Goal: Task Accomplishment & Management: Complete application form

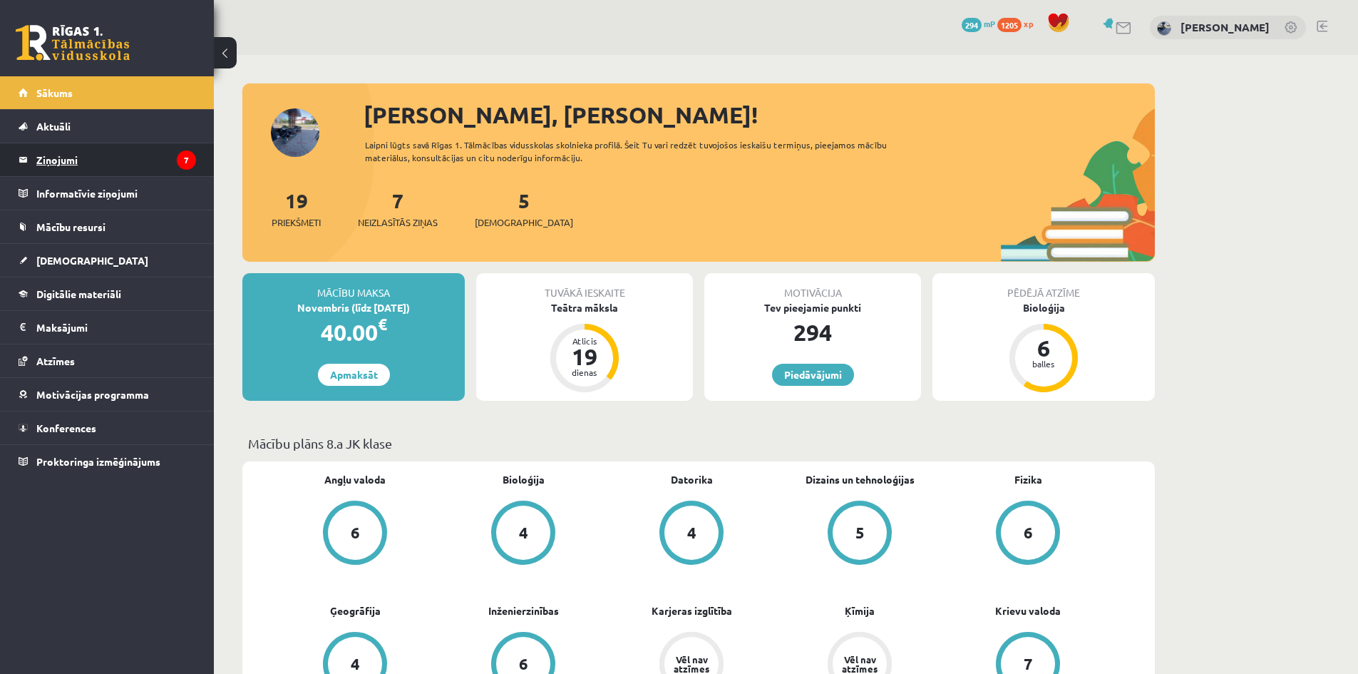
click at [114, 165] on legend "Ziņojumi 7" at bounding box center [116, 159] width 160 height 33
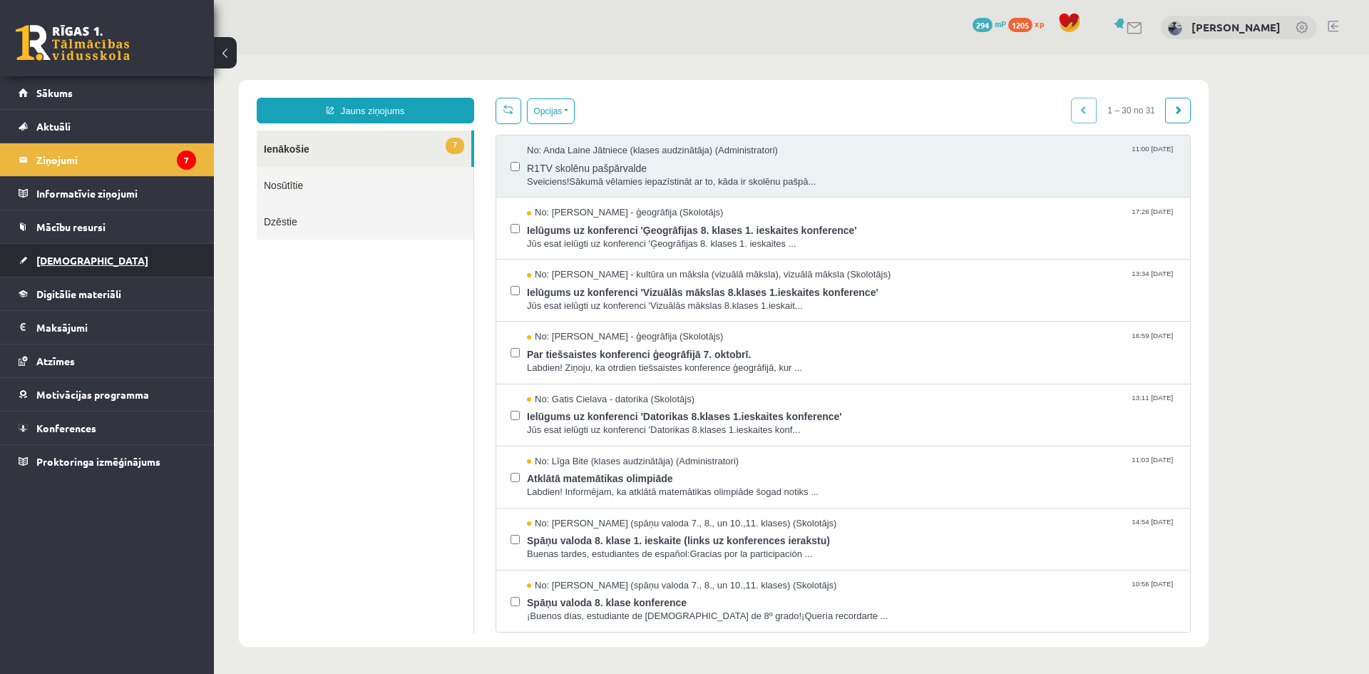
click at [52, 255] on span "[DEMOGRAPHIC_DATA]" at bounding box center [92, 260] width 112 height 13
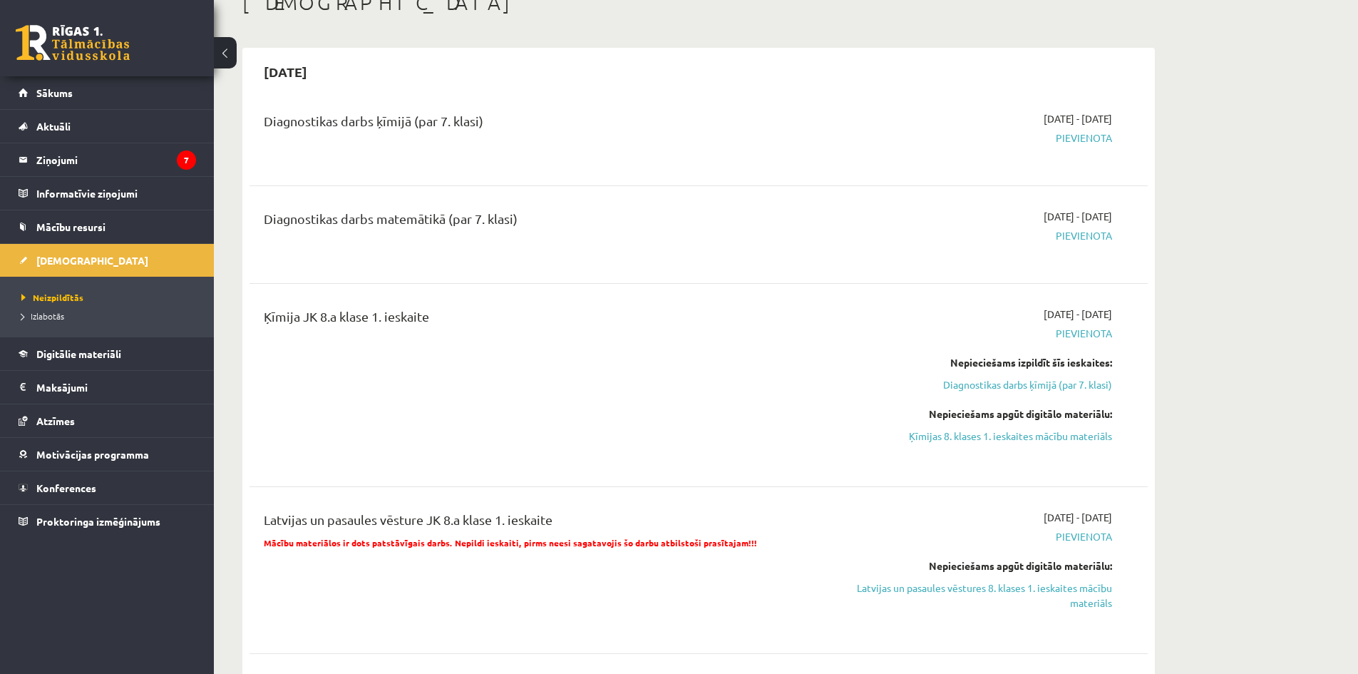
scroll to position [143, 0]
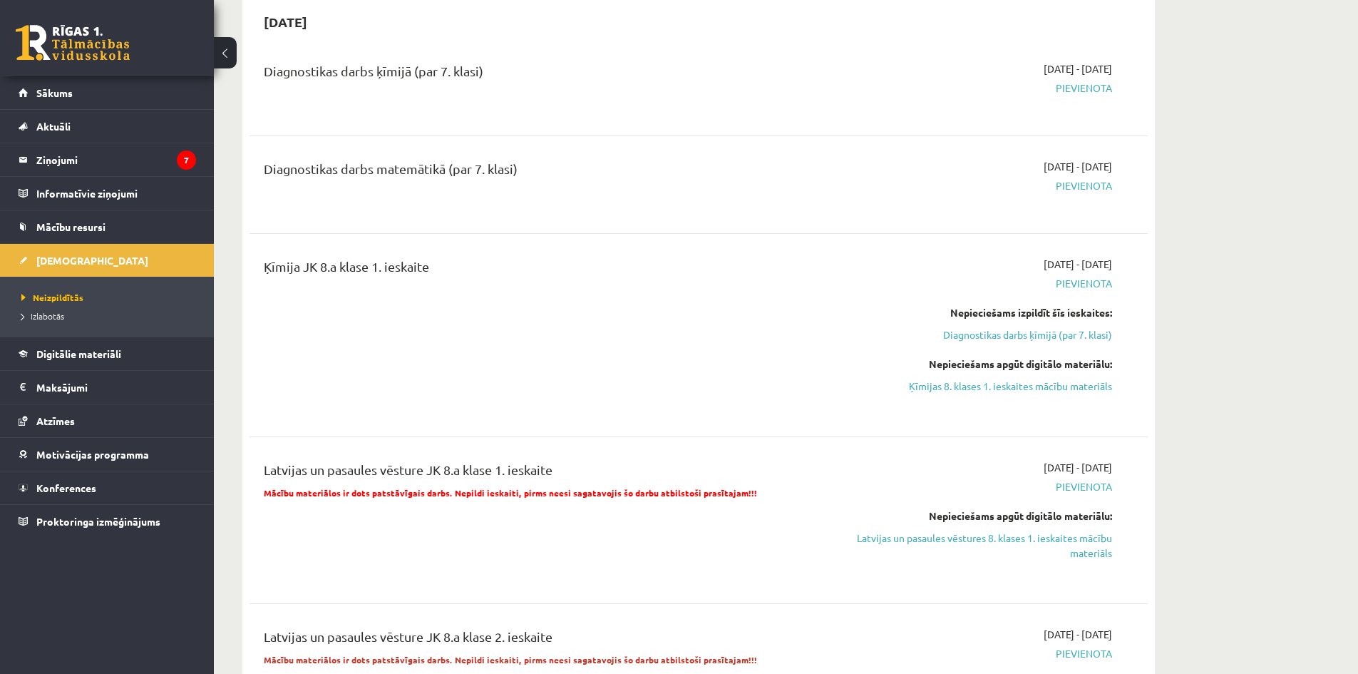
drag, startPoint x: 1074, startPoint y: 542, endPoint x: 753, endPoint y: 76, distance: 566.9
click at [1074, 542] on link "Latvijas un pasaules vēstures 8. klases 1. ieskaites mācību materiāls" at bounding box center [977, 545] width 269 height 30
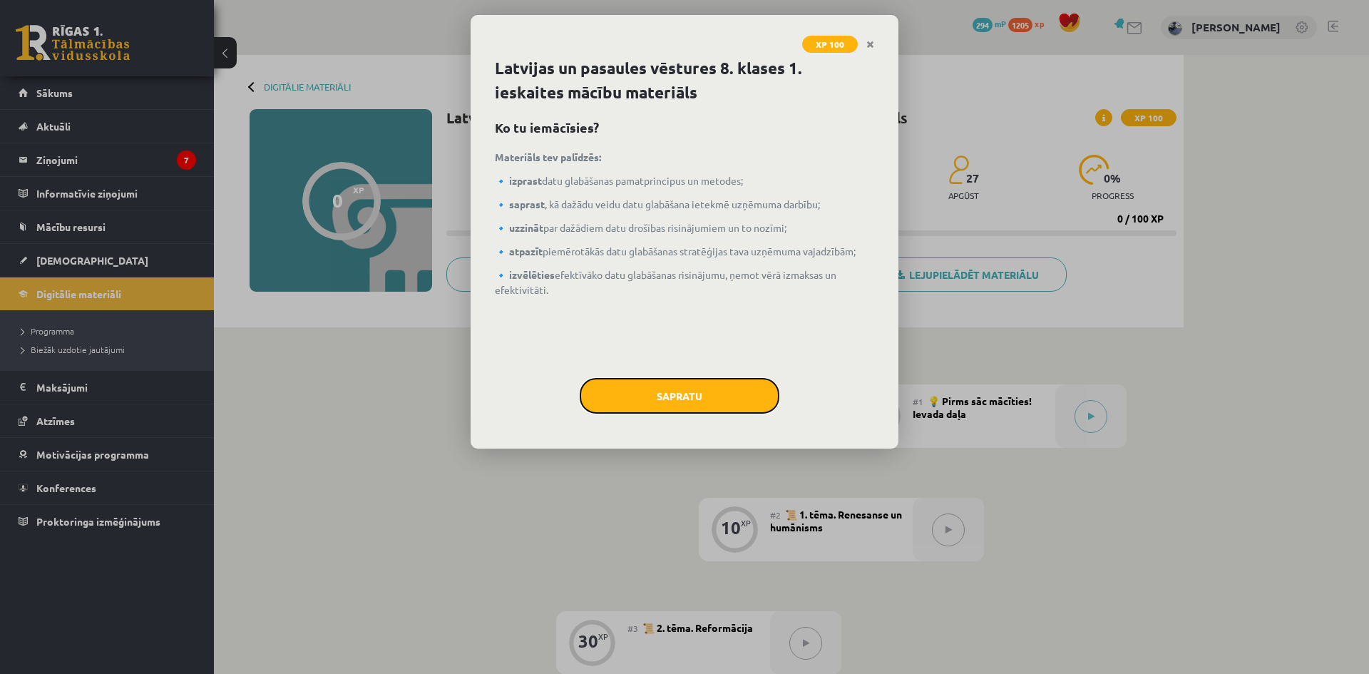
click at [702, 378] on button "Sapratu" at bounding box center [680, 396] width 200 height 36
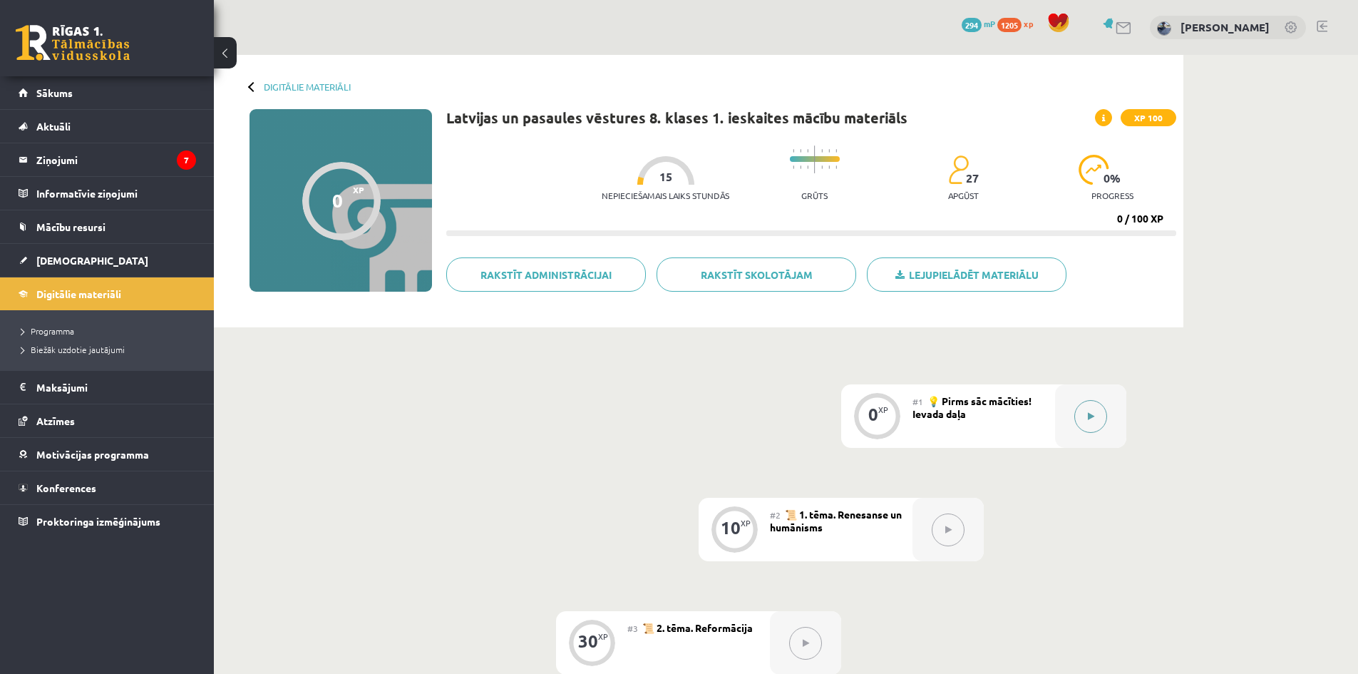
click at [1079, 408] on button at bounding box center [1090, 416] width 33 height 33
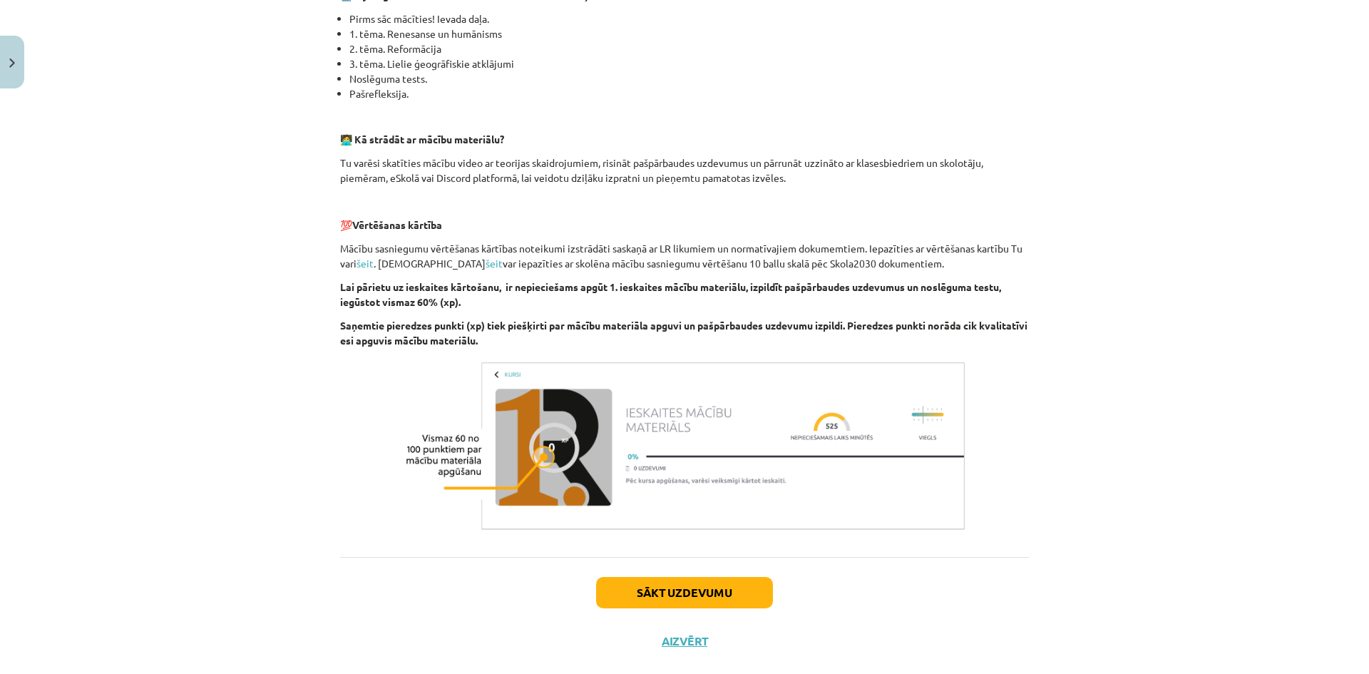
scroll to position [356, 0]
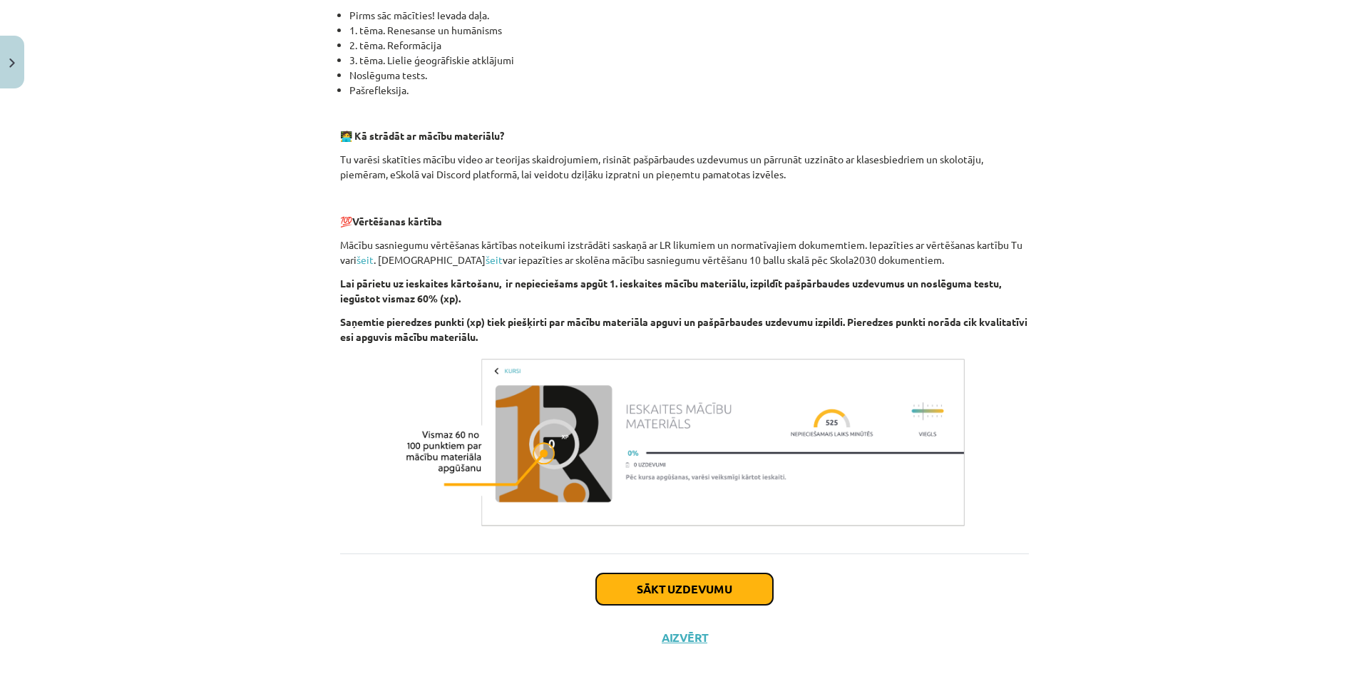
click at [719, 580] on button "Sākt uzdevumu" at bounding box center [684, 588] width 177 height 31
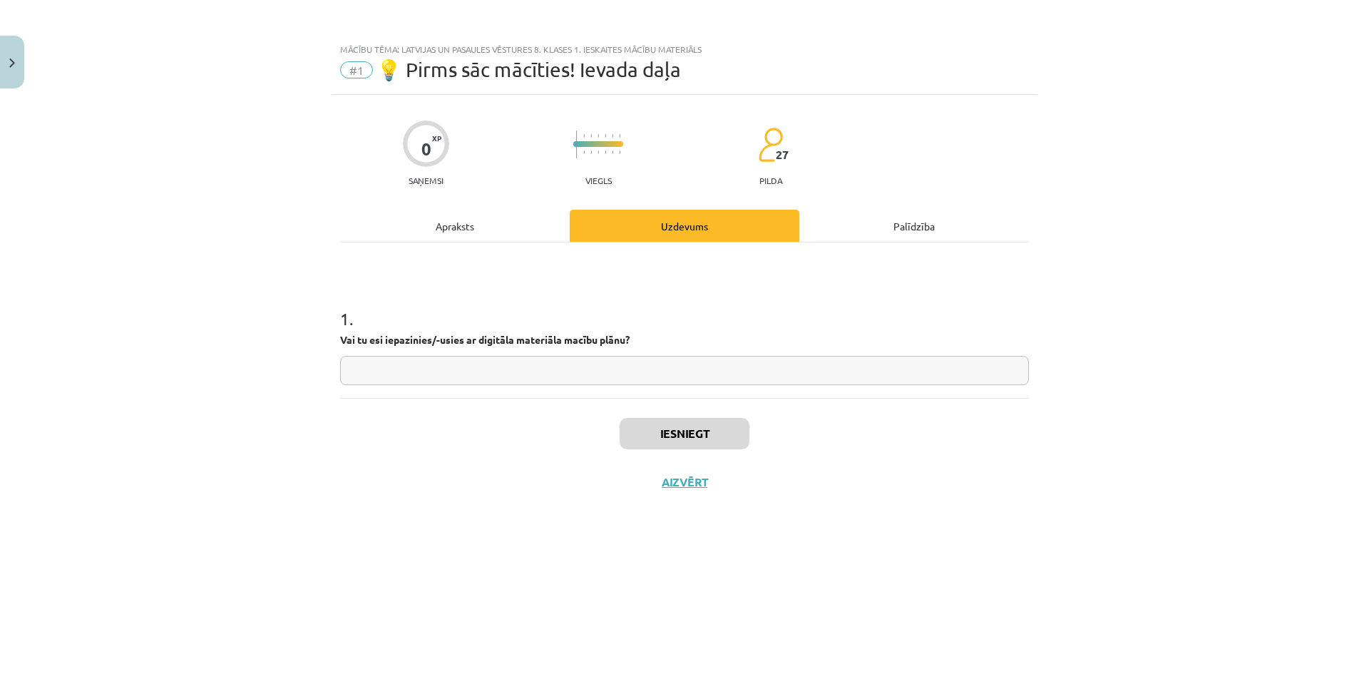
click at [714, 374] on input "text" at bounding box center [684, 370] width 689 height 29
type input "**"
click at [703, 426] on button "Iesniegt" at bounding box center [684, 433] width 130 height 31
click at [742, 493] on icon at bounding box center [741, 491] width 6 height 9
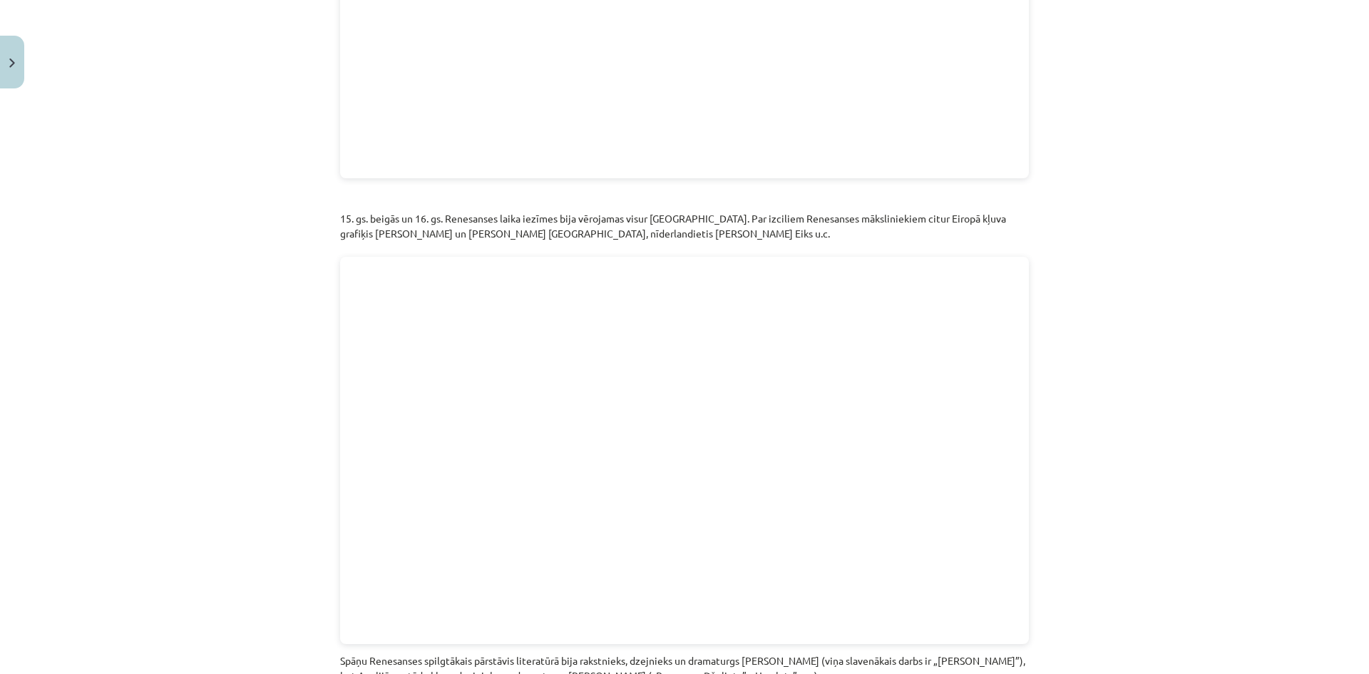
scroll to position [2851, 0]
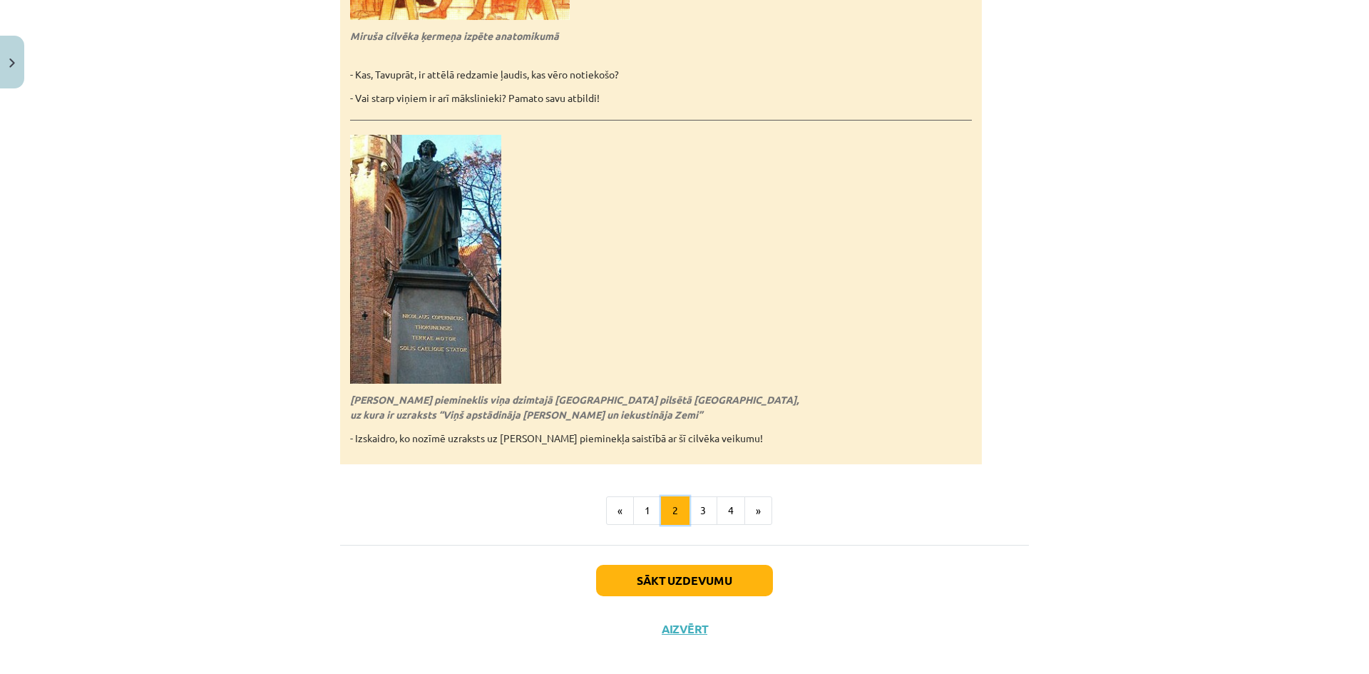
scroll to position [3054, 0]
click at [639, 508] on button "1" at bounding box center [647, 509] width 29 height 29
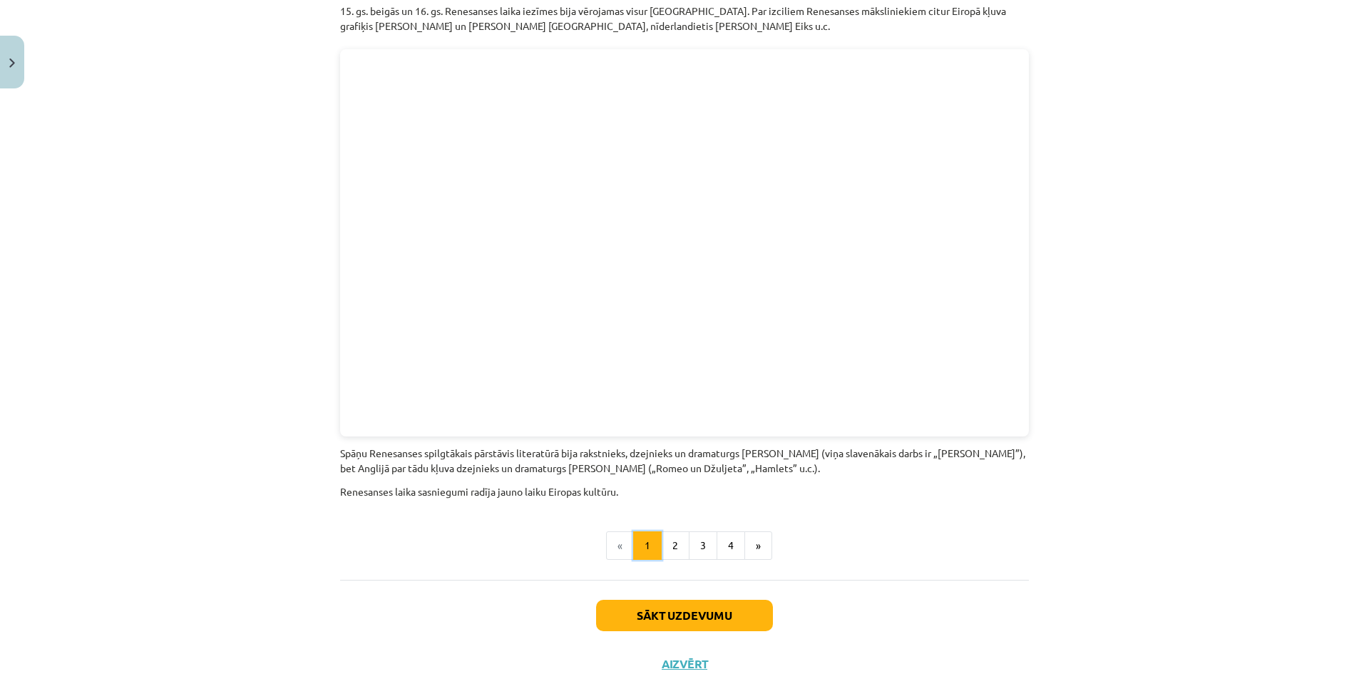
scroll to position [3005, 0]
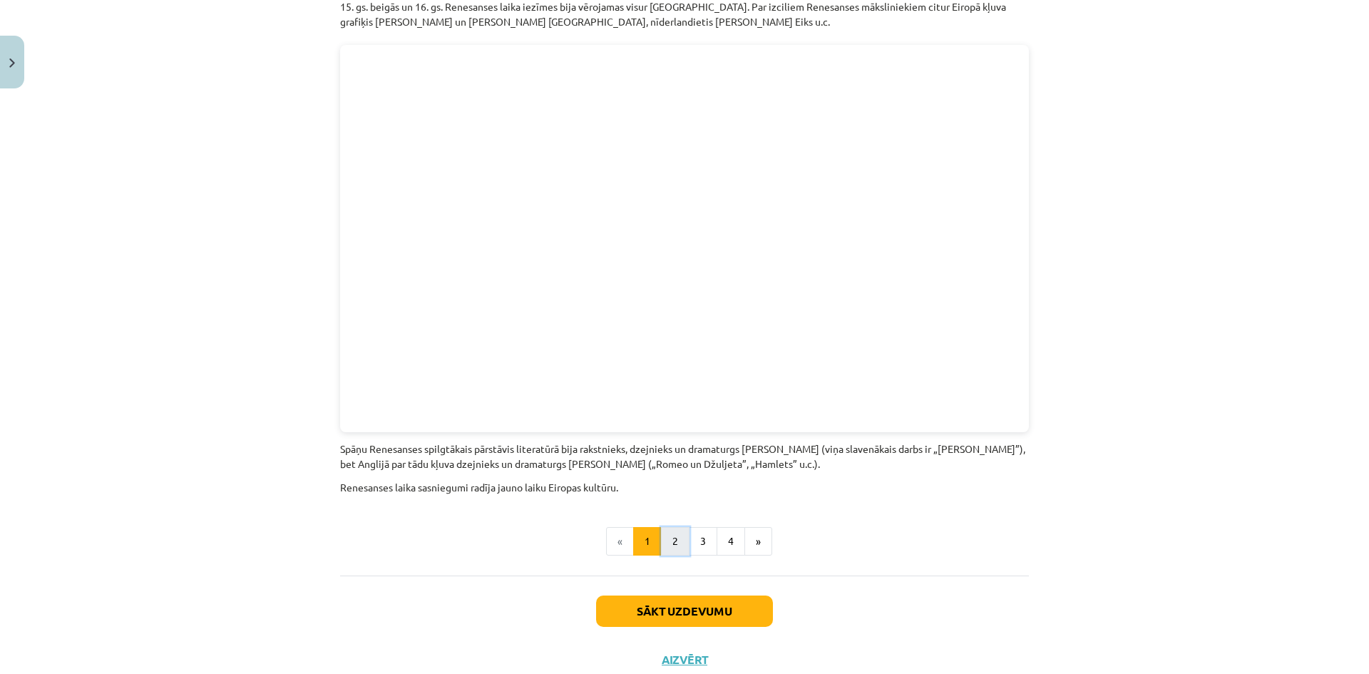
click at [676, 527] on button "2" at bounding box center [675, 541] width 29 height 29
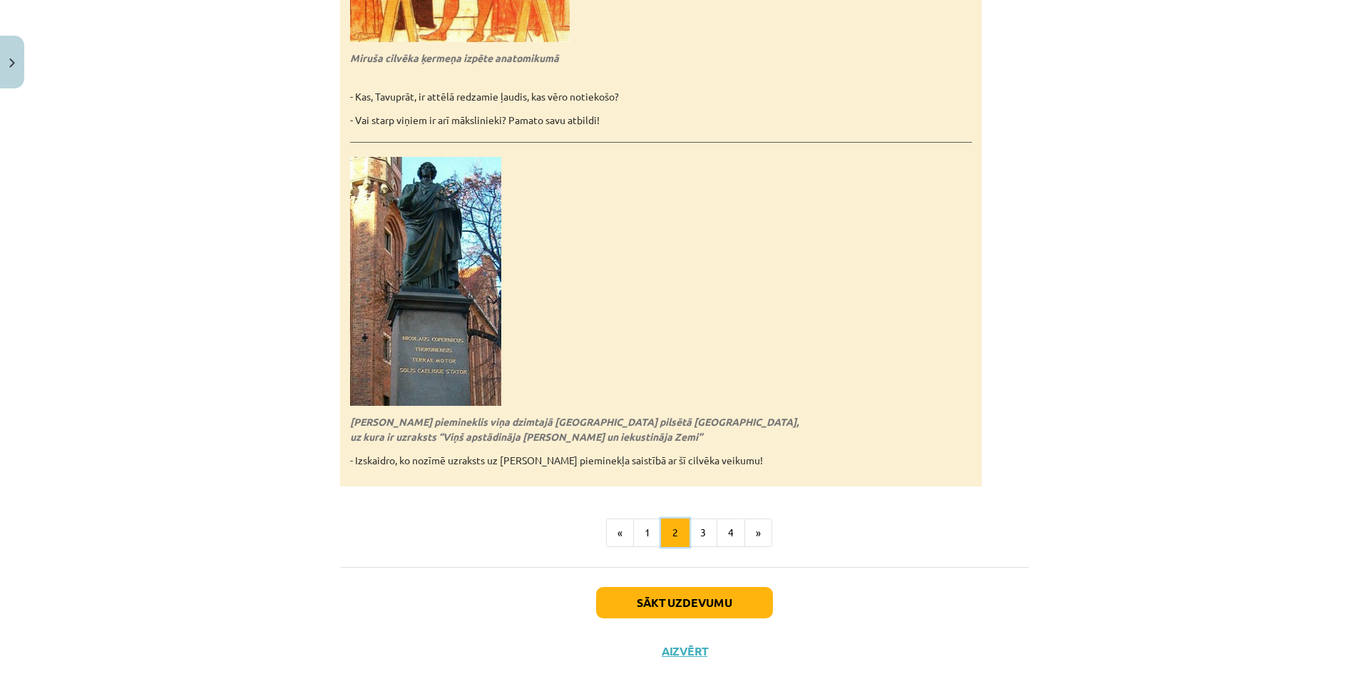
scroll to position [3035, 0]
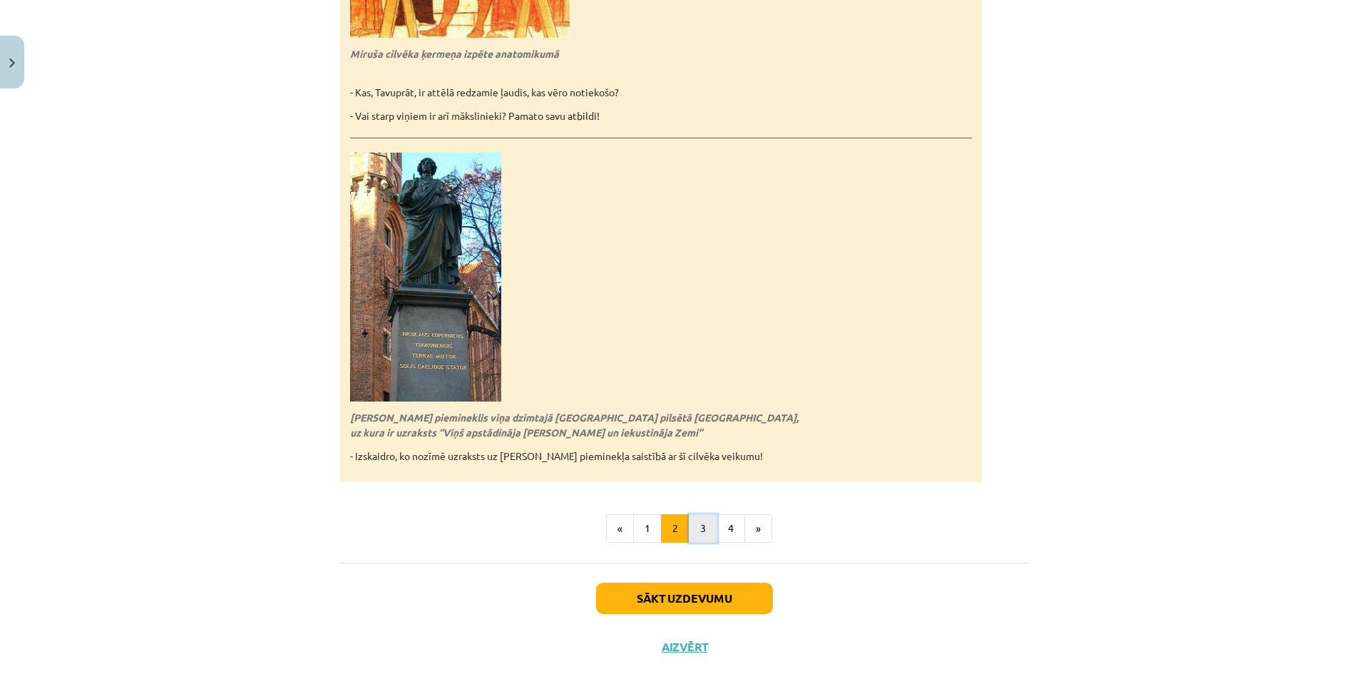
click at [695, 514] on button "3" at bounding box center [703, 528] width 29 height 29
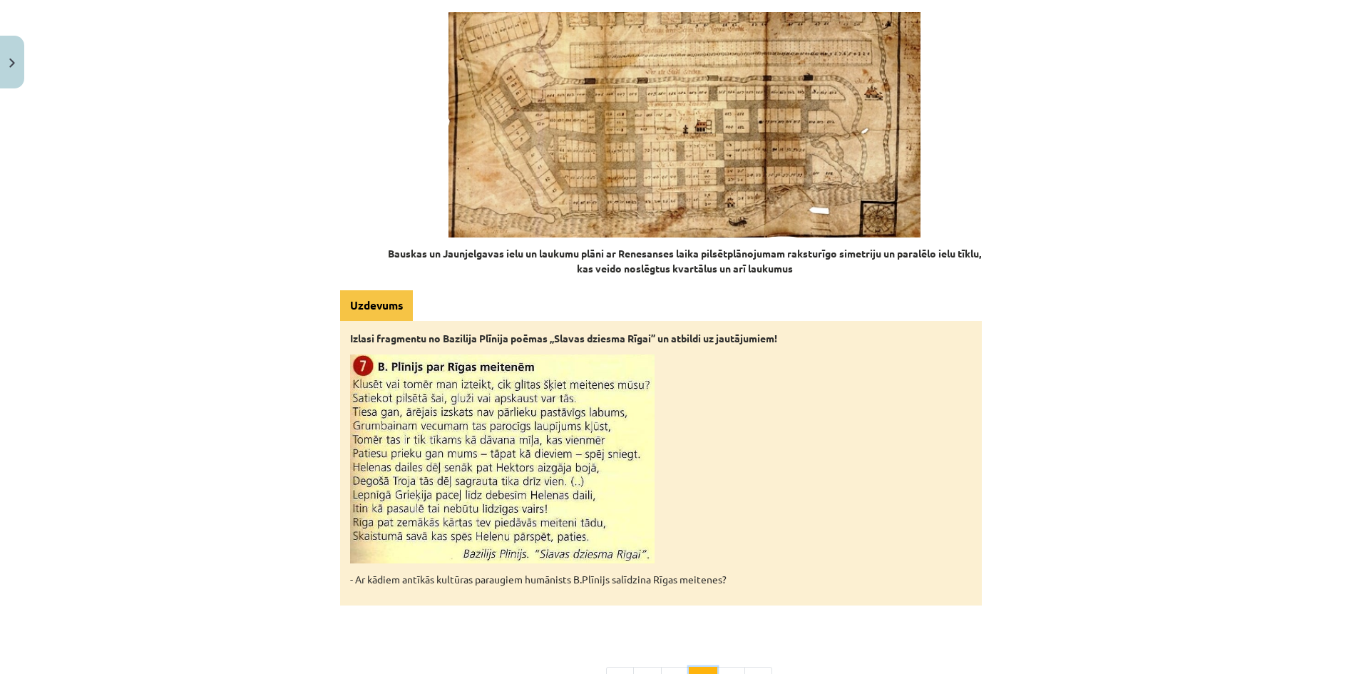
scroll to position [2126, 0]
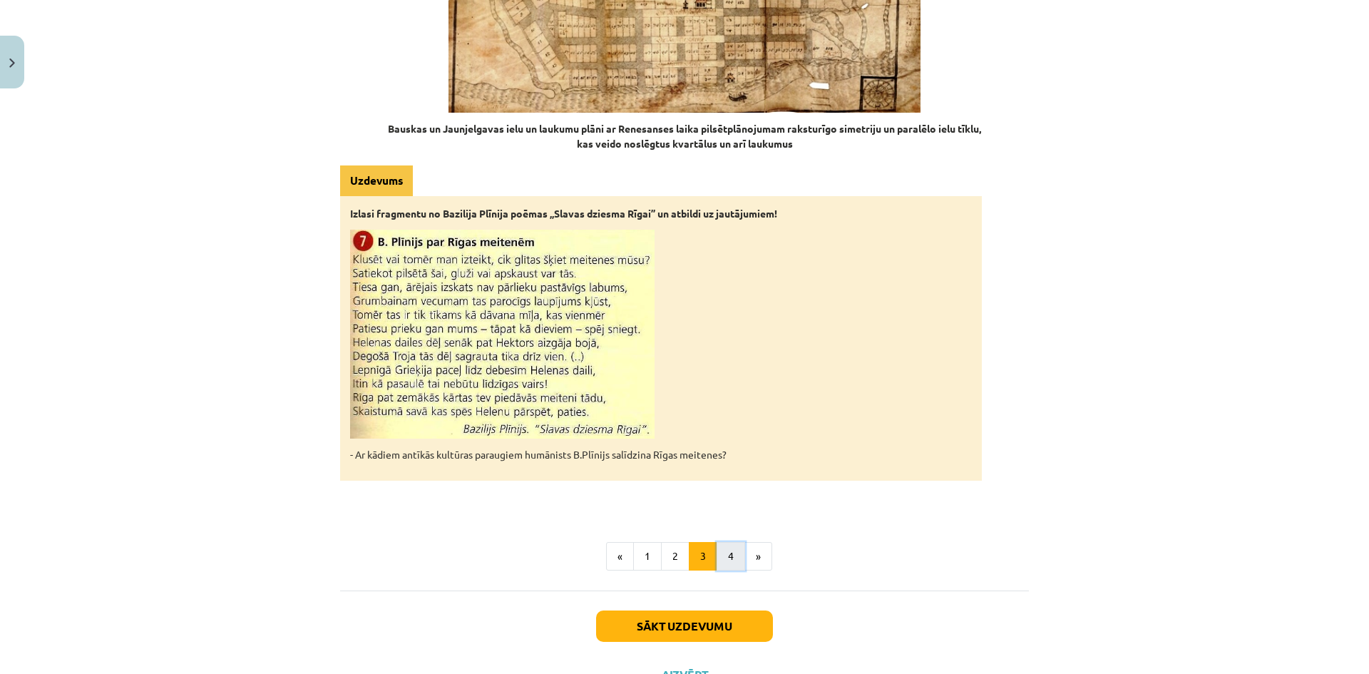
click at [721, 542] on button "4" at bounding box center [730, 556] width 29 height 29
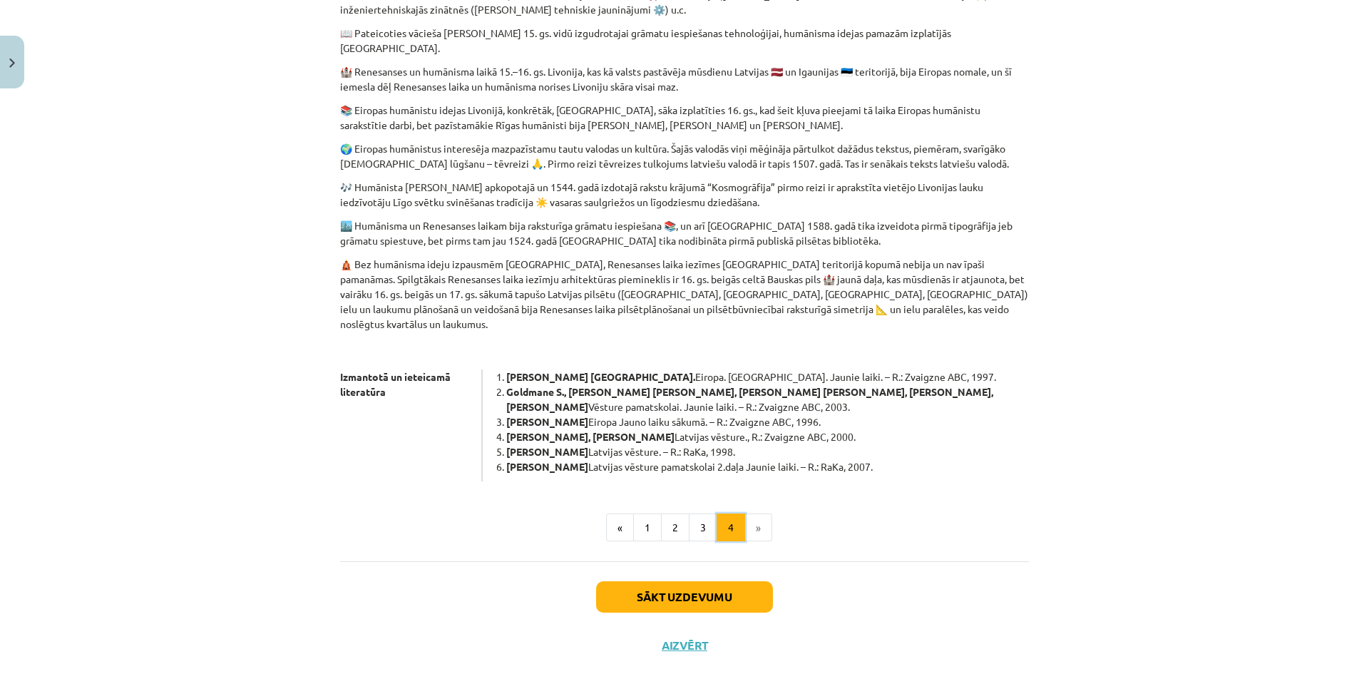
scroll to position [576, 0]
click at [668, 580] on button "Sākt uzdevumu" at bounding box center [684, 595] width 177 height 31
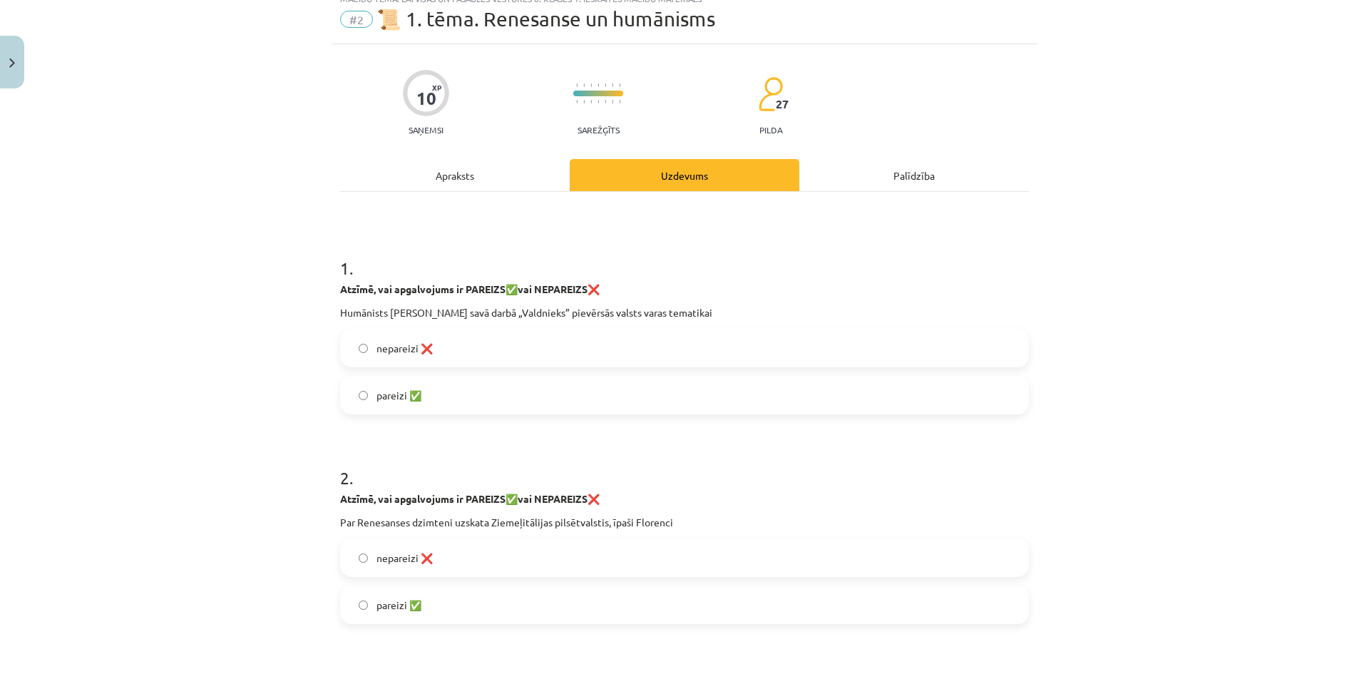
scroll to position [36, 0]
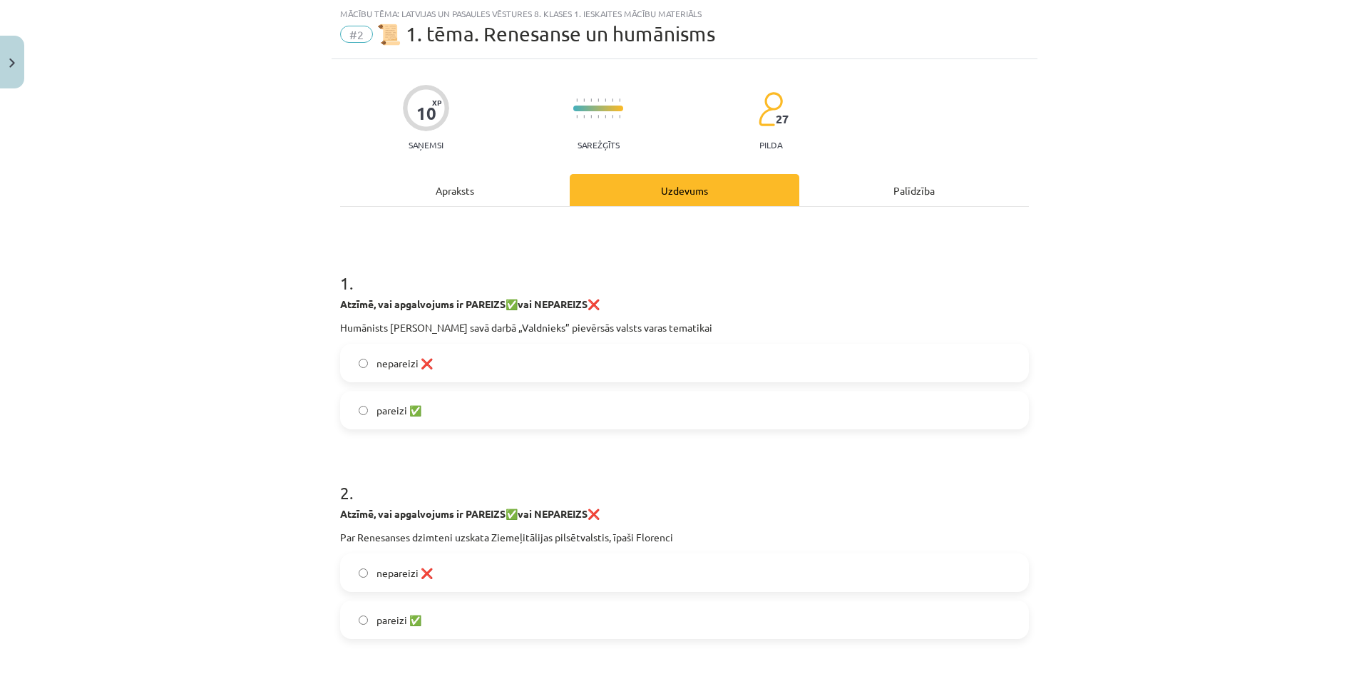
drag, startPoint x: 331, startPoint y: 298, endPoint x: 724, endPoint y: 324, distance: 393.6
copy div "Atzīmē, vai apgalvojums ir PAREIZS ✅ vai NEPAREIZS ❌ Humānists Nikolo Makjavell…"
click at [393, 413] on span "pareizi ✅" at bounding box center [398, 410] width 45 height 15
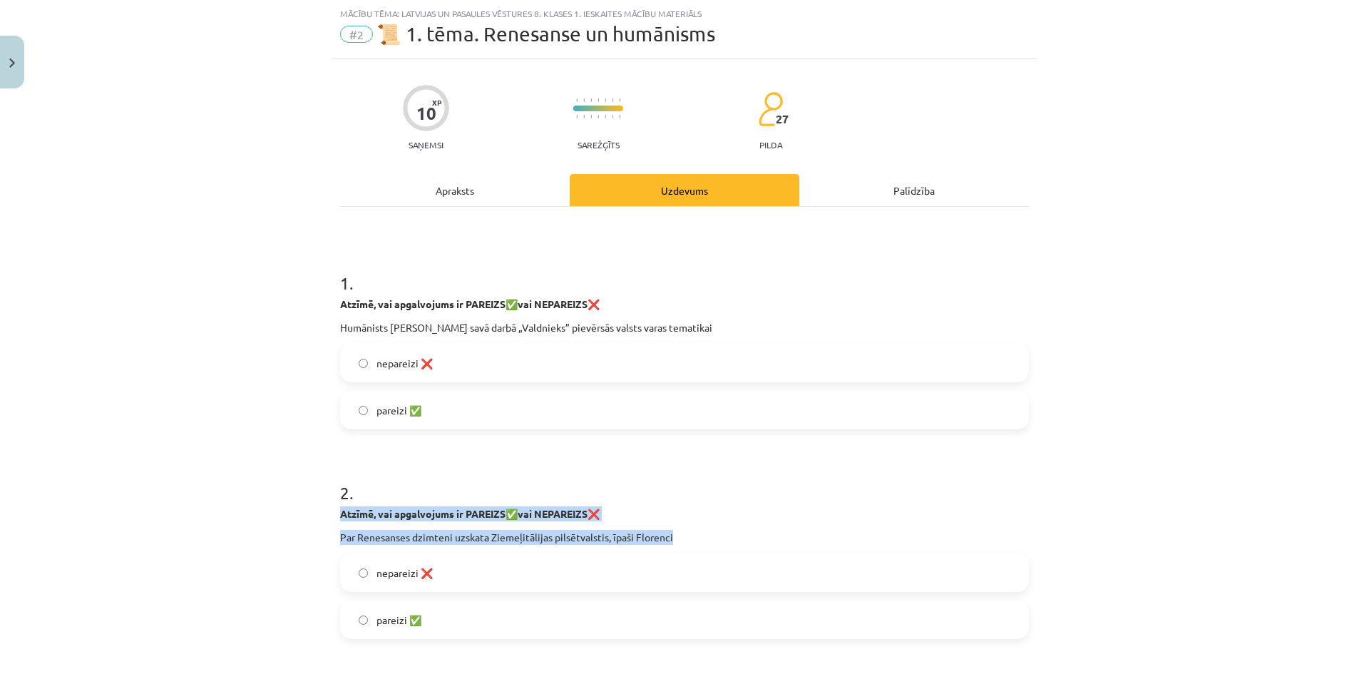
drag, startPoint x: 336, startPoint y: 513, endPoint x: 694, endPoint y: 537, distance: 359.3
copy div "Atzīmē, vai apgalvojums ir PAREIZS ✅ vai NEPAREIZS ❌ Par Renesanses dzimteni uz…"
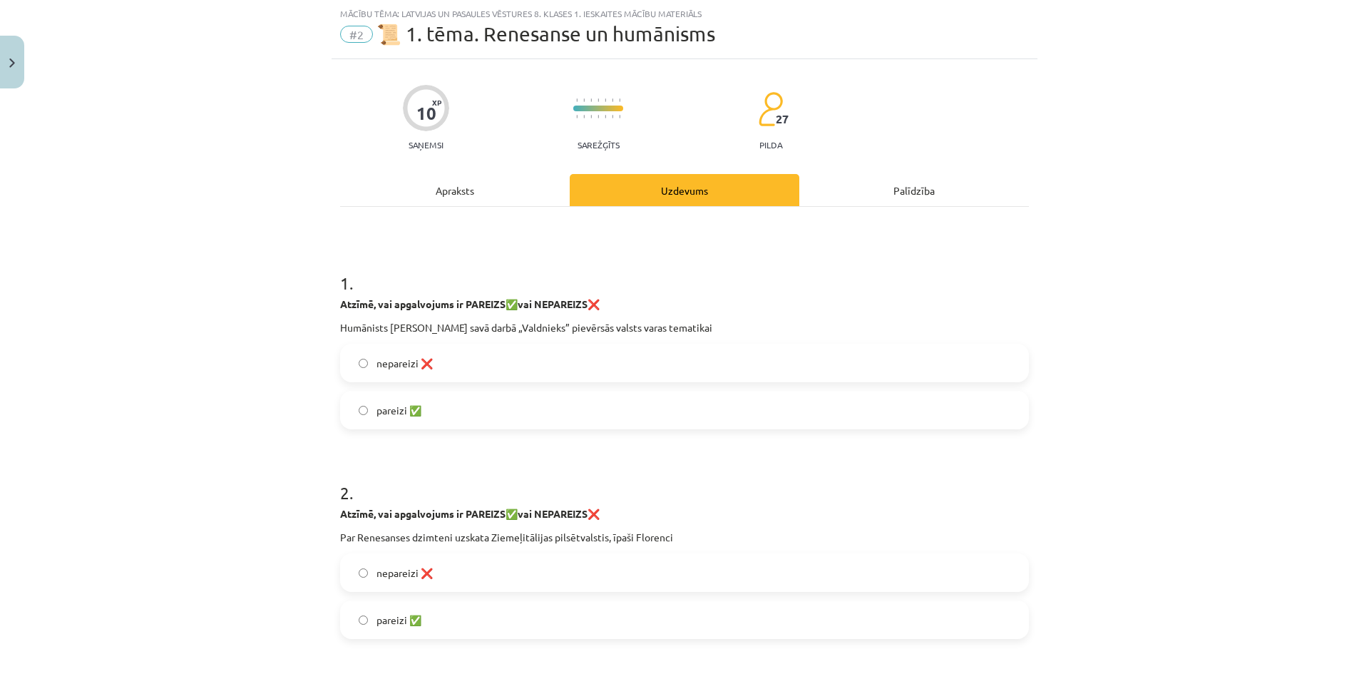
click at [359, 614] on label "pareizi ✅" at bounding box center [684, 620] width 686 height 36
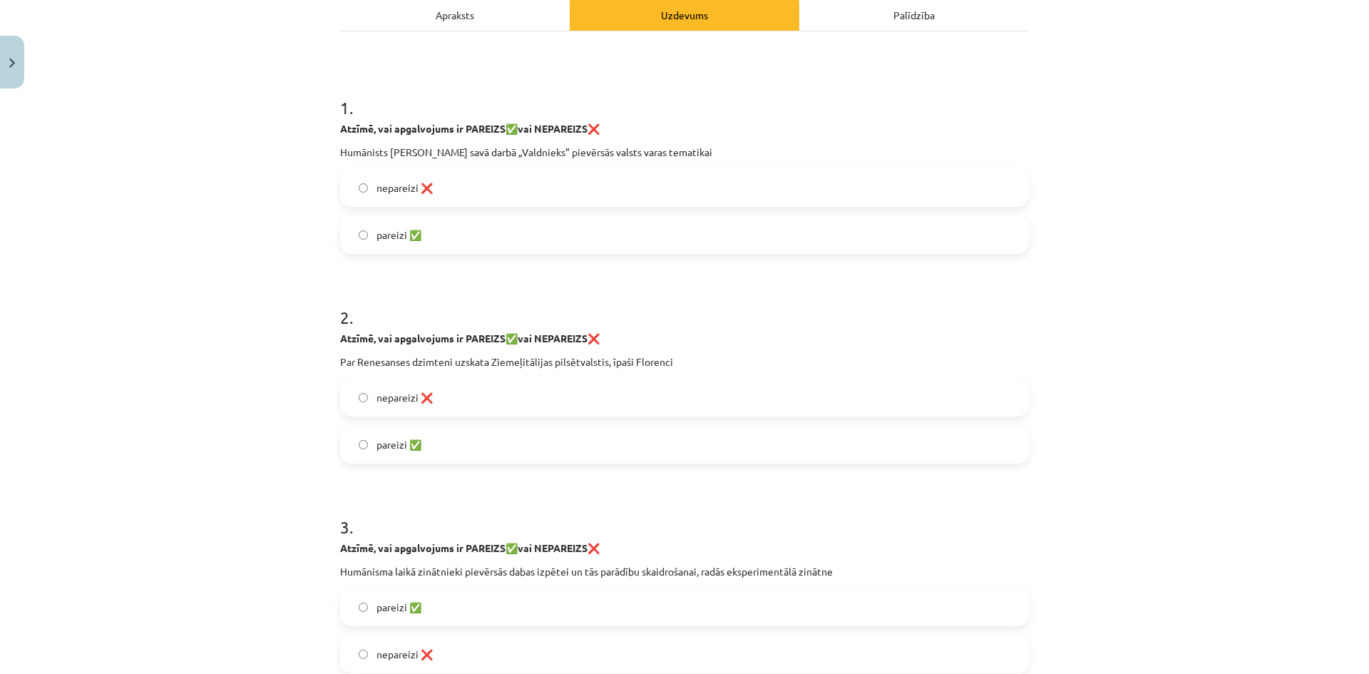
scroll to position [249, 0]
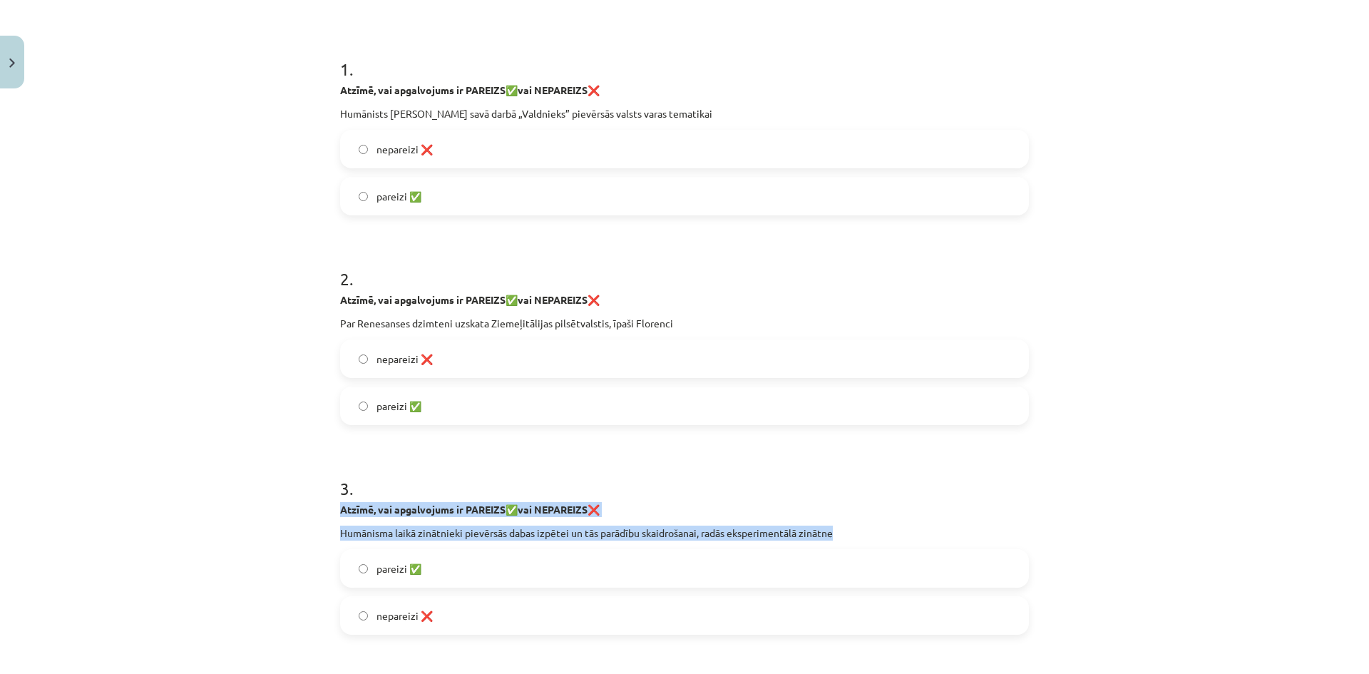
drag, startPoint x: 332, startPoint y: 510, endPoint x: 838, endPoint y: 520, distance: 506.2
click at [838, 520] on div "10 XP Saņemsi Sarežģīts 27 pilda Apraksts Uzdevums Palīdzība 1 . Atzīmē, vai ap…" at bounding box center [684, 514] width 706 height 1338
copy div "Atzīmē, vai apgalvojums ir PAREIZS ✅ vai NEPAREIZS ❌ Humānisma laikā zinātnieki…"
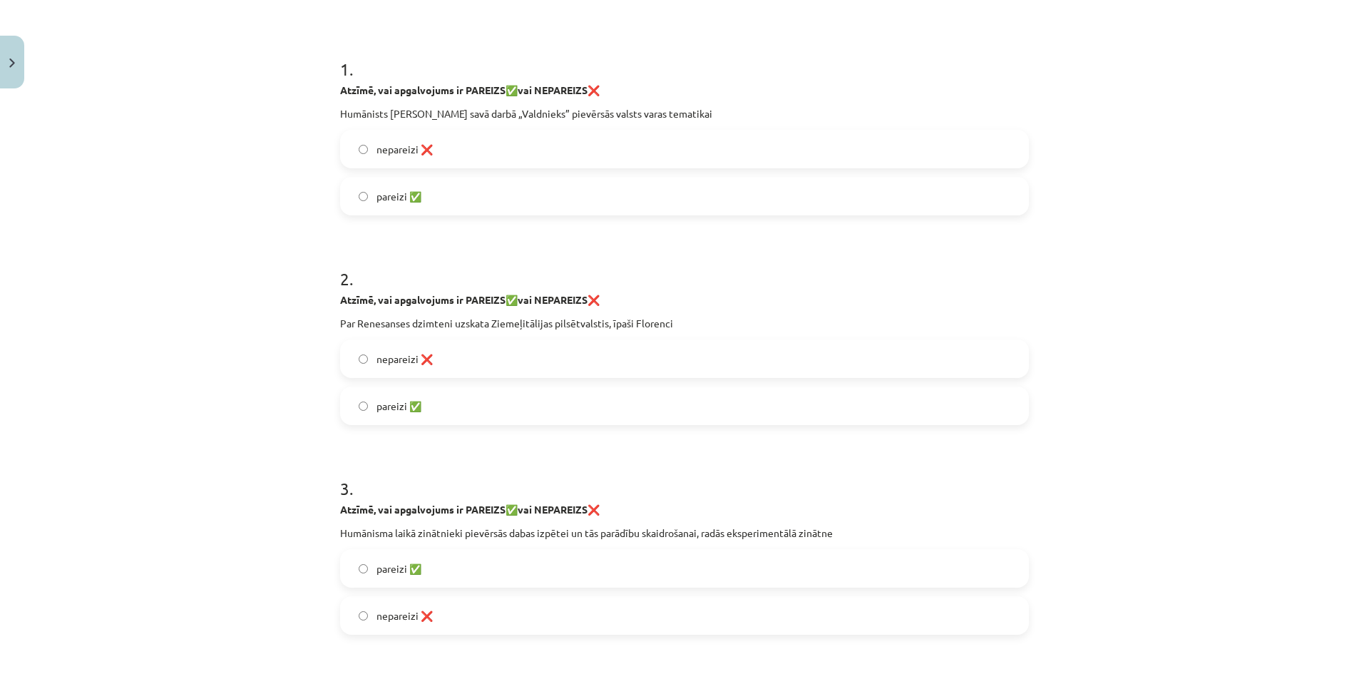
click at [404, 574] on span "pareizi ✅" at bounding box center [398, 568] width 45 height 15
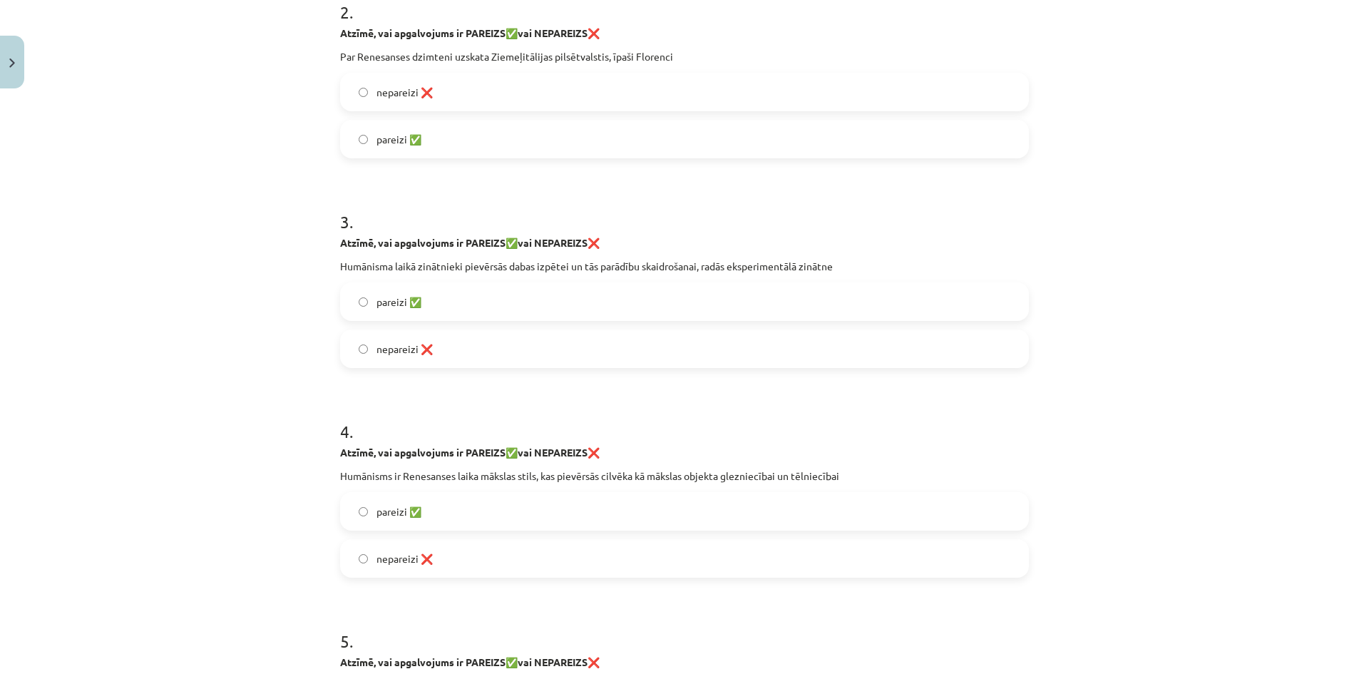
scroll to position [677, 0]
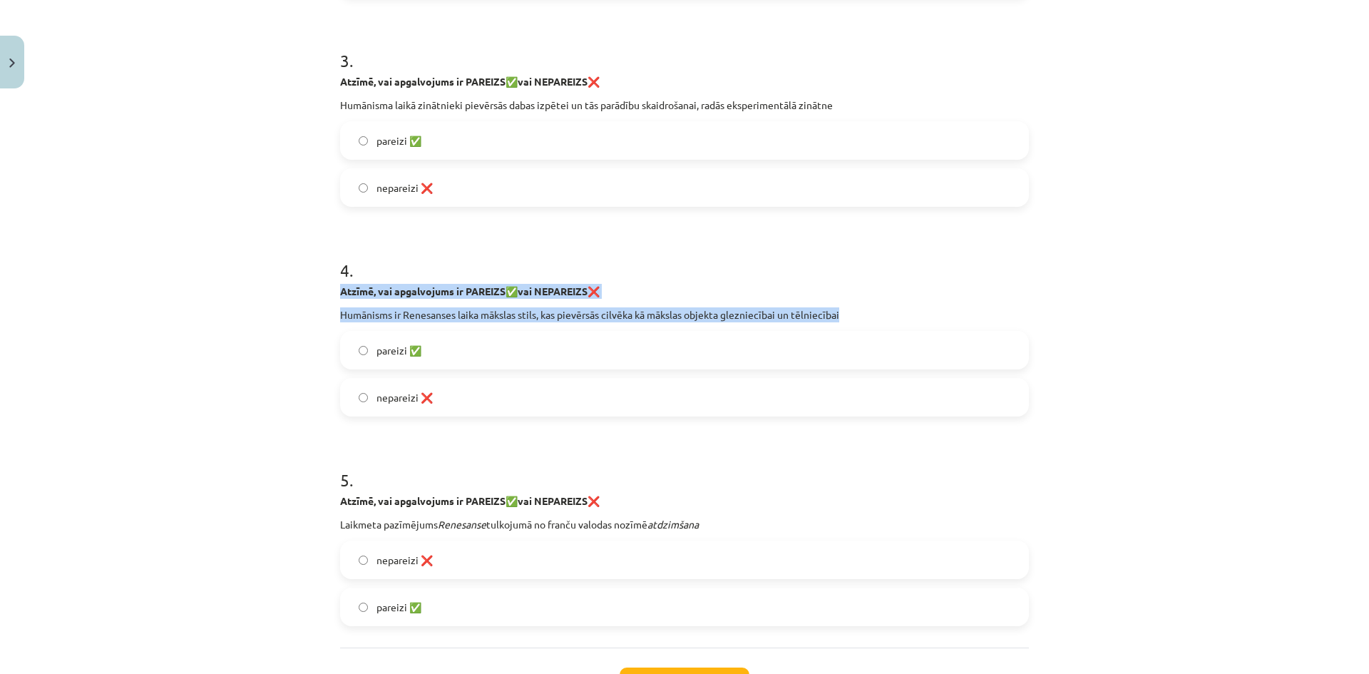
drag, startPoint x: 335, startPoint y: 292, endPoint x: 837, endPoint y: 302, distance: 501.9
click at [837, 302] on div "10 XP Saņemsi Sarežģīts 27 pilda Apraksts Uzdevums Palīdzība 1 . Atzīmē, vai ap…" at bounding box center [684, 87] width 706 height 1338
copy div "Atzīmē, vai apgalvojums ir PAREIZS ✅ vai NEPAREIZS ❌ Humānisms ir Renesanses la…"
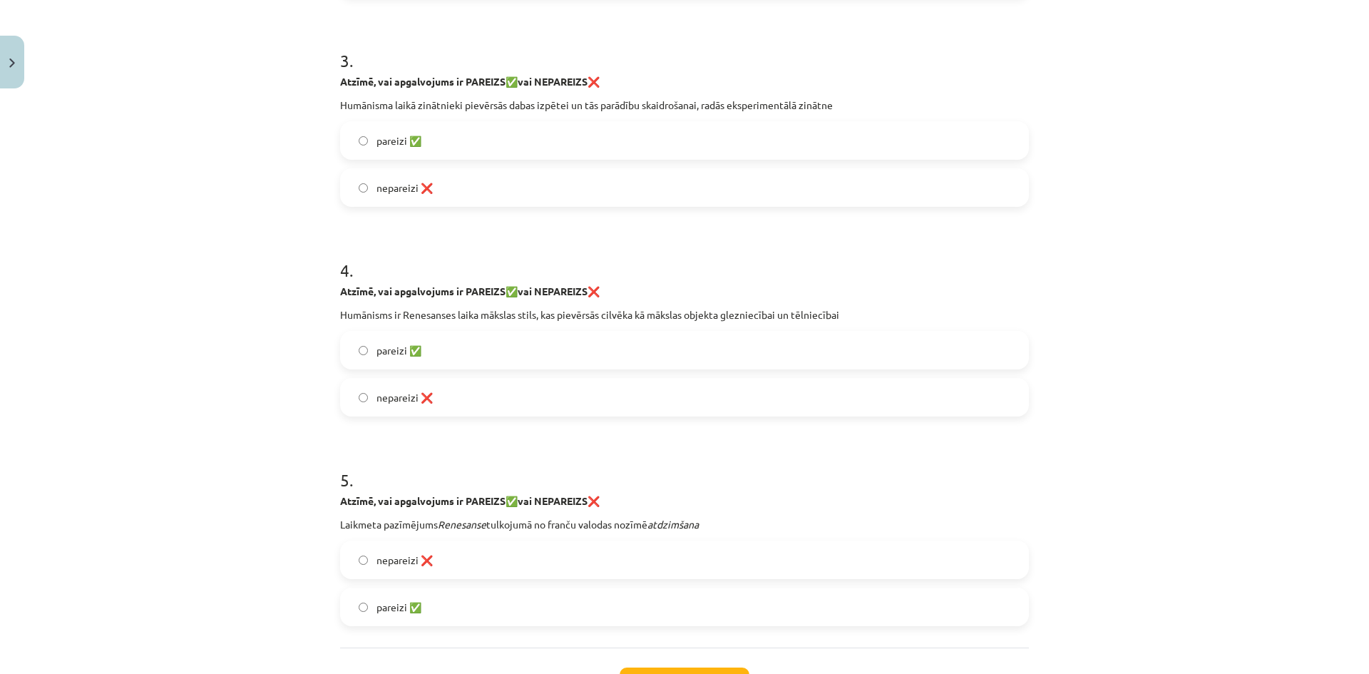
click at [397, 458] on h1 "5 ." at bounding box center [684, 467] width 689 height 44
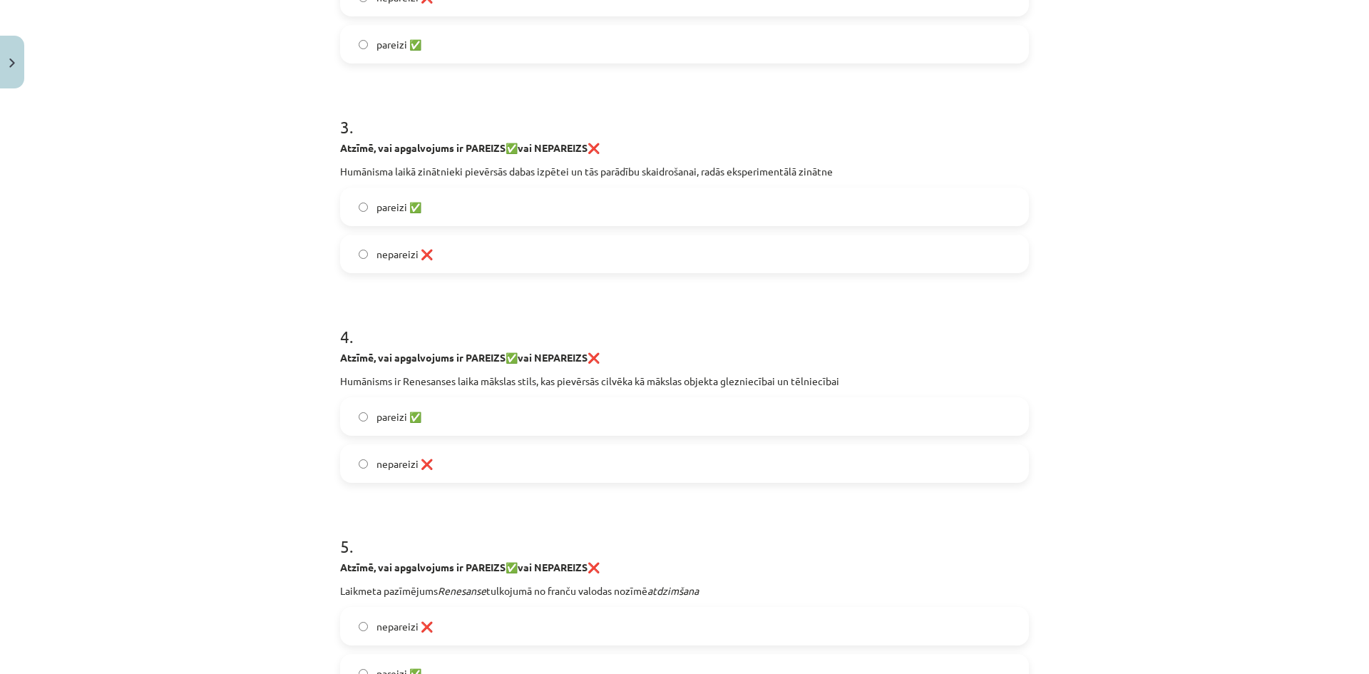
scroll to position [606, 0]
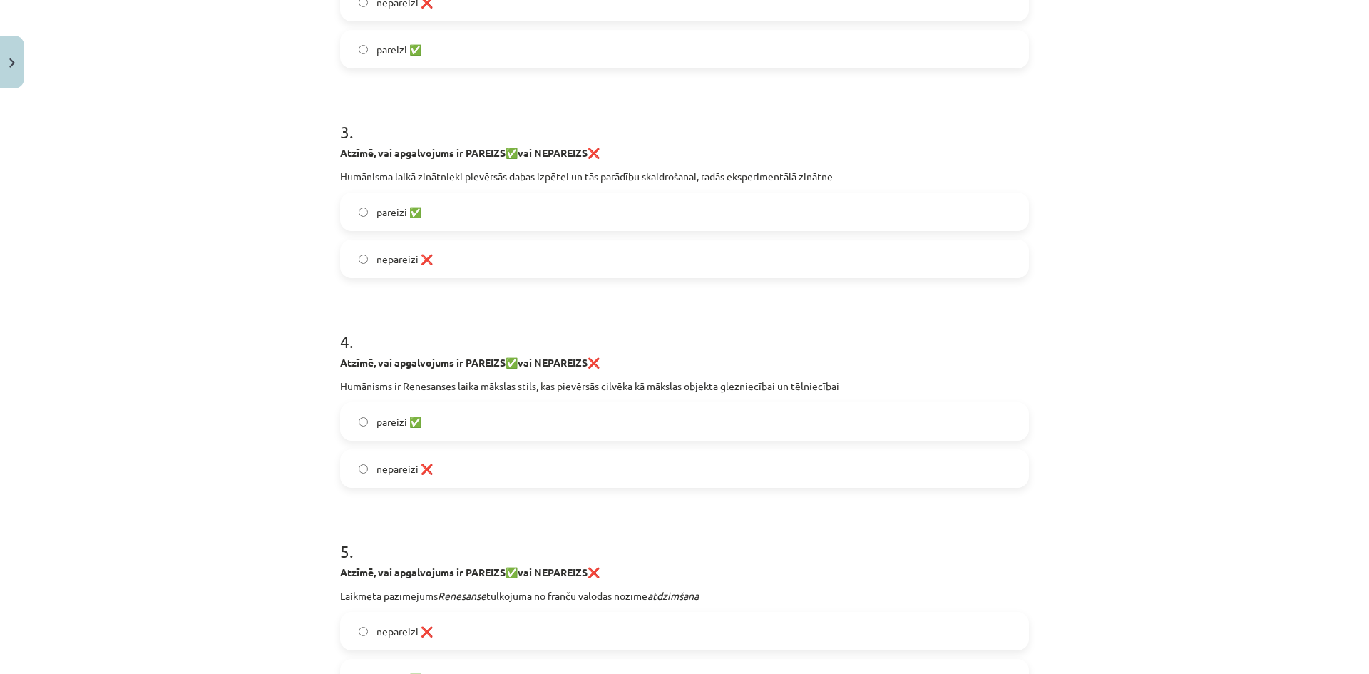
click at [398, 465] on span "nepareizi ❌" at bounding box center [404, 468] width 56 height 15
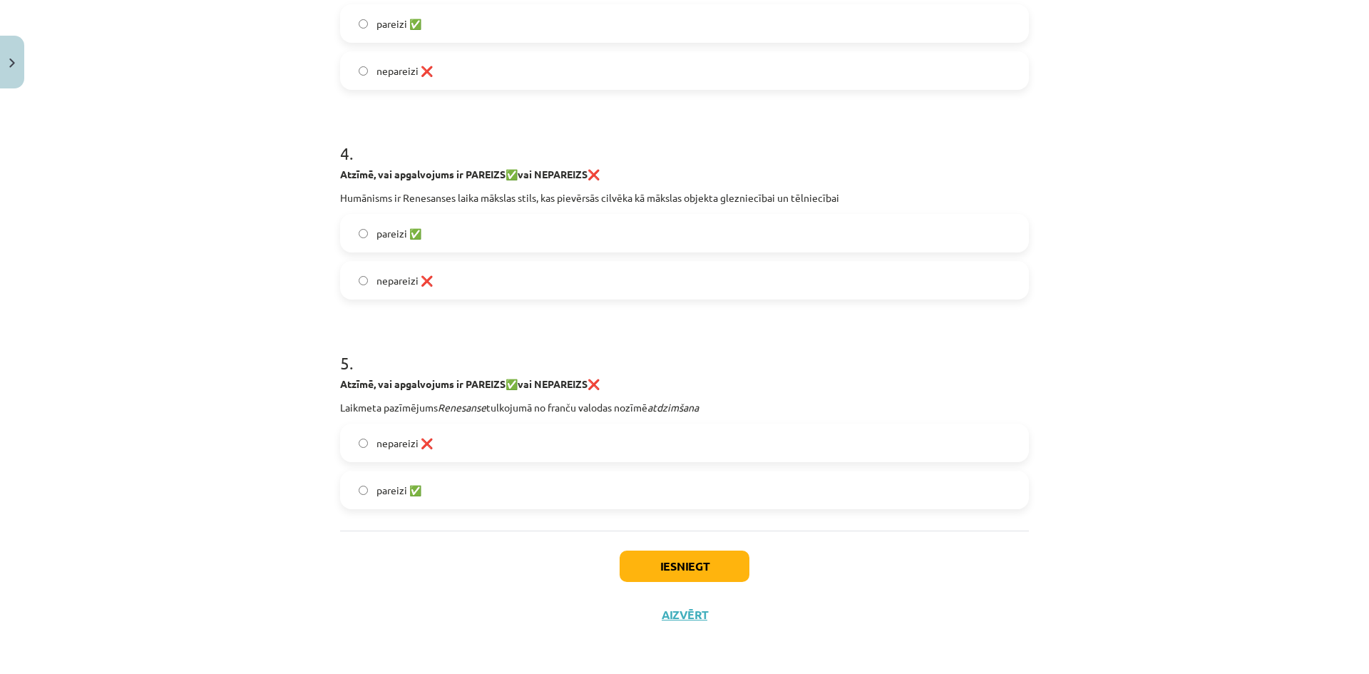
scroll to position [795, 0]
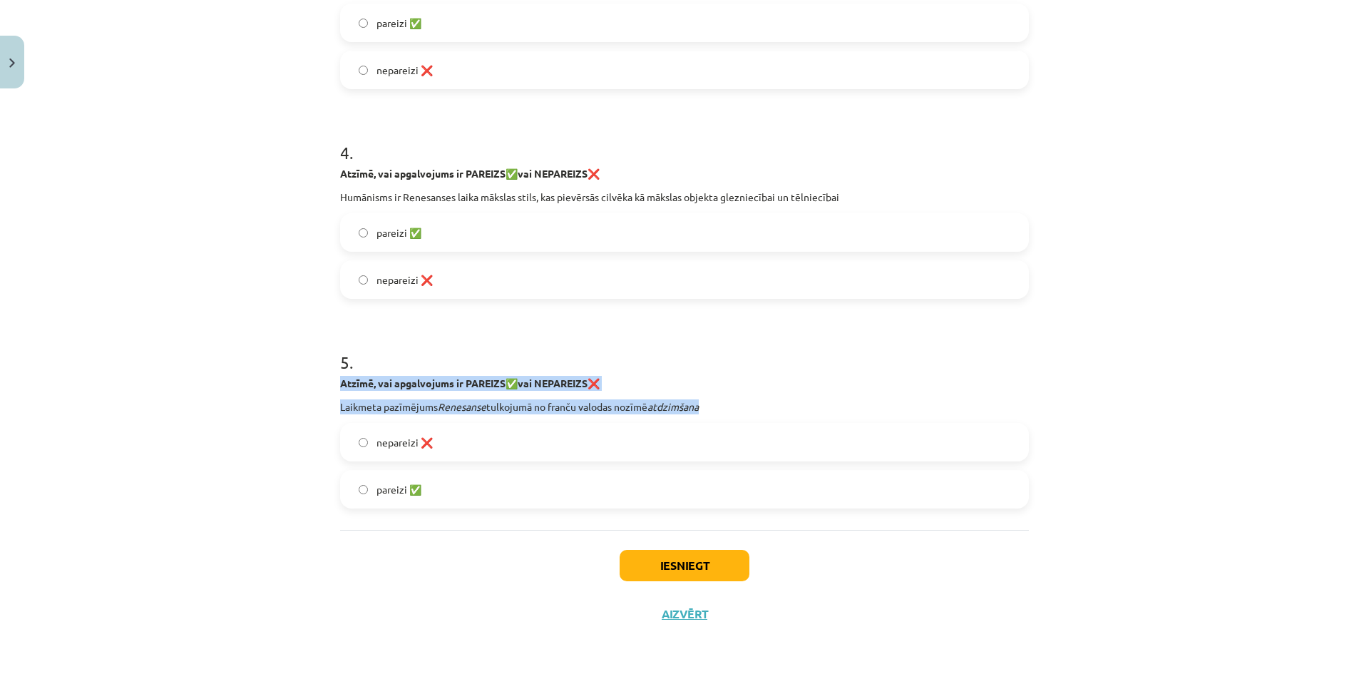
drag, startPoint x: 327, startPoint y: 382, endPoint x: 715, endPoint y: 411, distance: 388.9
copy div "Atzīmē, vai apgalvojums ir PAREIZS ✅ vai NEPAREIZS ❌ Laikmeta pazīmējums Renesa…"
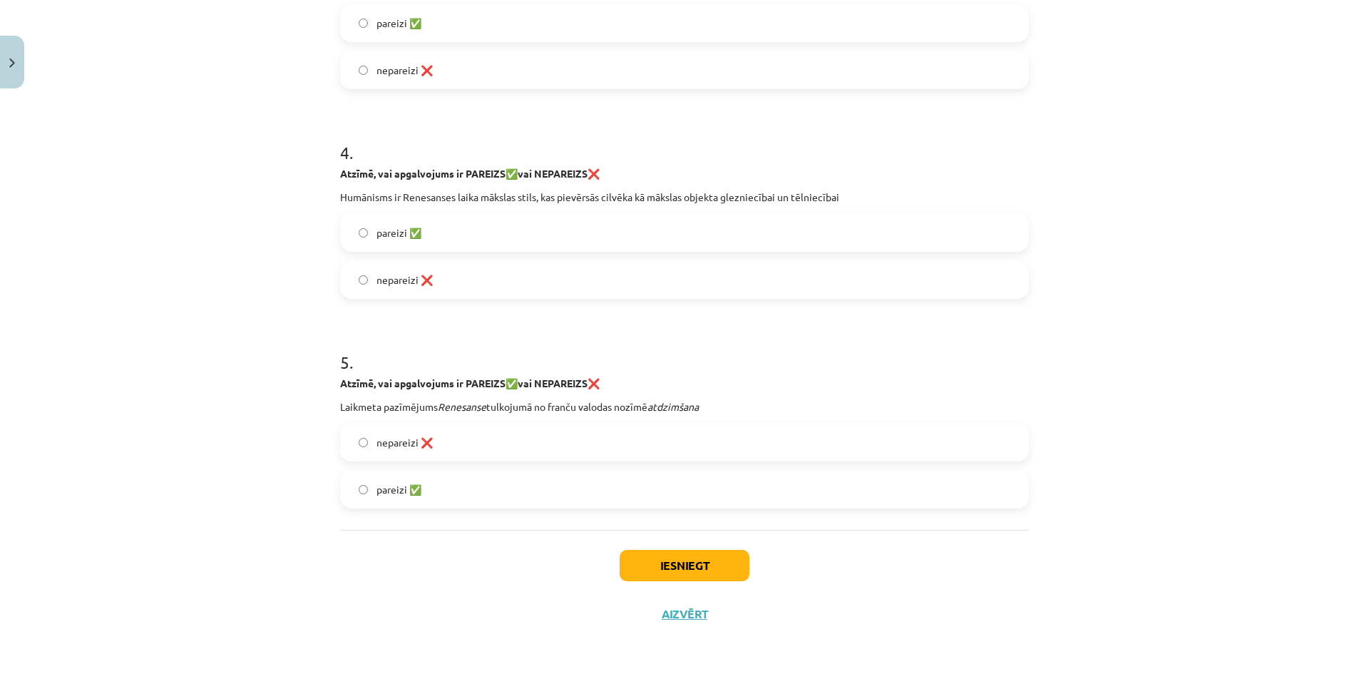
click at [431, 490] on label "pareizi ✅" at bounding box center [684, 489] width 686 height 36
click at [713, 567] on button "Iesniegt" at bounding box center [684, 565] width 130 height 31
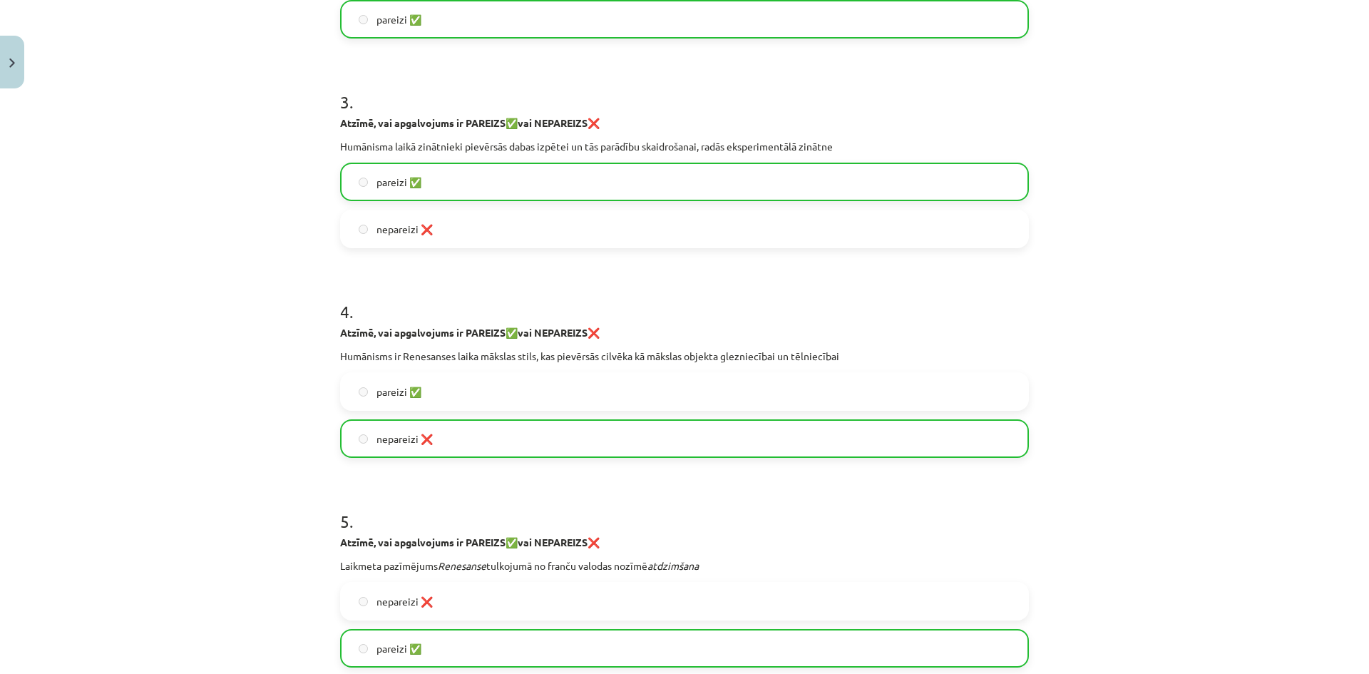
scroll to position [840, 0]
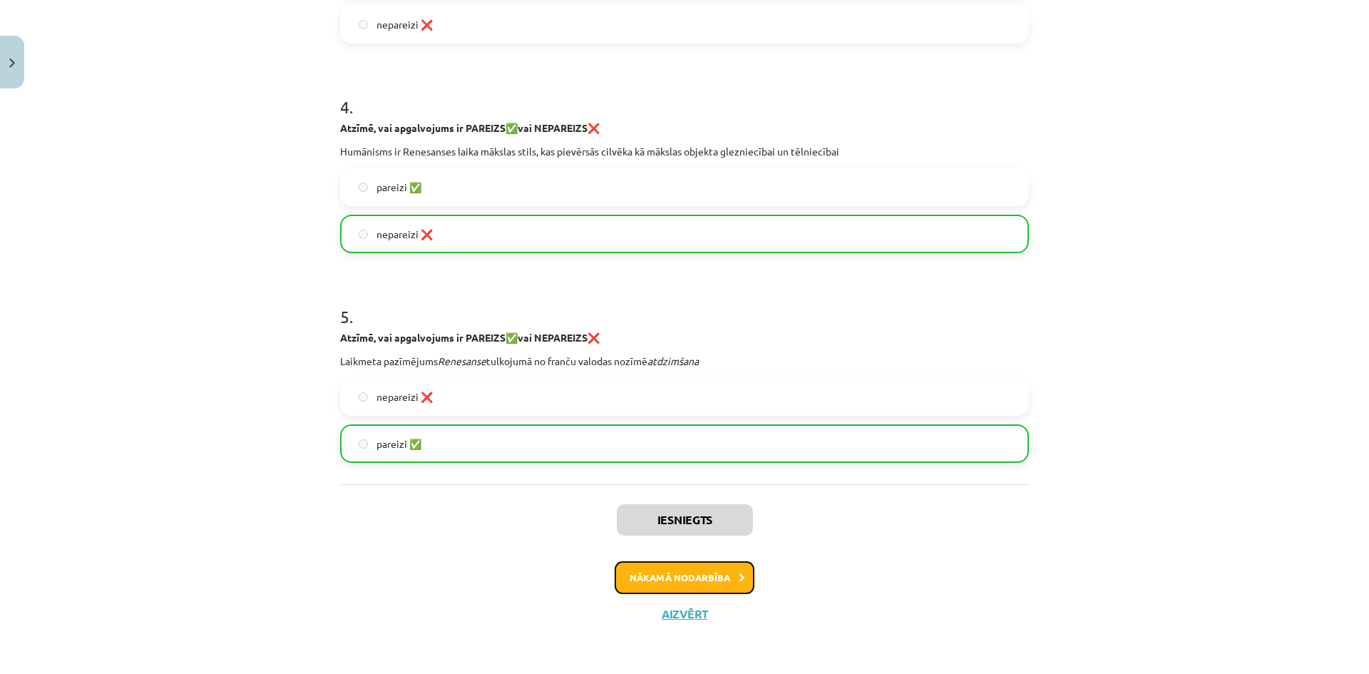
click at [671, 575] on button "Nākamā nodarbība" at bounding box center [684, 577] width 140 height 33
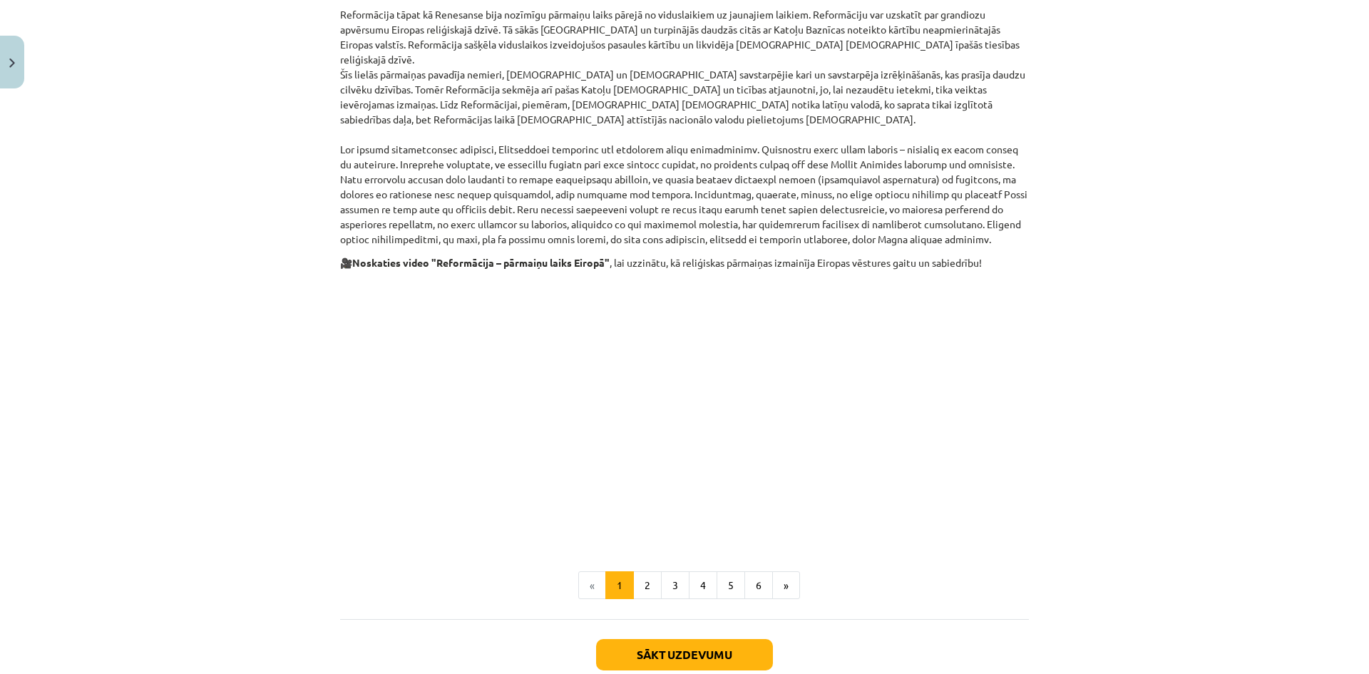
scroll to position [620, 0]
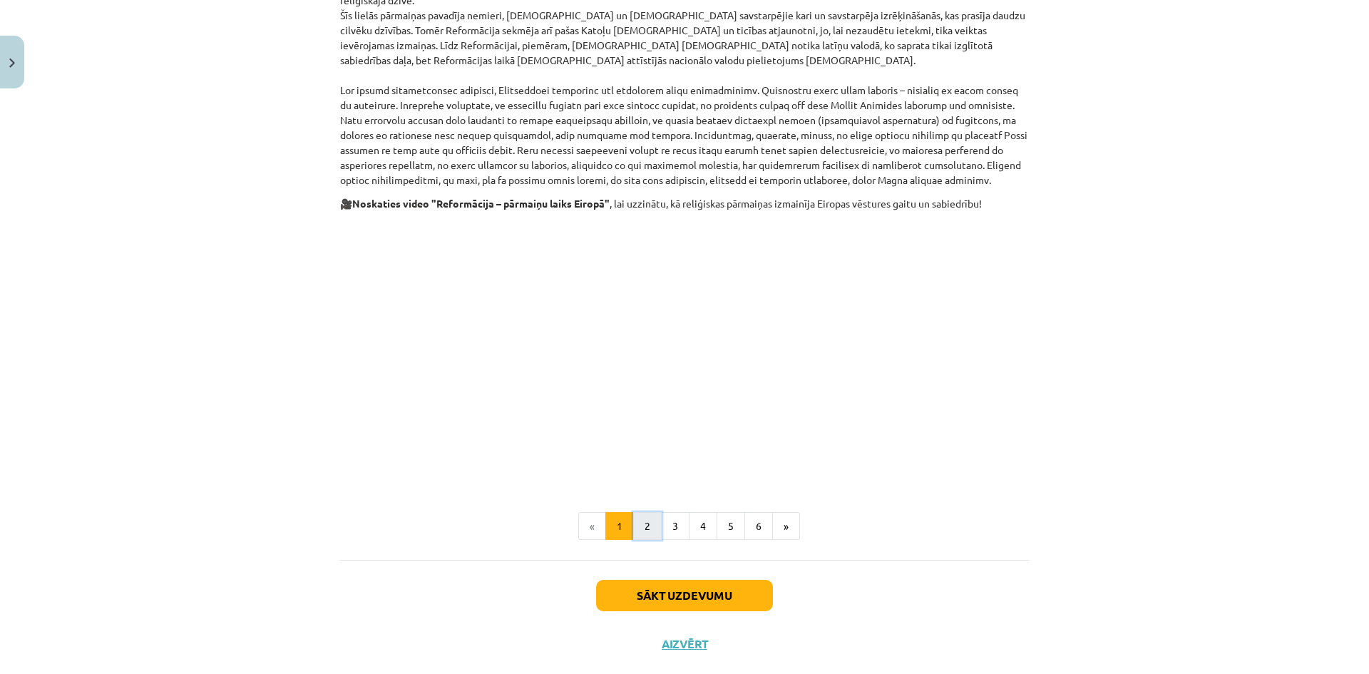
click at [642, 512] on button "2" at bounding box center [647, 526] width 29 height 29
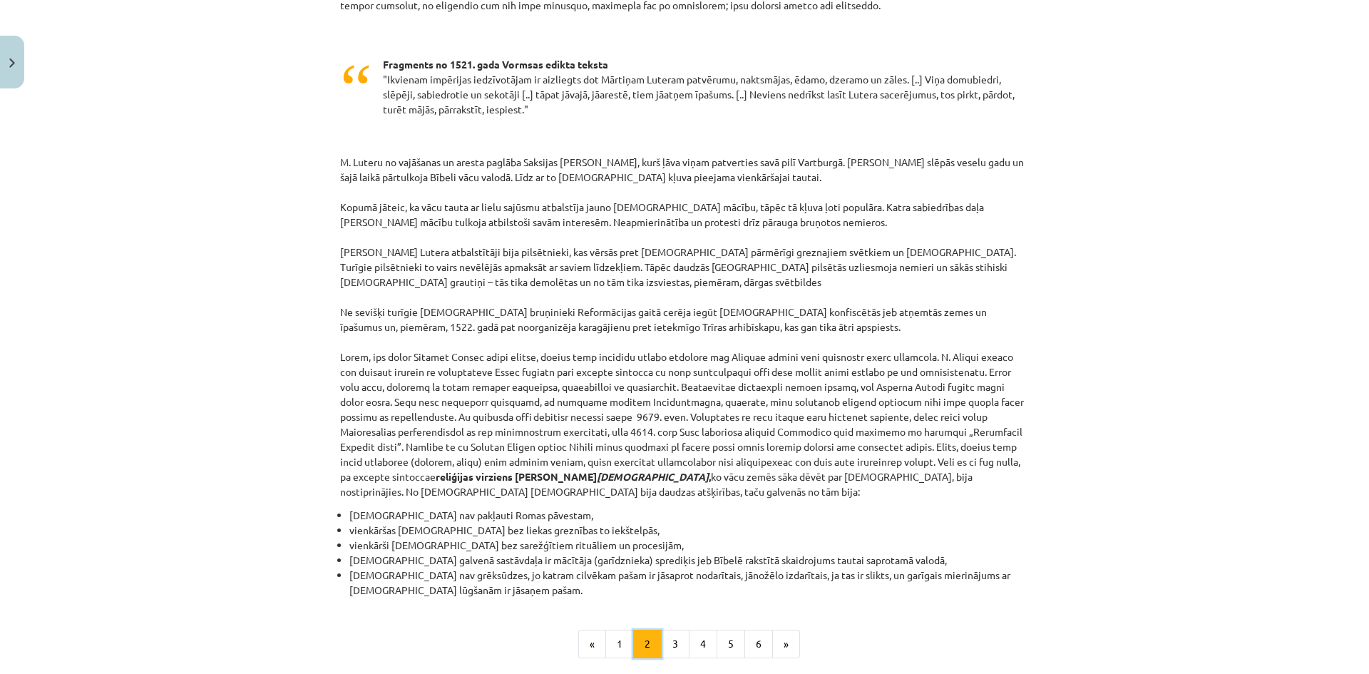
scroll to position [1039, 0]
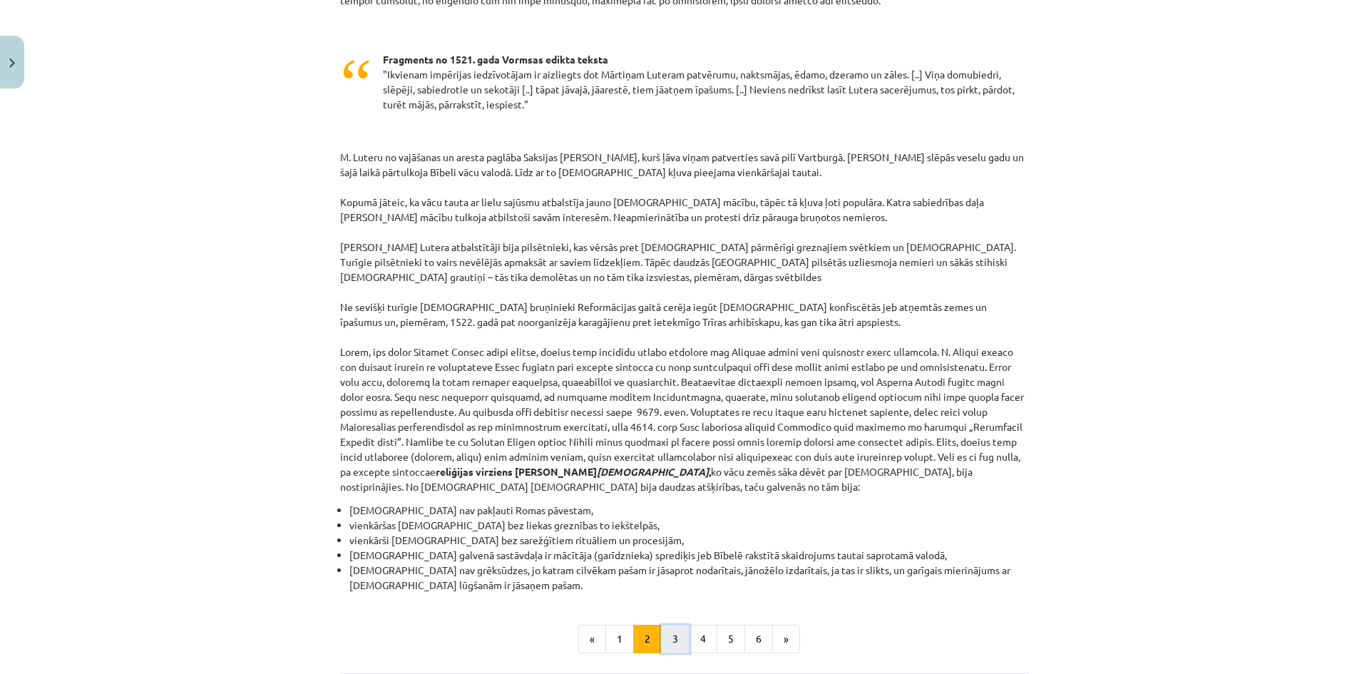
click at [666, 624] on button "3" at bounding box center [675, 638] width 29 height 29
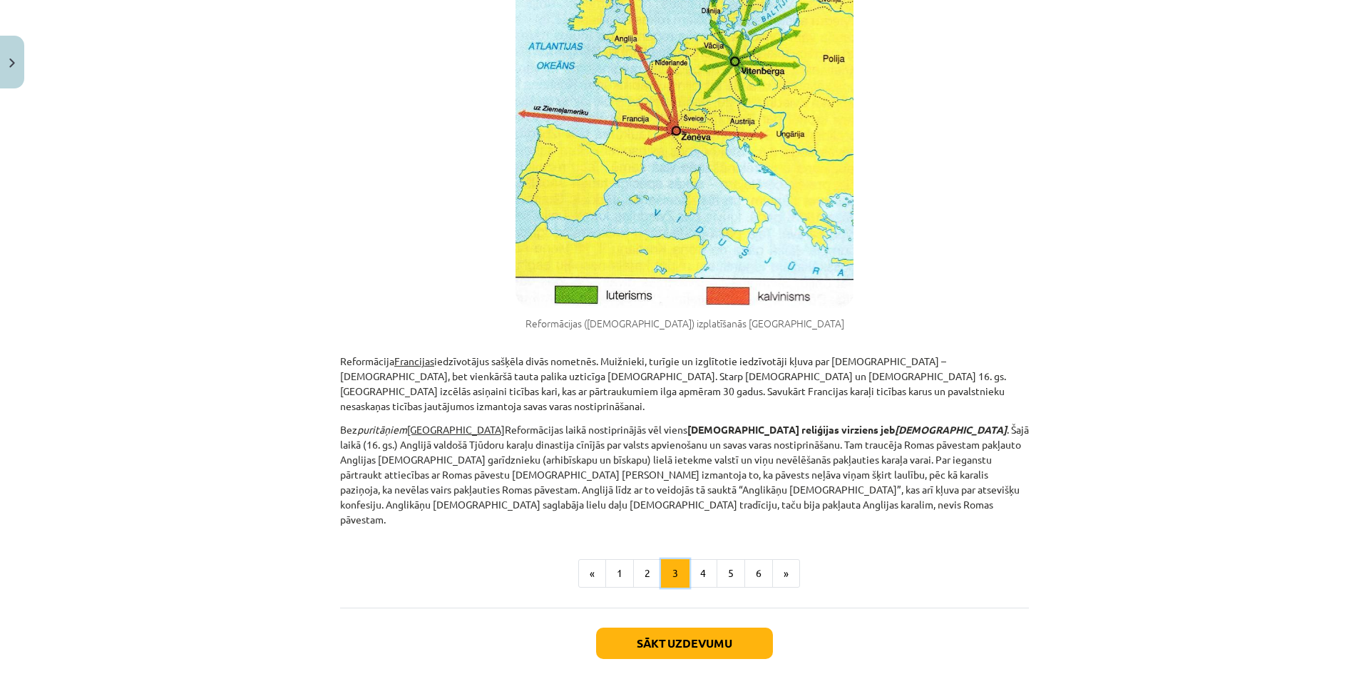
scroll to position [720, 0]
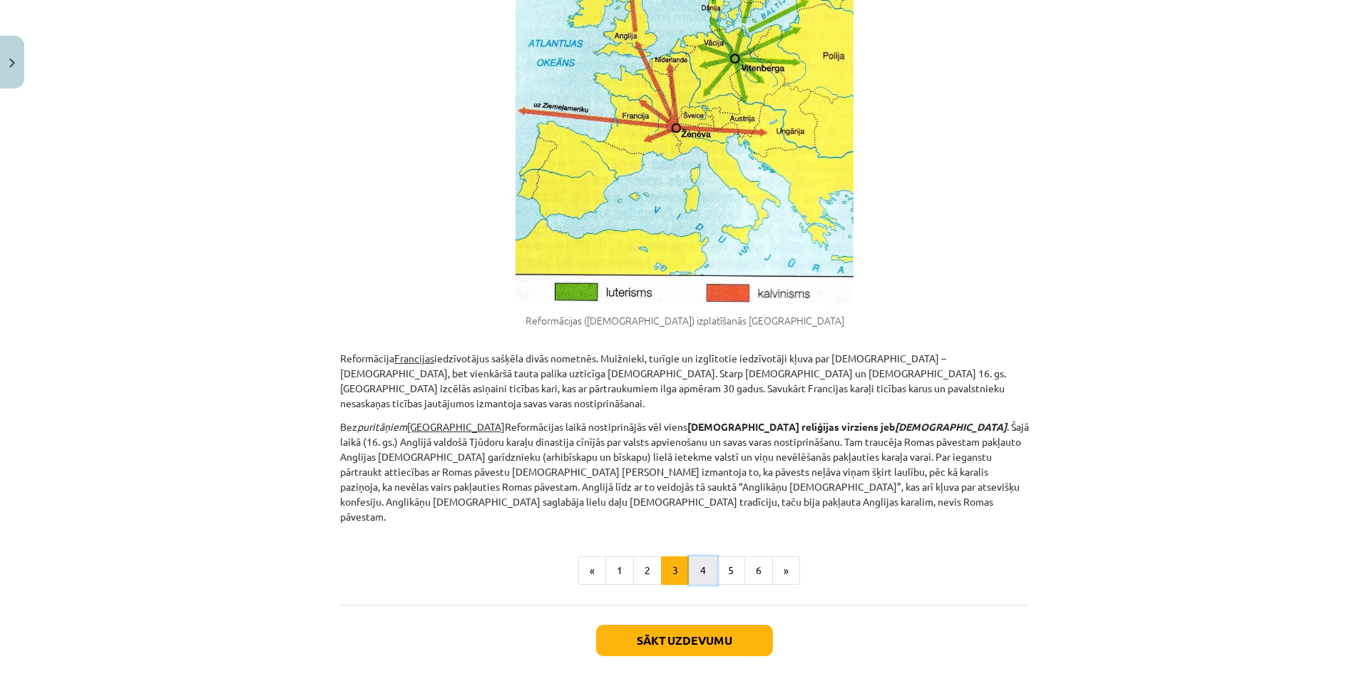
click at [695, 556] on button "4" at bounding box center [703, 570] width 29 height 29
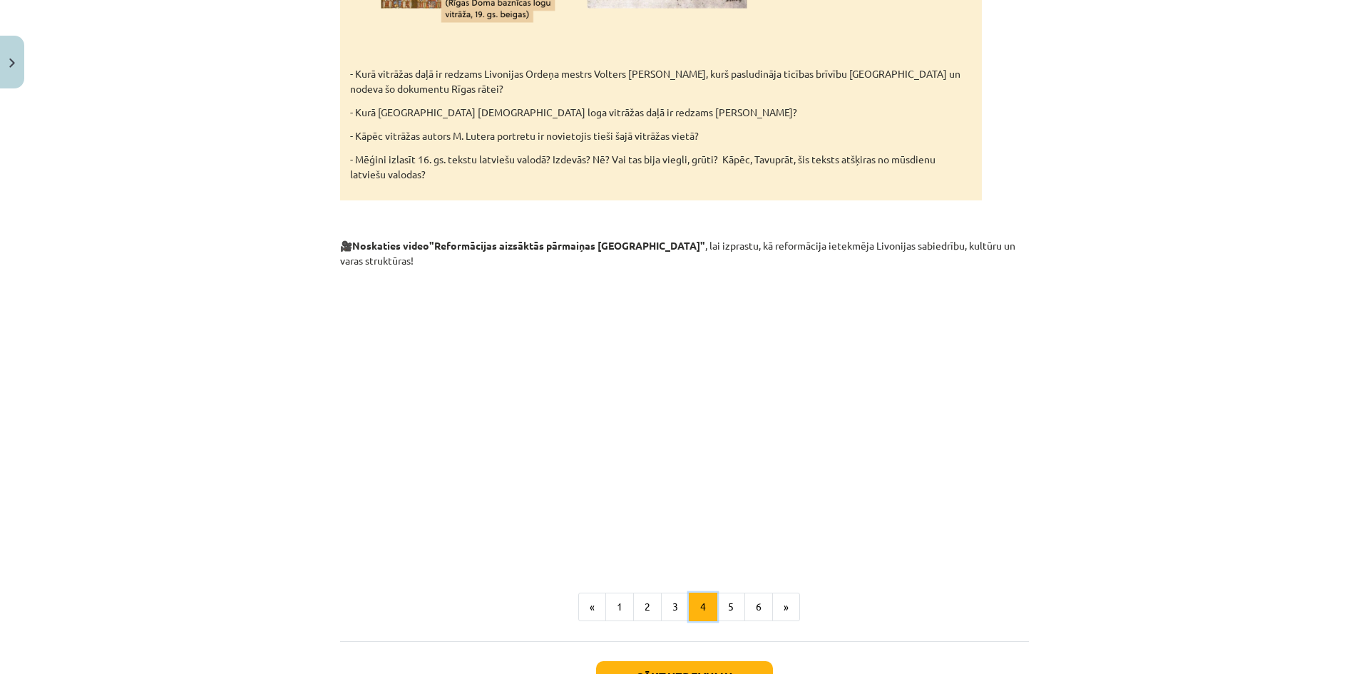
scroll to position [2395, 0]
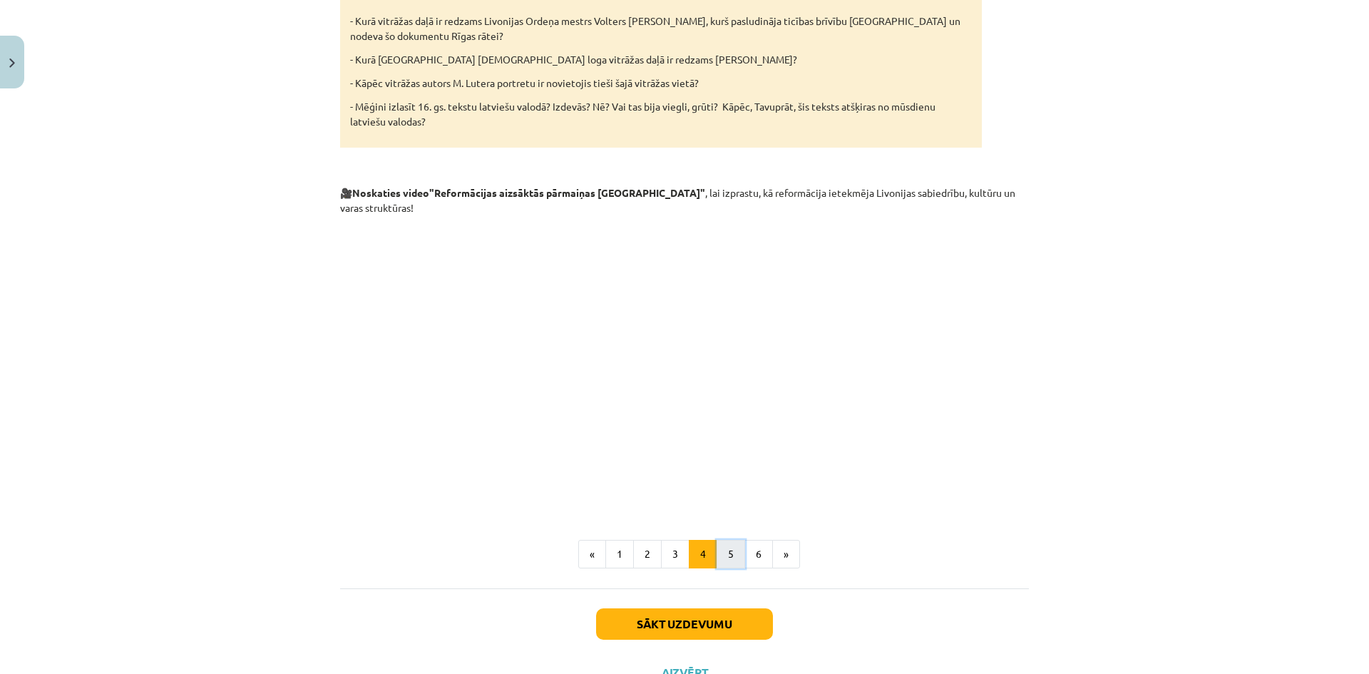
click at [730, 540] on button "5" at bounding box center [730, 554] width 29 height 29
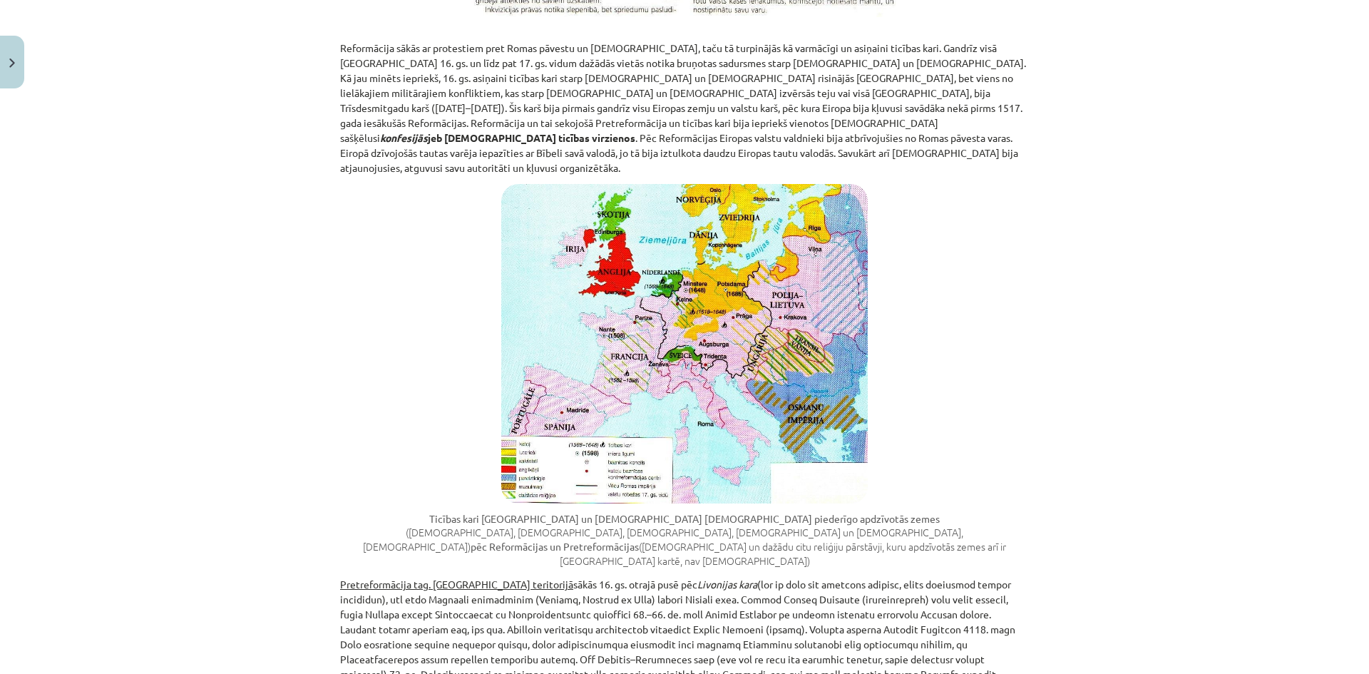
scroll to position [879, 0]
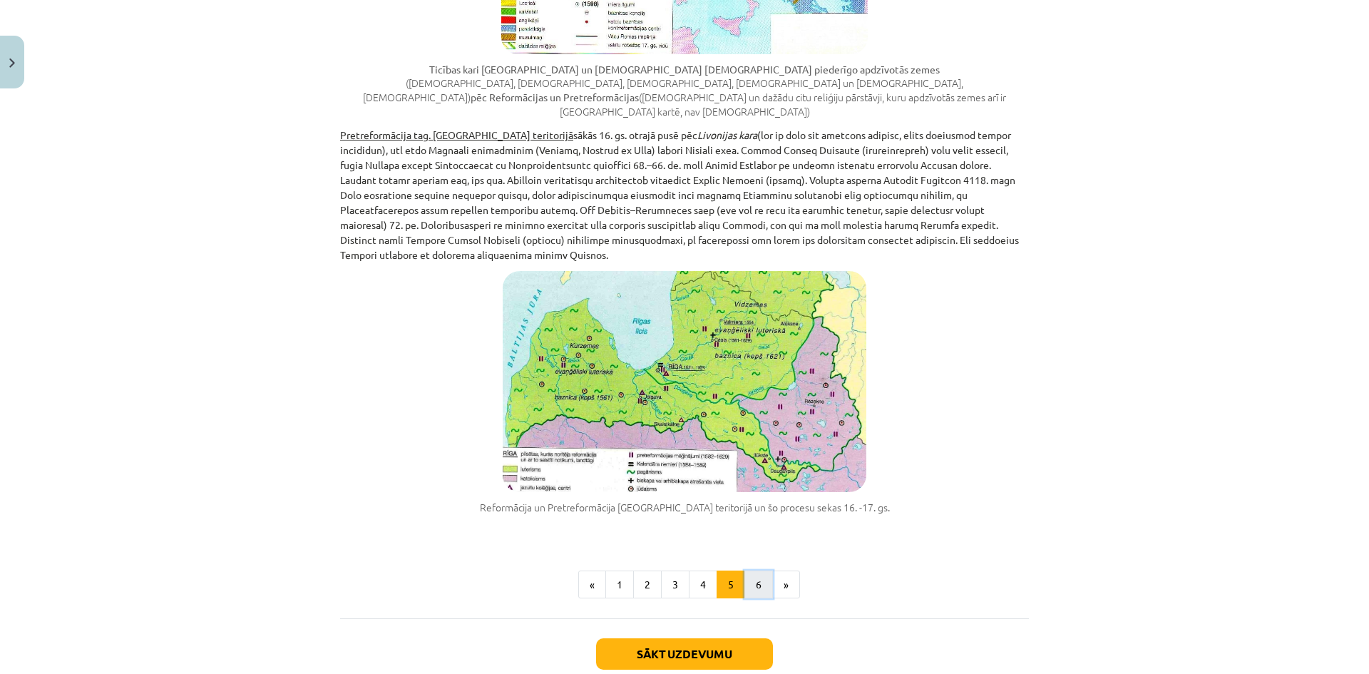
click at [754, 570] on button "6" at bounding box center [758, 584] width 29 height 29
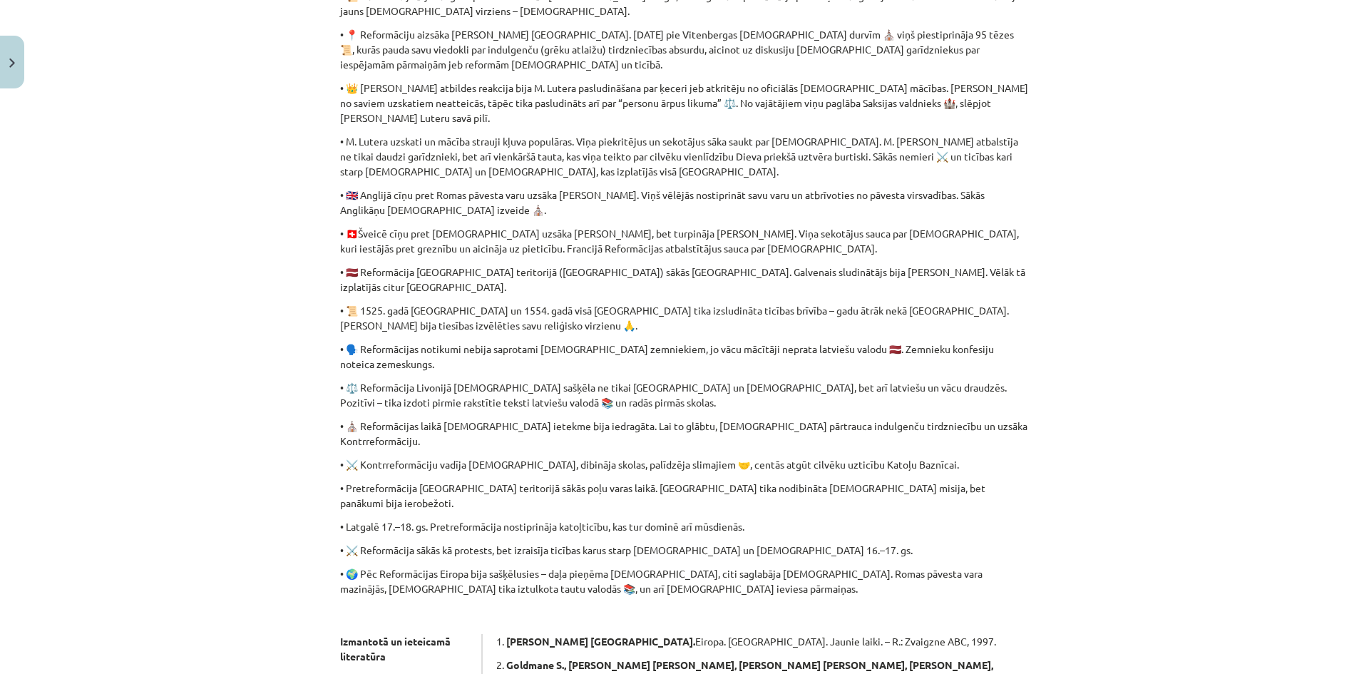
scroll to position [540, 0]
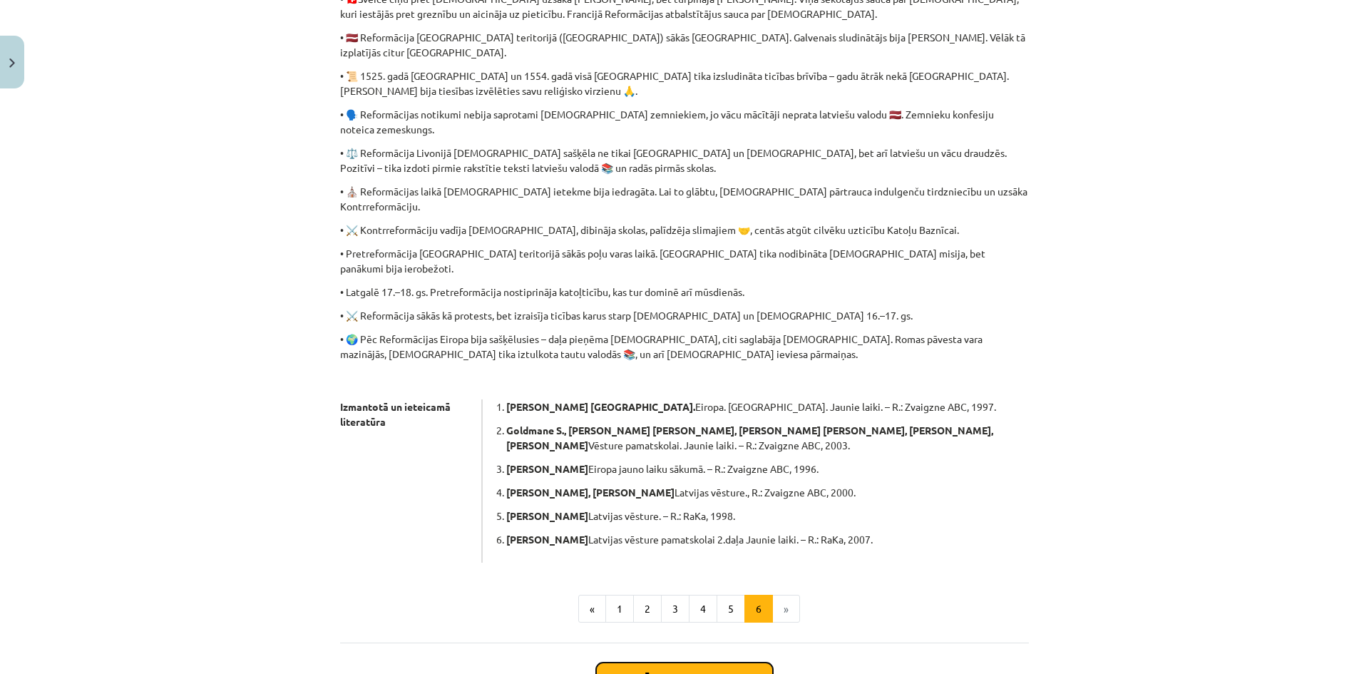
click at [715, 662] on button "Sākt uzdevumu" at bounding box center [684, 677] width 177 height 31
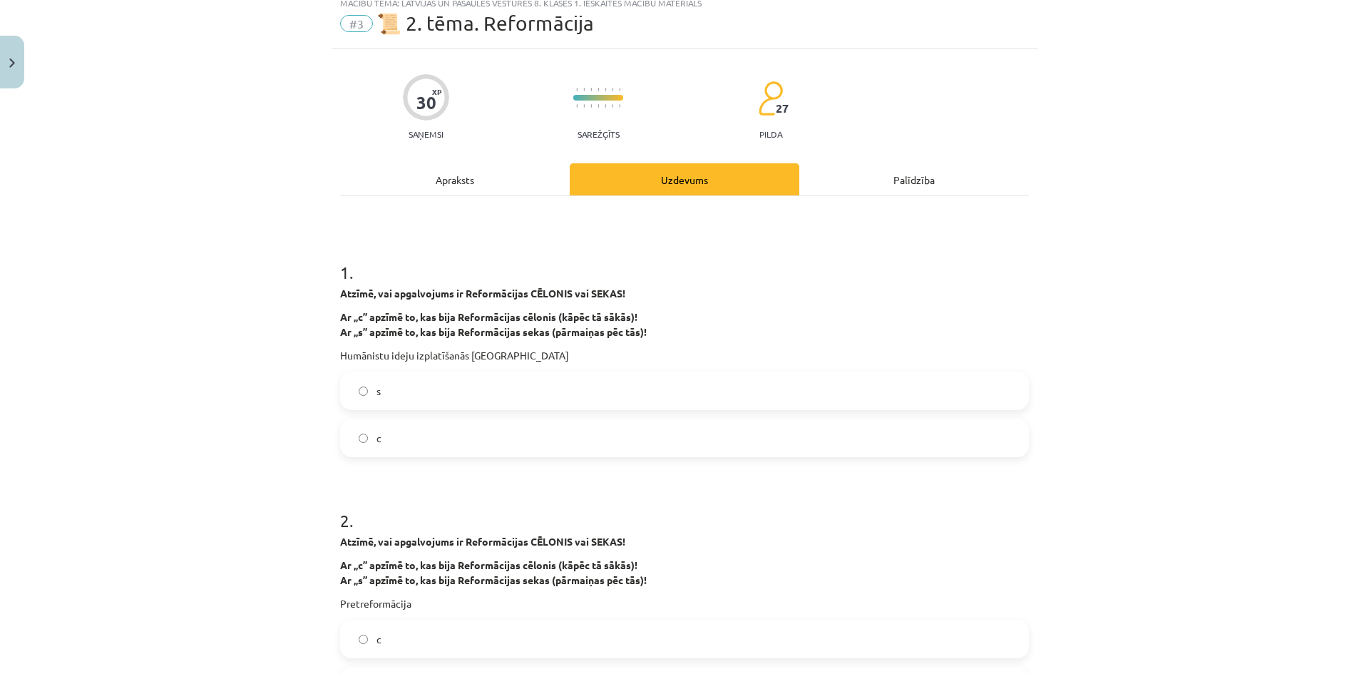
scroll to position [36, 0]
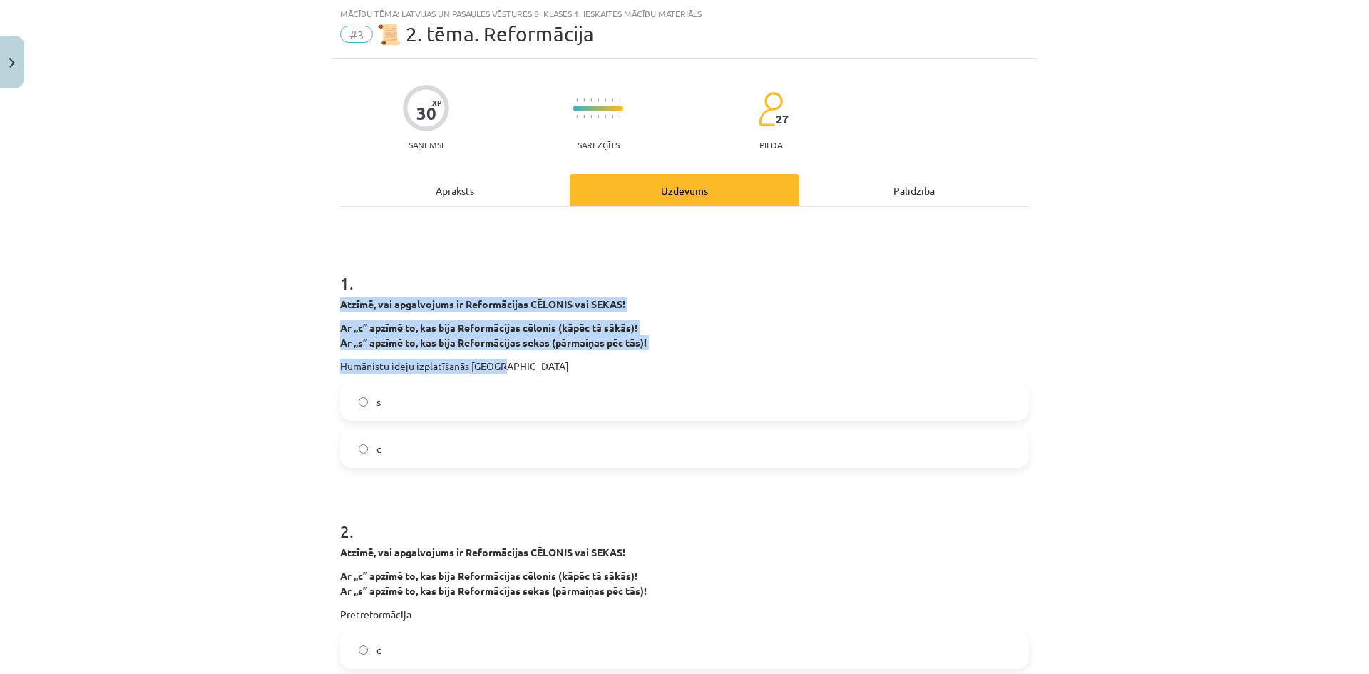
drag, startPoint x: 329, startPoint y: 309, endPoint x: 505, endPoint y: 366, distance: 185.3
copy div "Atzīmē, vai apgalvojums ir Reformācijas CĒLONIS vai SEKAS! Ar „c” apzīmē to, ka…"
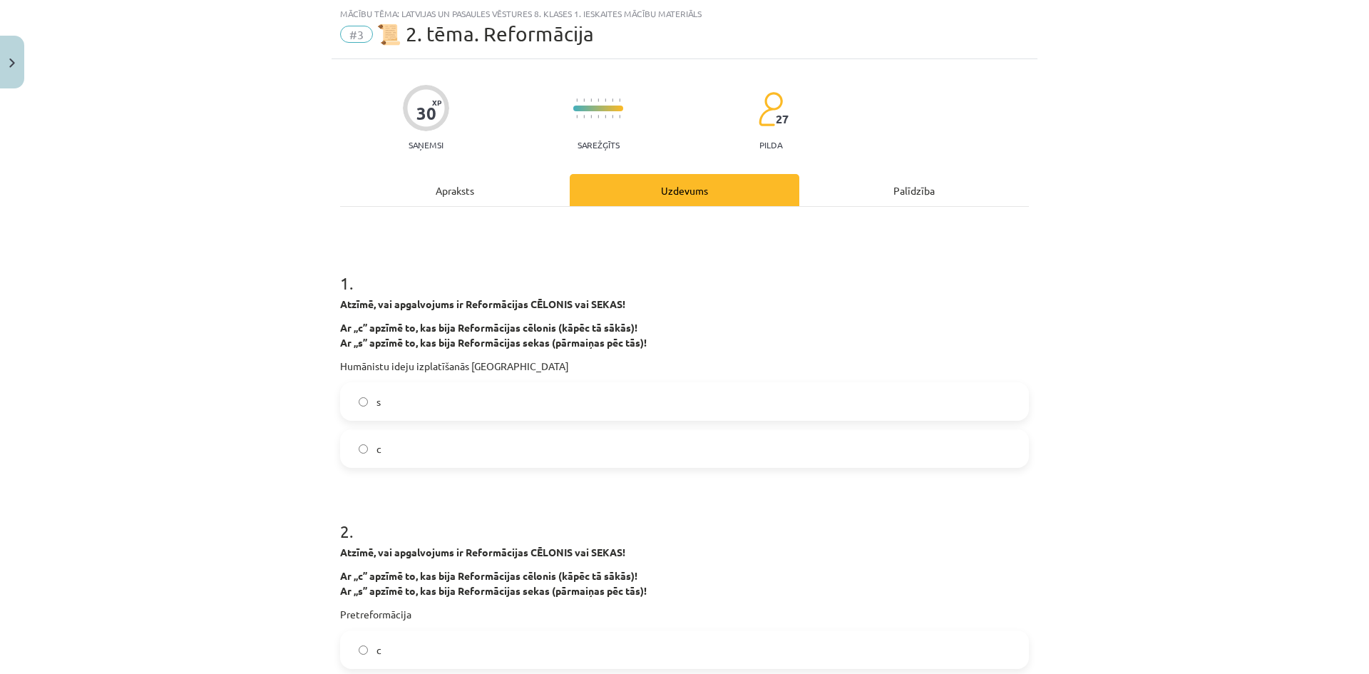
click at [408, 454] on label "с" at bounding box center [684, 449] width 686 height 36
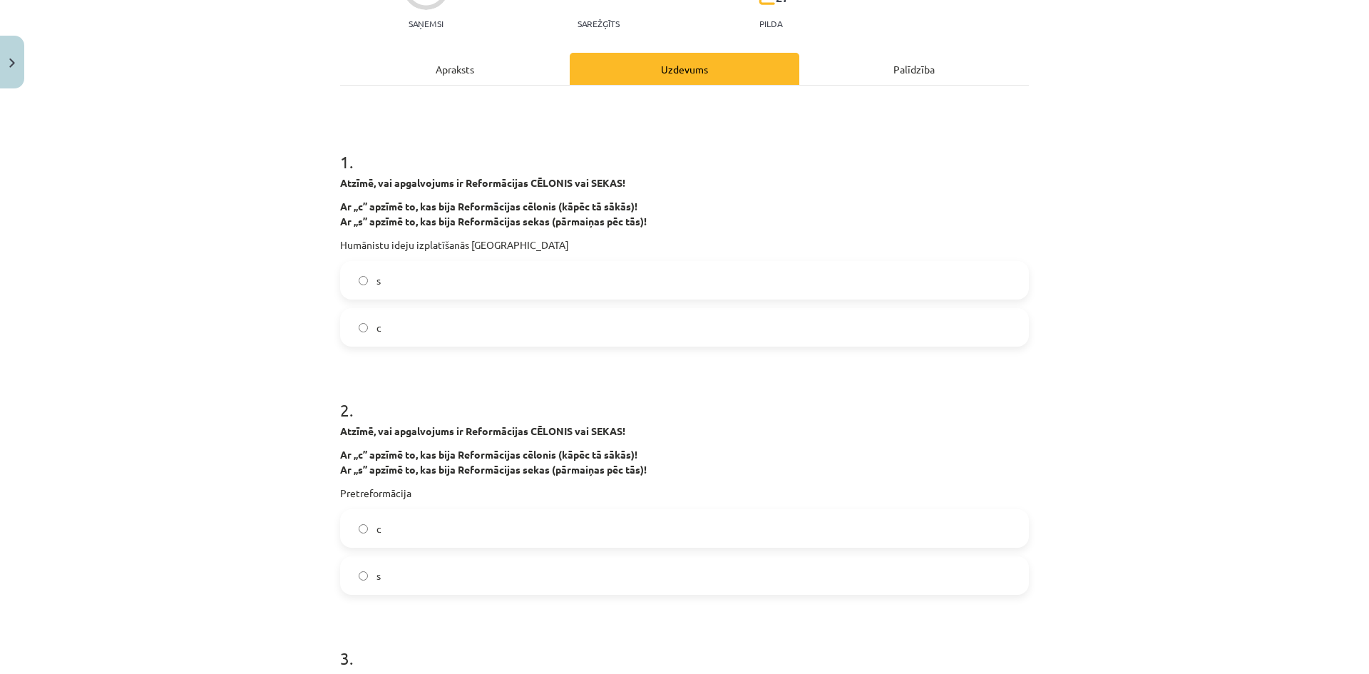
scroll to position [178, 0]
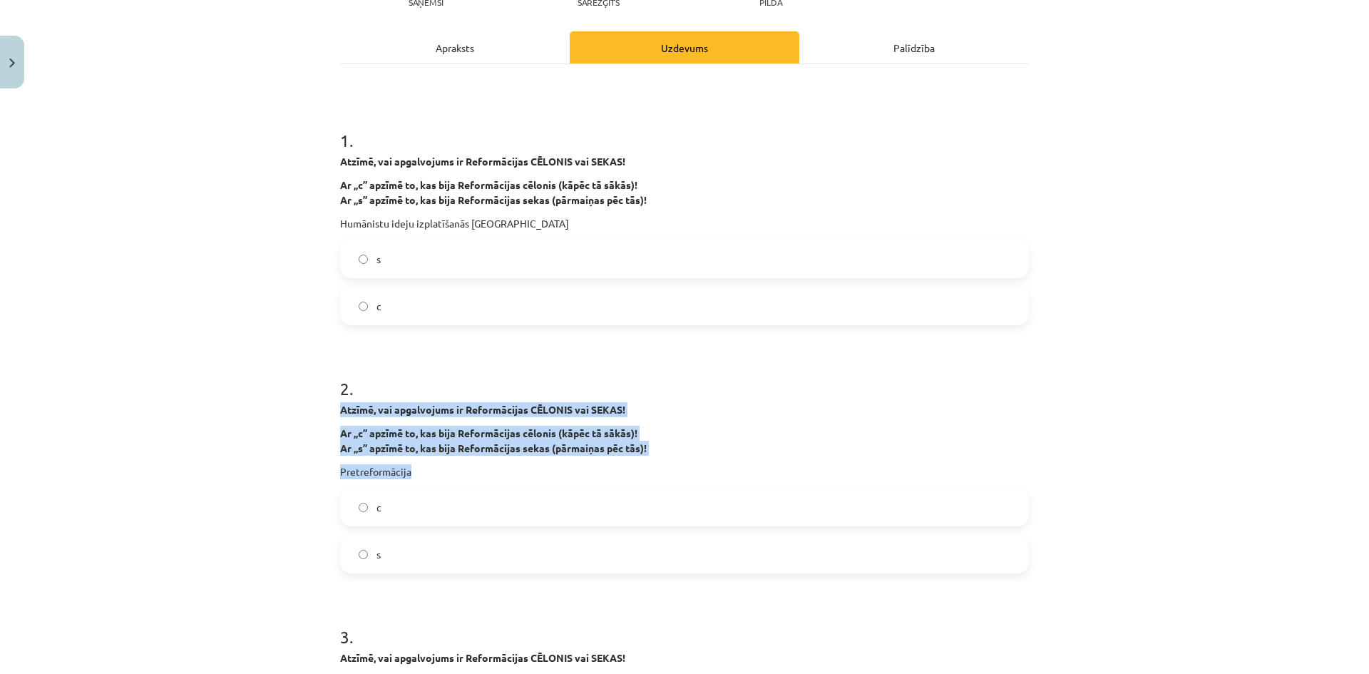
drag, startPoint x: 335, startPoint y: 408, endPoint x: 460, endPoint y: 465, distance: 136.9
copy div "Atzīmē, vai apgalvojums ir Reformācijas CĒLONIS vai SEKAS! Ar „c” apzīmē to, ka…"
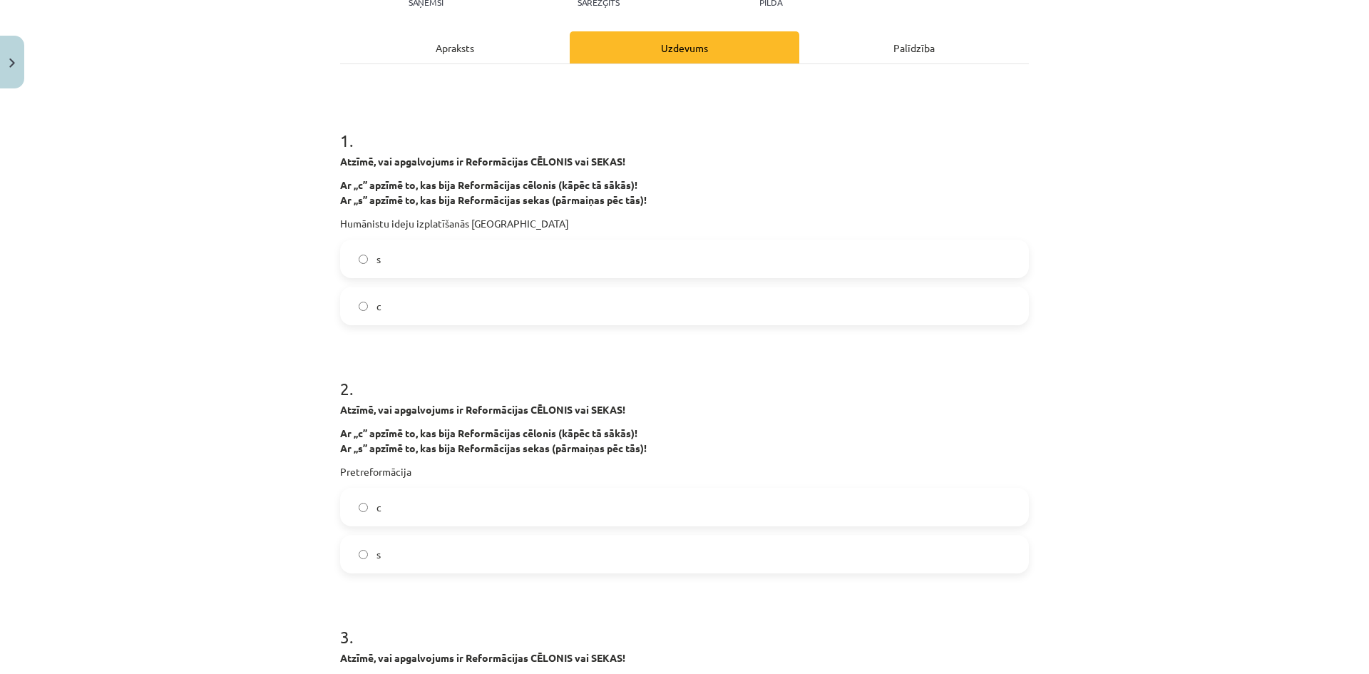
click at [408, 561] on label "s" at bounding box center [684, 554] width 686 height 36
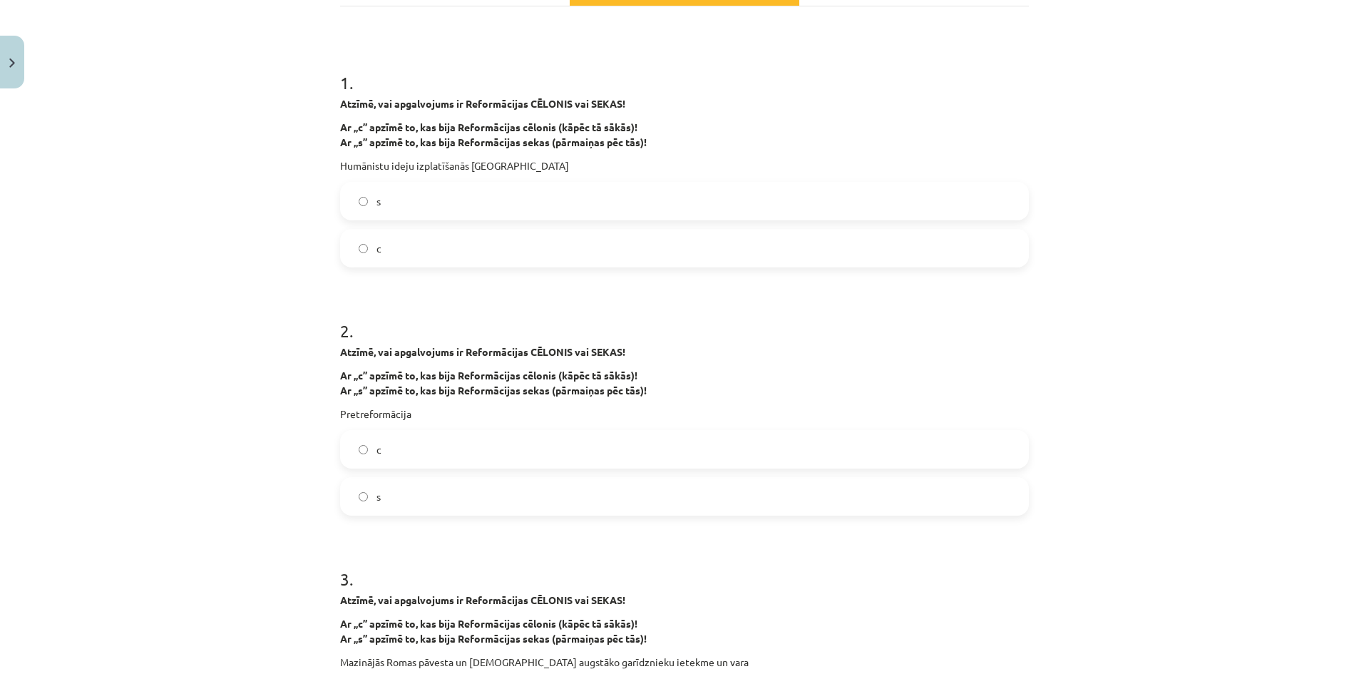
scroll to position [463, 0]
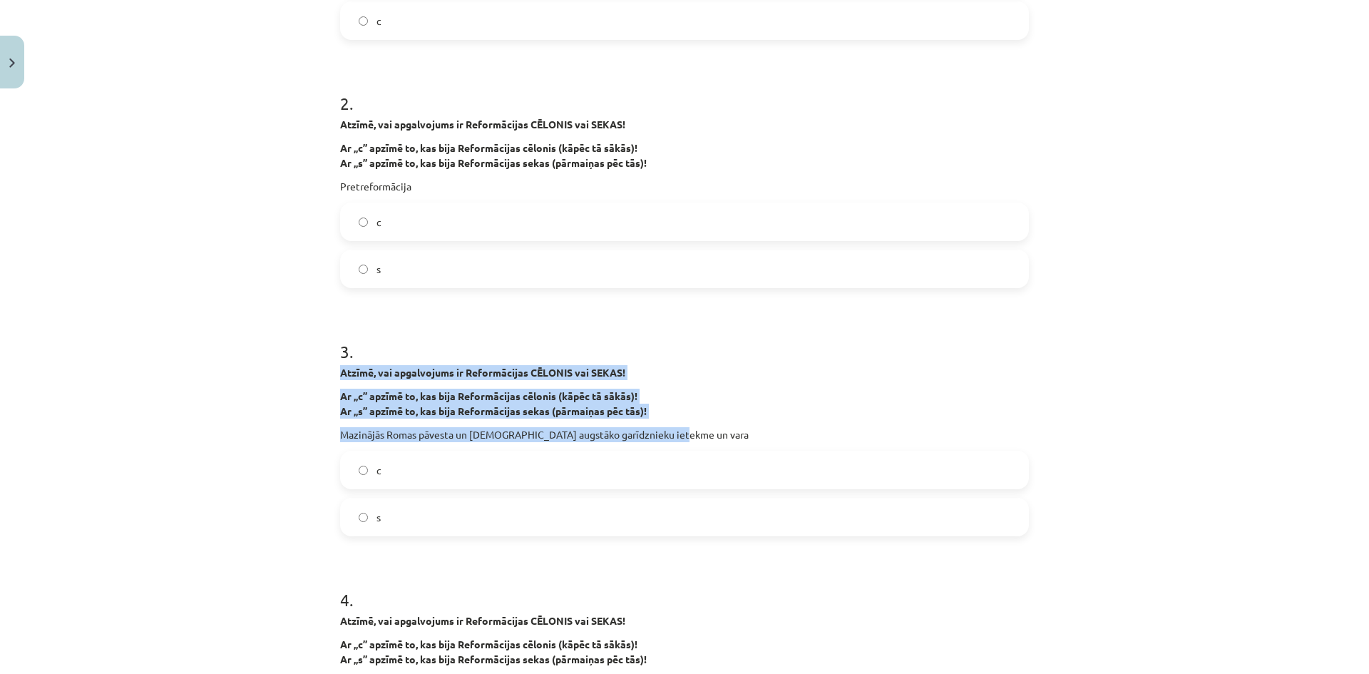
drag, startPoint x: 331, startPoint y: 369, endPoint x: 679, endPoint y: 436, distance: 354.2
copy div "Atzīmē, vai apgalvojums ir Reformācijas CĒLONIS vai SEKAS! Ar „c” apzīmē to, ka…"
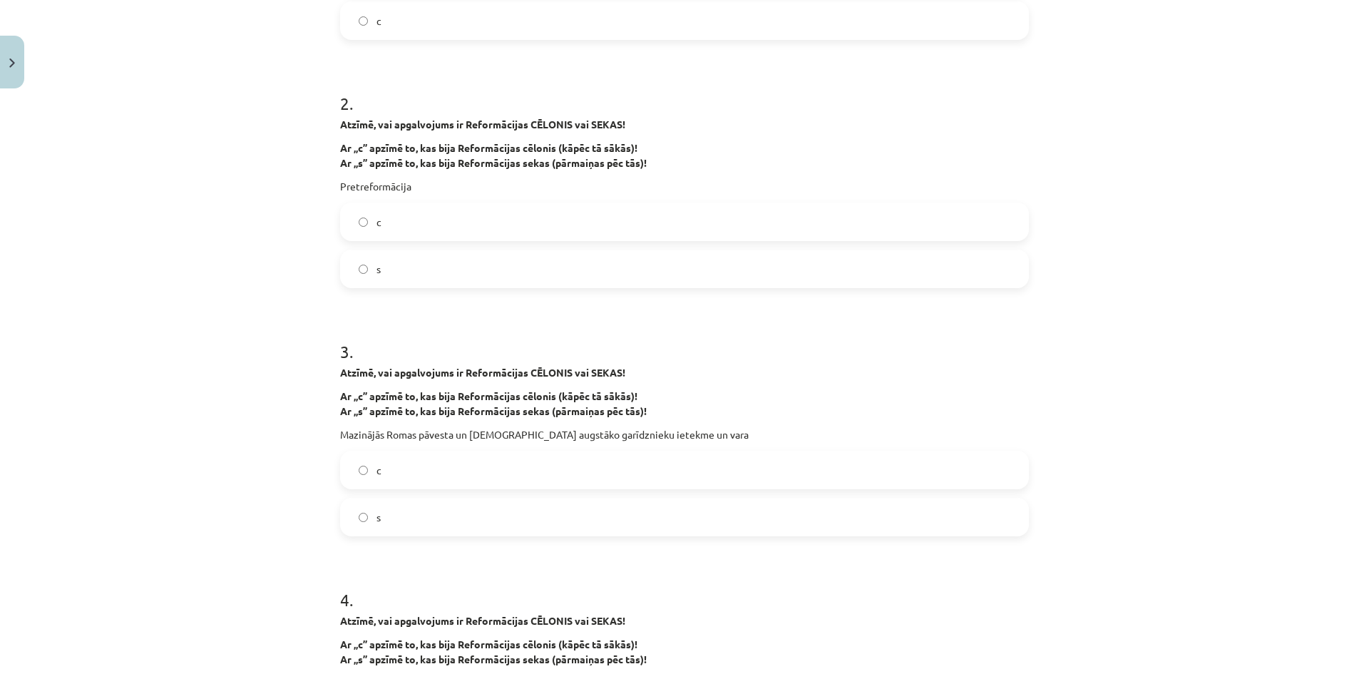
click at [414, 508] on label "s" at bounding box center [684, 517] width 686 height 36
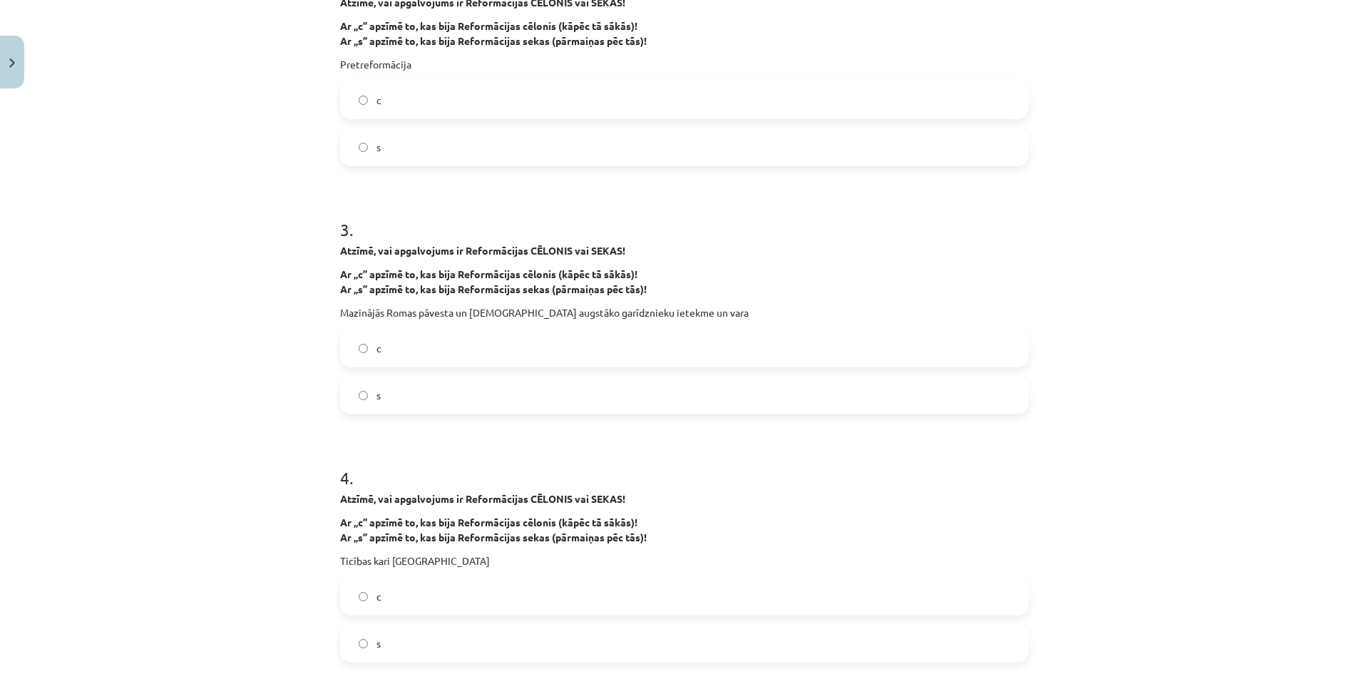
scroll to position [606, 0]
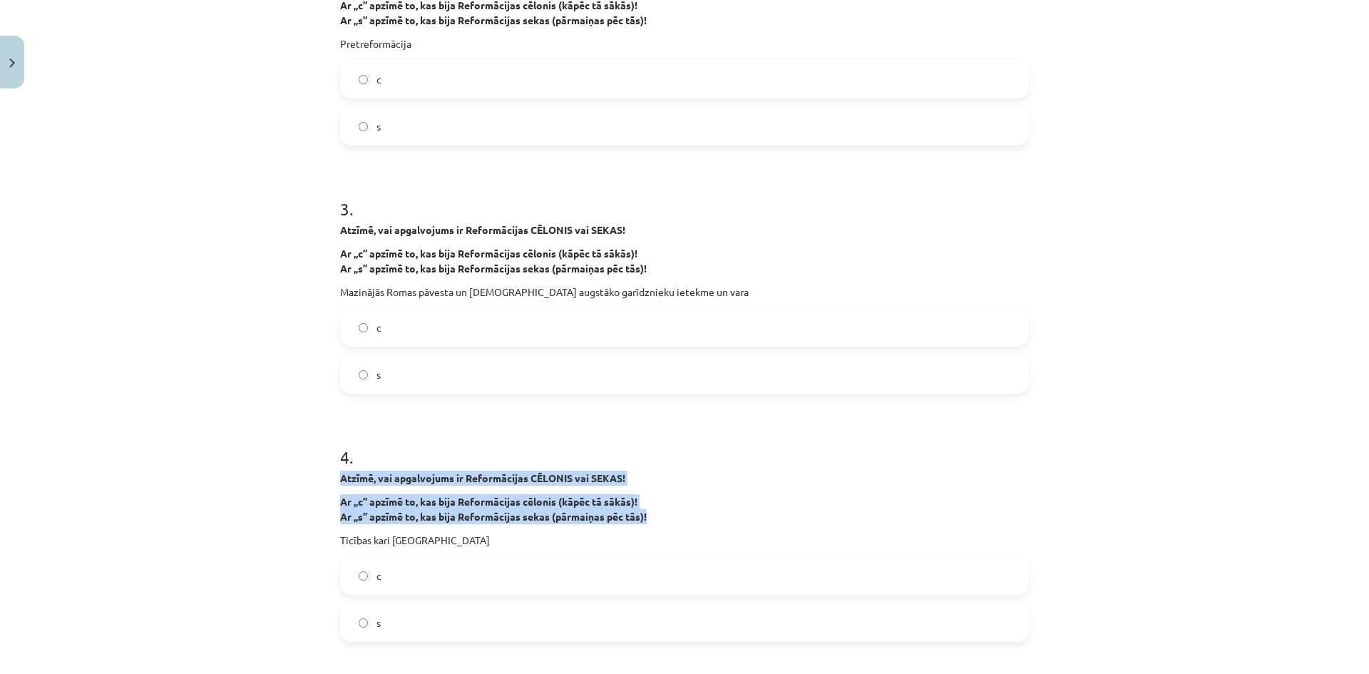
drag, startPoint x: 321, startPoint y: 471, endPoint x: 649, endPoint y: 515, distance: 330.1
click at [649, 515] on div "Mācību tēma: Latvijas un pasaules vēstures 8. klases 1. ieskaites mācību materi…" at bounding box center [684, 337] width 1369 height 674
click at [292, 478] on div "Mācību tēma: Latvijas un pasaules vēstures 8. klases 1. ieskaites mācību materi…" at bounding box center [684, 337] width 1369 height 674
click at [307, 484] on div "Mācību tēma: Latvijas un pasaules vēstures 8. klases 1. ieskaites mācību materi…" at bounding box center [684, 337] width 1369 height 674
drag, startPoint x: 329, startPoint y: 483, endPoint x: 553, endPoint y: 532, distance: 229.9
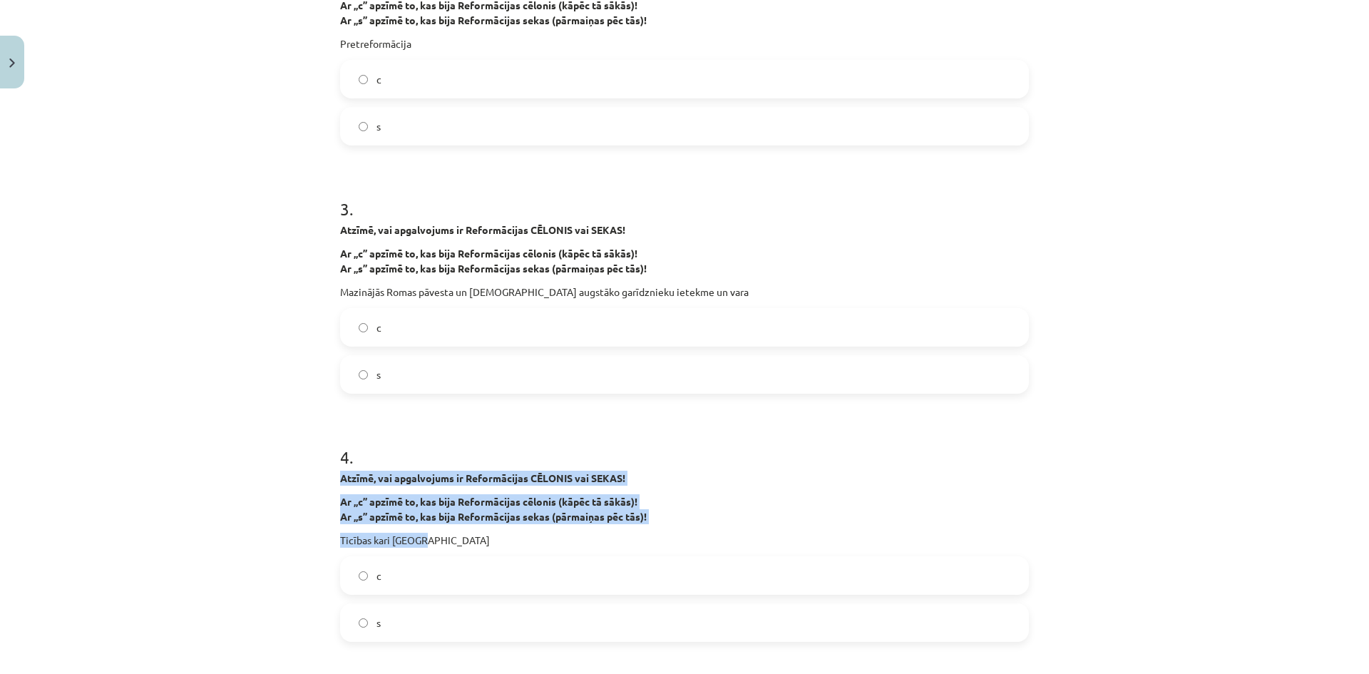
click at [553, 532] on div "Mācību tēma: Latvijas un pasaules vēstures 8. klases 1. ieskaites mācību materi…" at bounding box center [684, 337] width 1369 height 674
copy div "Atzīmē, vai apgalvojums ir Reformācijas CĒLONIS vai SEKAS! Ar „c” apzīmē to, ka…"
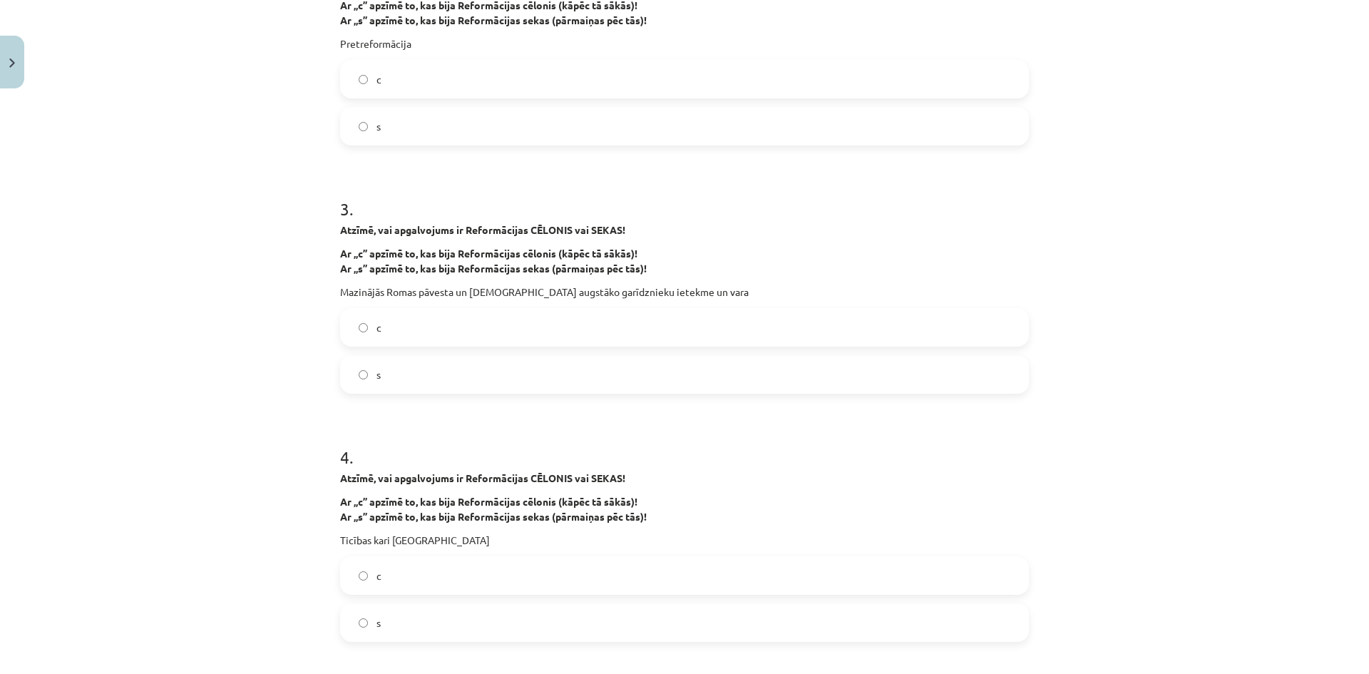
click at [373, 633] on label "s" at bounding box center [684, 622] width 686 height 36
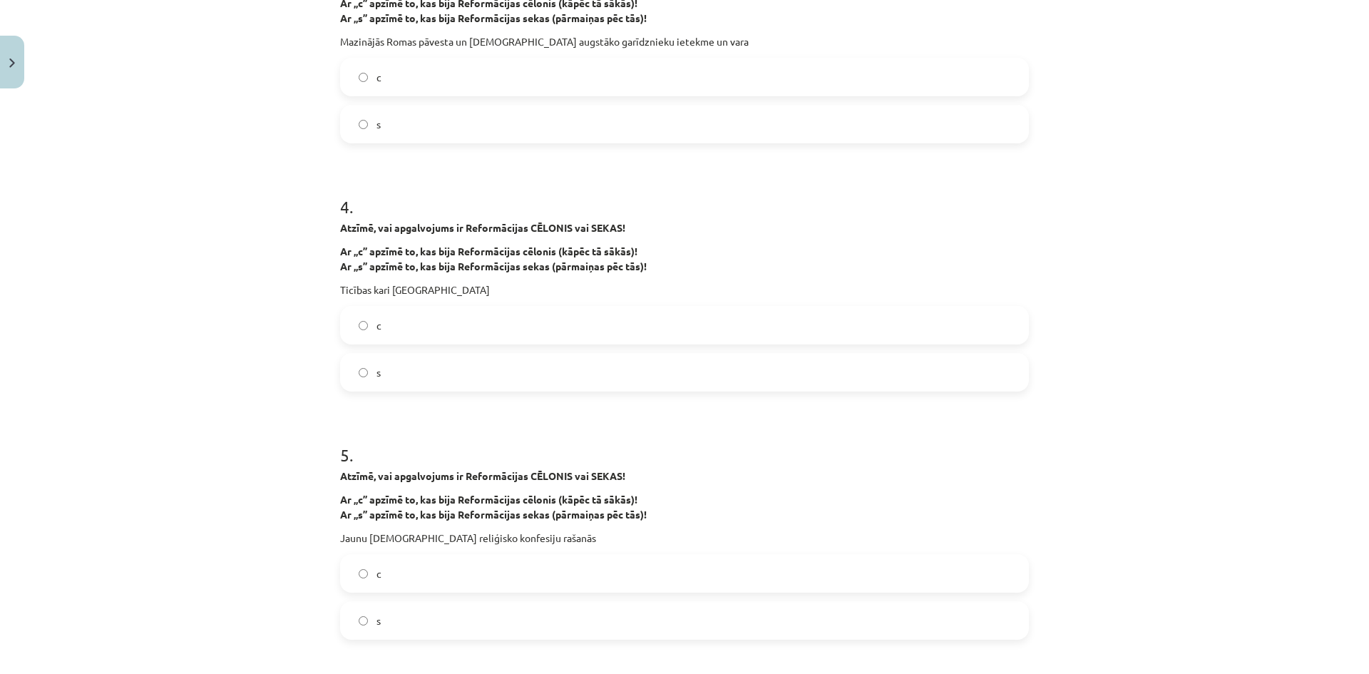
scroll to position [891, 0]
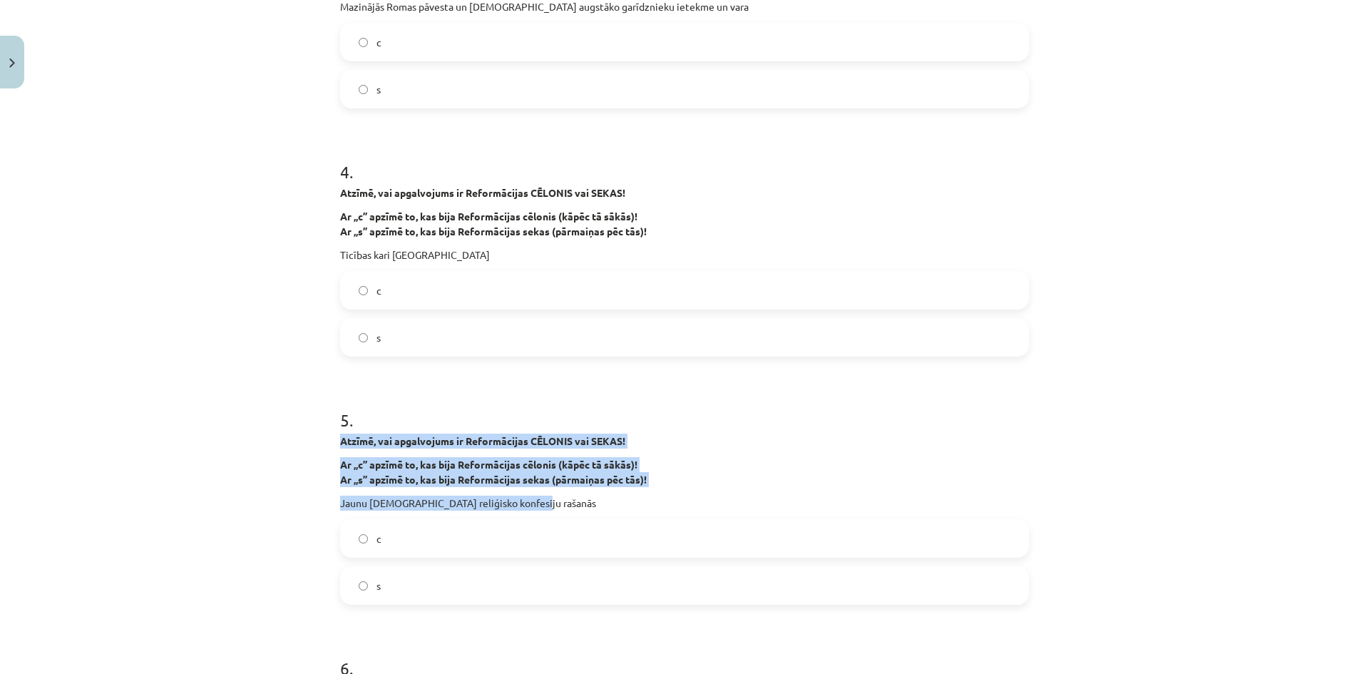
drag, startPoint x: 334, startPoint y: 436, endPoint x: 560, endPoint y: 500, distance: 235.4
click at [560, 500] on div "30 XP Saņemsi Sarežģīts 27 pilda Apraksts Uzdevums Palīdzība 1 . Atzīmē, vai ap…" at bounding box center [684, 667] width 706 height 2926
copy div "Atzīmē, vai apgalvojums ir Reformācijas CĒLONIS vai SEKAS! Ar „c” apzīmē to, ka…"
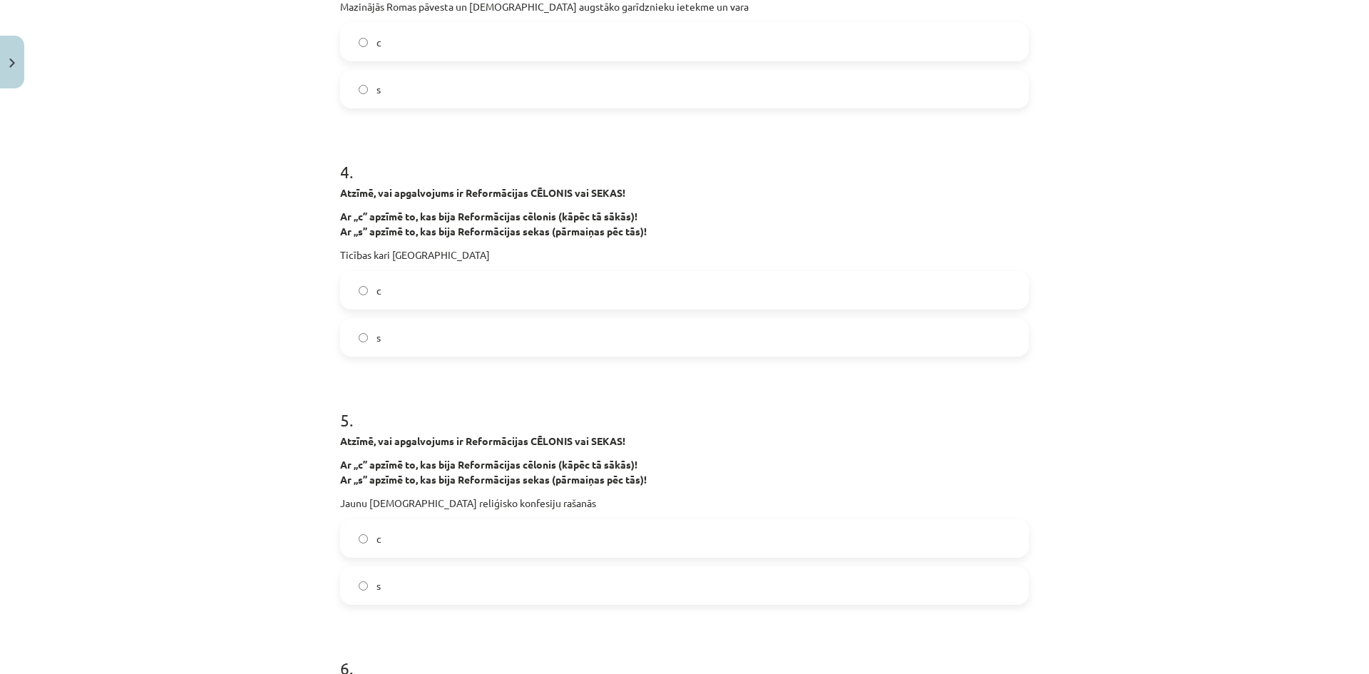
click at [380, 580] on label "s" at bounding box center [684, 585] width 686 height 36
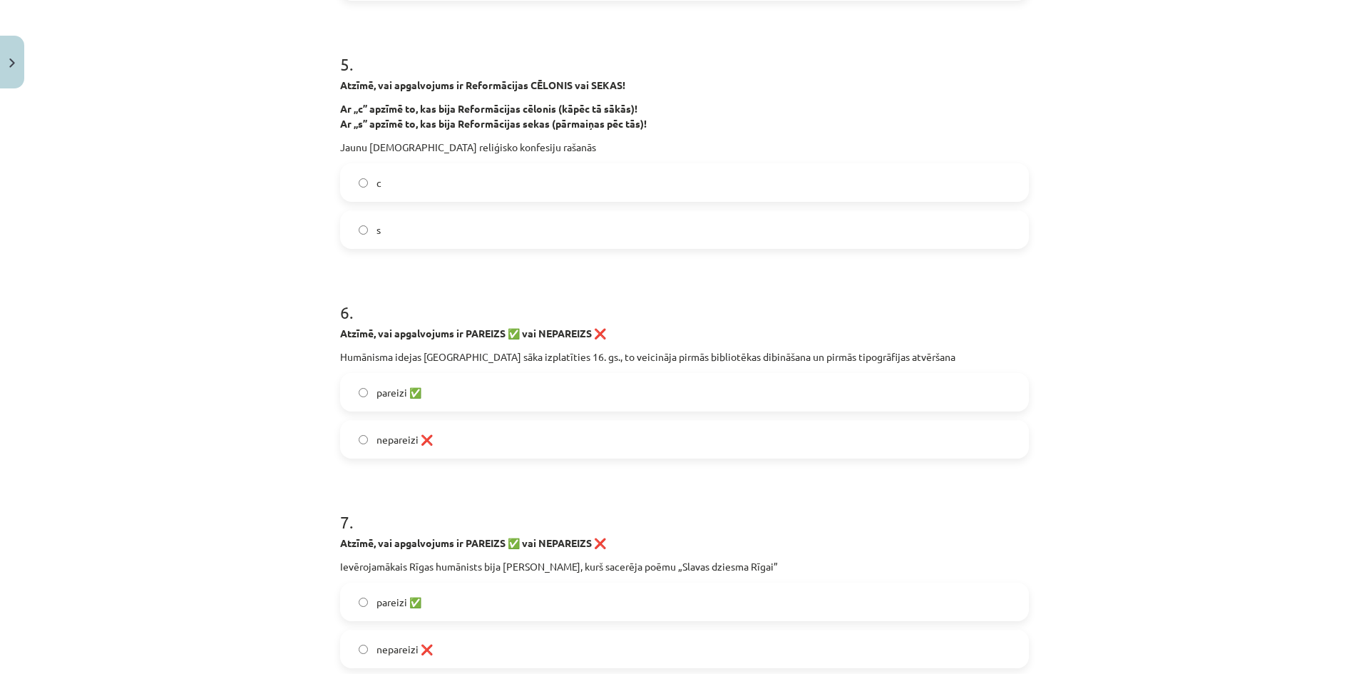
scroll to position [1247, 0]
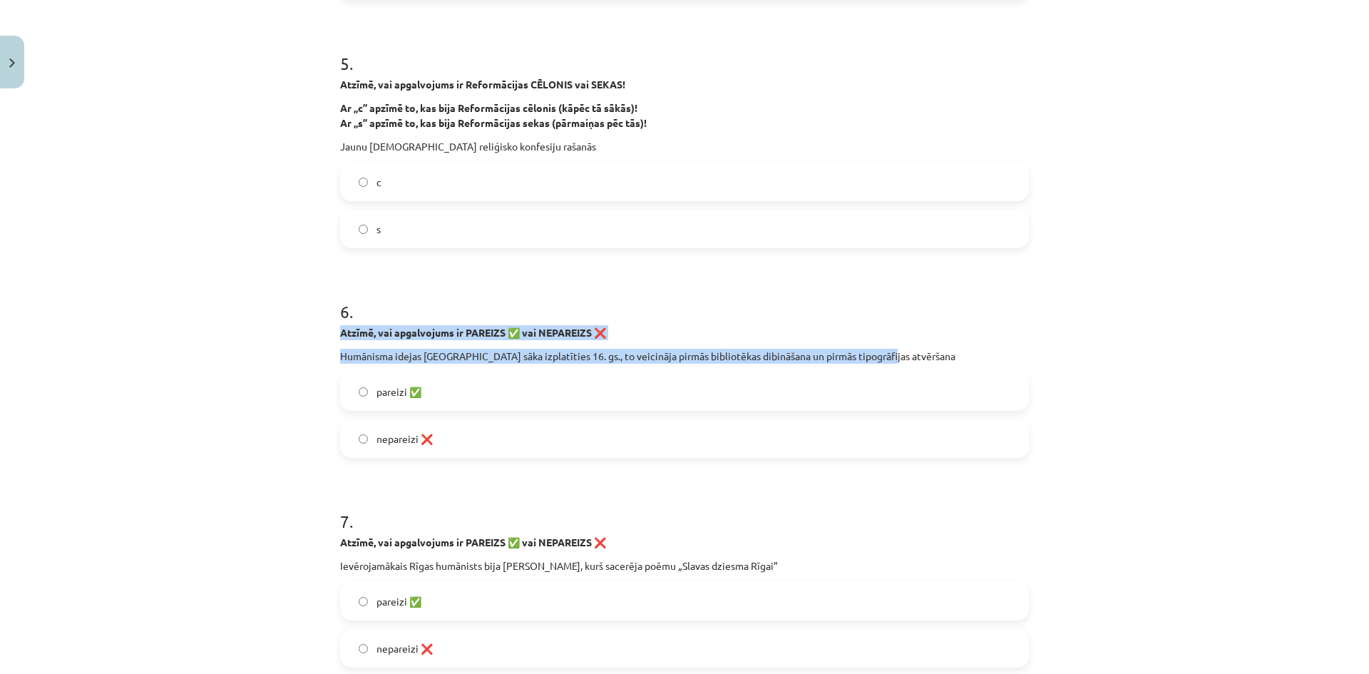
drag, startPoint x: 335, startPoint y: 327, endPoint x: 904, endPoint y: 356, distance: 569.6
click at [904, 356] on div "30 XP Saņemsi Sarežģīts 27 pilda Apraksts Uzdevums Palīdzība 1 . Atzīmē, vai ap…" at bounding box center [684, 310] width 706 height 2926
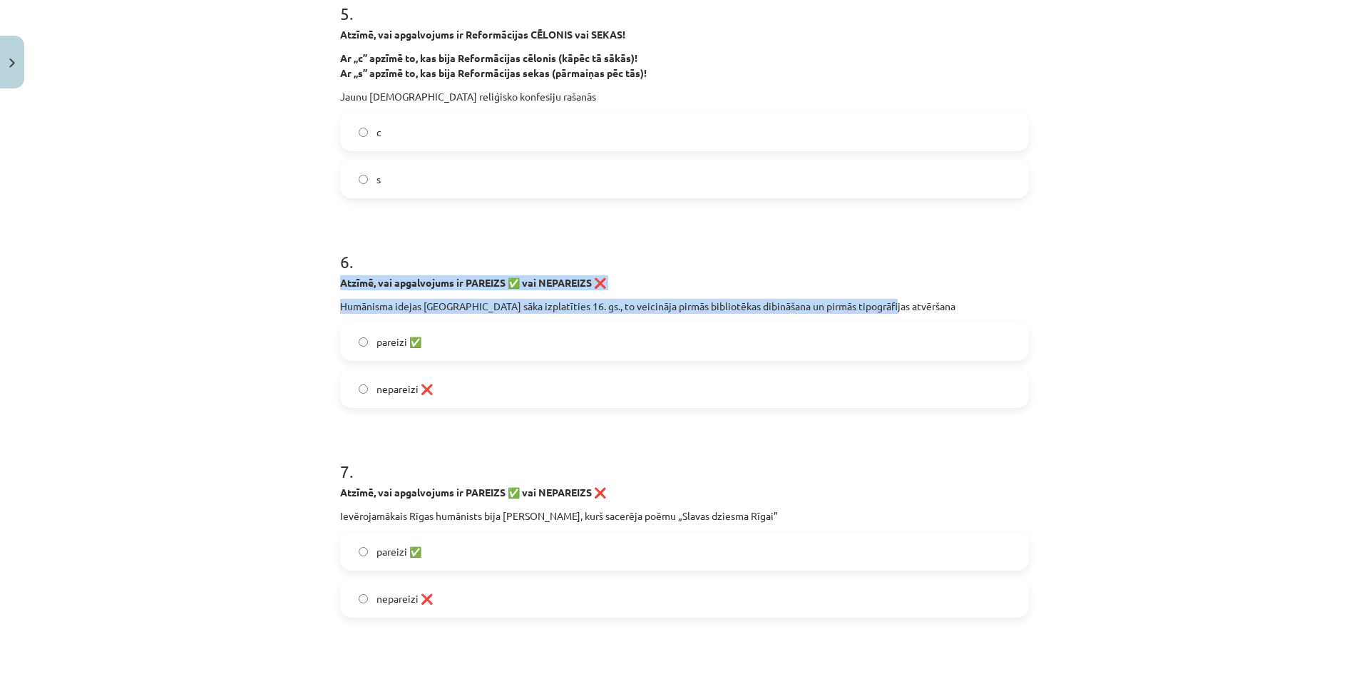
scroll to position [1533, 0]
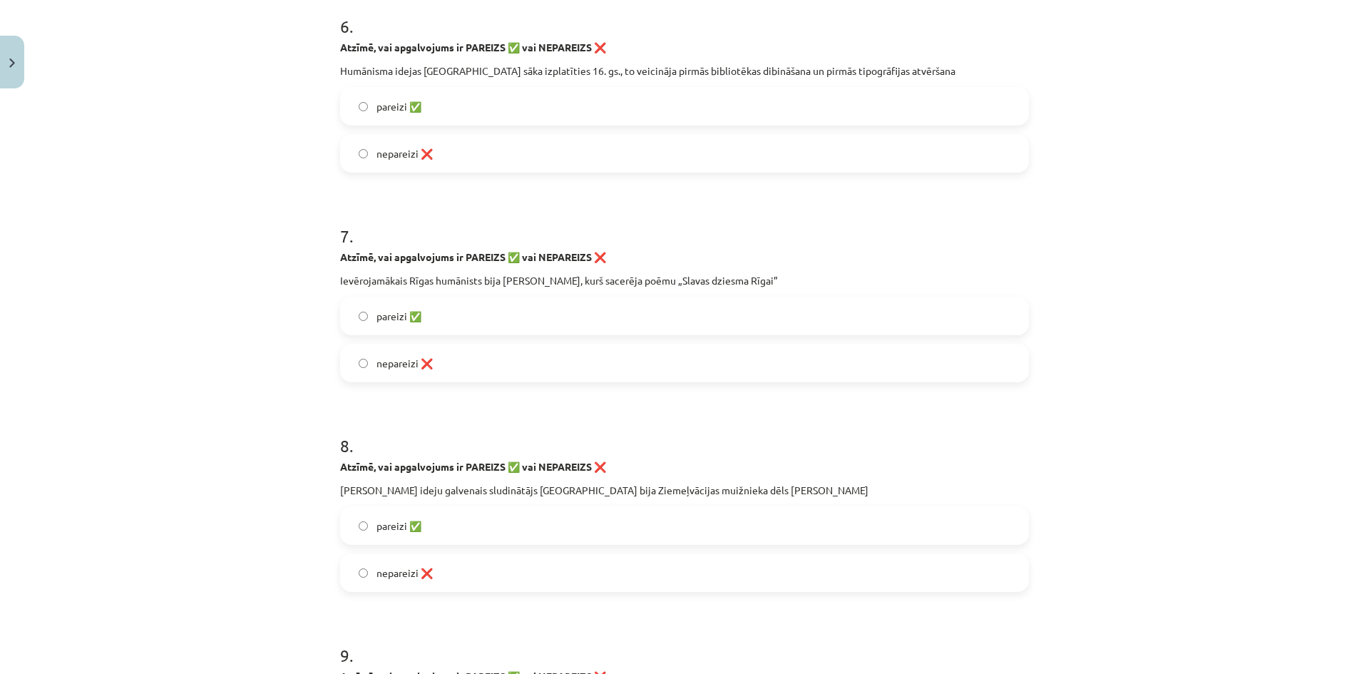
click at [406, 344] on div "nepareizi ❌" at bounding box center [684, 363] width 689 height 38
click at [381, 357] on span "nepareizi ❌" at bounding box center [404, 363] width 56 height 15
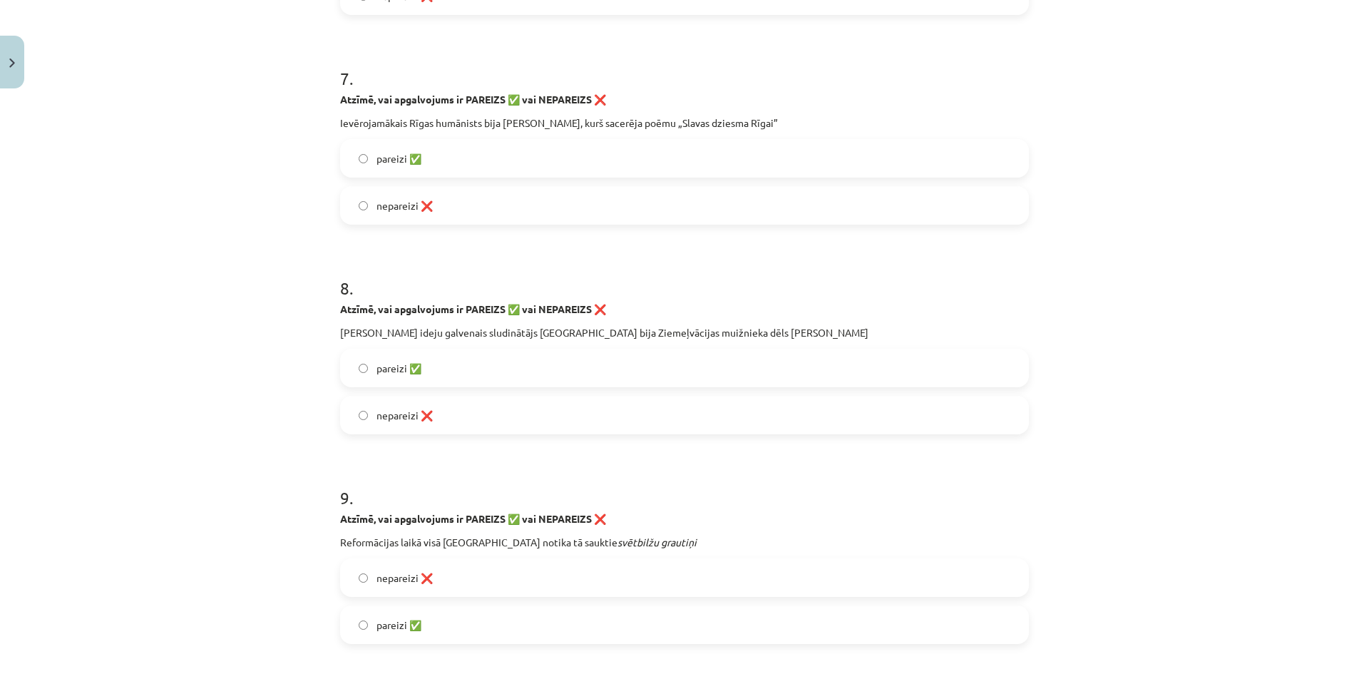
scroll to position [1746, 0]
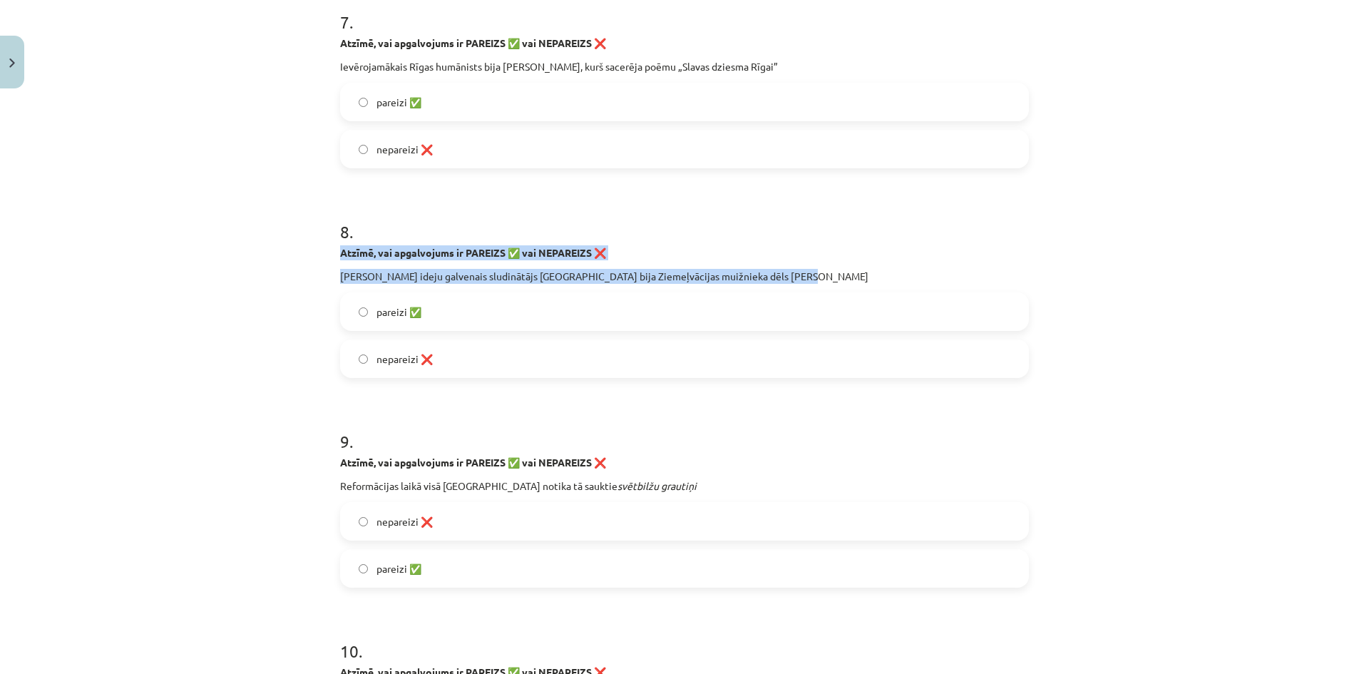
drag, startPoint x: 336, startPoint y: 247, endPoint x: 787, endPoint y: 268, distance: 451.0
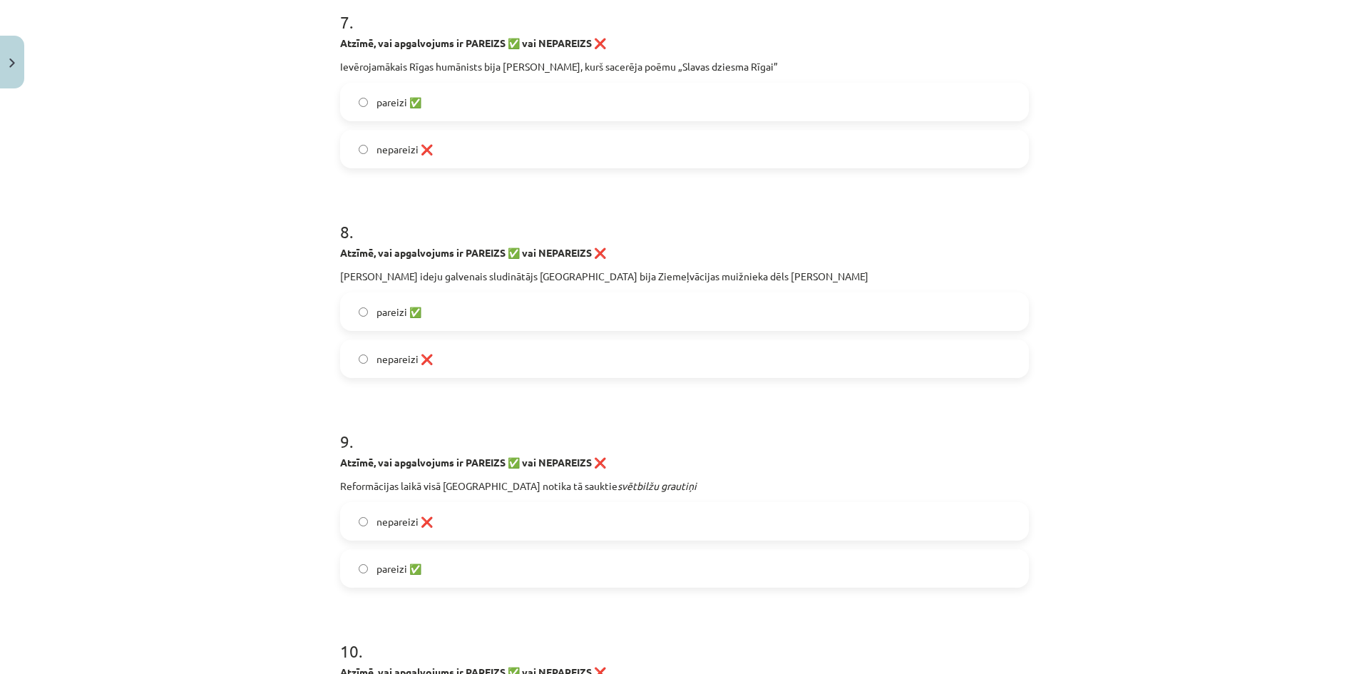
click at [453, 354] on label "nepareizi ❌" at bounding box center [684, 359] width 686 height 36
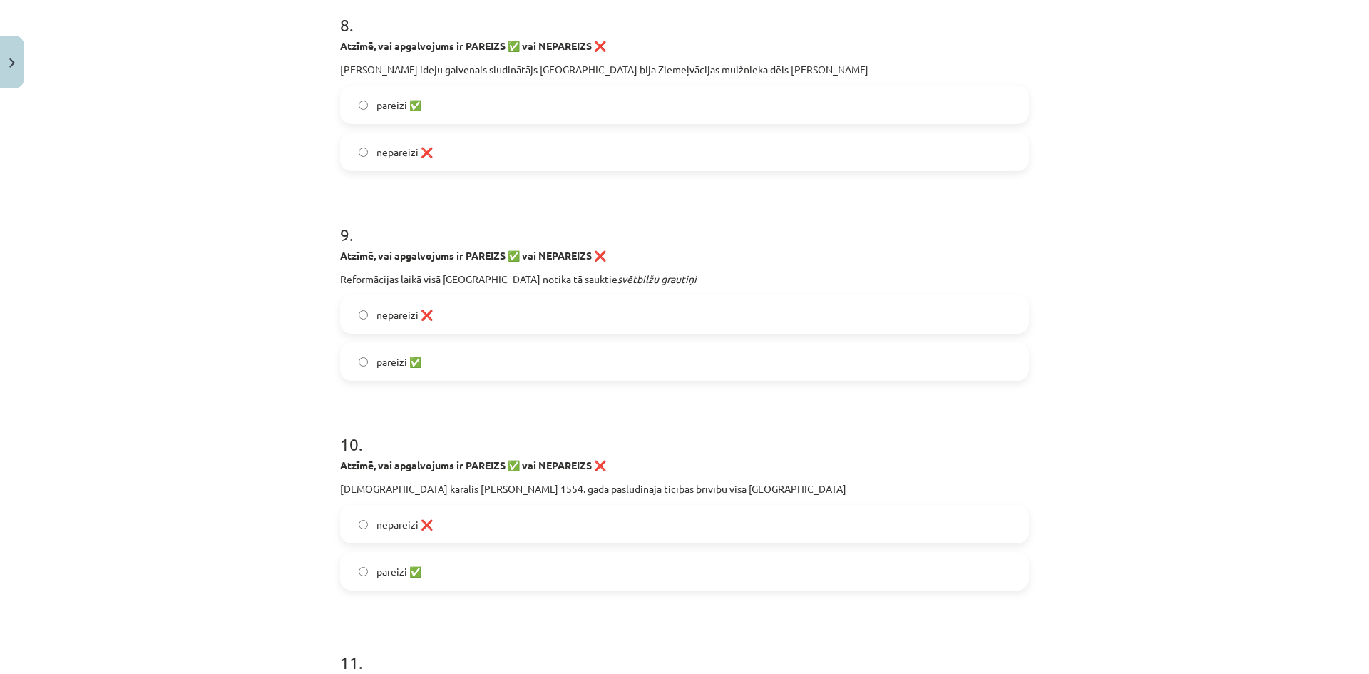
scroll to position [1960, 0]
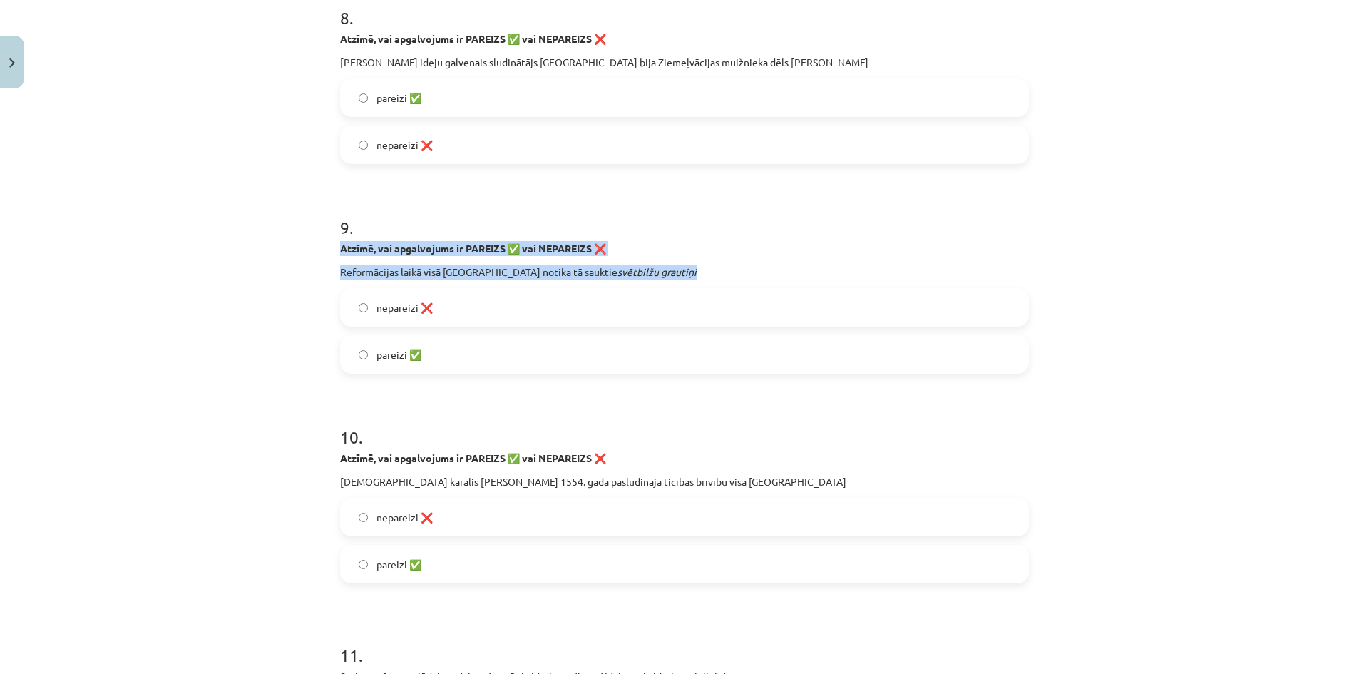
drag, startPoint x: 332, startPoint y: 248, endPoint x: 647, endPoint y: 262, distance: 314.7
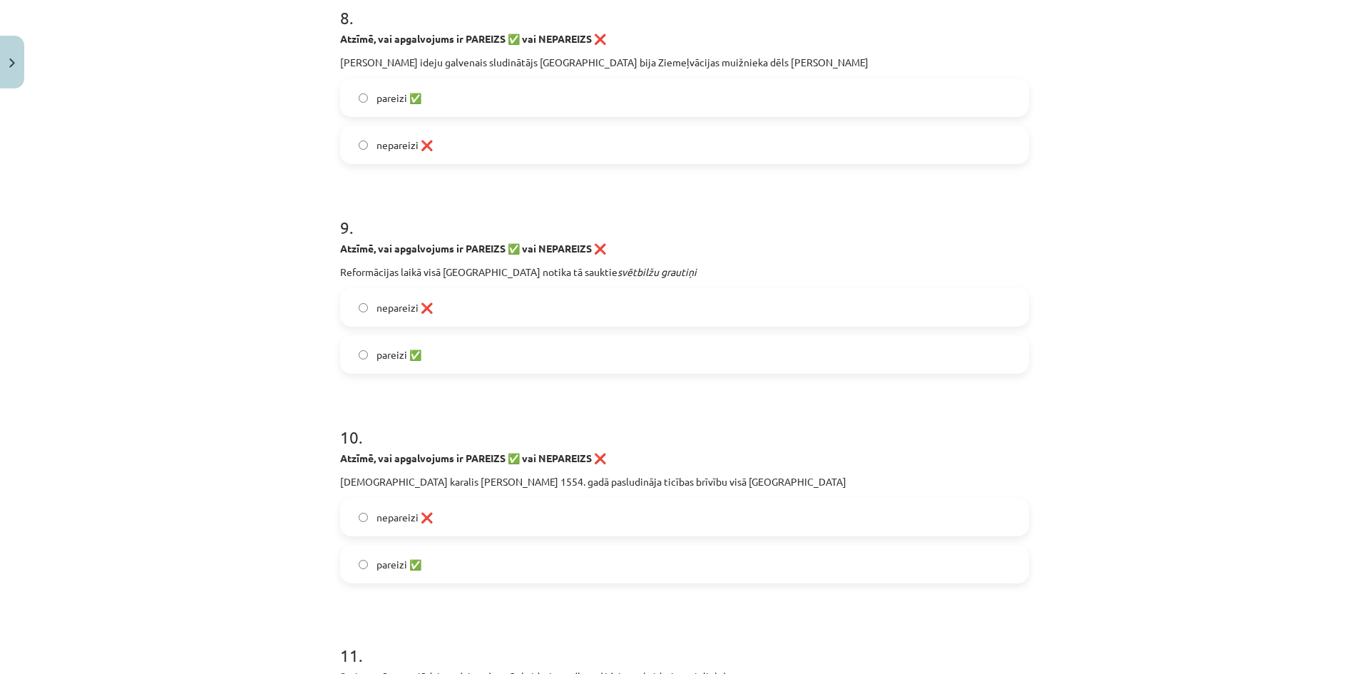
click at [381, 354] on span "pareizi ✅" at bounding box center [398, 354] width 45 height 15
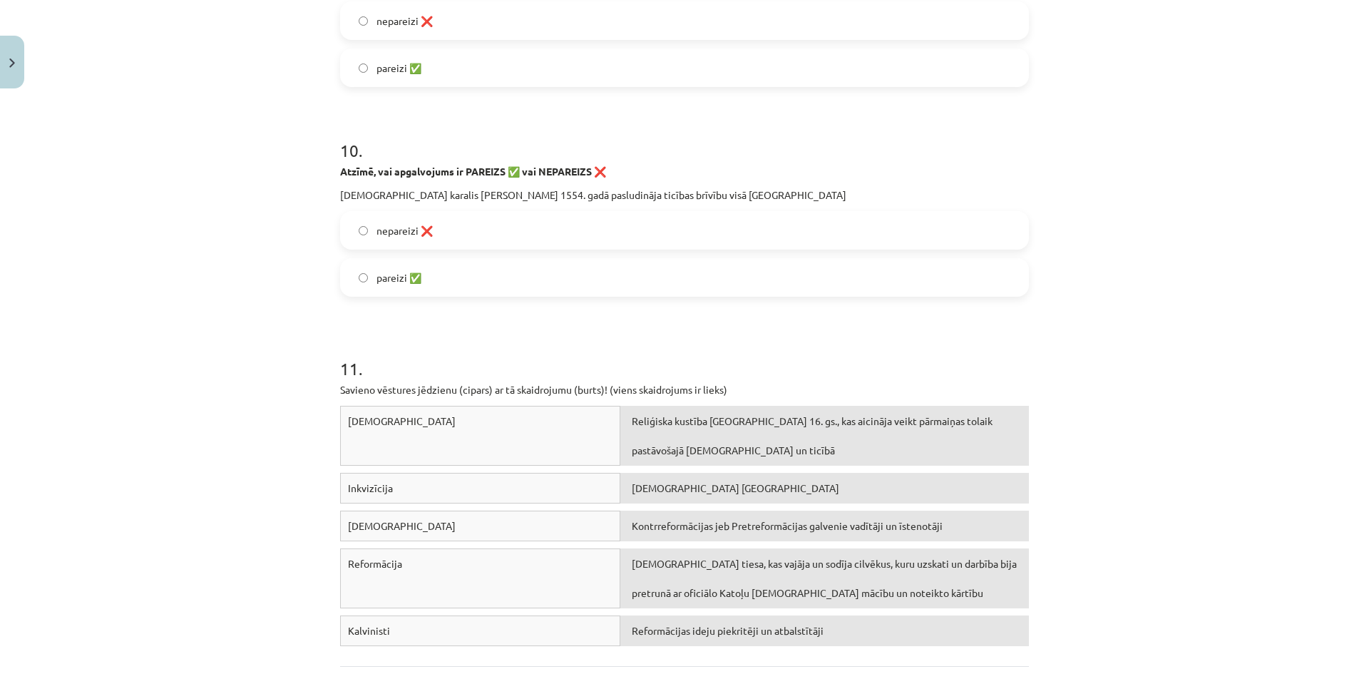
scroll to position [2245, 0]
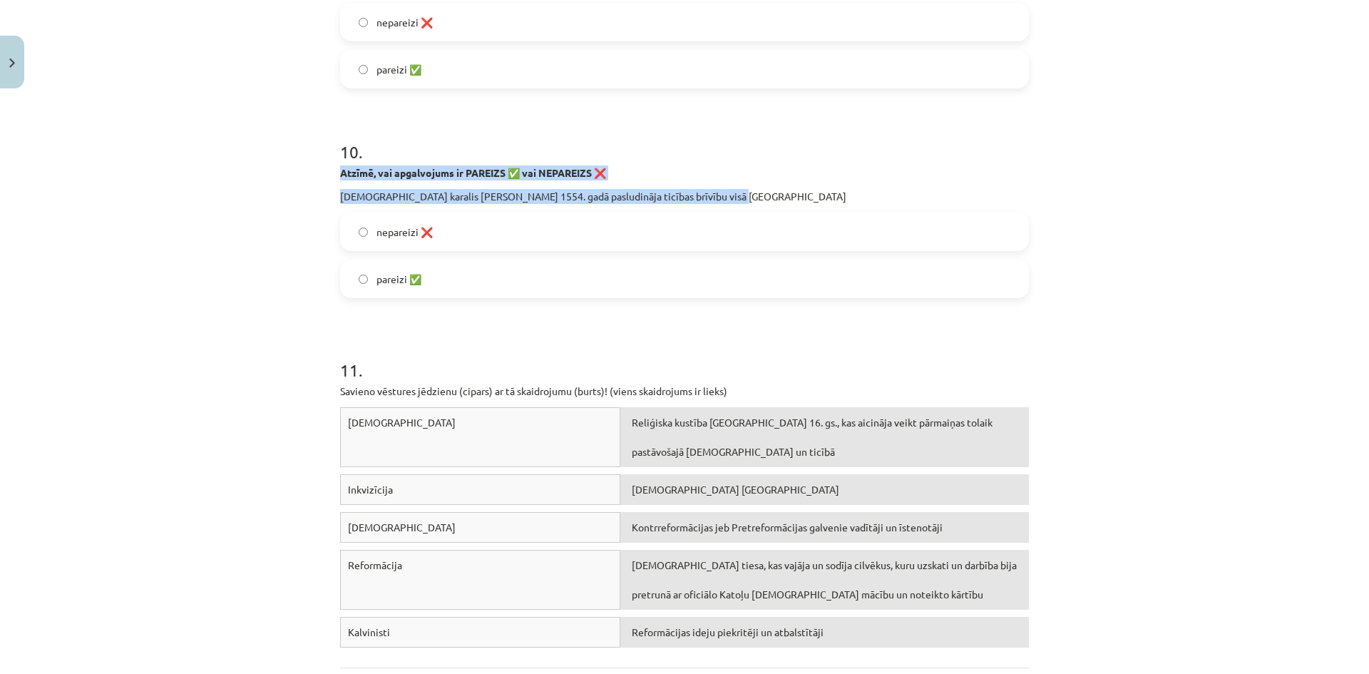
drag, startPoint x: 335, startPoint y: 171, endPoint x: 704, endPoint y: 200, distance: 369.6
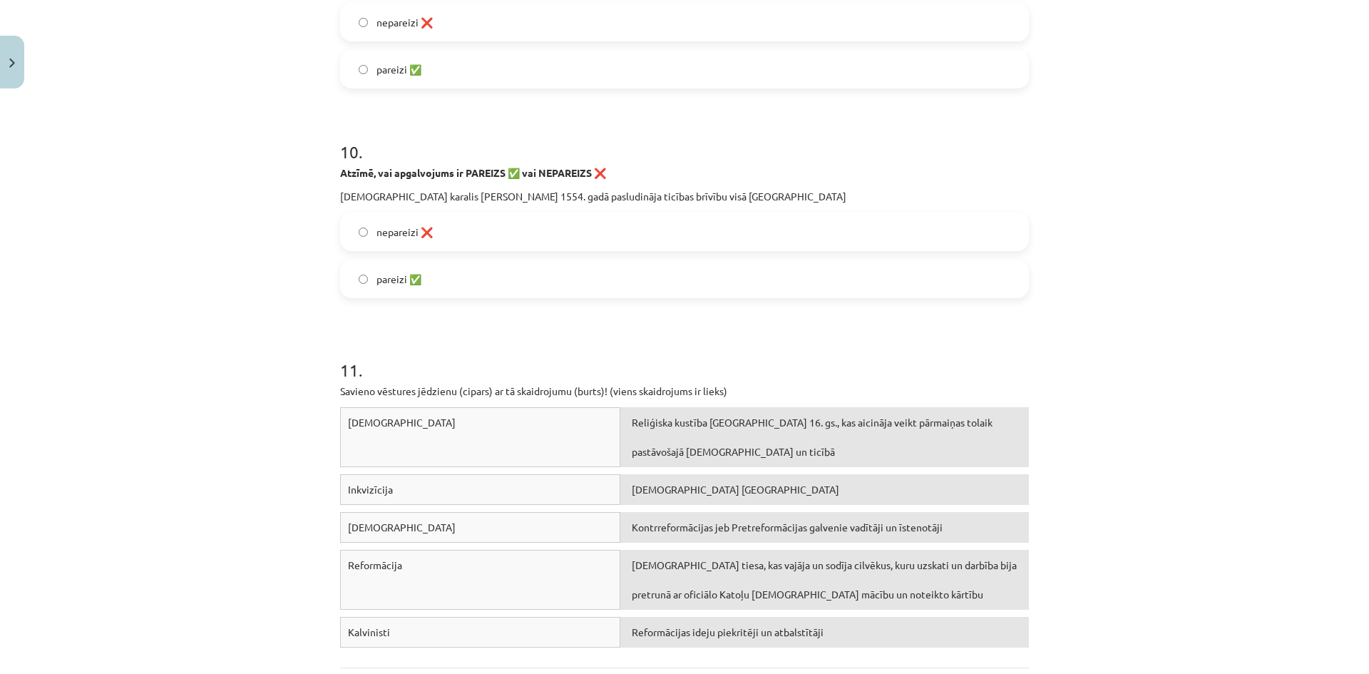
click at [421, 276] on span "pareizi ✅" at bounding box center [398, 279] width 45 height 15
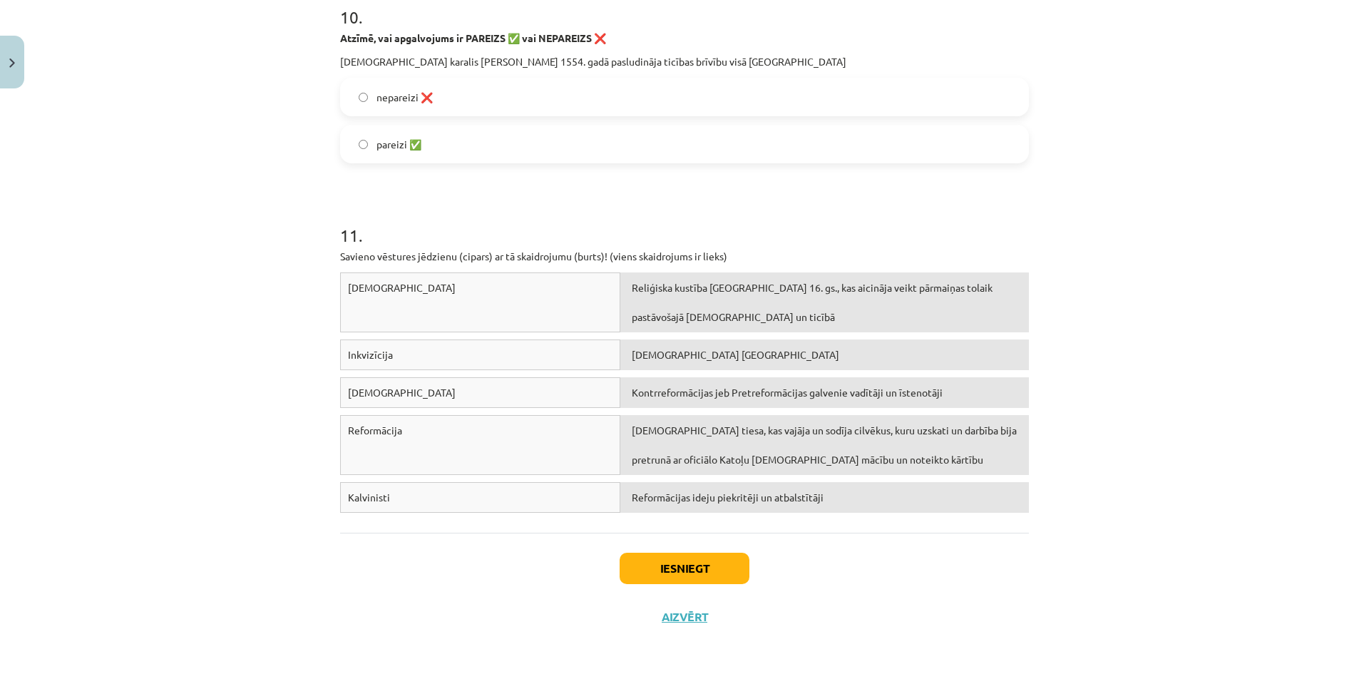
scroll to position [2383, 0]
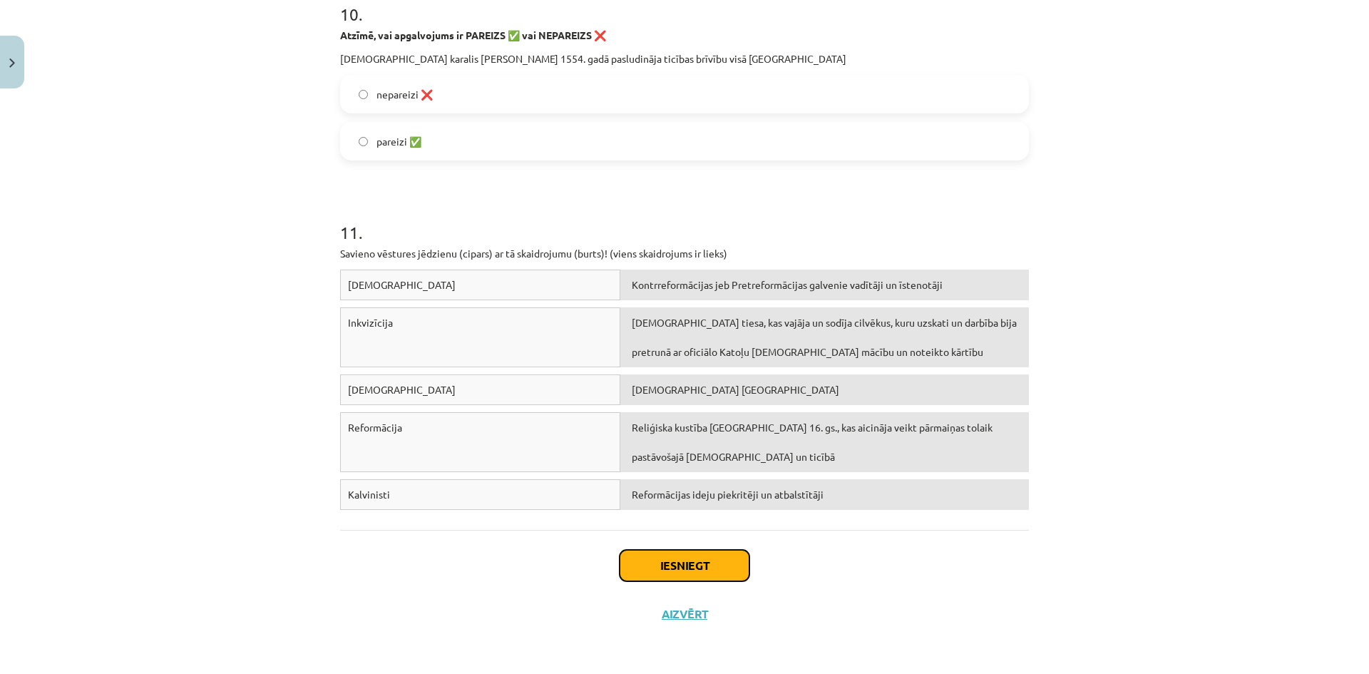
click at [661, 554] on button "Iesniegt" at bounding box center [684, 565] width 130 height 31
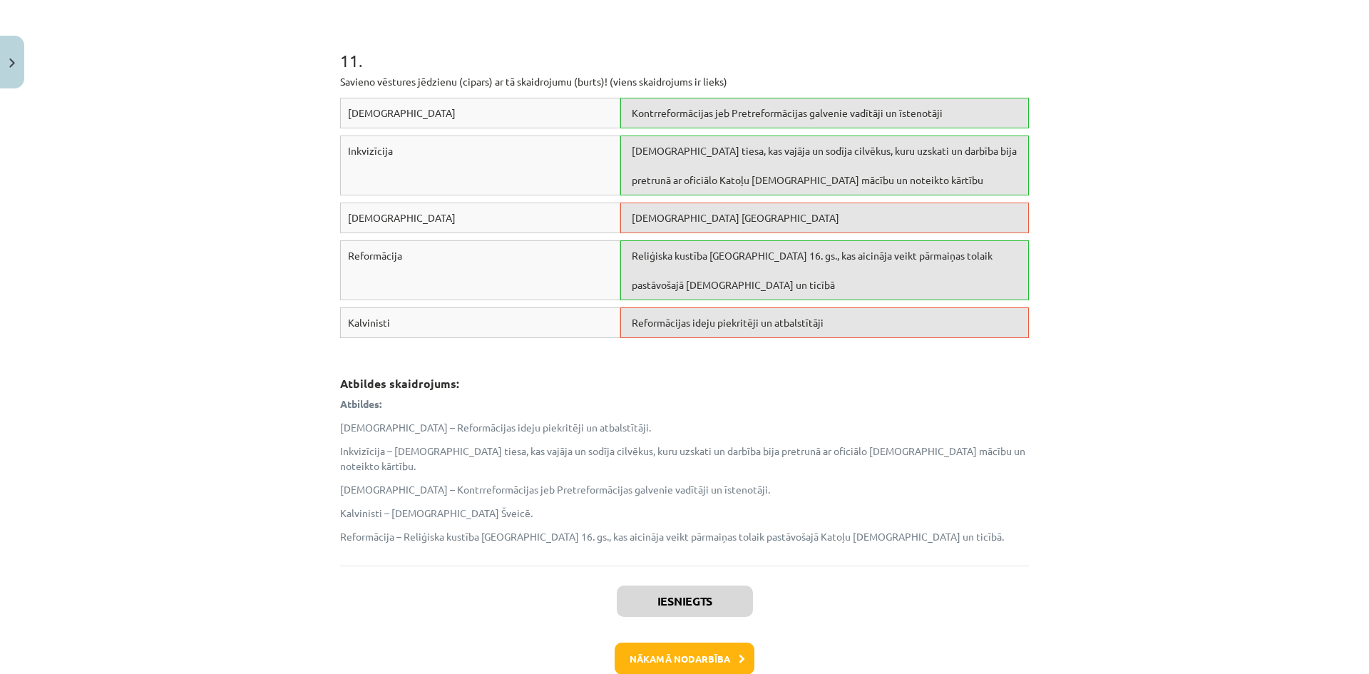
scroll to position [2549, 0]
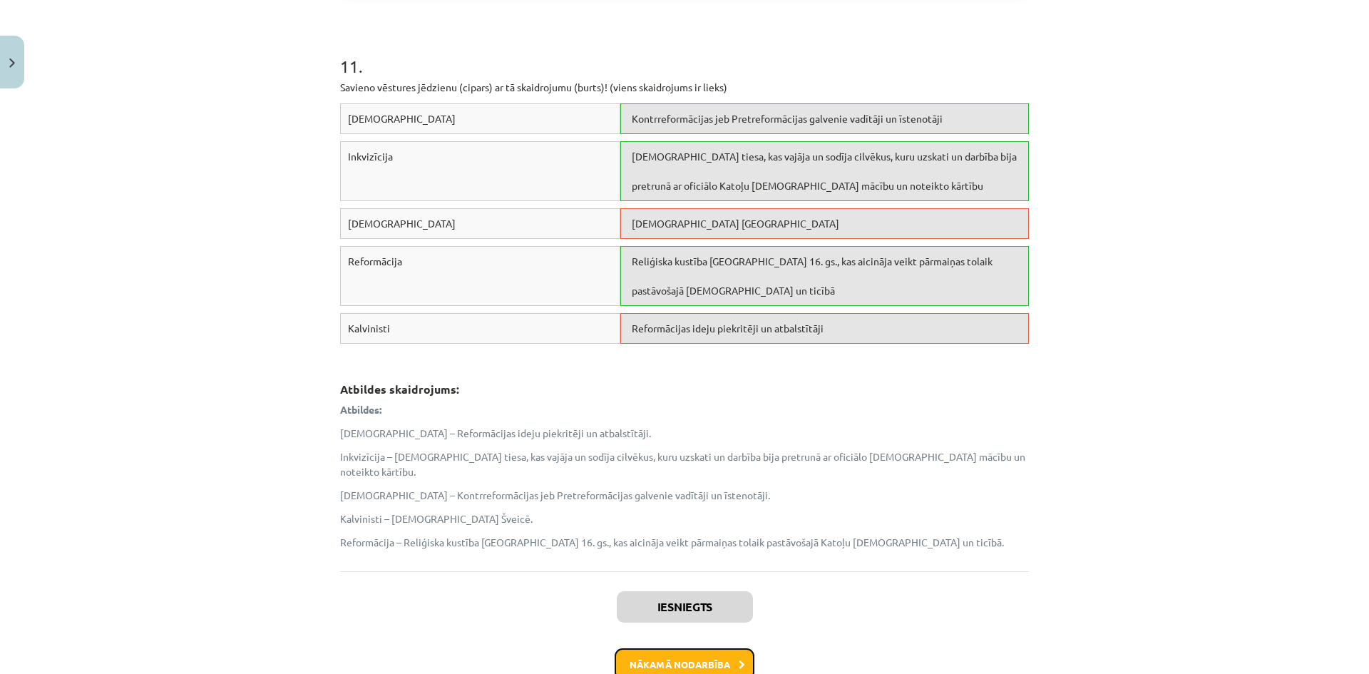
click at [694, 648] on button "Nākamā nodarbība" at bounding box center [684, 664] width 140 height 33
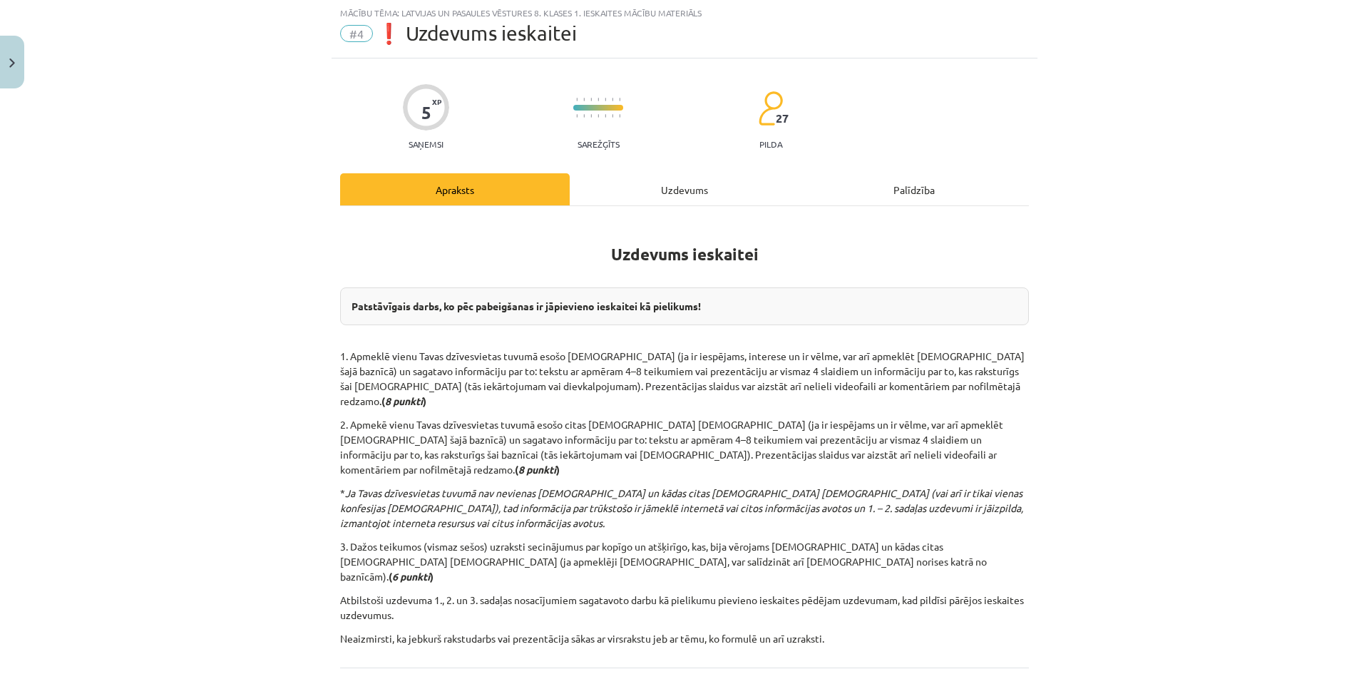
scroll to position [36, 0]
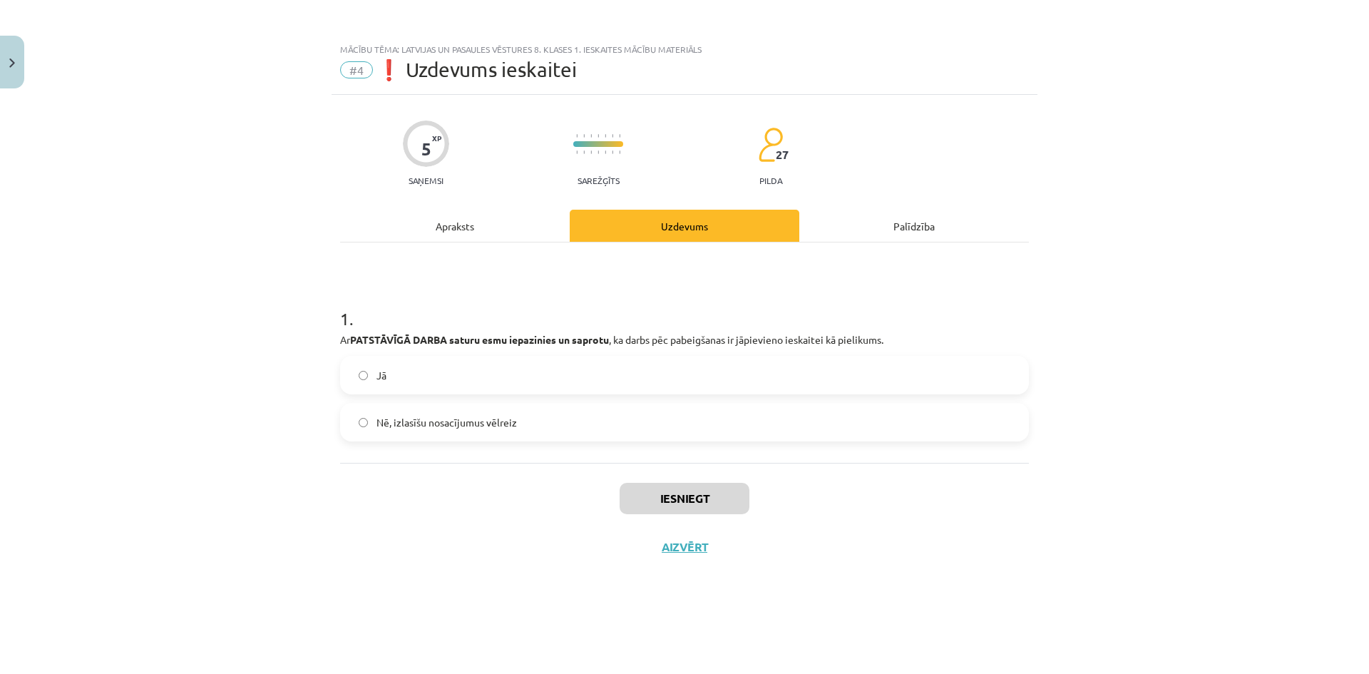
scroll to position [0, 0]
drag, startPoint x: 328, startPoint y: 334, endPoint x: 340, endPoint y: 335, distance: 12.1
click at [340, 335] on div "Mācību tēma: Latvijas un pasaules vēstures 8. klases 1. ieskaites mācību materi…" at bounding box center [684, 337] width 1369 height 674
click at [290, 344] on div "Mācību tēma: Latvijas un pasaules vēstures 8. klases 1. ieskaites mācību materi…" at bounding box center [684, 337] width 1369 height 674
drag, startPoint x: 701, startPoint y: 345, endPoint x: 937, endPoint y: 336, distance: 236.1
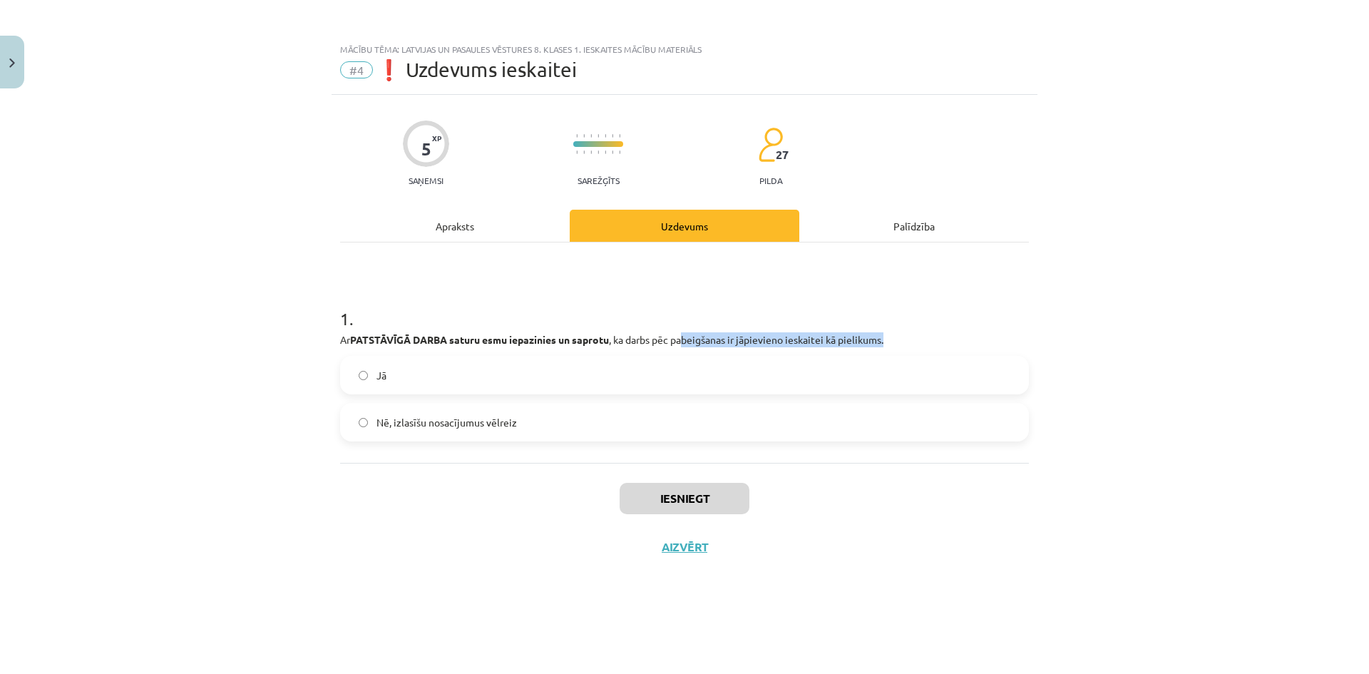
click at [937, 336] on p "Ar PATSTĀVĪGĀ DARBA saturu esmu iepazinies un saprotu , ka darbs pēc pabeigšana…" at bounding box center [684, 339] width 689 height 15
click at [575, 421] on label "Nē, izlasīšu nosacījumus vēlreiz" at bounding box center [684, 422] width 686 height 36
click at [696, 491] on button "Iesniegt" at bounding box center [684, 498] width 130 height 31
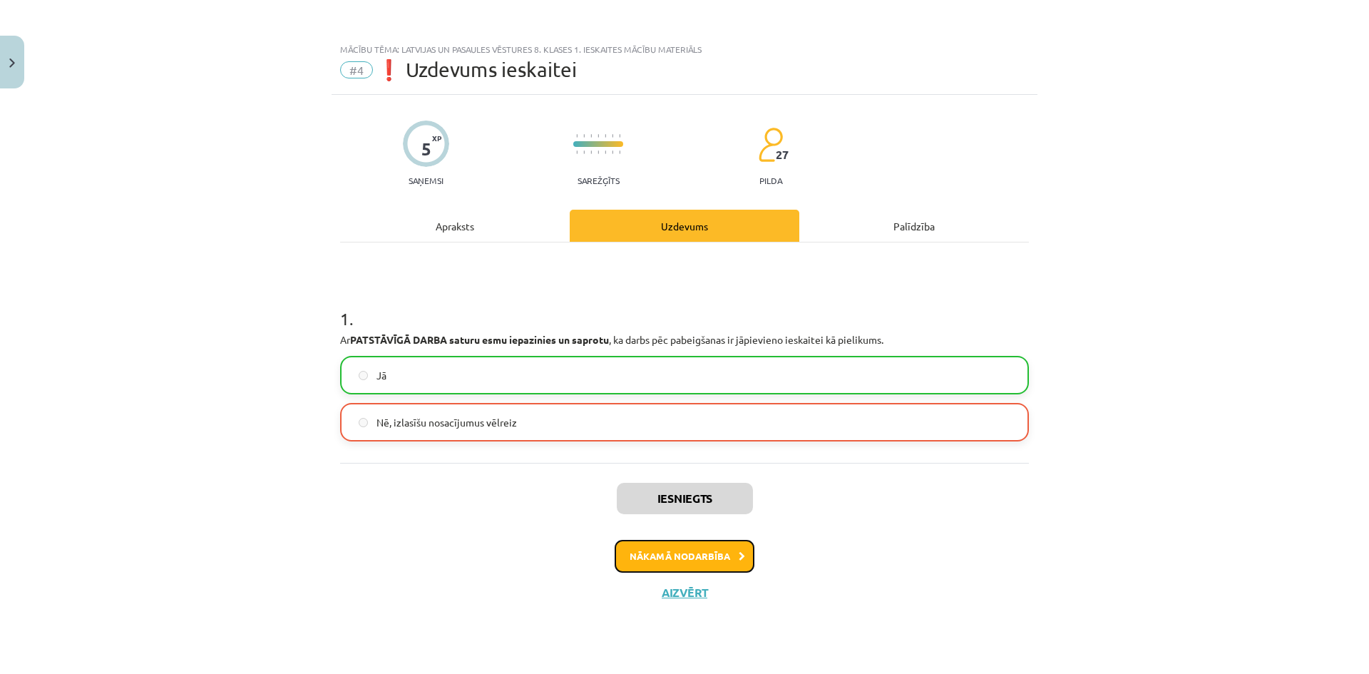
click at [691, 556] on button "Nākamā nodarbība" at bounding box center [684, 556] width 140 height 33
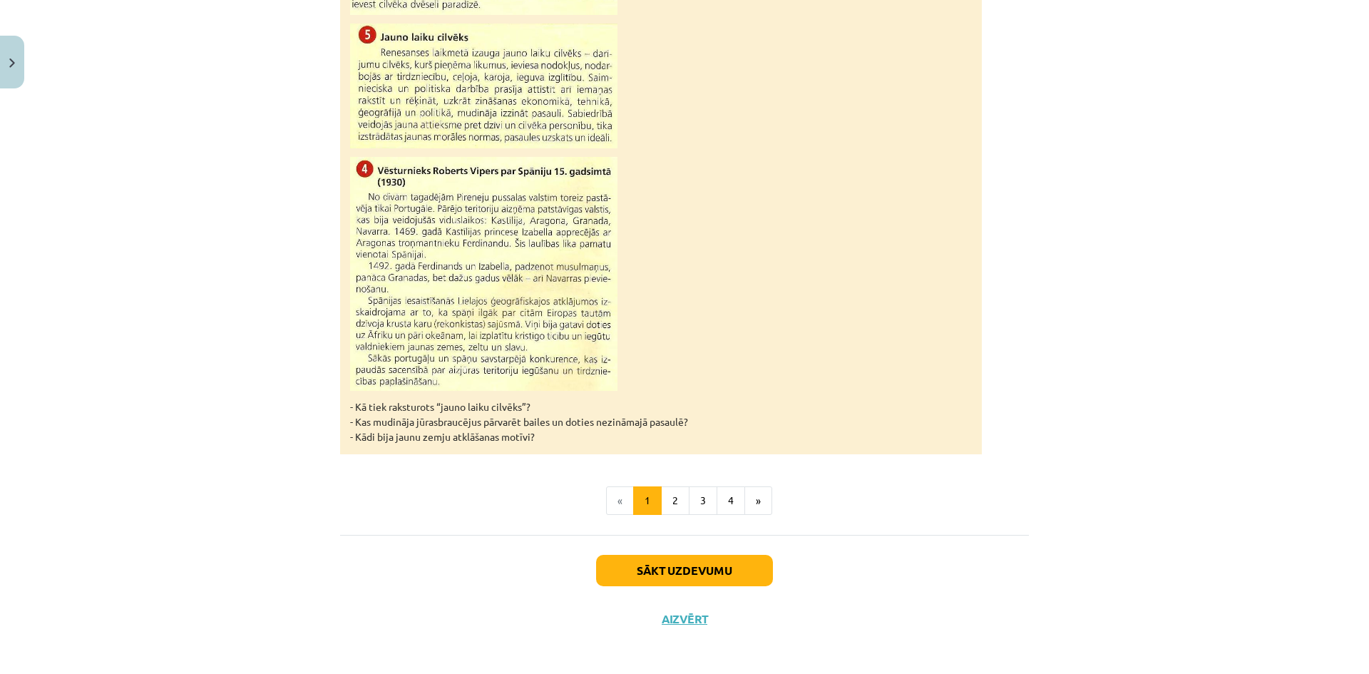
scroll to position [1289, 0]
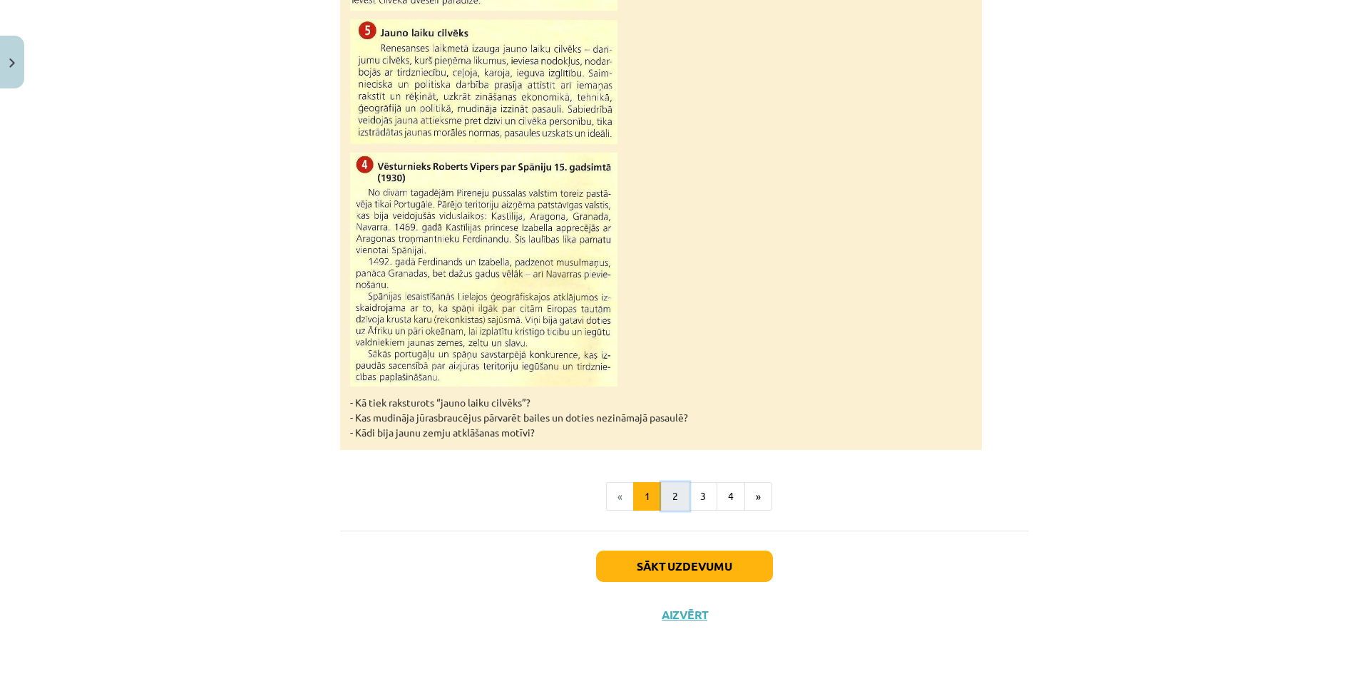
click at [668, 496] on button "2" at bounding box center [675, 496] width 29 height 29
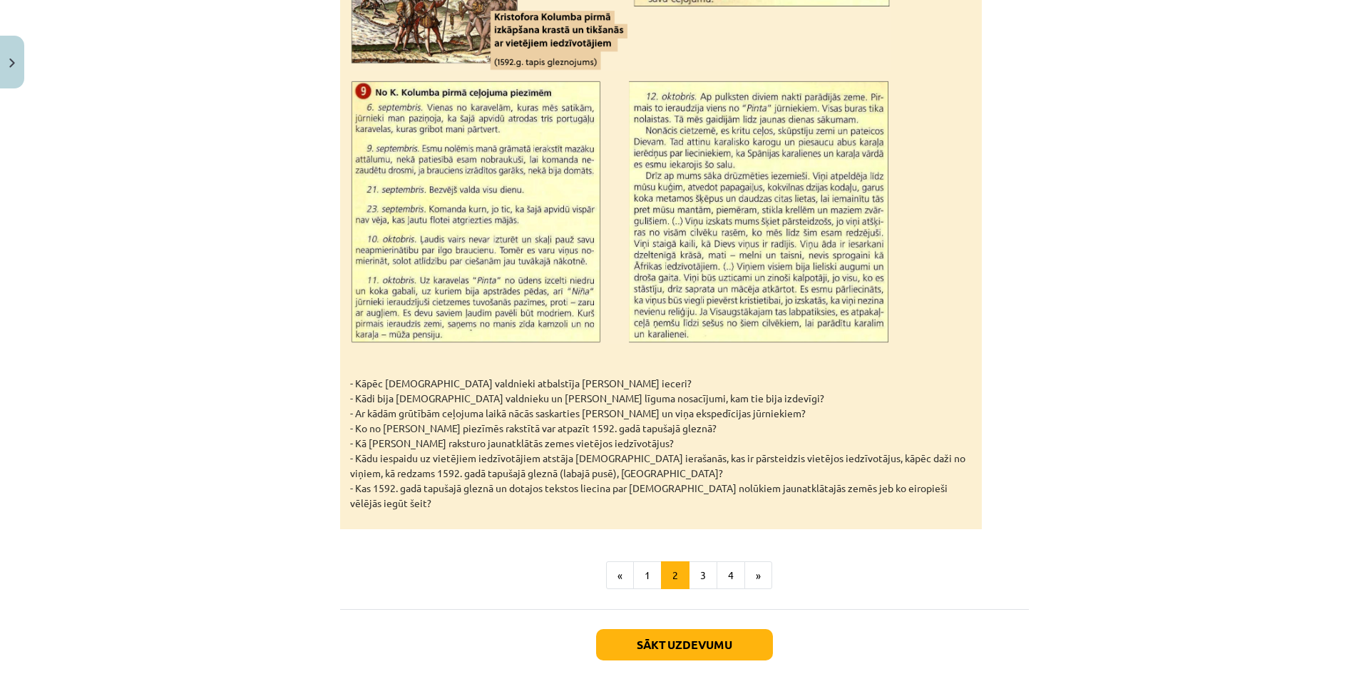
scroll to position [2026, 0]
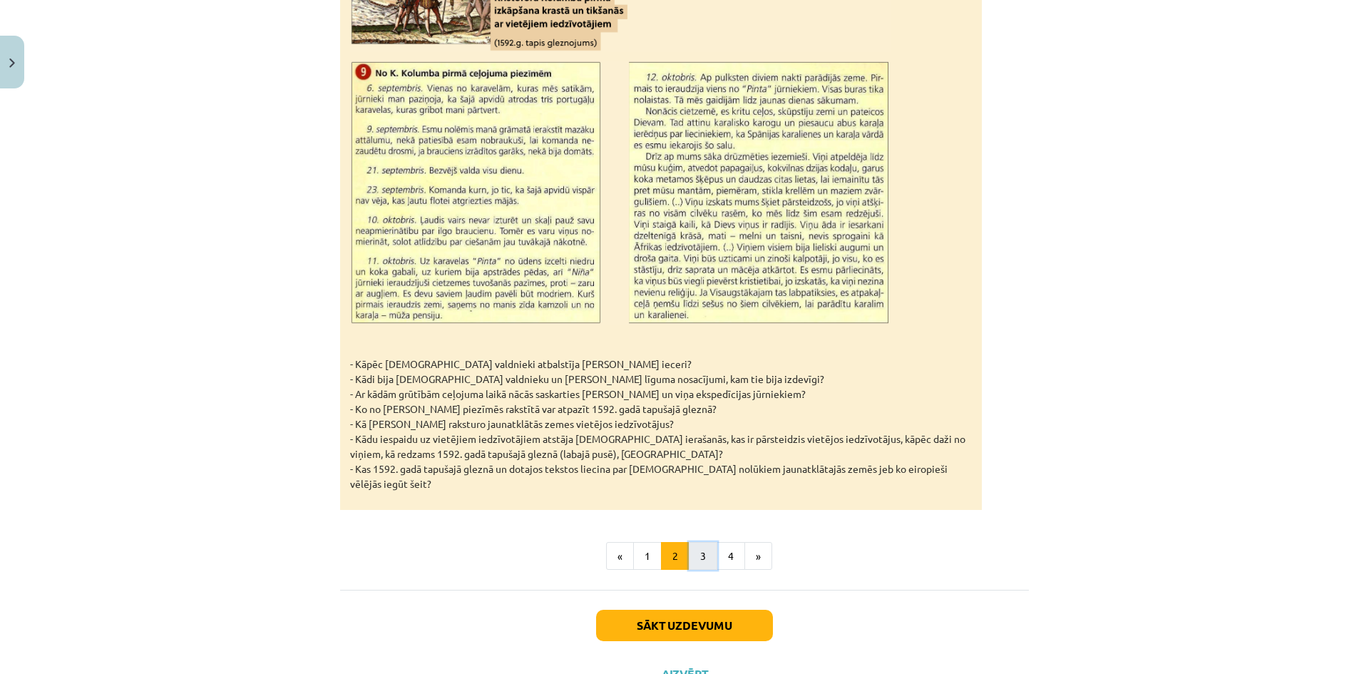
click at [689, 542] on button "3" at bounding box center [703, 556] width 29 height 29
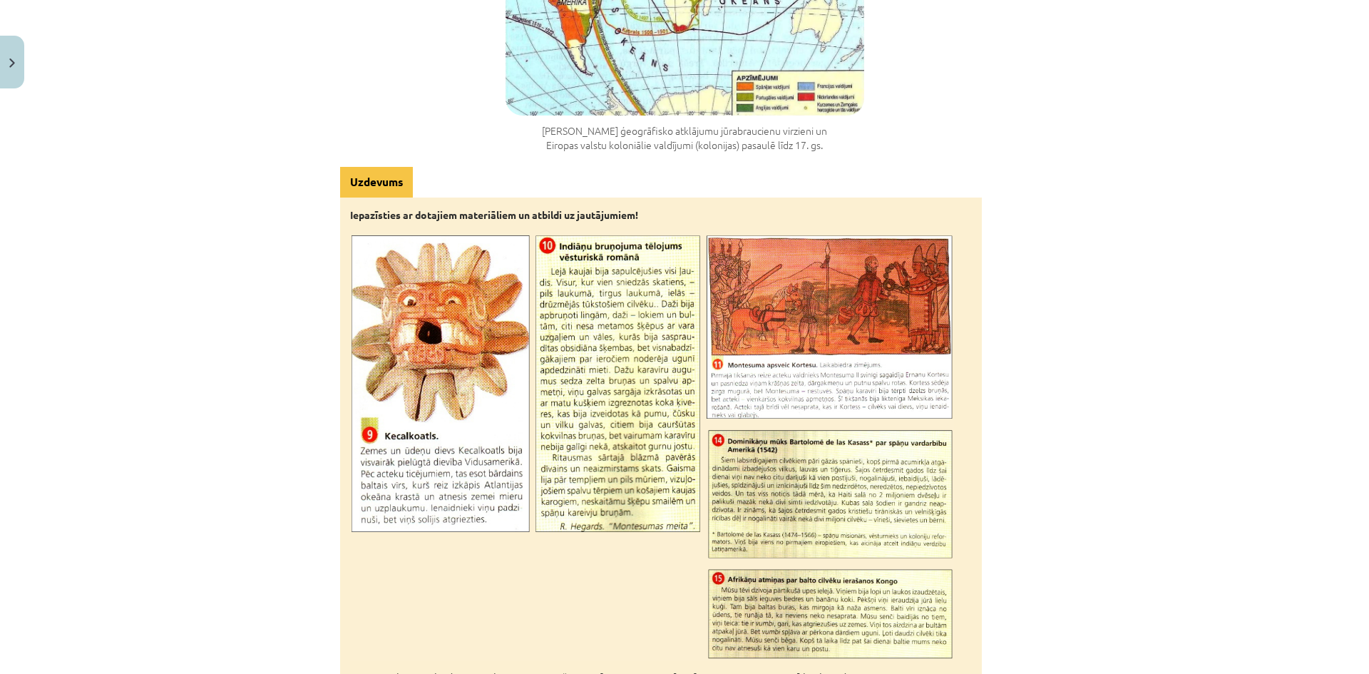
scroll to position [4485, 0]
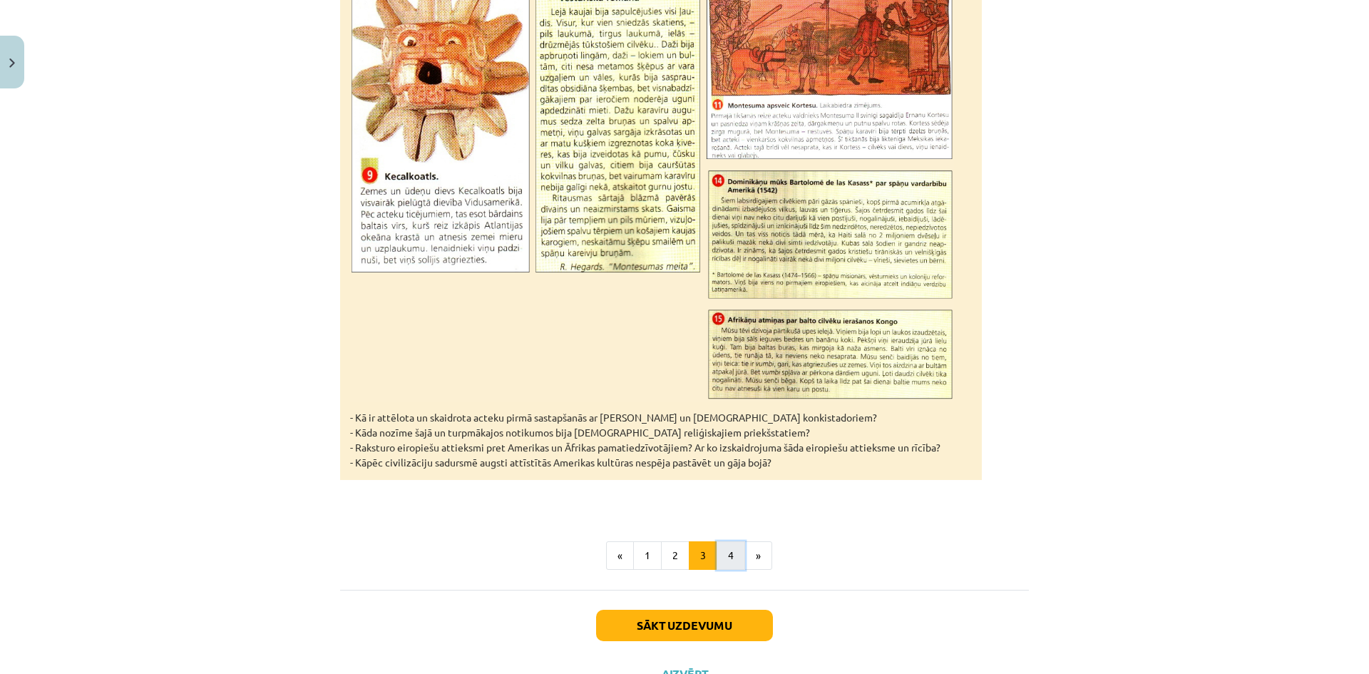
click at [731, 541] on button "4" at bounding box center [730, 555] width 29 height 29
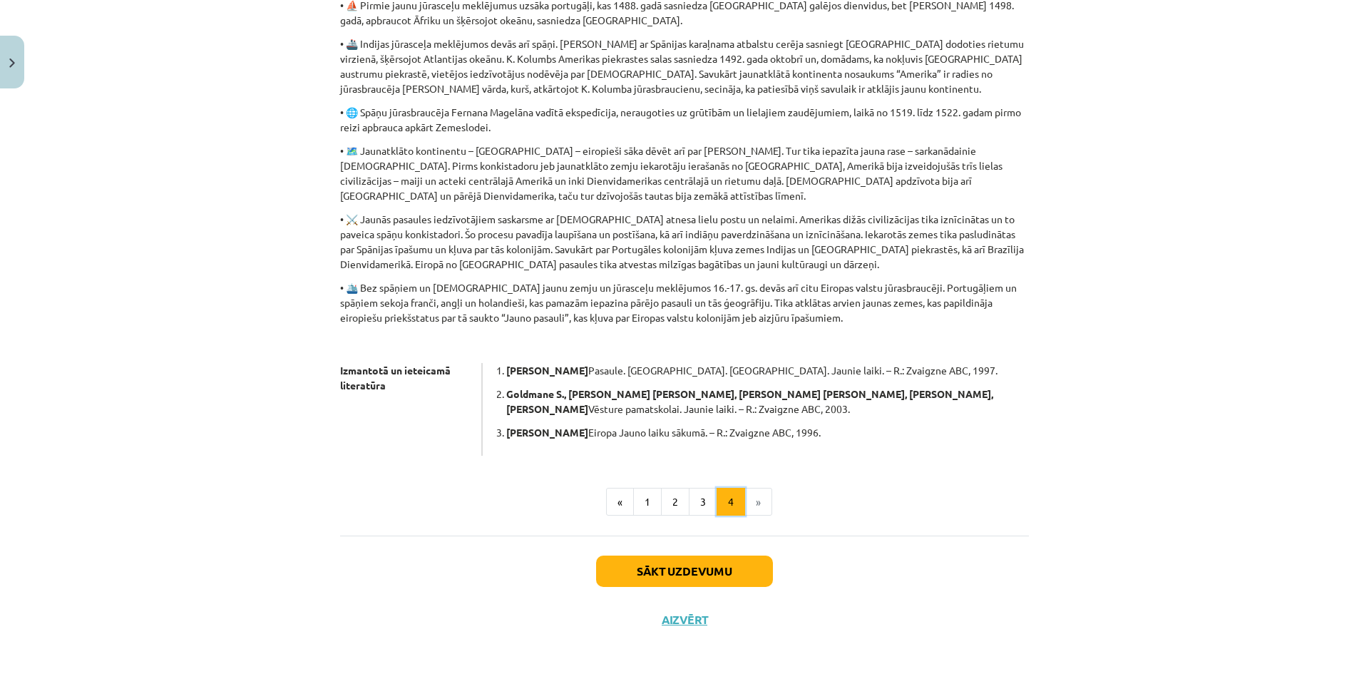
scroll to position [394, 0]
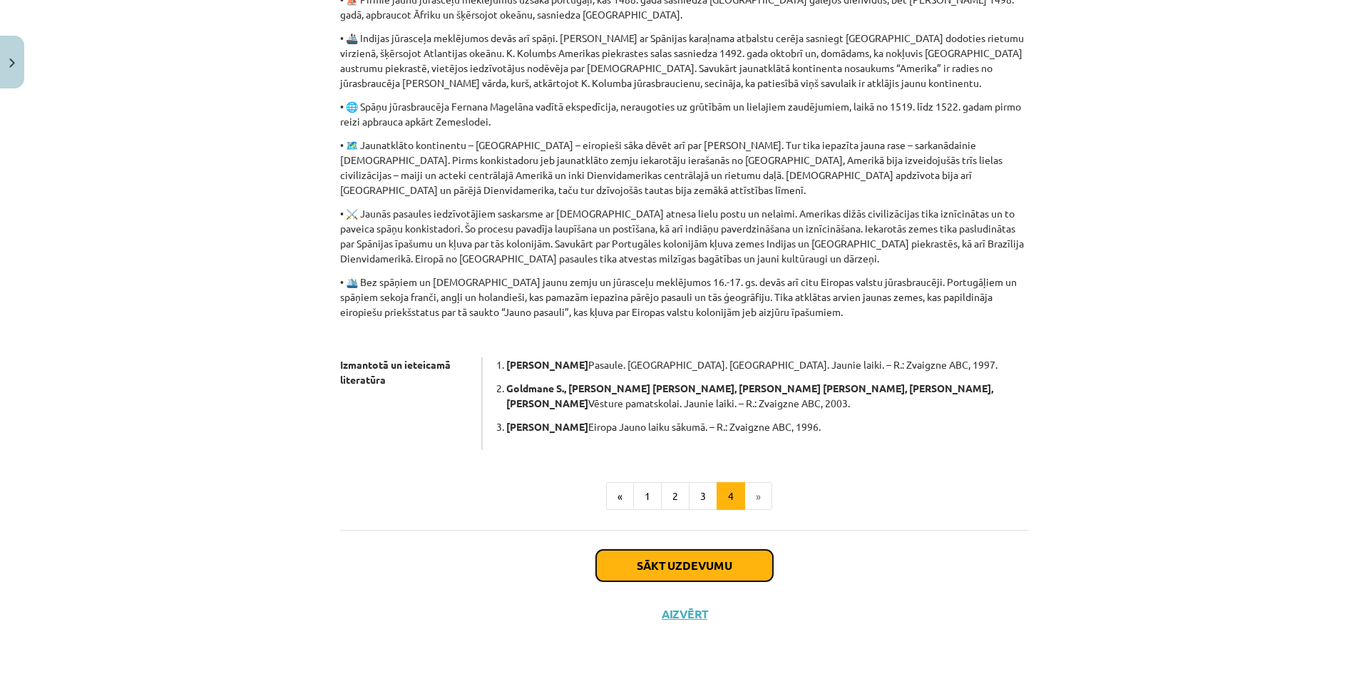
click at [673, 577] on button "Sākt uzdevumu" at bounding box center [684, 565] width 177 height 31
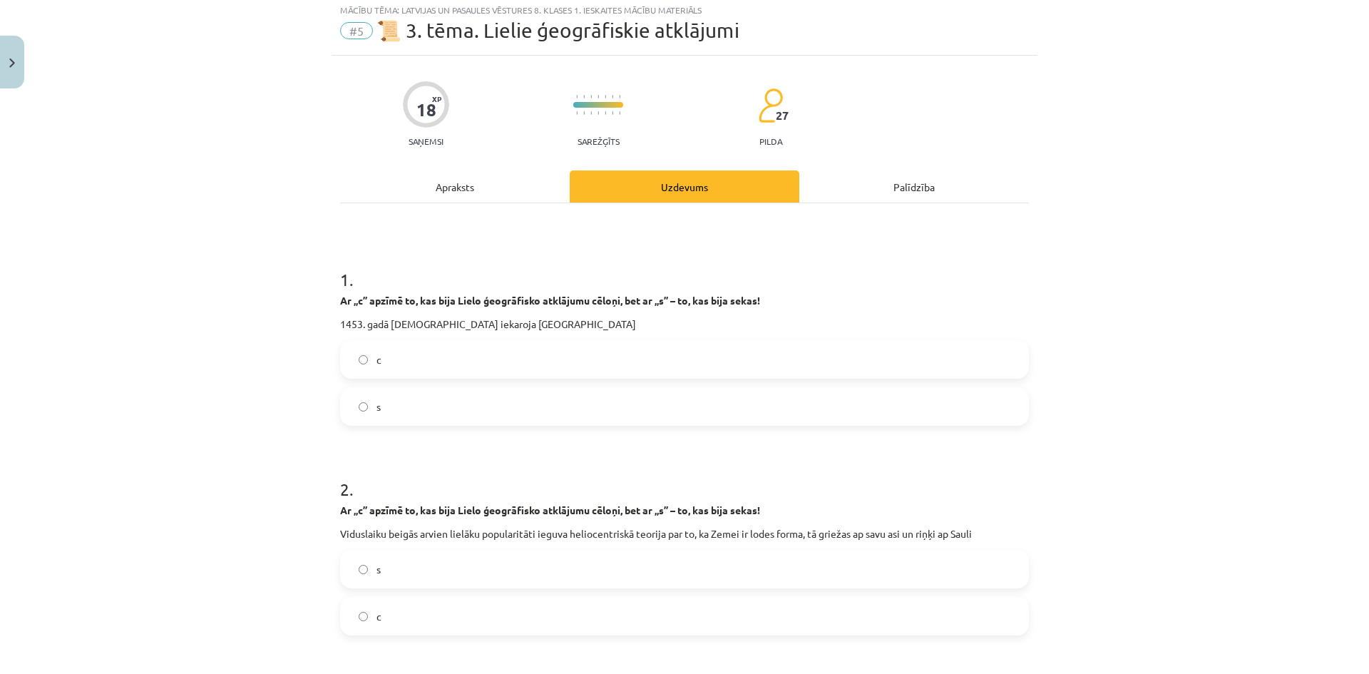
scroll to position [36, 0]
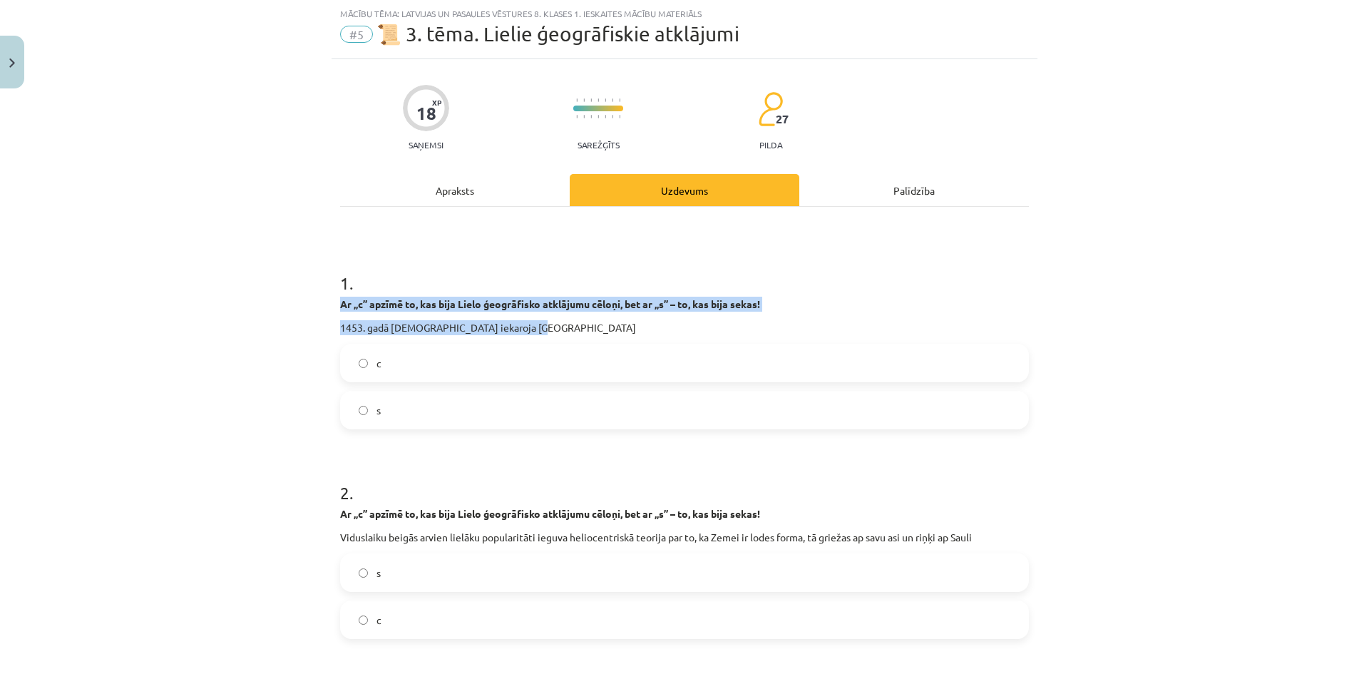
drag, startPoint x: 331, startPoint y: 301, endPoint x: 566, endPoint y: 329, distance: 236.2
click at [566, 331] on div "18 XP Saņemsi Sarežģīts 27 pilda Apraksts Uzdevums Palīdzība 1 . Ar „c” apzīmē …" at bounding box center [684, 675] width 706 height 1233
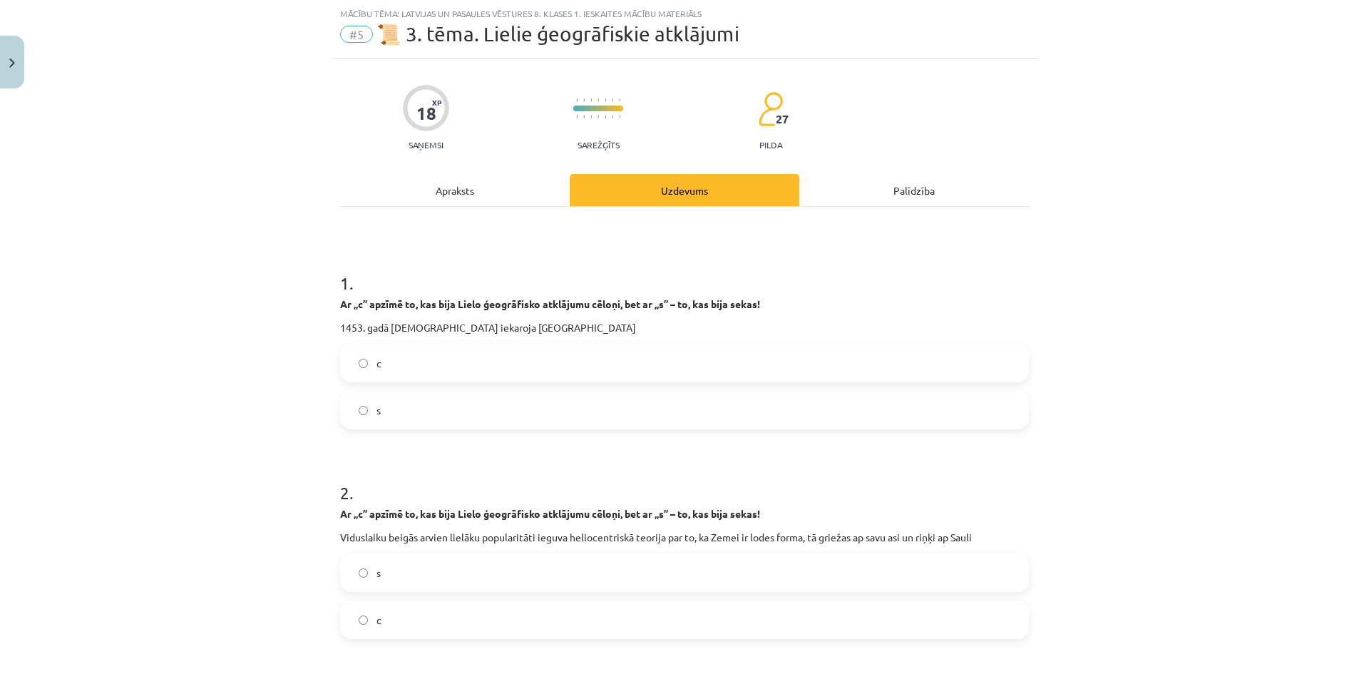
click at [418, 360] on label "c" at bounding box center [684, 363] width 686 height 36
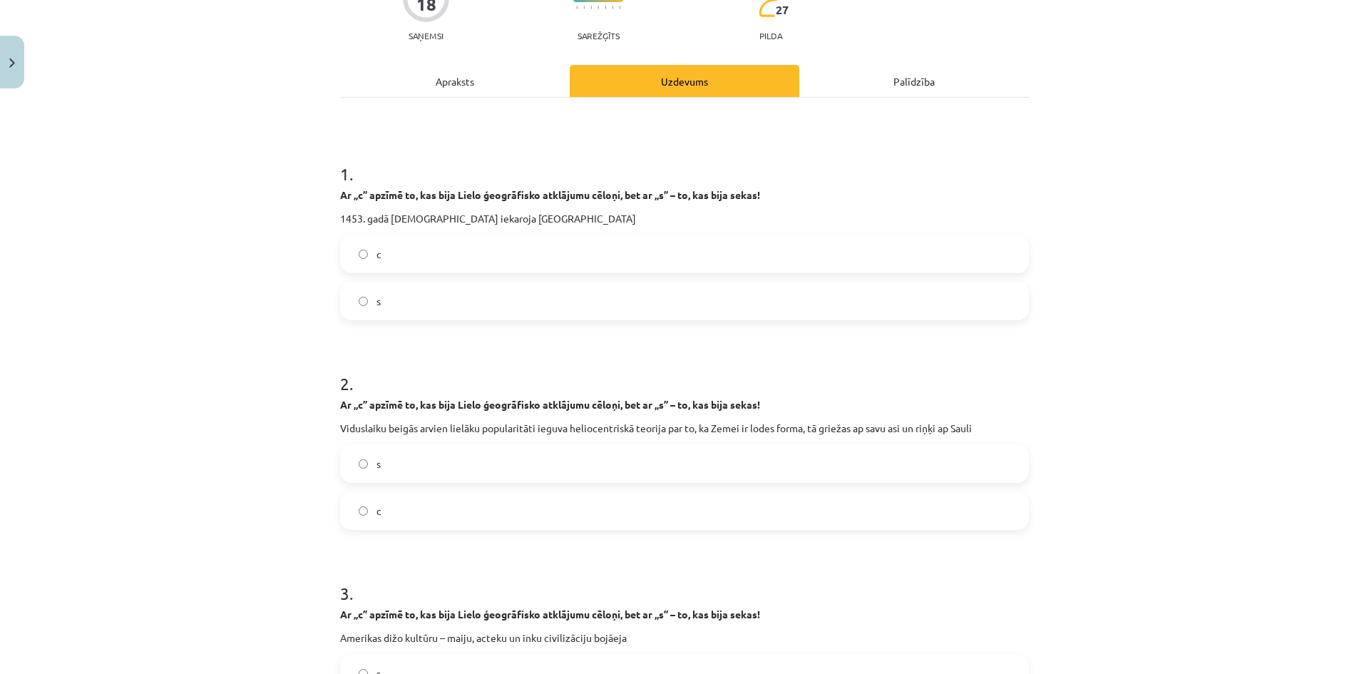
scroll to position [178, 0]
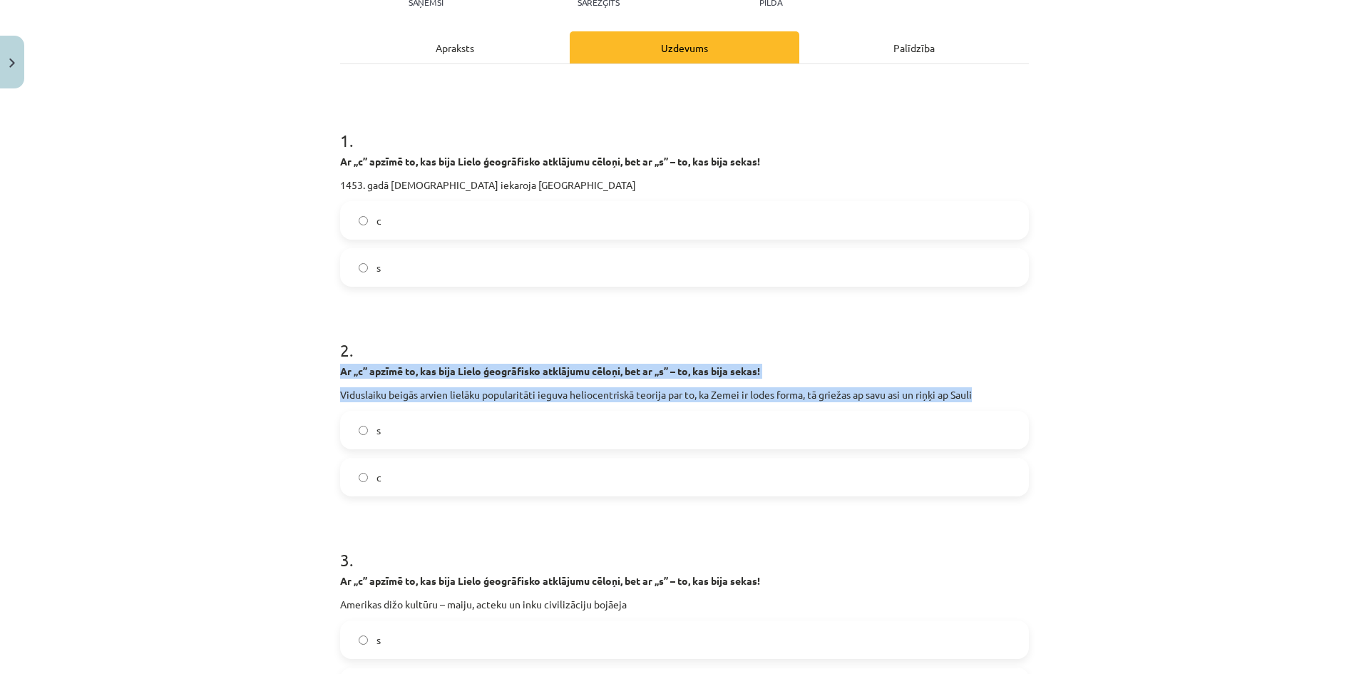
drag, startPoint x: 327, startPoint y: 371, endPoint x: 984, endPoint y: 393, distance: 656.9
click at [986, 394] on div "18 XP Saņemsi Sarežģīts 27 pilda Apraksts Uzdevums Palīdzība 1 . Ar „c” apzīmē …" at bounding box center [684, 533] width 706 height 1233
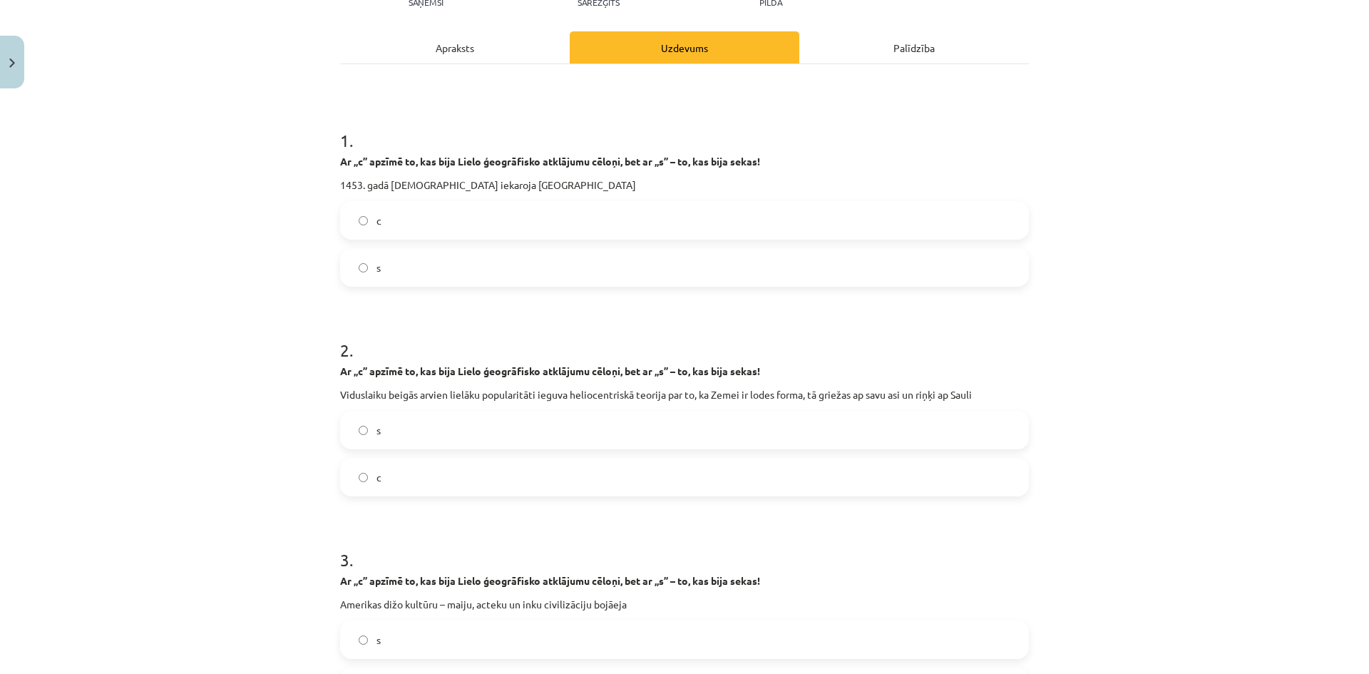
click at [422, 430] on label "s" at bounding box center [684, 430] width 686 height 36
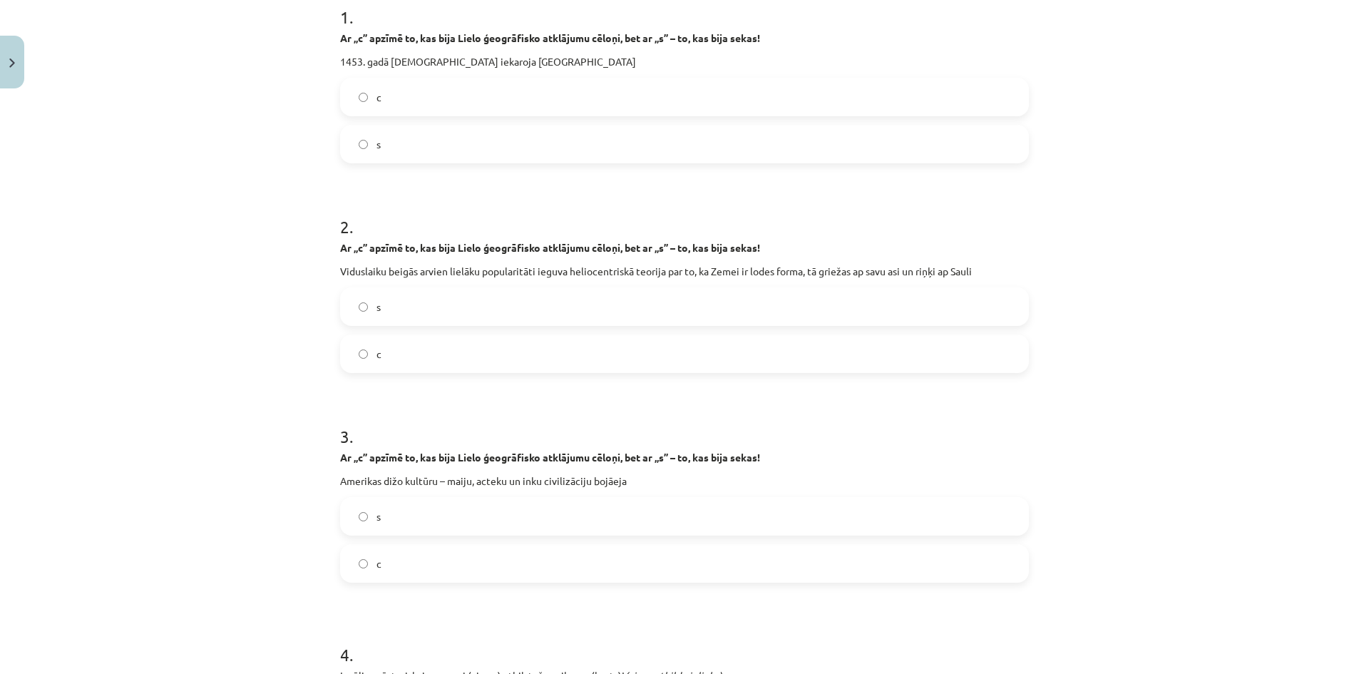
scroll to position [321, 0]
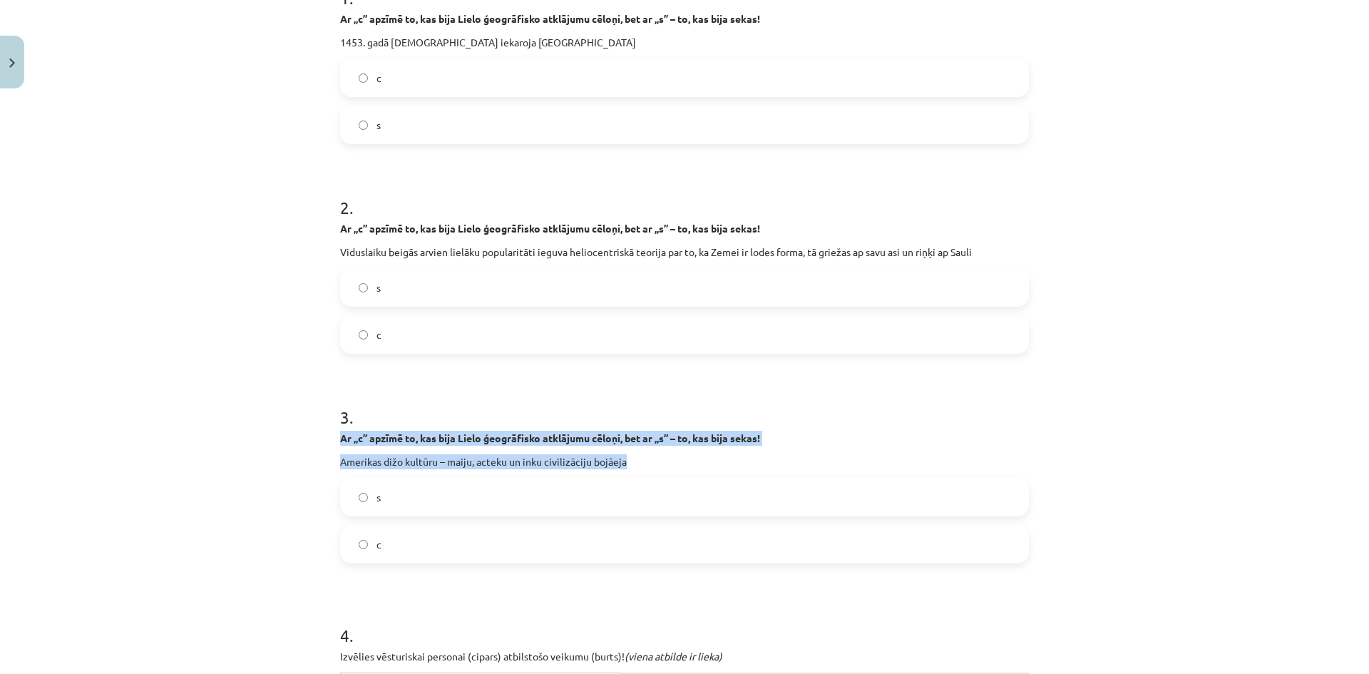
drag, startPoint x: 342, startPoint y: 442, endPoint x: 699, endPoint y: 461, distance: 357.6
click at [699, 461] on div "18 XP Saņemsi Sarežģīts 27 pilda Apraksts Uzdevums Palīdzība 1 . Ar „c” apzīmē …" at bounding box center [684, 390] width 706 height 1233
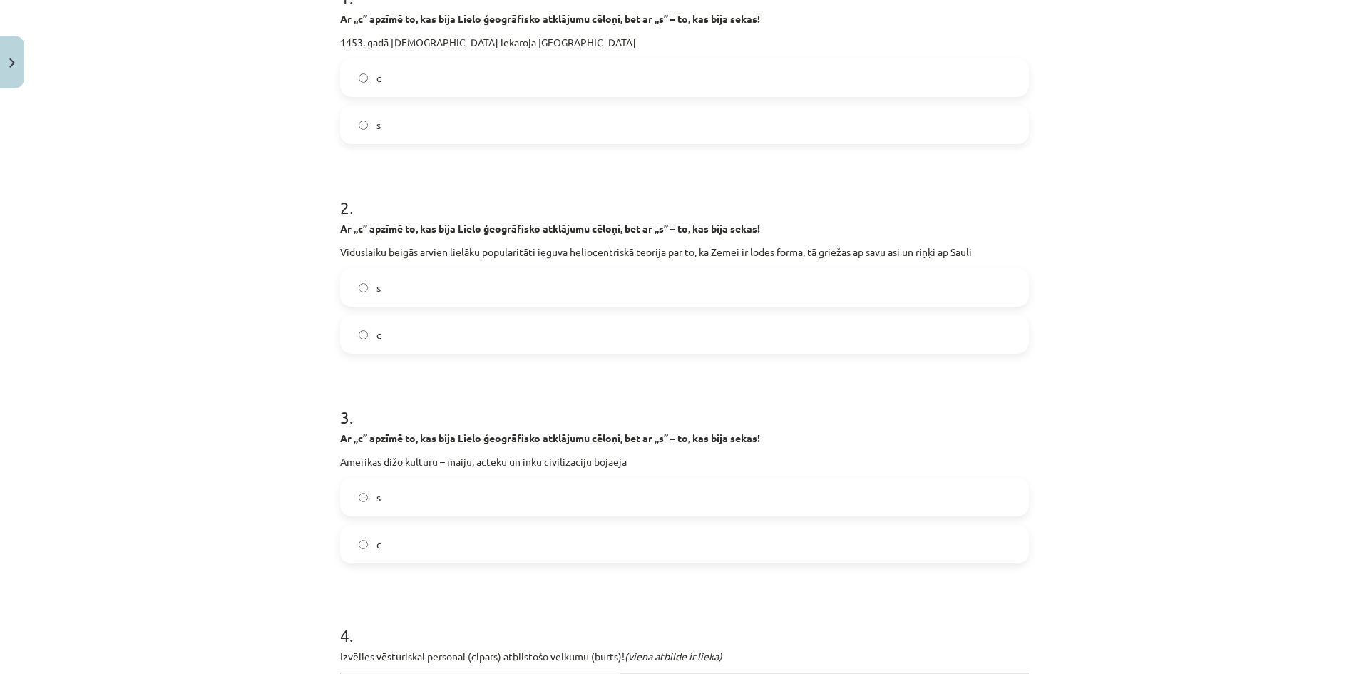
click at [379, 491] on label "s" at bounding box center [684, 497] width 686 height 36
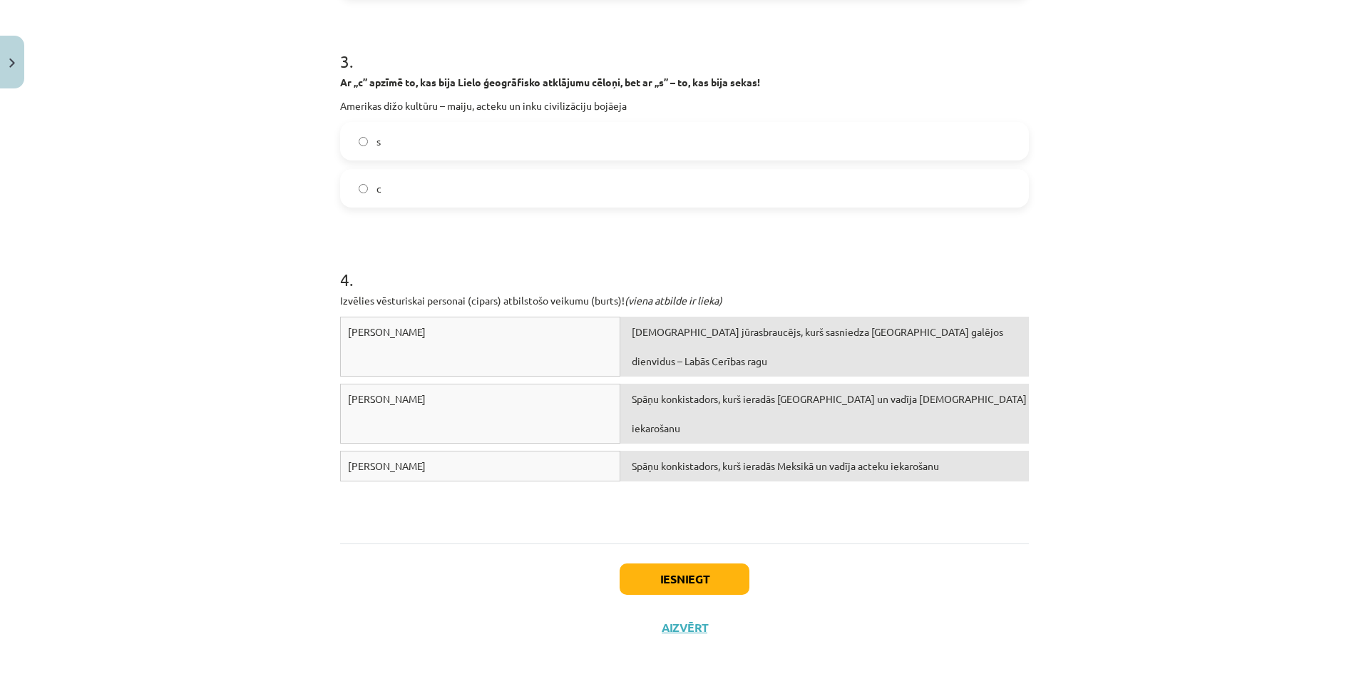
scroll to position [690, 0]
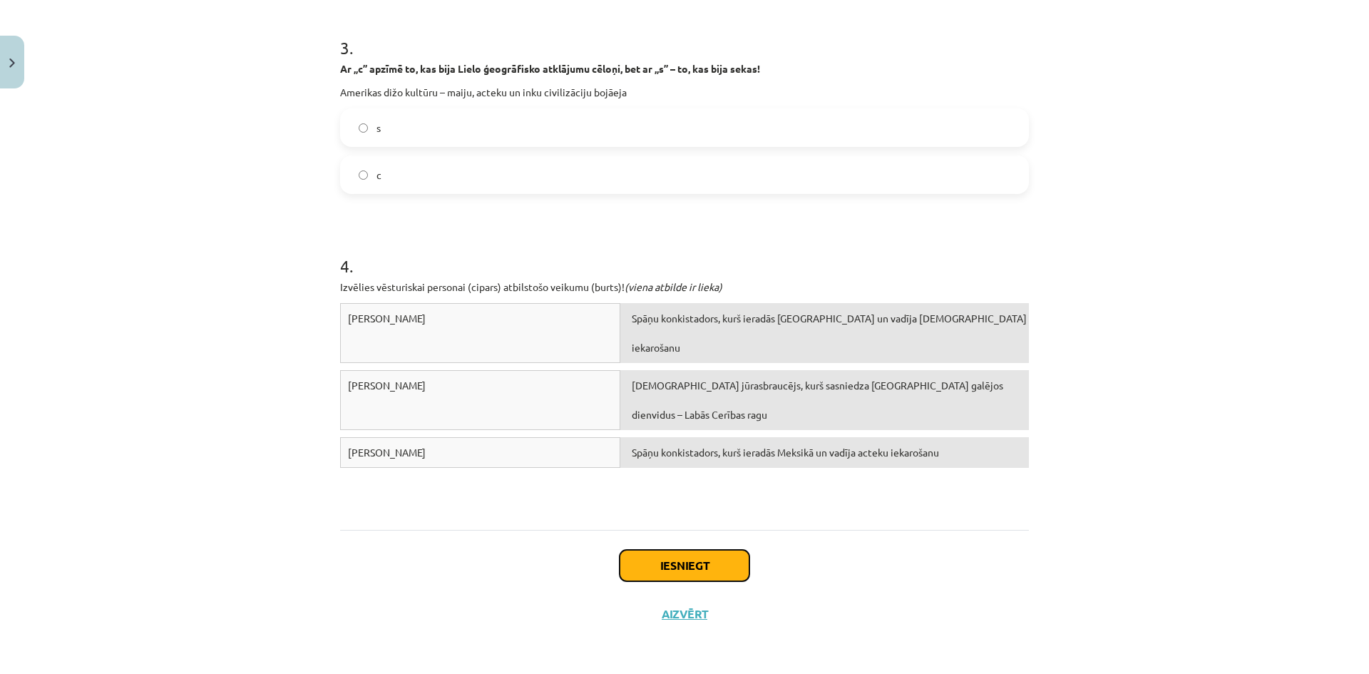
click at [709, 559] on button "Iesniegt" at bounding box center [684, 565] width 130 height 31
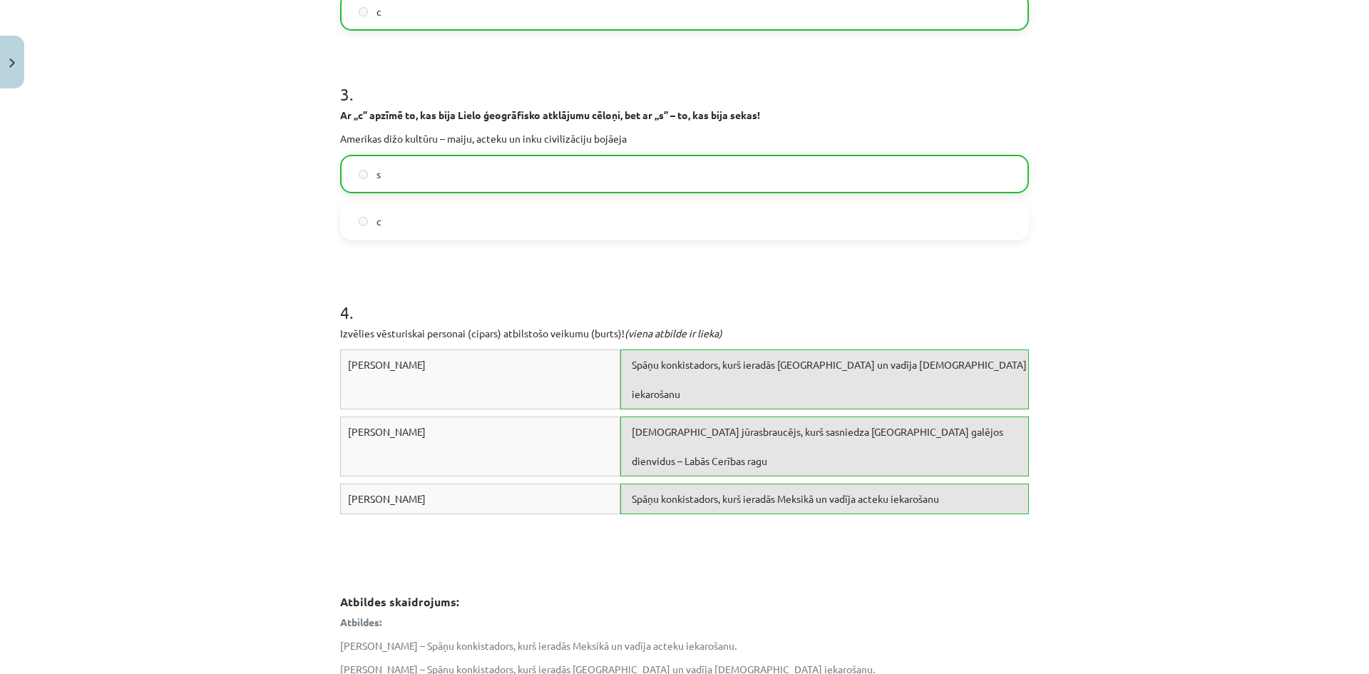
scroll to position [880, 0]
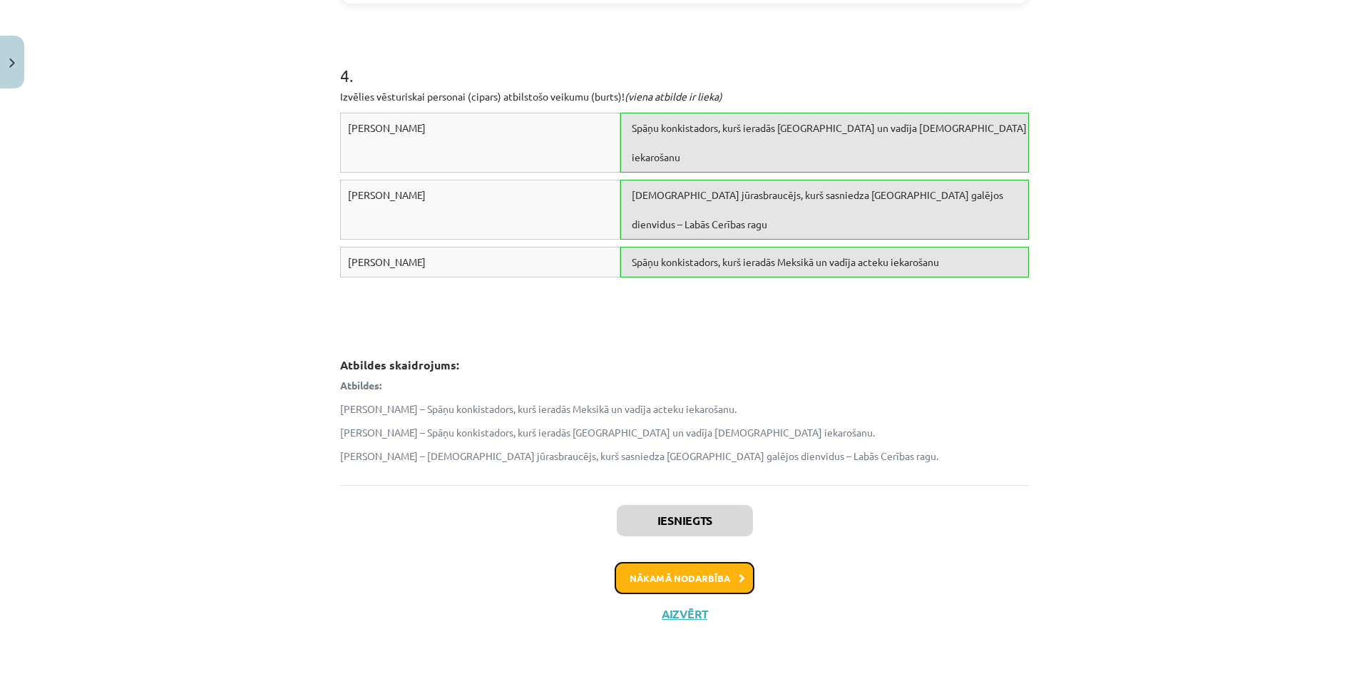
click at [728, 583] on button "Nākamā nodarbība" at bounding box center [684, 578] width 140 height 33
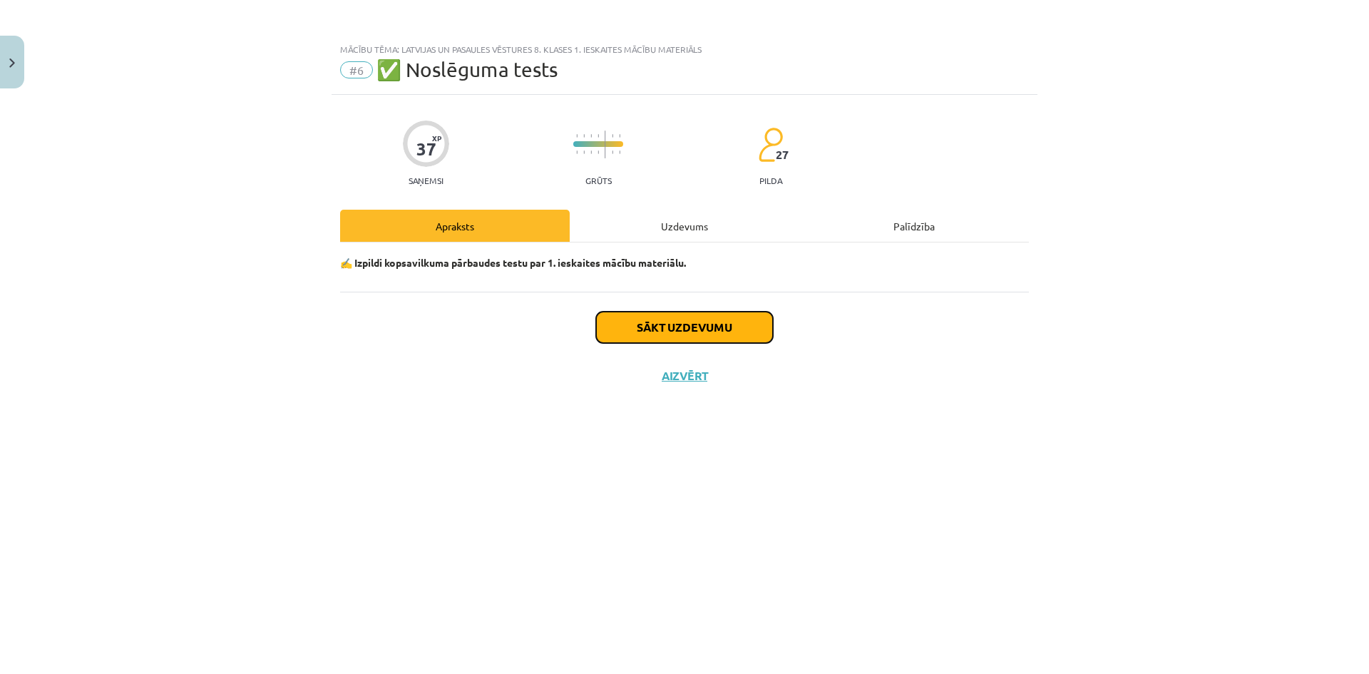
click at [709, 316] on button "Sākt uzdevumu" at bounding box center [684, 326] width 177 height 31
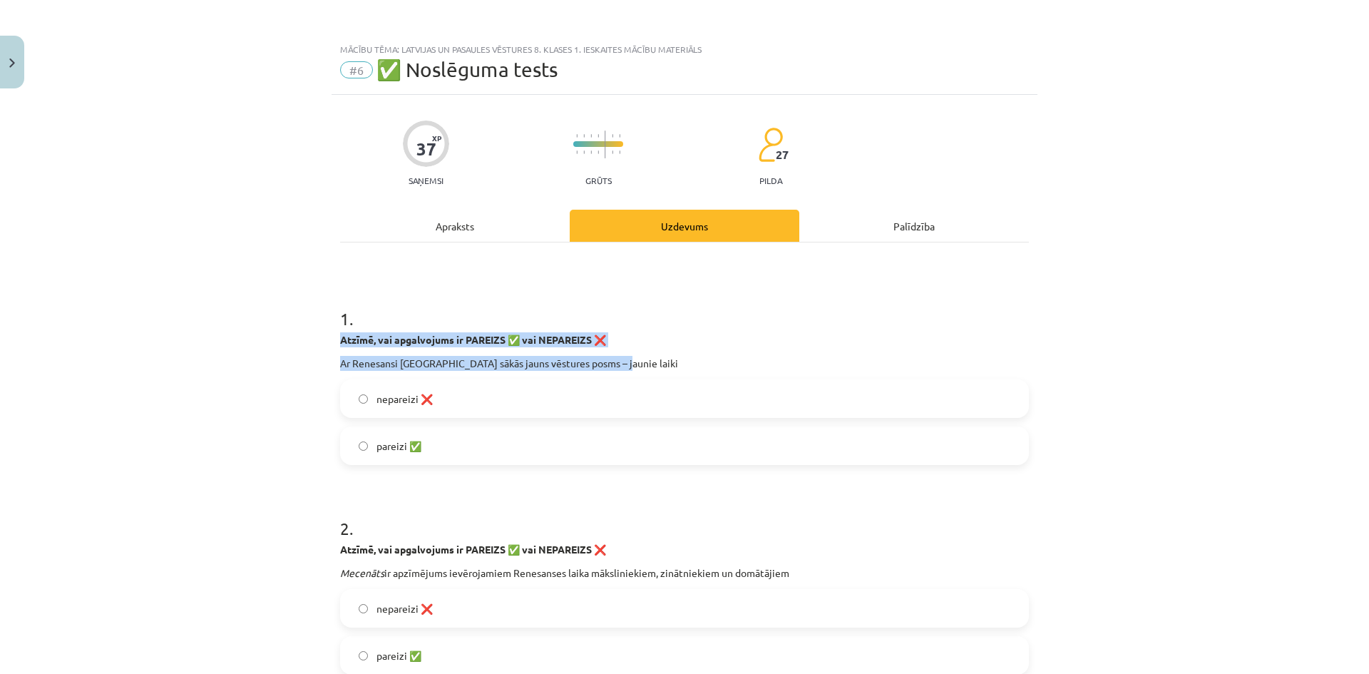
drag, startPoint x: 326, startPoint y: 336, endPoint x: 621, endPoint y: 358, distance: 295.2
drag, startPoint x: 329, startPoint y: 546, endPoint x: 798, endPoint y: 559, distance: 469.2
click at [436, 445] on label "pareizi ✅" at bounding box center [684, 446] width 686 height 36
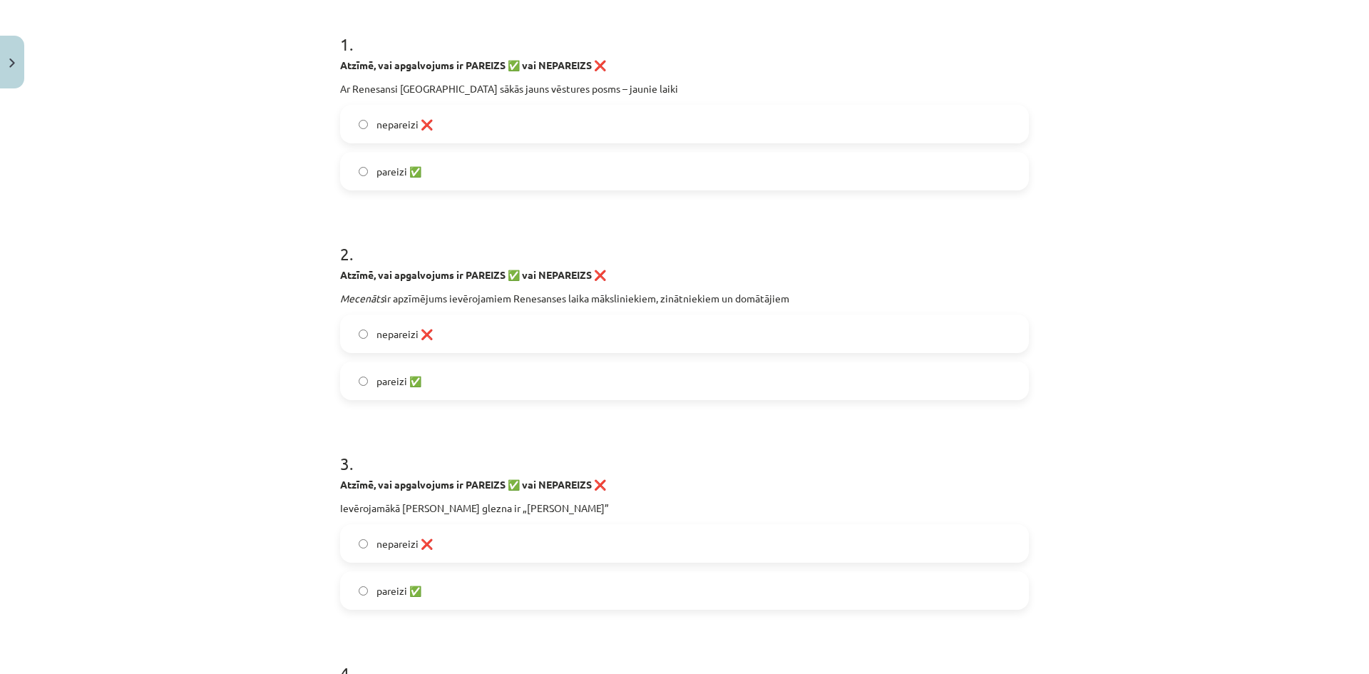
scroll to position [285, 0]
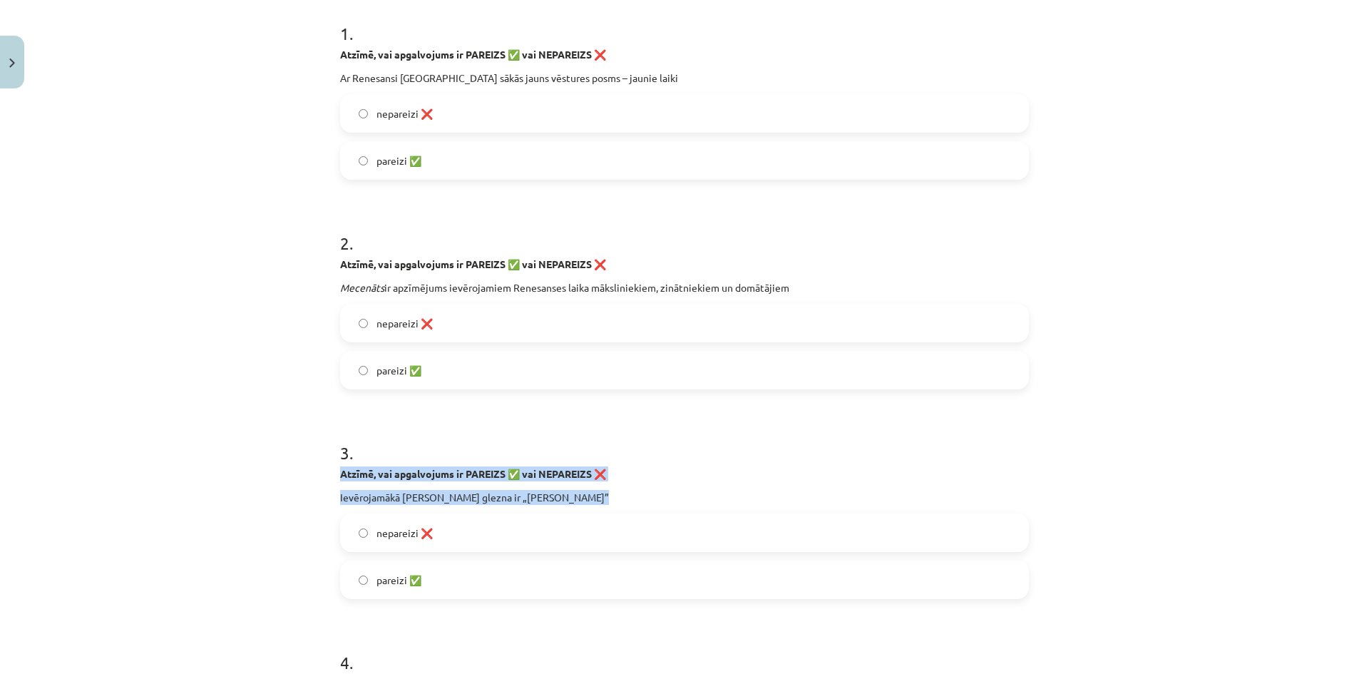
drag, startPoint x: 334, startPoint y: 468, endPoint x: 592, endPoint y: 501, distance: 260.9
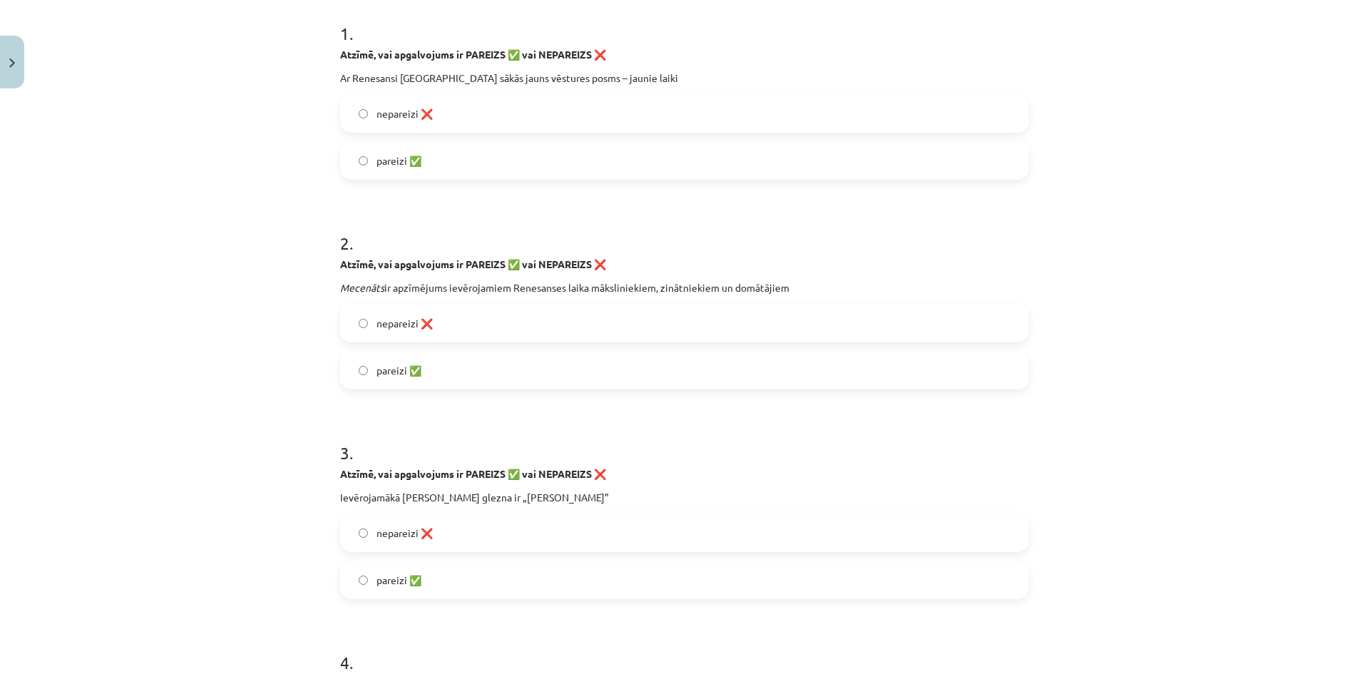
drag, startPoint x: 437, startPoint y: 309, endPoint x: 436, endPoint y: 300, distance: 9.4
click at [438, 309] on label "nepareizi ❌" at bounding box center [684, 323] width 686 height 36
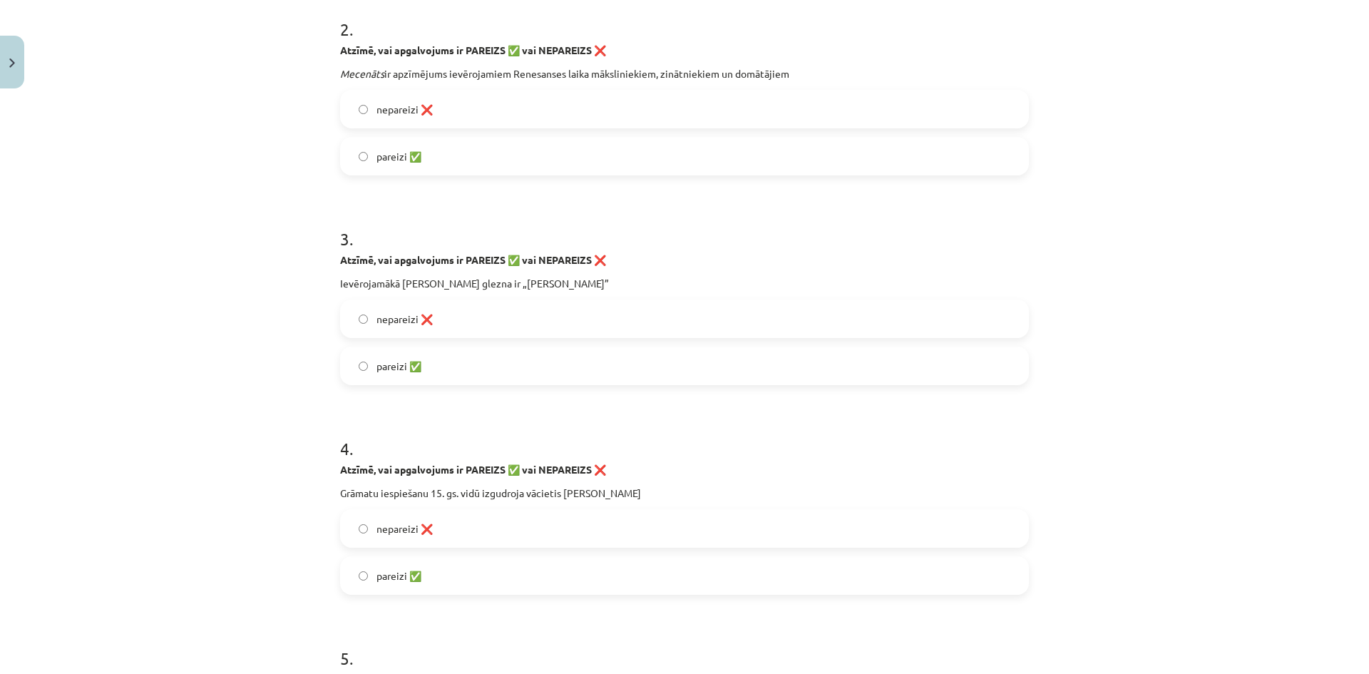
drag, startPoint x: 326, startPoint y: 473, endPoint x: 661, endPoint y: 494, distance: 336.4
click at [425, 371] on label "pareizi ✅" at bounding box center [684, 366] width 686 height 36
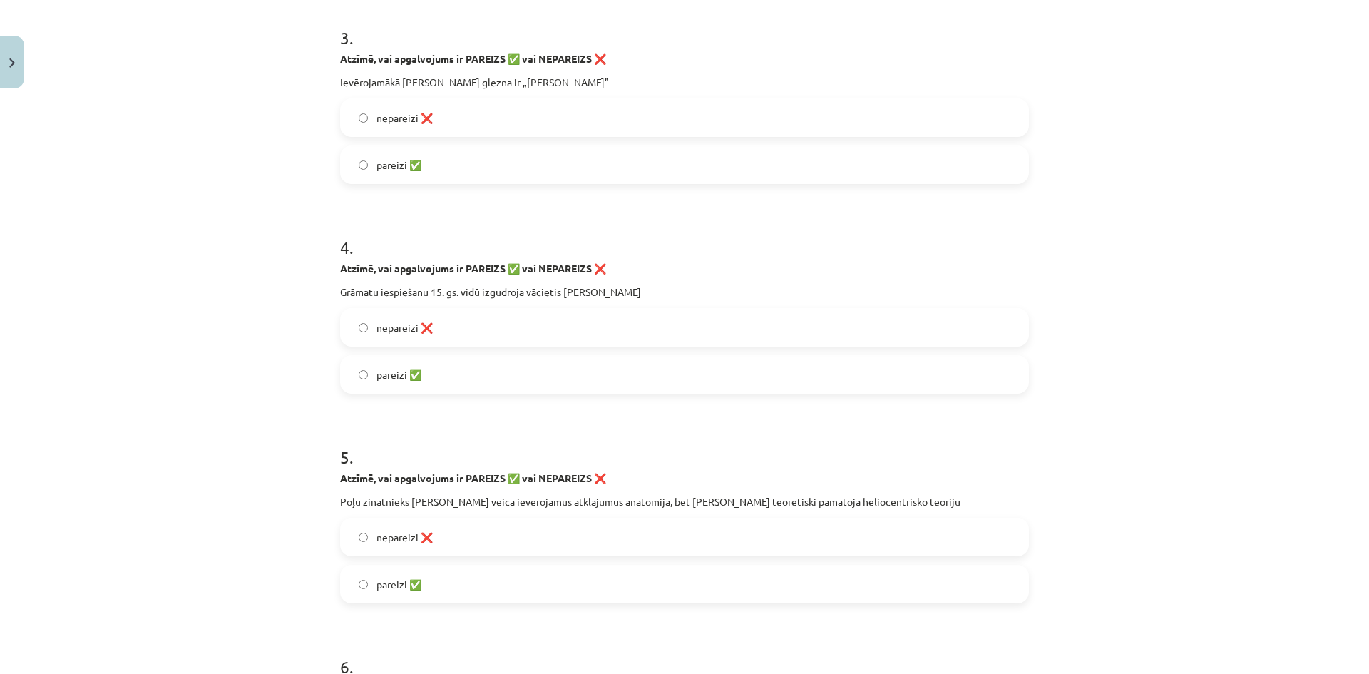
scroll to position [713, 0]
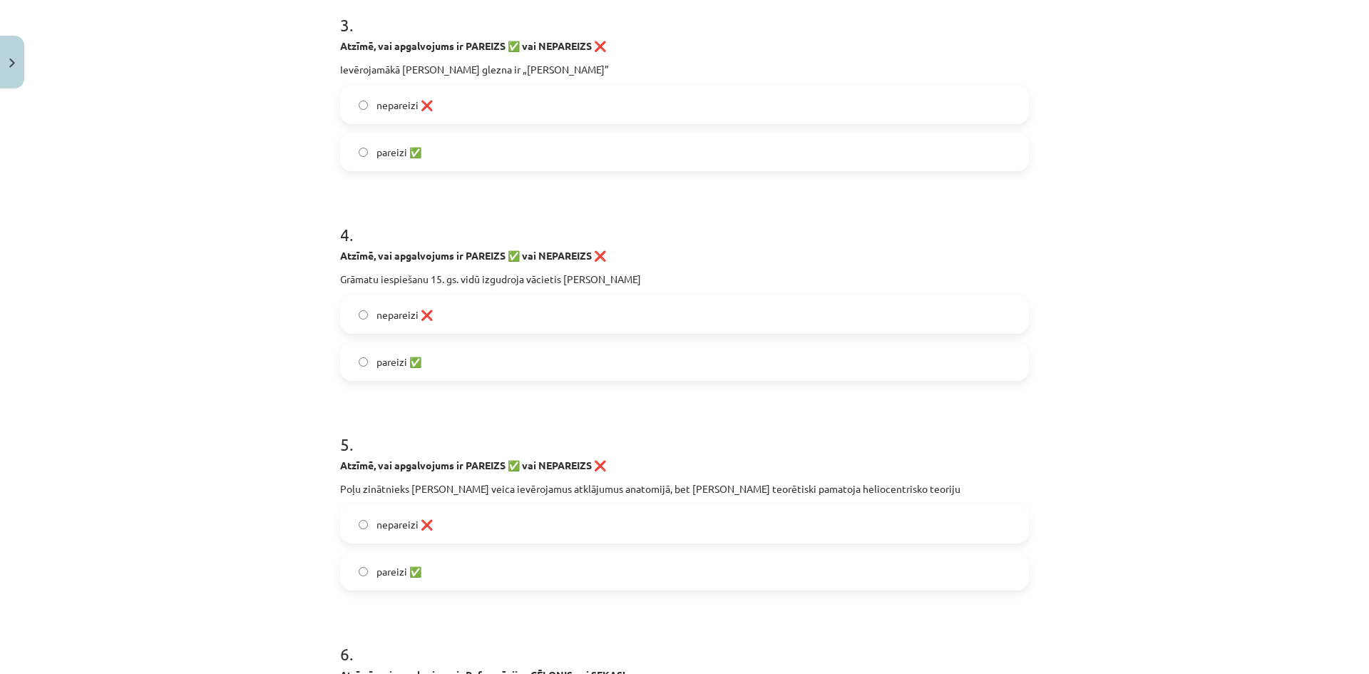
drag, startPoint x: 325, startPoint y: 460, endPoint x: 977, endPoint y: 486, distance: 652.7
click at [977, 486] on div "Mācību tēma: Latvijas un pasaules vēstures 8. klases 1. ieskaites mācību materi…" at bounding box center [684, 337] width 1369 height 674
click at [457, 371] on label "pareizi ✅" at bounding box center [684, 362] width 686 height 36
drag, startPoint x: 452, startPoint y: 530, endPoint x: 445, endPoint y: 515, distance: 17.2
click at [451, 530] on label "nepareizi ❌" at bounding box center [684, 524] width 686 height 36
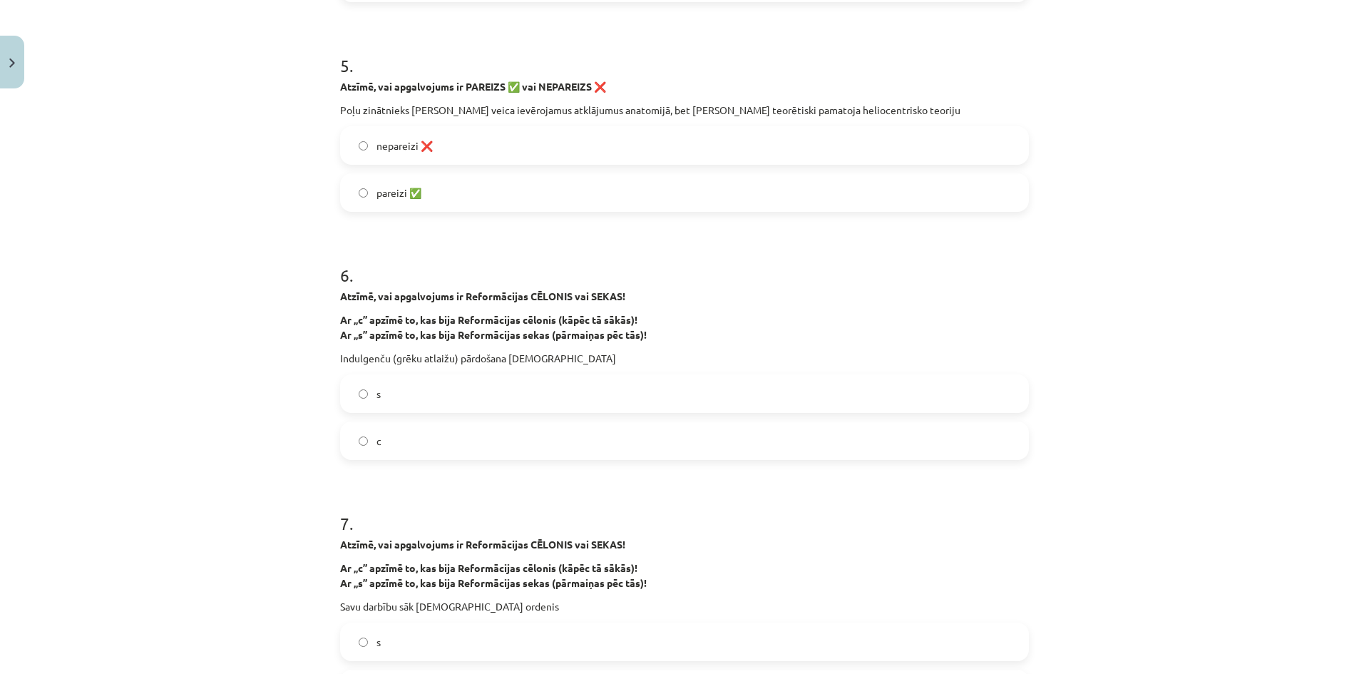
scroll to position [1069, 0]
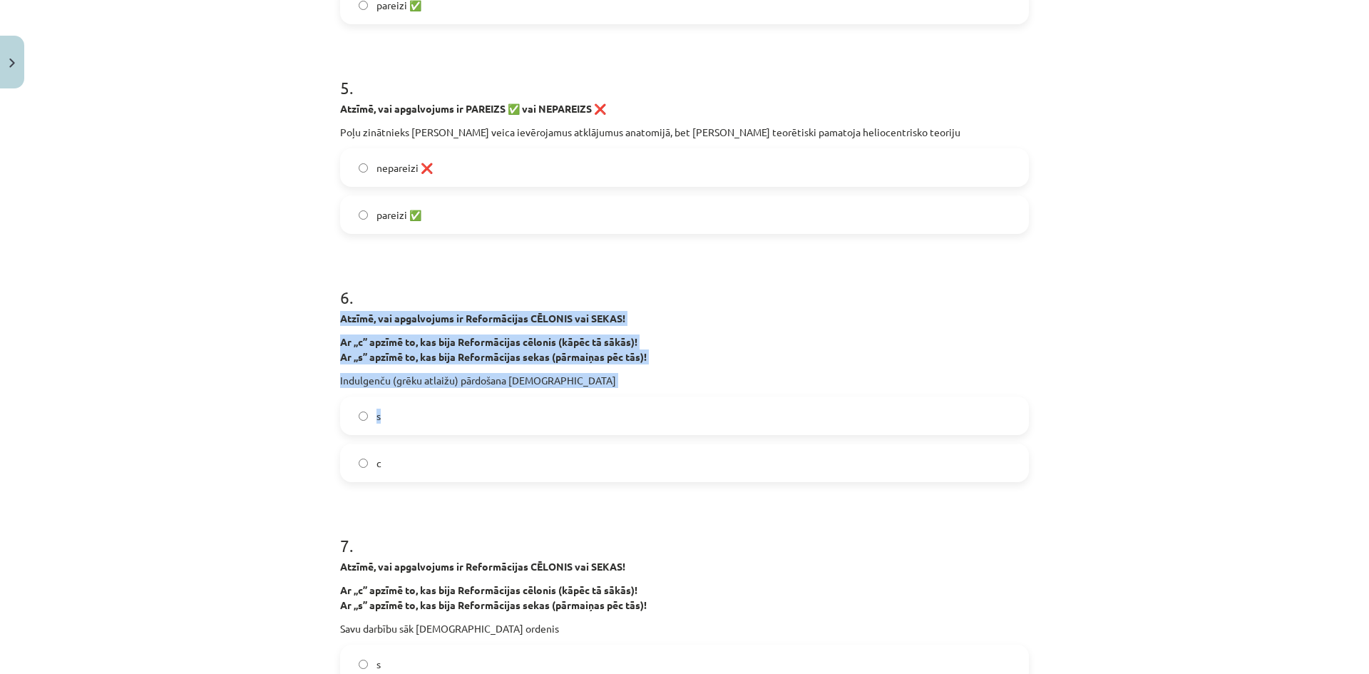
drag, startPoint x: 347, startPoint y: 318, endPoint x: 691, endPoint y: 390, distance: 351.7
click at [676, 386] on p "Indulgenču (grēku atlaižu) pārdošana katoļu baznīcās" at bounding box center [684, 380] width 689 height 15
click at [655, 381] on p "Indulgenču (grēku atlaižu) pārdošana katoļu baznīcās" at bounding box center [684, 380] width 689 height 15
click at [192, 325] on div "Mācību tēma: Latvijas un pasaules vēstures 8. klases 1. ieskaites mācību materi…" at bounding box center [684, 337] width 1369 height 674
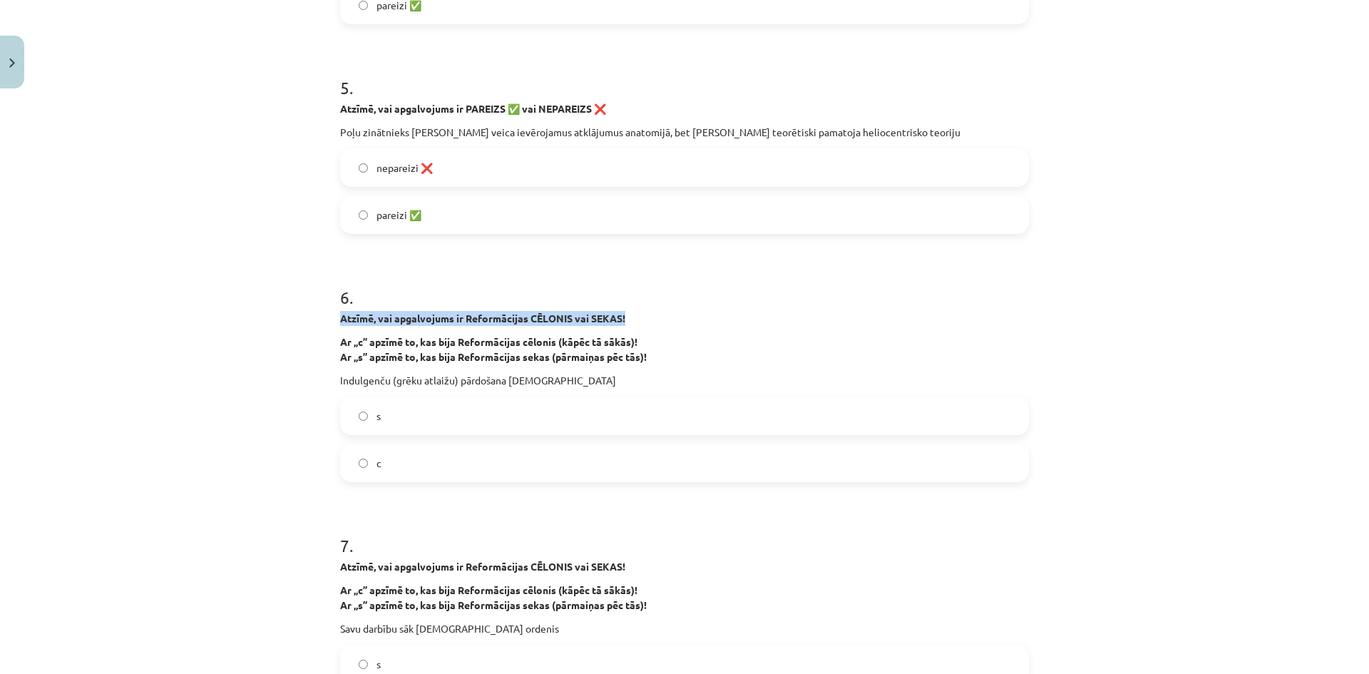
drag, startPoint x: 192, startPoint y: 325, endPoint x: 221, endPoint y: 327, distance: 28.6
click at [195, 326] on div "Mācību tēma: Latvijas un pasaules vēstures 8. klases 1. ieskaites mācību materi…" at bounding box center [684, 337] width 1369 height 674
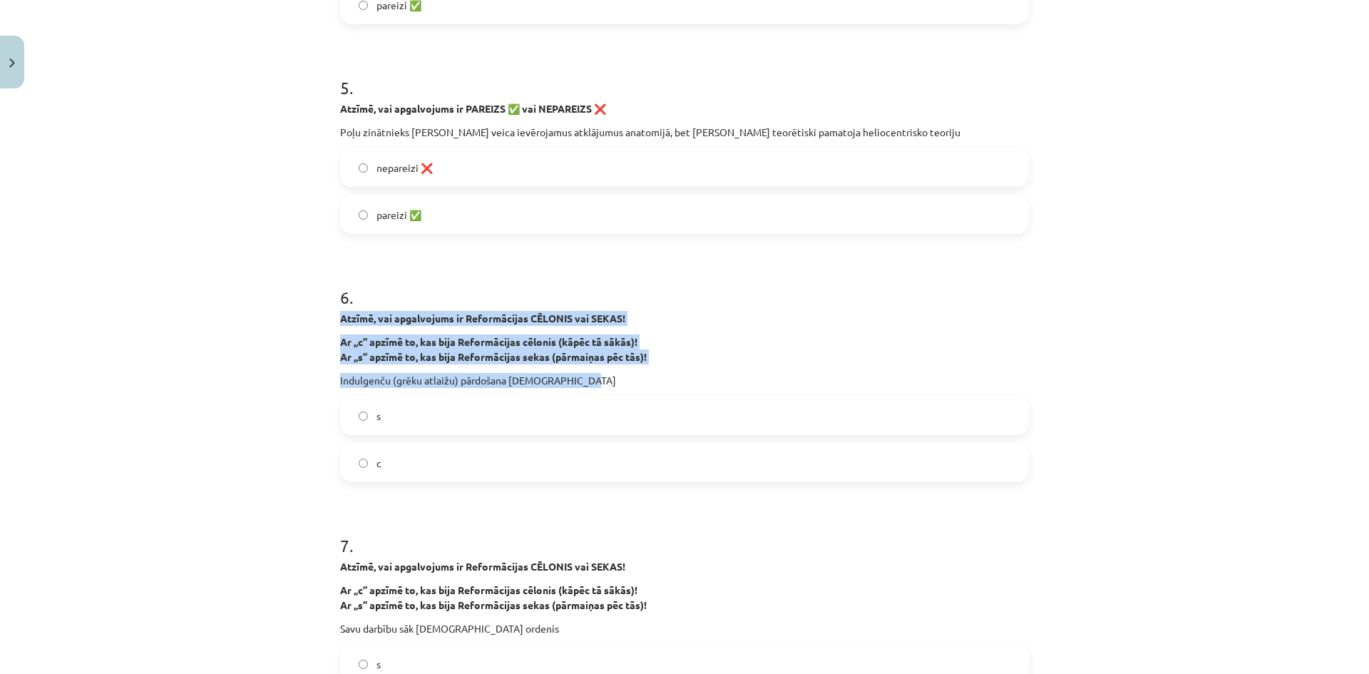
drag, startPoint x: 331, startPoint y: 320, endPoint x: 580, endPoint y: 383, distance: 257.4
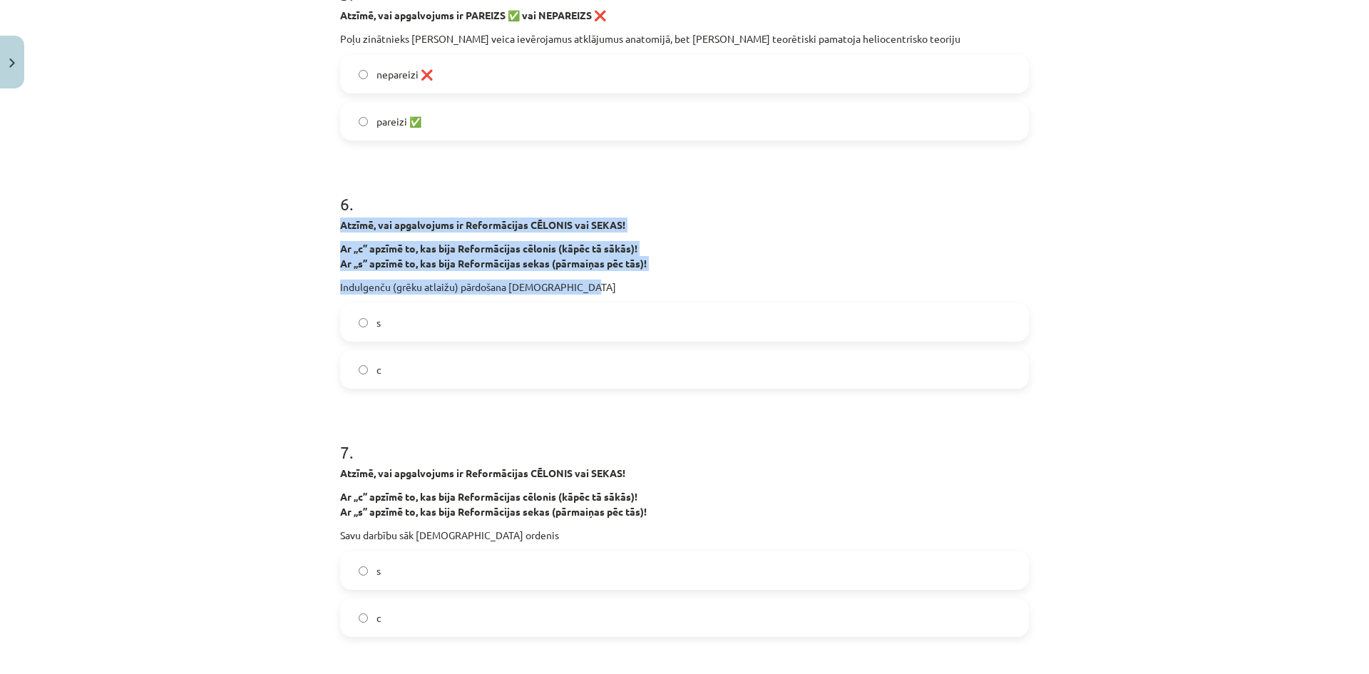
scroll to position [1212, 0]
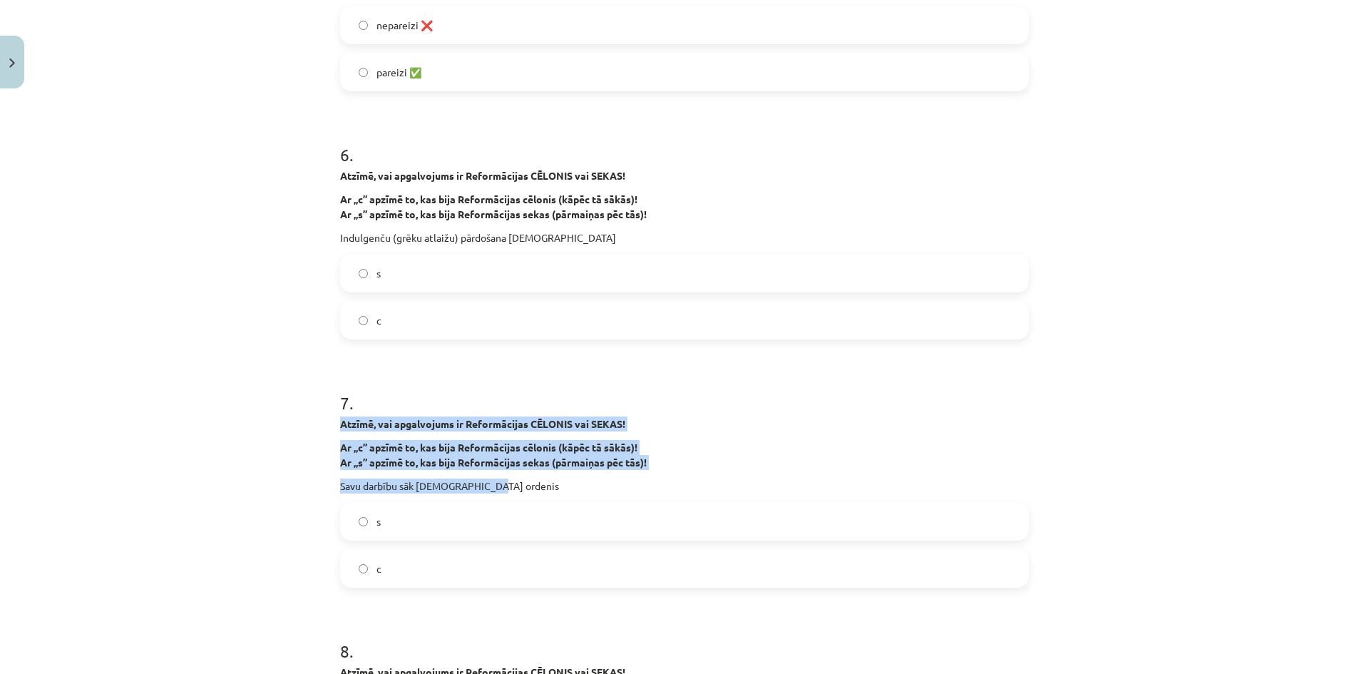
drag, startPoint x: 344, startPoint y: 423, endPoint x: 612, endPoint y: 482, distance: 275.0
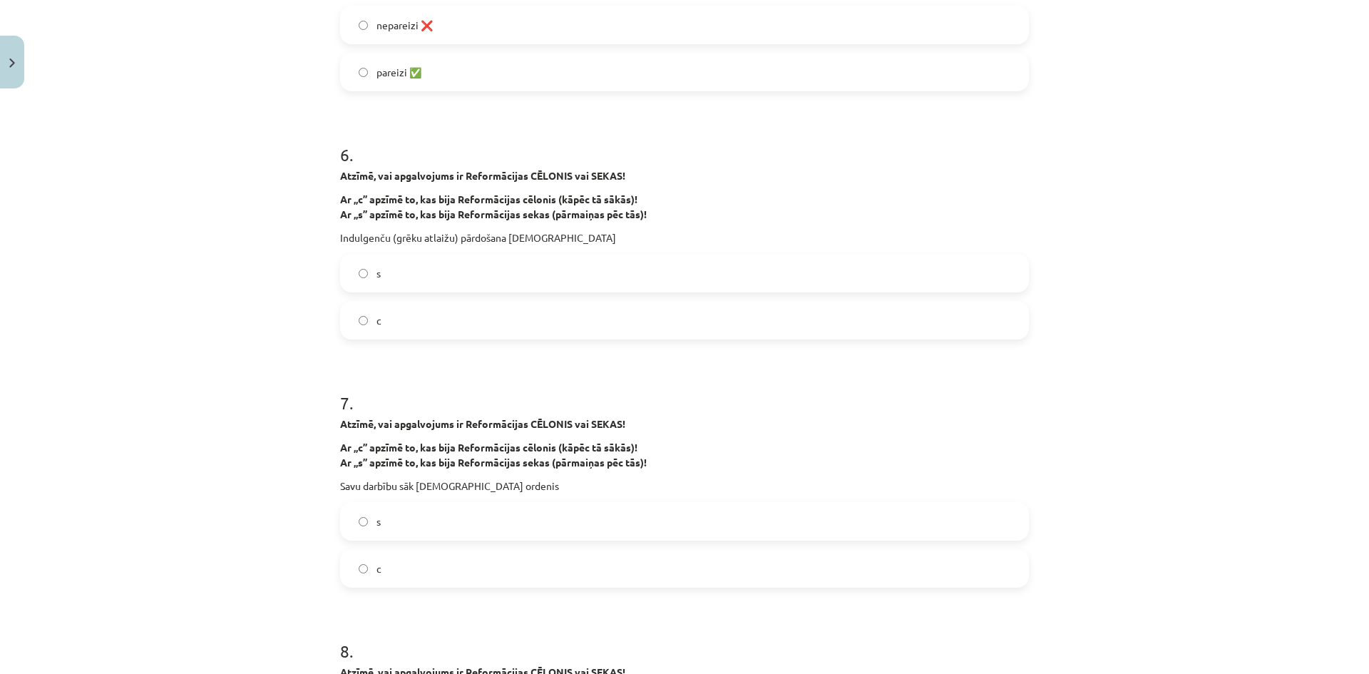
click at [428, 309] on label "c" at bounding box center [684, 320] width 686 height 36
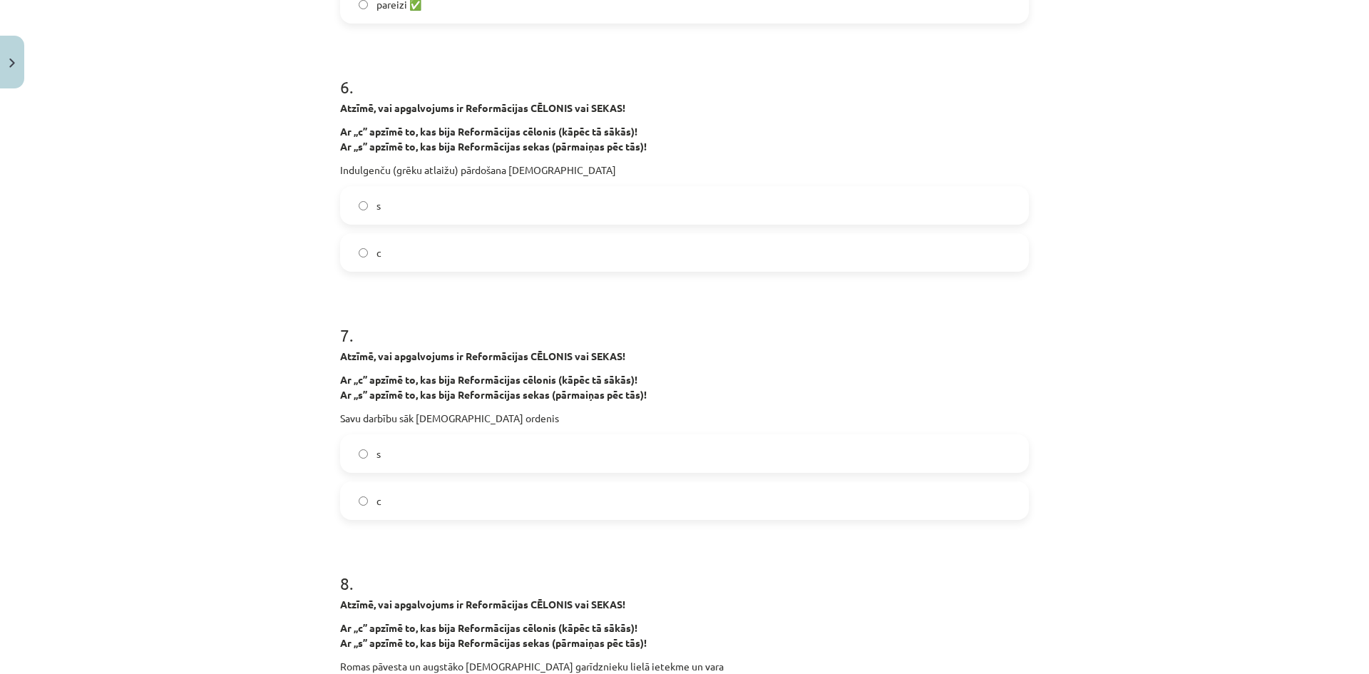
scroll to position [1283, 0]
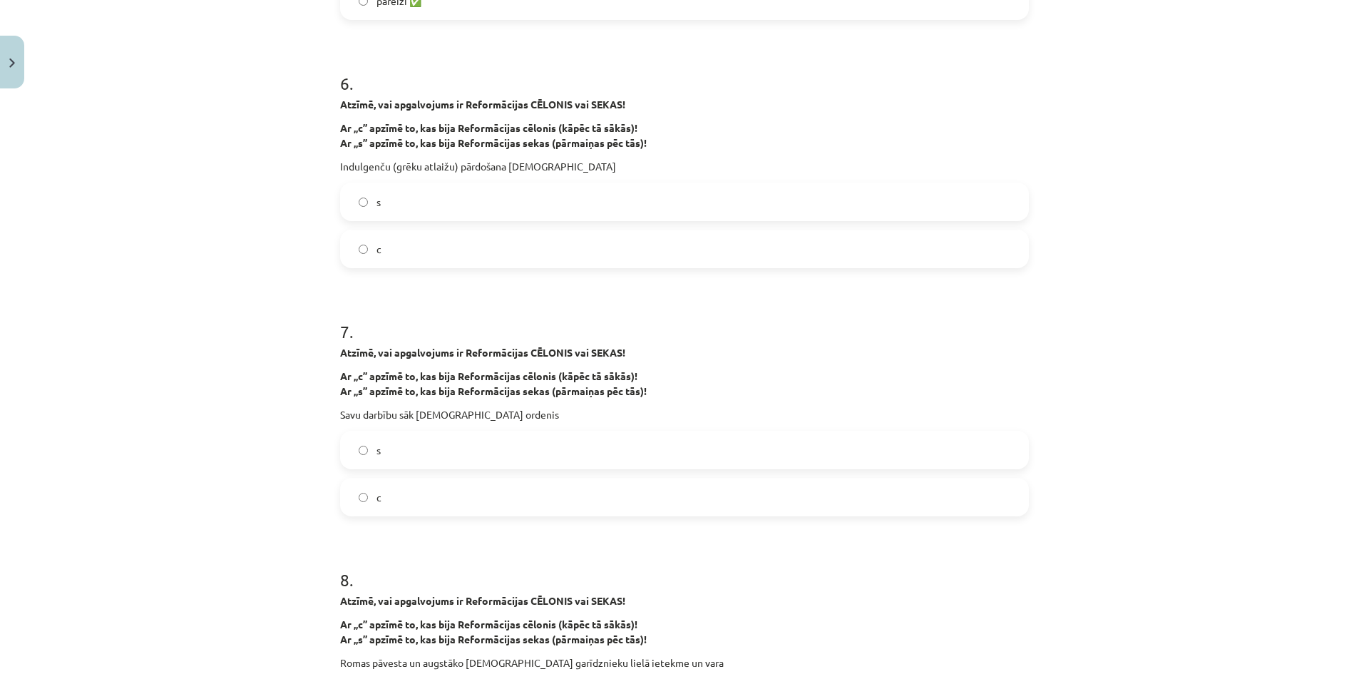
click at [398, 443] on label "s" at bounding box center [684, 450] width 686 height 36
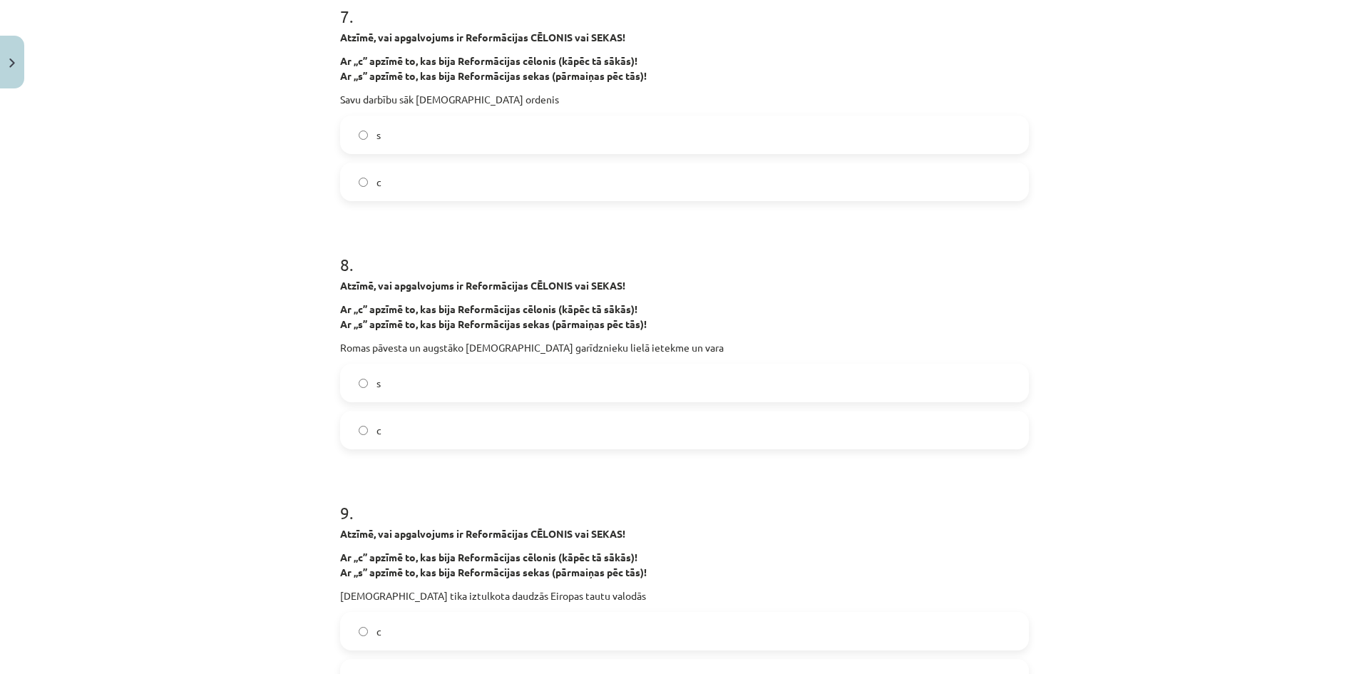
scroll to position [1639, 0]
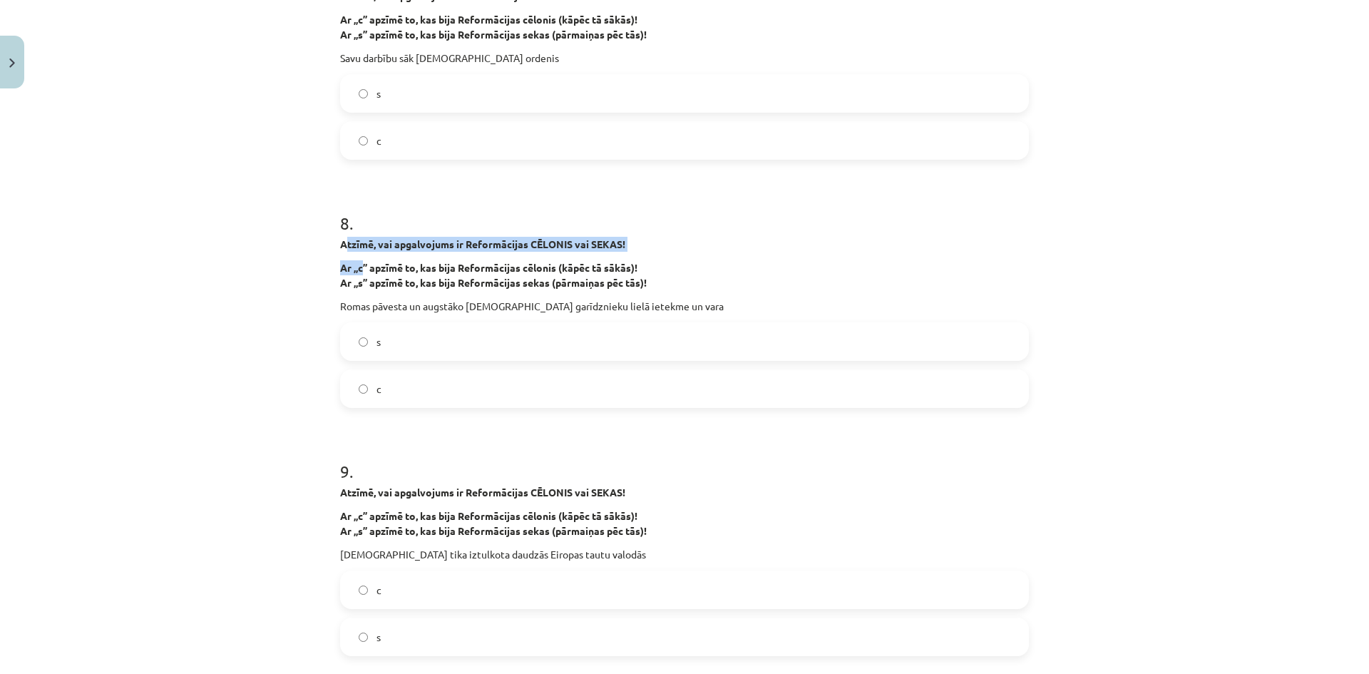
drag, startPoint x: 344, startPoint y: 247, endPoint x: 336, endPoint y: 247, distance: 7.8
click at [354, 254] on div "Atzīmē, vai apgalvojums ir Reformācijas CĒLONIS vai SEKAS! Ar „c” apzīmē to, ka…" at bounding box center [684, 275] width 689 height 77
click at [321, 237] on div "Mācību tēma: Latvijas un pasaules vēstures 8. klases 1. ieskaites mācību materi…" at bounding box center [684, 337] width 1369 height 674
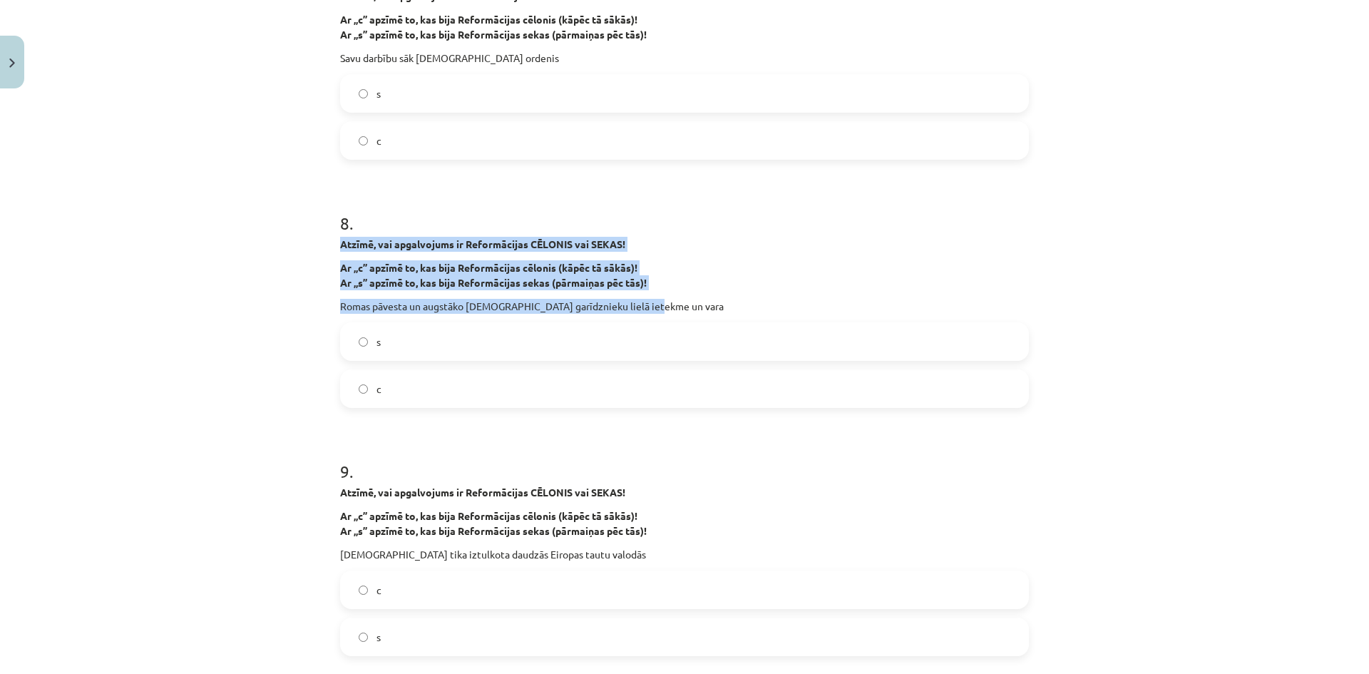
drag, startPoint x: 343, startPoint y: 242, endPoint x: 654, endPoint y: 311, distance: 318.5
click at [654, 311] on div "37 XP Saņemsi Grūts 27 pilda Apraksts Uzdevums Palīdzība 1 . Atzīmē, vai apgalv…" at bounding box center [684, 532] width 706 height 4154
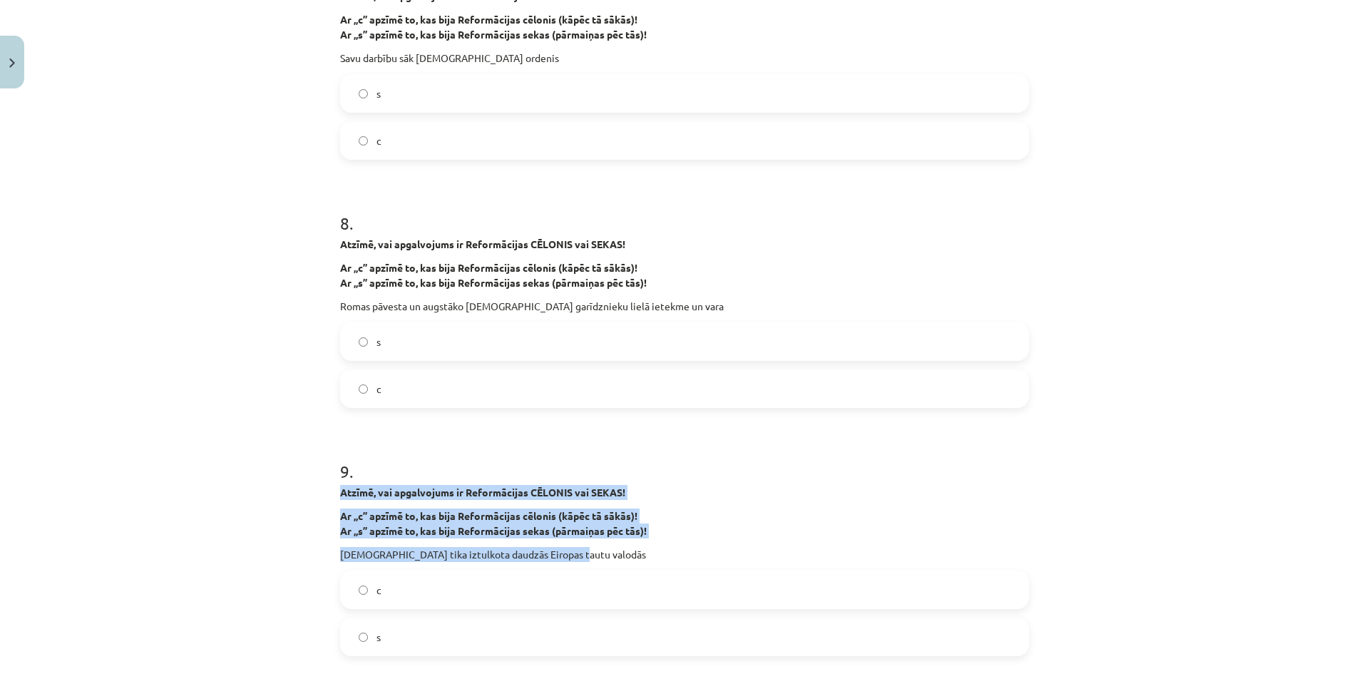
drag, startPoint x: 326, startPoint y: 487, endPoint x: 621, endPoint y: 552, distance: 302.1
click at [621, 552] on div "Mācību tēma: Latvijas un pasaules vēstures 8. klases 1. ieskaites mācību materi…" at bounding box center [684, 337] width 1369 height 674
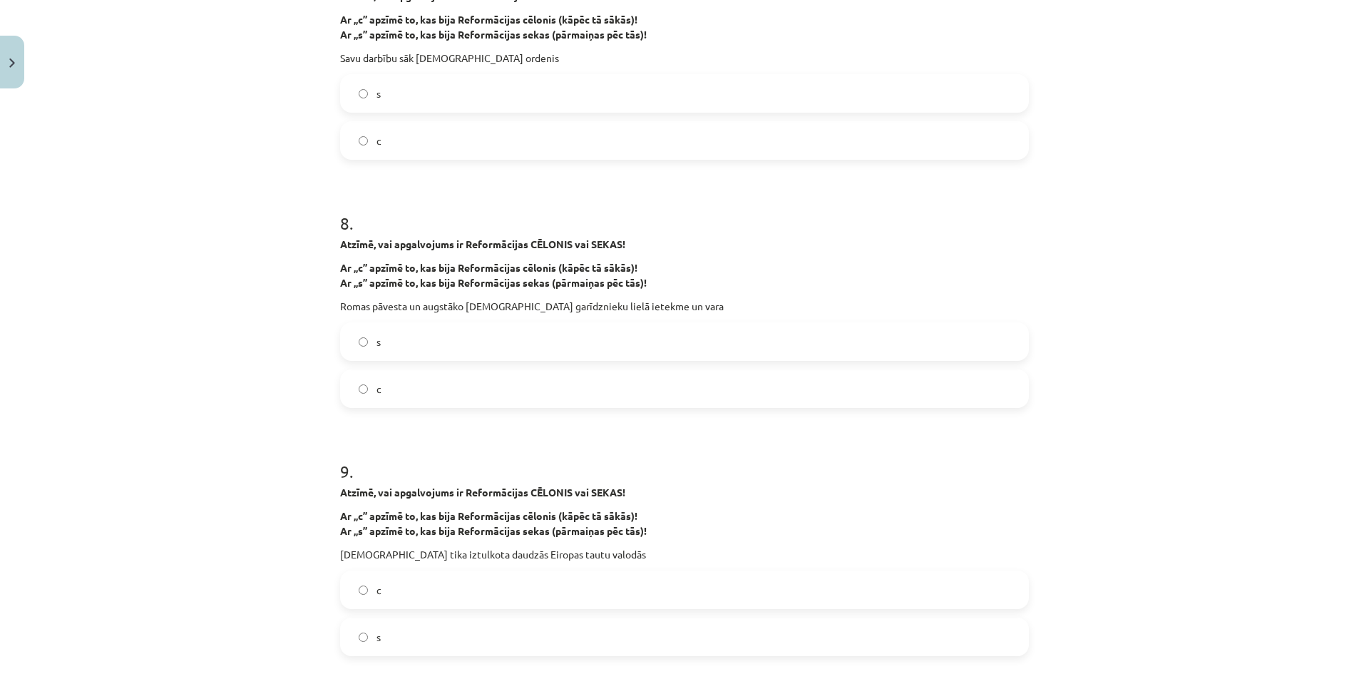
click at [467, 383] on label "c" at bounding box center [684, 389] width 686 height 36
click at [418, 629] on label "s" at bounding box center [684, 637] width 686 height 36
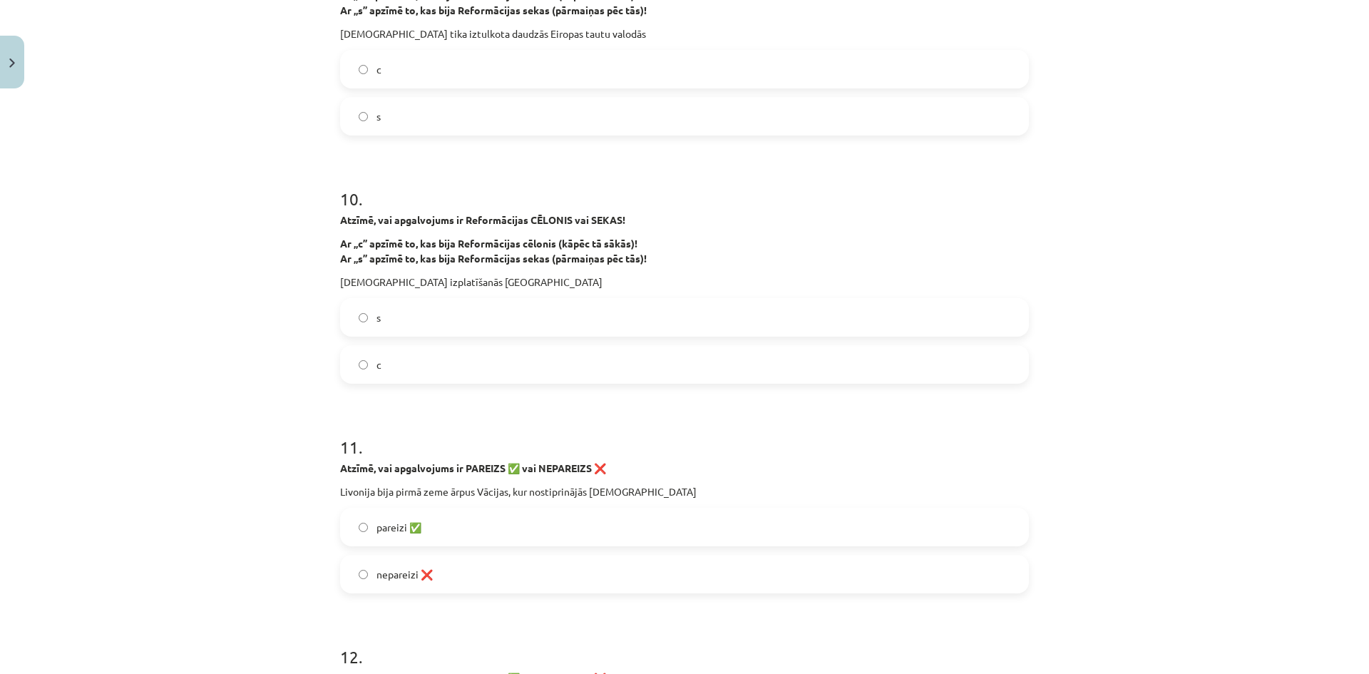
scroll to position [2210, 0]
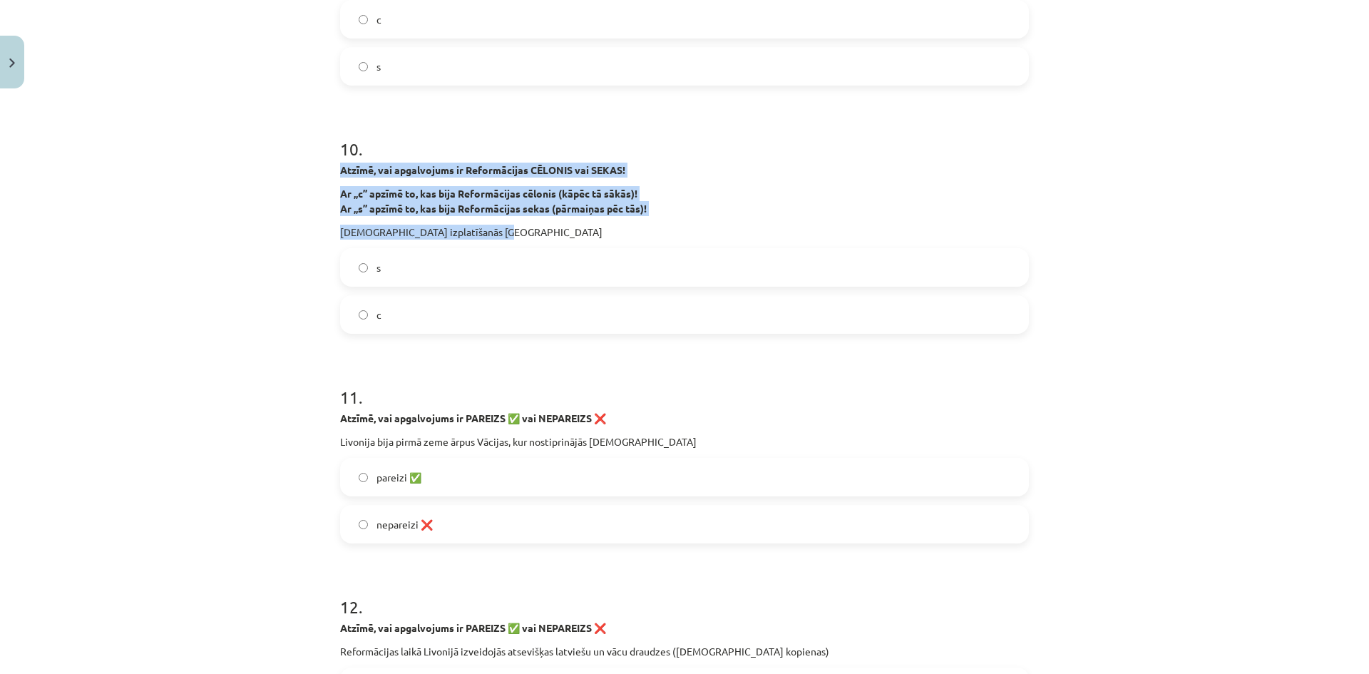
drag, startPoint x: 331, startPoint y: 163, endPoint x: 552, endPoint y: 232, distance: 231.3
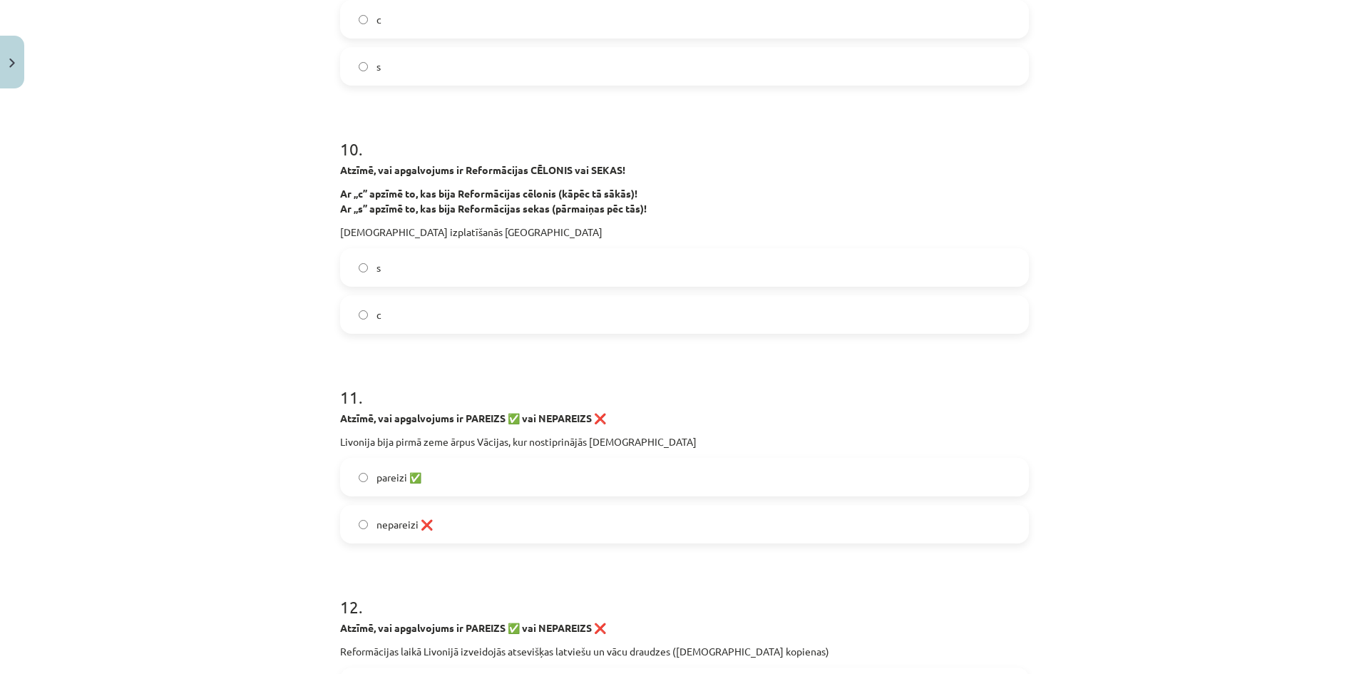
click at [381, 272] on label "s" at bounding box center [684, 267] width 686 height 36
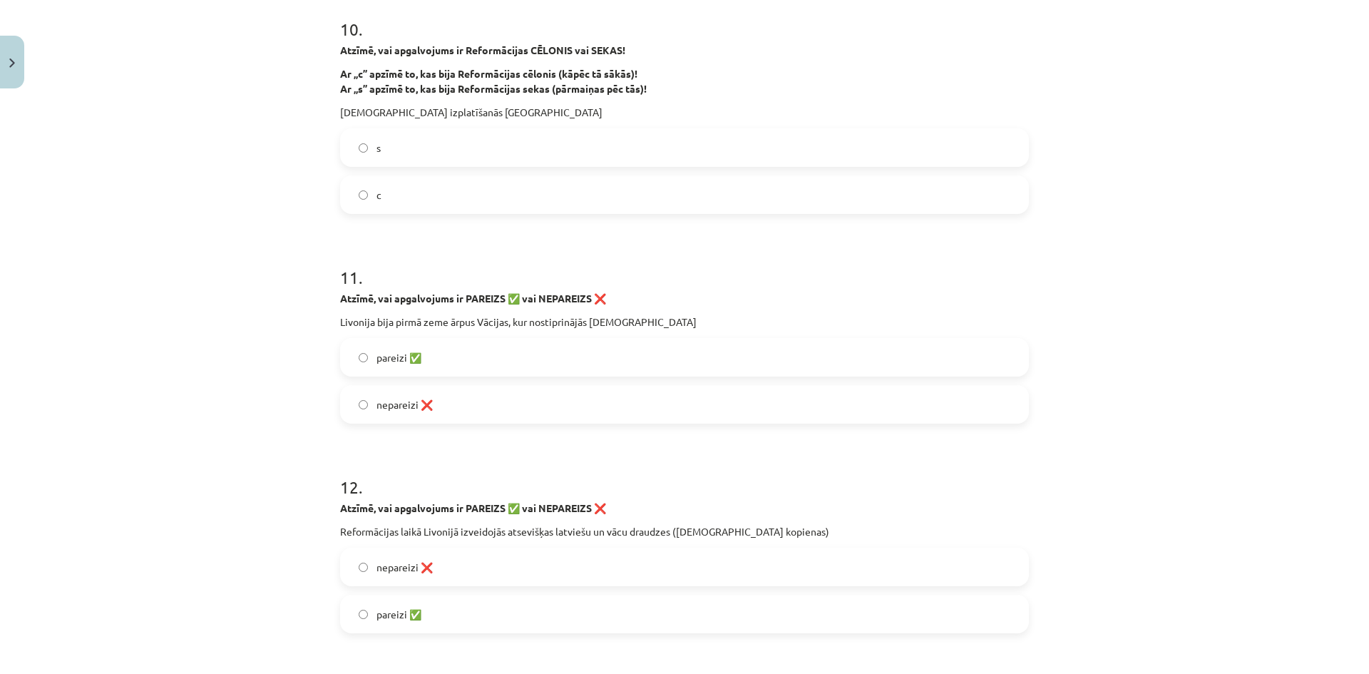
scroll to position [2324, 0]
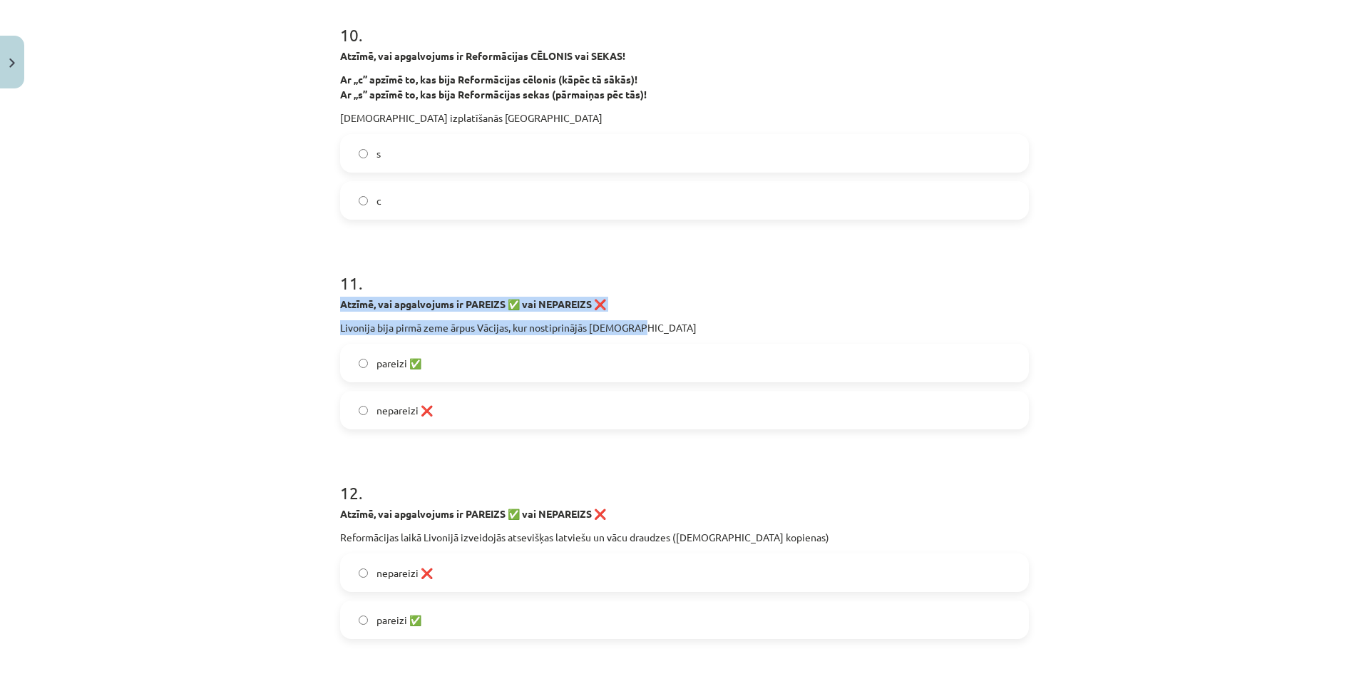
drag, startPoint x: 334, startPoint y: 299, endPoint x: 634, endPoint y: 334, distance: 301.4
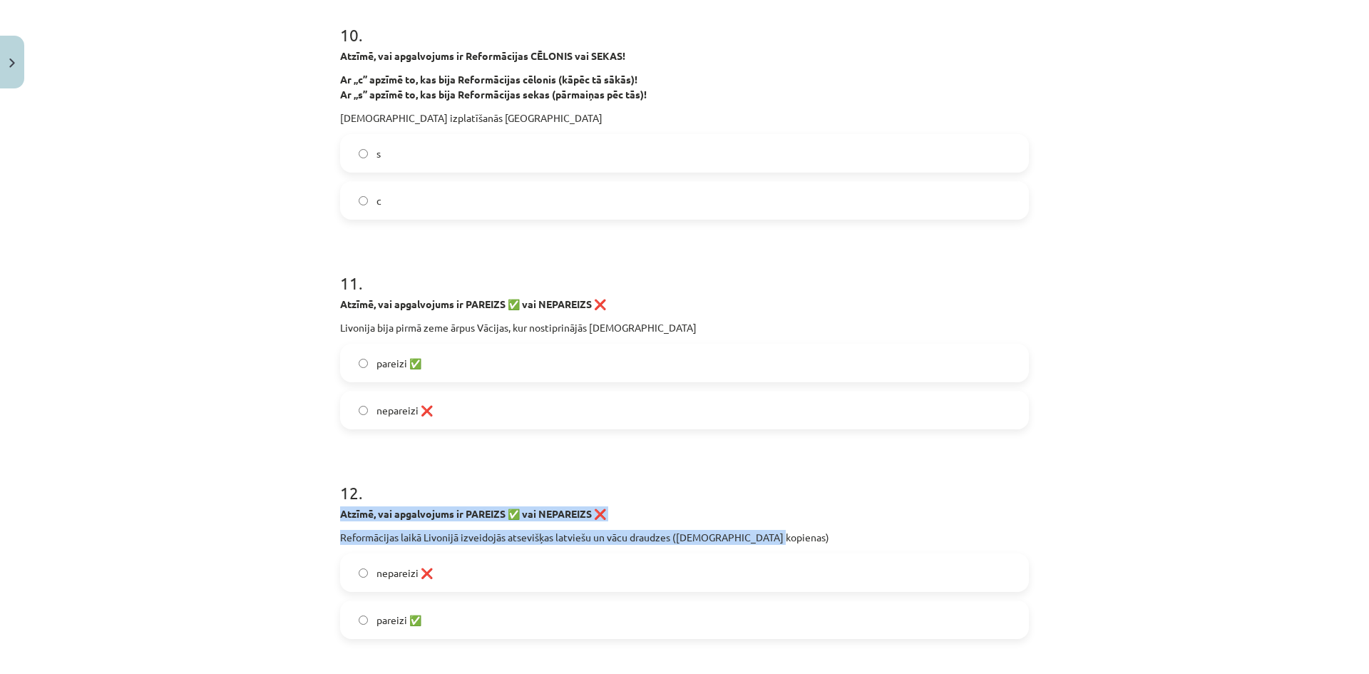
drag, startPoint x: 321, startPoint y: 507, endPoint x: 766, endPoint y: 532, distance: 444.8
click at [766, 534] on div "Mācību tēma: Latvijas un pasaules vēstures 8. klases 1. ieskaites mācību materi…" at bounding box center [684, 337] width 1369 height 674
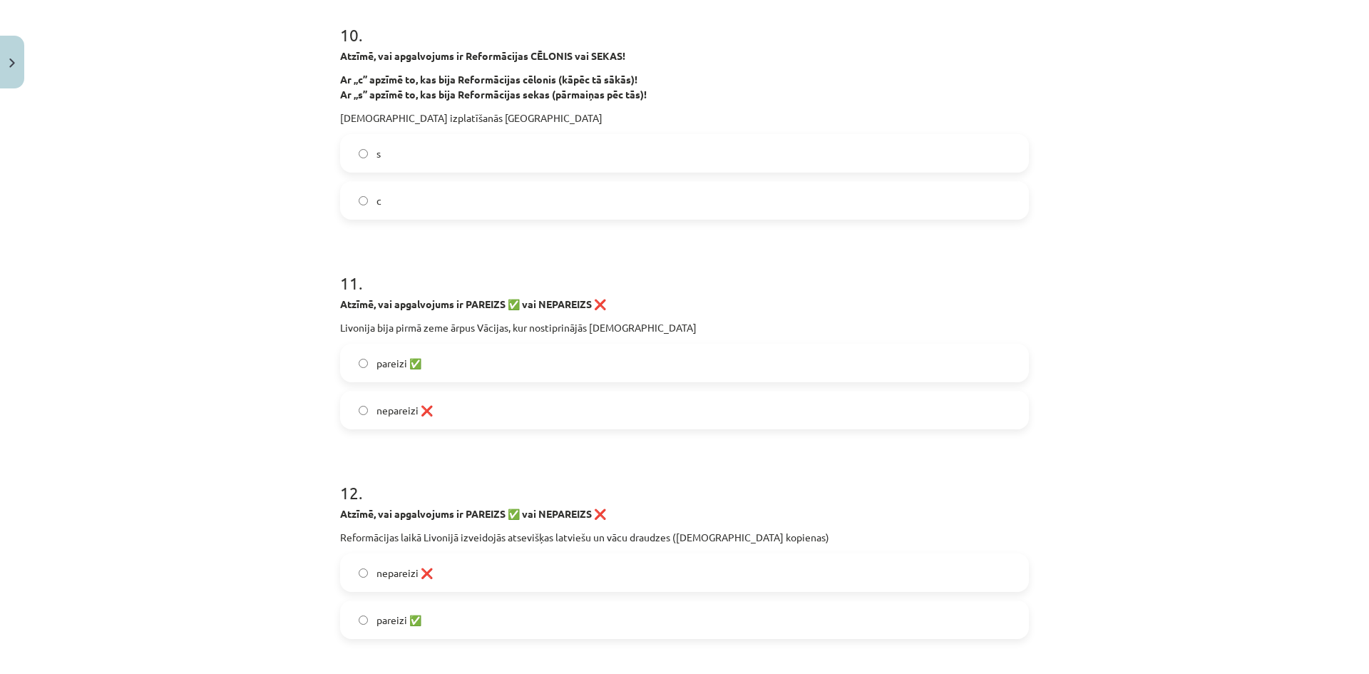
click at [434, 376] on label "pareizi ✅" at bounding box center [684, 363] width 686 height 36
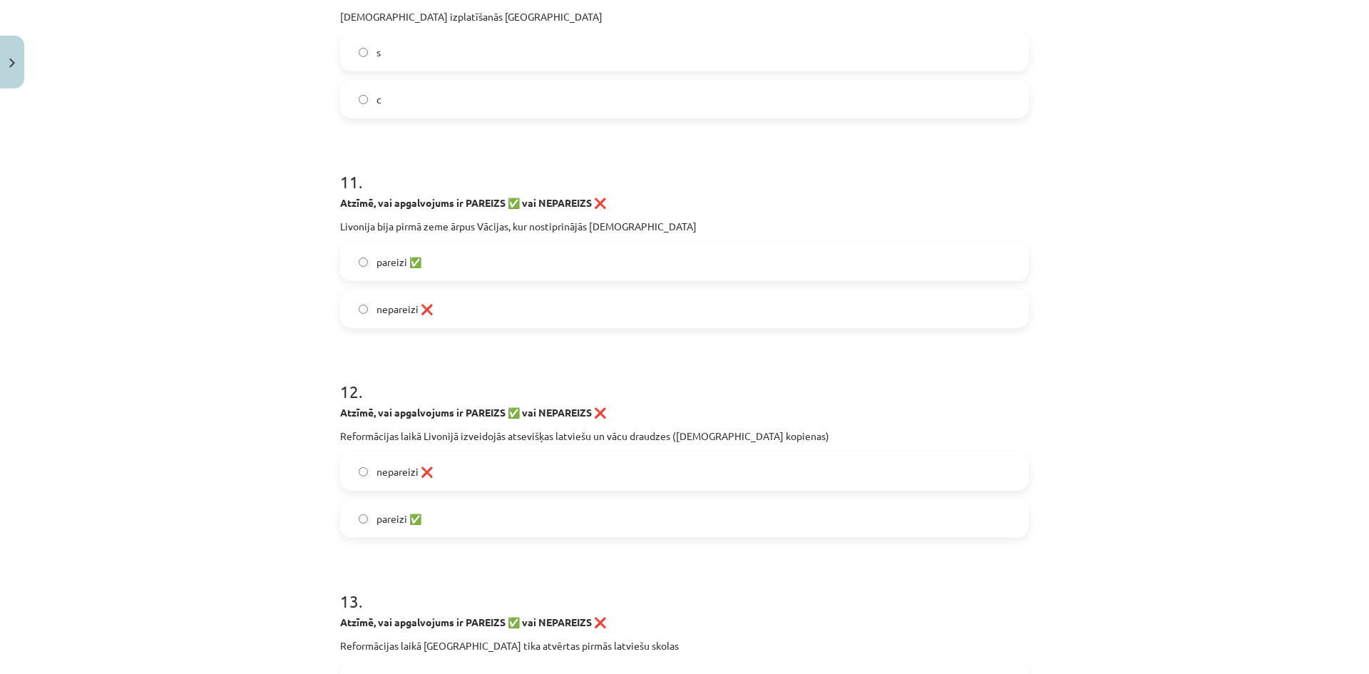
scroll to position [2466, 0]
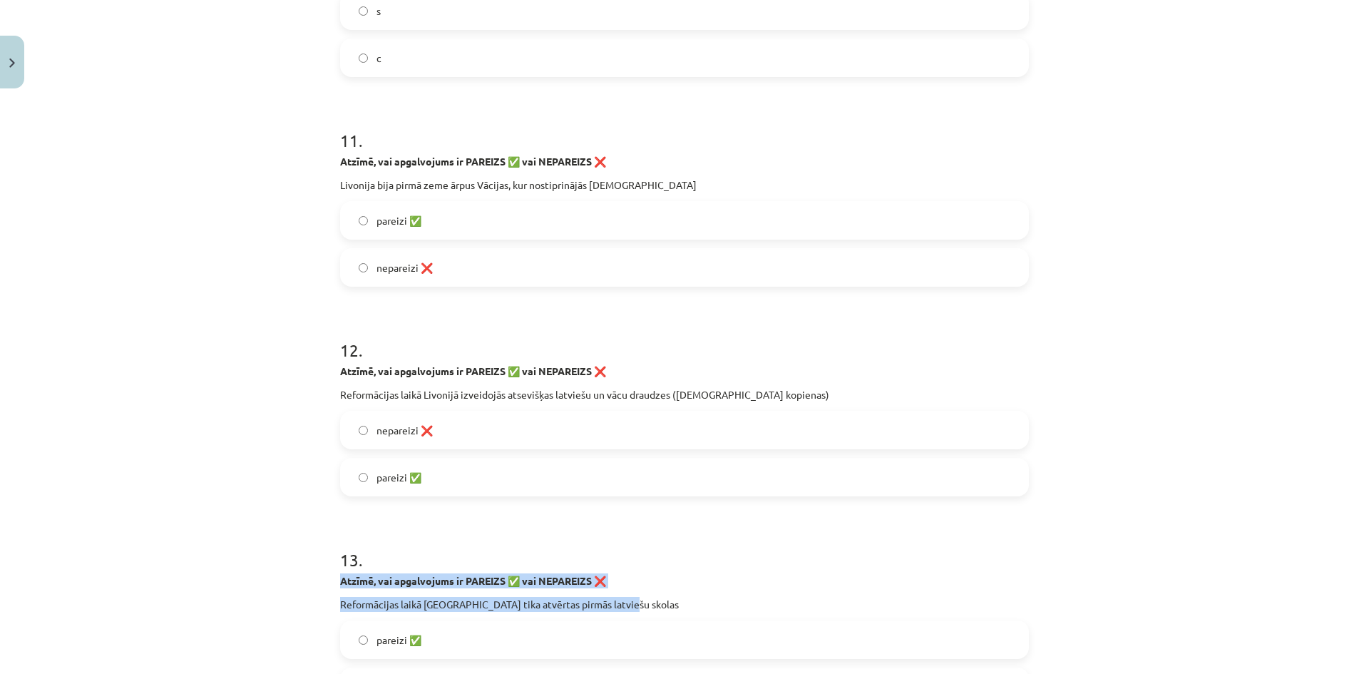
drag, startPoint x: 334, startPoint y: 578, endPoint x: 622, endPoint y: 604, distance: 288.5
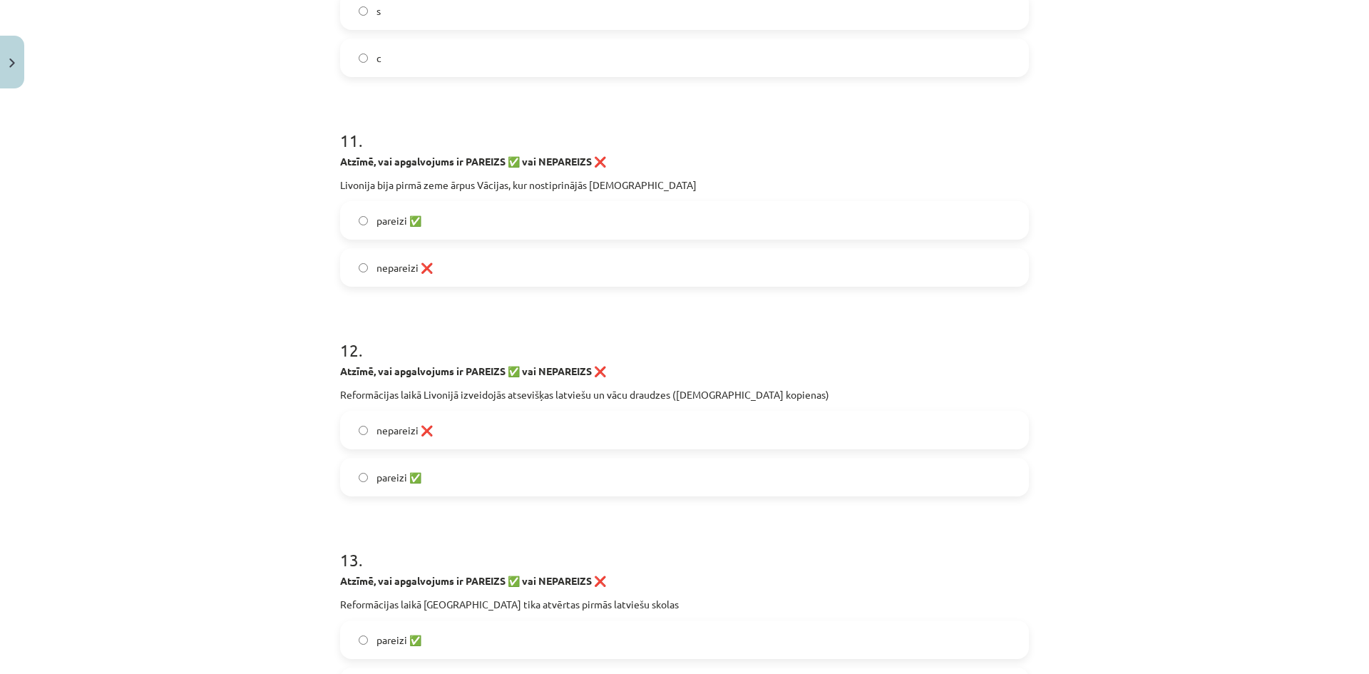
click at [517, 482] on label "pareizi ✅" at bounding box center [684, 477] width 686 height 36
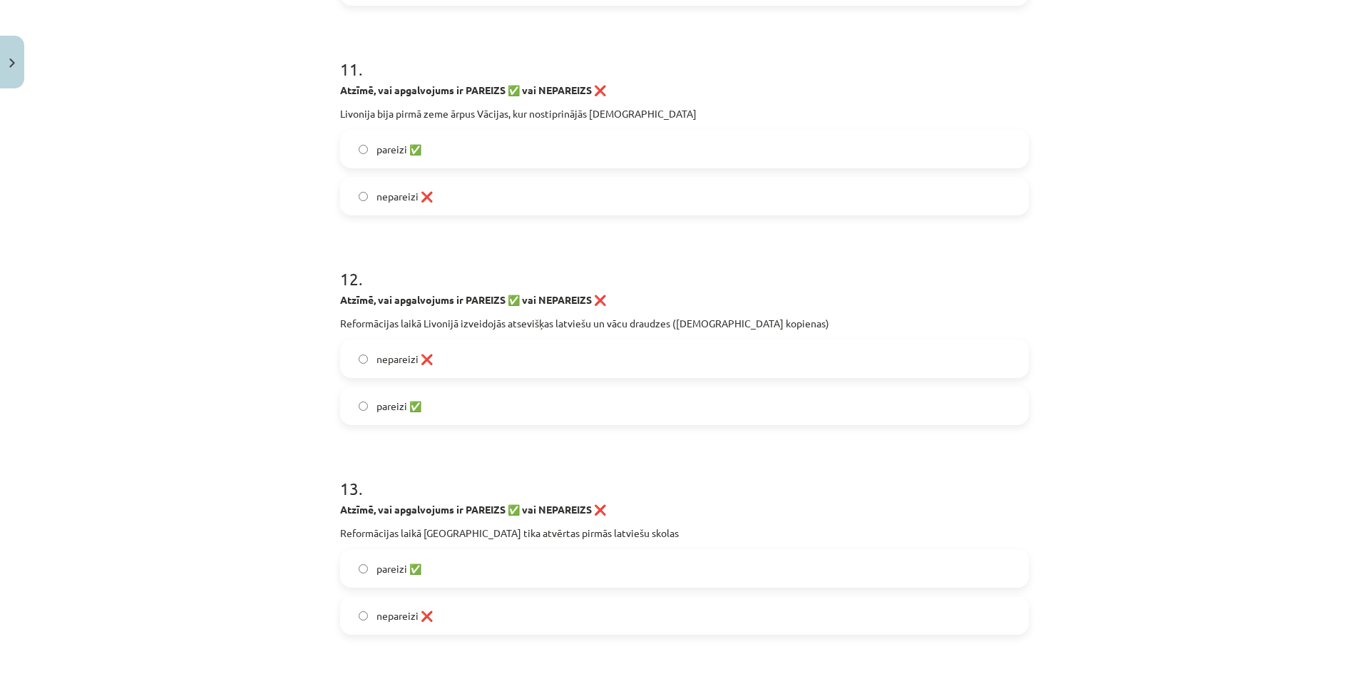
click at [403, 562] on span "pareizi ✅" at bounding box center [398, 568] width 45 height 15
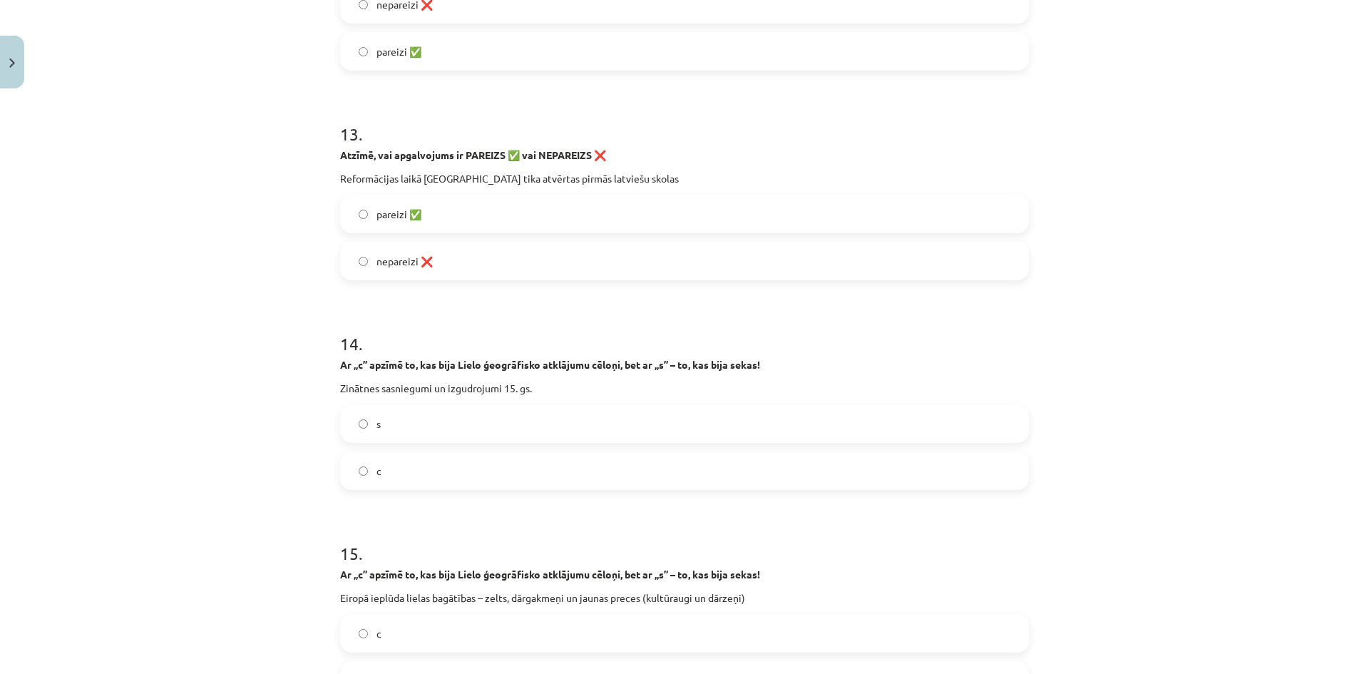
scroll to position [2894, 0]
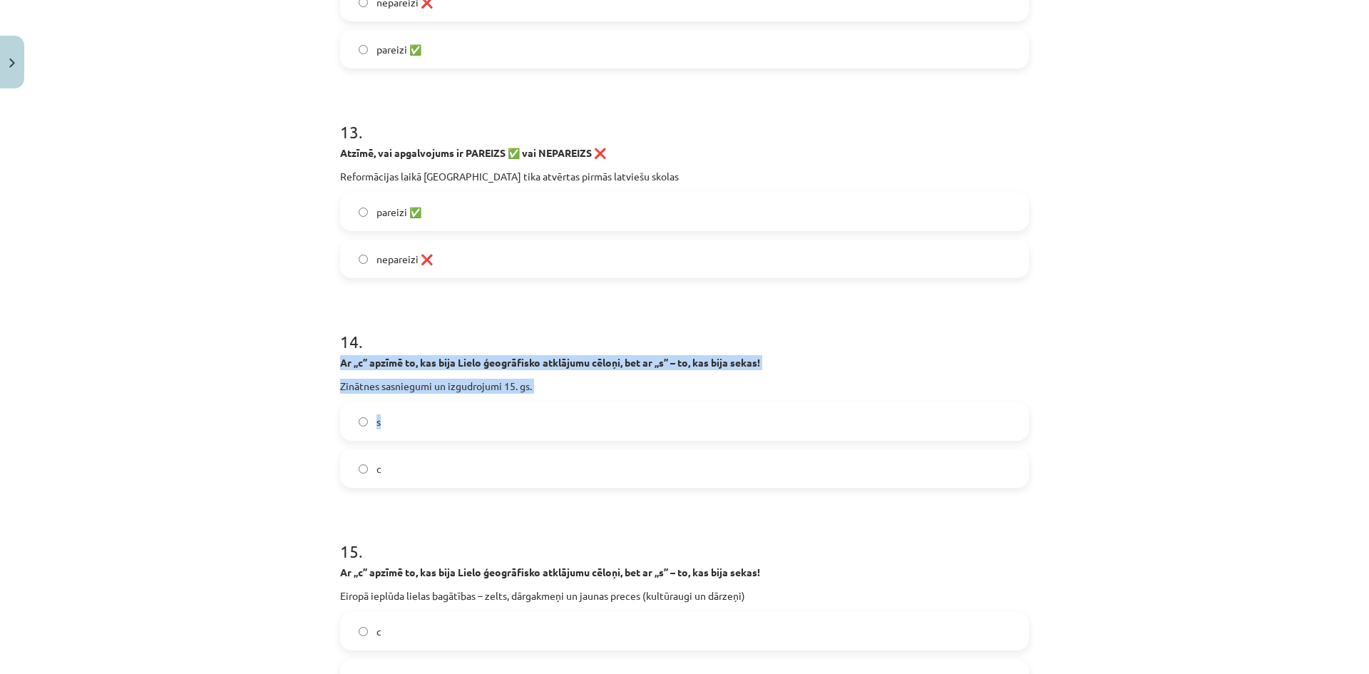
drag, startPoint x: 331, startPoint y: 361, endPoint x: 556, endPoint y: 395, distance: 227.1
click at [556, 395] on div "Mācību tēma: Latvijas un pasaules vēstures 8. klases 1. ieskaites mācību materi…" at bounding box center [684, 337] width 1369 height 674
click at [555, 391] on p "Zinātnes sasniegumi un izgudrojumi 15. gs." at bounding box center [684, 385] width 689 height 15
drag, startPoint x: 552, startPoint y: 386, endPoint x: 322, endPoint y: 352, distance: 232.1
click at [322, 353] on div "Mācību tēma: Latvijas un pasaules vēstures 8. klases 1. ieskaites mācību materi…" at bounding box center [684, 337] width 1369 height 674
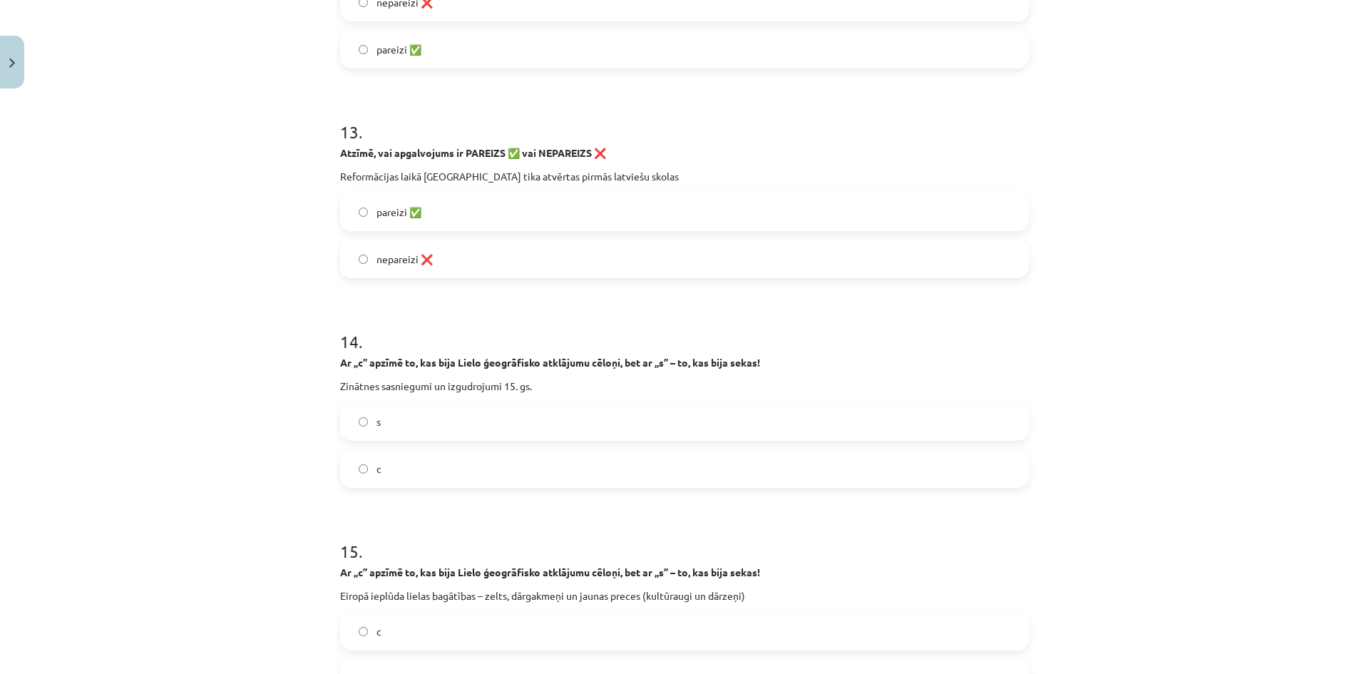
click at [438, 468] on label "c" at bounding box center [684, 468] width 686 height 36
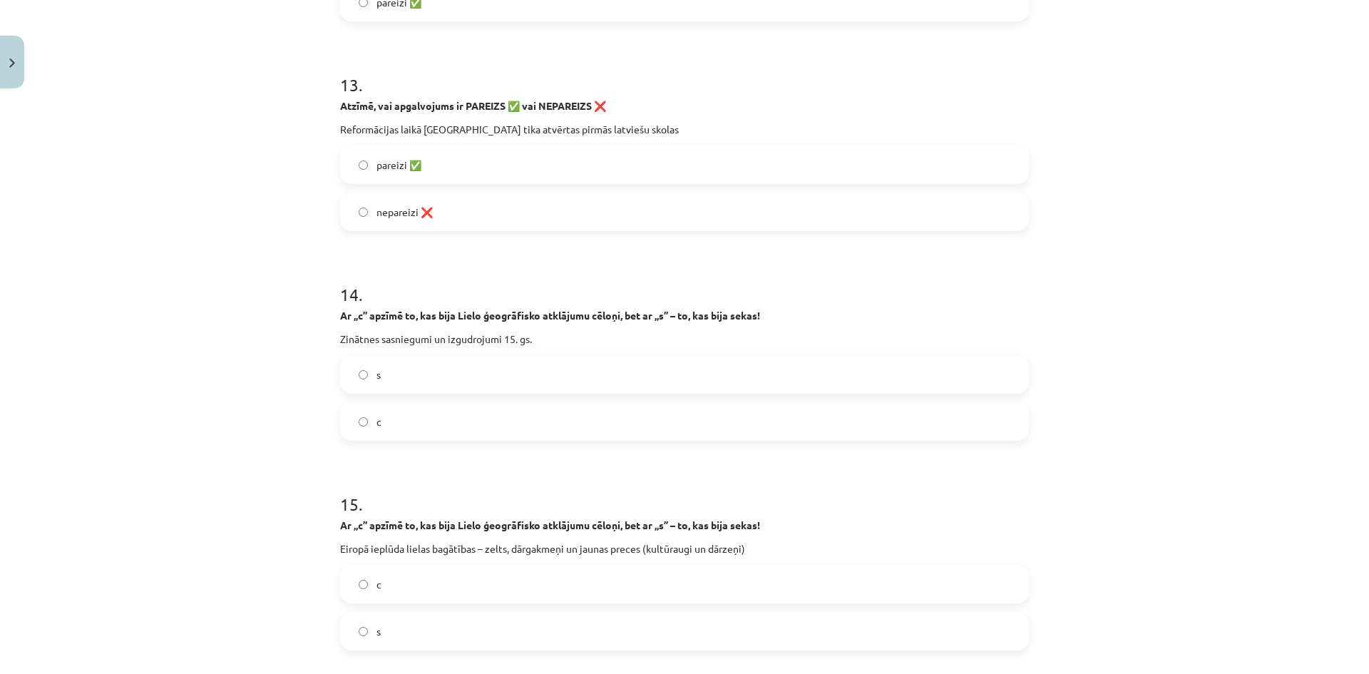
scroll to position [3037, 0]
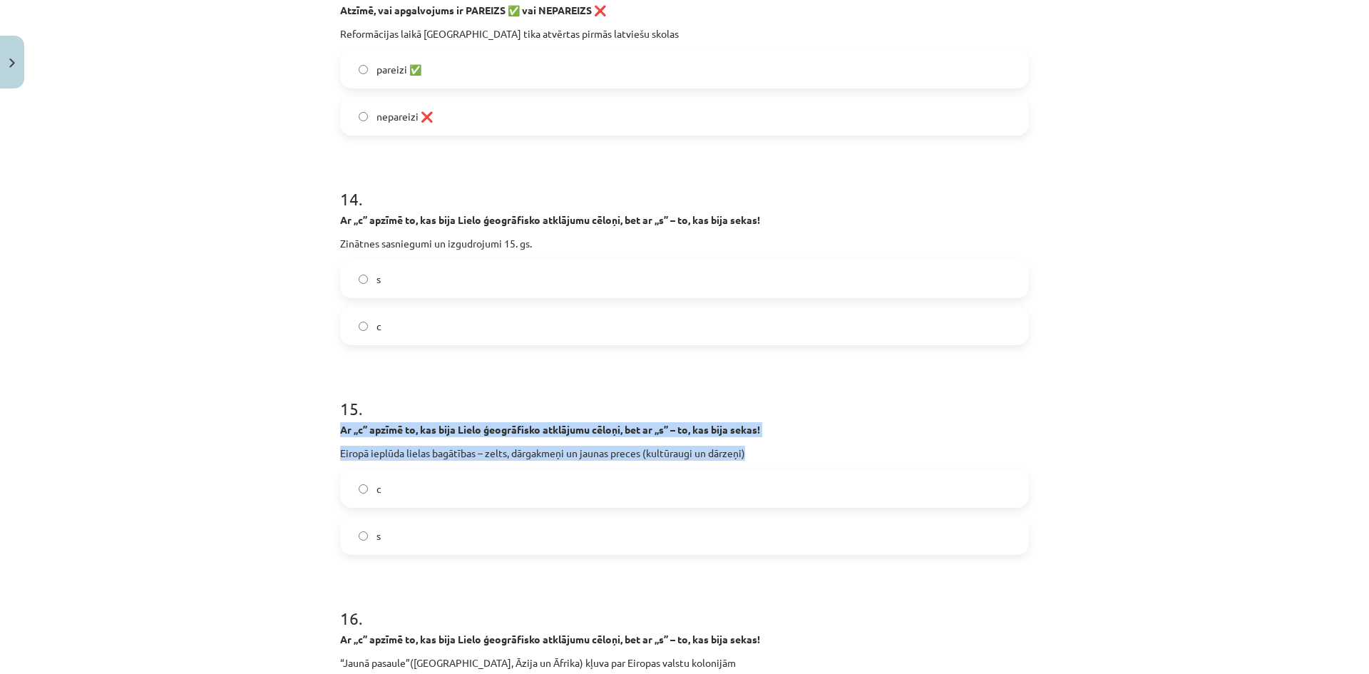
drag, startPoint x: 322, startPoint y: 432, endPoint x: 763, endPoint y: 446, distance: 440.7
click at [763, 446] on div "Mācību tēma: Latvijas un pasaules vēstures 8. klases 1. ieskaites mācību materi…" at bounding box center [684, 337] width 1369 height 674
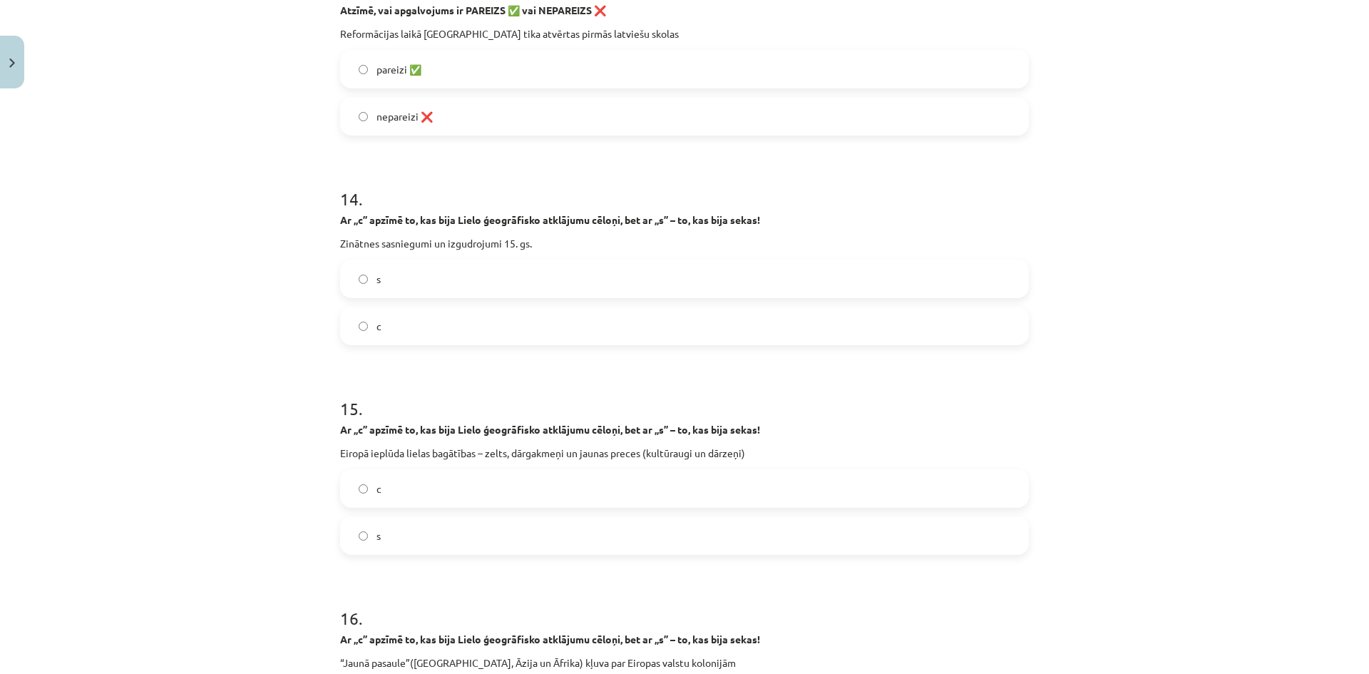
click at [382, 526] on label "s" at bounding box center [684, 535] width 686 height 36
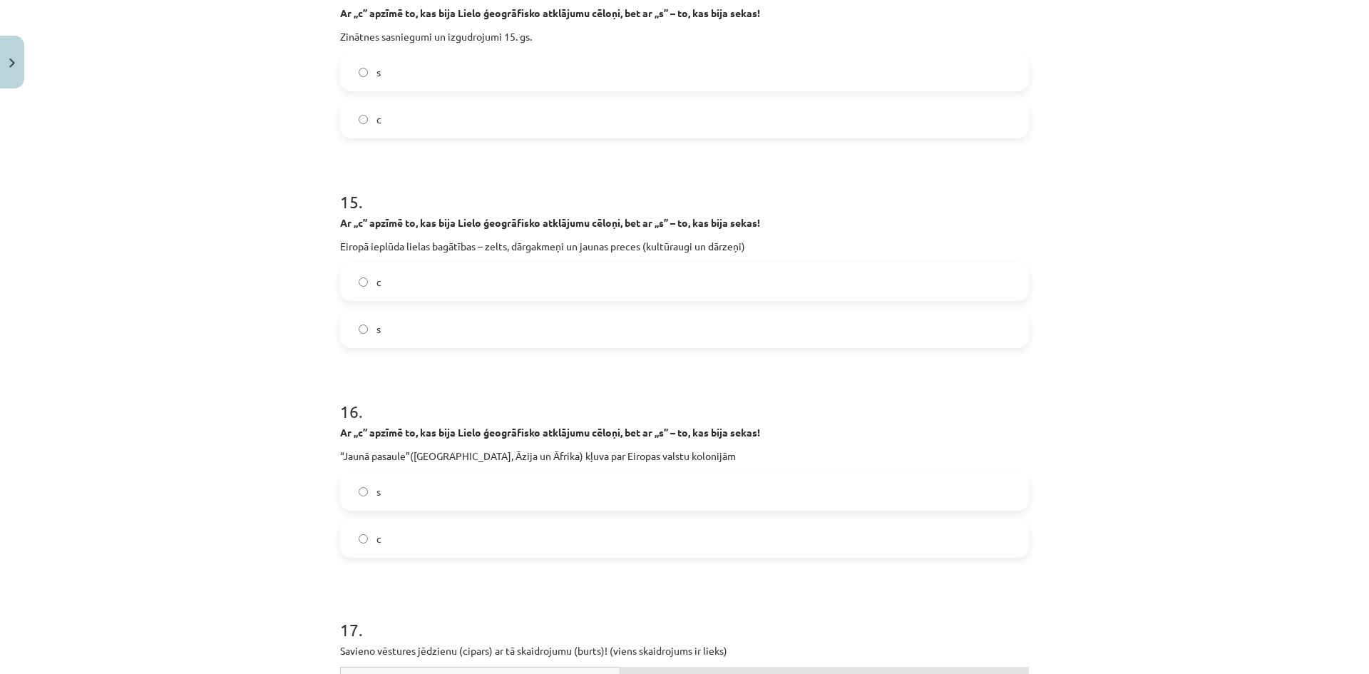
scroll to position [3322, 0]
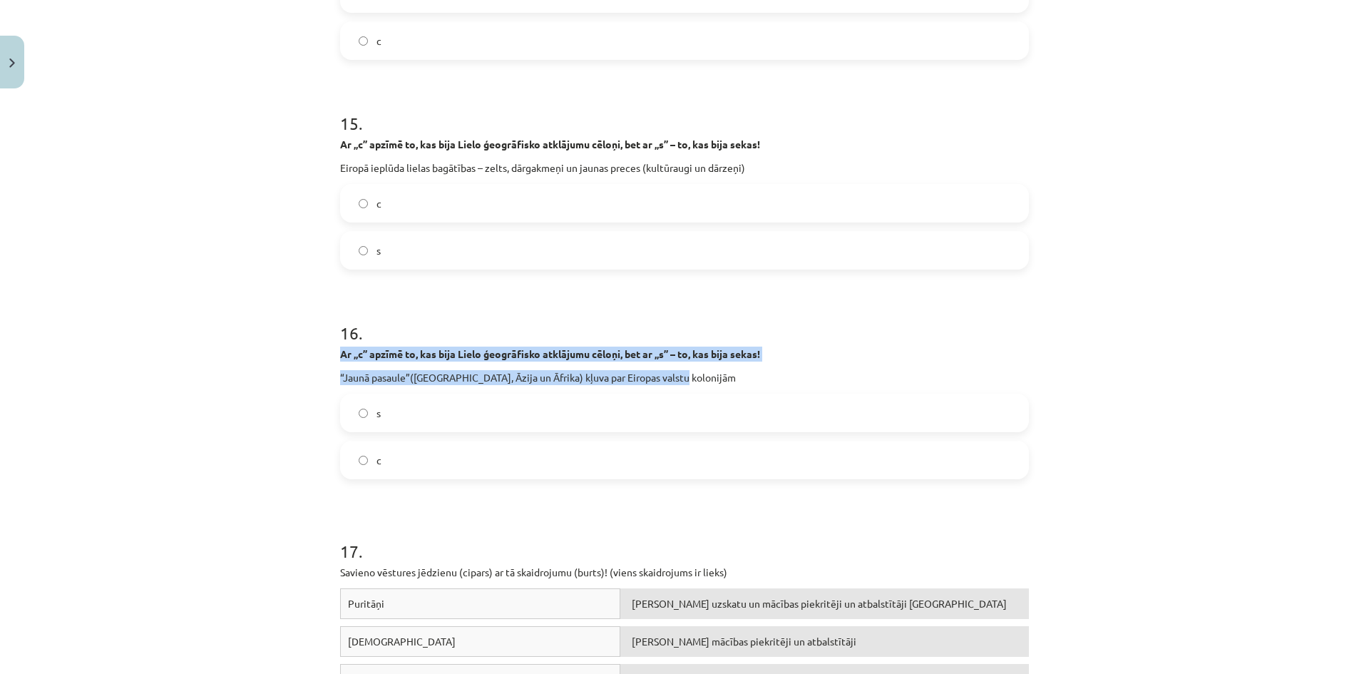
drag, startPoint x: 331, startPoint y: 355, endPoint x: 704, endPoint y: 382, distance: 373.1
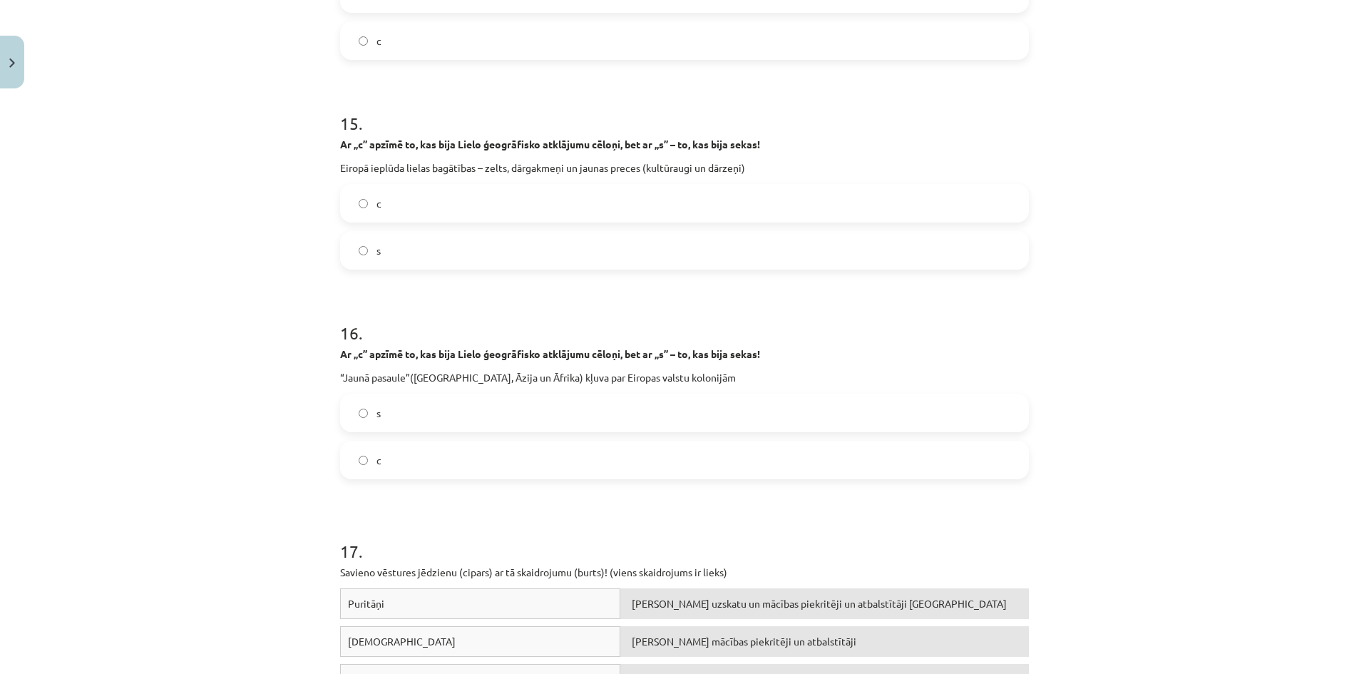
click at [508, 408] on label "s" at bounding box center [684, 413] width 686 height 36
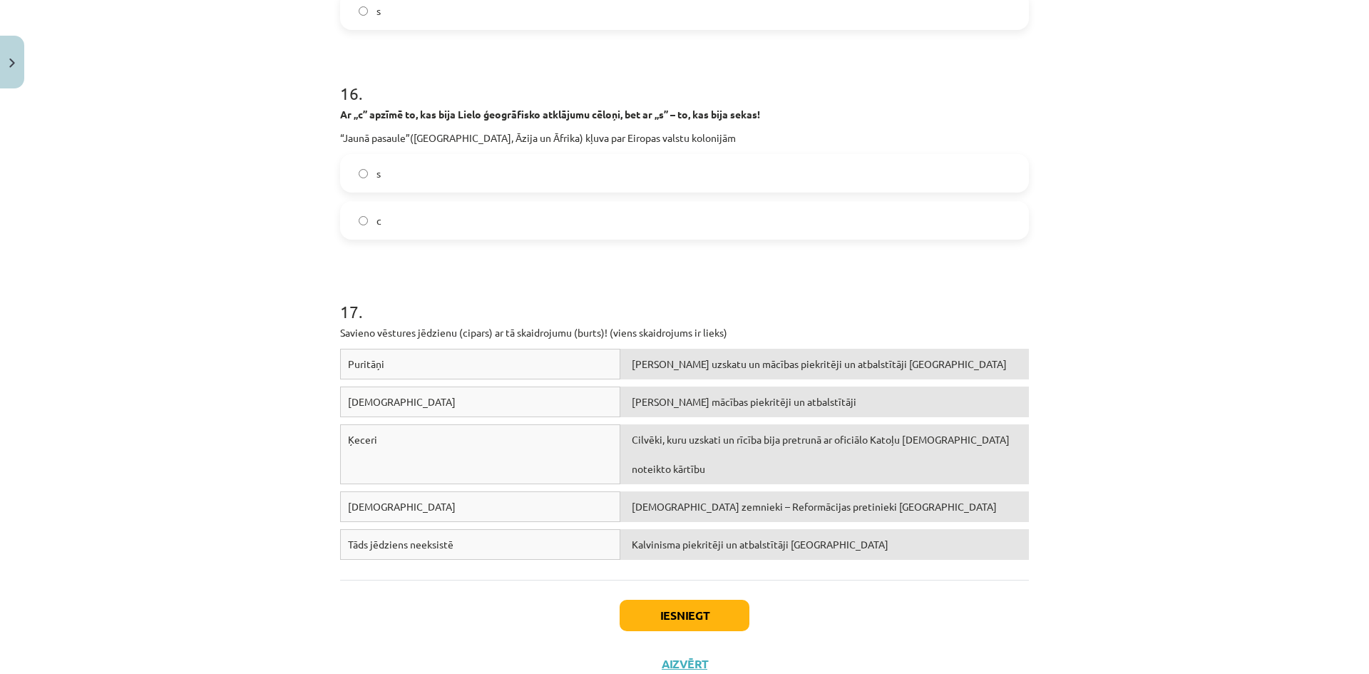
scroll to position [3607, 0]
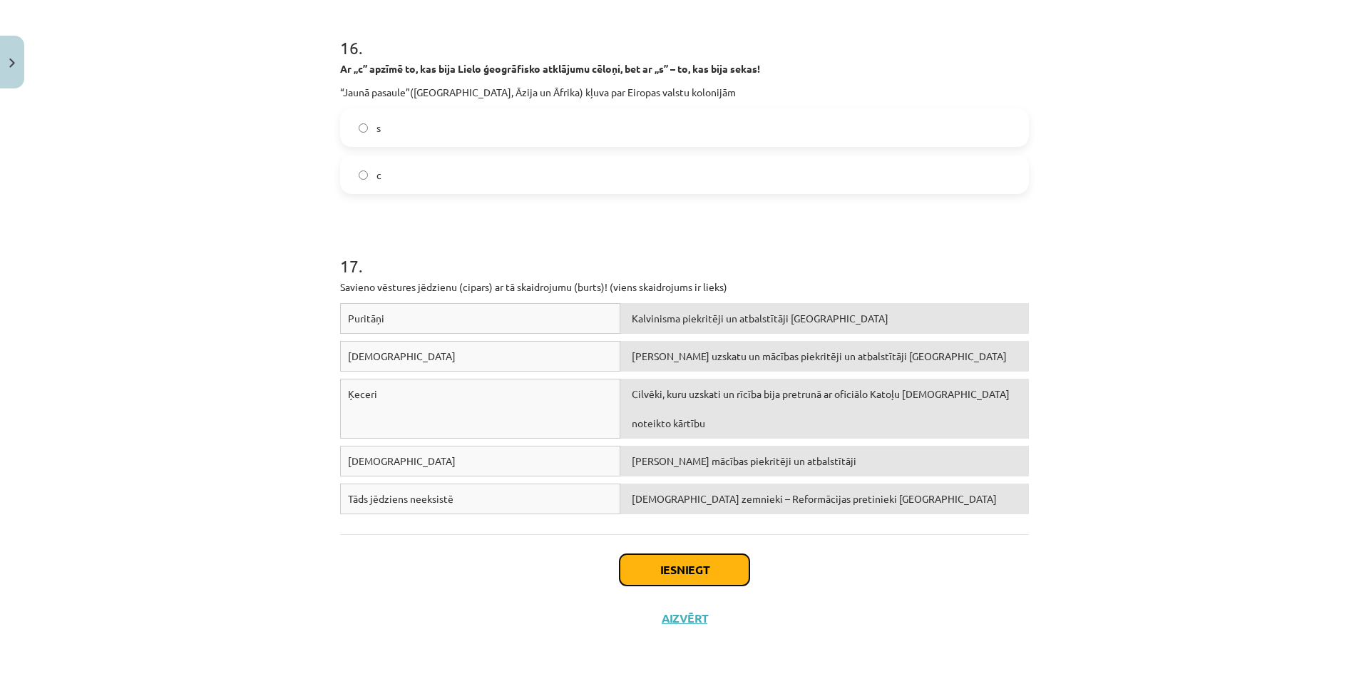
click at [699, 558] on button "Iesniegt" at bounding box center [684, 569] width 130 height 31
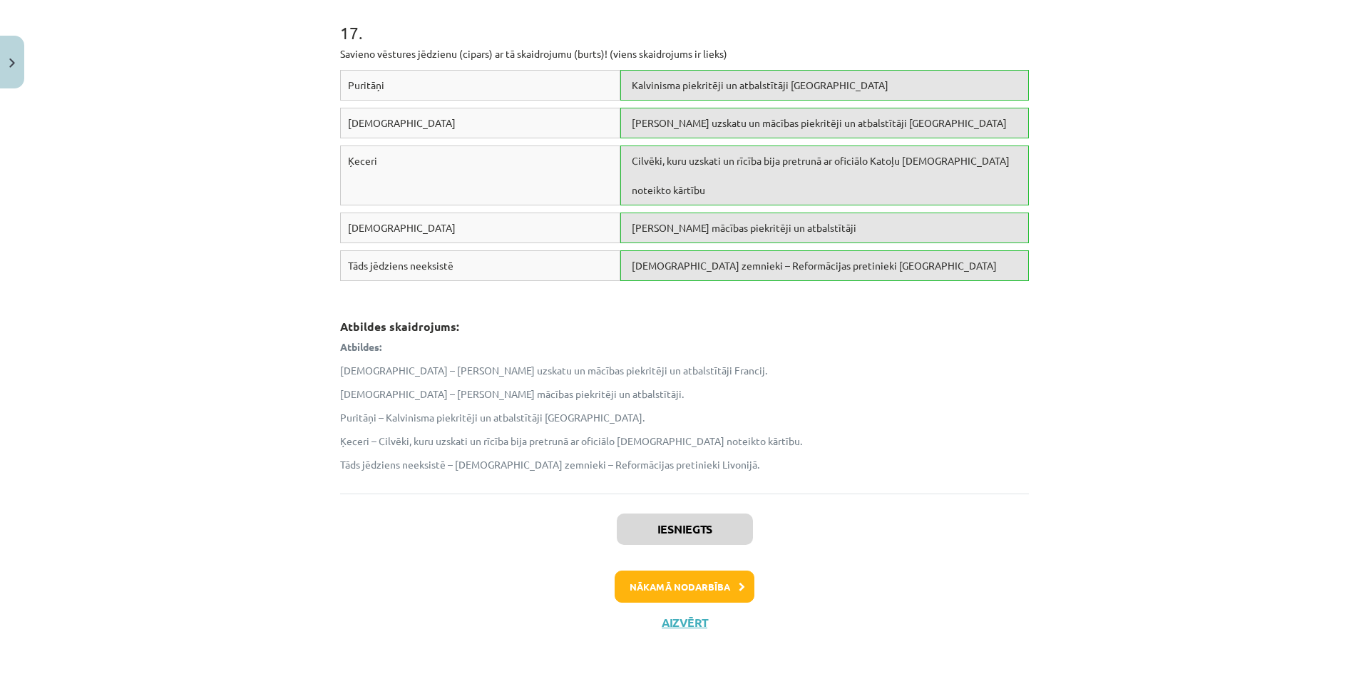
scroll to position [3844, 0]
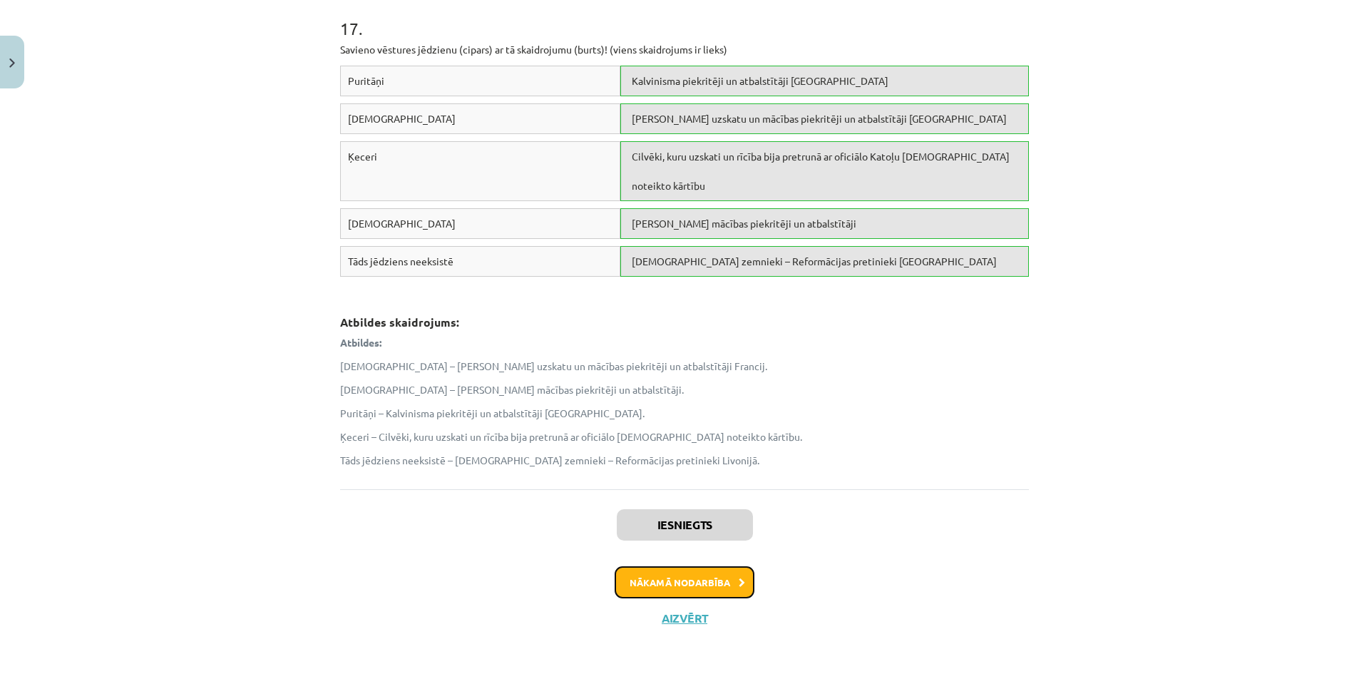
click at [710, 574] on button "Nākamā nodarbība" at bounding box center [684, 582] width 140 height 33
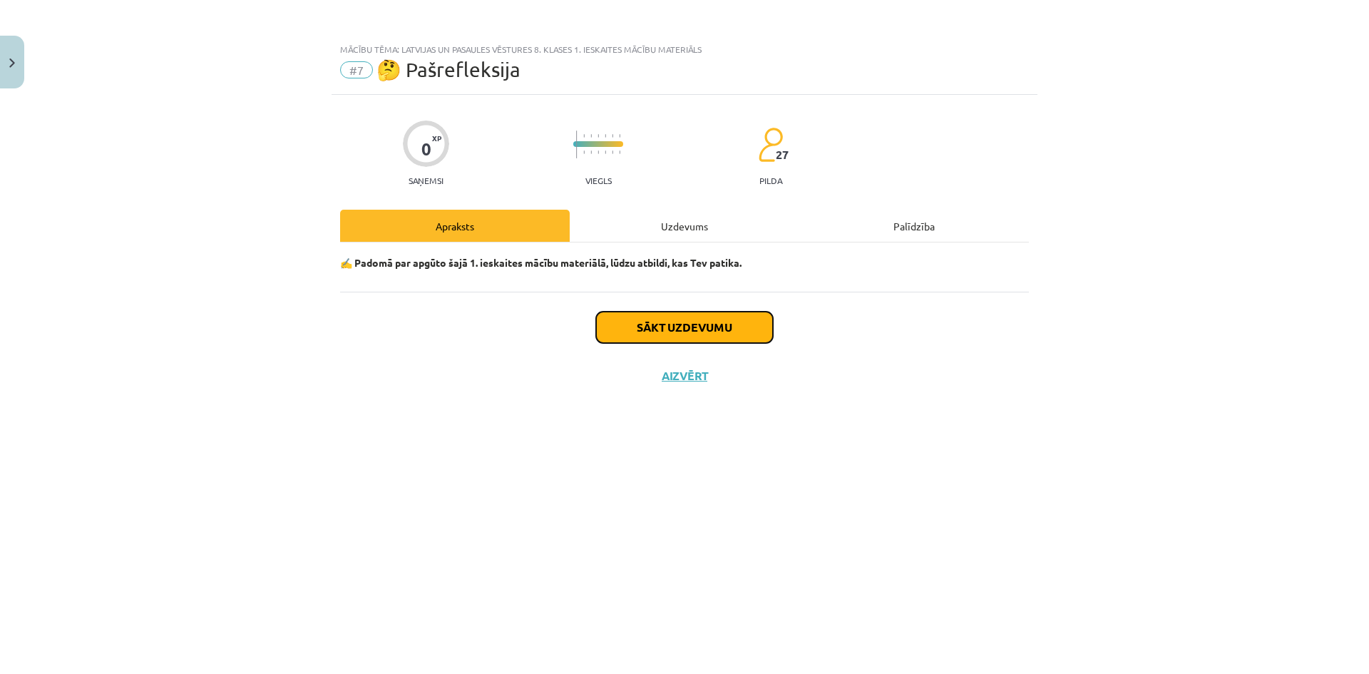
click at [694, 339] on button "Sākt uzdevumu" at bounding box center [684, 326] width 177 height 31
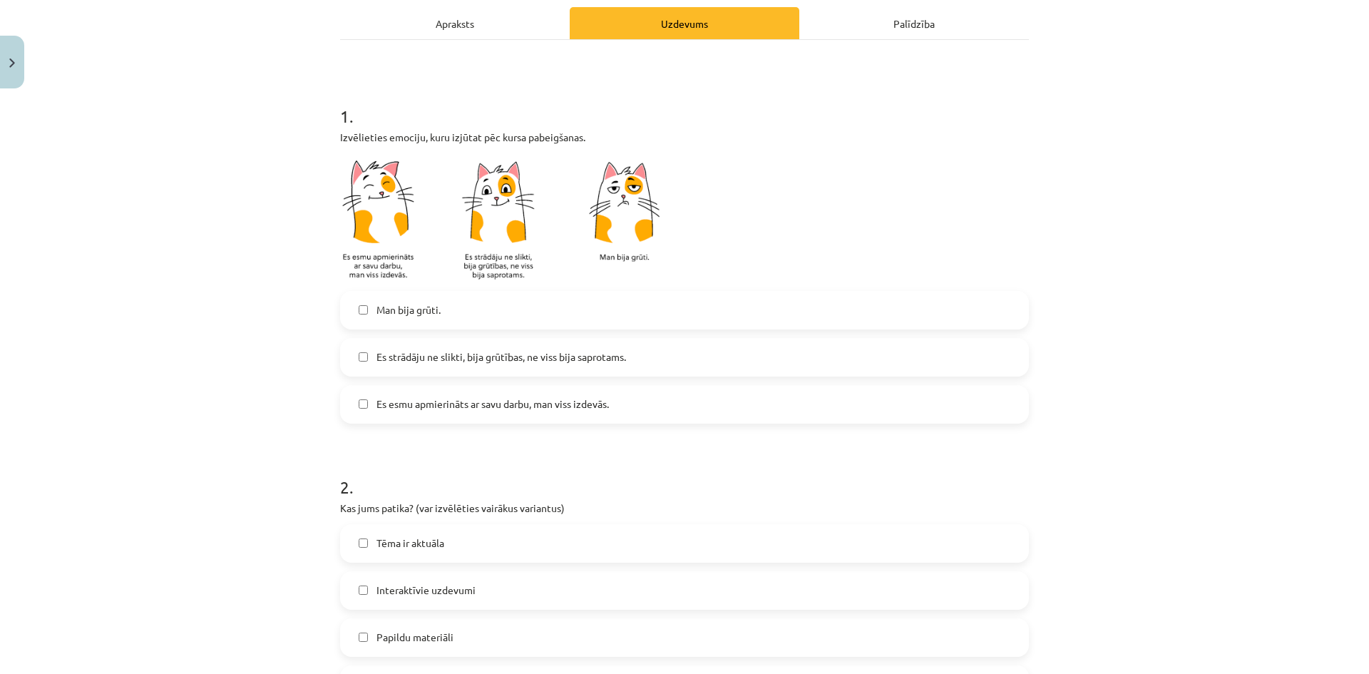
scroll to position [214, 0]
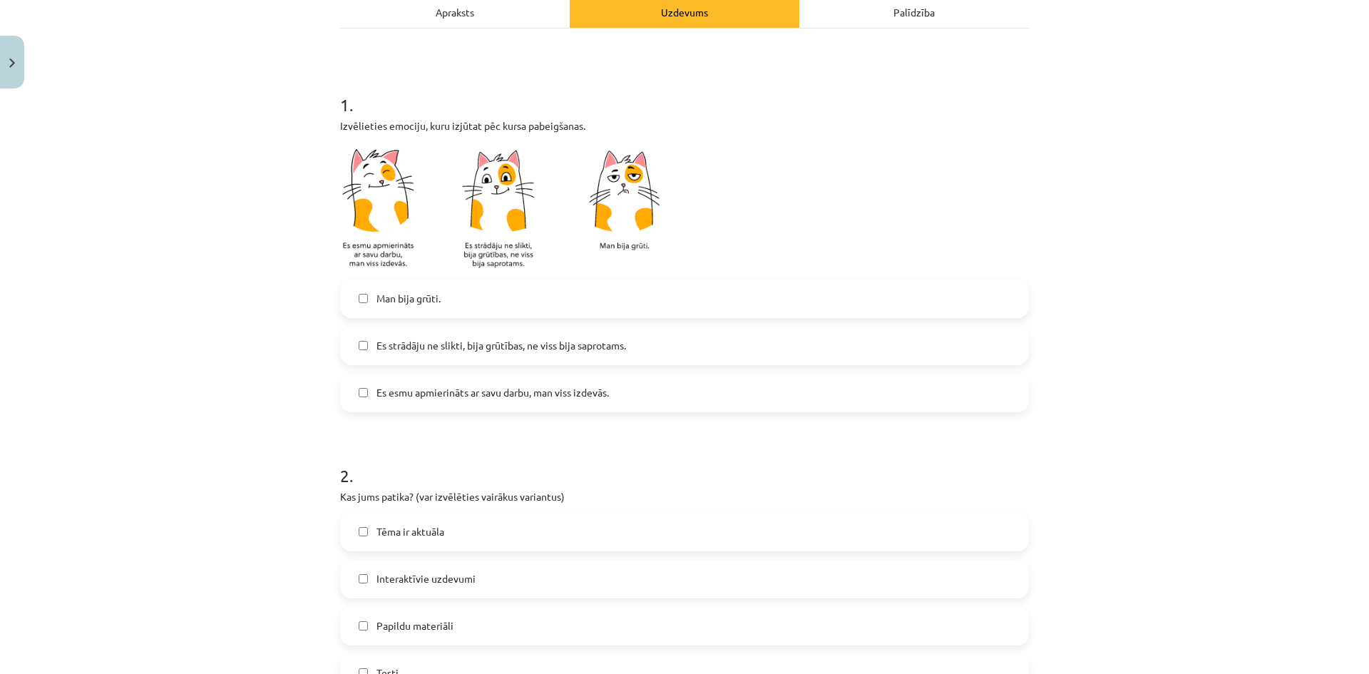
click at [401, 351] on span "Es strādāju ne slikti, bija grūtības, ne viss bija saprotams." at bounding box center [500, 345] width 249 height 15
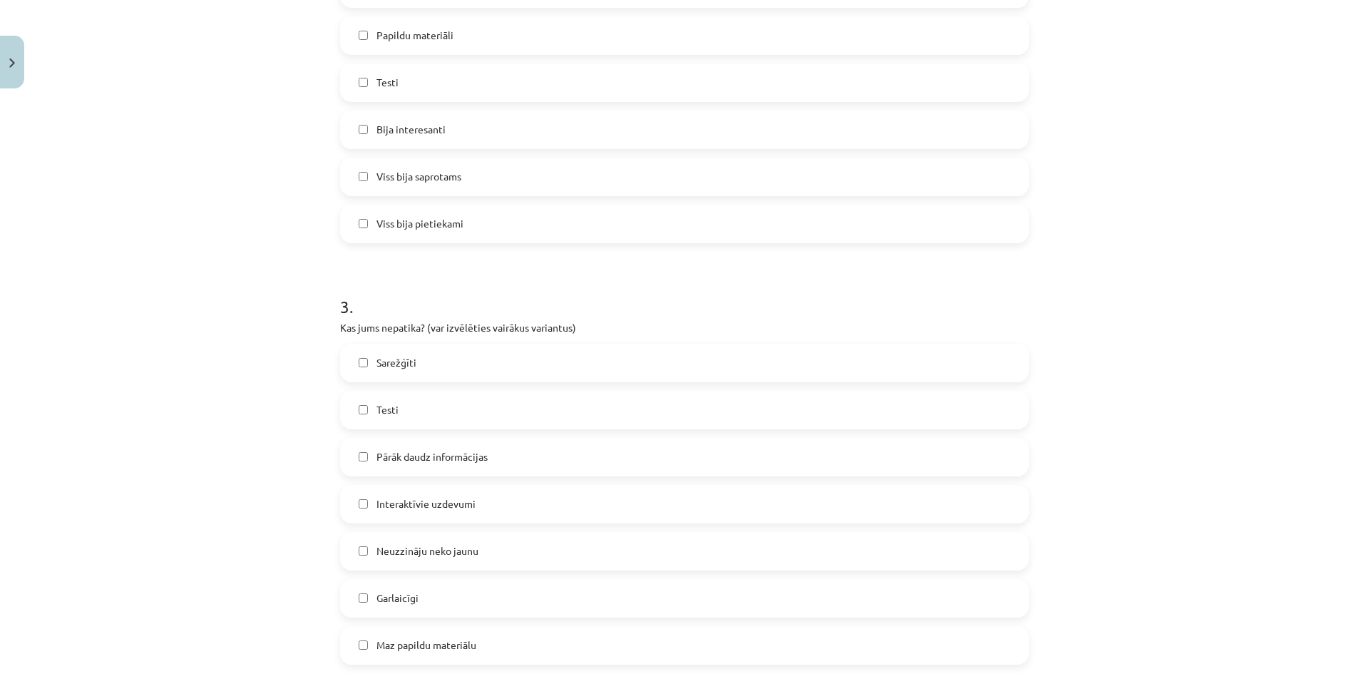
scroll to position [927, 0]
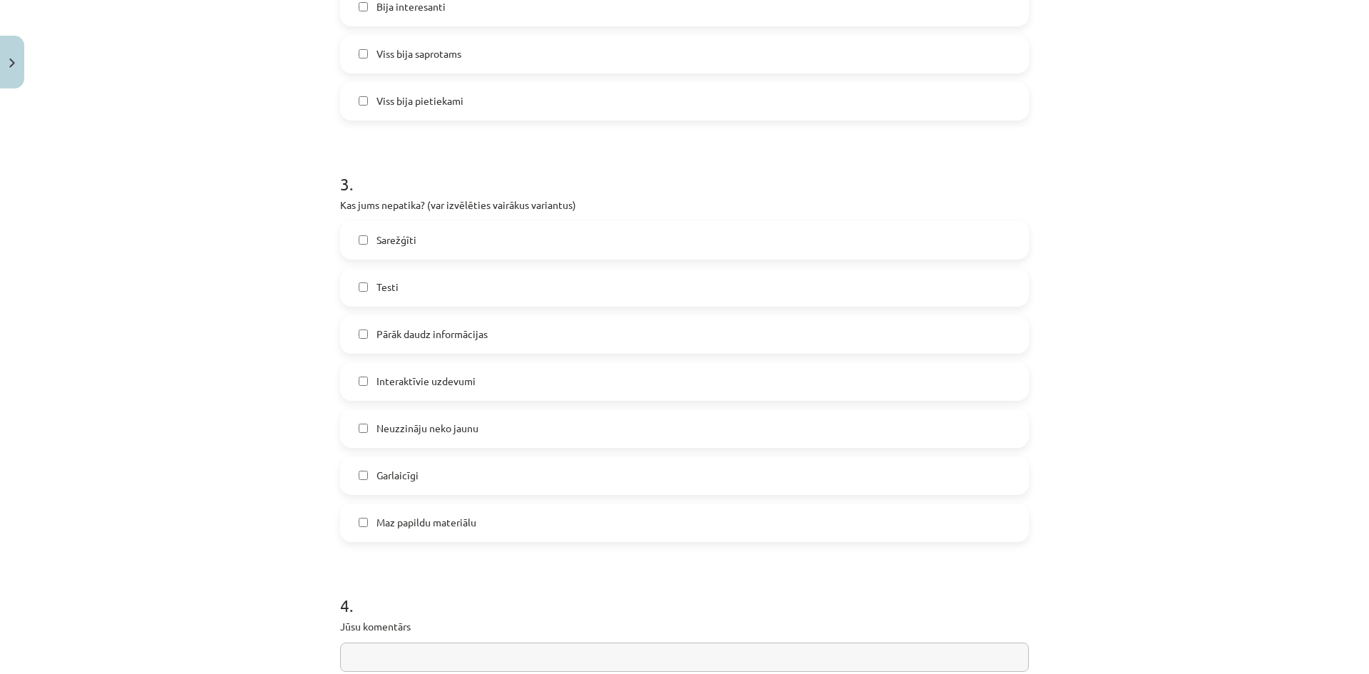
click at [442, 241] on label "Sarežģīti" at bounding box center [684, 240] width 686 height 36
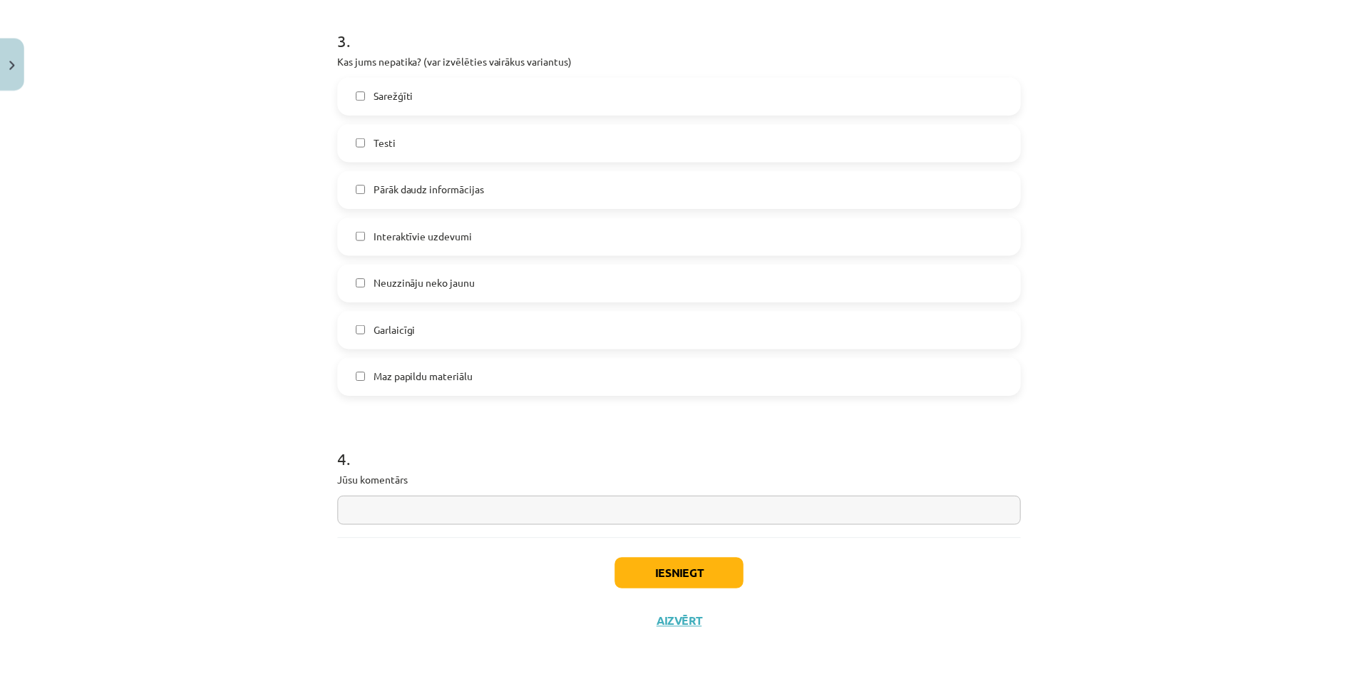
scroll to position [1081, 0]
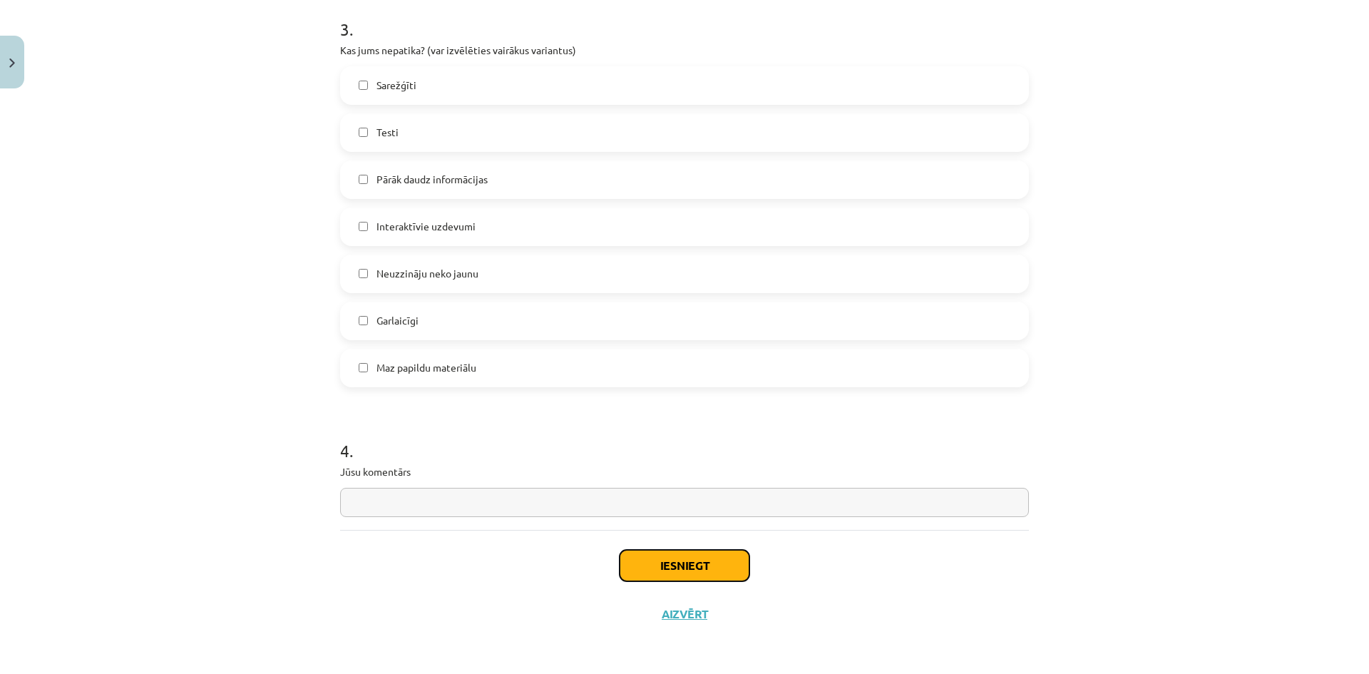
click at [681, 560] on button "Iesniegt" at bounding box center [684, 565] width 130 height 31
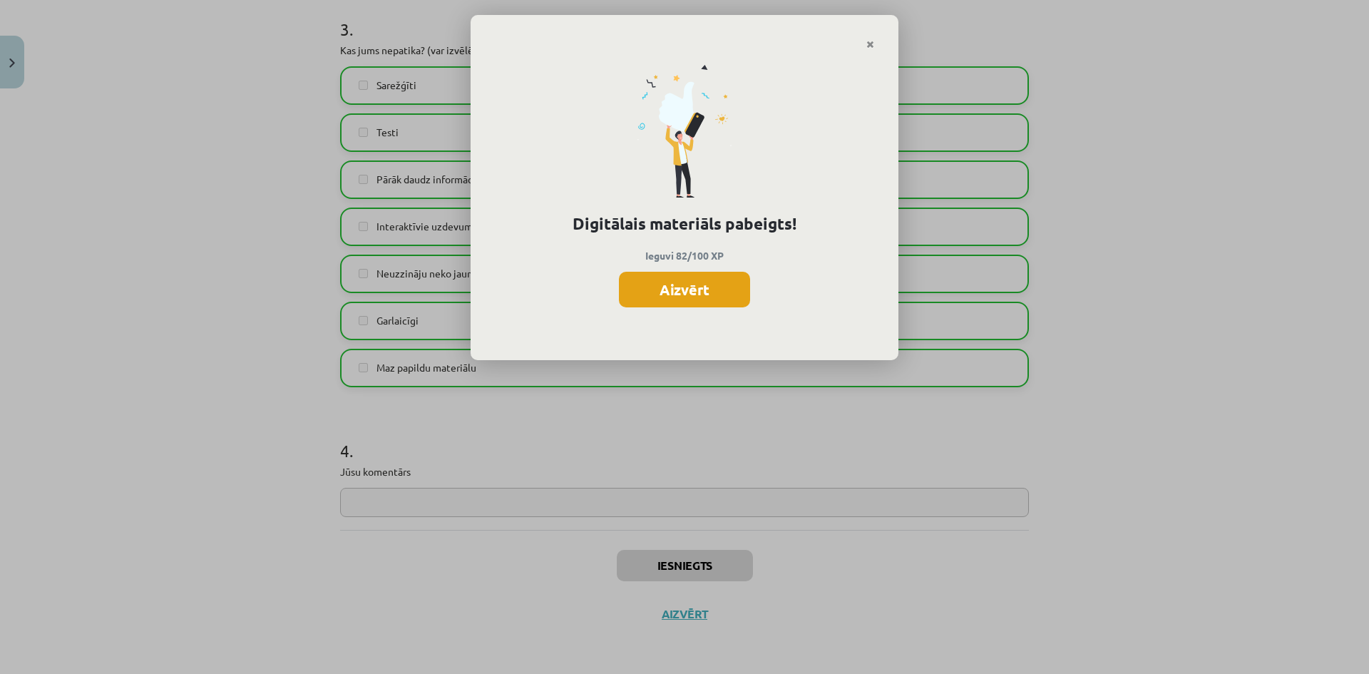
click at [714, 294] on button "Aizvērt" at bounding box center [684, 290] width 131 height 36
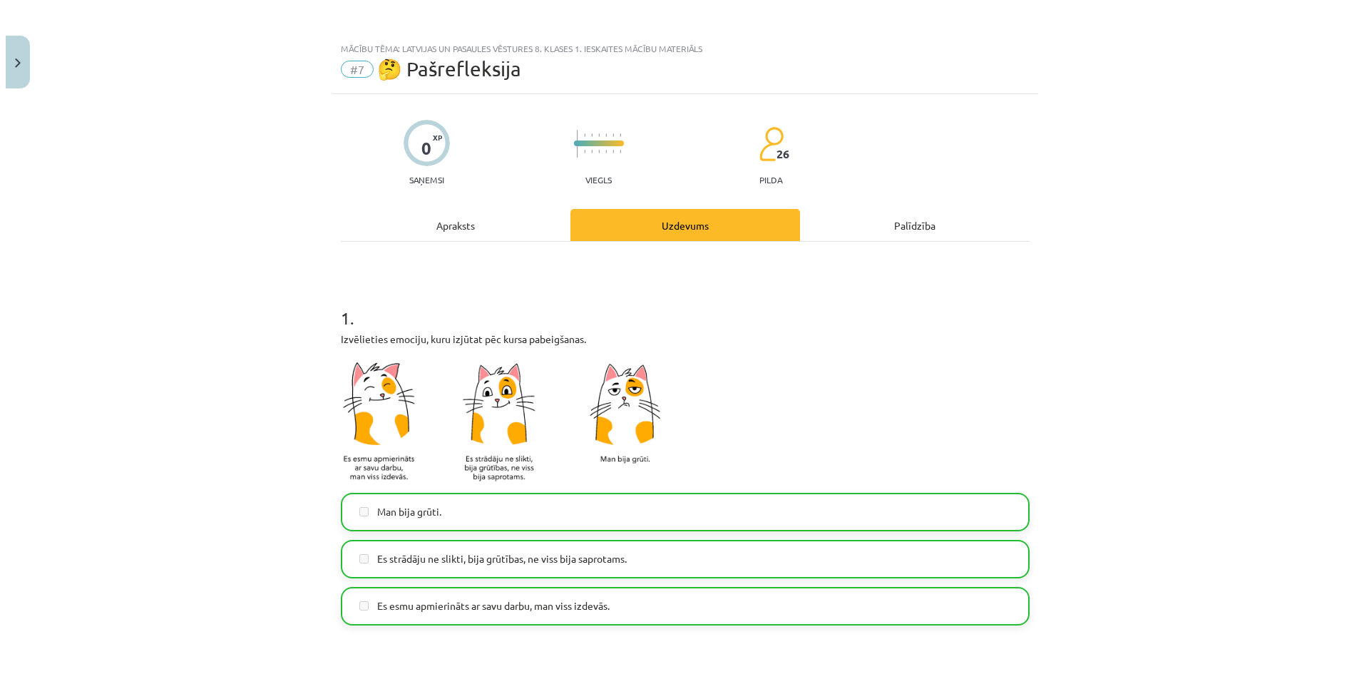
scroll to position [0, 0]
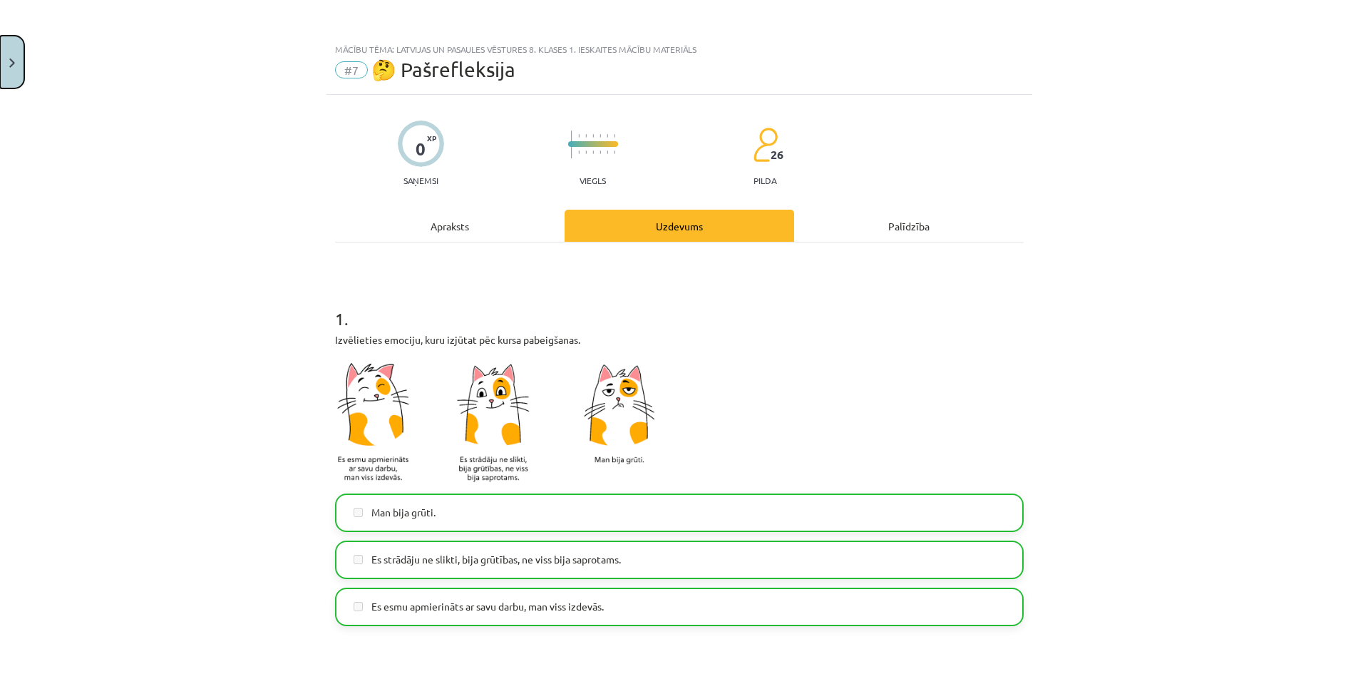
click at [14, 63] on img "Close" at bounding box center [12, 62] width 6 height 9
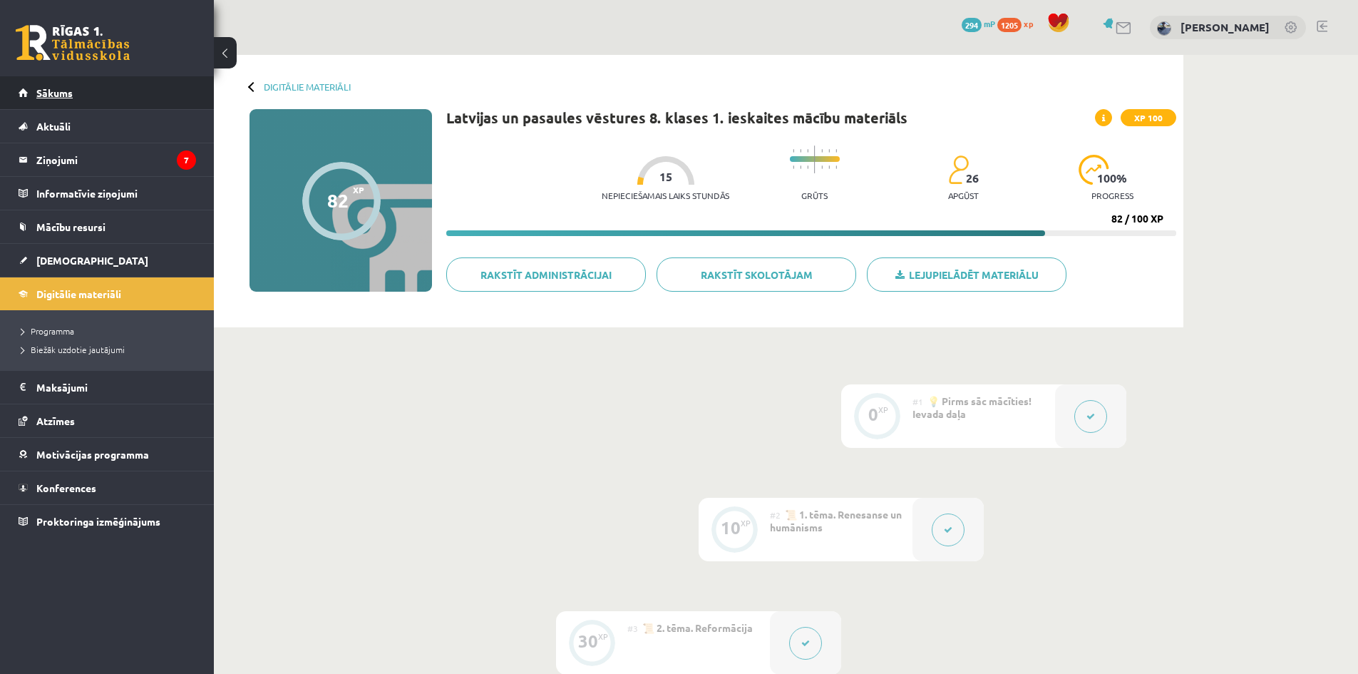
click at [51, 81] on link "Sākums" at bounding box center [107, 92] width 177 height 33
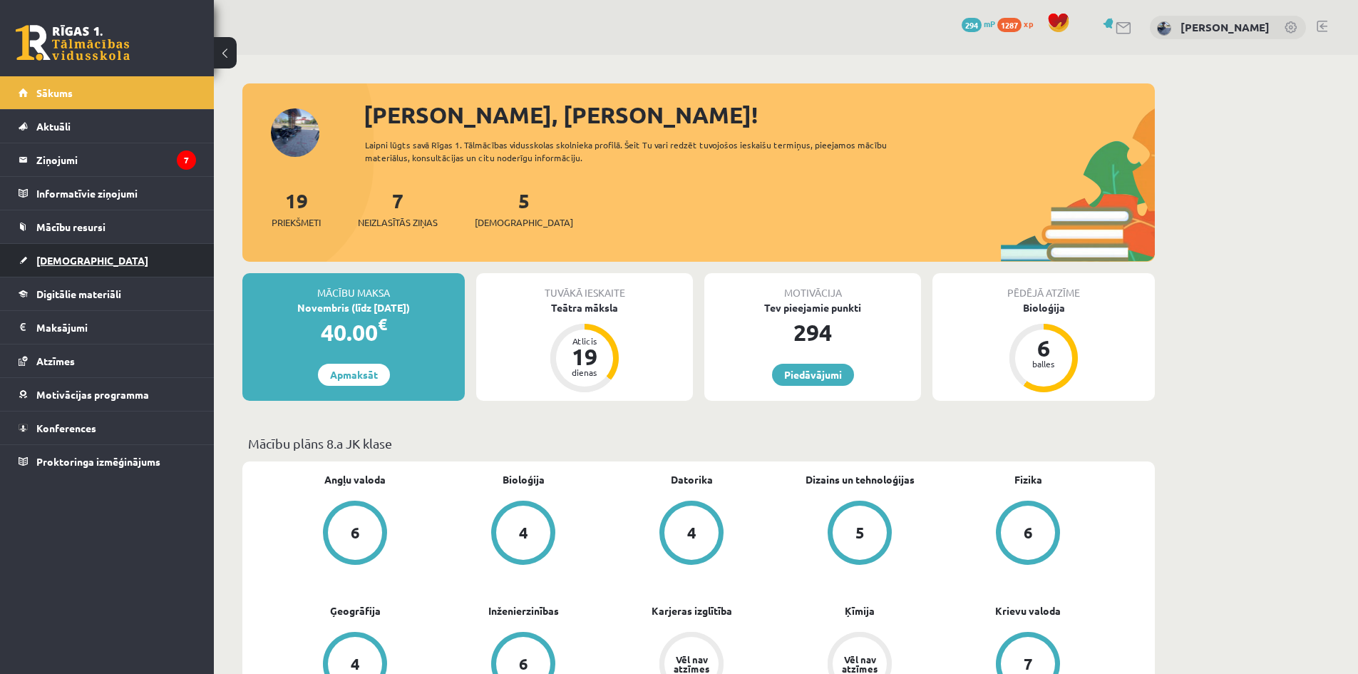
click at [104, 267] on link "[DEMOGRAPHIC_DATA]" at bounding box center [107, 260] width 177 height 33
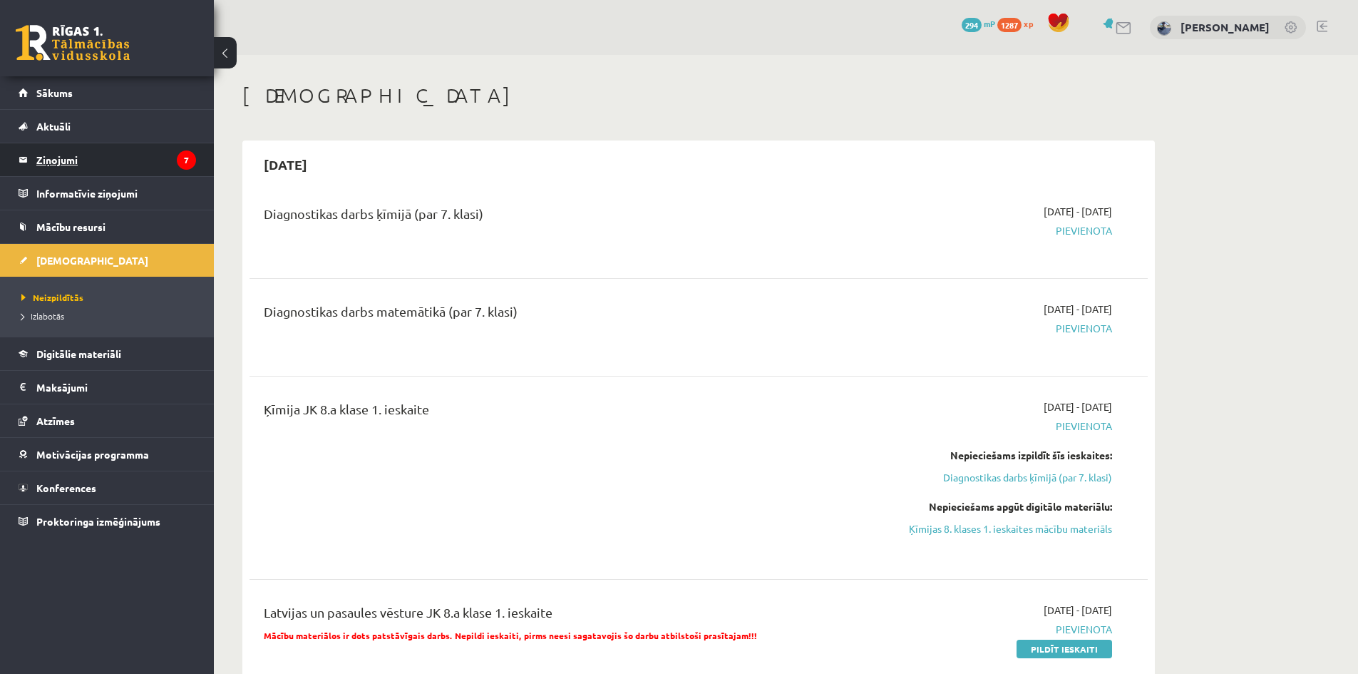
click at [163, 170] on legend "Ziņojumi 7" at bounding box center [116, 159] width 160 height 33
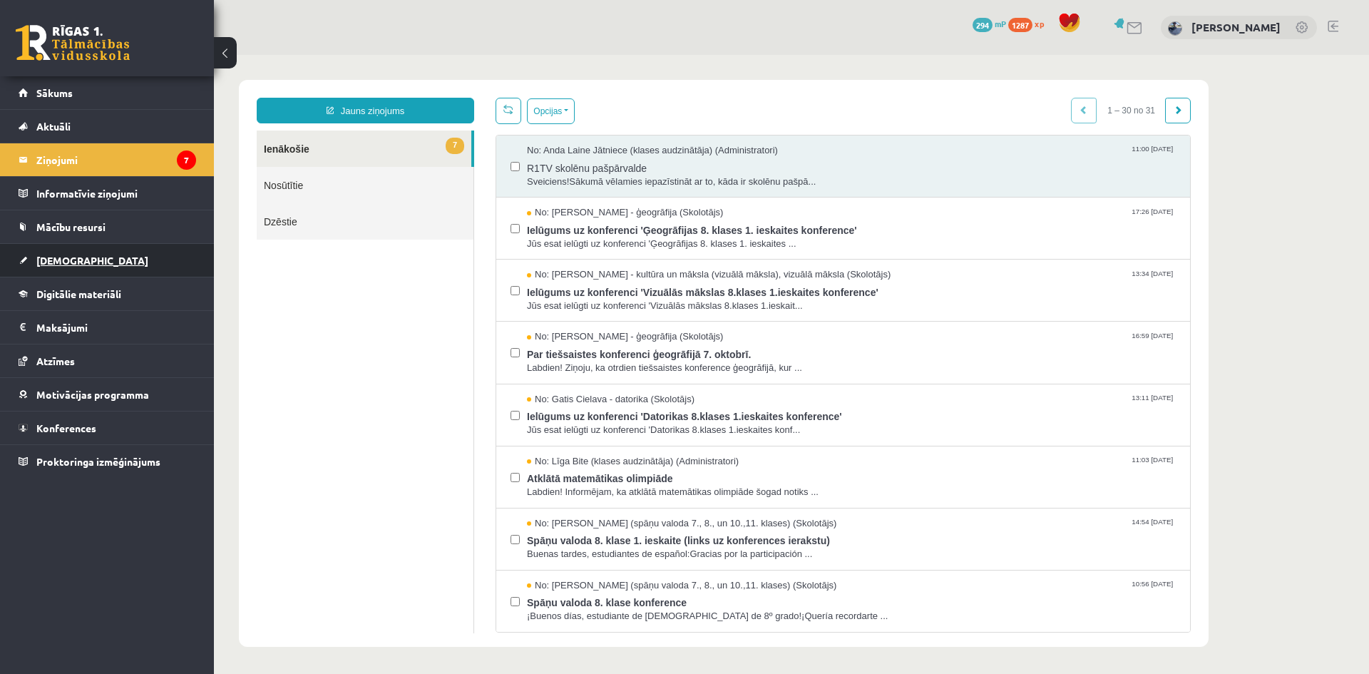
click at [167, 253] on link "[DEMOGRAPHIC_DATA]" at bounding box center [107, 260] width 177 height 33
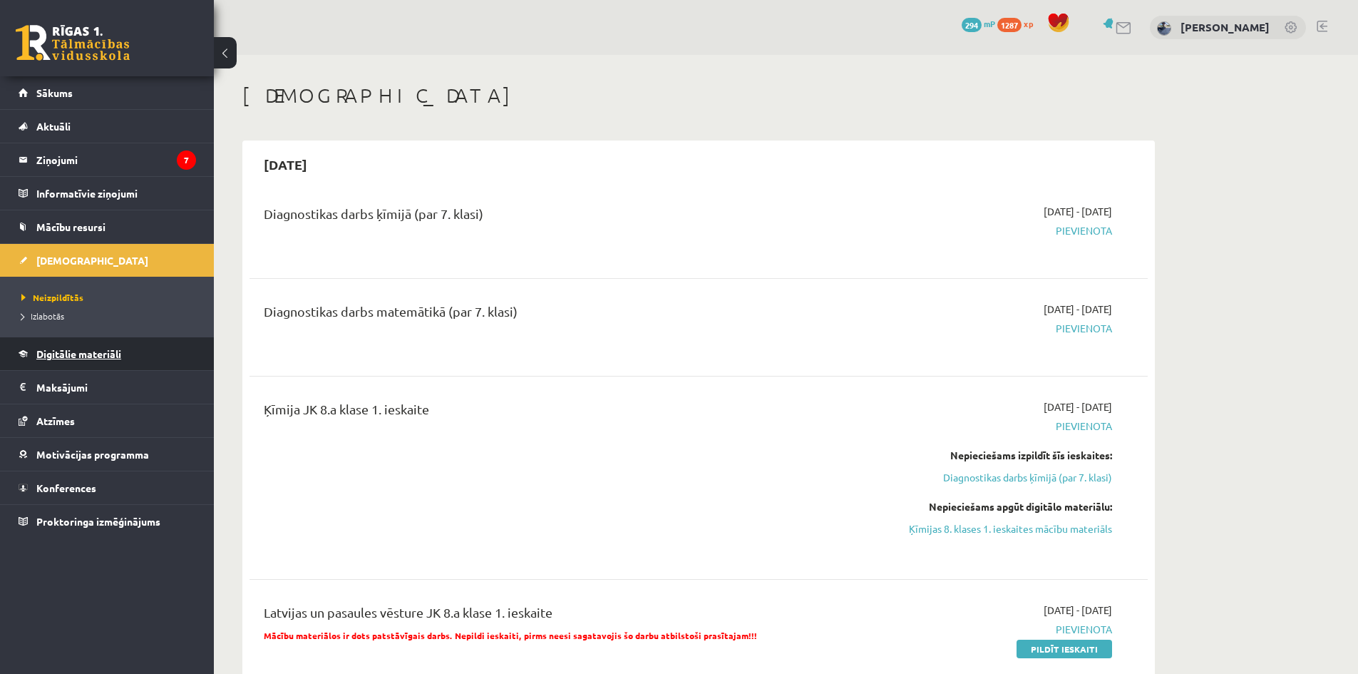
click at [88, 351] on span "Digitālie materiāli" at bounding box center [78, 353] width 85 height 13
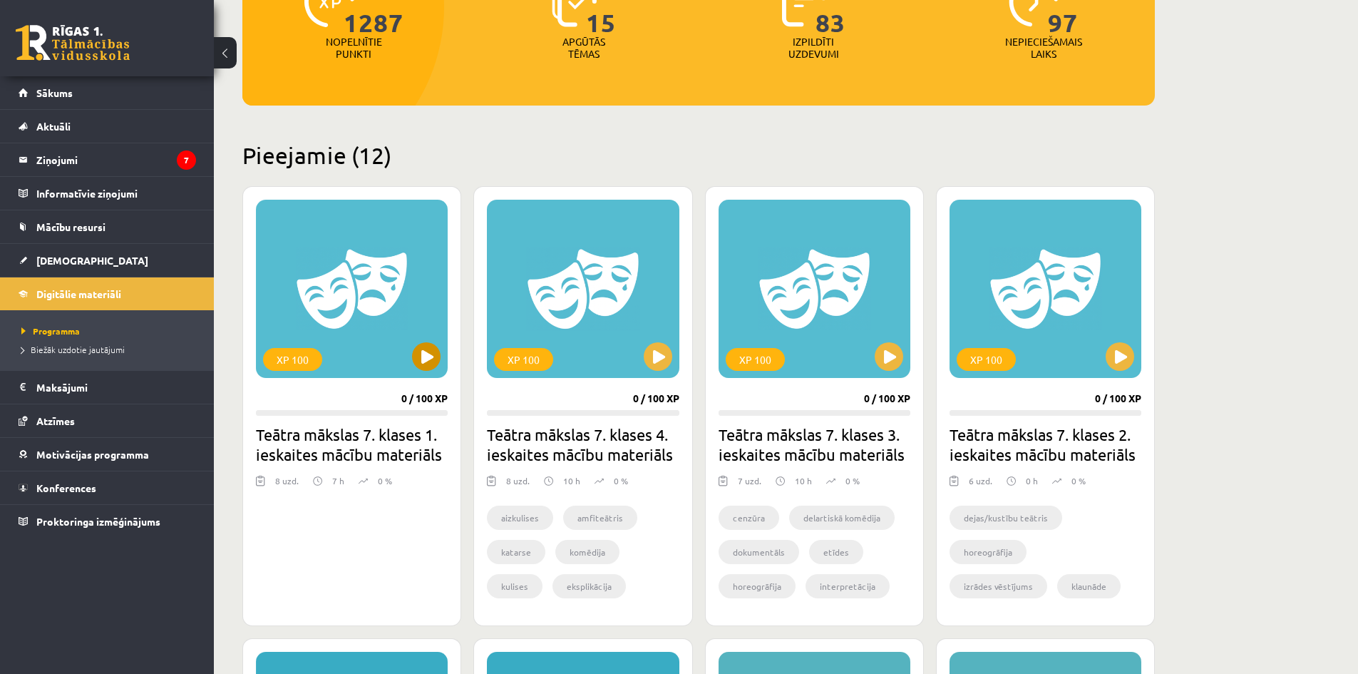
scroll to position [285, 0]
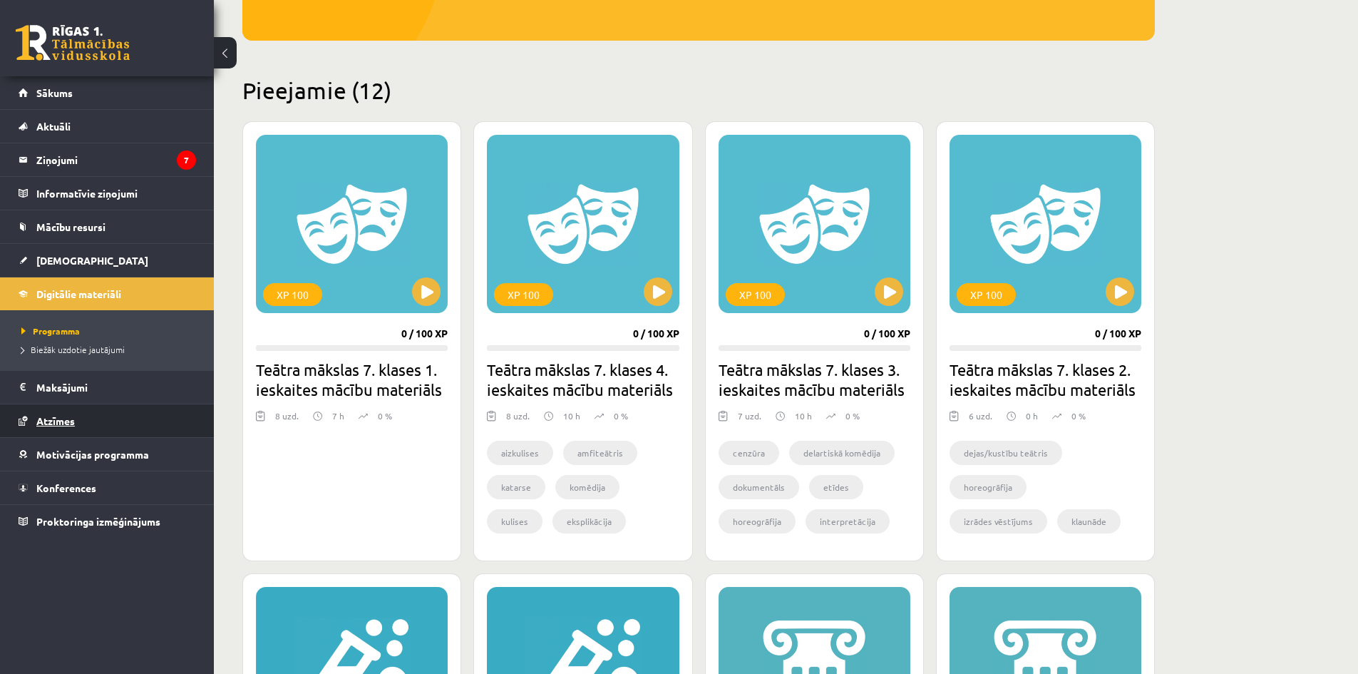
click at [118, 413] on link "Atzīmes" at bounding box center [107, 420] width 177 height 33
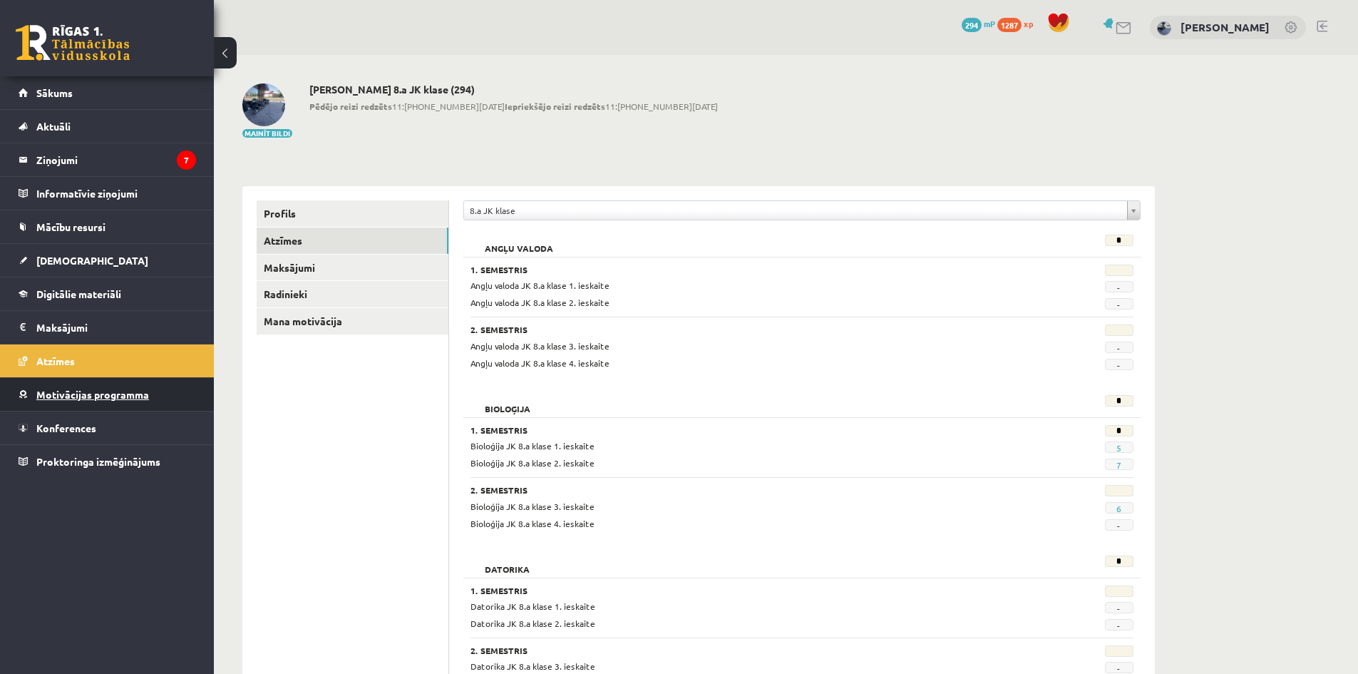
click at [160, 388] on link "Motivācijas programma" at bounding box center [107, 394] width 177 height 33
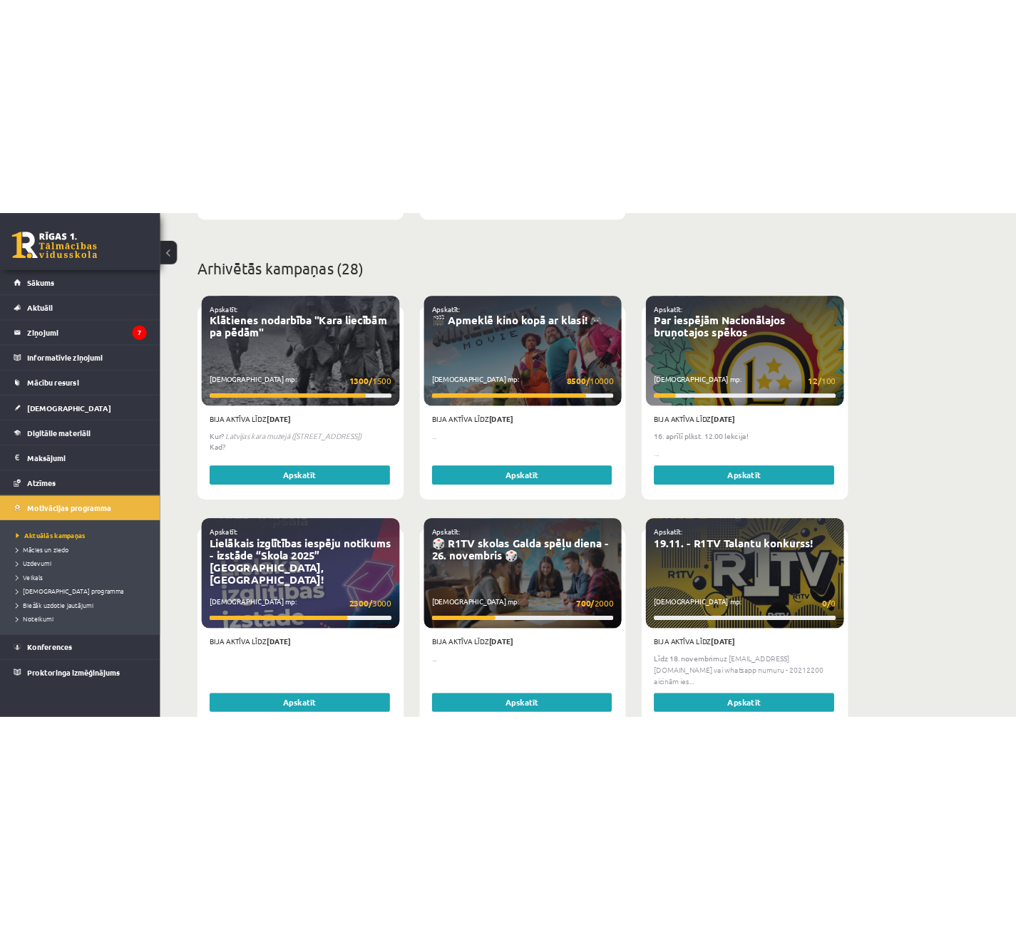
scroll to position [964, 0]
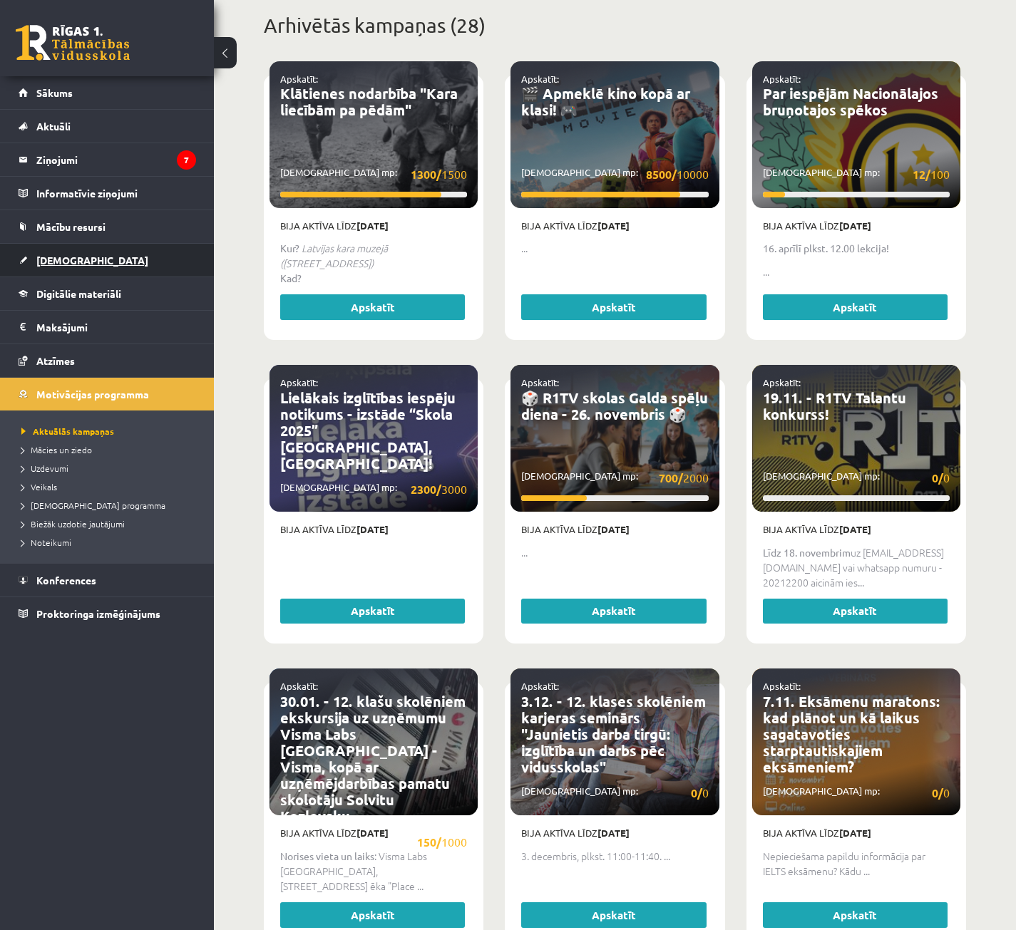
click at [125, 248] on link "[DEMOGRAPHIC_DATA]" at bounding box center [107, 260] width 177 height 33
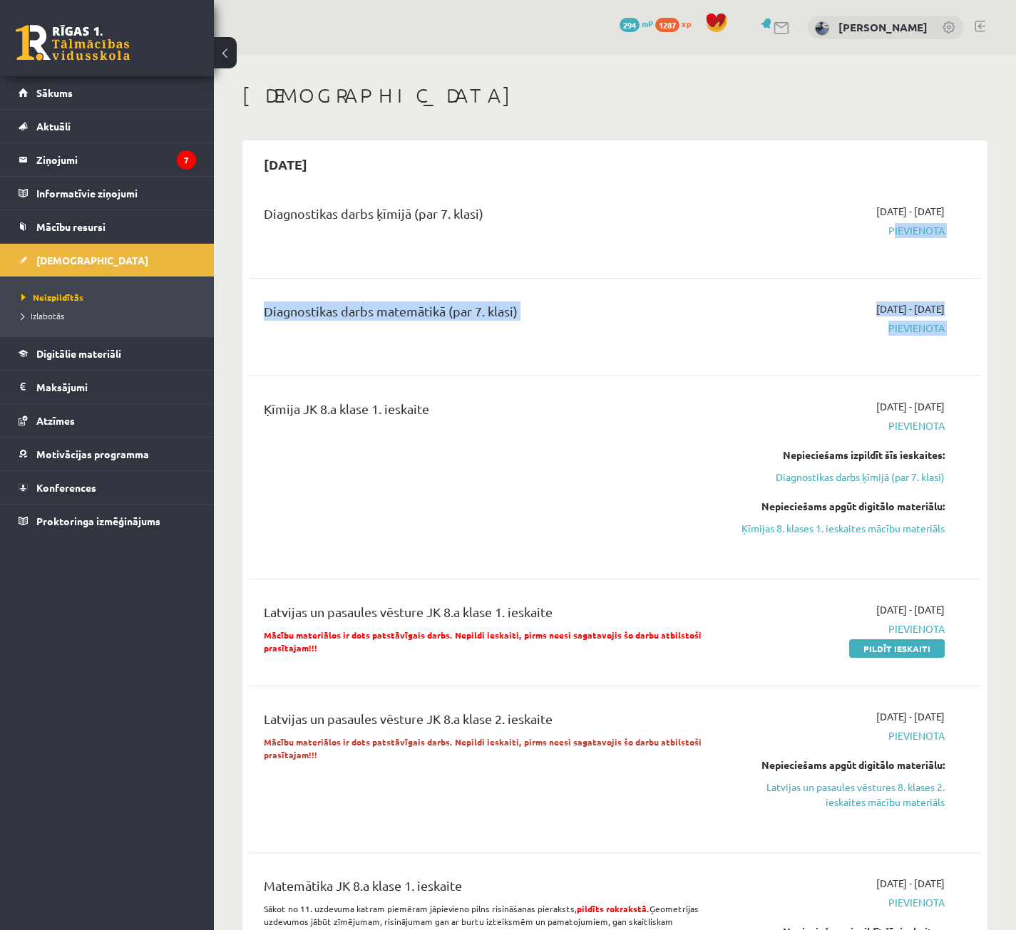
drag, startPoint x: 786, startPoint y: 223, endPoint x: 959, endPoint y: 344, distance: 211.6
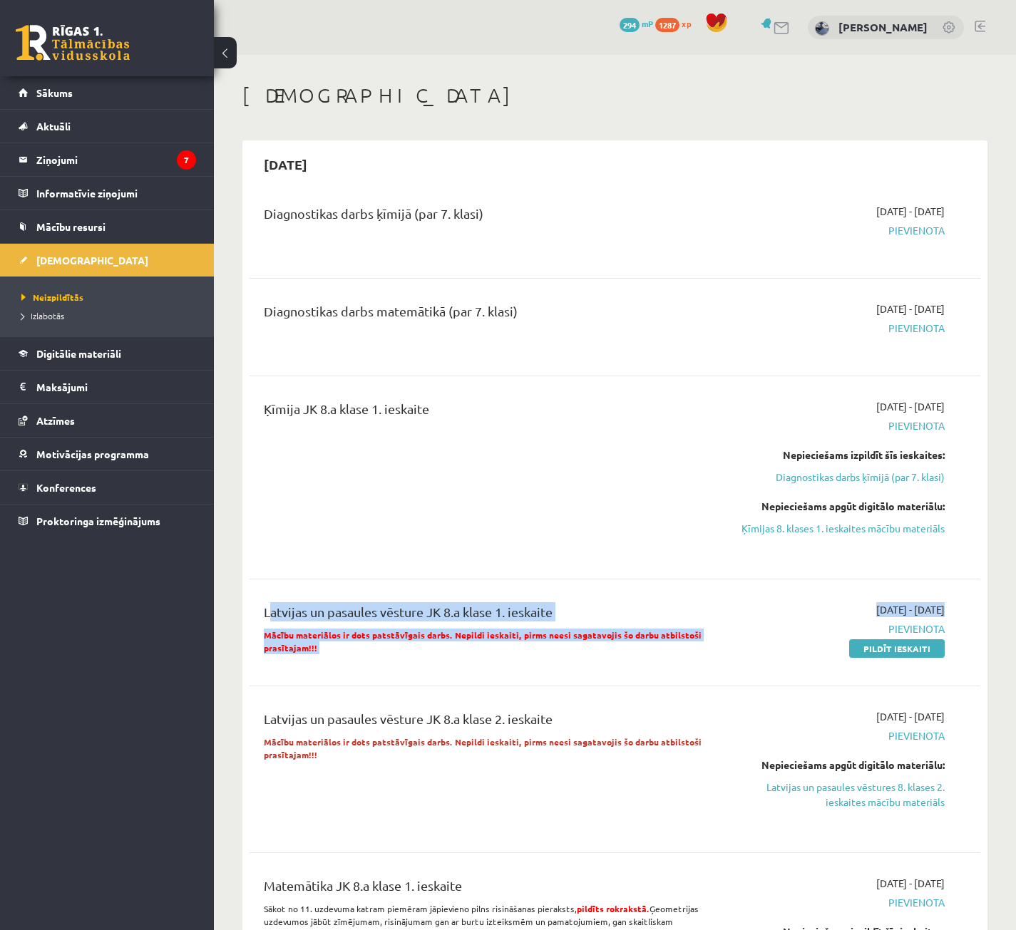
drag, startPoint x: 239, startPoint y: 606, endPoint x: 738, endPoint y: 632, distance: 499.7
drag, startPoint x: 738, startPoint y: 632, endPoint x: 738, endPoint y: 624, distance: 8.6
click at [738, 631] on span "Pievienota" at bounding box center [838, 629] width 212 height 15
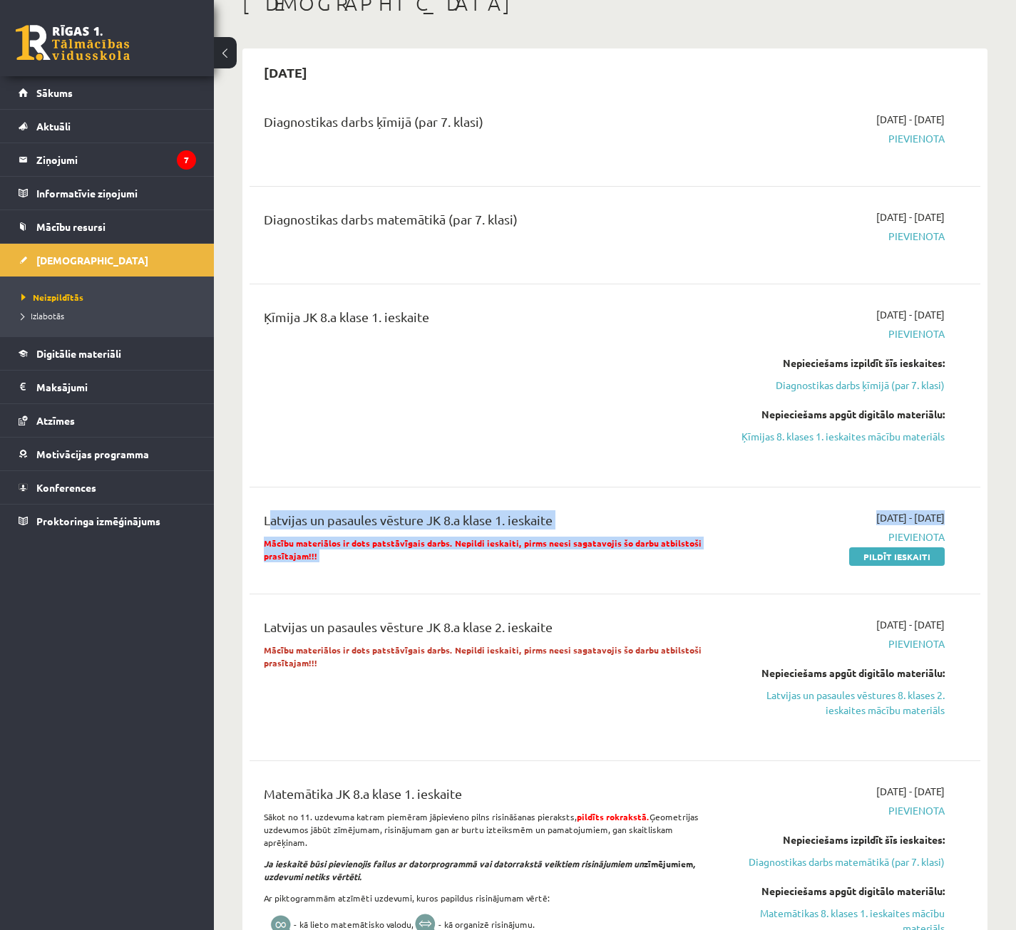
scroll to position [71, 0]
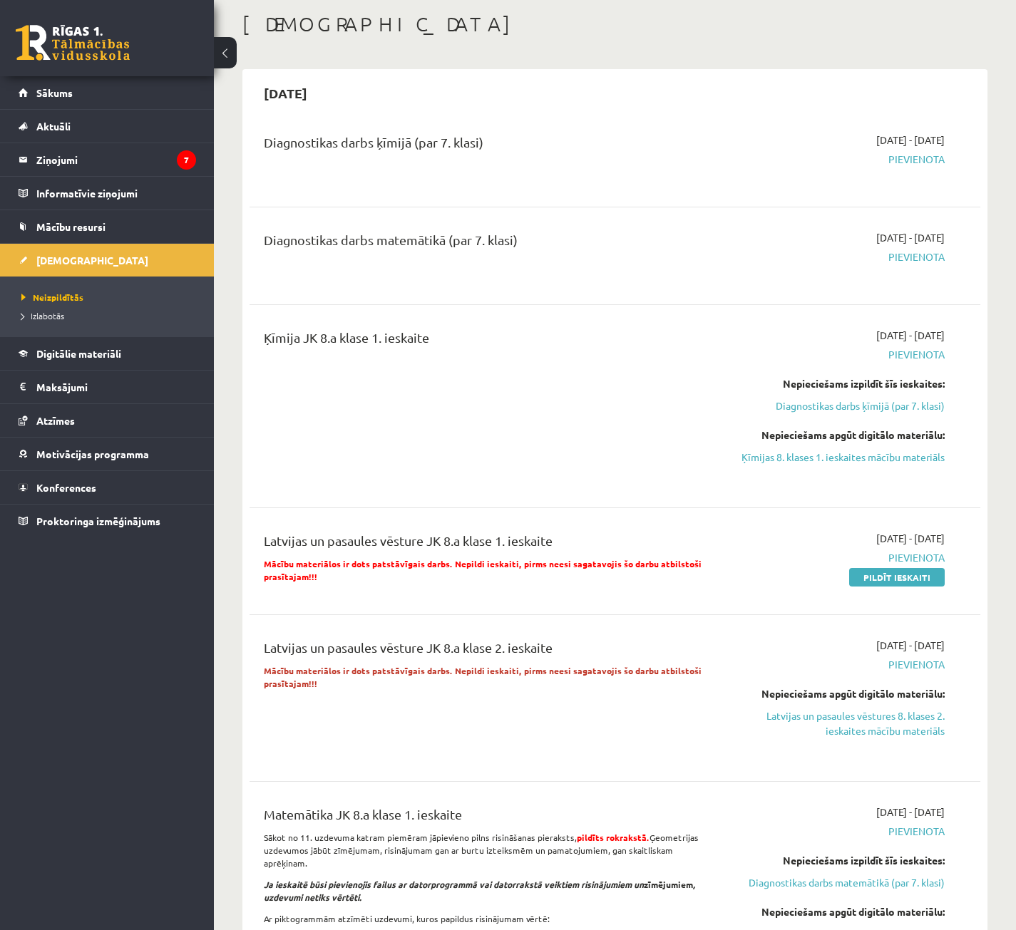
click at [526, 484] on div "Ķīmija JK 8.a klase 1. ieskaite 2025-10-16 - 2025-10-31 Pievienota Nepieciešams…" at bounding box center [614, 406] width 731 height 185
drag, startPoint x: 265, startPoint y: 559, endPoint x: 478, endPoint y: 567, distance: 213.3
drag, startPoint x: 486, startPoint y: 592, endPoint x: 496, endPoint y: 588, distance: 10.6
click at [488, 592] on div "Latvijas un pasaules vēsture JK 8.a klase 1. ieskaite Mācību materiālos ir dots…" at bounding box center [614, 561] width 731 height 89
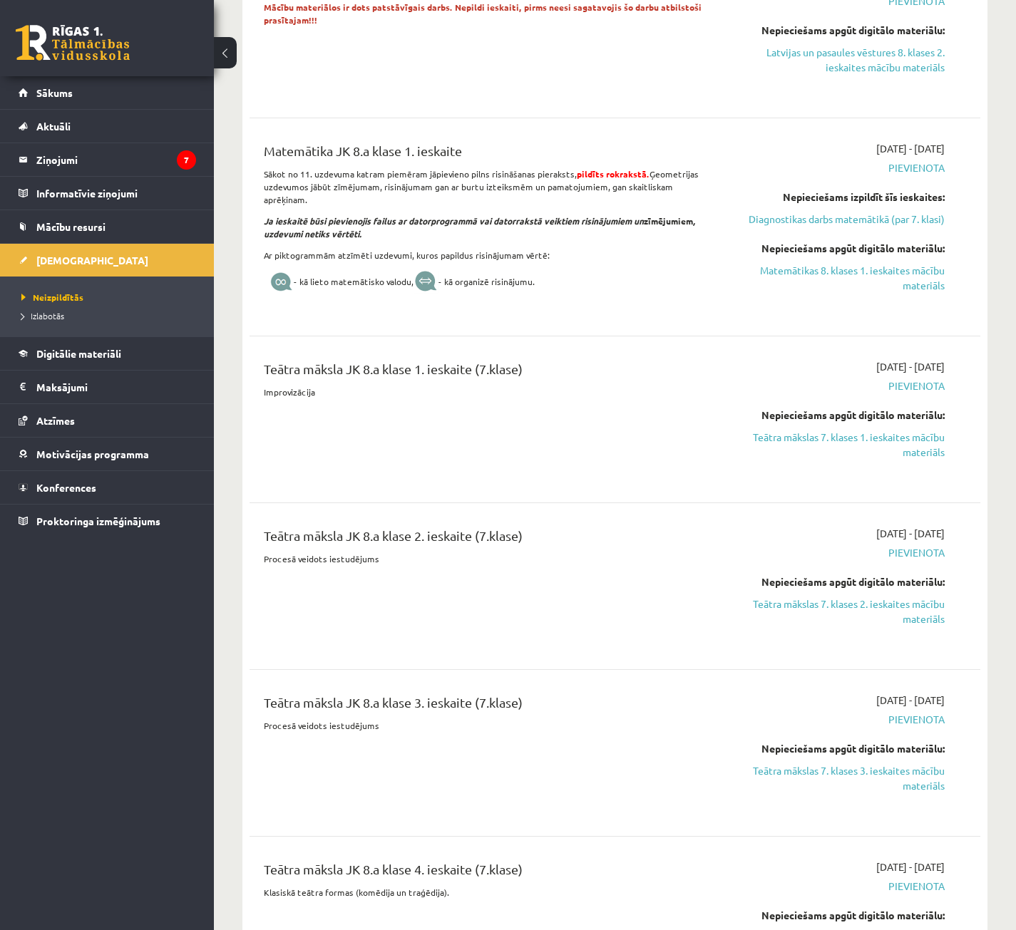
scroll to position [713, 0]
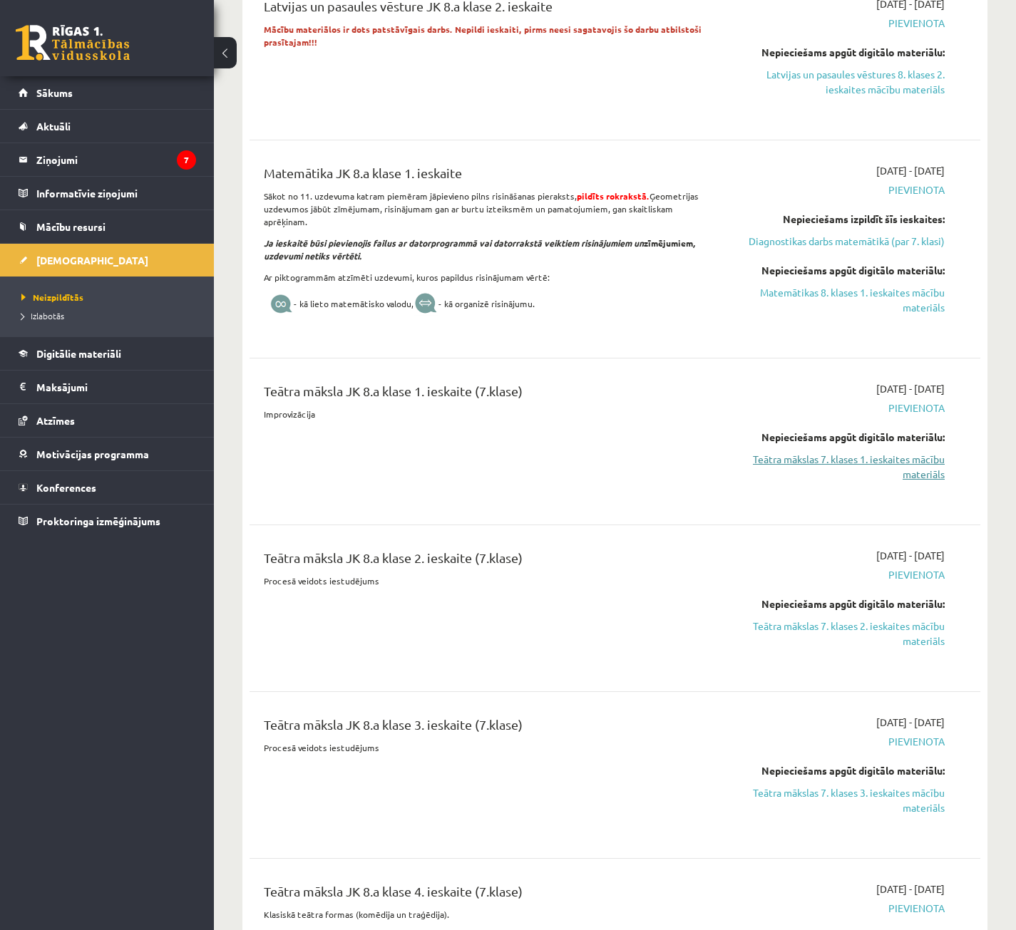
click at [904, 467] on link "Teātra mākslas 7. klases 1. ieskaites mācību materiāls" at bounding box center [838, 467] width 212 height 30
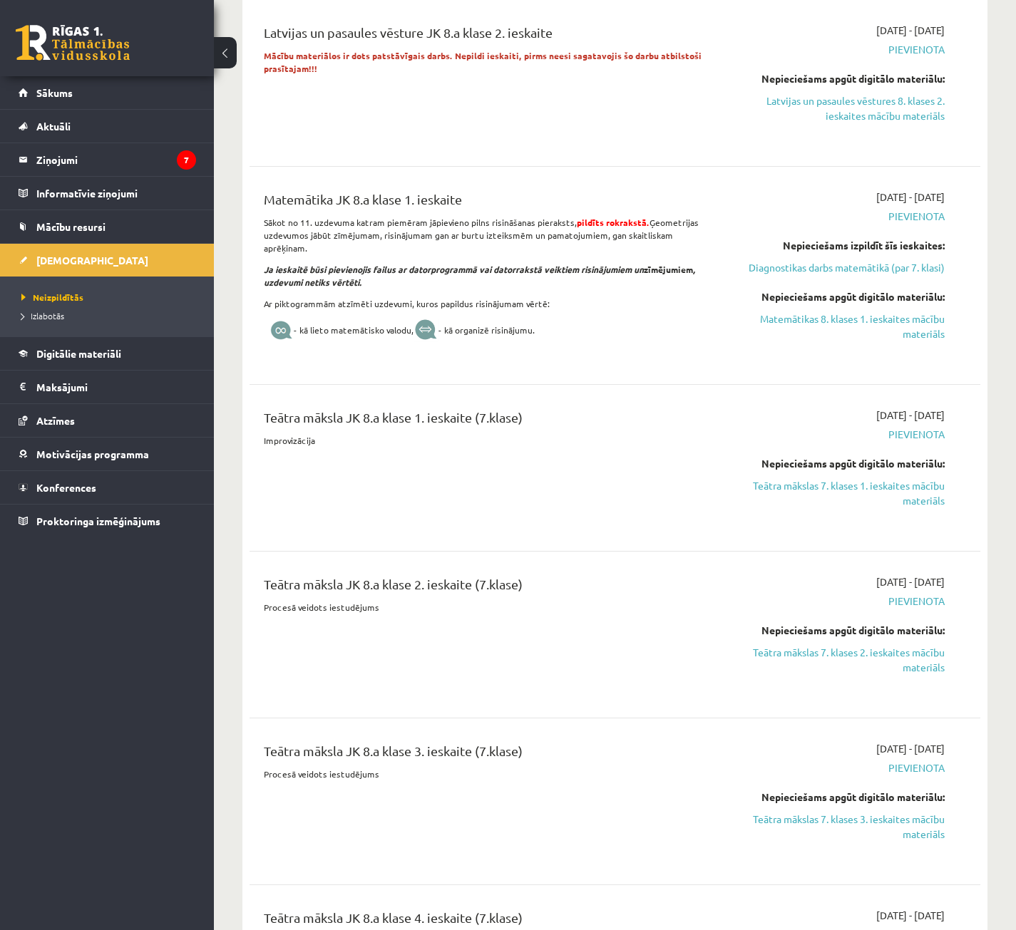
scroll to position [642, 0]
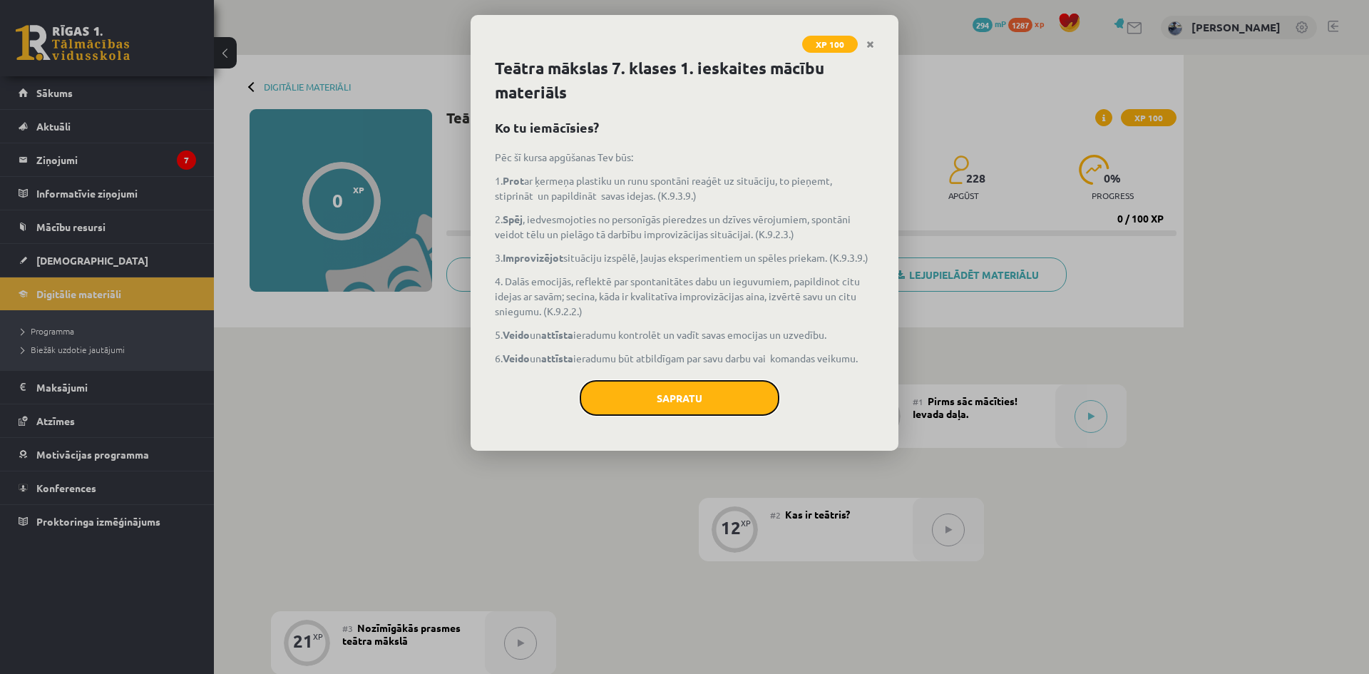
click at [715, 396] on button "Sapratu" at bounding box center [680, 398] width 200 height 36
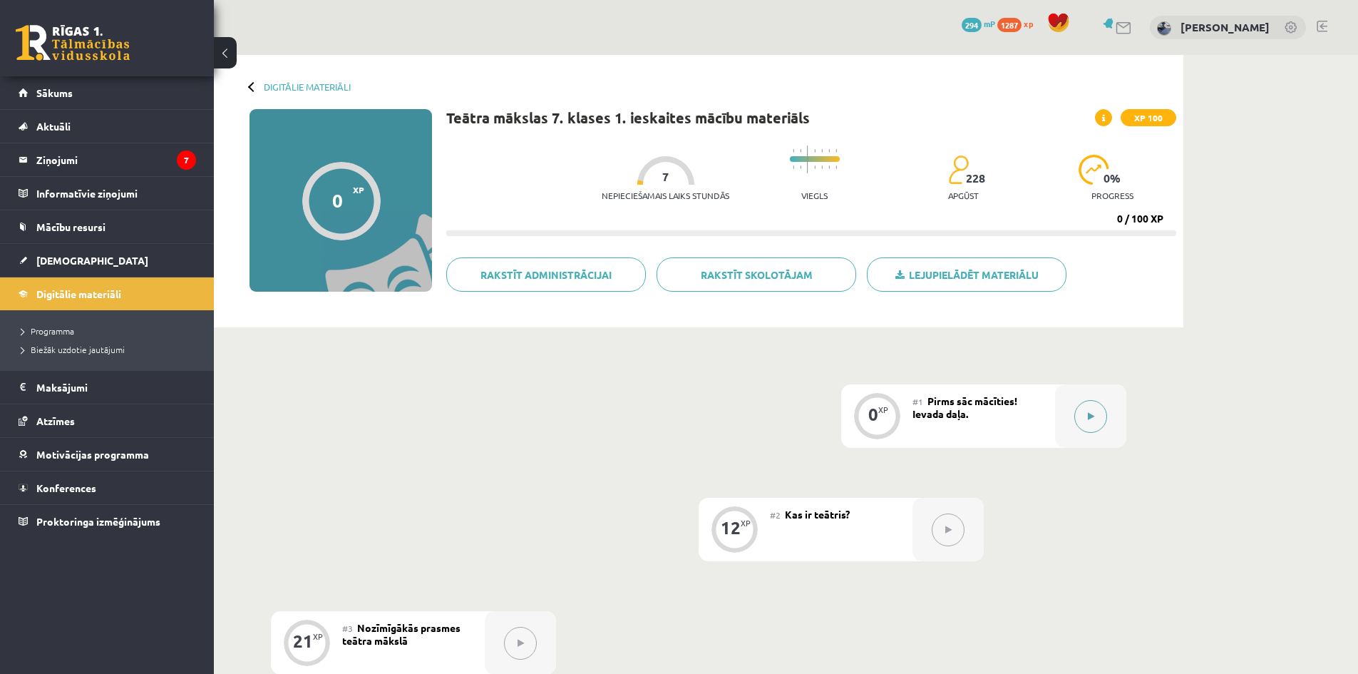
click at [1083, 416] on button at bounding box center [1090, 416] width 33 height 33
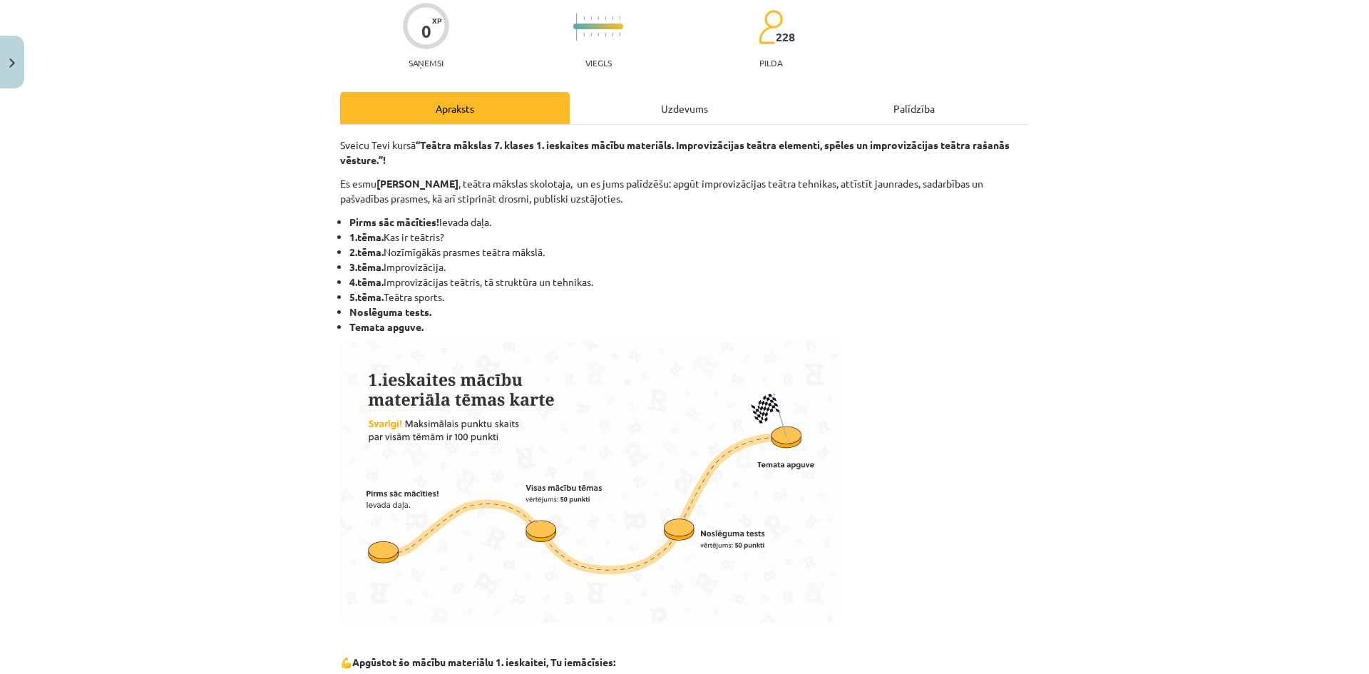
scroll to position [143, 0]
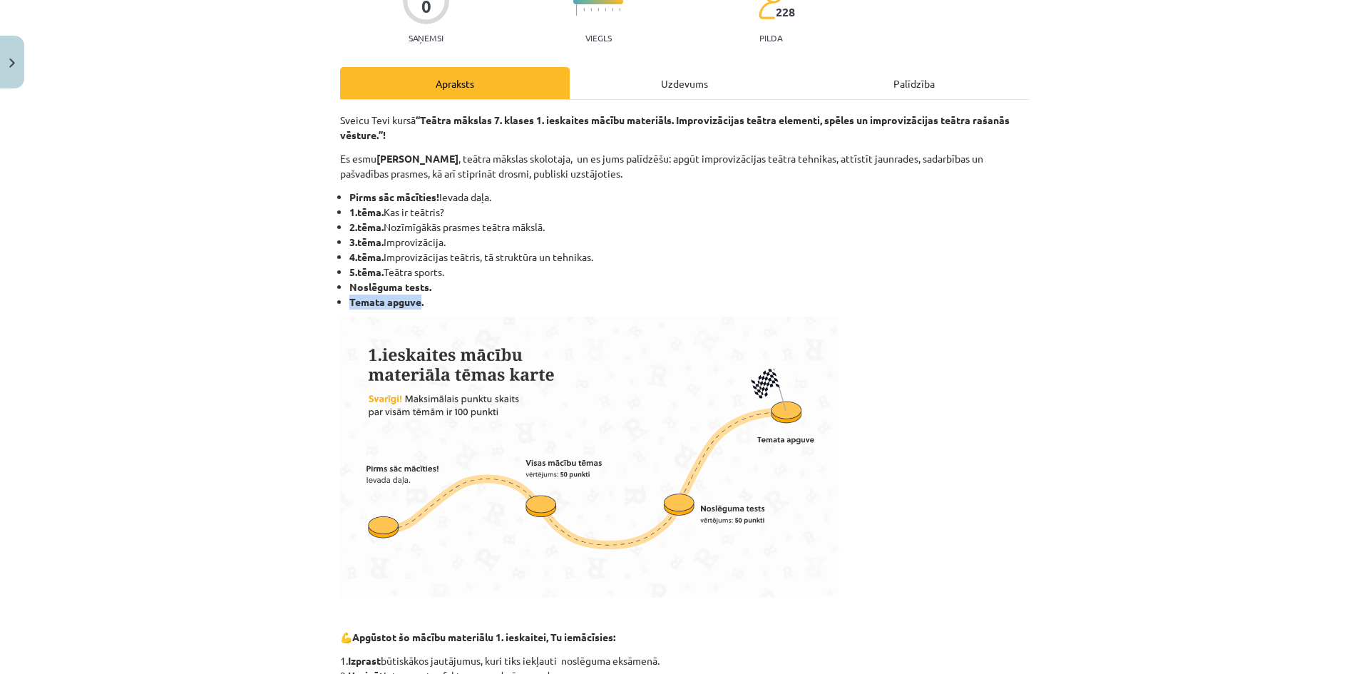
drag, startPoint x: 372, startPoint y: 299, endPoint x: 420, endPoint y: 305, distance: 48.2
click at [417, 305] on li "Temata apguve." at bounding box center [688, 301] width 679 height 15
click at [422, 306] on li "Temata apguve." at bounding box center [688, 301] width 679 height 15
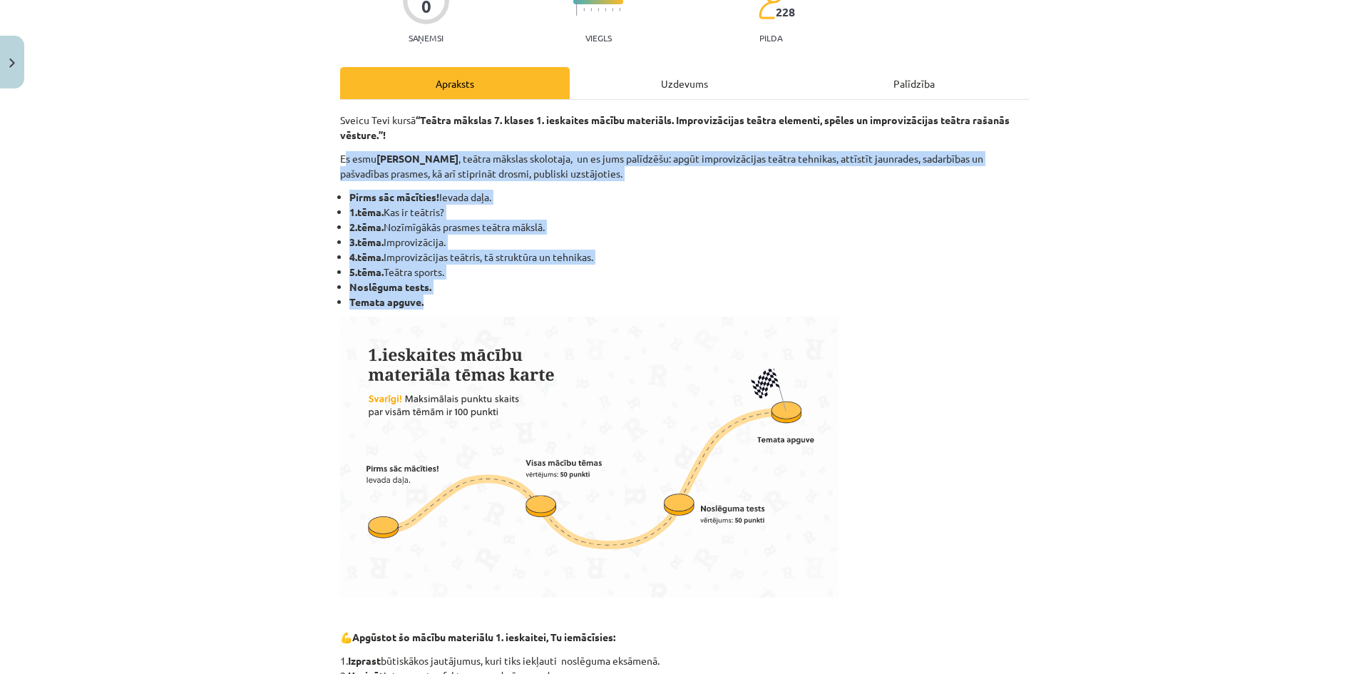
drag, startPoint x: 380, startPoint y: 307, endPoint x: 338, endPoint y: 165, distance: 147.3
click at [340, 165] on div "Sveicu Tevi kursā “Teātra mākslas 7. klases 1. ieskaites mācību materiāls. Impr…" at bounding box center [684, 509] width 689 height 793
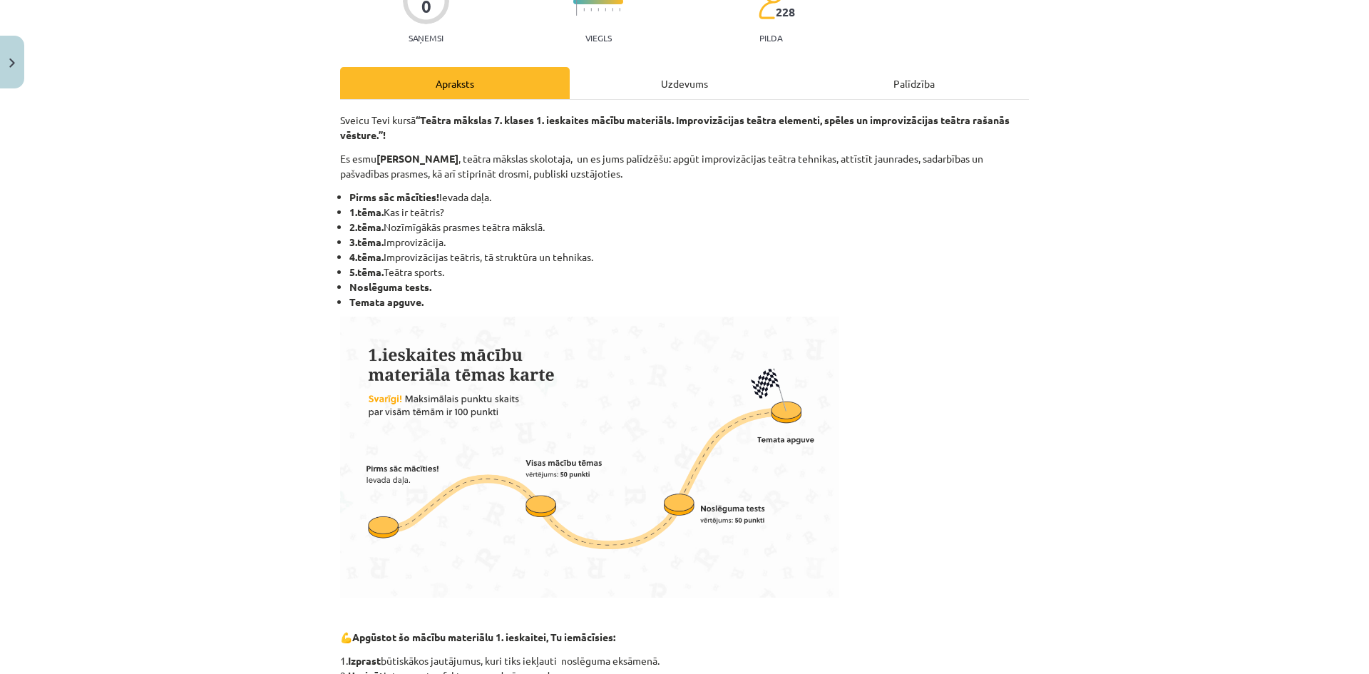
click at [323, 165] on div "Mācību tēma: Teātra mākslas 7. klases 1. ieskaites mācību materiāls #1 Pirms sā…" at bounding box center [684, 337] width 1369 height 674
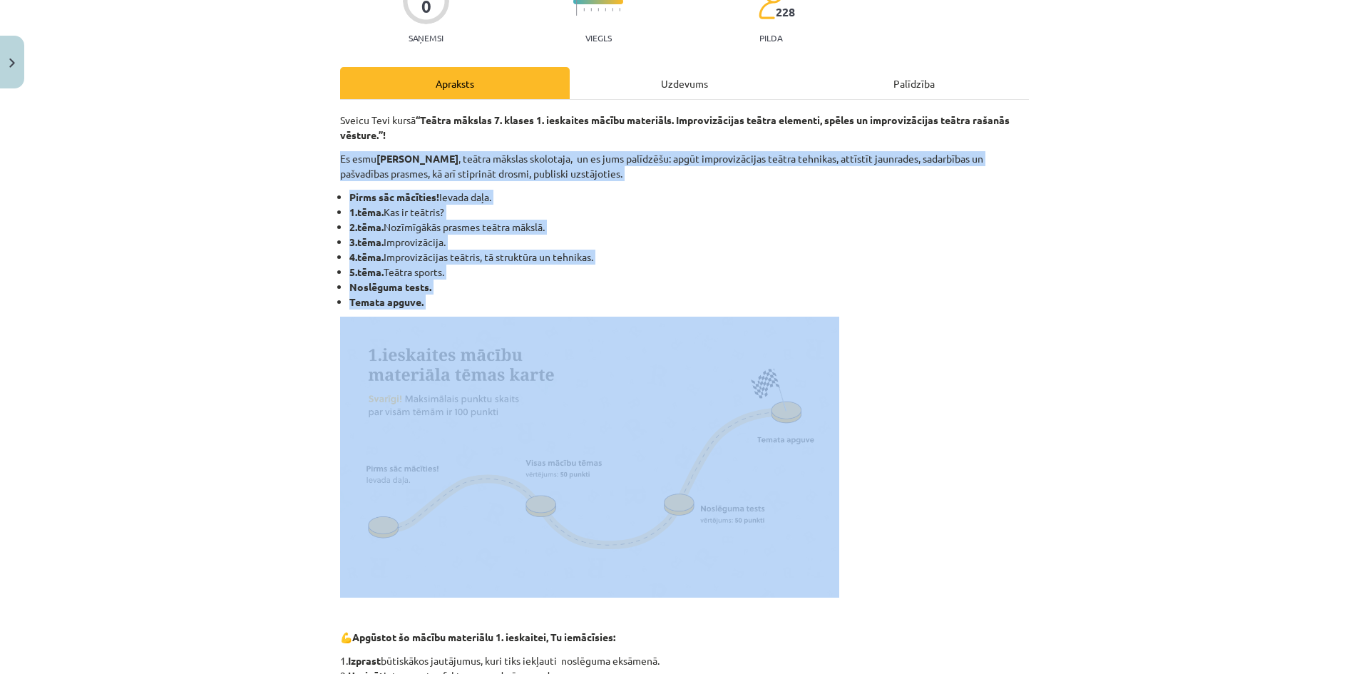
drag, startPoint x: 341, startPoint y: 158, endPoint x: 617, endPoint y: 403, distance: 370.1
click at [617, 403] on div "Mācību tēma: Teātra mākslas 7. klases 1. ieskaites mācību materiāls #1 Pirms sā…" at bounding box center [684, 337] width 1369 height 674
click at [469, 220] on li "2.tēma. Nozīmīgākās prasmes teātra mākslā." at bounding box center [688, 227] width 679 height 15
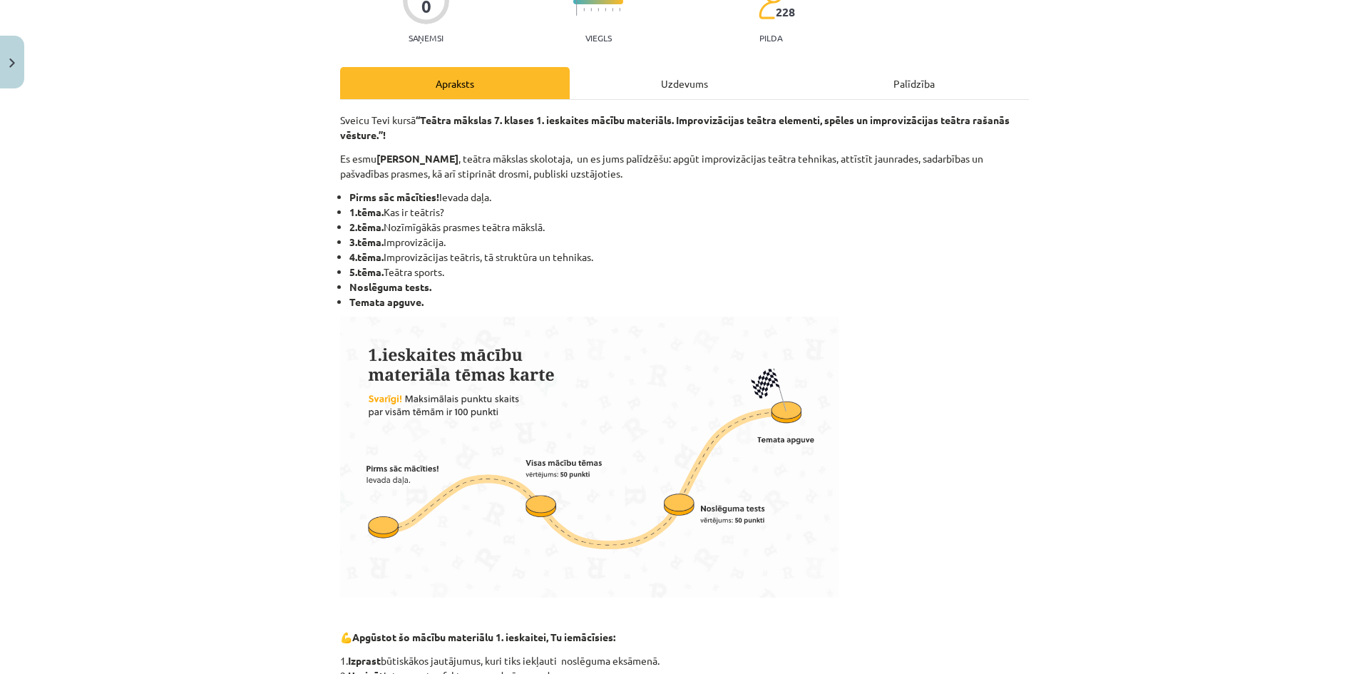
drag, startPoint x: 302, startPoint y: 136, endPoint x: 499, endPoint y: 219, distance: 214.1
click at [503, 219] on div "Mācību tēma: Teātra mākslas 7. klases 1. ieskaites mācību materiāls #1 Pirms sā…" at bounding box center [684, 337] width 1369 height 674
click at [299, 223] on div "Mācību tēma: Teātra mākslas 7. klases 1. ieskaites mācību materiāls #1 Pirms sā…" at bounding box center [684, 337] width 1369 height 674
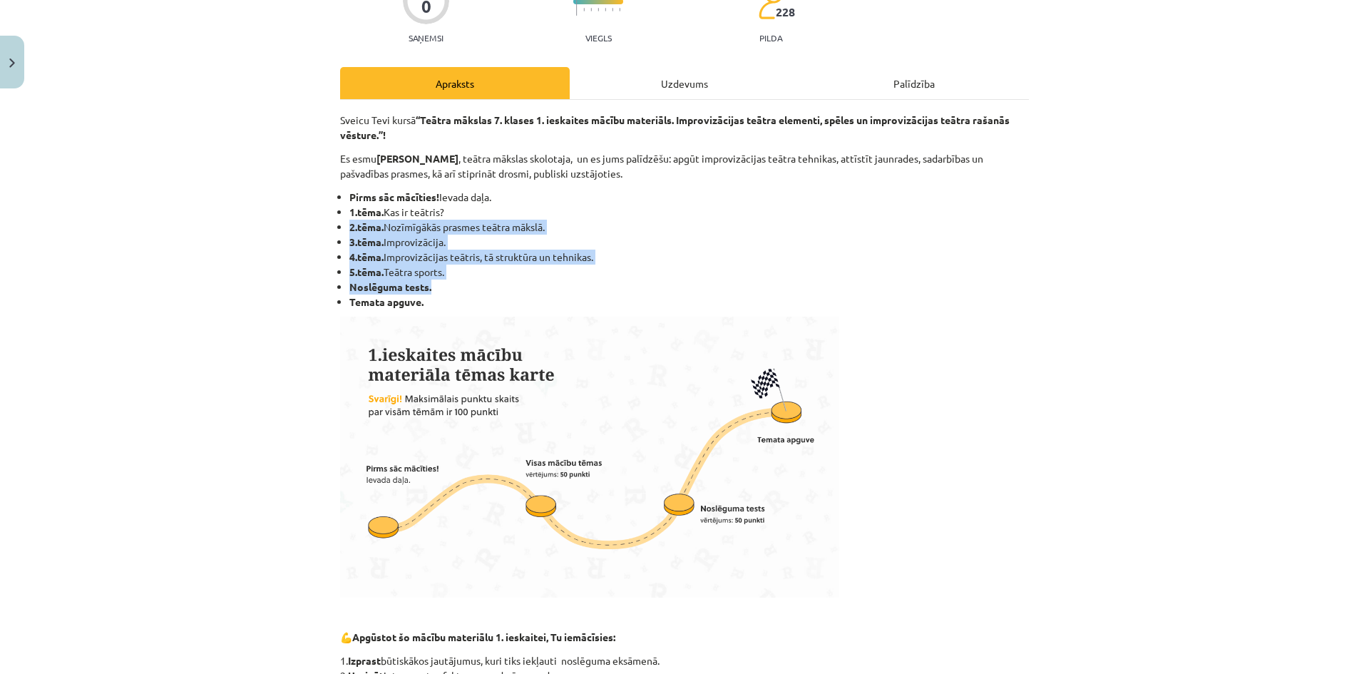
drag, startPoint x: 297, startPoint y: 222, endPoint x: 586, endPoint y: 289, distance: 296.4
click at [592, 288] on div "Mācību tēma: Teātra mākslas 7. klases 1. ieskaites mācību materiāls #1 Pirms sā…" at bounding box center [684, 337] width 1369 height 674
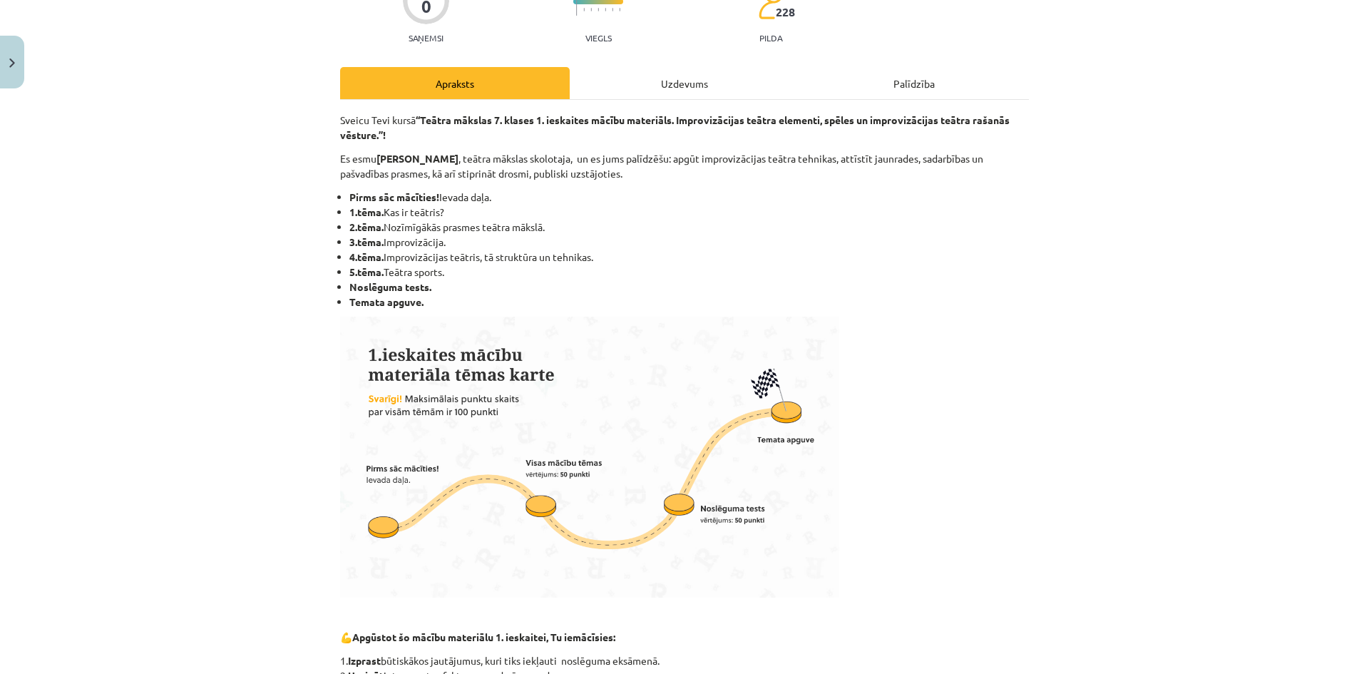
click at [277, 213] on div "Mācību tēma: Teātra mākslas 7. klases 1. ieskaites mācību materiāls #1 Pirms sā…" at bounding box center [684, 337] width 1369 height 674
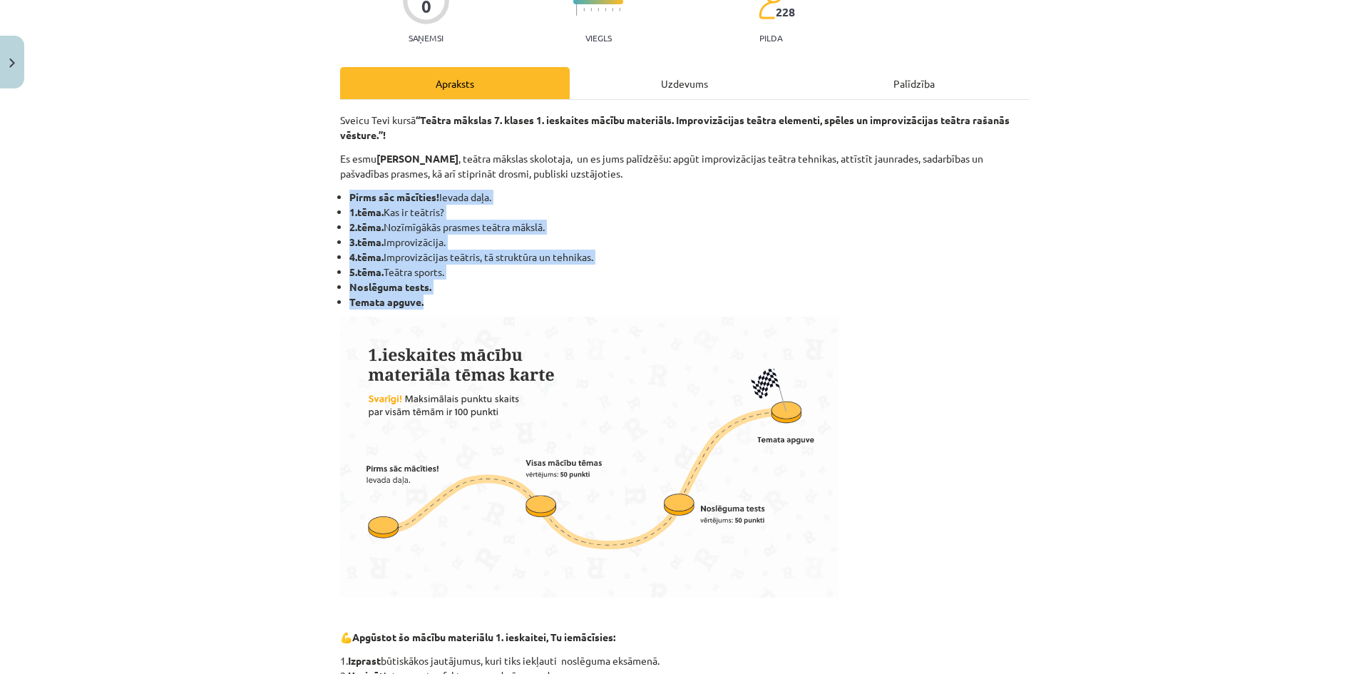
drag, startPoint x: 308, startPoint y: 194, endPoint x: 539, endPoint y: 305, distance: 256.3
click at [539, 305] on div "Mācību tēma: Teātra mākslas 7. klases 1. ieskaites mācību materiāls #1 Pirms sā…" at bounding box center [684, 337] width 1369 height 674
click at [694, 299] on li "Temata apguve." at bounding box center [688, 301] width 679 height 15
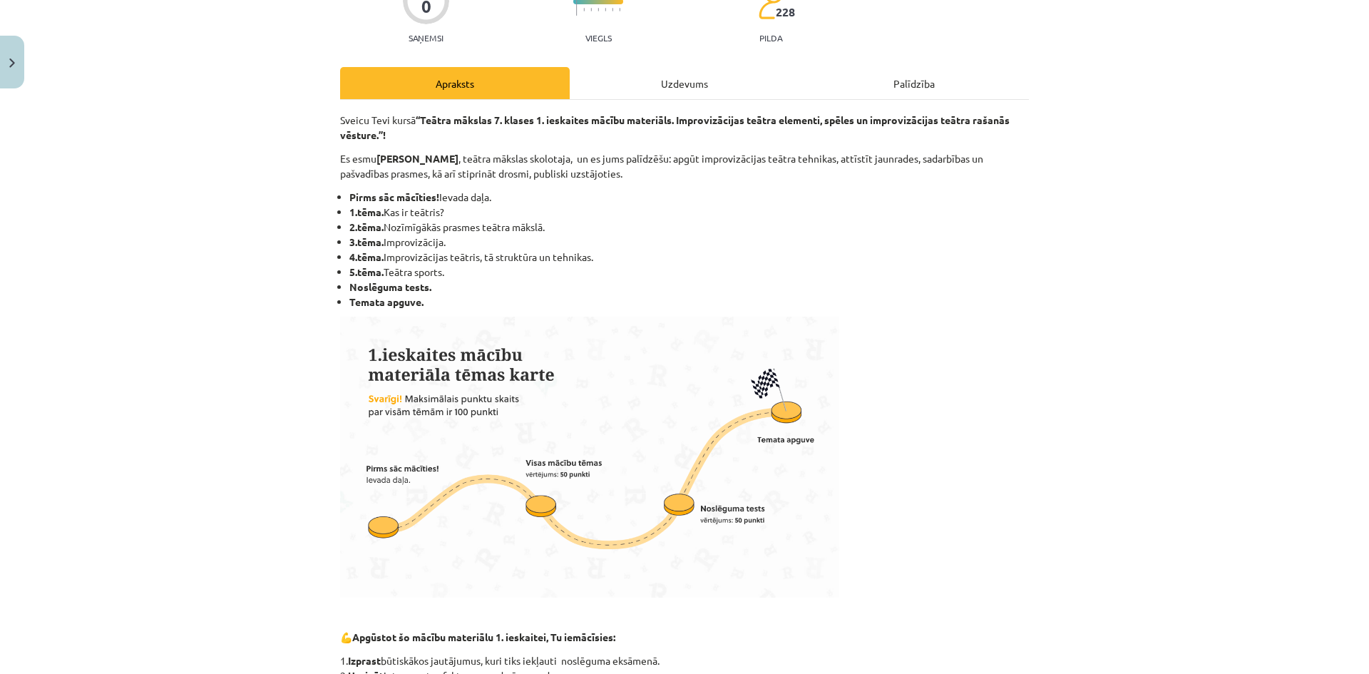
click at [779, 311] on div "Sveicu Tevi kursā “Teātra mākslas 7. klases 1. ieskaites mācību materiāls. Impr…" at bounding box center [684, 509] width 689 height 793
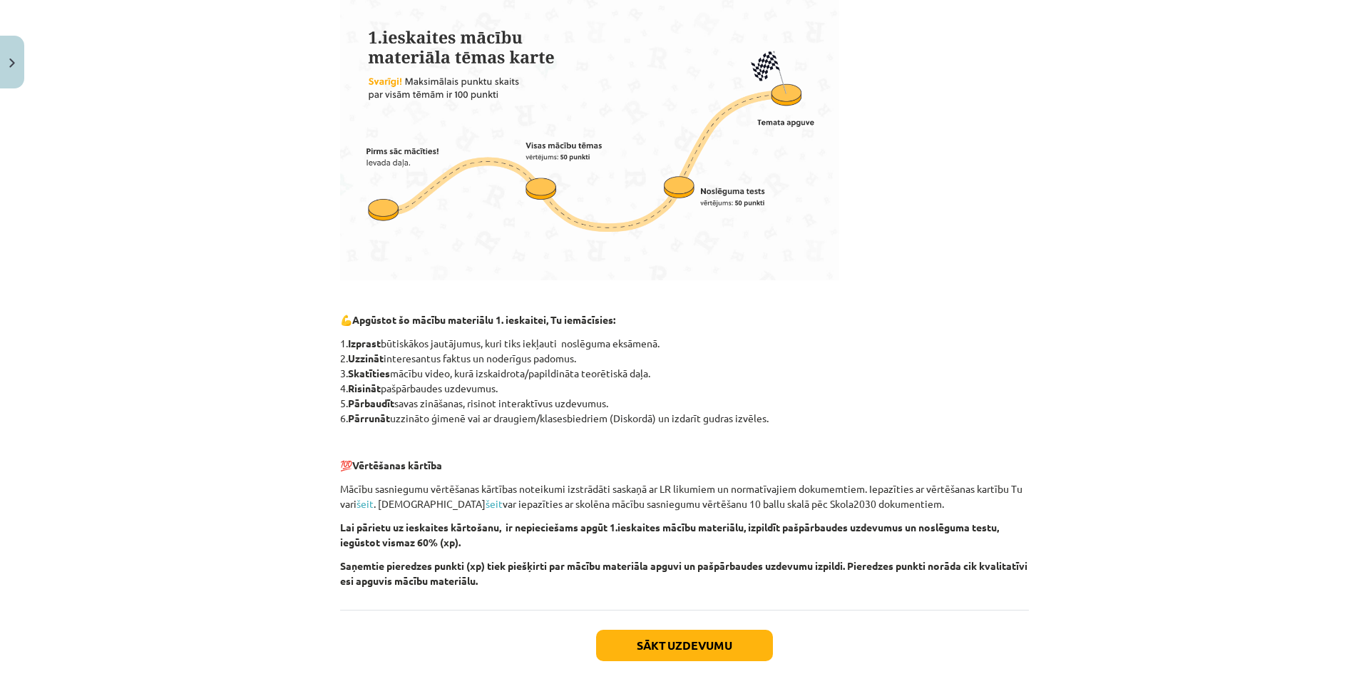
scroll to position [540, 0]
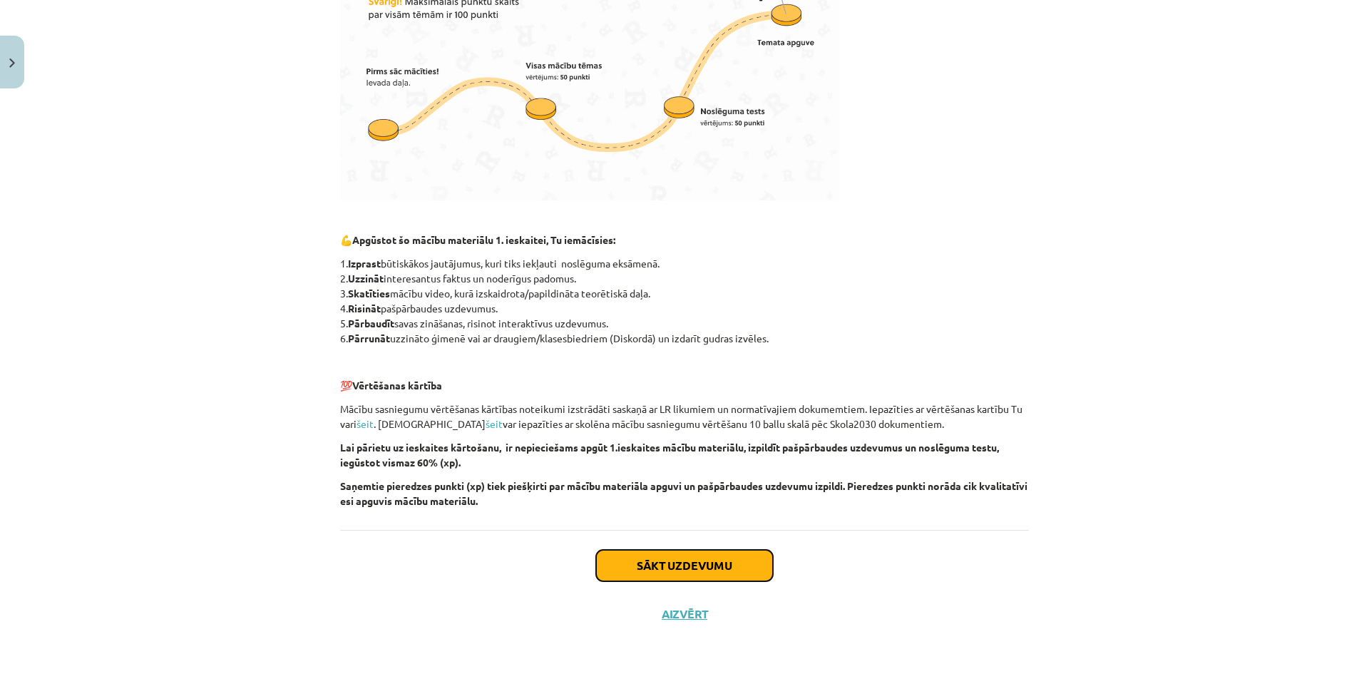
click at [695, 561] on button "Sākt uzdevumu" at bounding box center [684, 565] width 177 height 31
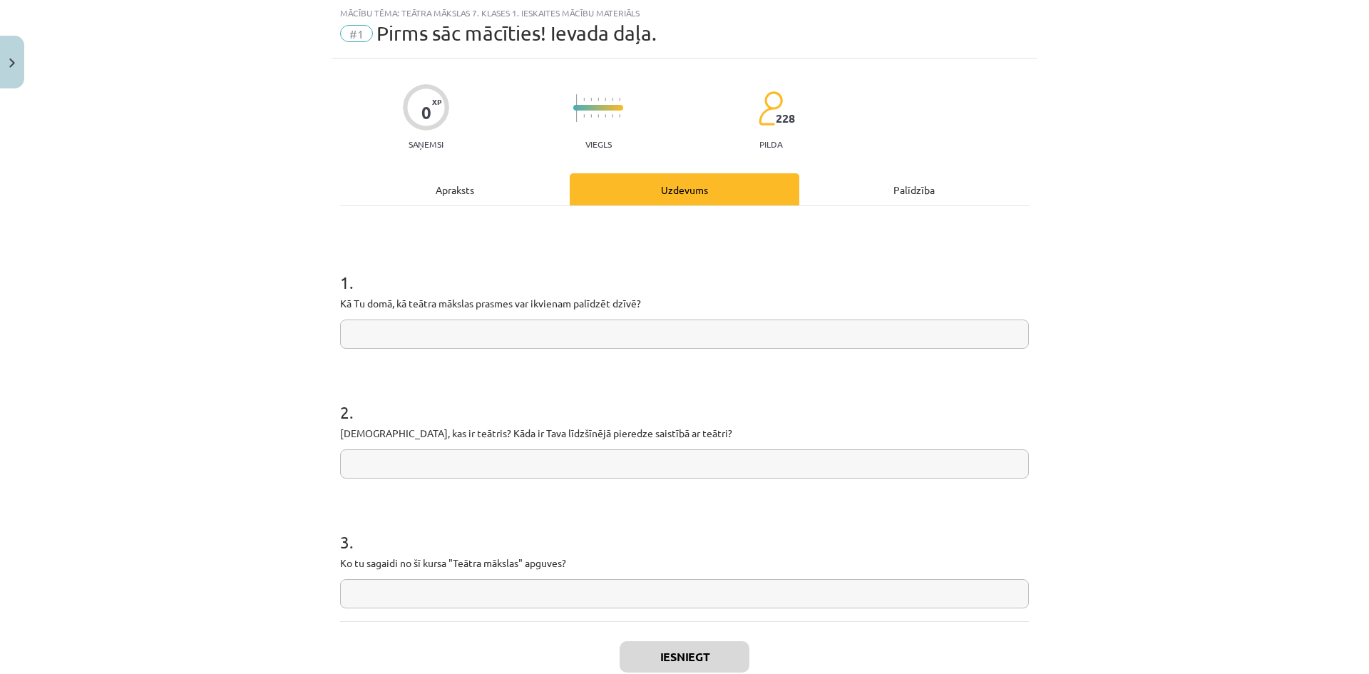
scroll to position [36, 0]
click at [637, 328] on input "text" at bounding box center [684, 334] width 689 height 29
click at [745, 324] on input "text" at bounding box center [684, 334] width 689 height 29
click at [810, 342] on input "text" at bounding box center [684, 334] width 689 height 29
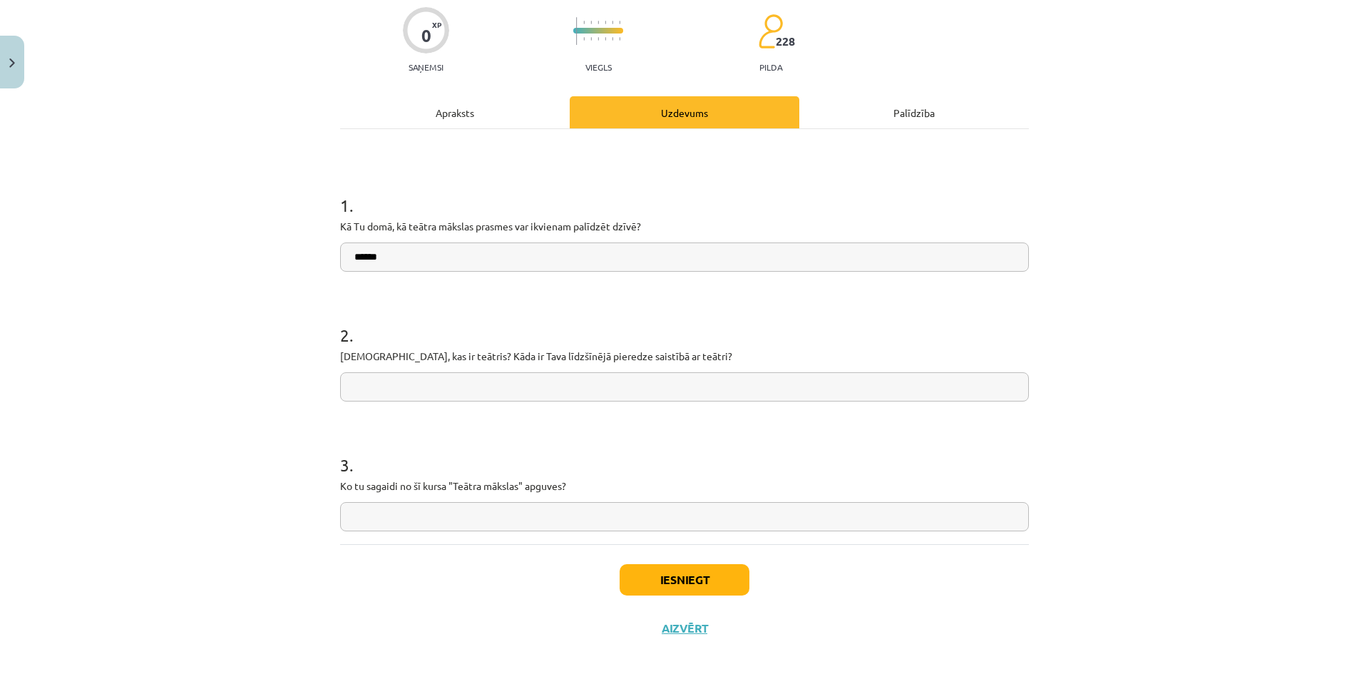
scroll to position [128, 0]
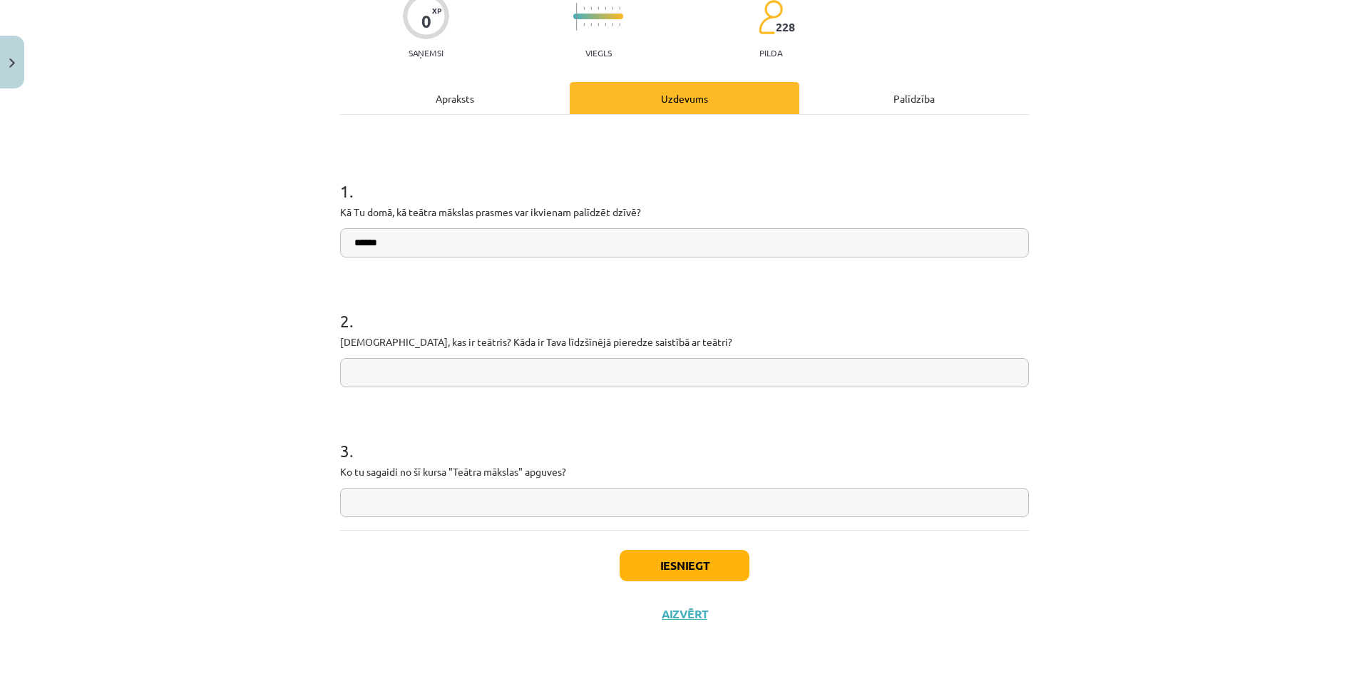
type input "******"
click at [686, 570] on button "Iesniegt" at bounding box center [684, 565] width 130 height 31
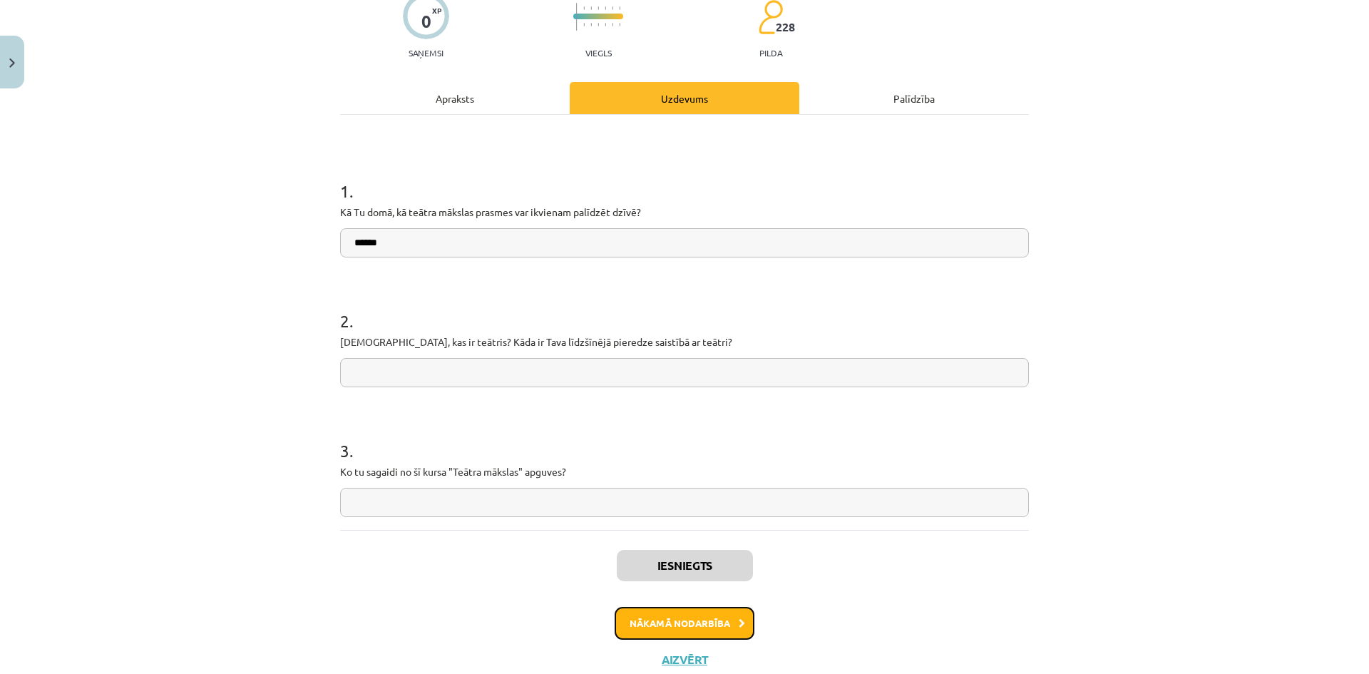
click at [676, 625] on button "Nākamā nodarbība" at bounding box center [684, 623] width 140 height 33
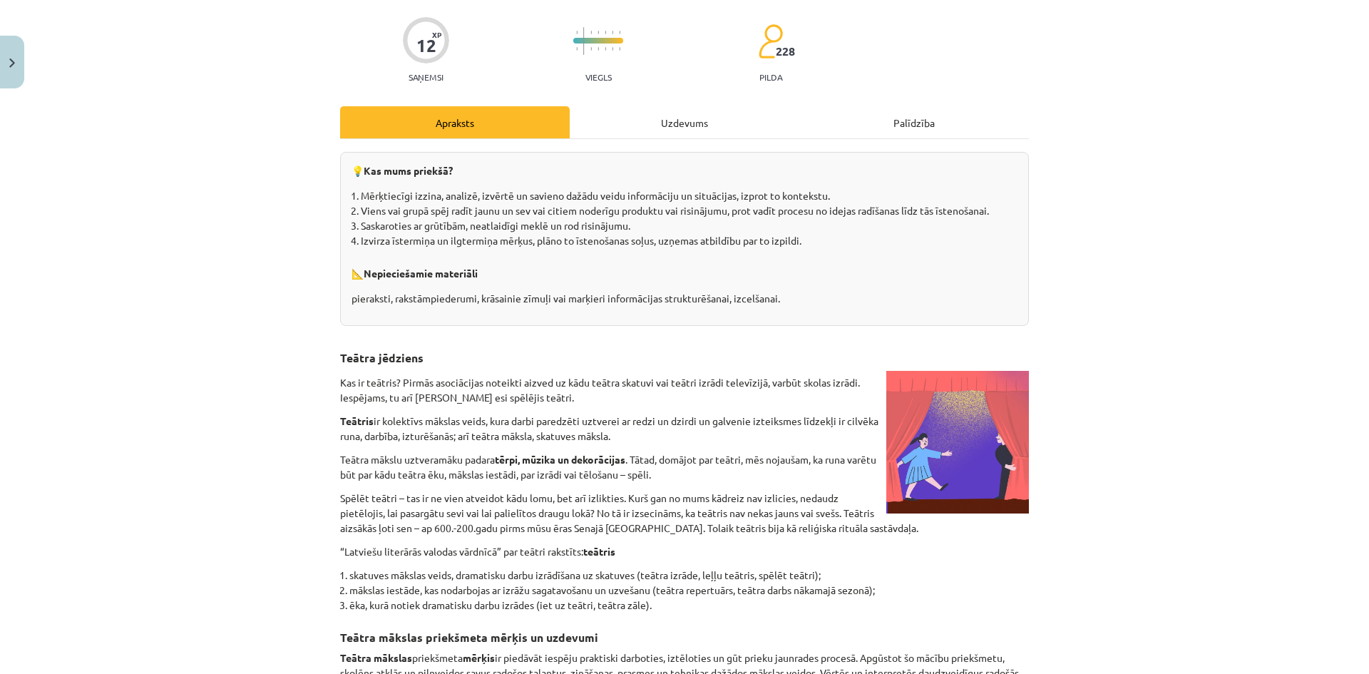
scroll to position [107, 0]
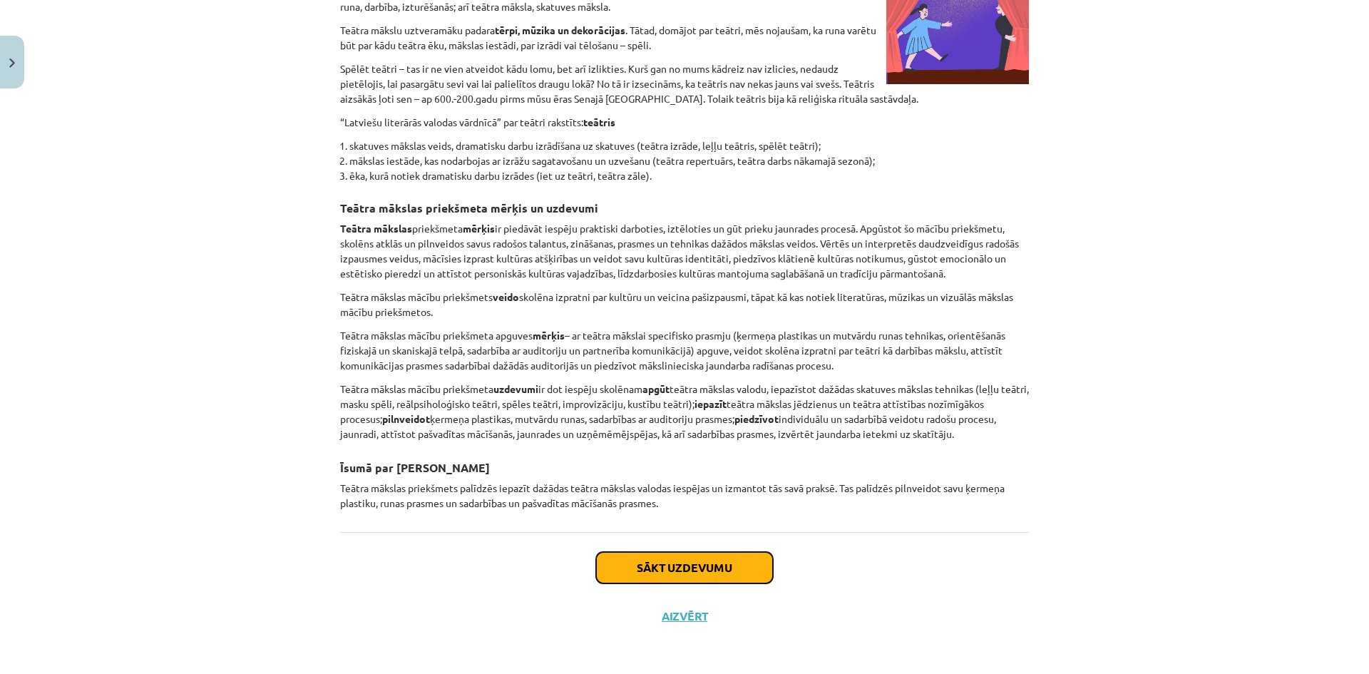
click at [659, 570] on button "Sākt uzdevumu" at bounding box center [684, 567] width 177 height 31
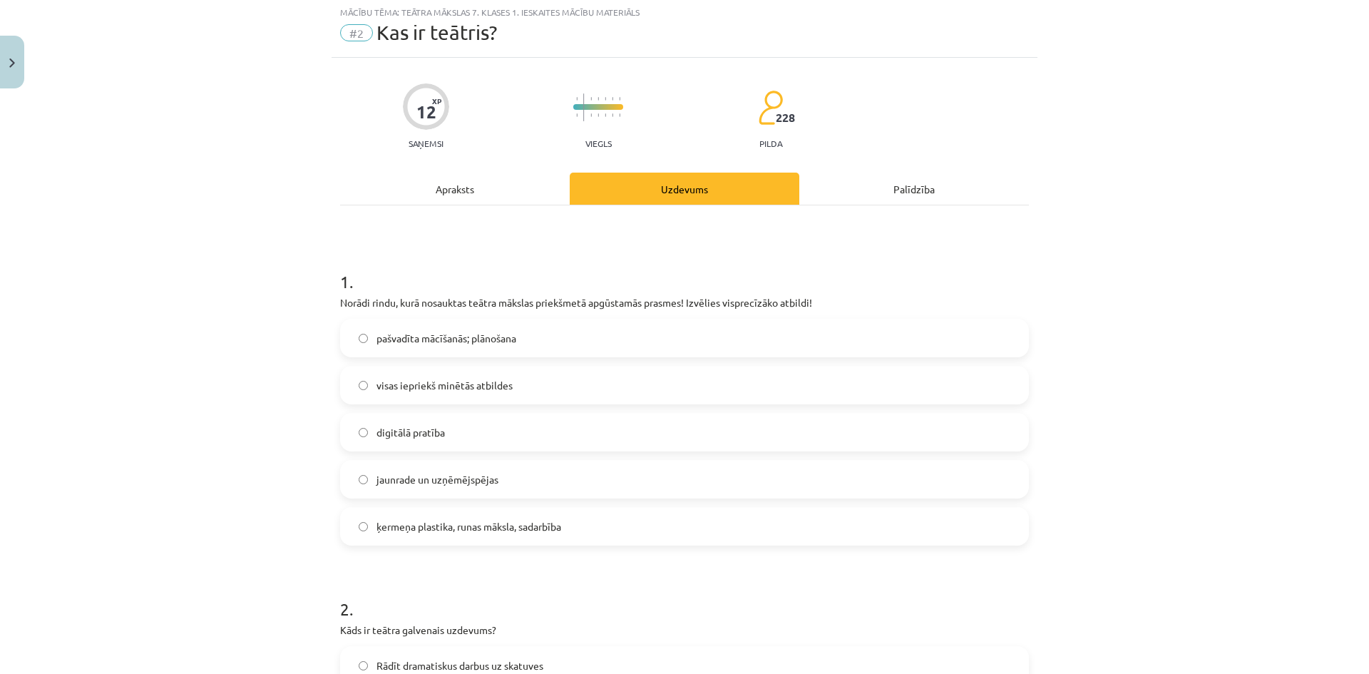
scroll to position [36, 0]
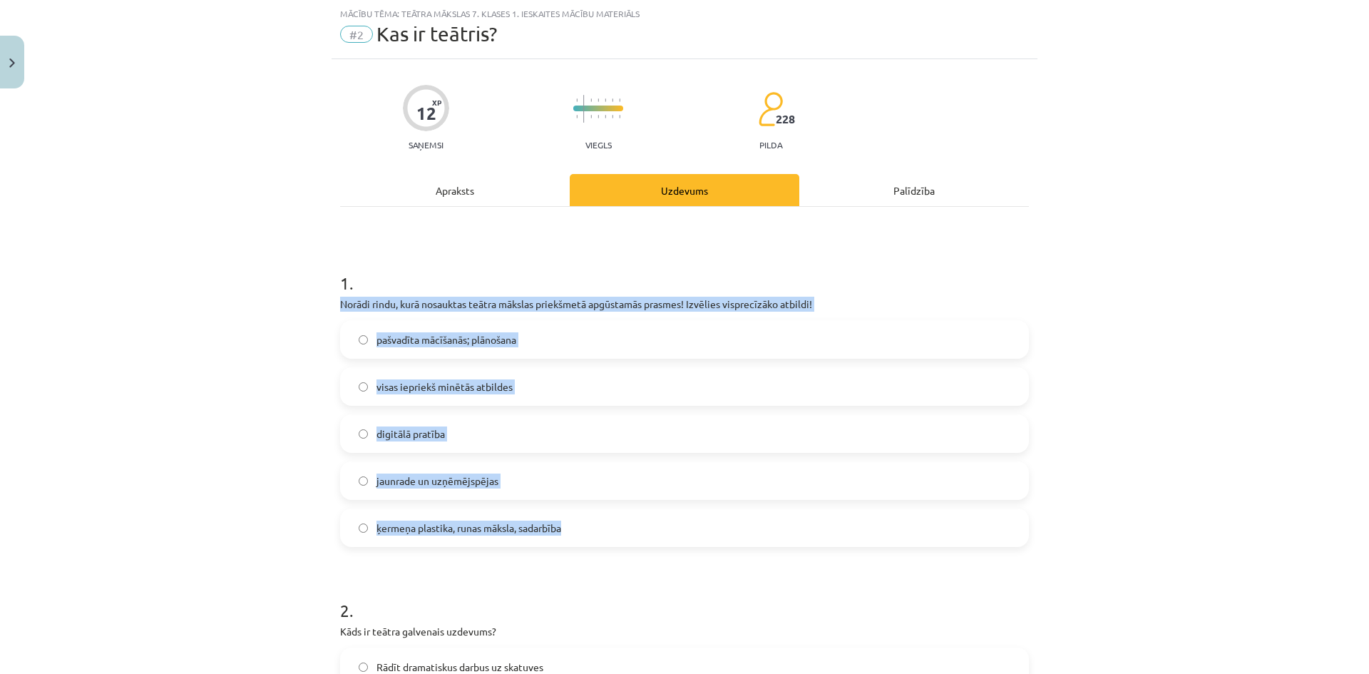
drag, startPoint x: 299, startPoint y: 294, endPoint x: 847, endPoint y: 512, distance: 589.3
click at [847, 513] on div "Mācību tēma: Teātra mākslas 7. klases 1. ieskaites mācību materiāls #2 Kas ir t…" at bounding box center [684, 337] width 1369 height 674
copy div "Norādi rindu, kurā nosauktas teātra mākslas priekšmetā apgūstamās prasmes! Izvē…"
click at [424, 525] on span "ķermeņa plastika, runas māksla, sadarbība" at bounding box center [468, 527] width 185 height 15
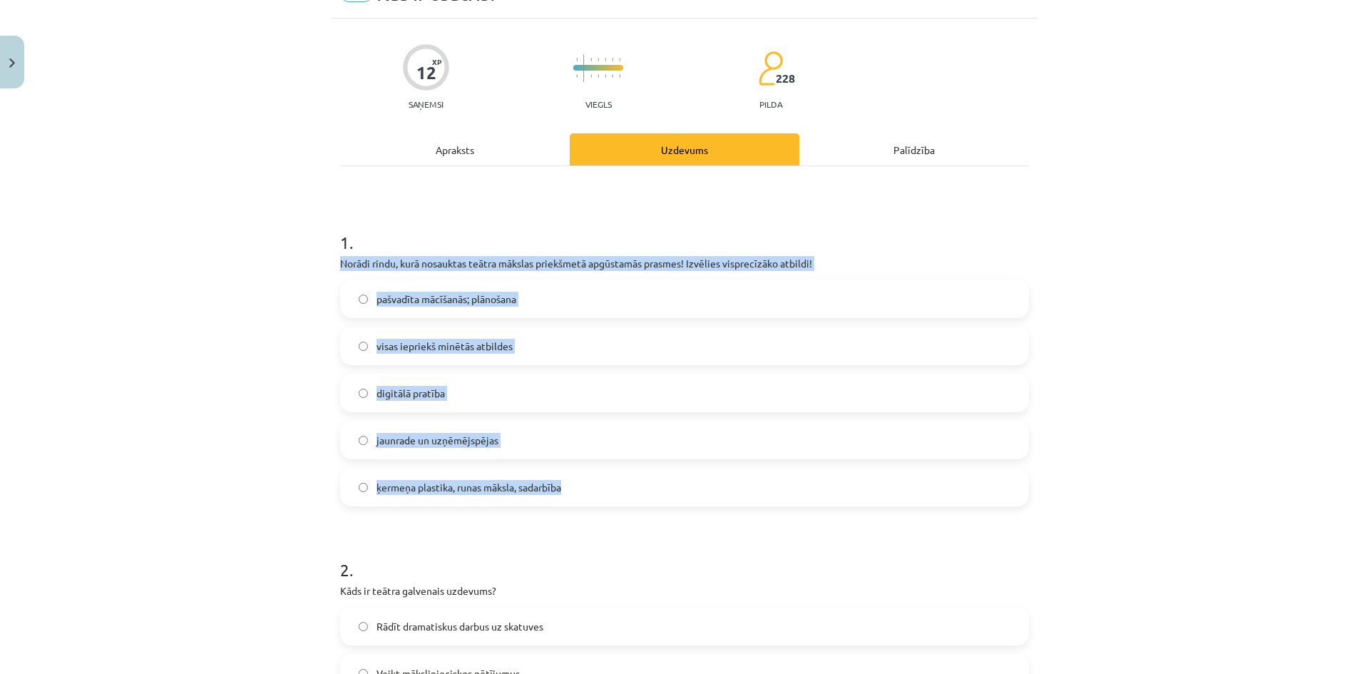
scroll to position [249, 0]
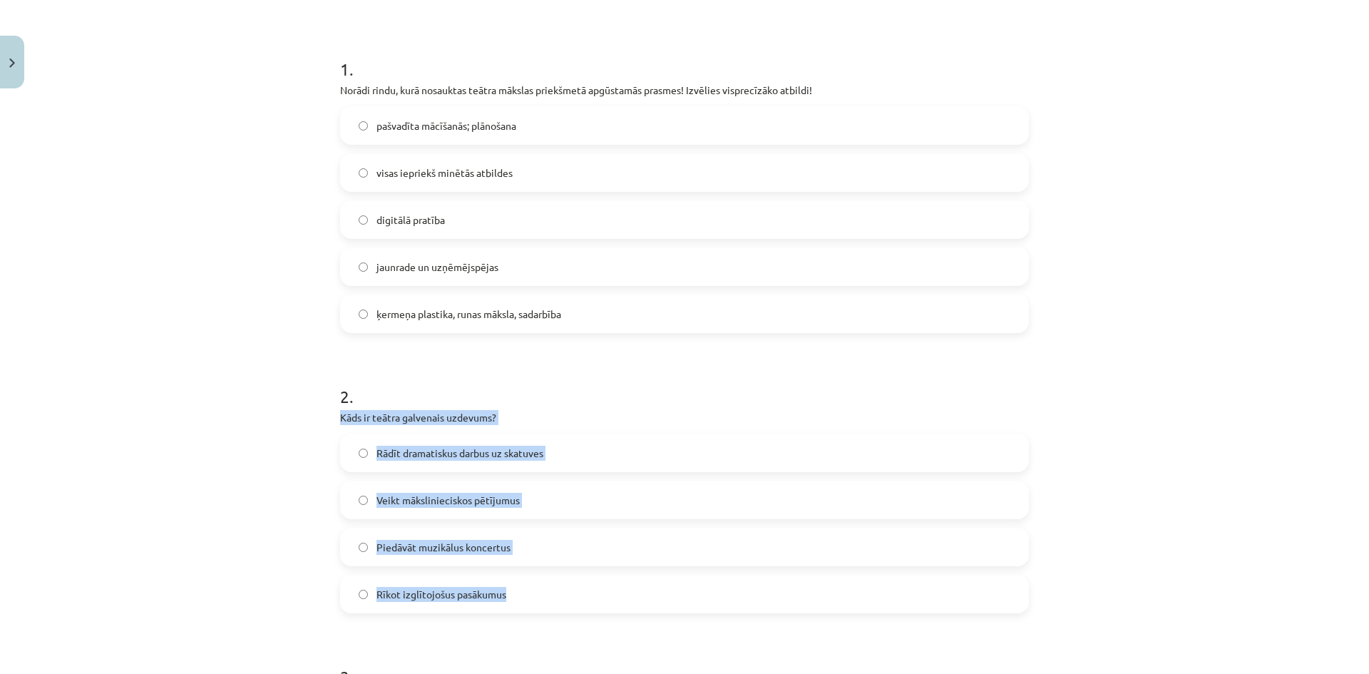
drag, startPoint x: 324, startPoint y: 409, endPoint x: 589, endPoint y: 584, distance: 316.9
click at [589, 584] on div "Mācību tēma: Teātra mākslas 7. klases 1. ieskaites mācību materiāls #2 Kas ir t…" at bounding box center [684, 337] width 1369 height 674
copy div "Kāds ir teātra galvenais uzdevums? Rādīt dramatiskus darbus uz skatuves Veikt m…"
click at [469, 451] on span "Rādīt dramatiskus darbus uz skatuves" at bounding box center [459, 452] width 167 height 15
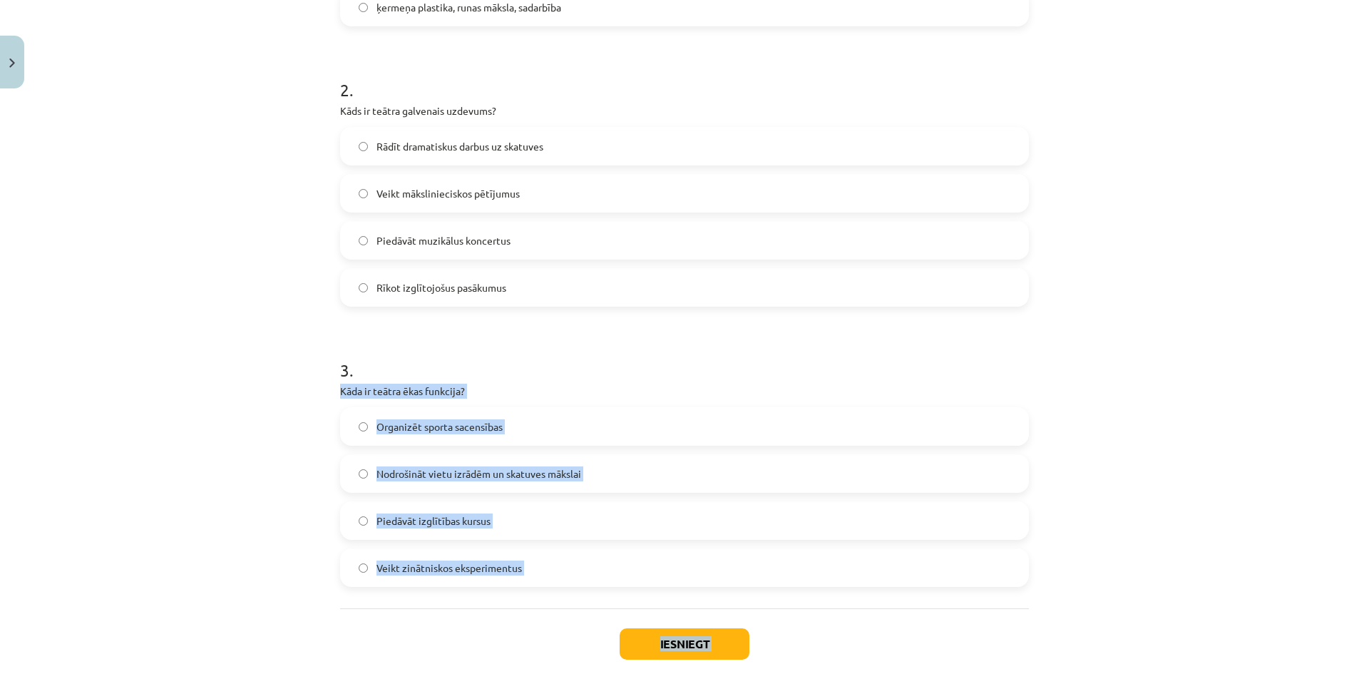
scroll to position [634, 0]
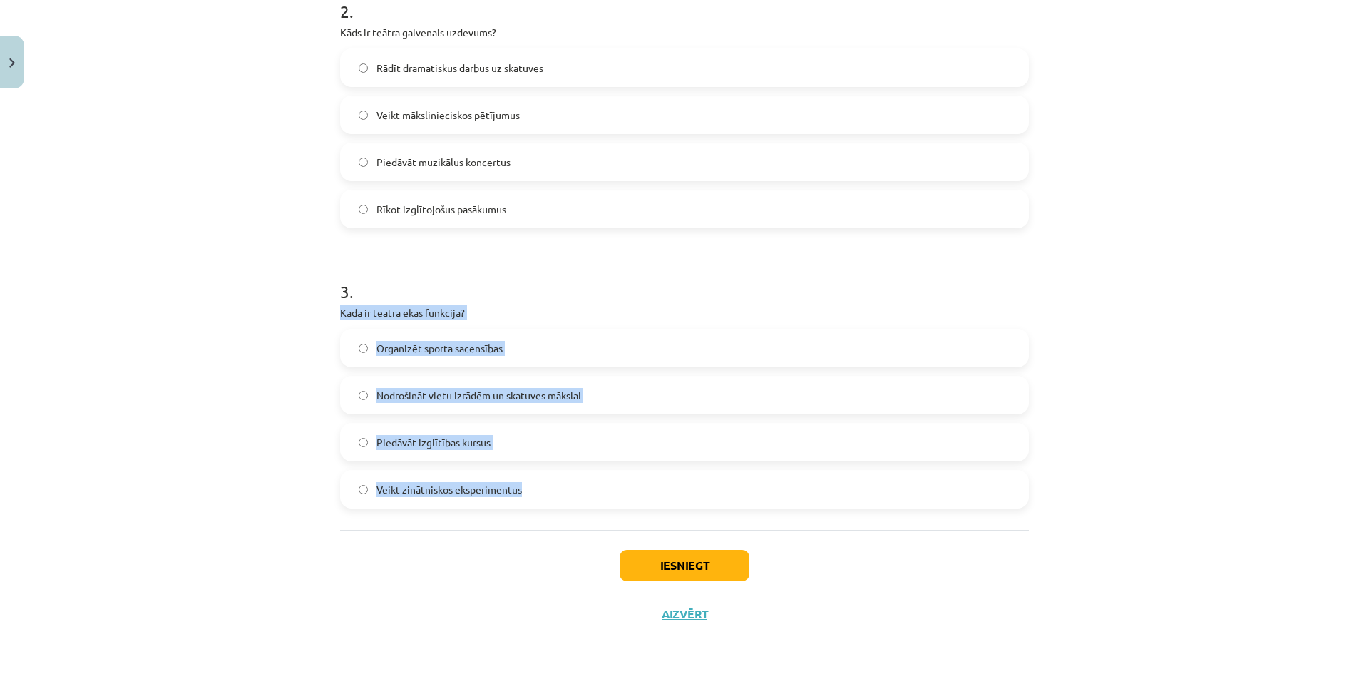
drag, startPoint x: 328, startPoint y: 480, endPoint x: 545, endPoint y: 498, distance: 217.4
click at [545, 498] on div "12 XP Saņemsi Viegls 228 pilda Apraksts Uzdevums Palīdzība 1 . Norādi rindu, ku…" at bounding box center [684, 49] width 706 height 1178
copy div "Kāda ir teātra ēkas funkcija? Organizēt sporta sacensības Nodrošināt vietu izrā…"
click at [423, 398] on span "Nodrošināt vietu izrādēm un skatuves mākslai" at bounding box center [478, 395] width 205 height 15
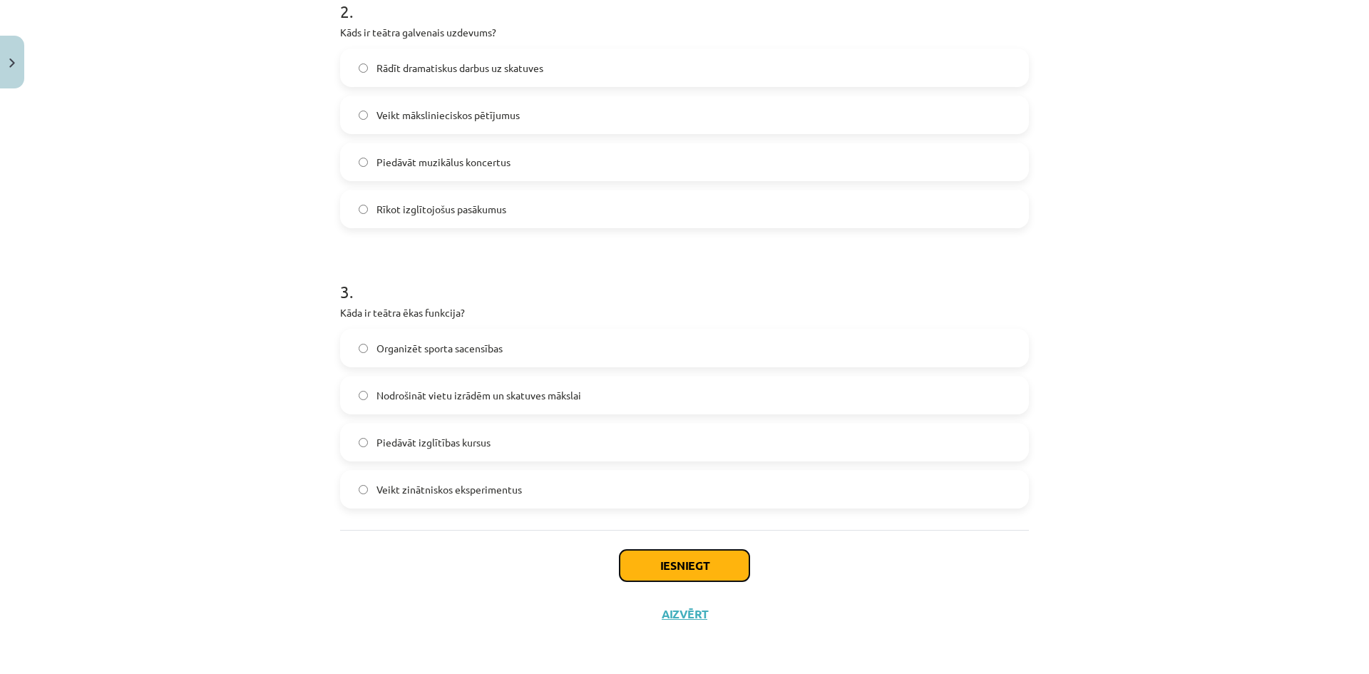
click at [655, 562] on button "Iesniegt" at bounding box center [684, 565] width 130 height 31
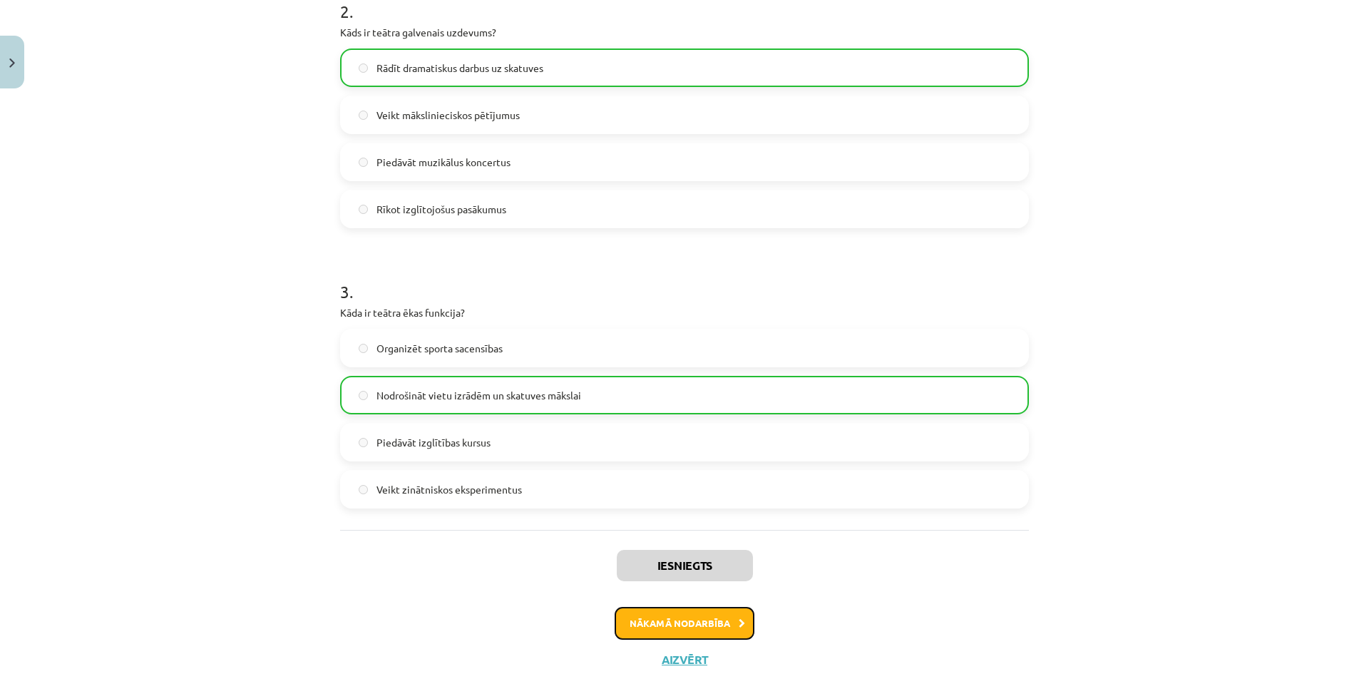
click at [661, 611] on button "Nākamā nodarbība" at bounding box center [684, 623] width 140 height 33
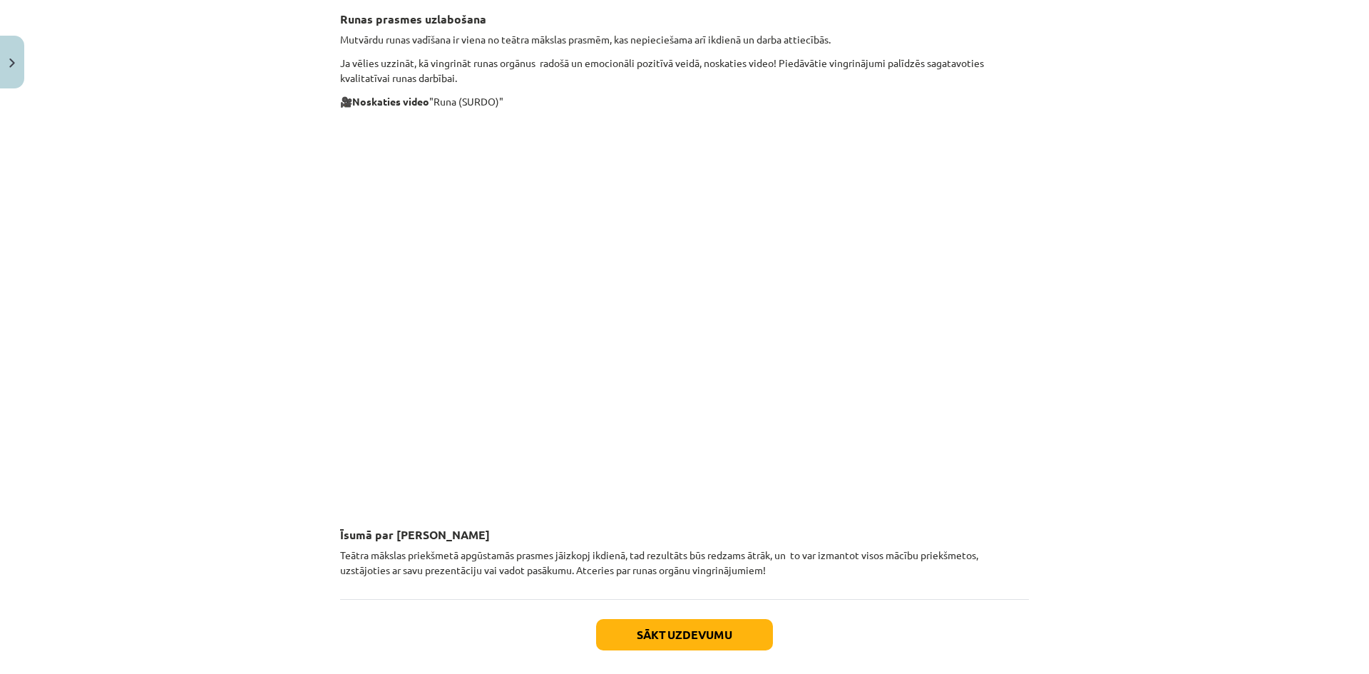
scroll to position [820, 0]
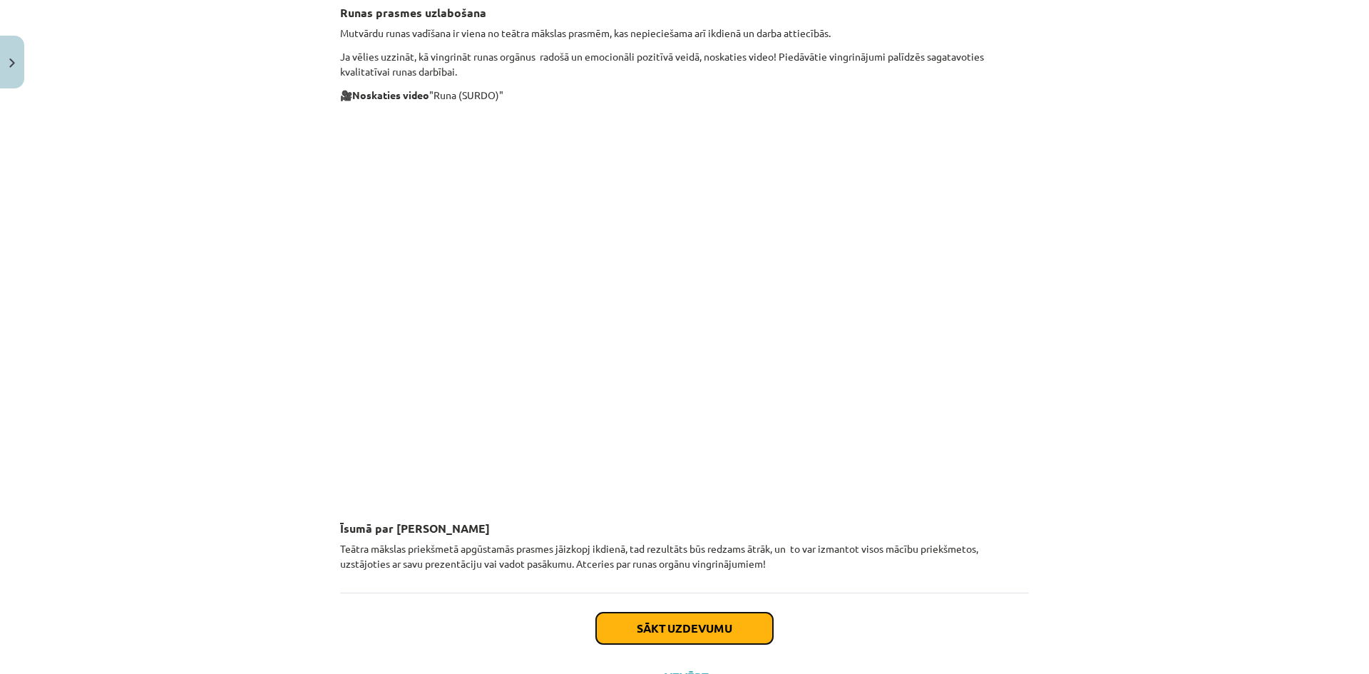
click at [700, 627] on button "Sākt uzdevumu" at bounding box center [684, 627] width 177 height 31
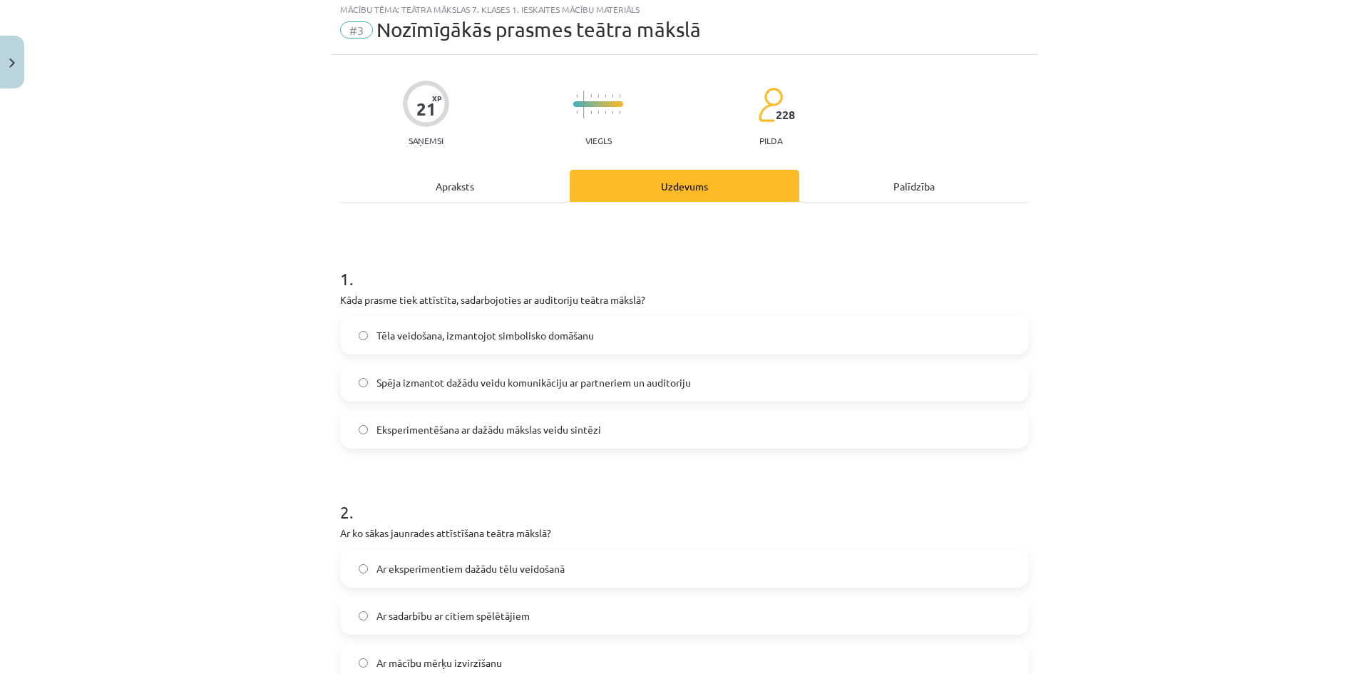
scroll to position [36, 0]
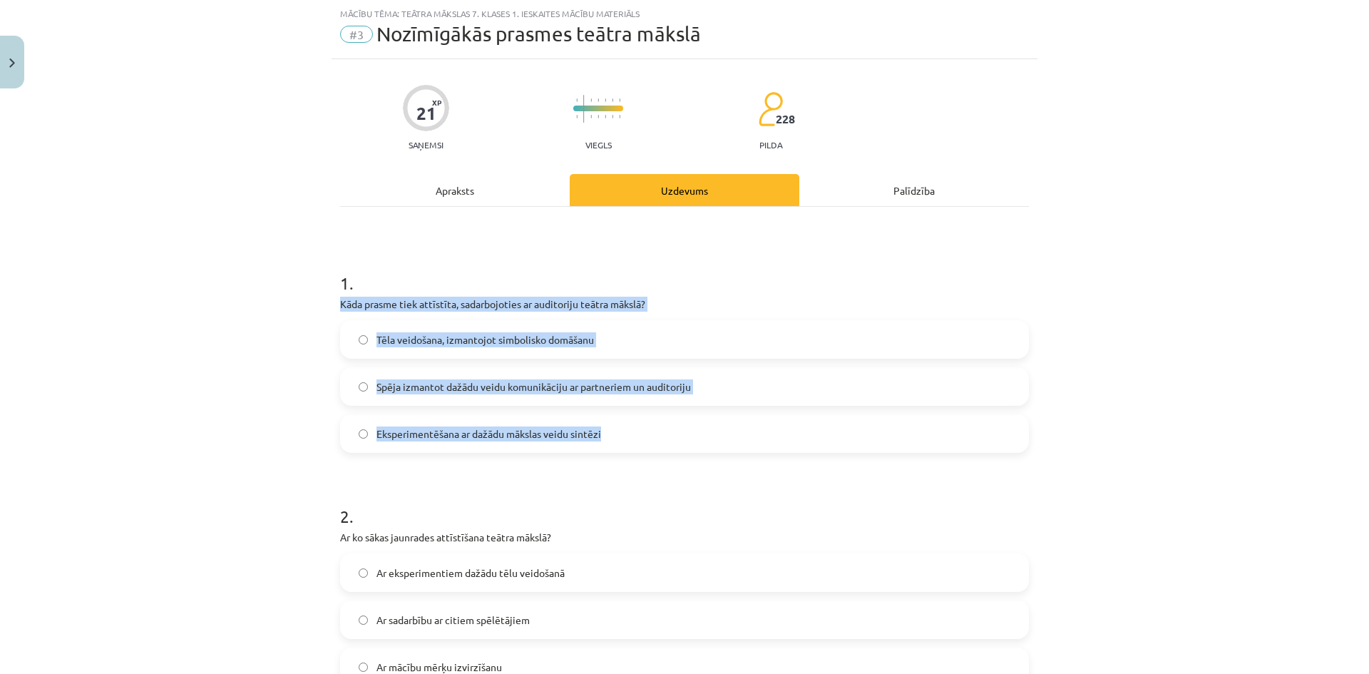
drag, startPoint x: 329, startPoint y: 299, endPoint x: 680, endPoint y: 429, distance: 374.6
copy div "Kāda prasme tiek attīstīta, sadarbojoties ar auditoriju teātra mākslā? Tēla vei…"
click at [511, 376] on label "Spēja izmantot dažādu veidu komunikāciju ar partneriem un auditoriju" at bounding box center [684, 387] width 686 height 36
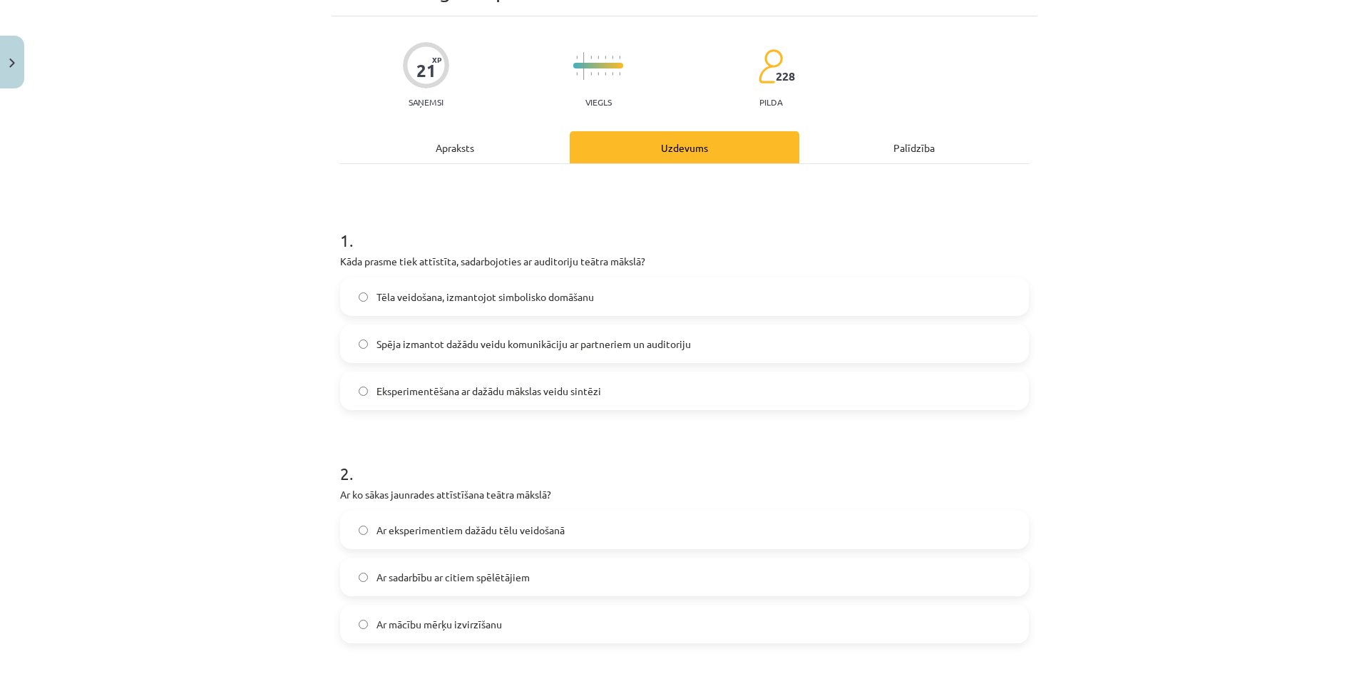
scroll to position [249, 0]
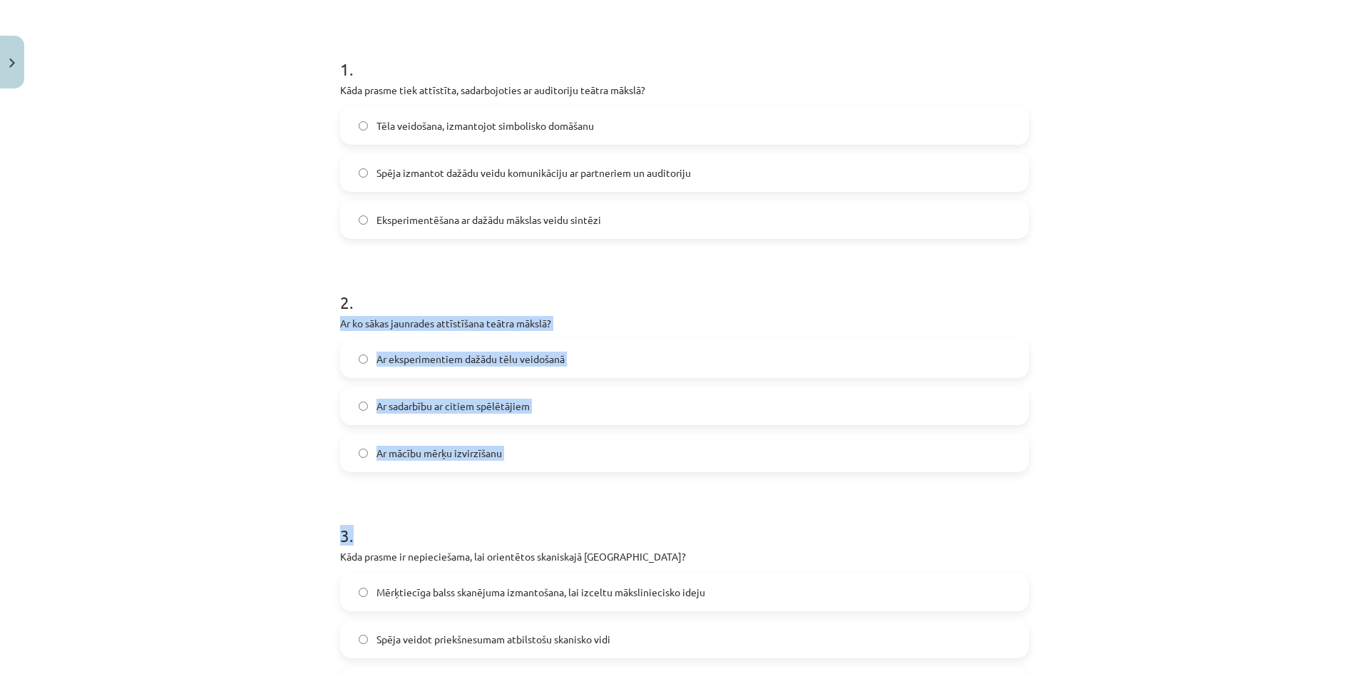
drag, startPoint x: 374, startPoint y: 330, endPoint x: 560, endPoint y: 480, distance: 239.2
click at [558, 482] on div "Mācību tēma: Teātra mākslas 7. klases 1. ieskaites mācību materiāls #3 Nozīmīgā…" at bounding box center [684, 337] width 1369 height 674
click at [259, 378] on div "Mācību tēma: Teātra mākslas 7. klases 1. ieskaites mācību materiāls #3 Nozīmīgā…" at bounding box center [684, 337] width 1369 height 674
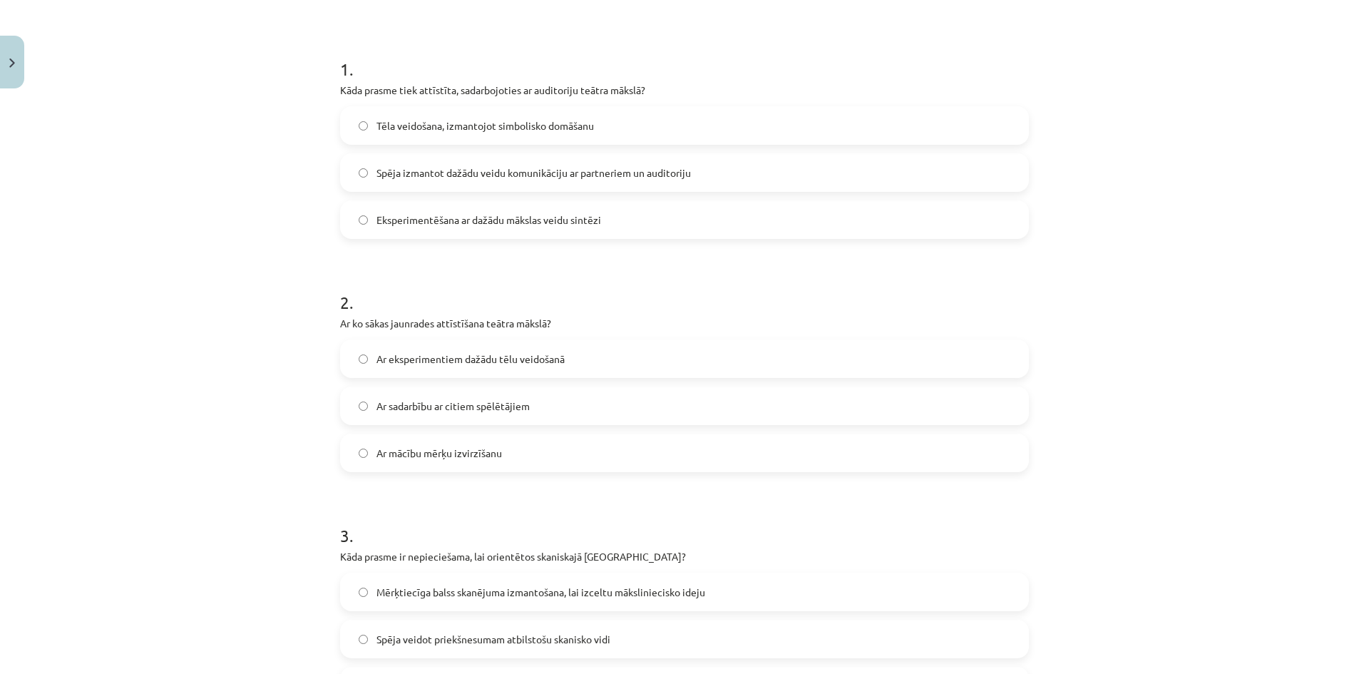
click at [261, 378] on div "Mācību tēma: Teātra mākslas 7. klases 1. ieskaites mācību materiāls #3 Nozīmīgā…" at bounding box center [684, 337] width 1369 height 674
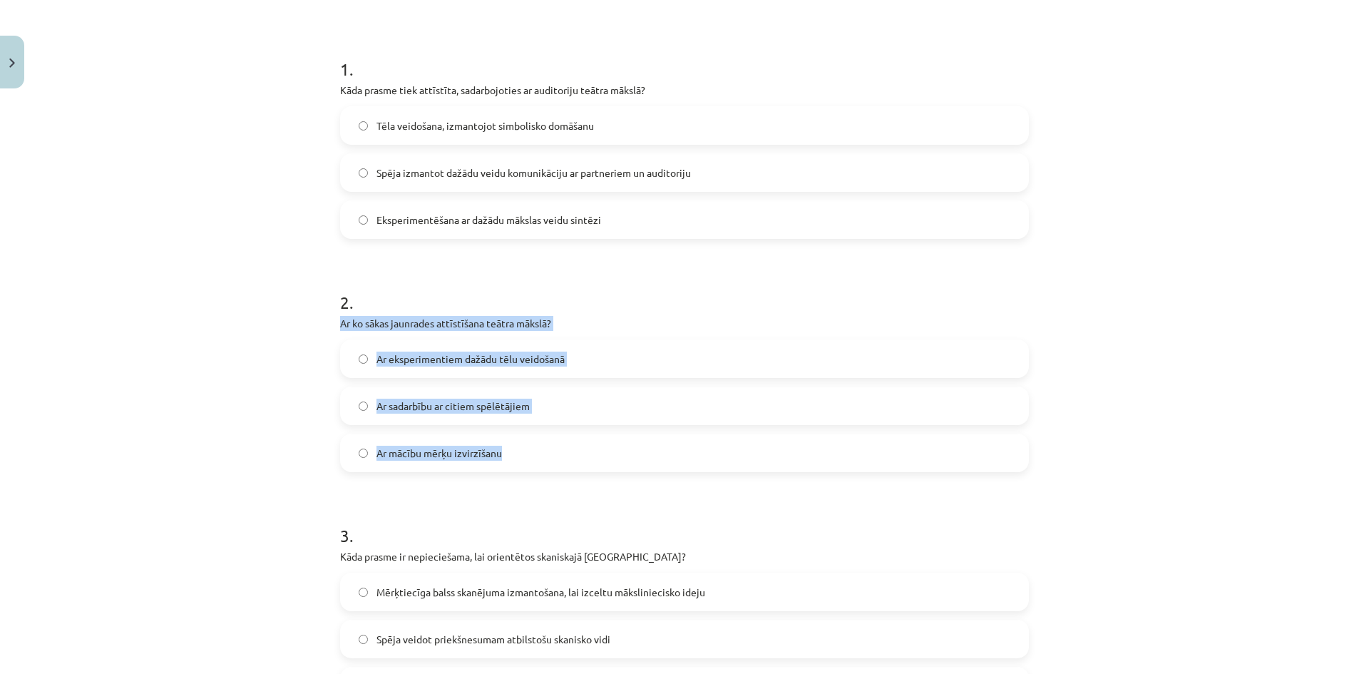
drag, startPoint x: 316, startPoint y: 317, endPoint x: 510, endPoint y: 448, distance: 233.5
click at [509, 449] on div "Mācību tēma: Teātra mākslas 7. klases 1. ieskaites mācību materiāls #3 Nozīmīgā…" at bounding box center [684, 337] width 1369 height 674
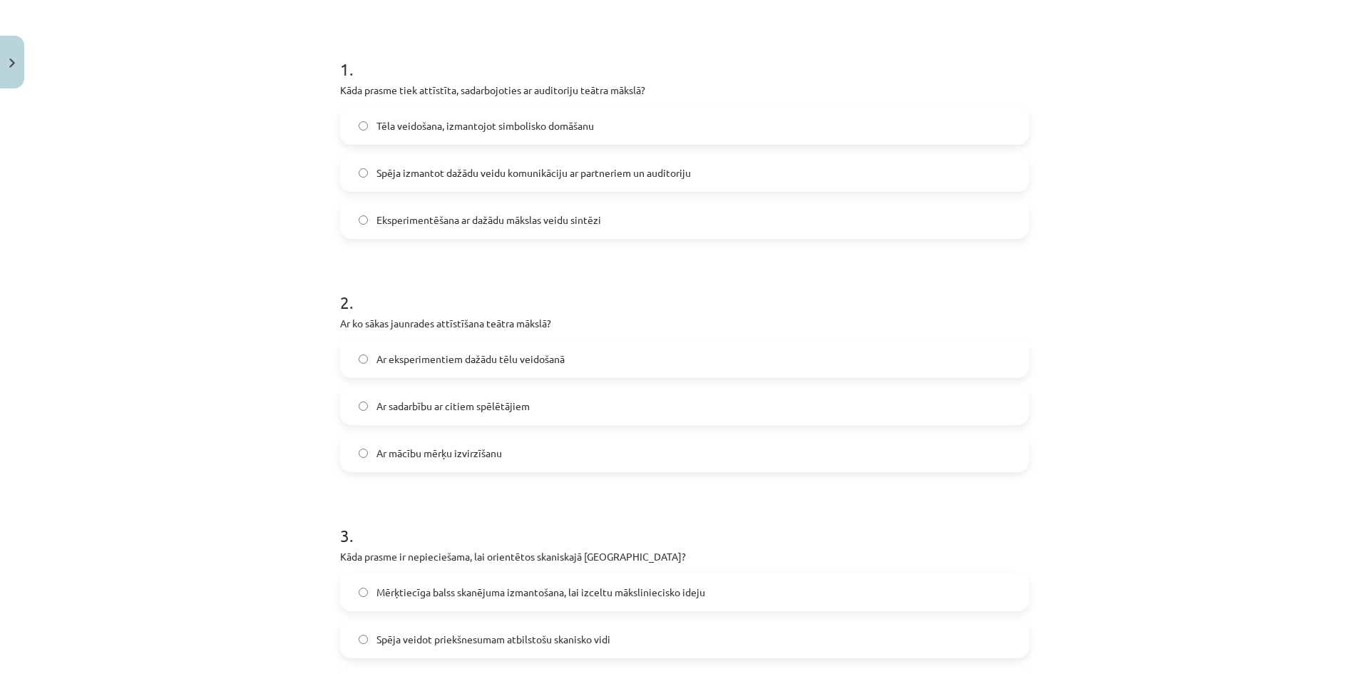
drag, startPoint x: 480, startPoint y: 482, endPoint x: 260, endPoint y: 323, distance: 271.0
click at [254, 321] on div "Mācību tēma: Teātra mākslas 7. klases 1. ieskaites mācību materiāls #3 Nozīmīgā…" at bounding box center [684, 337] width 1369 height 674
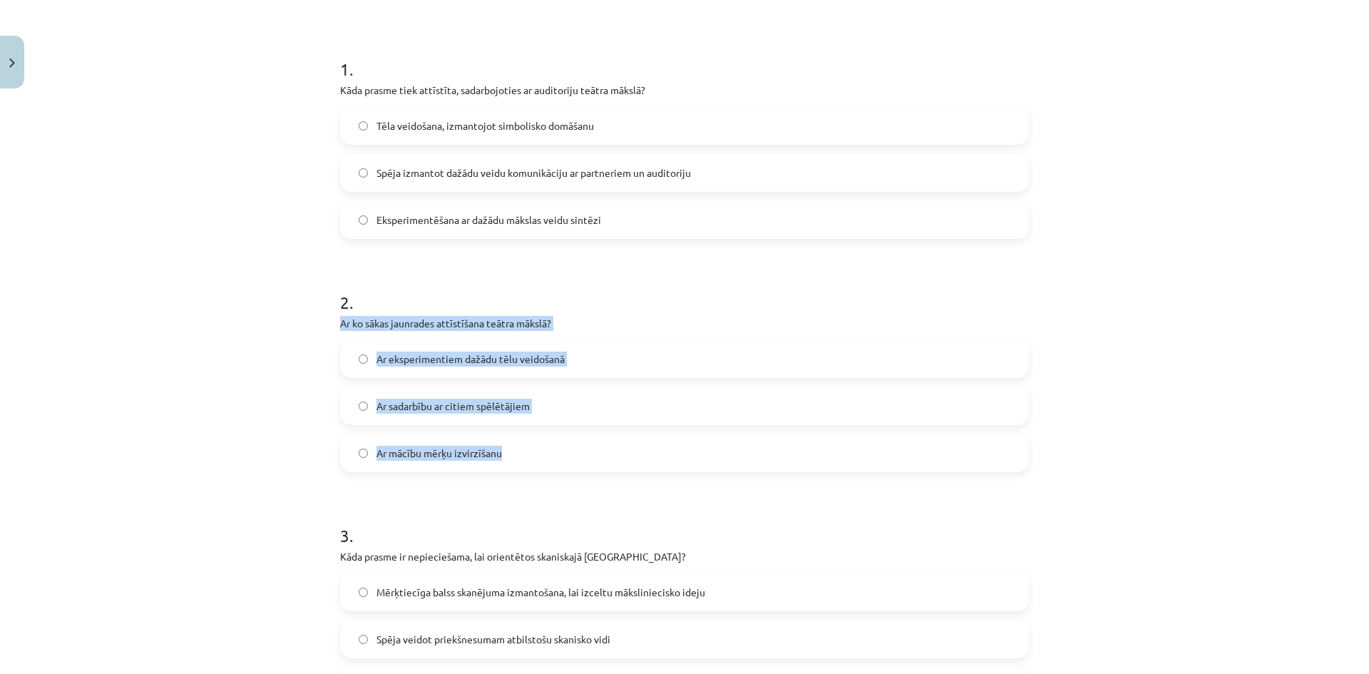
drag, startPoint x: 331, startPoint y: 321, endPoint x: 518, endPoint y: 444, distance: 224.4
copy div "Ar ko sākas jaunrades attīstīšana teātra mākslā? Ar eksperimentiem dažādu tēlu …"
click at [528, 359] on span "Ar eksperimentiem dažādu tēlu veidošanā" at bounding box center [470, 358] width 188 height 15
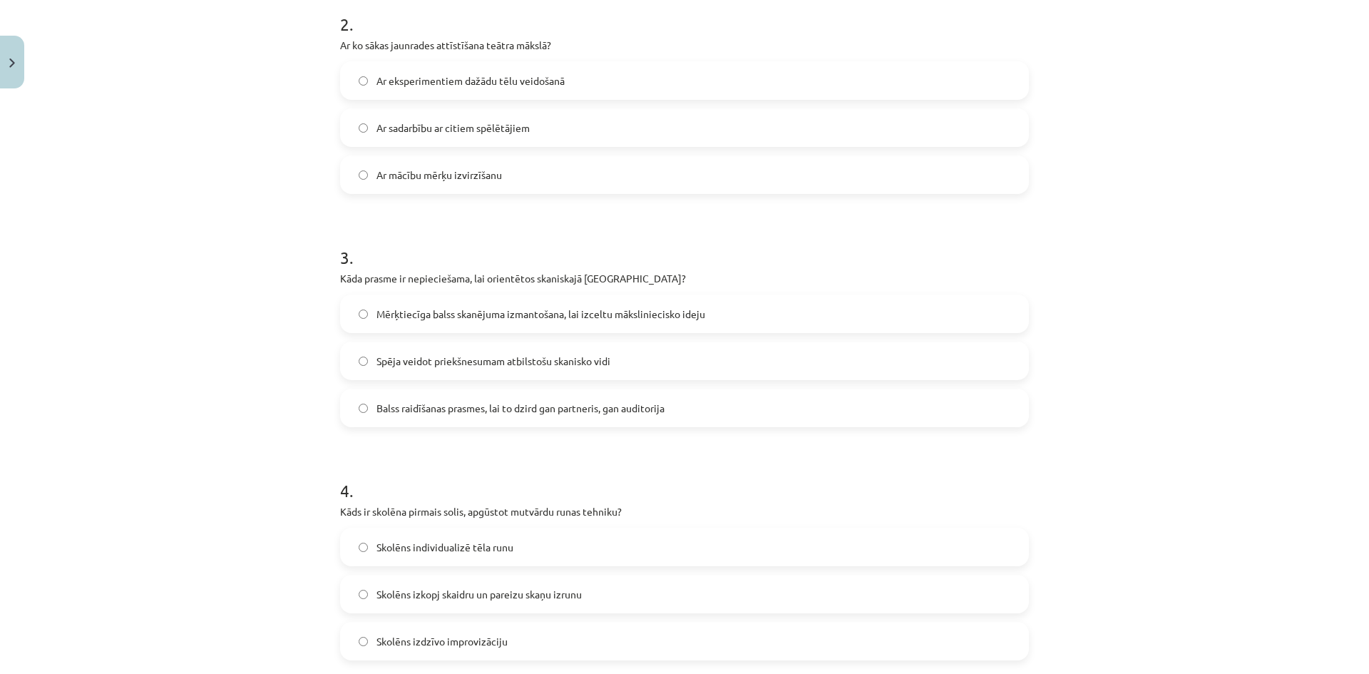
scroll to position [535, 0]
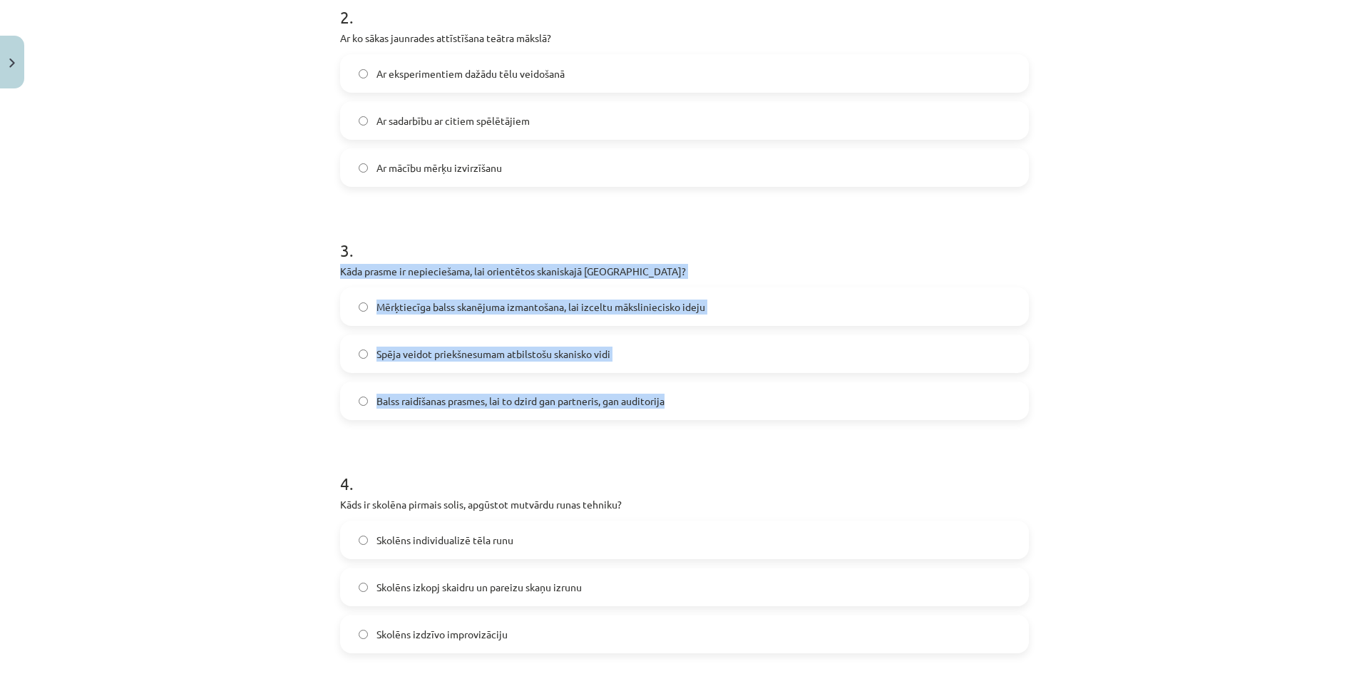
drag, startPoint x: 372, startPoint y: 279, endPoint x: 718, endPoint y: 398, distance: 365.6
click at [718, 398] on div "Mācību tēma: Teātra mākslas 7. klases 1. ieskaites mācību materiāls #3 Nozīmīgā…" at bounding box center [684, 337] width 1369 height 674
copy div "Kāda prasme ir nepieciešama, lai orientētos skaniskajā telpā? Mērķtiecīga balss…"
click at [420, 354] on span "Spēja veidot priekšnesumam atbilstošu skanisko vidi" at bounding box center [493, 353] width 234 height 15
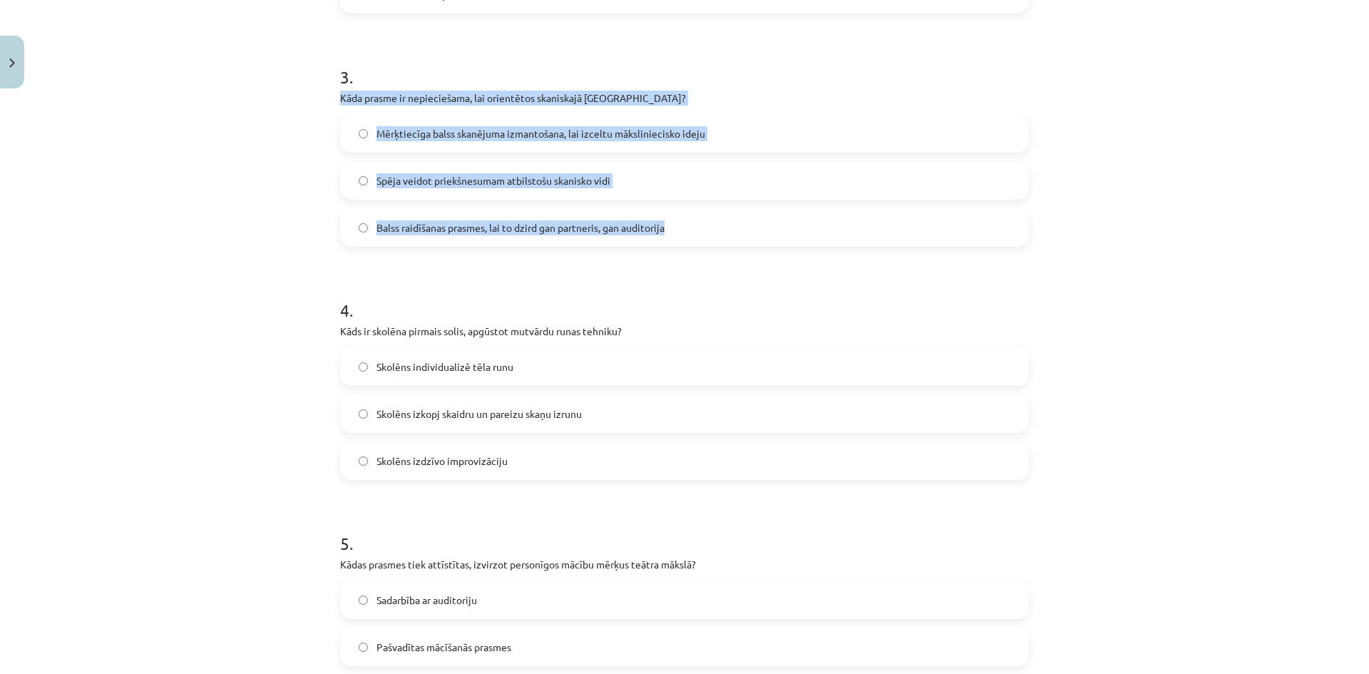
scroll to position [748, 0]
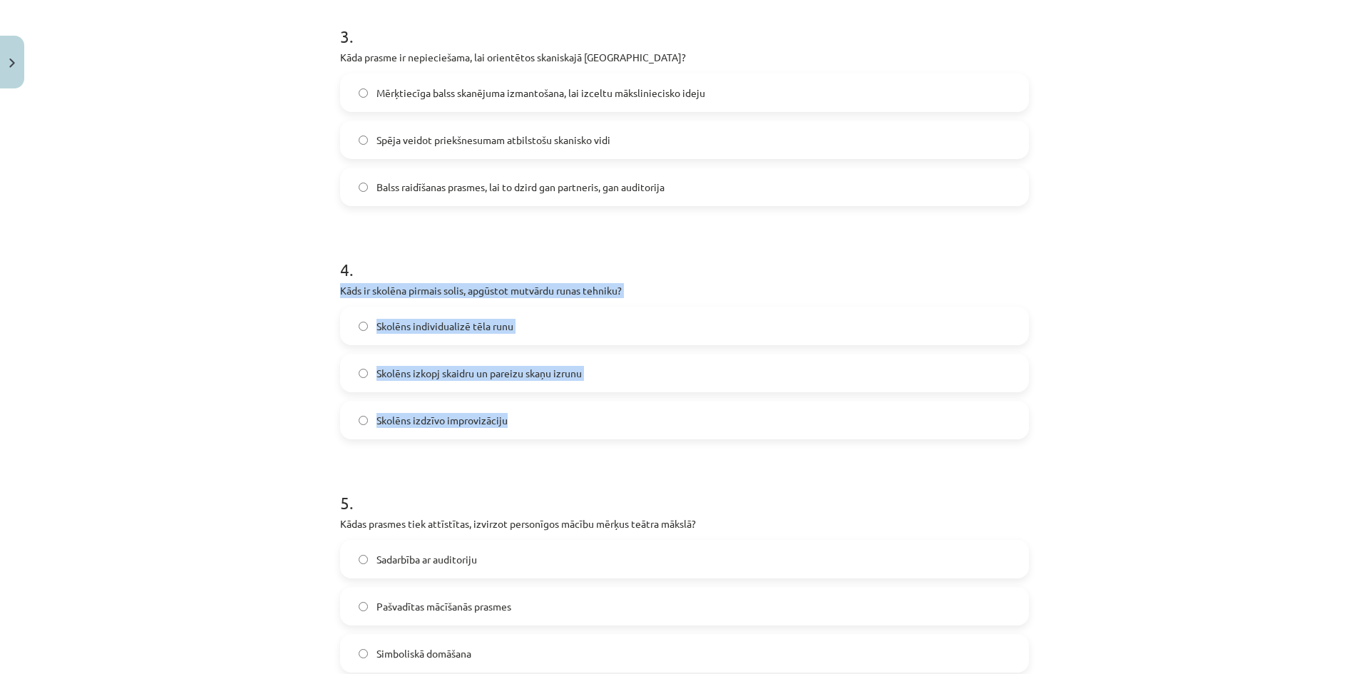
drag, startPoint x: 322, startPoint y: 287, endPoint x: 582, endPoint y: 416, distance: 289.4
click at [580, 416] on div "Mācību tēma: Teātra mākslas 7. klases 1. ieskaites mācību materiāls #3 Nozīmīgā…" at bounding box center [684, 337] width 1369 height 674
copy div "Kāds ir skolēna pirmais solis, apgūstot mutvārdu runas tehniku? Skolēns individ…"
click at [489, 369] on span "Skolēns izkopj skaidru un pareizu skaņu izrunu" at bounding box center [478, 373] width 205 height 15
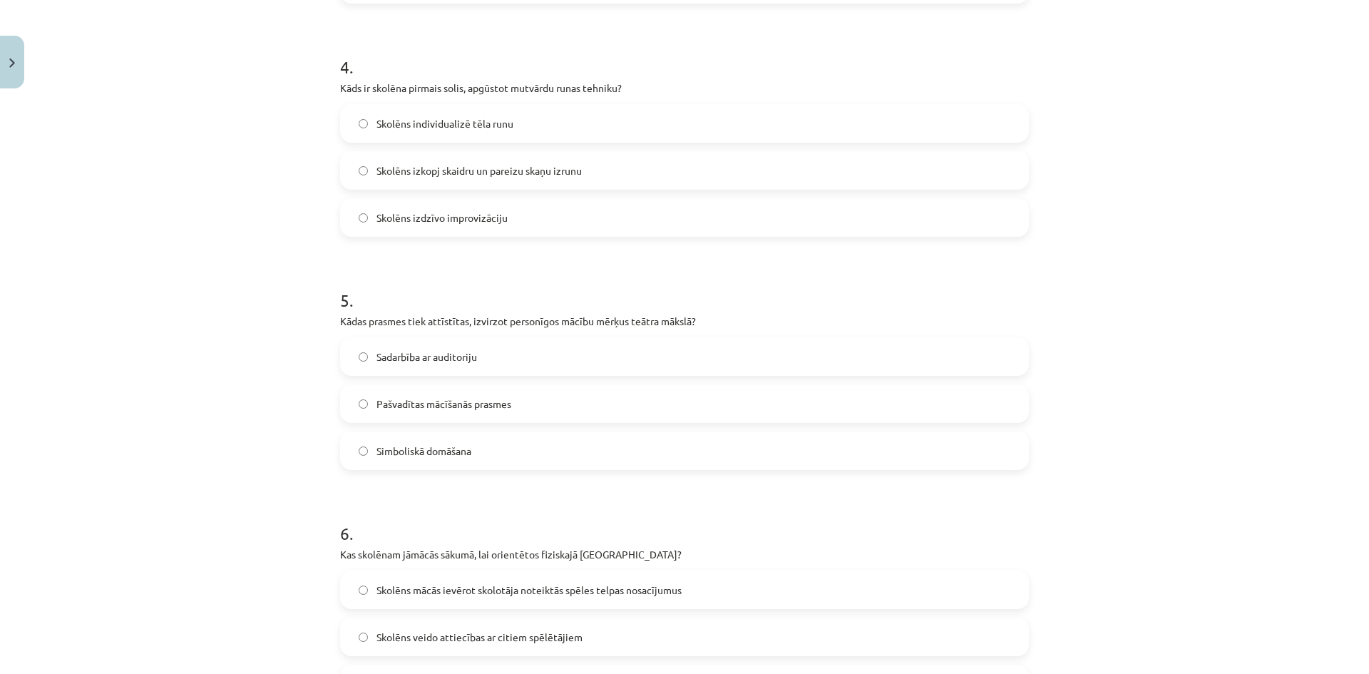
scroll to position [962, 0]
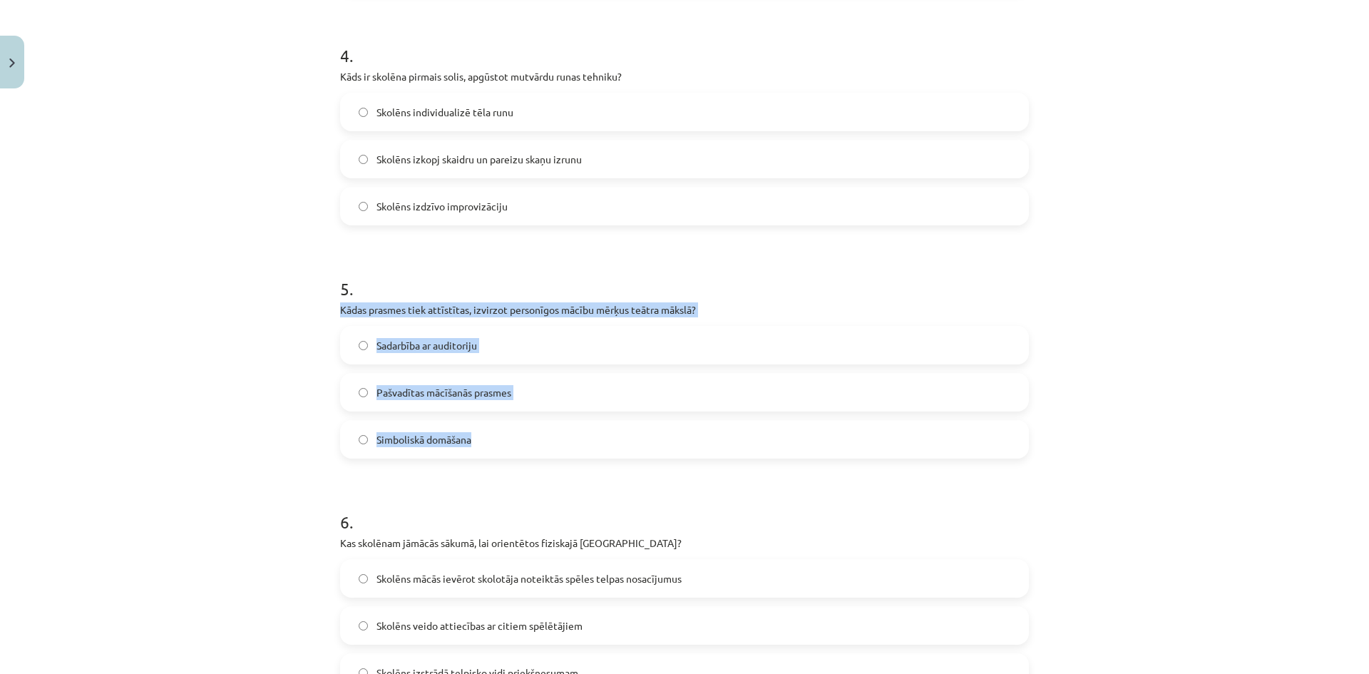
drag, startPoint x: 326, startPoint y: 311, endPoint x: 602, endPoint y: 385, distance: 284.8
click at [616, 433] on div "Mācību tēma: Teātra mākslas 7. klases 1. ieskaites mācību materiāls #3 Nozīmīgā…" at bounding box center [684, 337] width 1369 height 674
copy div "Kādas prasmes tiek attīstītas, izvirzot personīgos mācību mērķus teātra mākslā?…"
click at [460, 385] on span "Pašvadītas mācīšanās prasmes" at bounding box center [443, 392] width 135 height 15
click at [208, 386] on div "Mācību tēma: Teātra mākslas 7. klases 1. ieskaites mācību materiāls #3 Nozīmīgā…" at bounding box center [684, 337] width 1369 height 674
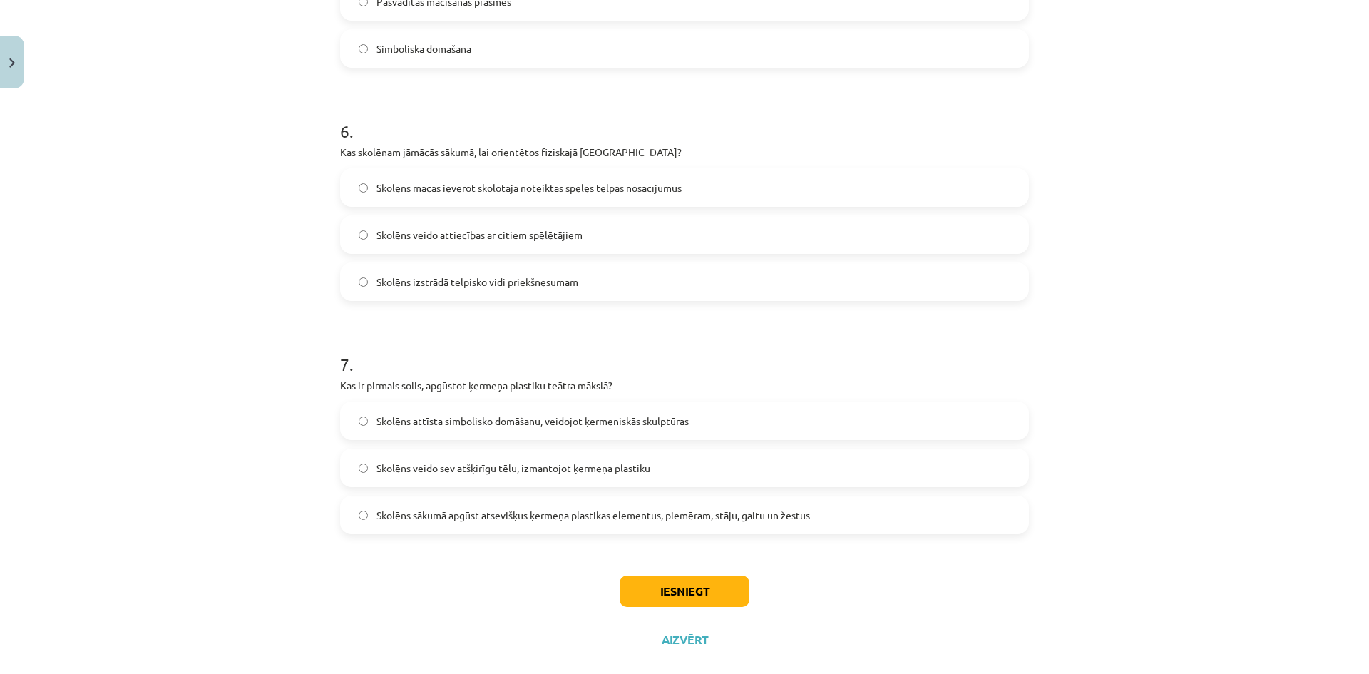
scroll to position [1379, 0]
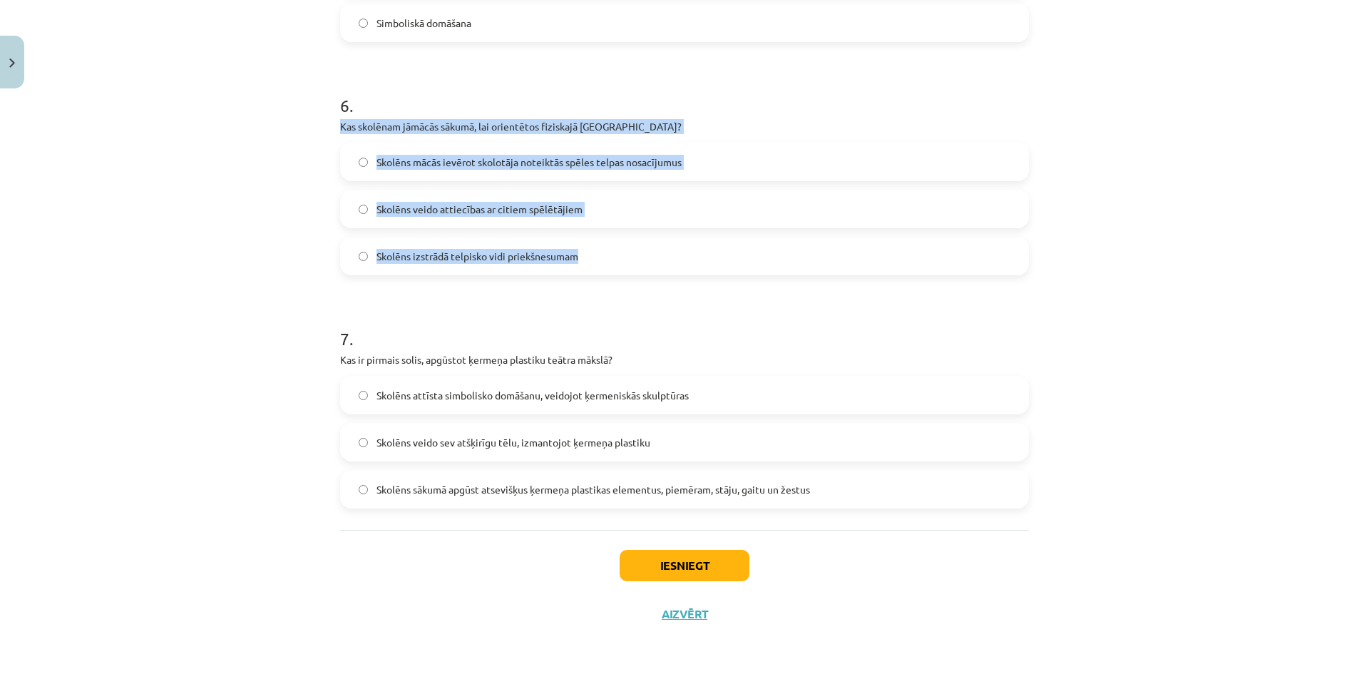
drag, startPoint x: 334, startPoint y: 124, endPoint x: 651, endPoint y: 251, distance: 341.0
click at [651, 254] on div "6 . Kas skolēnam jāmācās sākumā, lai orientētos fiziskajā telpā? Skolēns mācās …" at bounding box center [684, 173] width 689 height 205
copy div "Kas skolēnam jāmācās sākumā, lai orientētos fiziskajā telpā? Skolēns mācās ievē…"
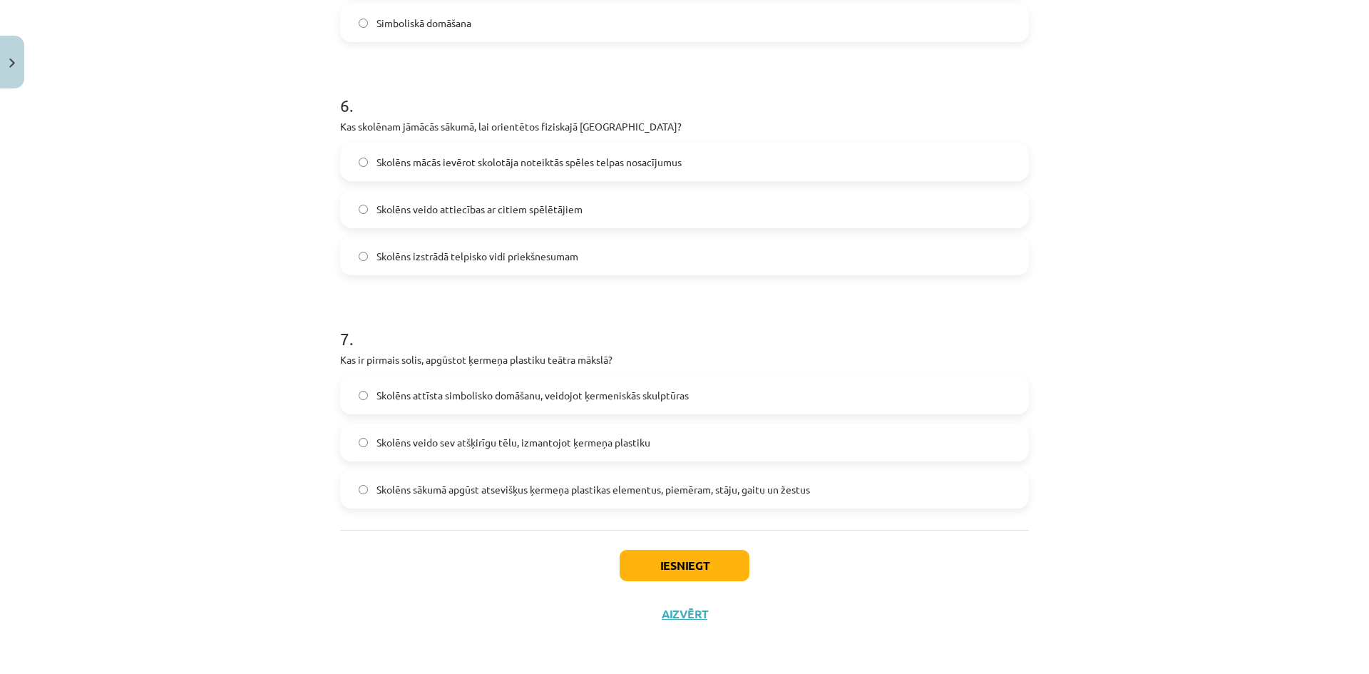
click at [425, 493] on span "Skolēns sākumā apgūst atsevišķus ķermeņa plastikas elementus, piemēram, stāju, …" at bounding box center [592, 489] width 433 height 15
click at [444, 163] on span "Skolēns mācās ievērot skolotāja noteiktās spēles telpas nosacījumus" at bounding box center [528, 162] width 305 height 15
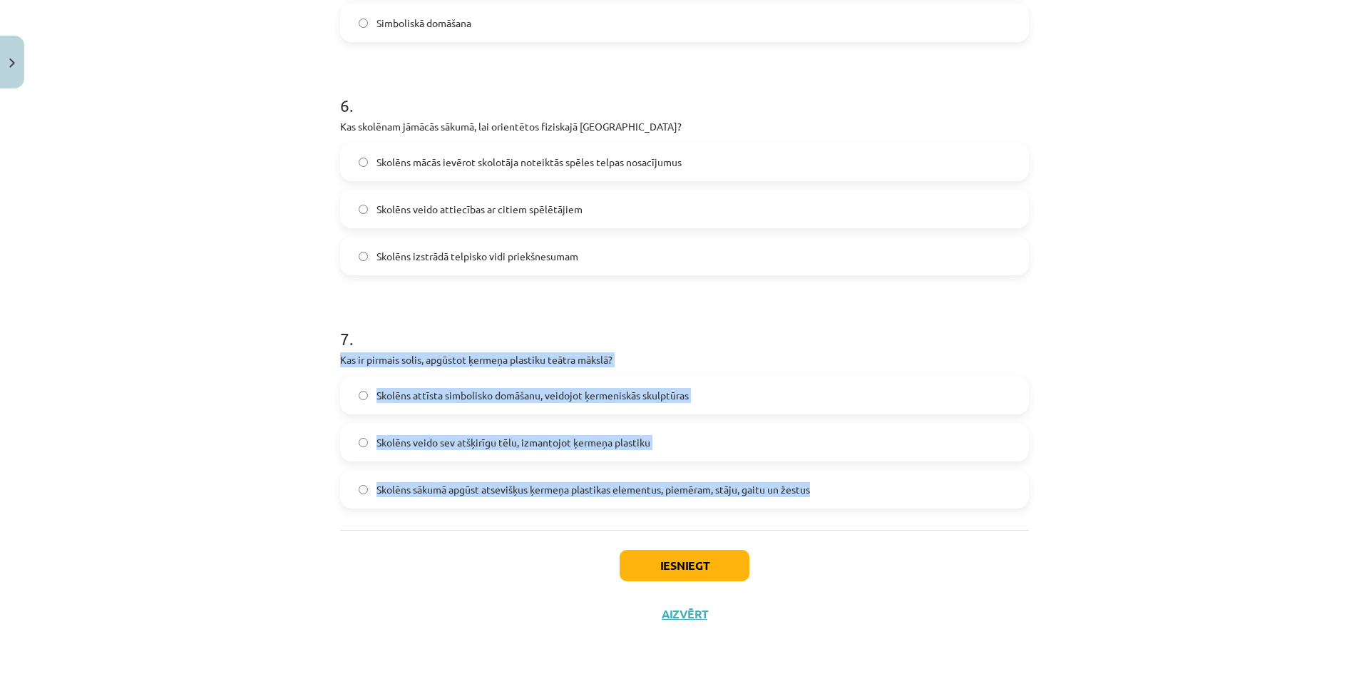
drag, startPoint x: 363, startPoint y: 366, endPoint x: 838, endPoint y: 486, distance: 489.8
click at [838, 486] on div "Mācību tēma: Teātra mākslas 7. klases 1. ieskaites mācību materiāls #3 Nozīmīgā…" at bounding box center [684, 337] width 1369 height 674
copy div "Kas ir pirmais solis, apgūstot ķermeņa plastiku teātra mākslā? Skolēns attīsta …"
click at [655, 552] on button "Iesniegt" at bounding box center [684, 565] width 130 height 31
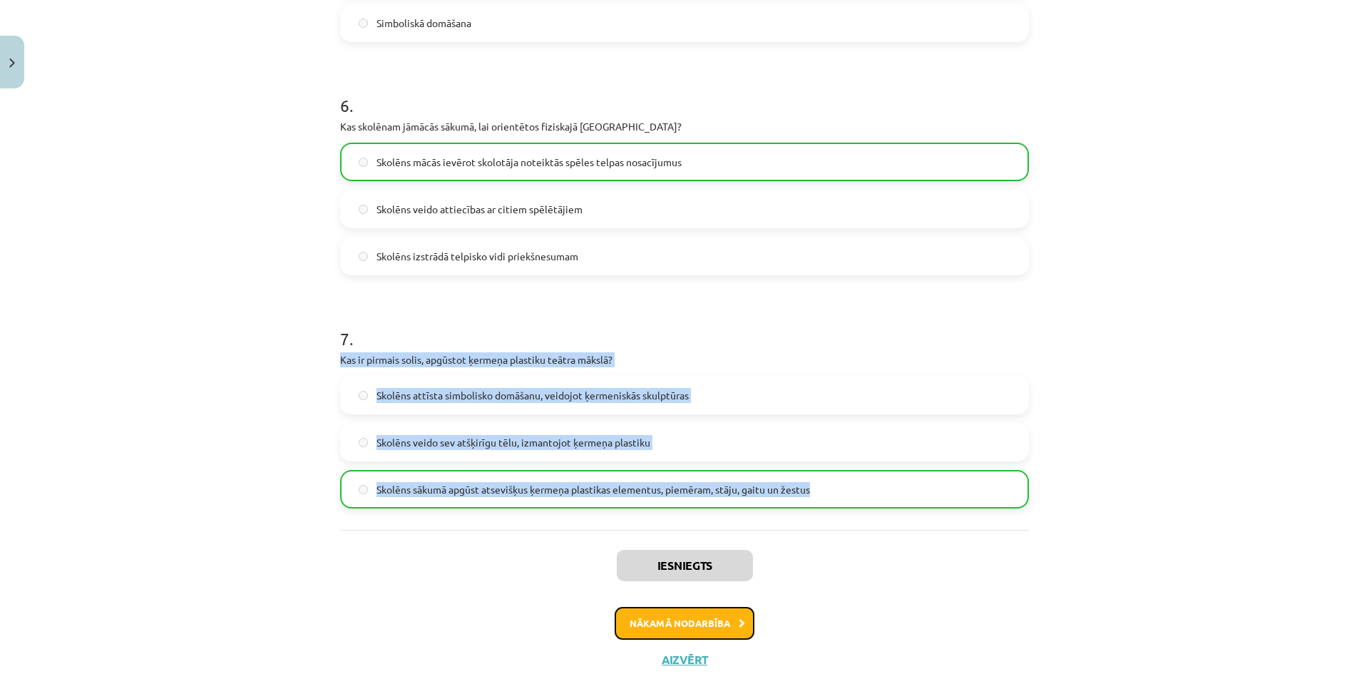
click at [707, 622] on button "Nākamā nodarbība" at bounding box center [684, 623] width 140 height 33
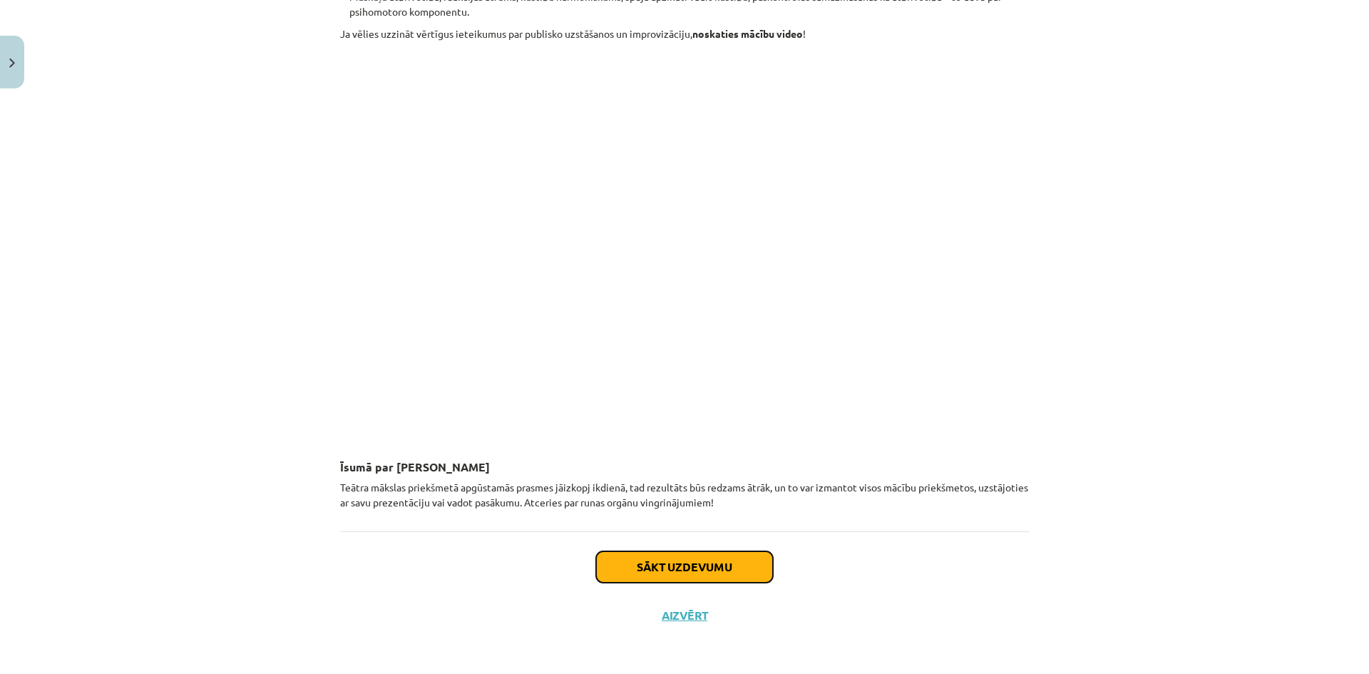
click at [684, 565] on button "Sākt uzdevumu" at bounding box center [684, 566] width 177 height 31
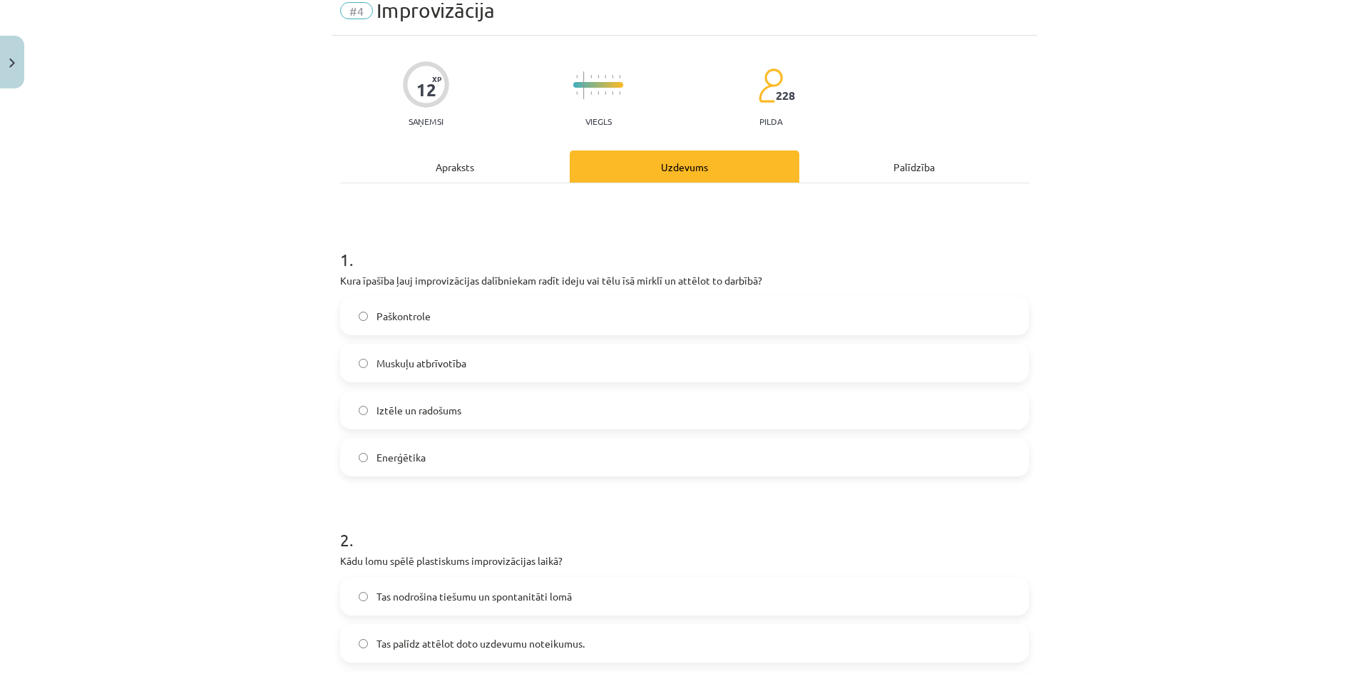
scroll to position [36, 0]
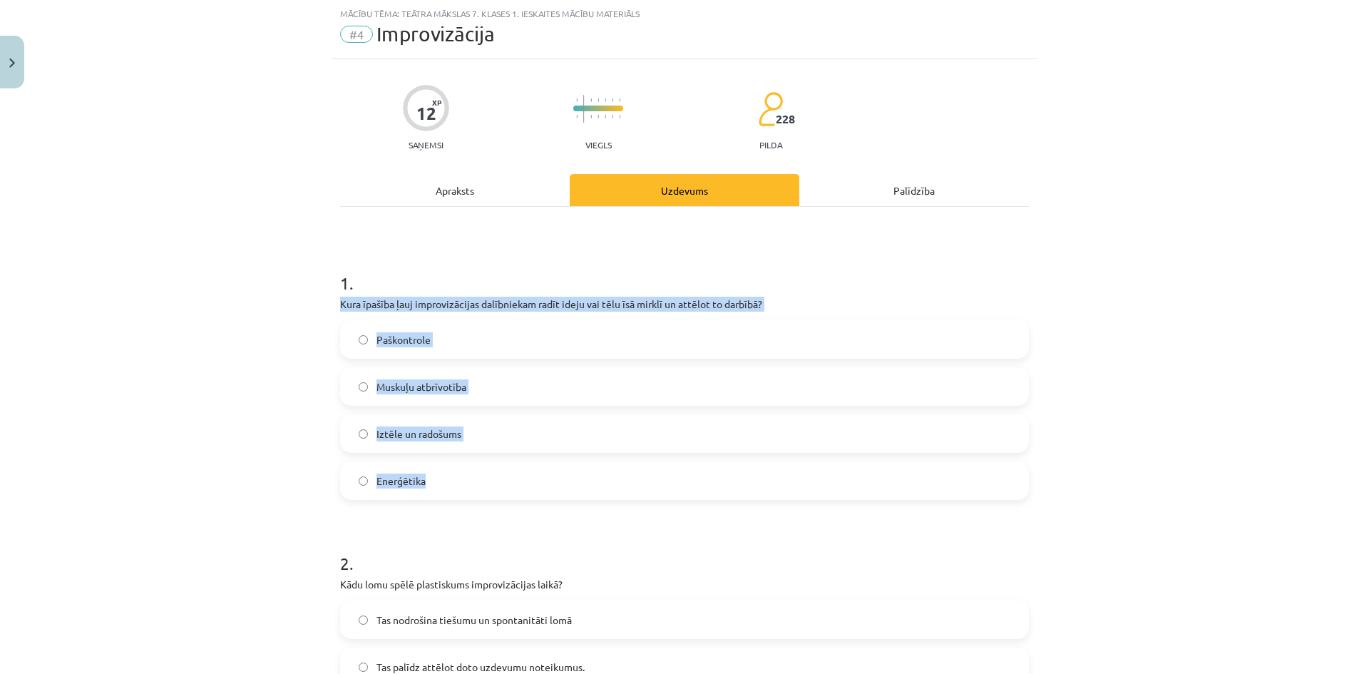
drag, startPoint x: 321, startPoint y: 294, endPoint x: 530, endPoint y: 478, distance: 277.7
click at [530, 478] on div "Mācību tēma: Teātra mākslas 7. klases 1. ieskaites mācību materiāls #4 Improviz…" at bounding box center [684, 337] width 1369 height 674
click at [417, 435] on span "Iztēle un radošums" at bounding box center [418, 433] width 85 height 15
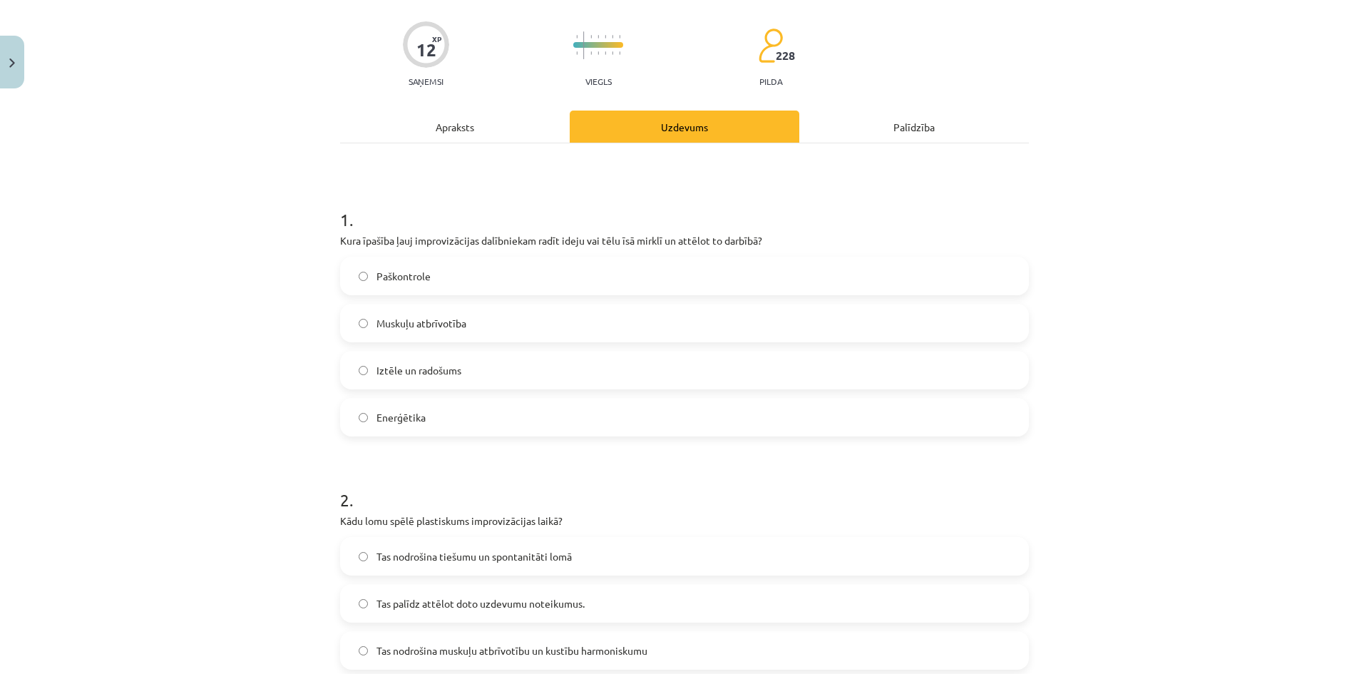
scroll to position [321, 0]
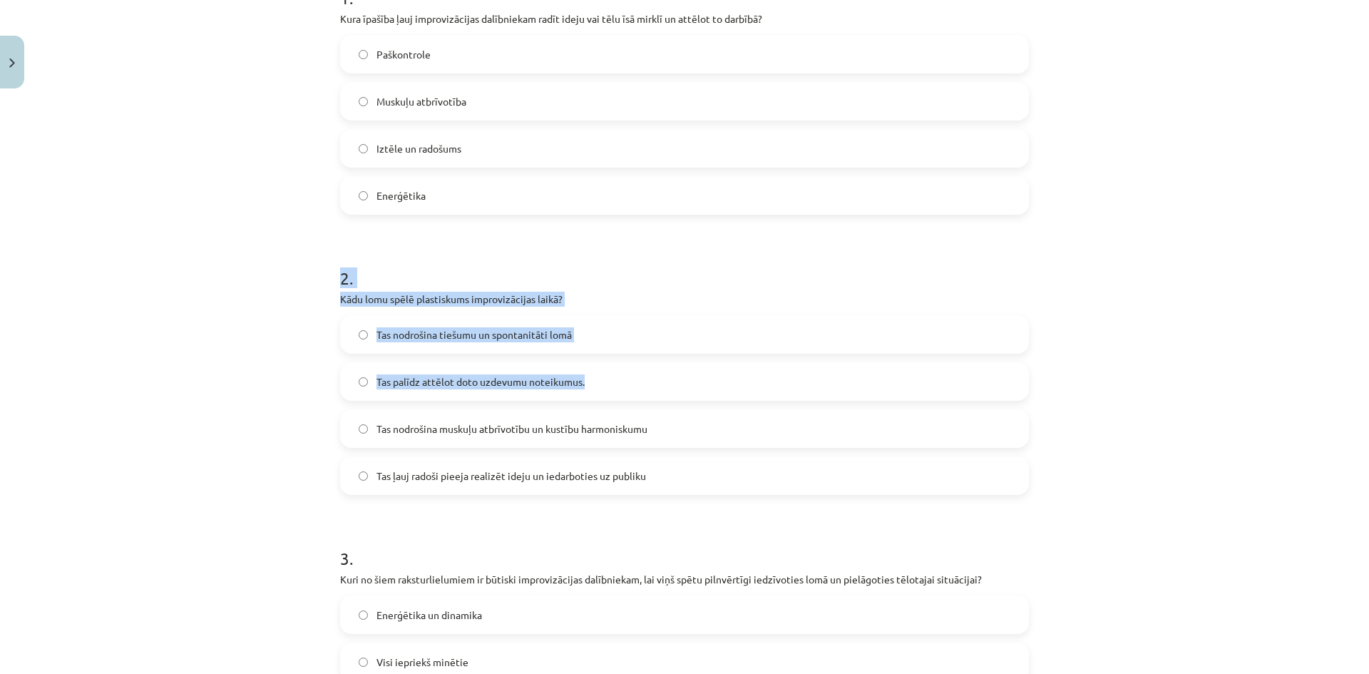
drag, startPoint x: 348, startPoint y: 304, endPoint x: 444, endPoint y: 344, distance: 103.9
click at [577, 386] on div "Mācību tēma: Teātra mākslas 7. klases 1. ieskaites mācību materiāls #4 Improviz…" at bounding box center [684, 337] width 1369 height 674
drag, startPoint x: 240, startPoint y: 283, endPoint x: 289, endPoint y: 293, distance: 49.5
click at [242, 284] on div "Mācību tēma: Teātra mākslas 7. klases 1. ieskaites mācību materiāls #4 Improviz…" at bounding box center [684, 337] width 1369 height 674
click at [314, 310] on div "Mācību tēma: Teātra mākslas 7. klases 1. ieskaites mācību materiāls #4 Improviz…" at bounding box center [684, 337] width 1369 height 674
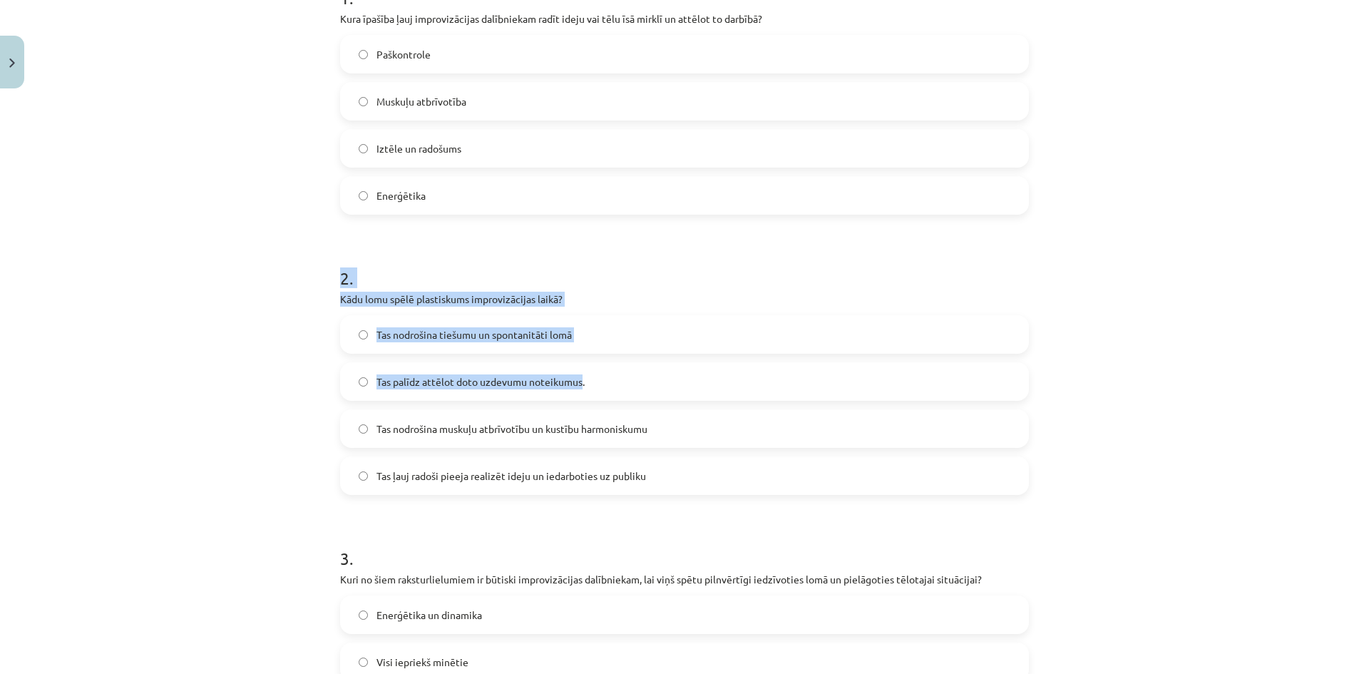
click at [314, 309] on div "Mācību tēma: Teātra mākslas 7. klases 1. ieskaites mācību materiāls #4 Improviz…" at bounding box center [684, 337] width 1369 height 674
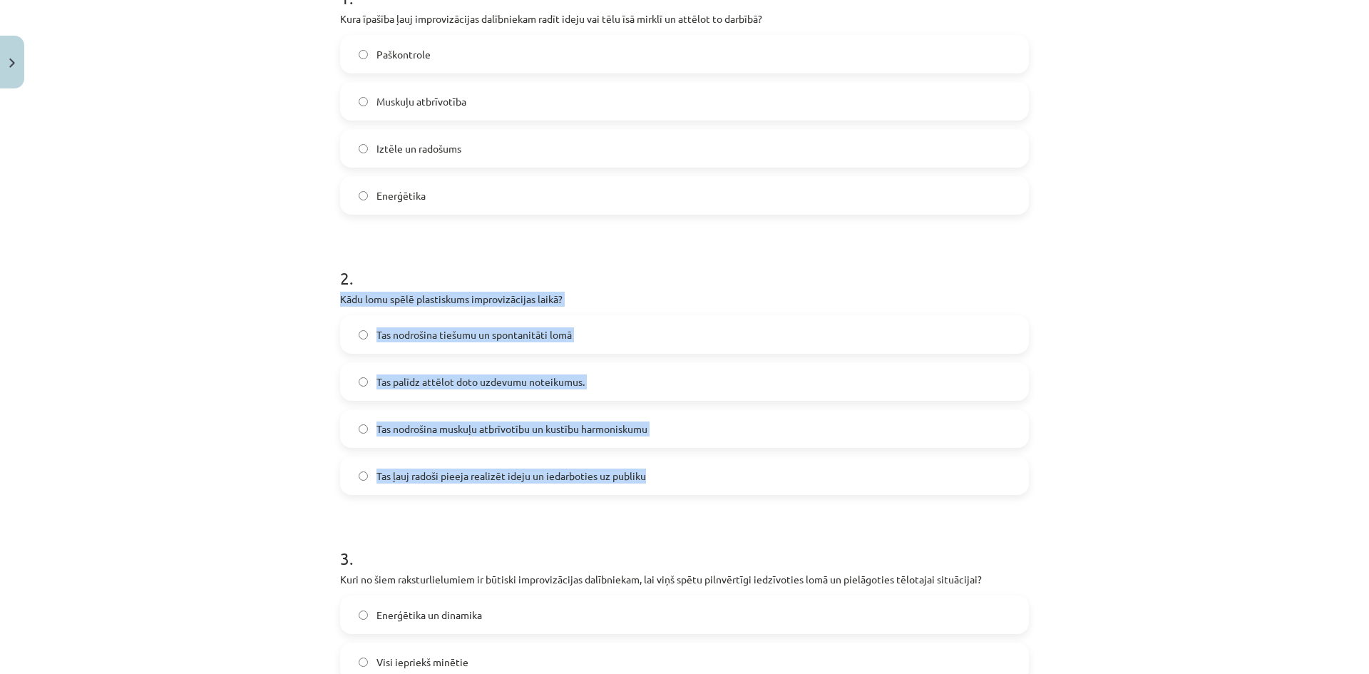
drag, startPoint x: 333, startPoint y: 287, endPoint x: 657, endPoint y: 478, distance: 376.0
click at [656, 479] on div "12 XP Saņemsi Viegls 228 pilda Apraksts Uzdevums Palīdzība 1 . Kura īpašība ļau…" at bounding box center [684, 339] width 706 height 1130
click at [463, 477] on span "Tas ļauj radoši pieeja realizēt ideju un iedarboties uz publiku" at bounding box center [510, 475] width 269 height 15
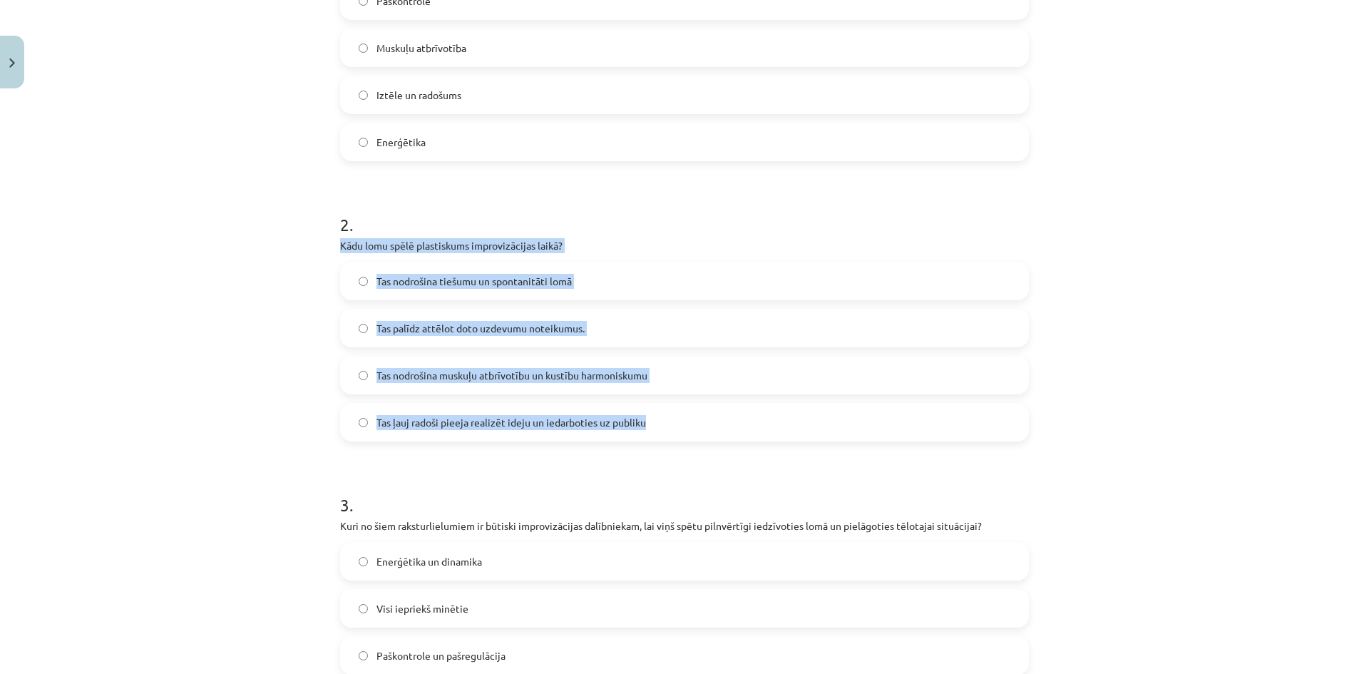
scroll to position [535, 0]
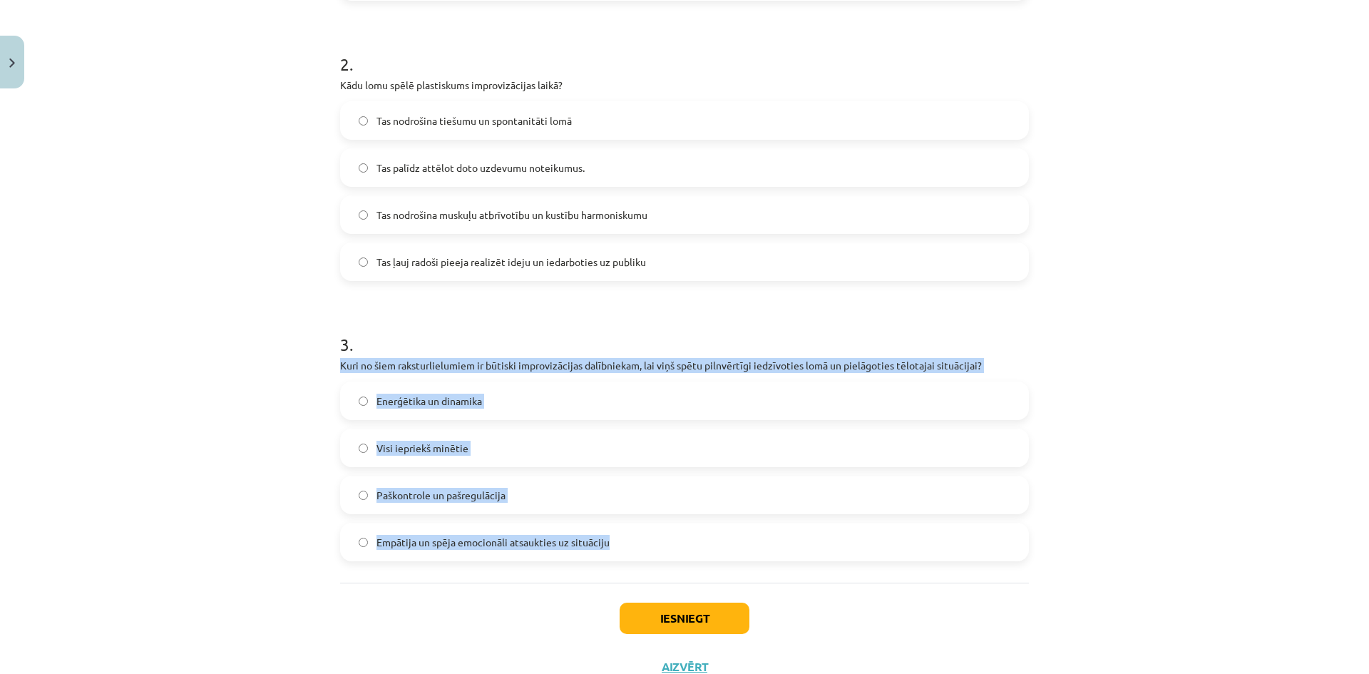
drag, startPoint x: 331, startPoint y: 368, endPoint x: 608, endPoint y: 515, distance: 313.8
click at [619, 525] on div "Mācību tēma: Teātra mākslas 7. klases 1. ieskaites mācību materiāls #4 Improviz…" at bounding box center [684, 337] width 1369 height 674
click at [418, 450] on span "Visi iepriekš minētie" at bounding box center [422, 448] width 92 height 15
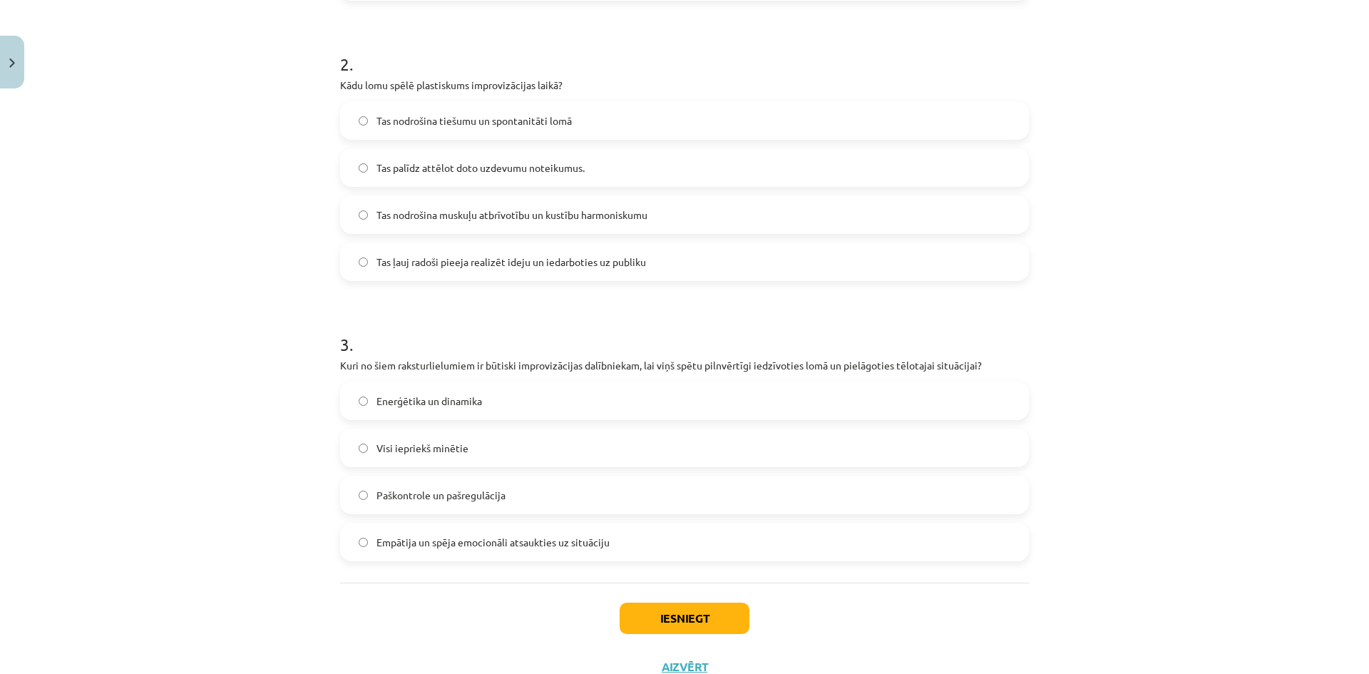
click at [675, 627] on div "Iesniegt Aizvērt" at bounding box center [684, 632] width 689 height 100
click at [672, 616] on button "Iesniegt" at bounding box center [684, 617] width 130 height 31
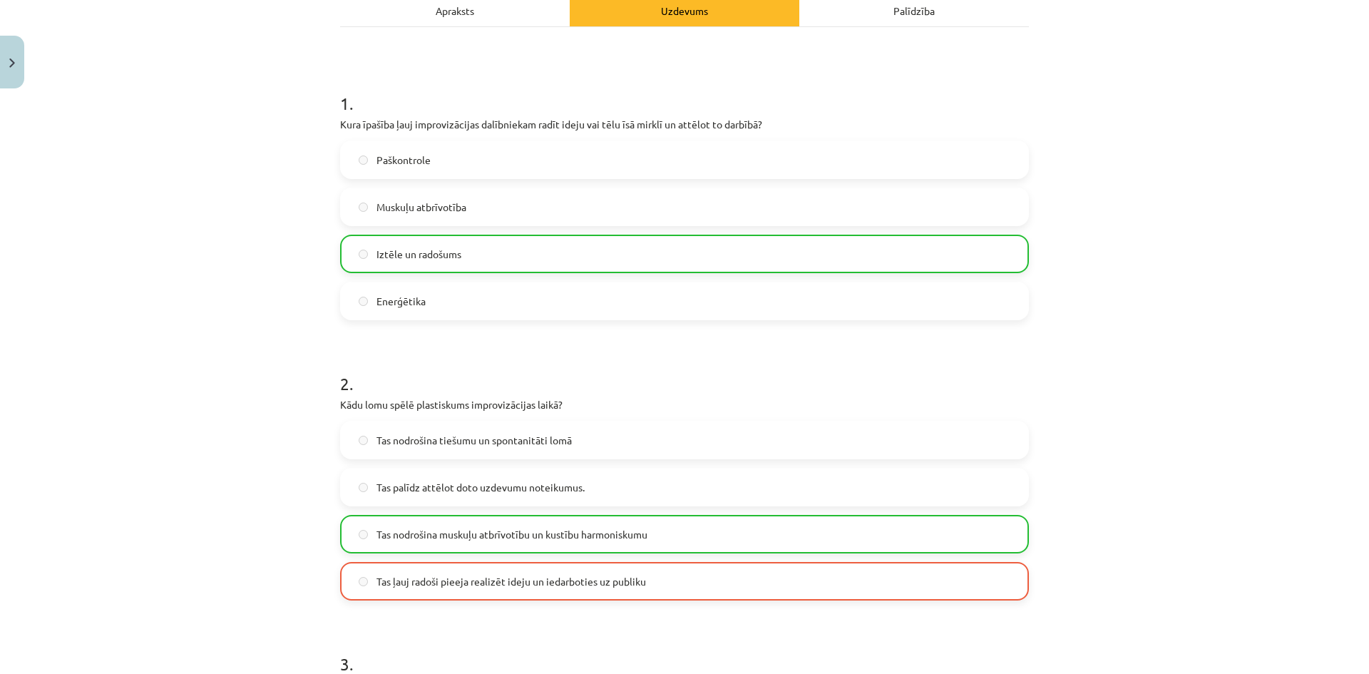
scroll to position [0, 0]
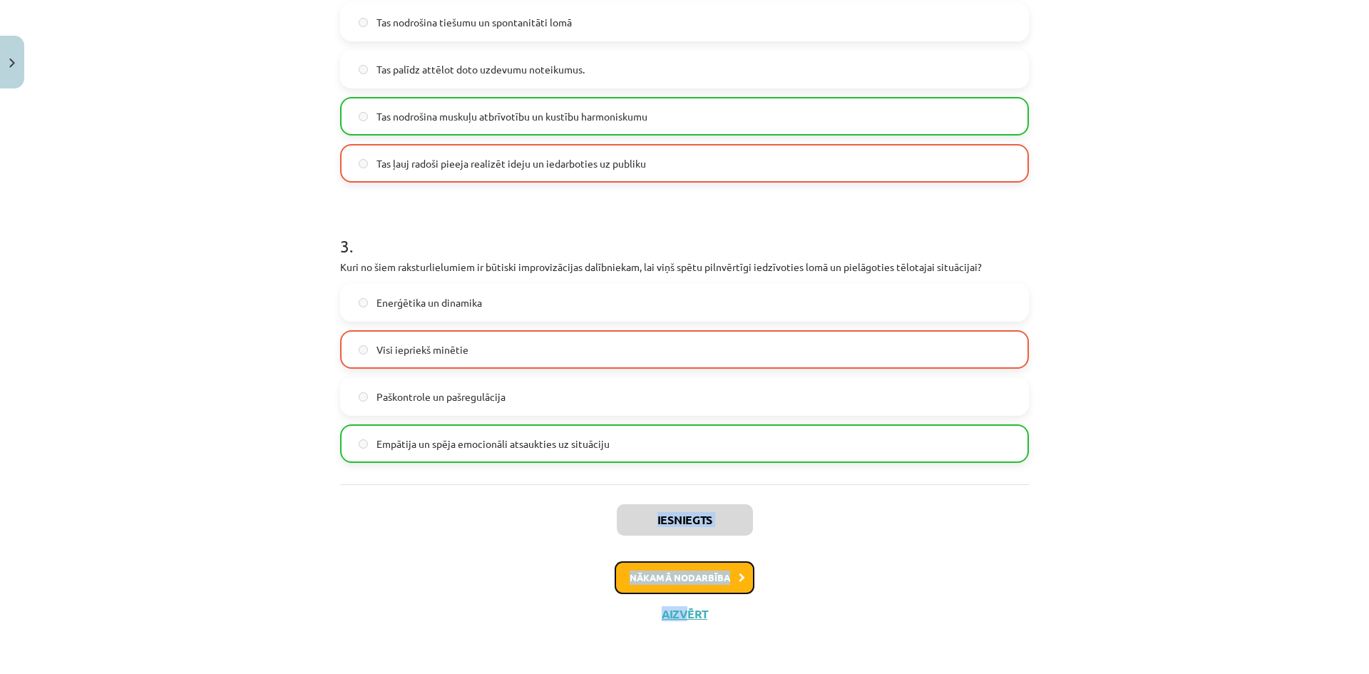
click at [705, 577] on button "Nākamā nodarbība" at bounding box center [684, 577] width 140 height 33
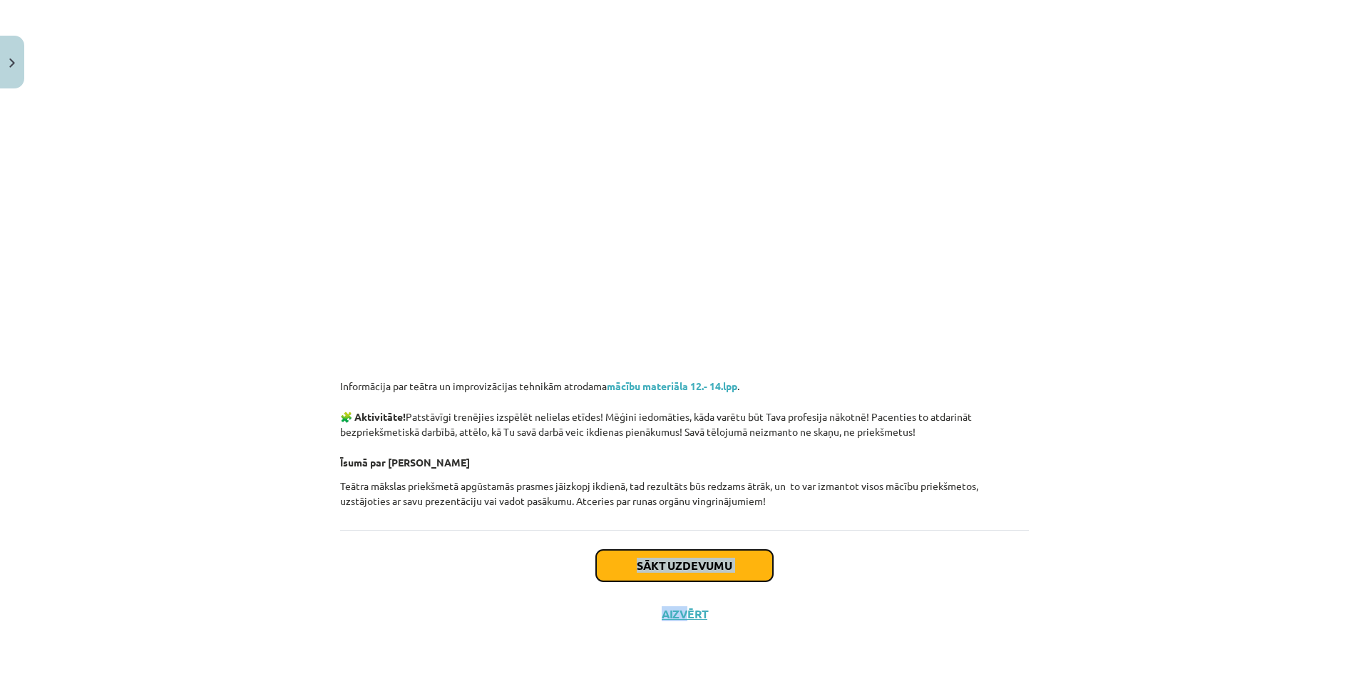
click at [754, 565] on button "Sākt uzdevumu" at bounding box center [684, 565] width 177 height 31
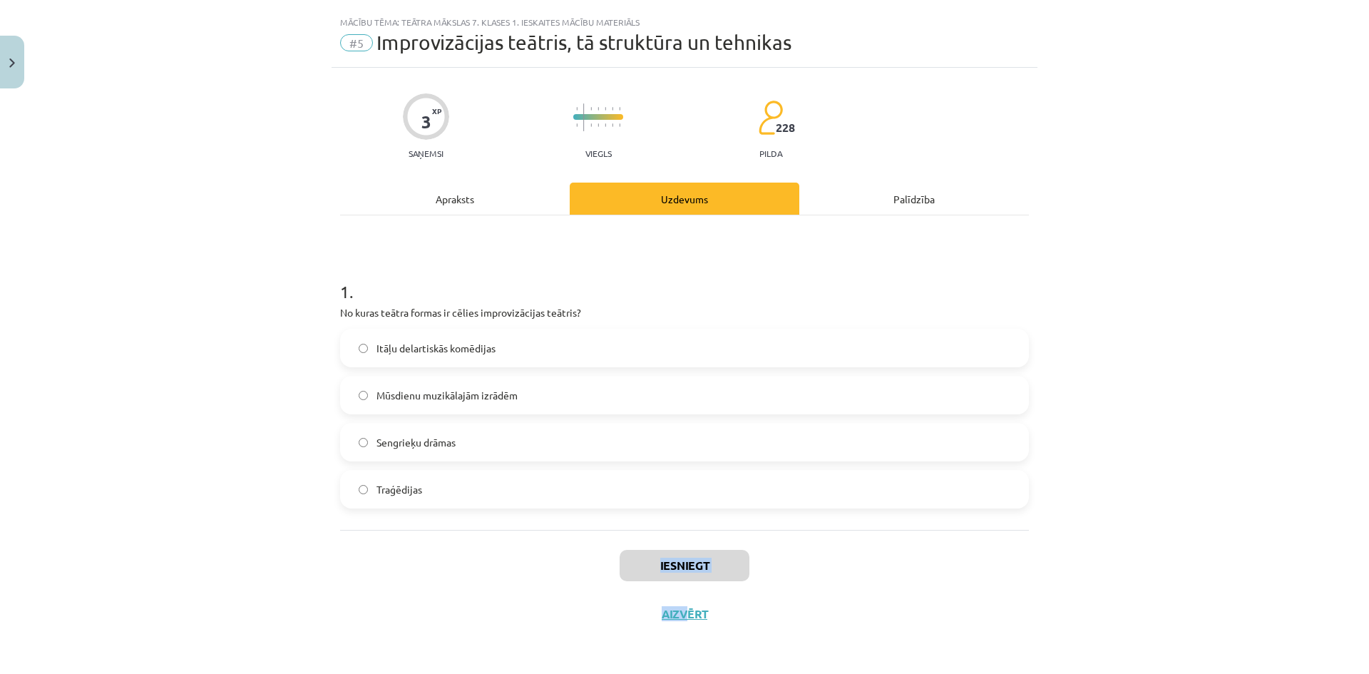
scroll to position [27, 0]
click at [383, 540] on div "Iesniegt Aizvērt" at bounding box center [684, 580] width 689 height 100
click at [391, 542] on div "Iesniegt Aizvērt" at bounding box center [684, 580] width 689 height 100
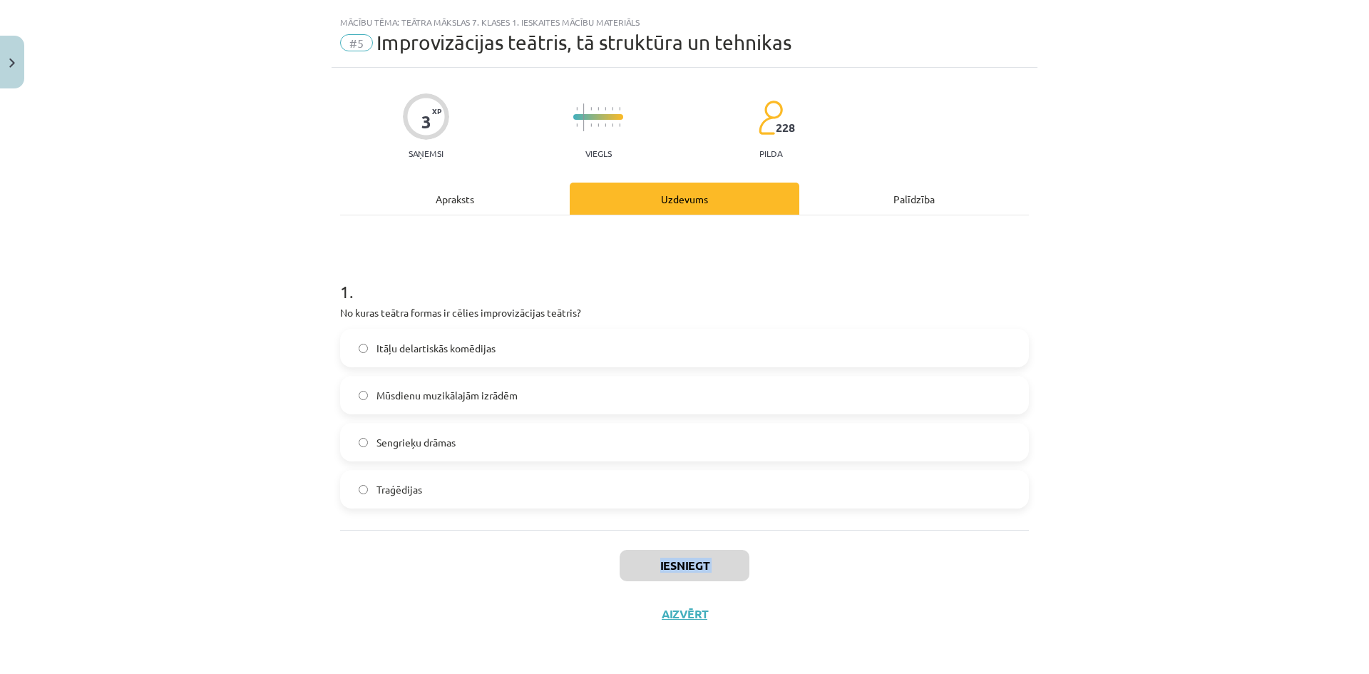
click at [391, 542] on div "Iesniegt Aizvērt" at bounding box center [684, 580] width 689 height 100
drag, startPoint x: 400, startPoint y: 516, endPoint x: 384, endPoint y: 525, distance: 17.9
click at [400, 515] on div "1 . No kuras teātra formas ir cēlies improvizācijas teātris? Itāļu delartiskās …" at bounding box center [684, 372] width 689 height 314
click at [279, 520] on div "Mācību tēma: Teātra mākslas 7. klases 1. ieskaites mācību materiāls #5 Improviz…" at bounding box center [684, 337] width 1369 height 674
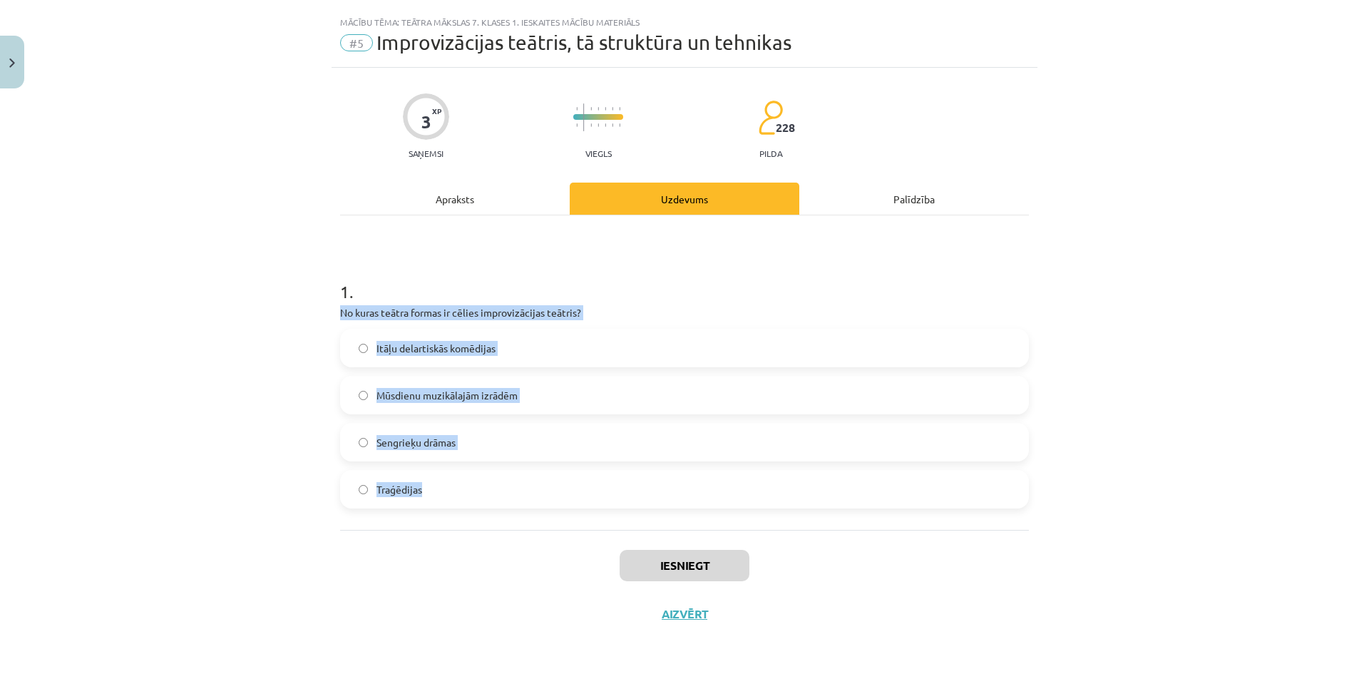
drag, startPoint x: 322, startPoint y: 316, endPoint x: 575, endPoint y: 490, distance: 306.5
click at [575, 490] on div "Mācību tēma: Teātra mākslas 7. klases 1. ieskaites mācību materiāls #5 Improviz…" at bounding box center [684, 337] width 1369 height 674
click at [359, 339] on label "Itāļu delartiskās komēdijas" at bounding box center [684, 348] width 686 height 36
click at [684, 558] on button "Iesniegt" at bounding box center [684, 565] width 130 height 31
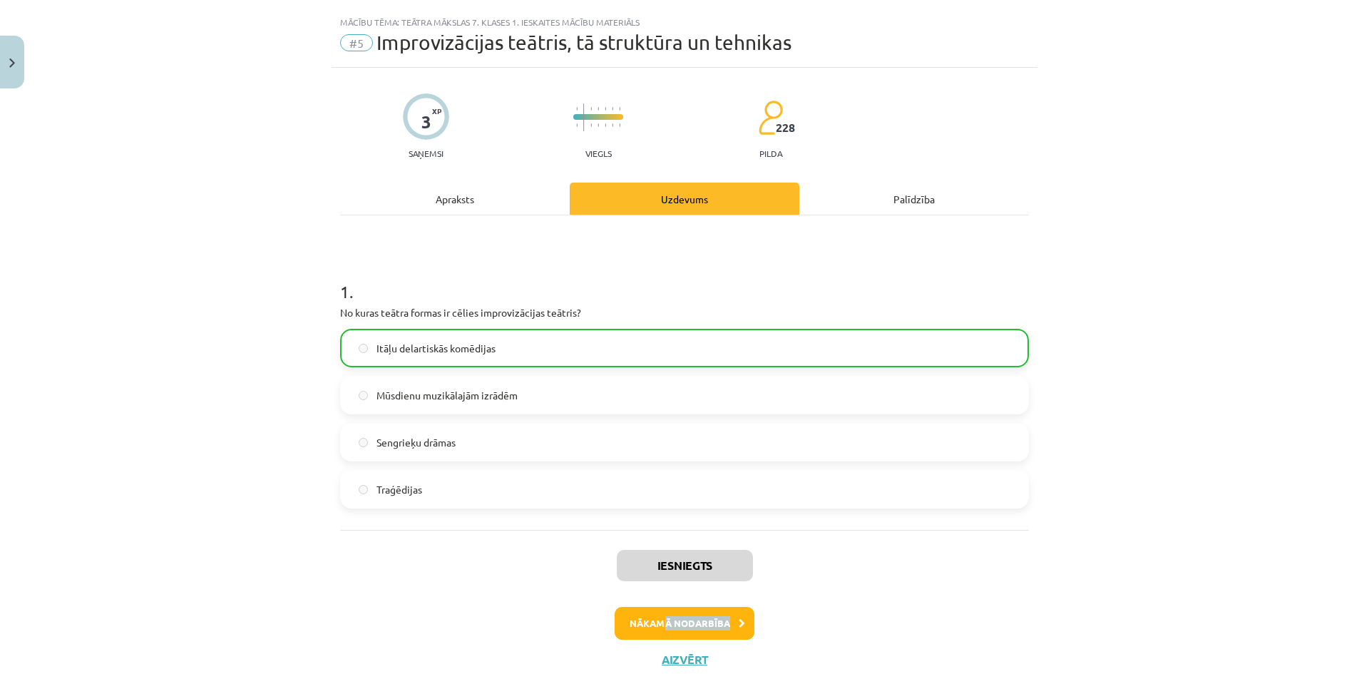
drag, startPoint x: 658, startPoint y: 639, endPoint x: 659, endPoint y: 630, distance: 8.6
click at [658, 634] on div "Iesniegts Nākamā nodarbība Aizvērt" at bounding box center [684, 602] width 689 height 145
click at [649, 612] on button "Nākamā nodarbība" at bounding box center [684, 623] width 140 height 33
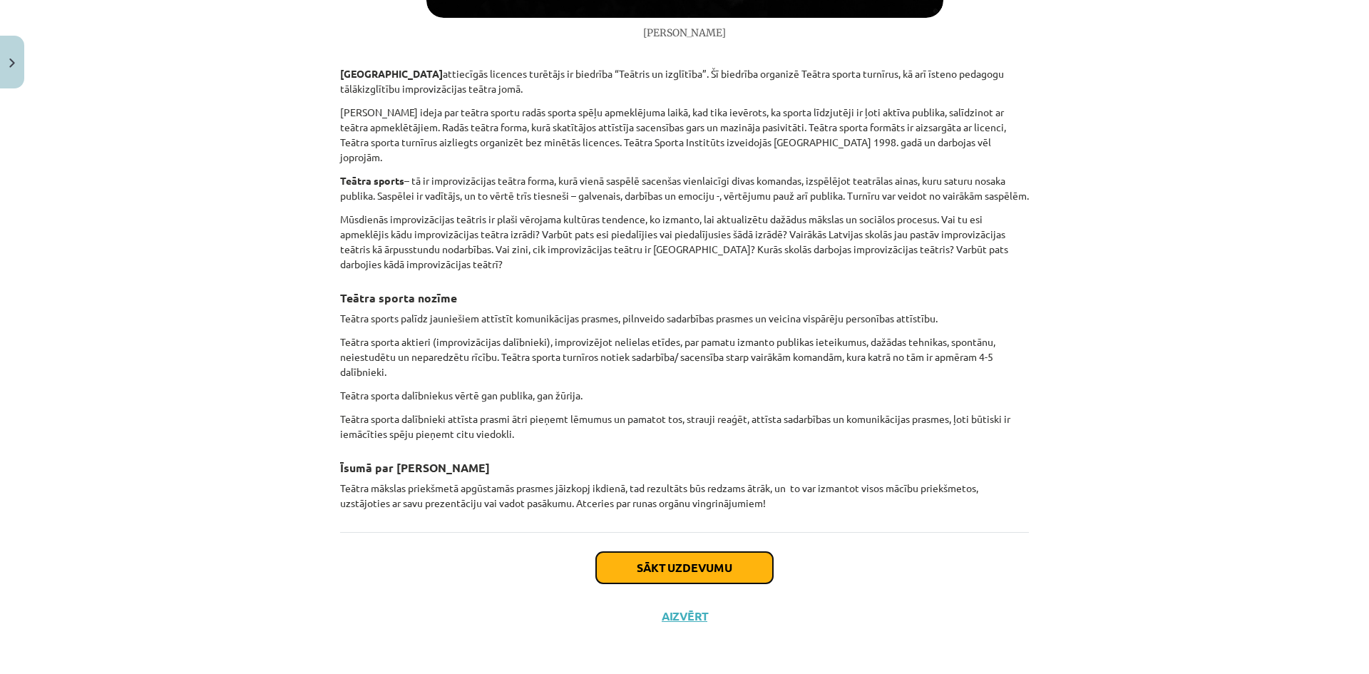
click at [678, 552] on button "Sākt uzdevumu" at bounding box center [684, 567] width 177 height 31
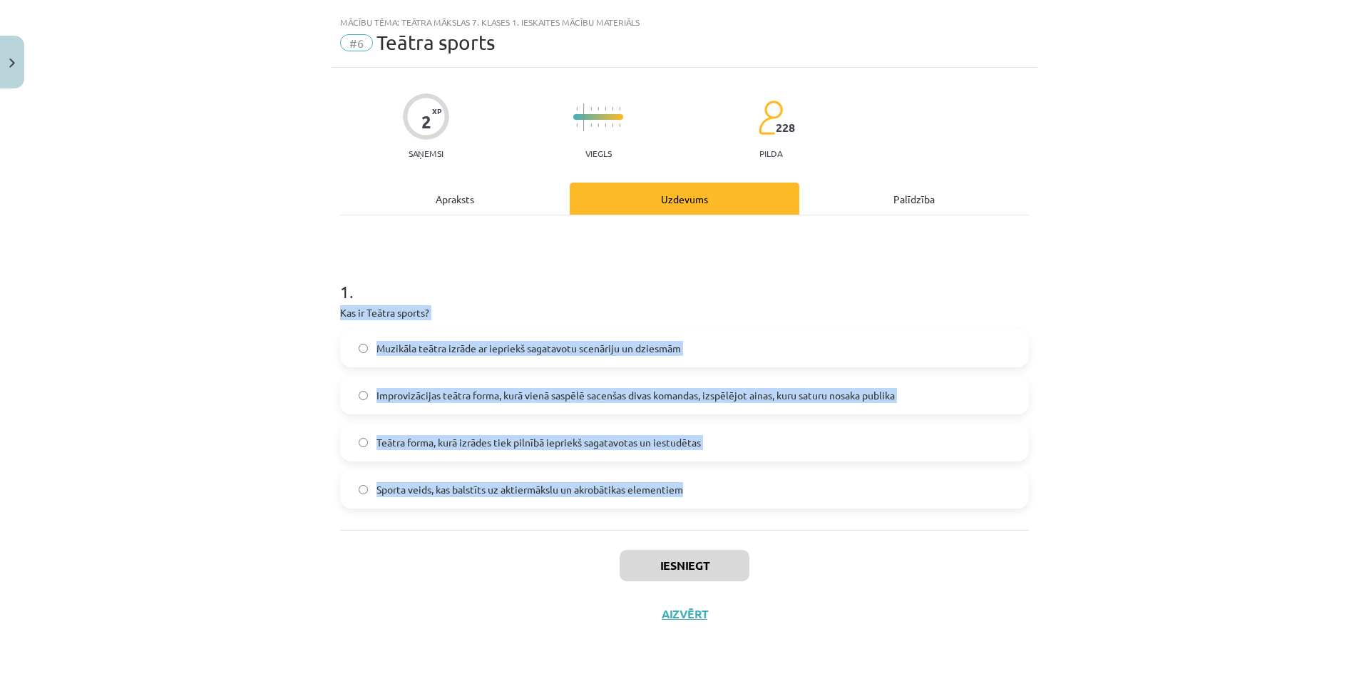
drag, startPoint x: 326, startPoint y: 311, endPoint x: 709, endPoint y: 489, distance: 422.2
click at [709, 489] on div "2 XP Saņemsi Viegls 228 pilda Apraksts Uzdevums Palīdzība 1 . Kas ir Teātra spo…" at bounding box center [684, 353] width 706 height 570
click at [490, 389] on span "Improvizācijas teātra forma, kurā vienā saspēlē sacenšas divas komandas, izspēl…" at bounding box center [635, 395] width 518 height 15
click at [646, 555] on button "Iesniegt" at bounding box center [684, 565] width 130 height 31
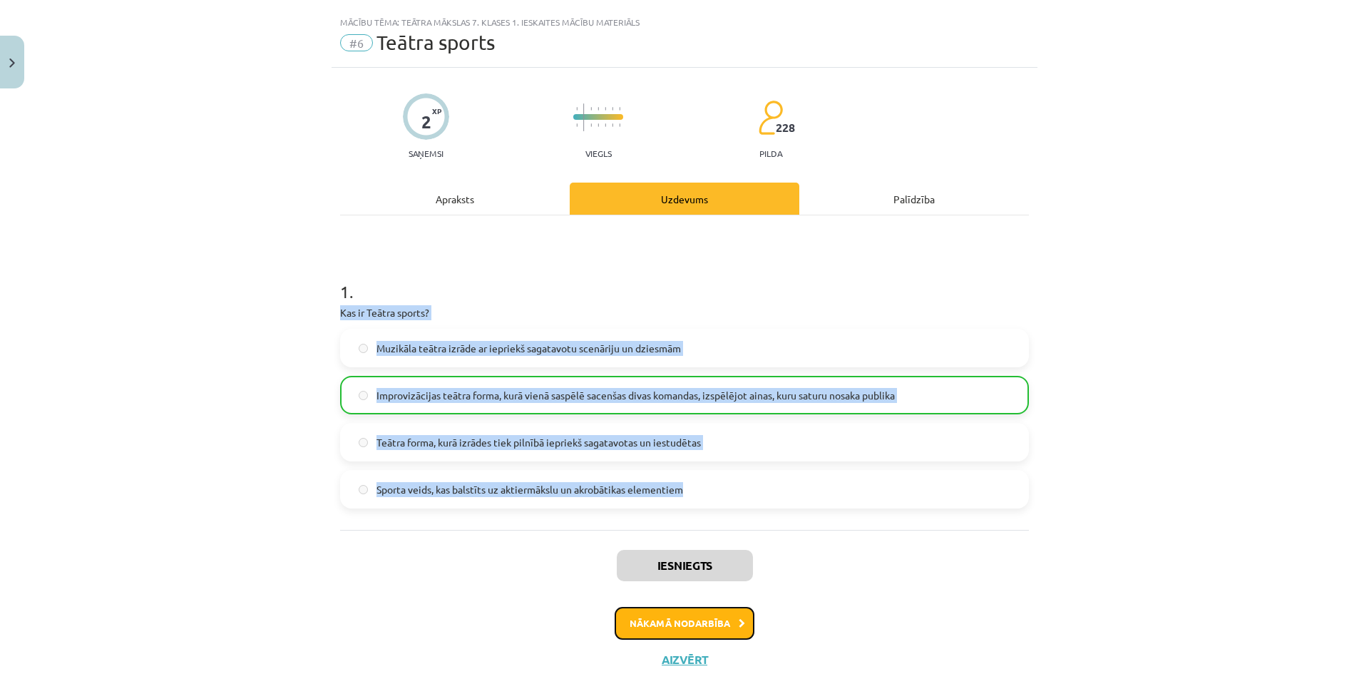
click at [644, 636] on button "Nākamā nodarbība" at bounding box center [684, 623] width 140 height 33
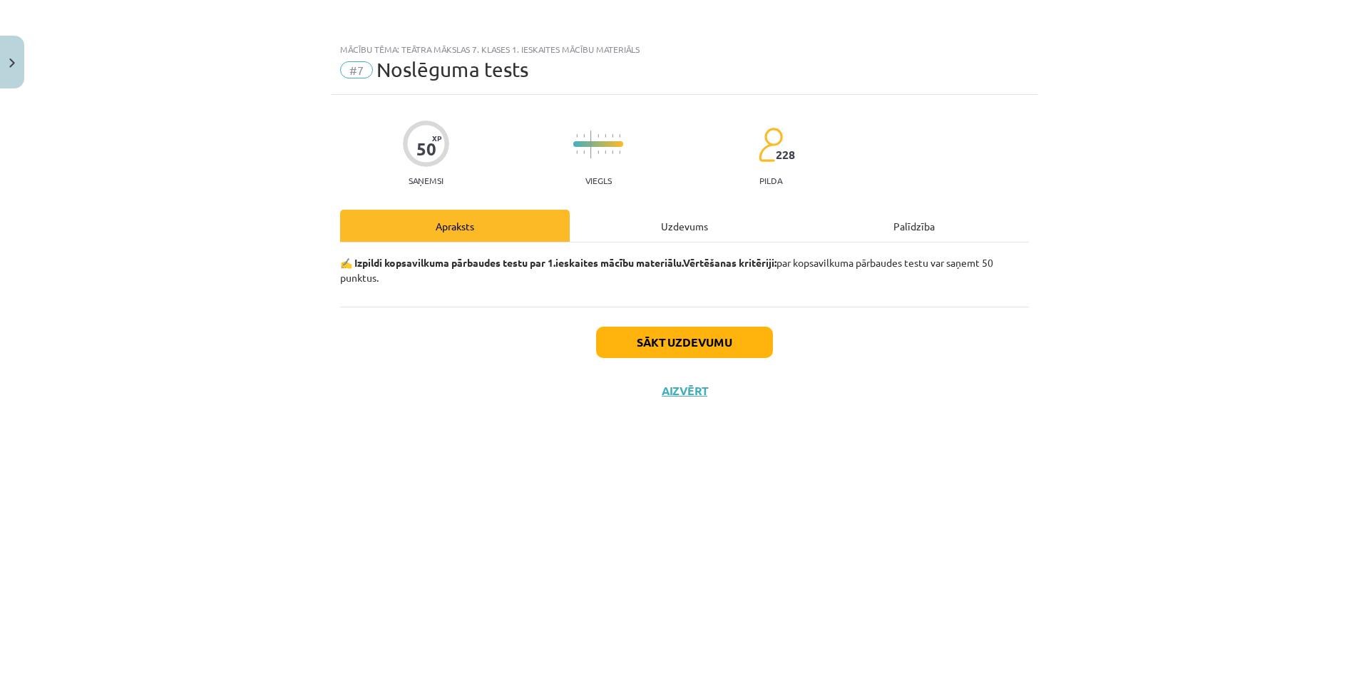
scroll to position [0, 0]
click at [646, 342] on button "Sākt uzdevumu" at bounding box center [684, 341] width 177 height 31
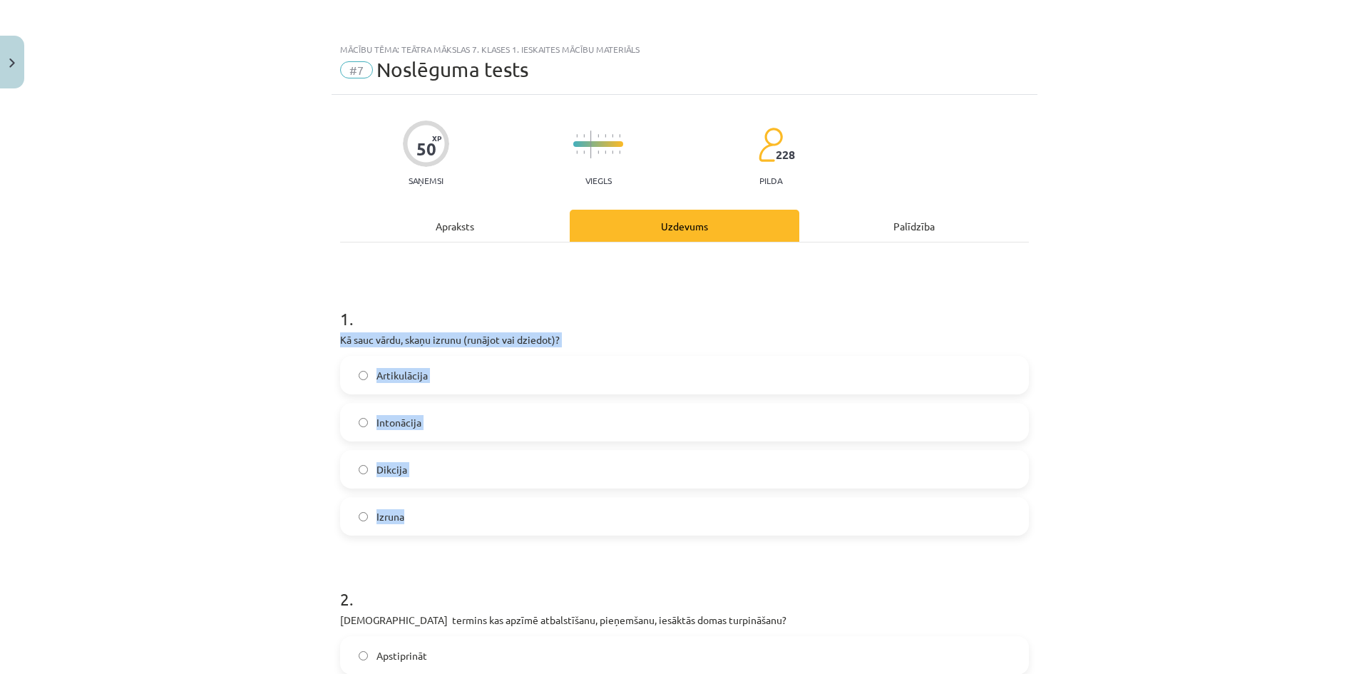
drag, startPoint x: 334, startPoint y: 340, endPoint x: 544, endPoint y: 503, distance: 265.6
click at [544, 503] on div "Mācību tēma: Teātra mākslas 7. klases 1. ieskaites mācību materiāls #7 Noslēgum…" at bounding box center [684, 337] width 1369 height 674
click at [472, 374] on label "Artikulācija" at bounding box center [684, 375] width 686 height 36
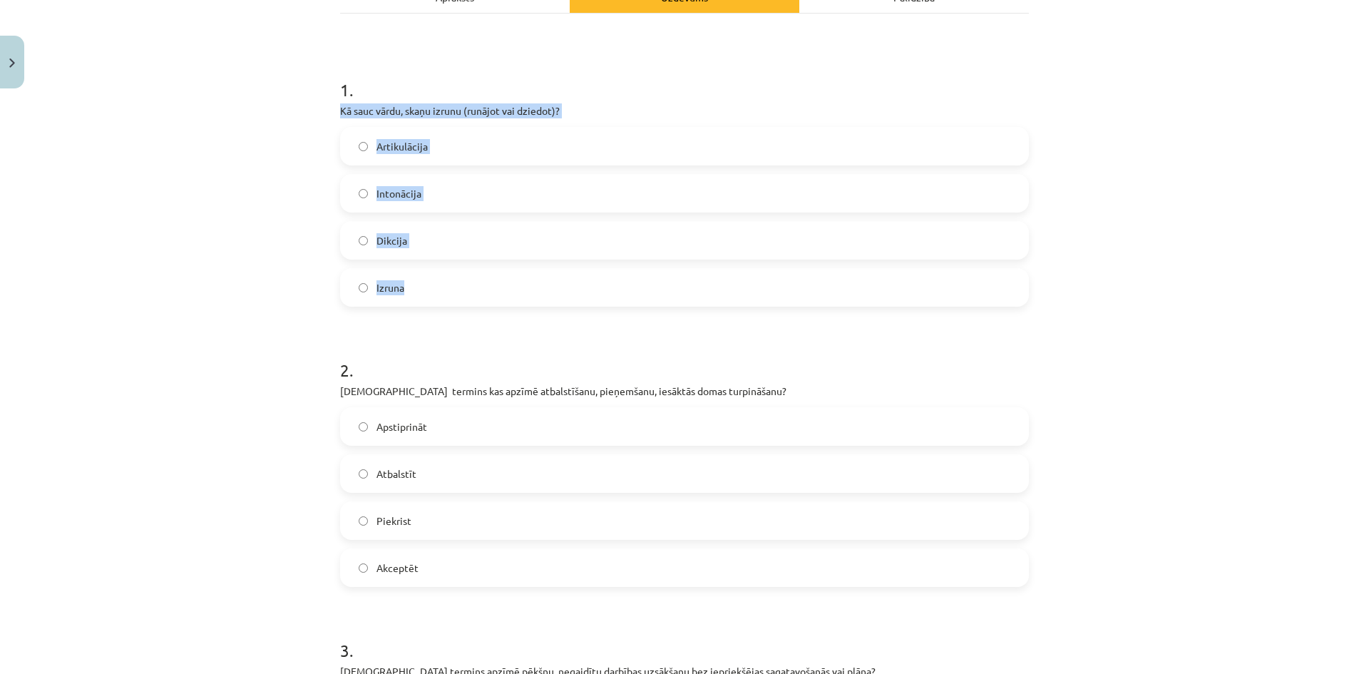
scroll to position [285, 0]
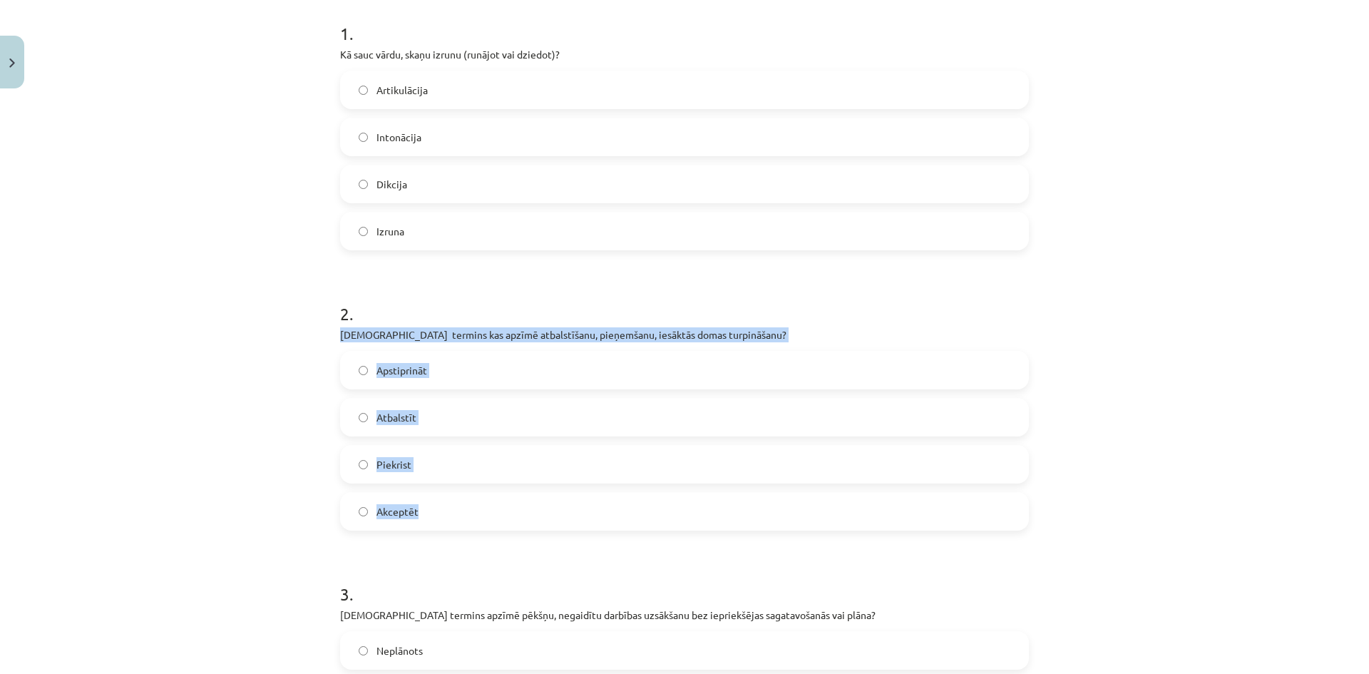
drag, startPoint x: 330, startPoint y: 338, endPoint x: 562, endPoint y: 504, distance: 285.0
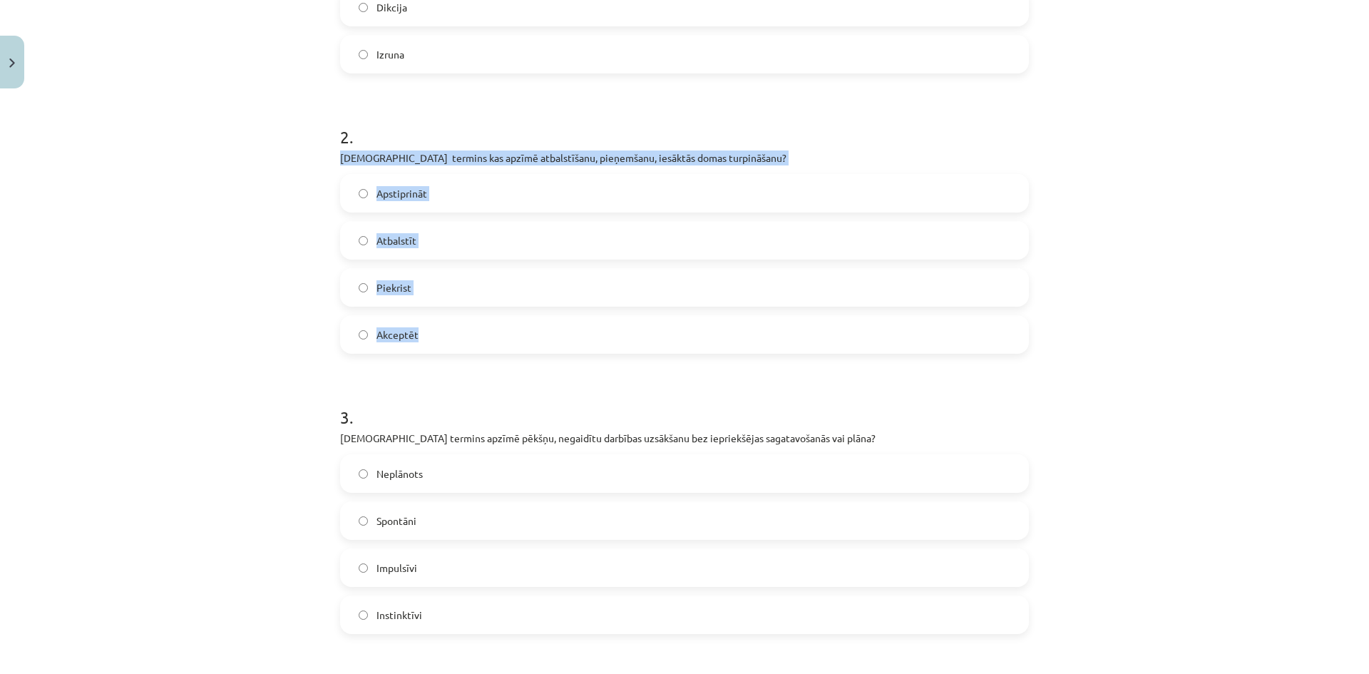
scroll to position [570, 0]
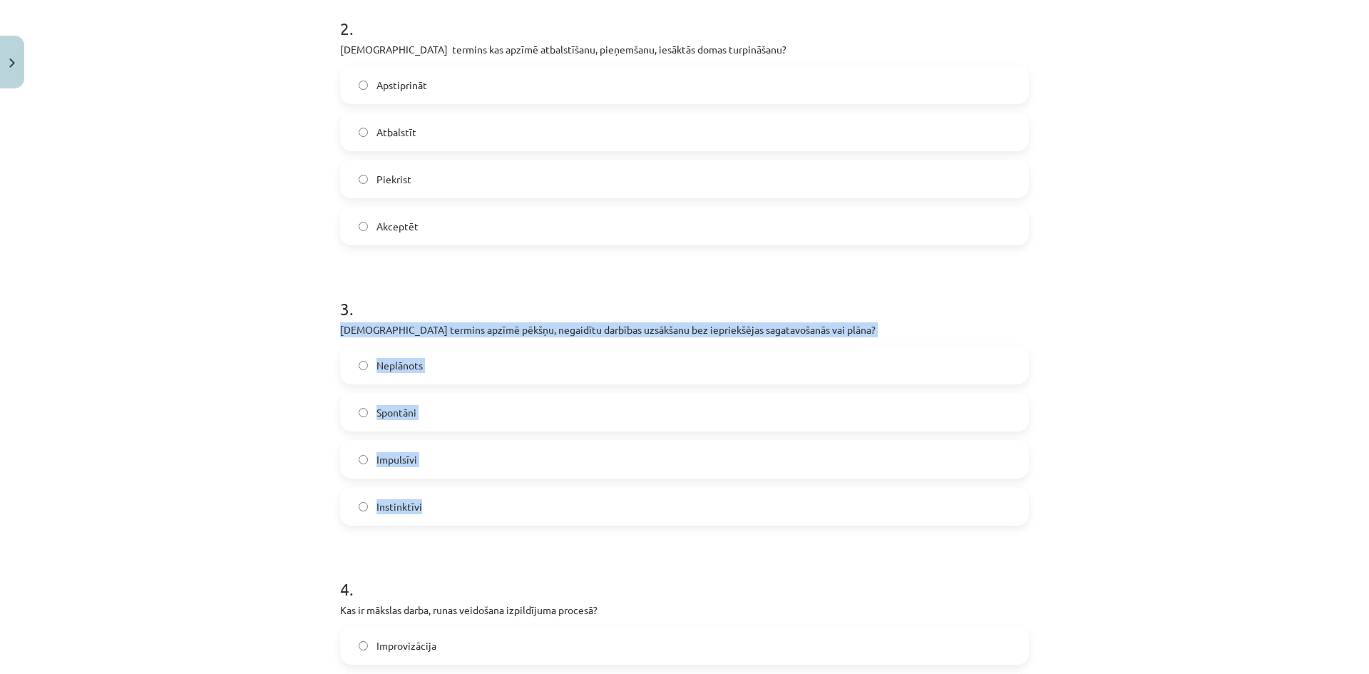
drag, startPoint x: 316, startPoint y: 321, endPoint x: 644, endPoint y: 493, distance: 370.8
click at [642, 495] on div "Mācību tēma: Teātra mākslas 7. klases 1. ieskaites mācību materiāls #7 Noslēgum…" at bounding box center [684, 337] width 1369 height 674
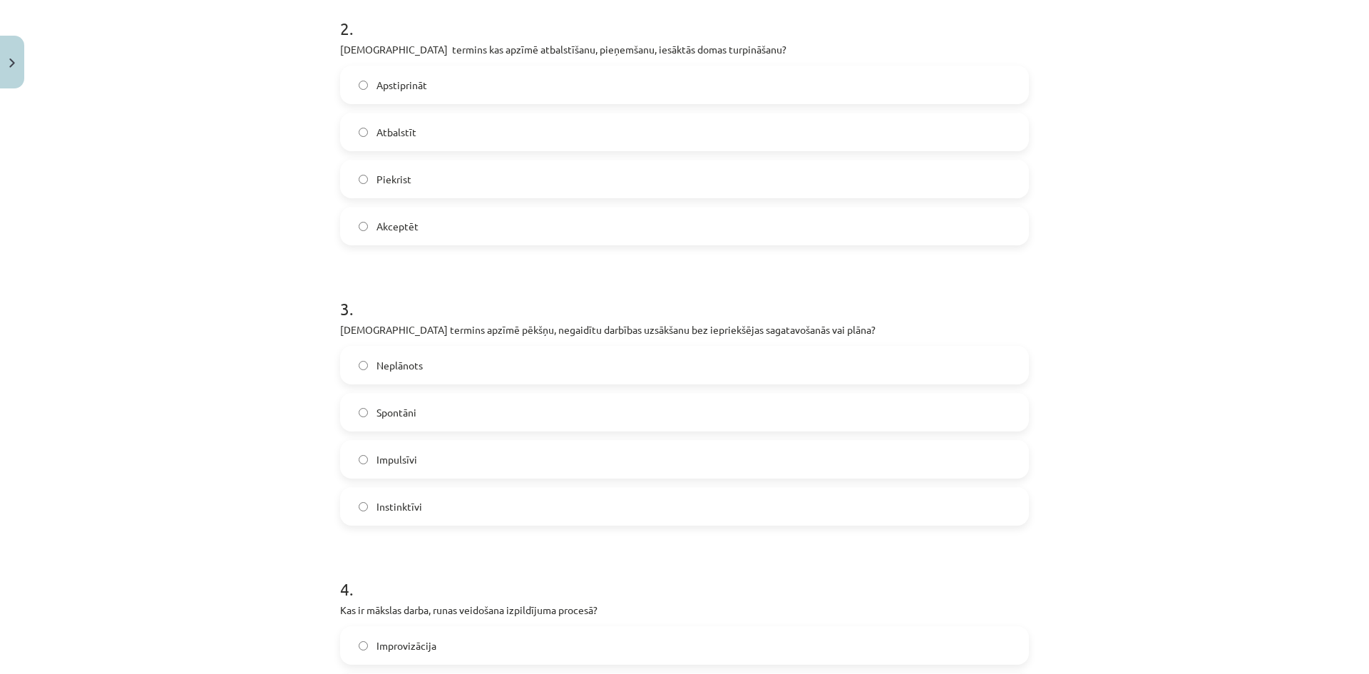
click at [399, 78] on span "Apstiprināt" at bounding box center [401, 85] width 51 height 15
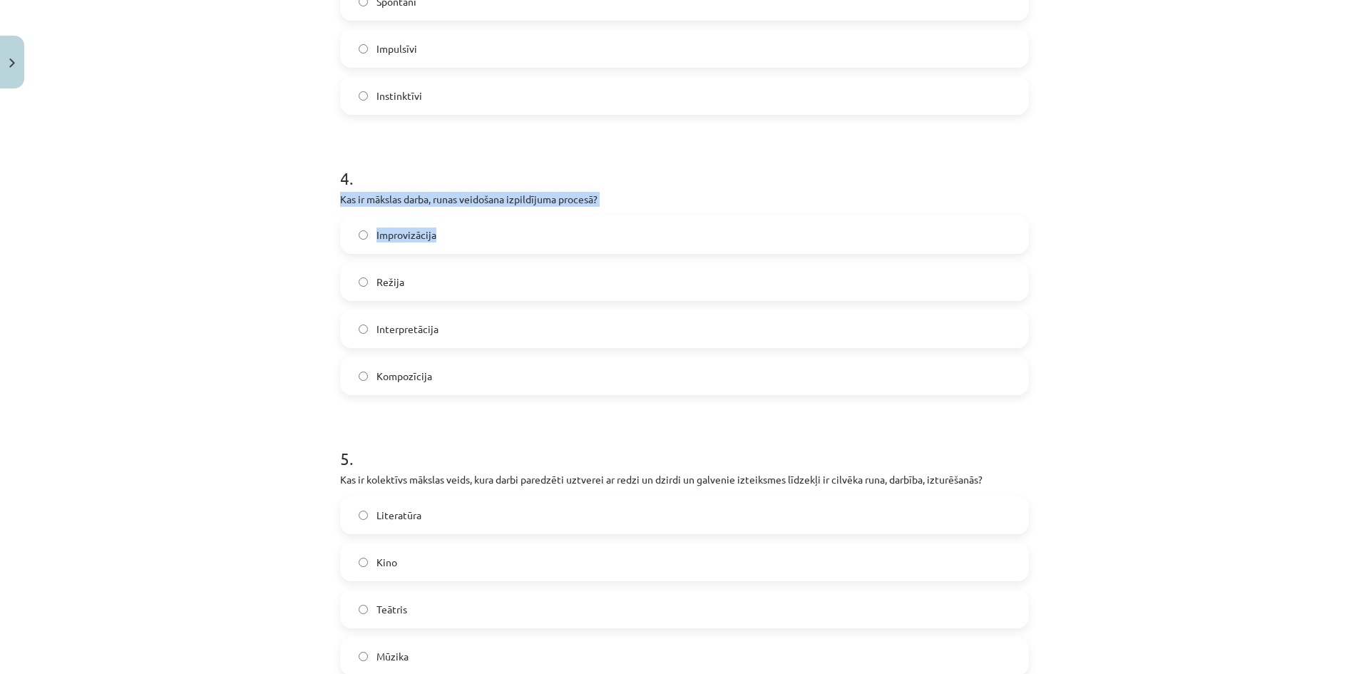
scroll to position [966, 0]
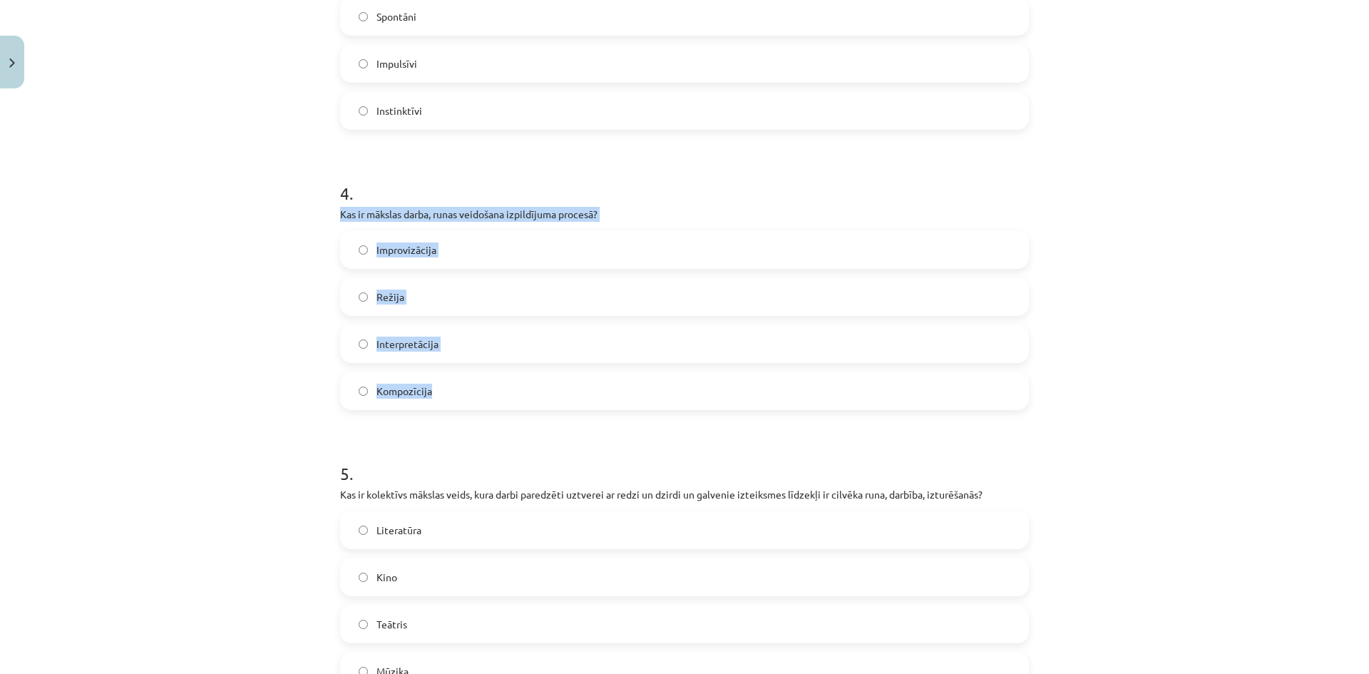
drag, startPoint x: 331, startPoint y: 534, endPoint x: 462, endPoint y: 376, distance: 205.1
click at [462, 376] on div "50 XP Saņemsi Viegls 228 pilda Apraksts Uzdevums Palīdzība 1 . Kā sauc vārdu, s…" at bounding box center [684, 674] width 706 height 3091
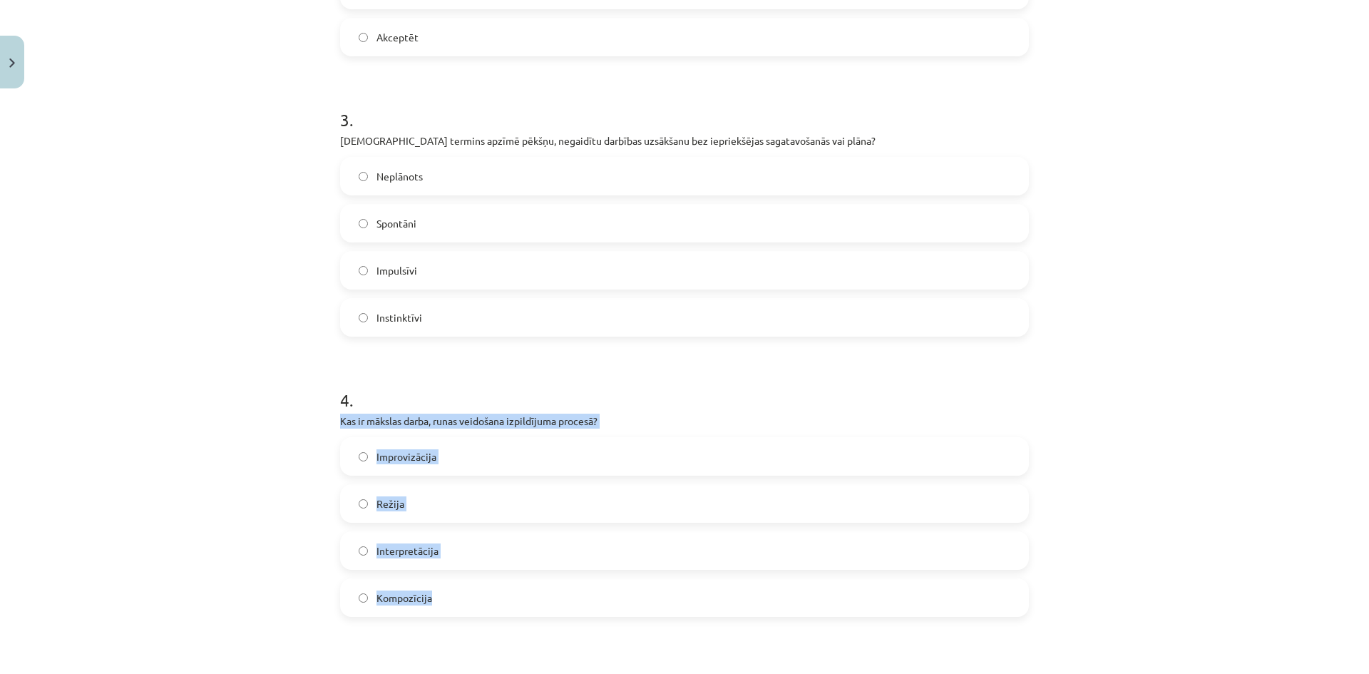
scroll to position [681, 0]
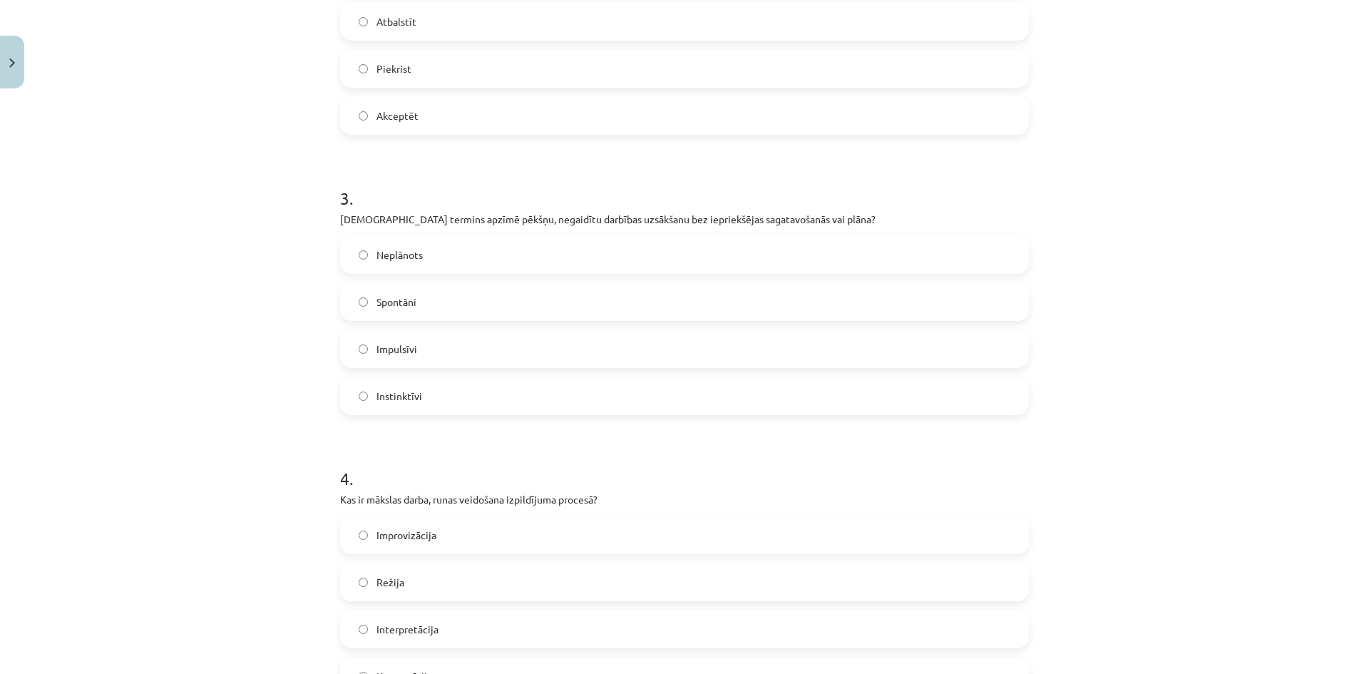
click at [442, 302] on label "Spontāni" at bounding box center [684, 302] width 686 height 36
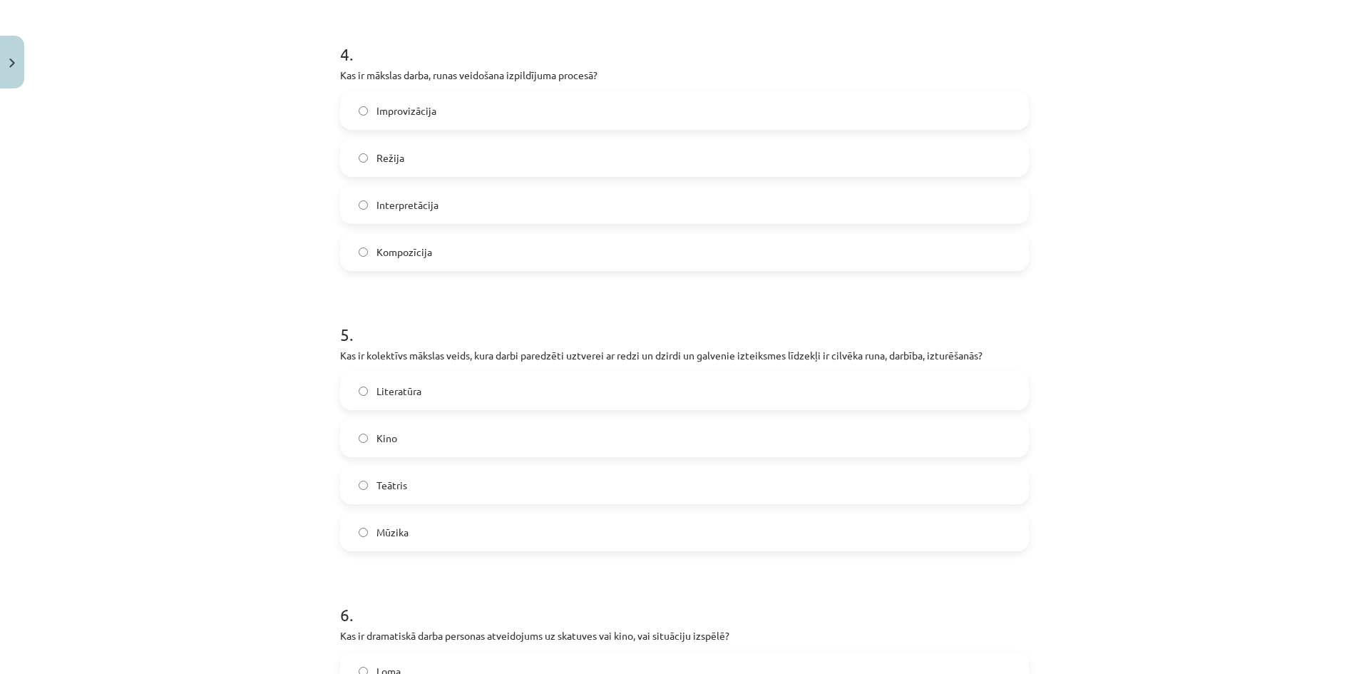
scroll to position [1108, 0]
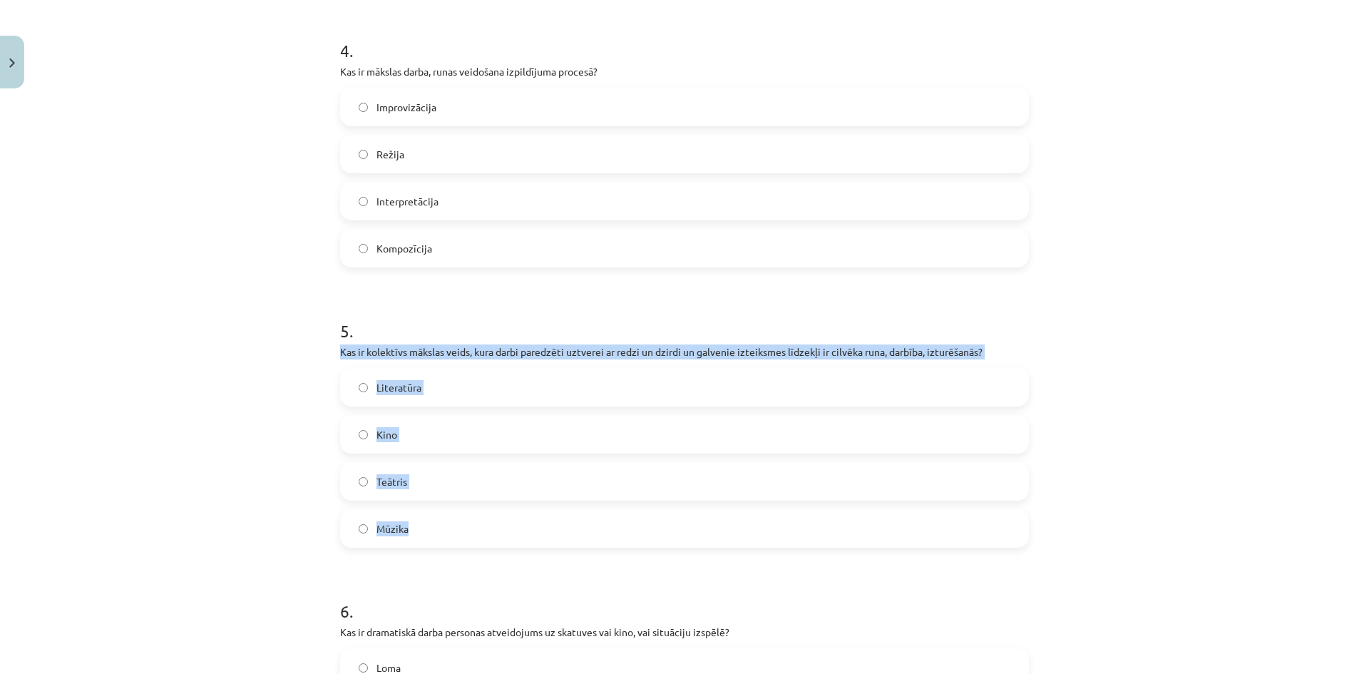
drag, startPoint x: 344, startPoint y: 356, endPoint x: 825, endPoint y: 515, distance: 505.8
click at [825, 515] on div "50 XP Saņemsi Viegls 228 pilda Apraksts Uzdevums Palīdzība 1 . Kā sauc vārdu, s…" at bounding box center [684, 531] width 706 height 3091
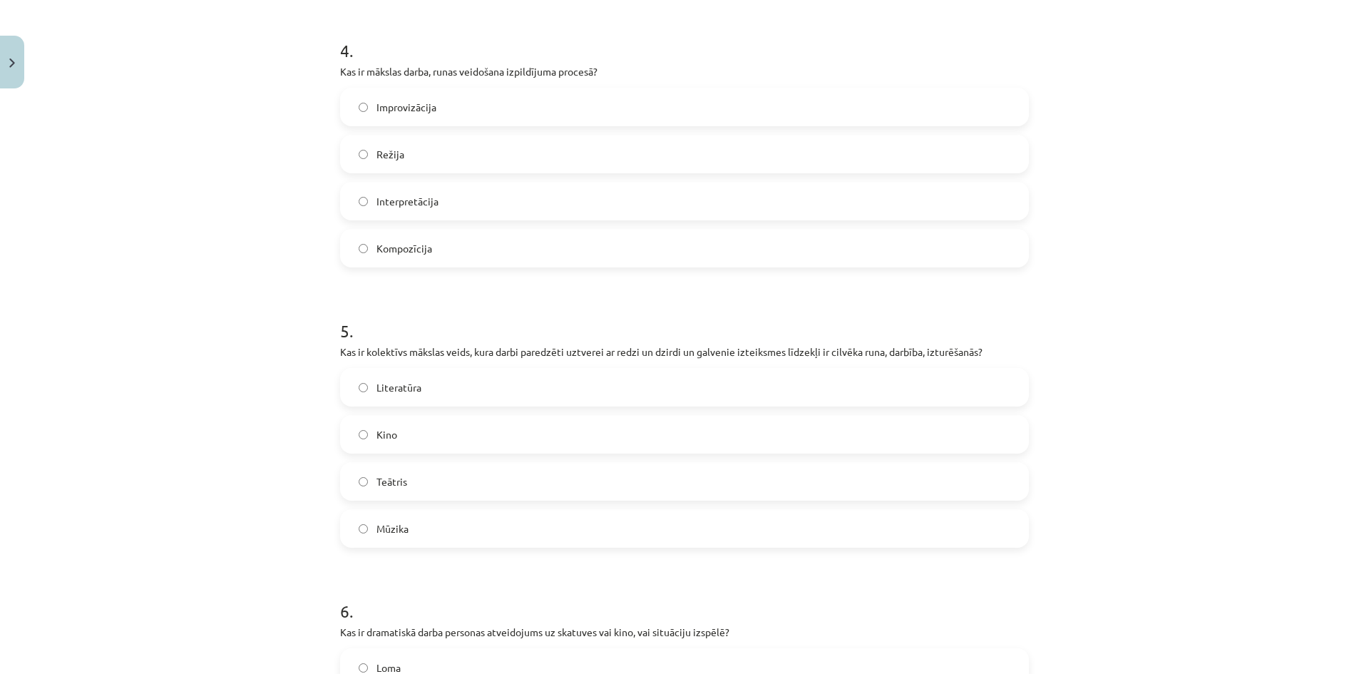
click at [454, 200] on label "Interpretācija" at bounding box center [684, 201] width 686 height 36
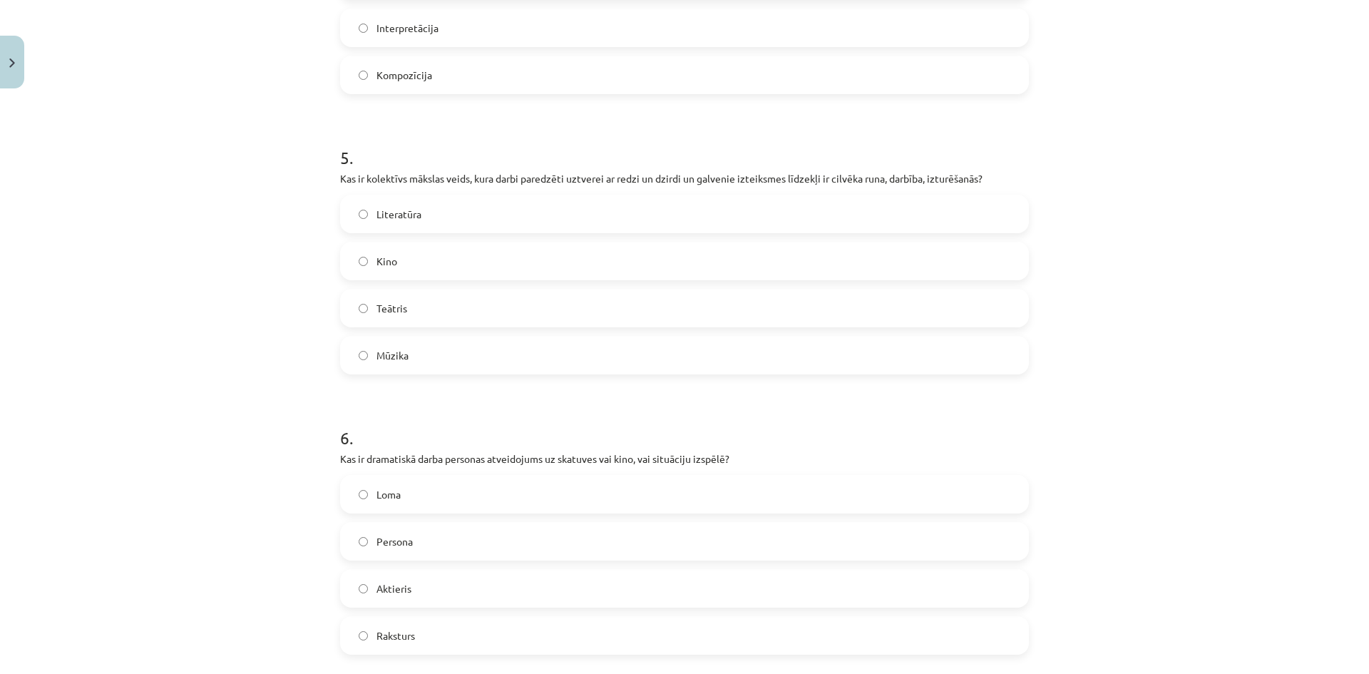
scroll to position [1322, 0]
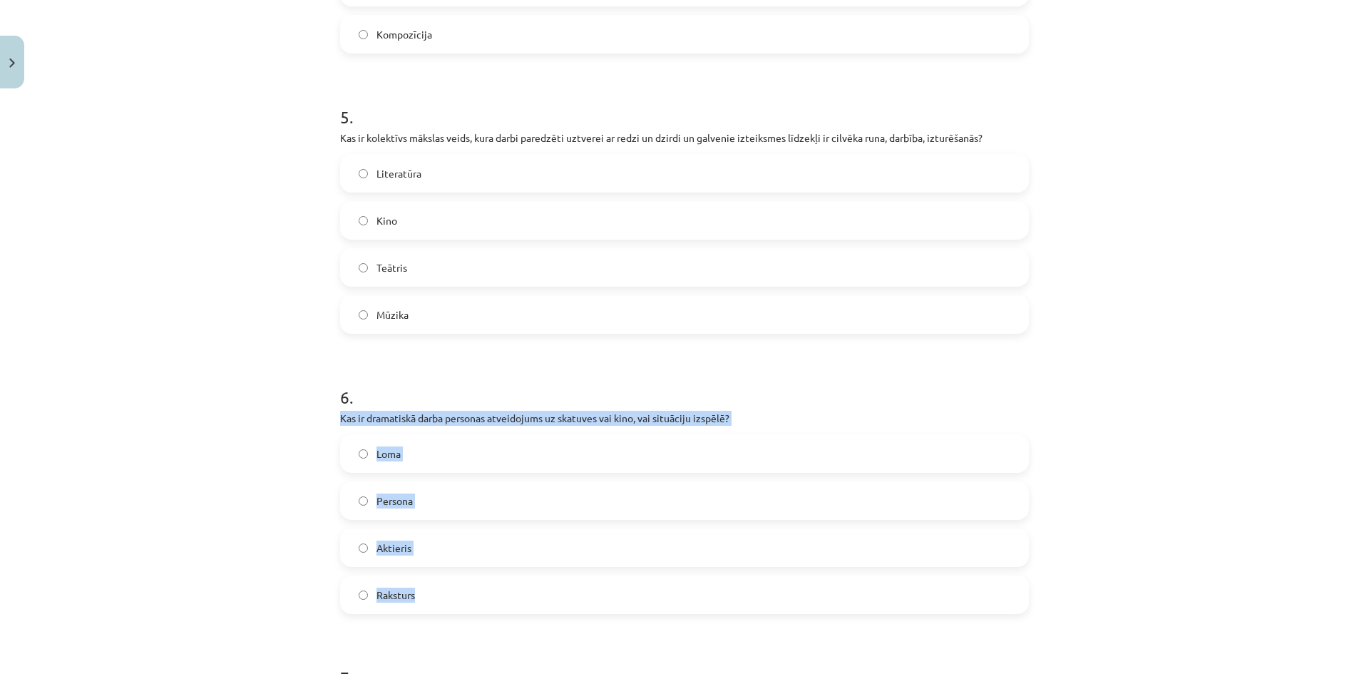
drag, startPoint x: 347, startPoint y: 415, endPoint x: 517, endPoint y: 577, distance: 234.4
click at [517, 577] on div "Mācību tēma: Teātra mākslas 7. klases 1. ieskaites mācību materiāls #7 Noslēgum…" at bounding box center [684, 337] width 1369 height 674
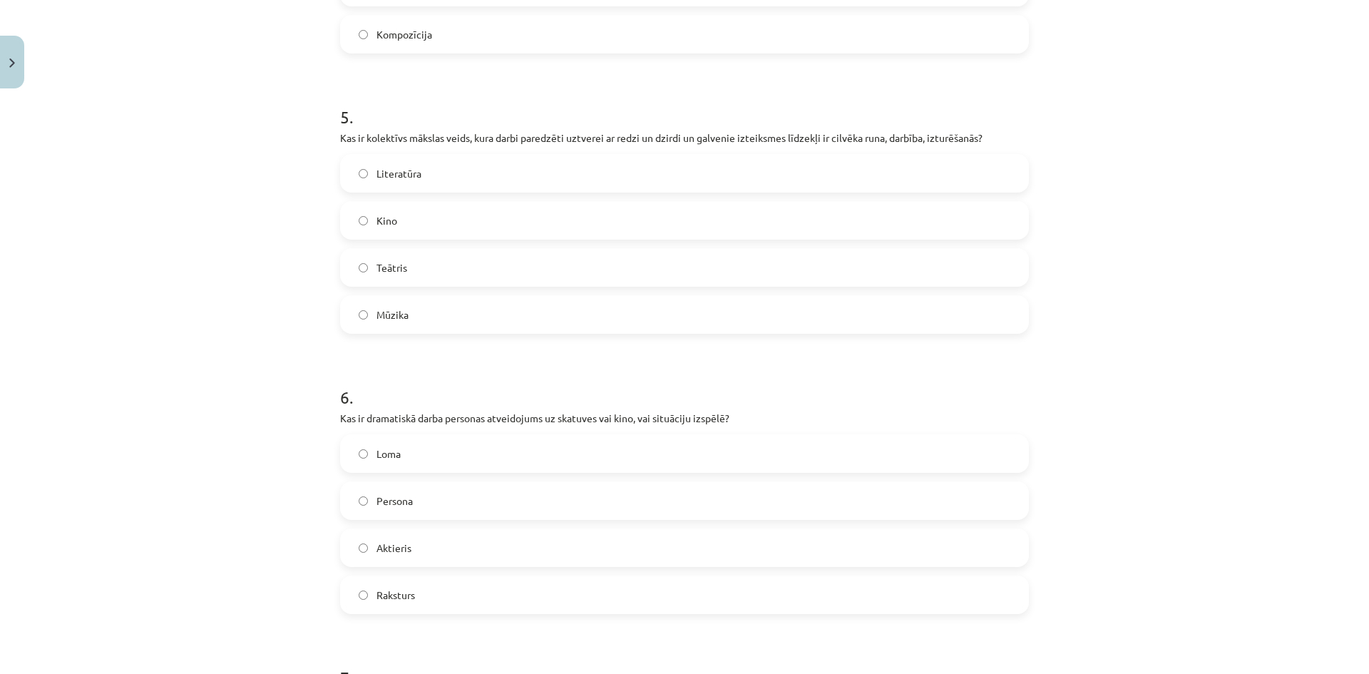
click at [406, 274] on label "Teātris" at bounding box center [684, 267] width 686 height 36
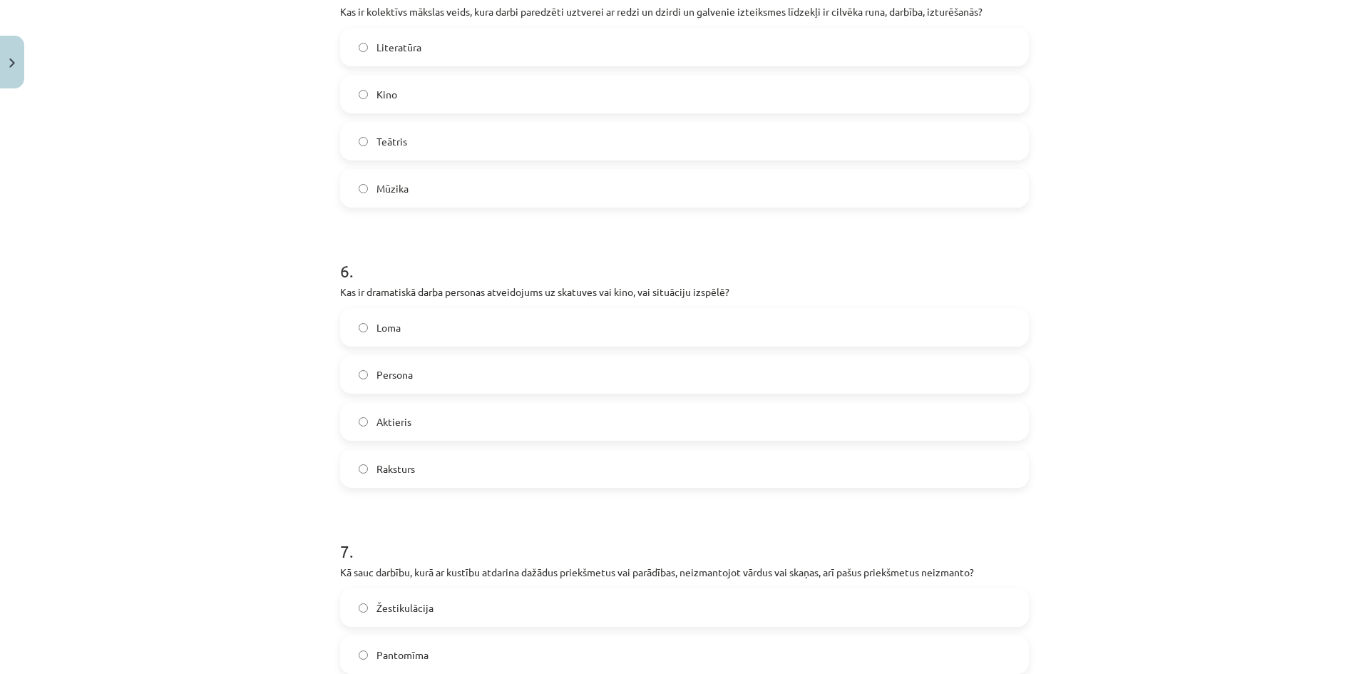
scroll to position [1465, 0]
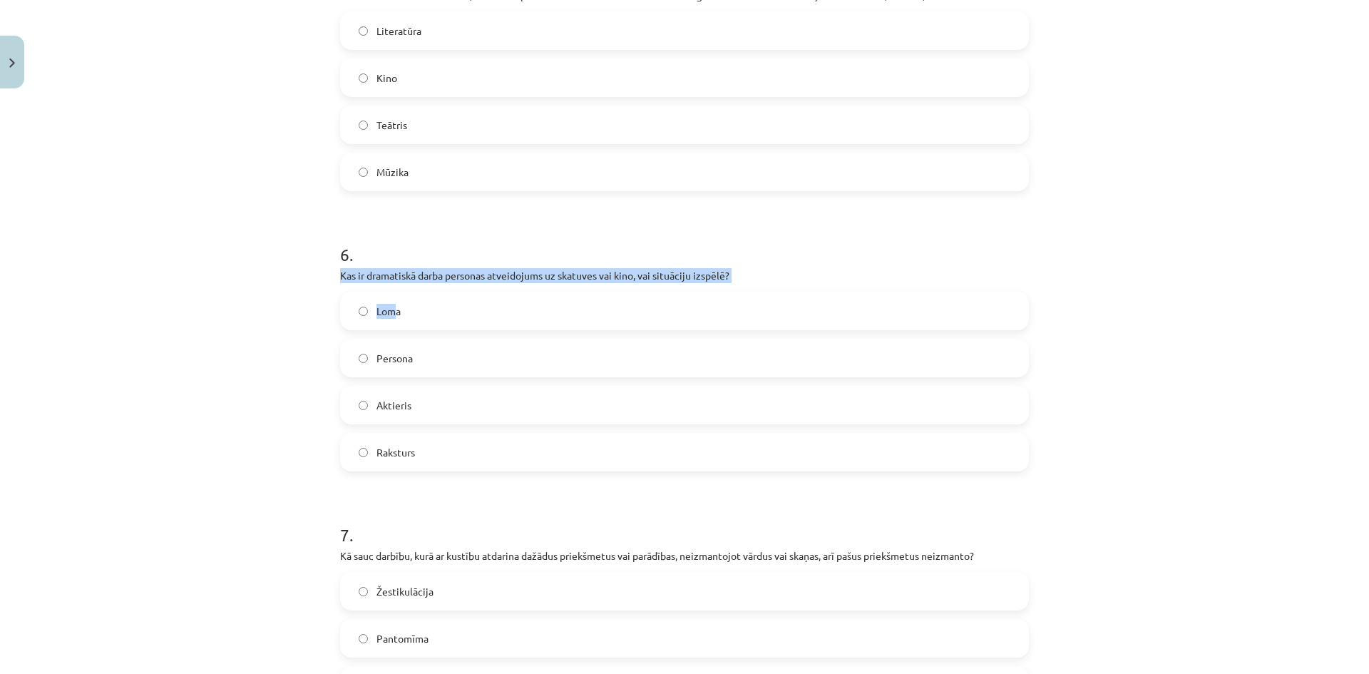
drag, startPoint x: 324, startPoint y: 266, endPoint x: 354, endPoint y: 287, distance: 37.0
click at [393, 283] on div "Mācību tēma: Teātra mākslas 7. klases 1. ieskaites mācību materiāls #7 Noslēgum…" at bounding box center [684, 337] width 1369 height 674
click at [215, 296] on div "Mācību tēma: Teātra mākslas 7. klases 1. ieskaites mācību materiāls #7 Noslēgum…" at bounding box center [684, 337] width 1369 height 674
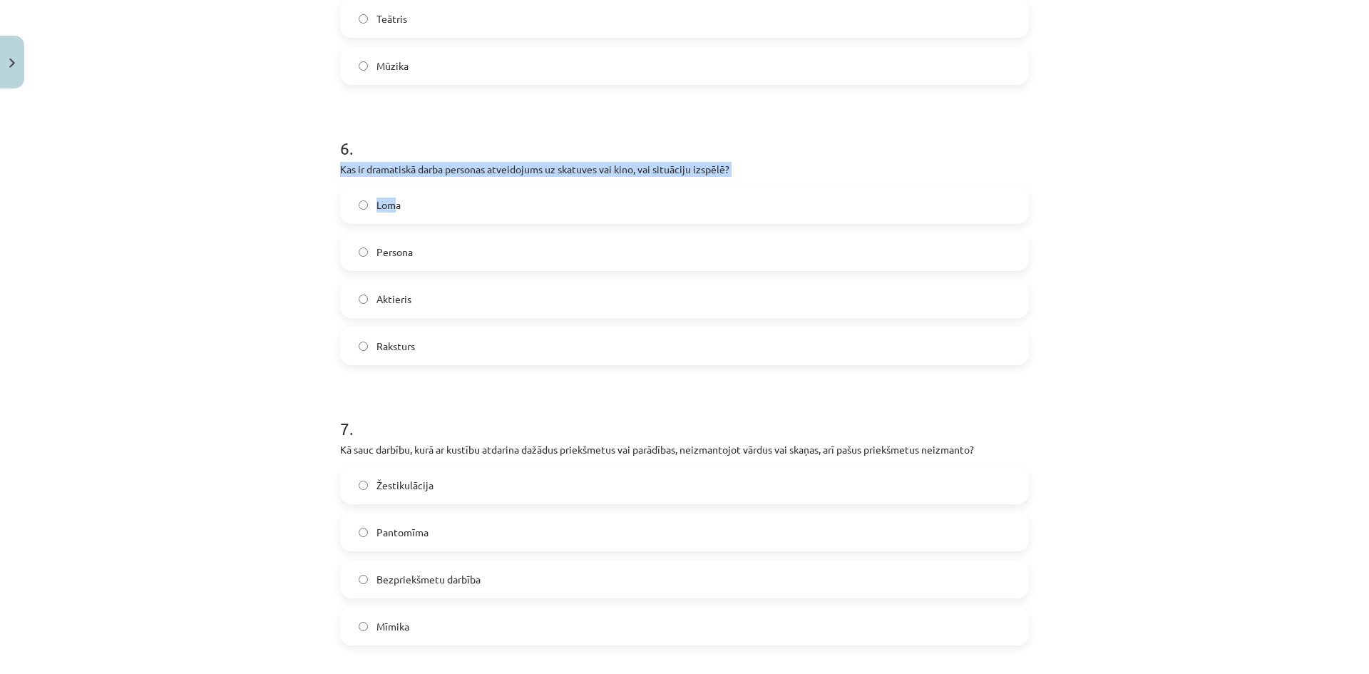
scroll to position [1607, 0]
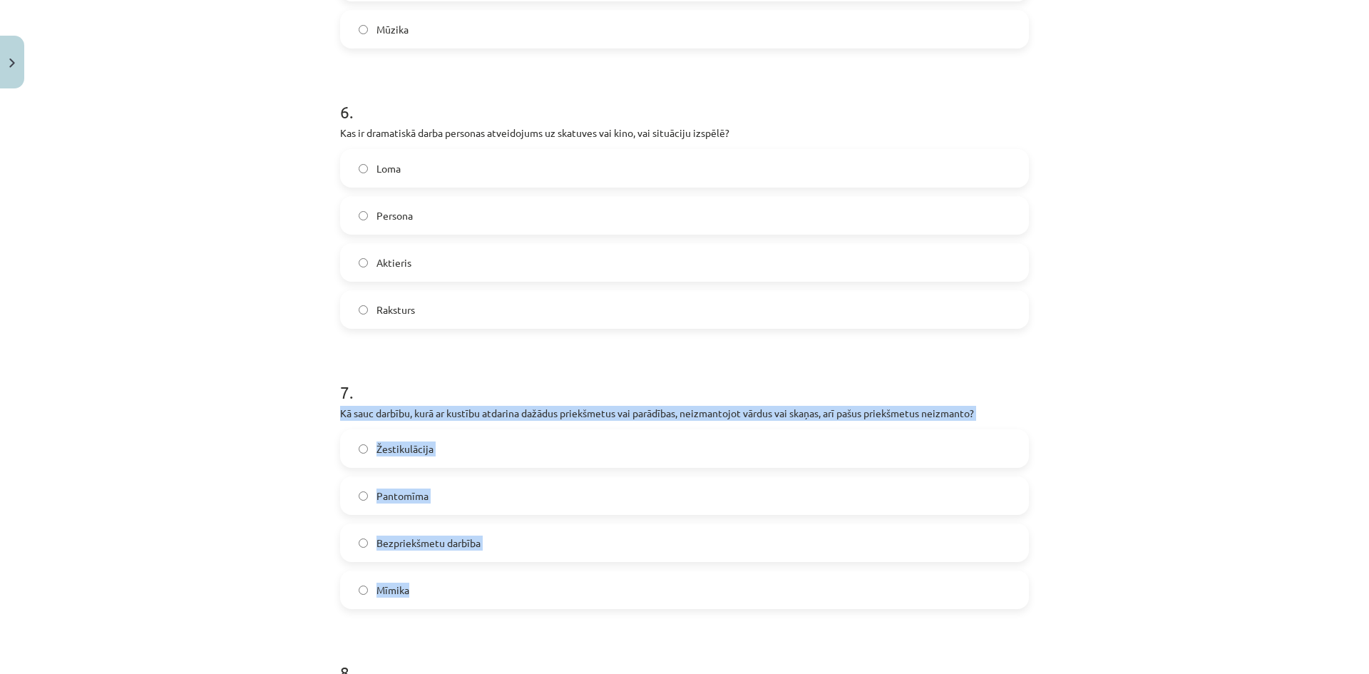
drag, startPoint x: 328, startPoint y: 407, endPoint x: 519, endPoint y: 578, distance: 256.4
click at [519, 578] on div "50 XP Saņemsi Viegls 228 pilda Apraksts Uzdevums Palīdzība 1 . Kā sauc vārdu, s…" at bounding box center [684, 32] width 706 height 3091
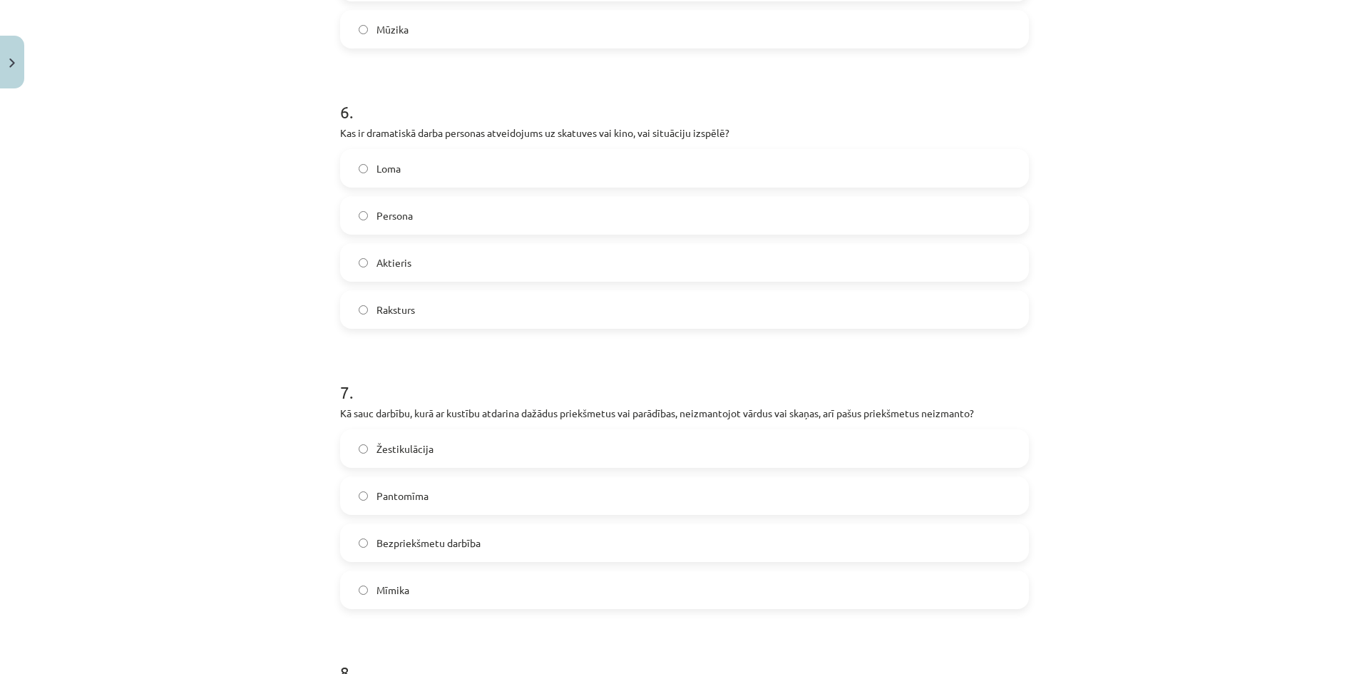
drag, startPoint x: 403, startPoint y: 163, endPoint x: 377, endPoint y: 158, distance: 26.8
click at [404, 163] on label "Loma" at bounding box center [684, 168] width 686 height 36
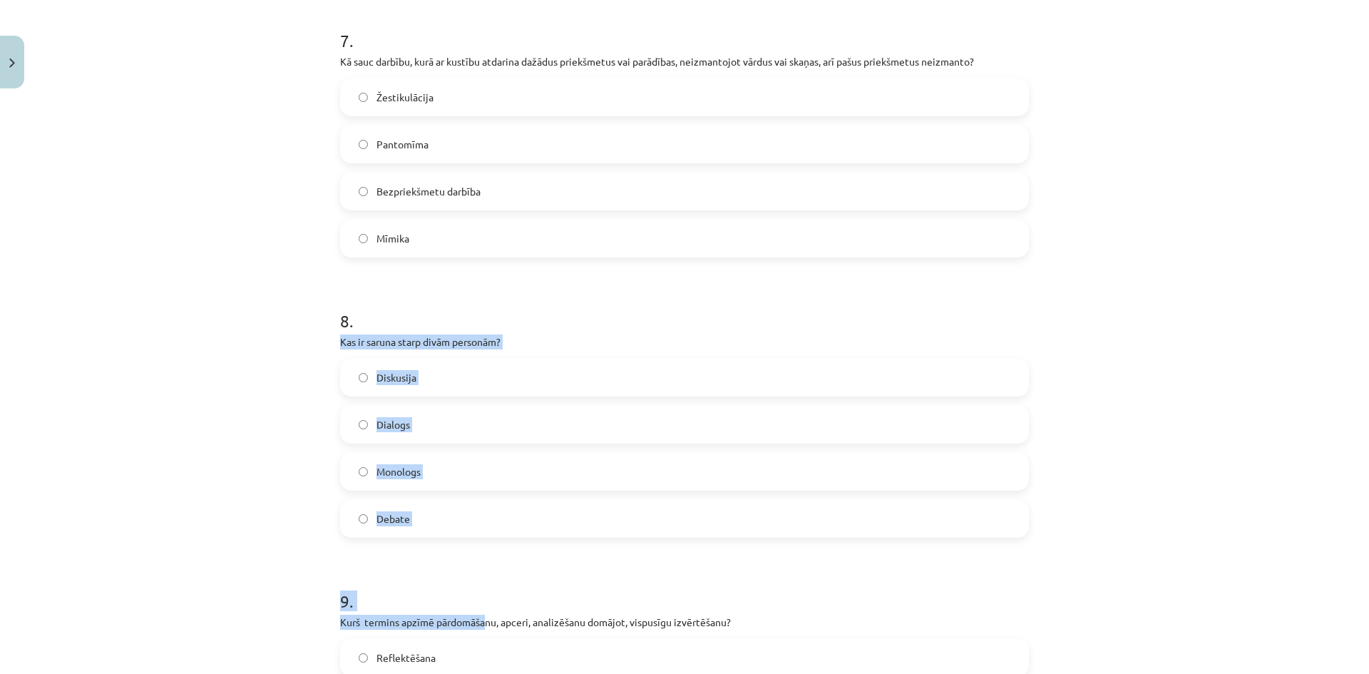
scroll to position [1964, 0]
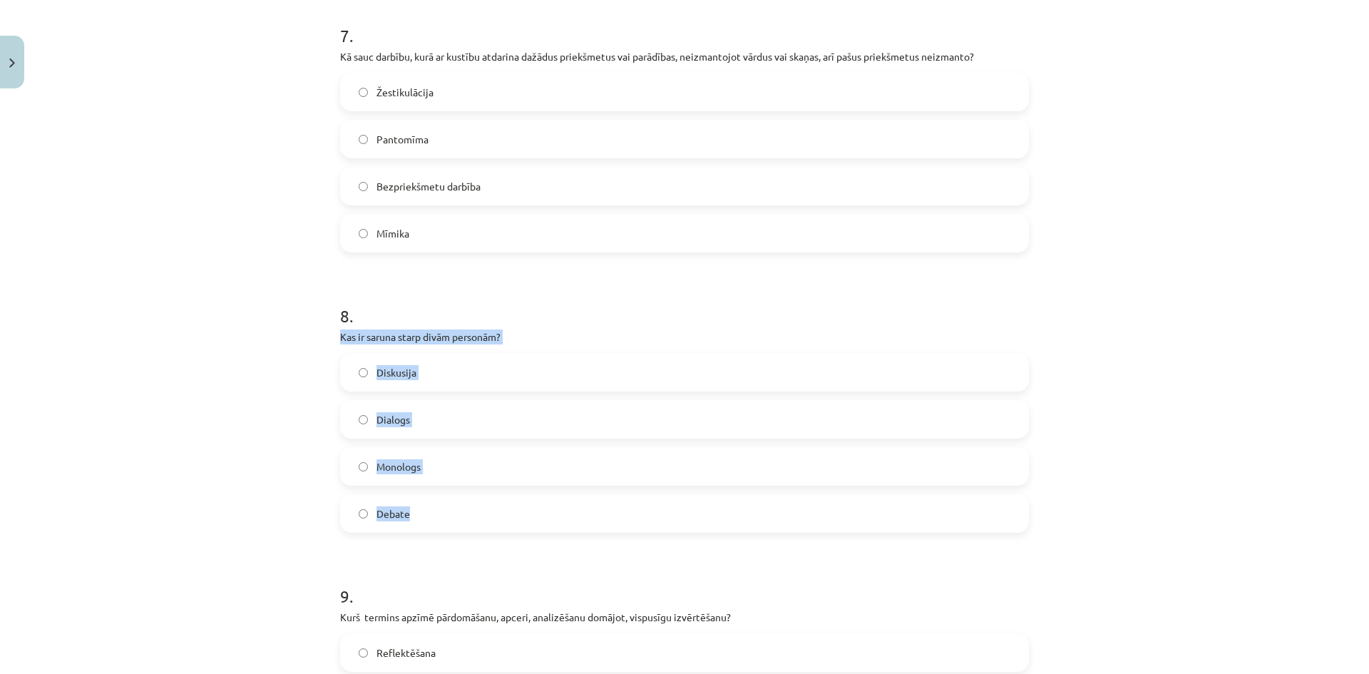
drag, startPoint x: 329, startPoint y: 477, endPoint x: 458, endPoint y: 532, distance: 140.9
click at [449, 135] on label "Pantomīma" at bounding box center [684, 139] width 686 height 36
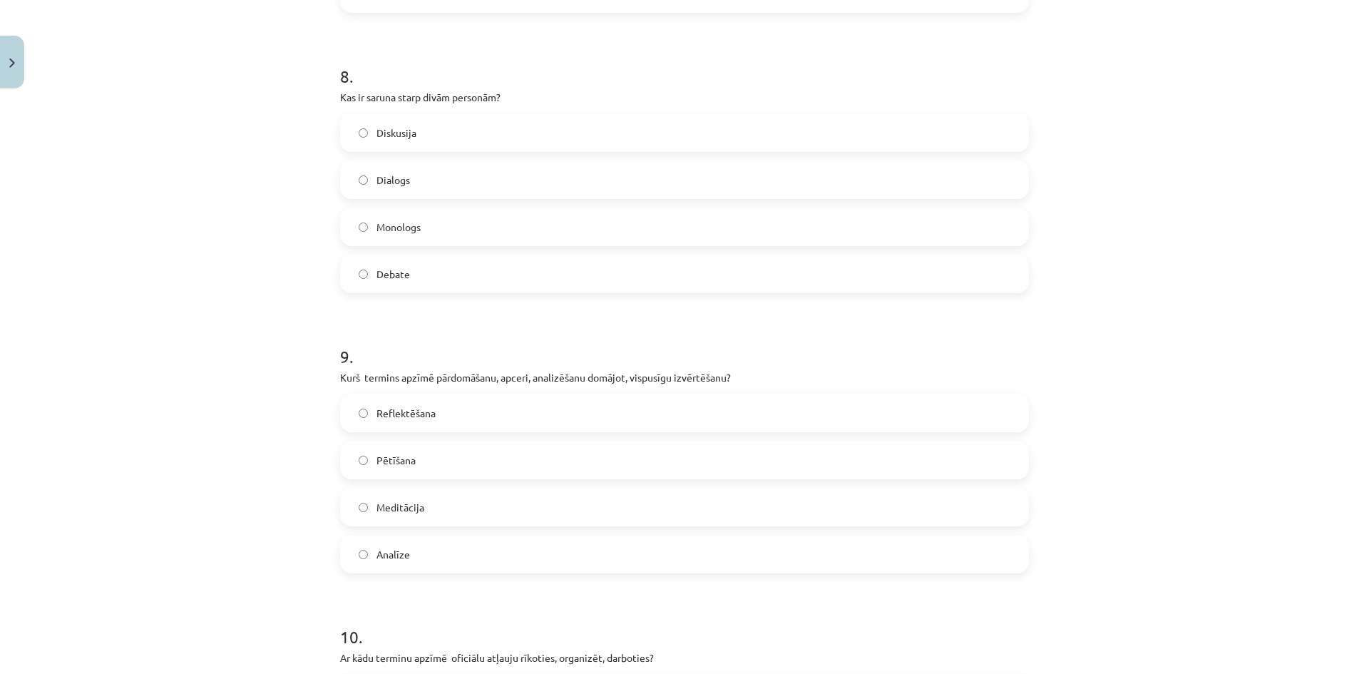
scroll to position [2249, 0]
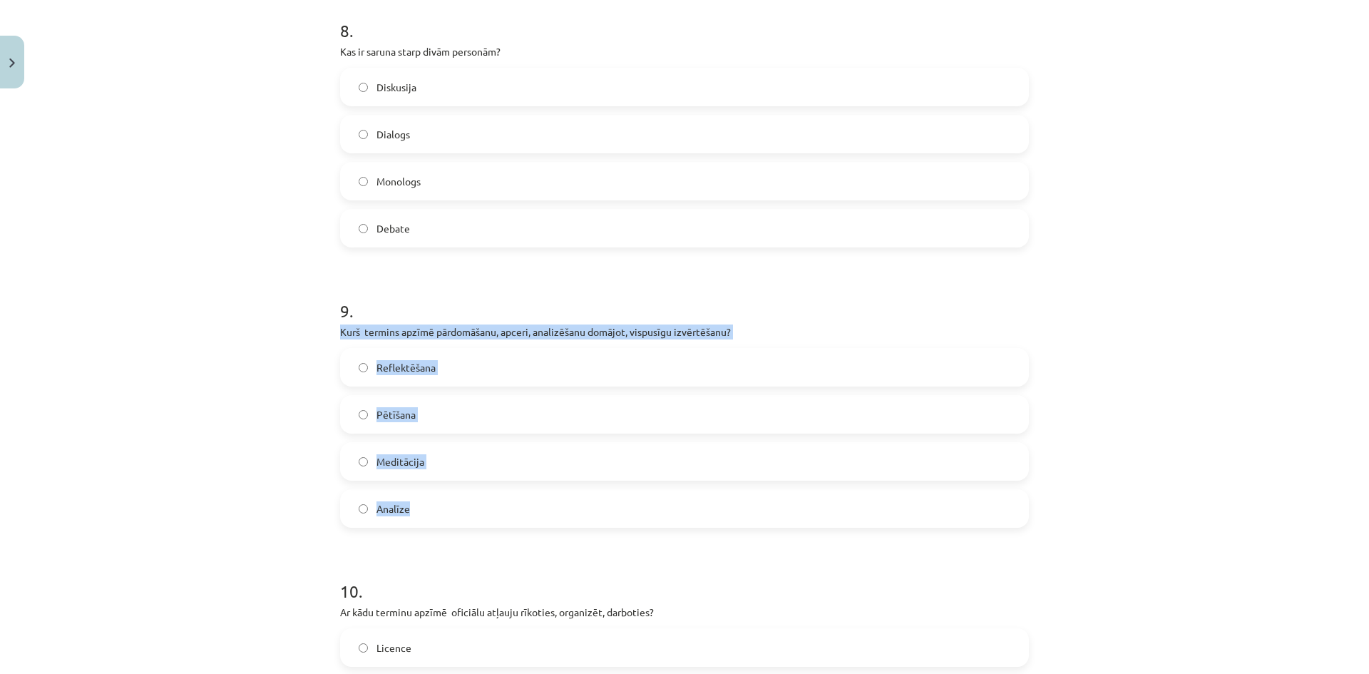
drag, startPoint x: 331, startPoint y: 329, endPoint x: 483, endPoint y: 493, distance: 223.4
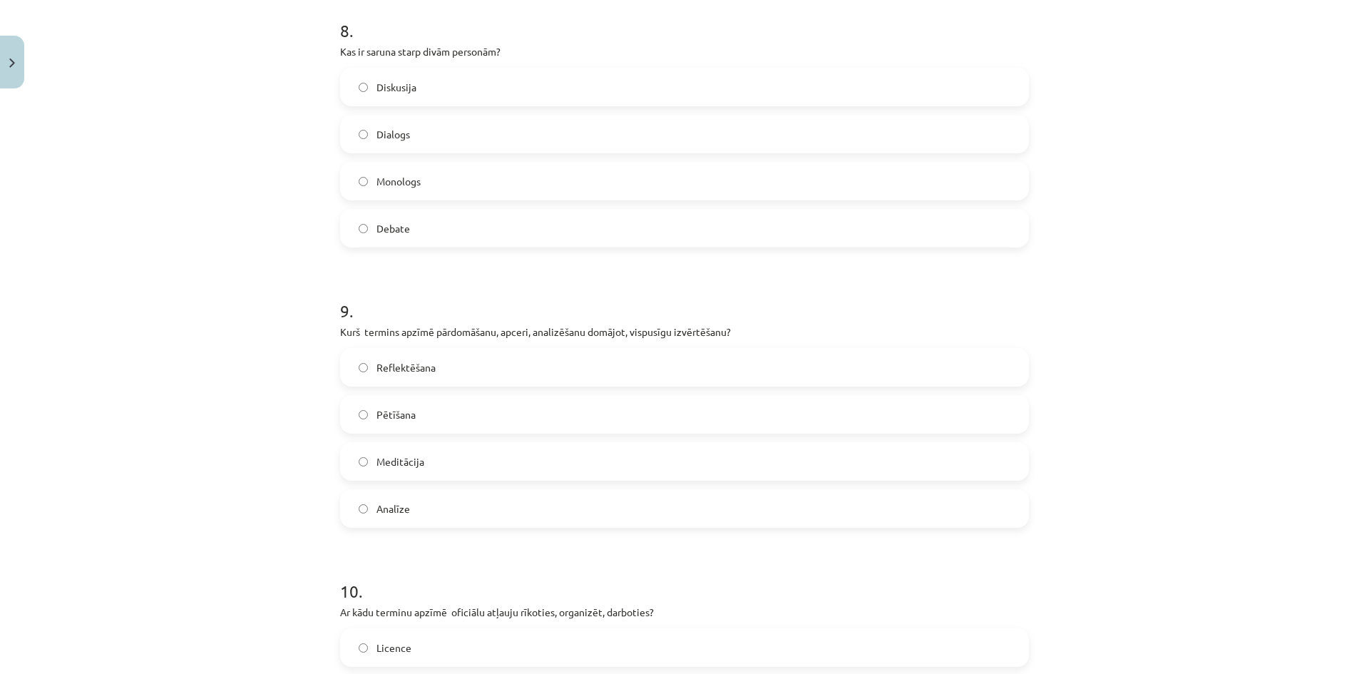
click at [401, 138] on span "Dialogs" at bounding box center [393, 134] width 34 height 15
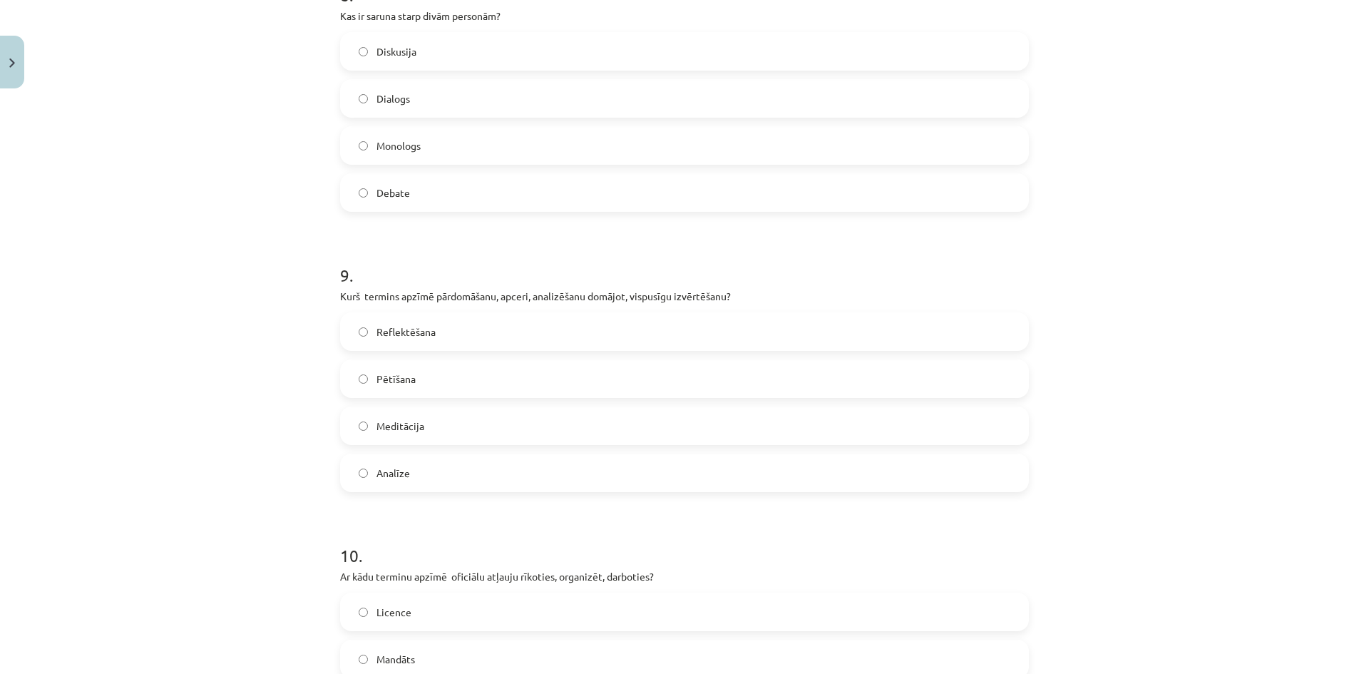
scroll to position [2463, 0]
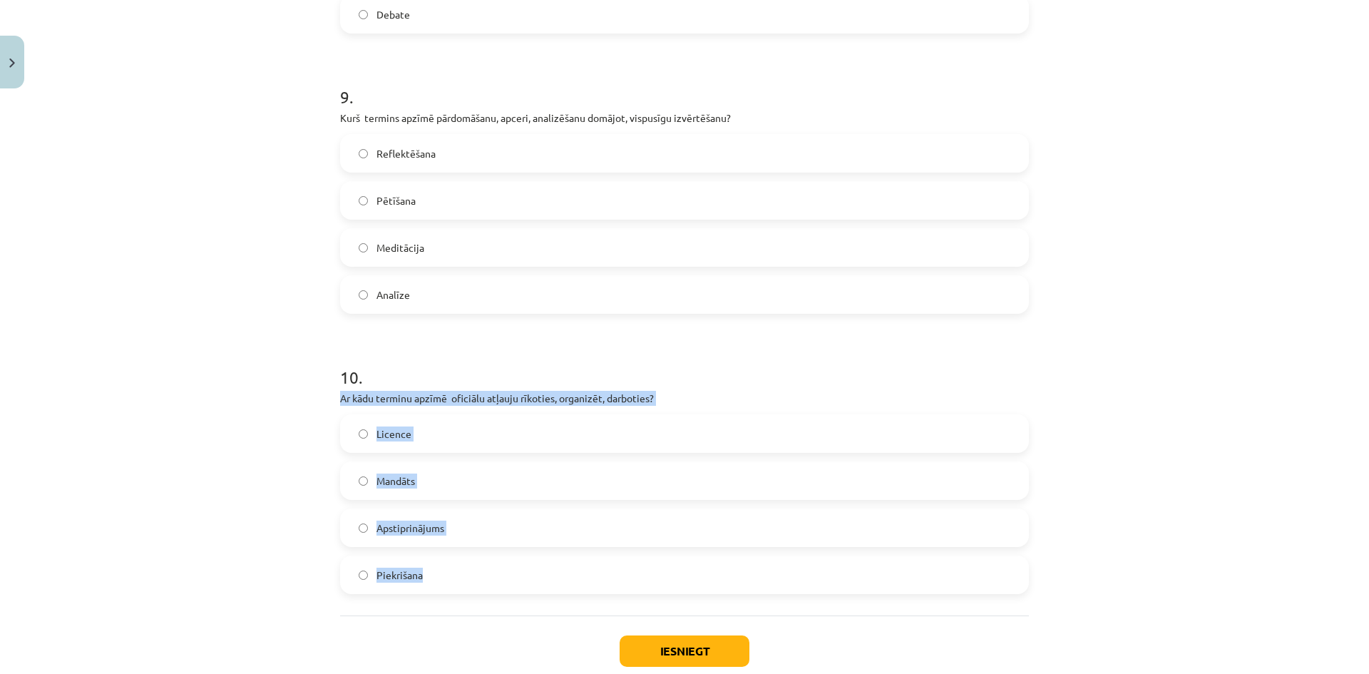
drag, startPoint x: 323, startPoint y: 398, endPoint x: 517, endPoint y: 577, distance: 264.3
click at [517, 577] on div "Mācību tēma: Teātra mākslas 7. klases 1. ieskaites mācību materiāls #7 Noslēgum…" at bounding box center [684, 337] width 1369 height 674
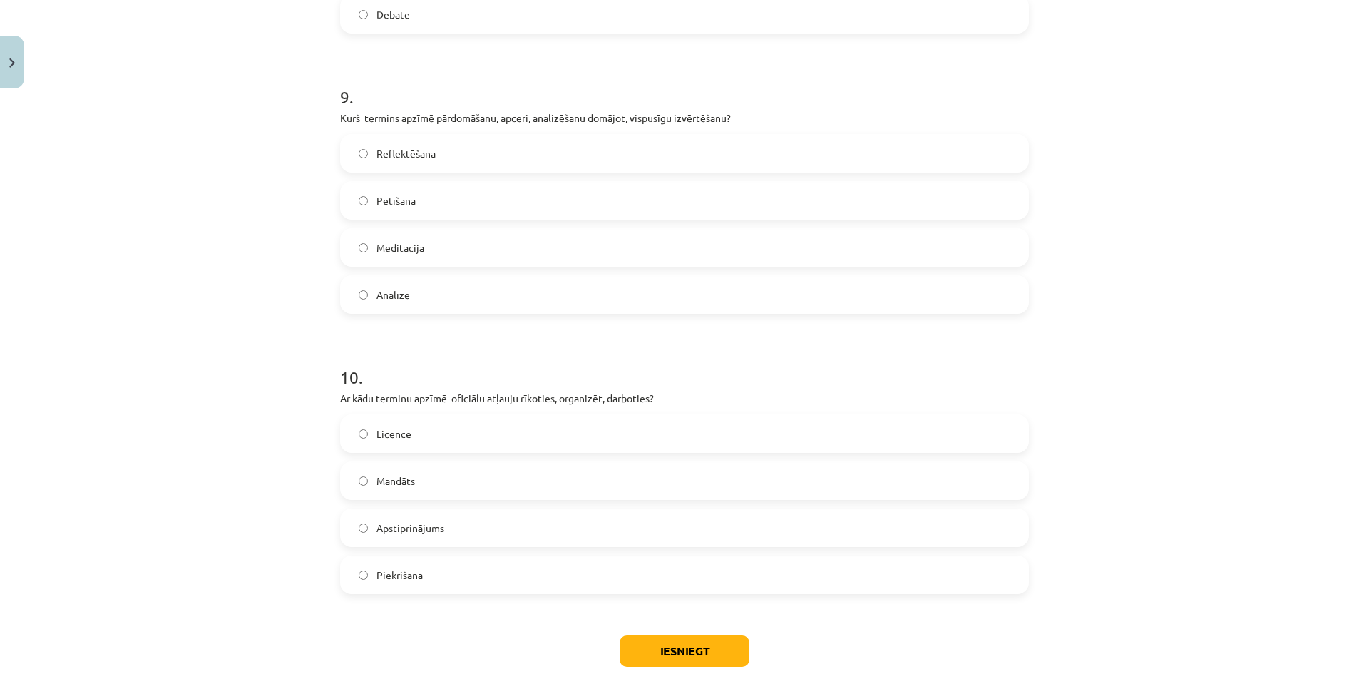
click at [434, 153] on label "Reflektēšana" at bounding box center [684, 153] width 686 height 36
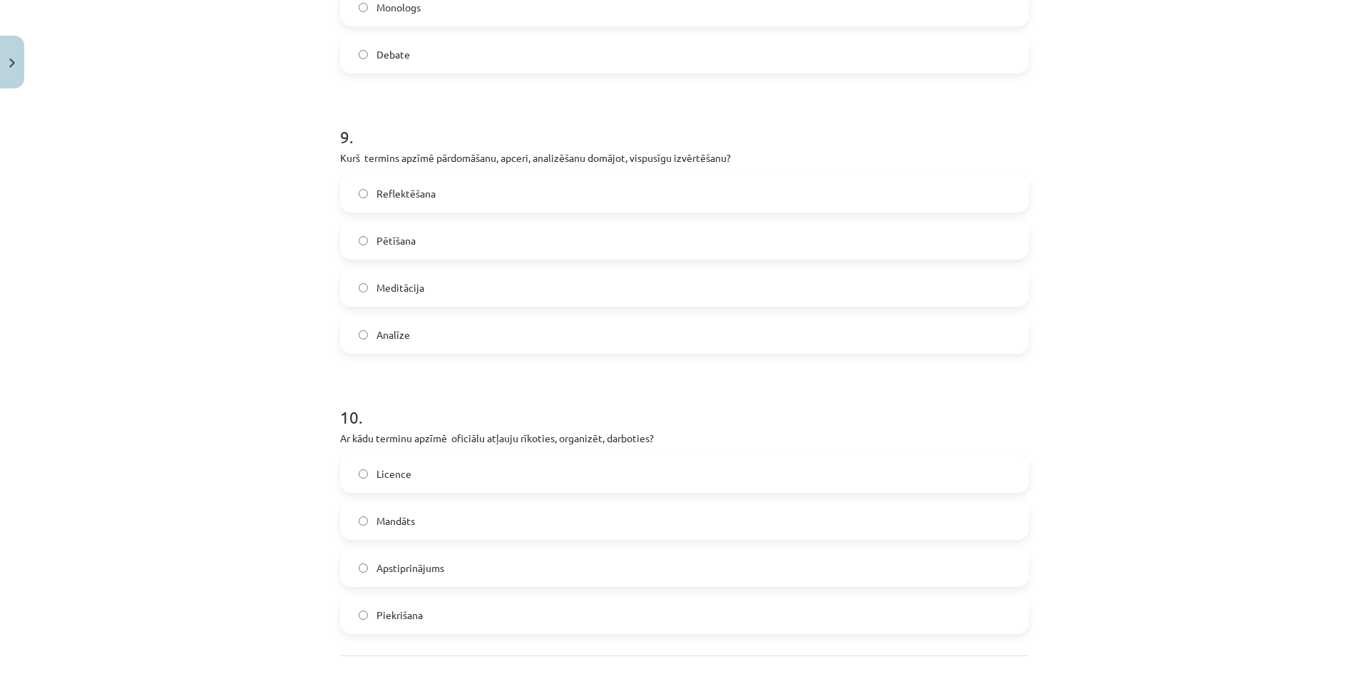
scroll to position [2406, 0]
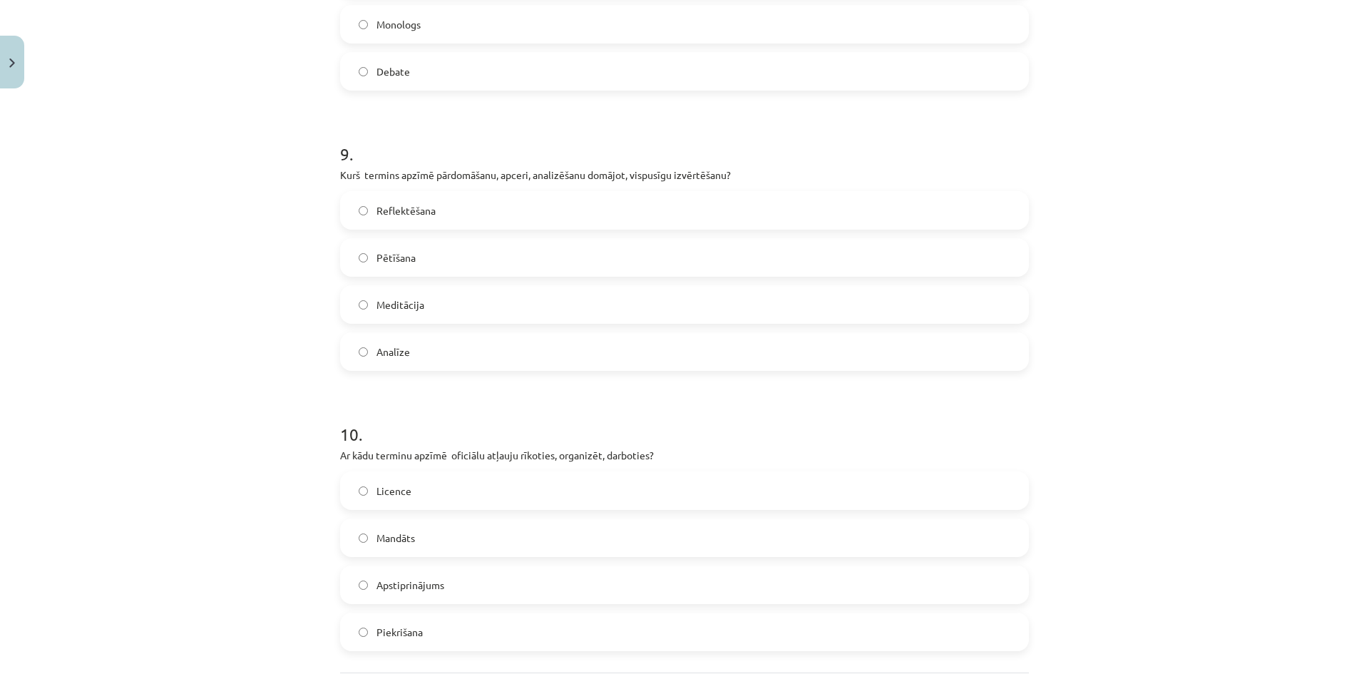
click at [405, 546] on label "Mandāts" at bounding box center [684, 538] width 686 height 36
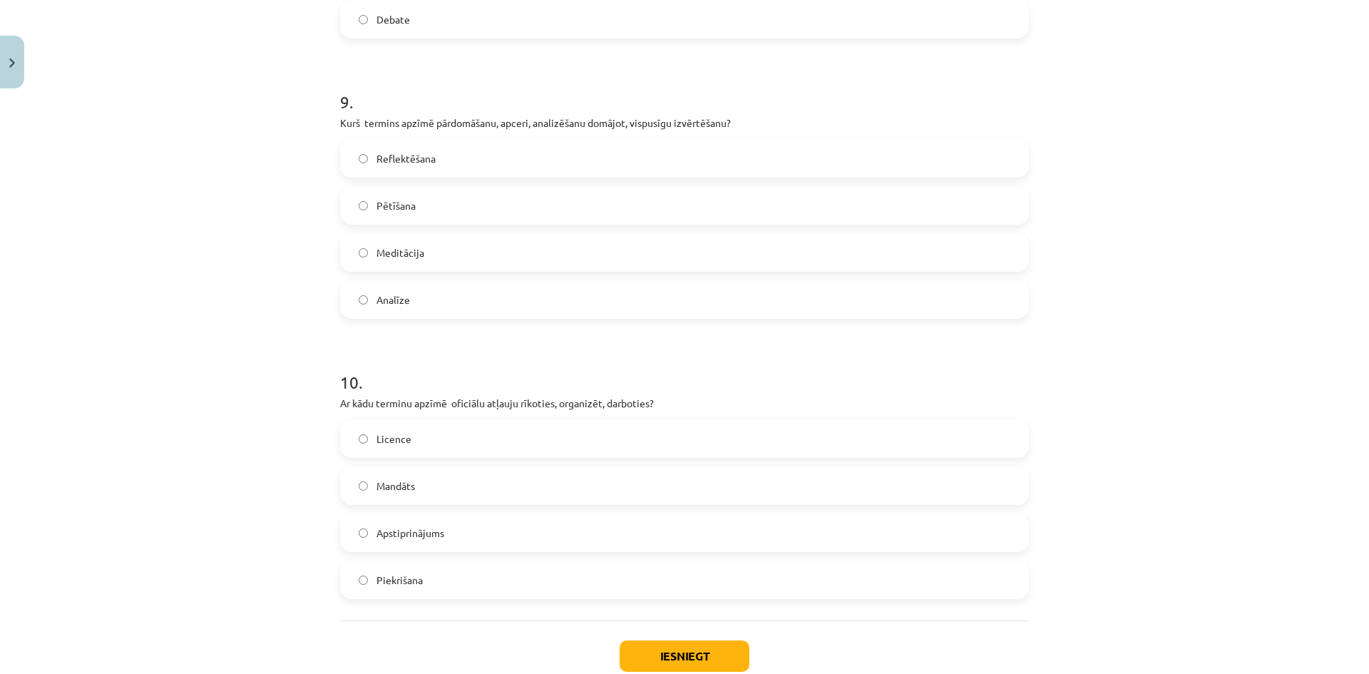
scroll to position [2548, 0]
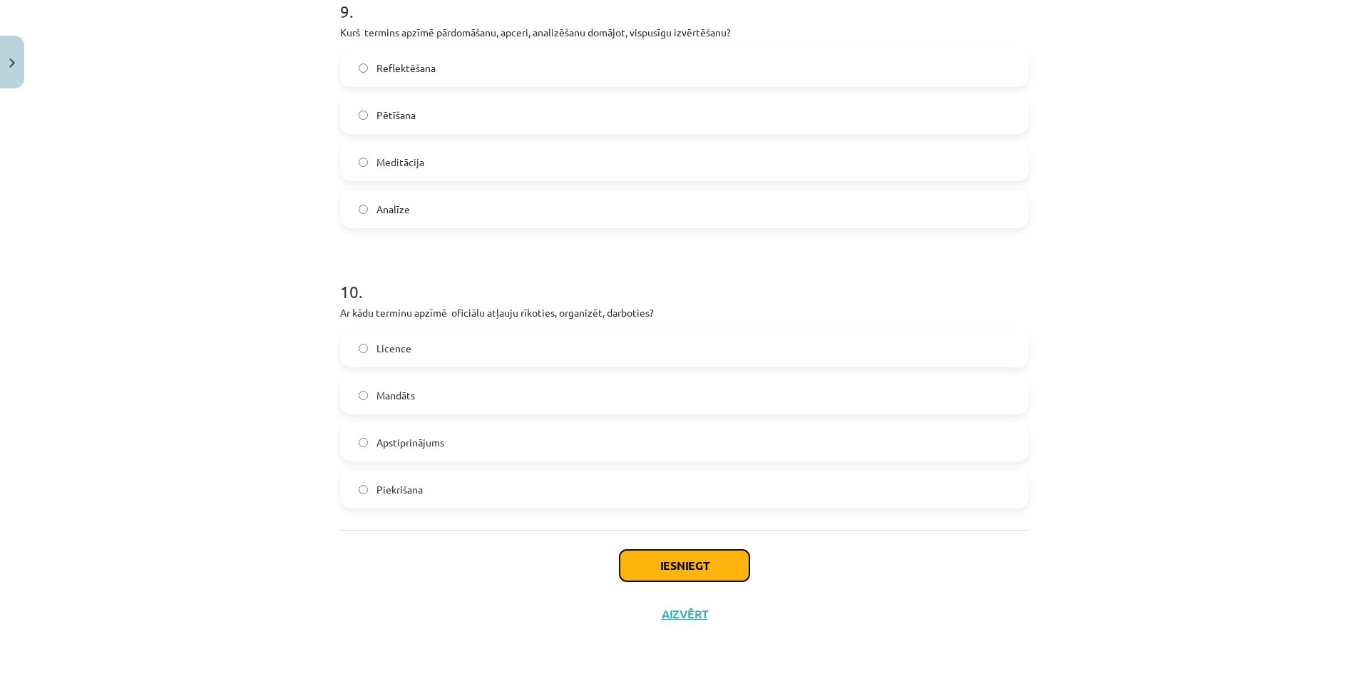
click at [728, 557] on button "Iesniegt" at bounding box center [684, 565] width 130 height 31
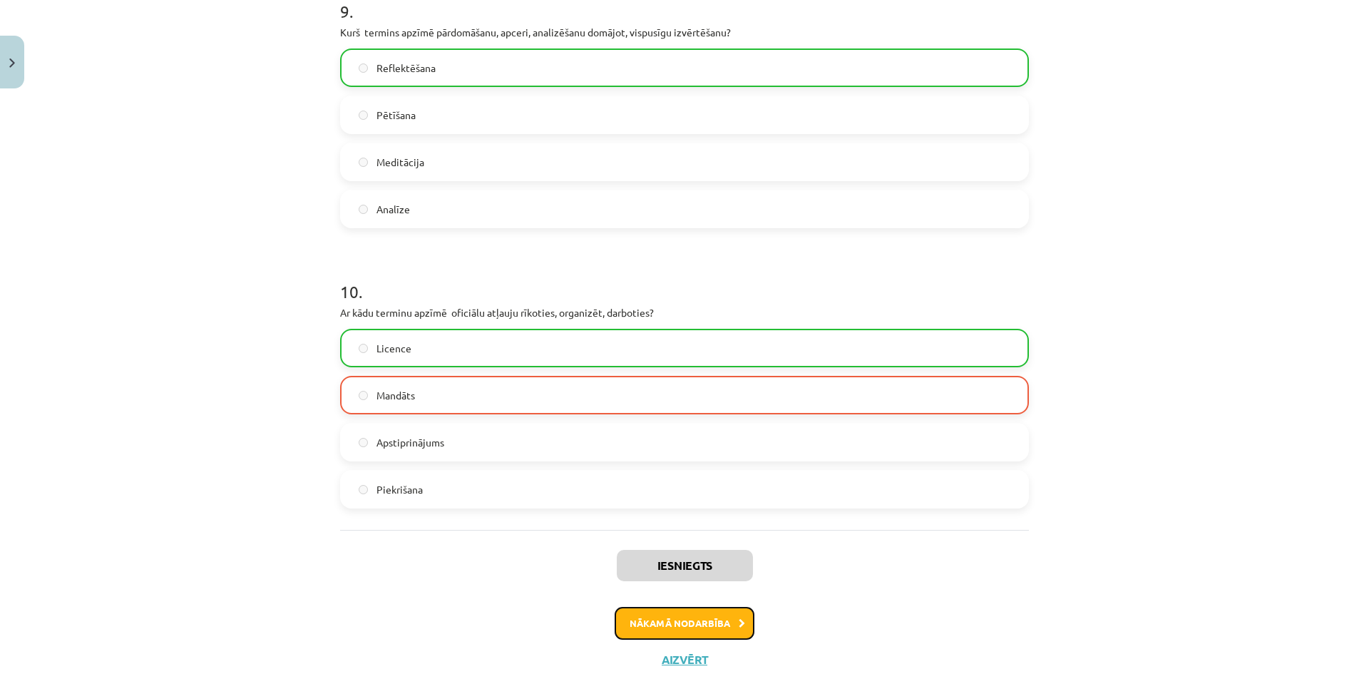
click at [651, 618] on button "Nākamā nodarbība" at bounding box center [684, 623] width 140 height 33
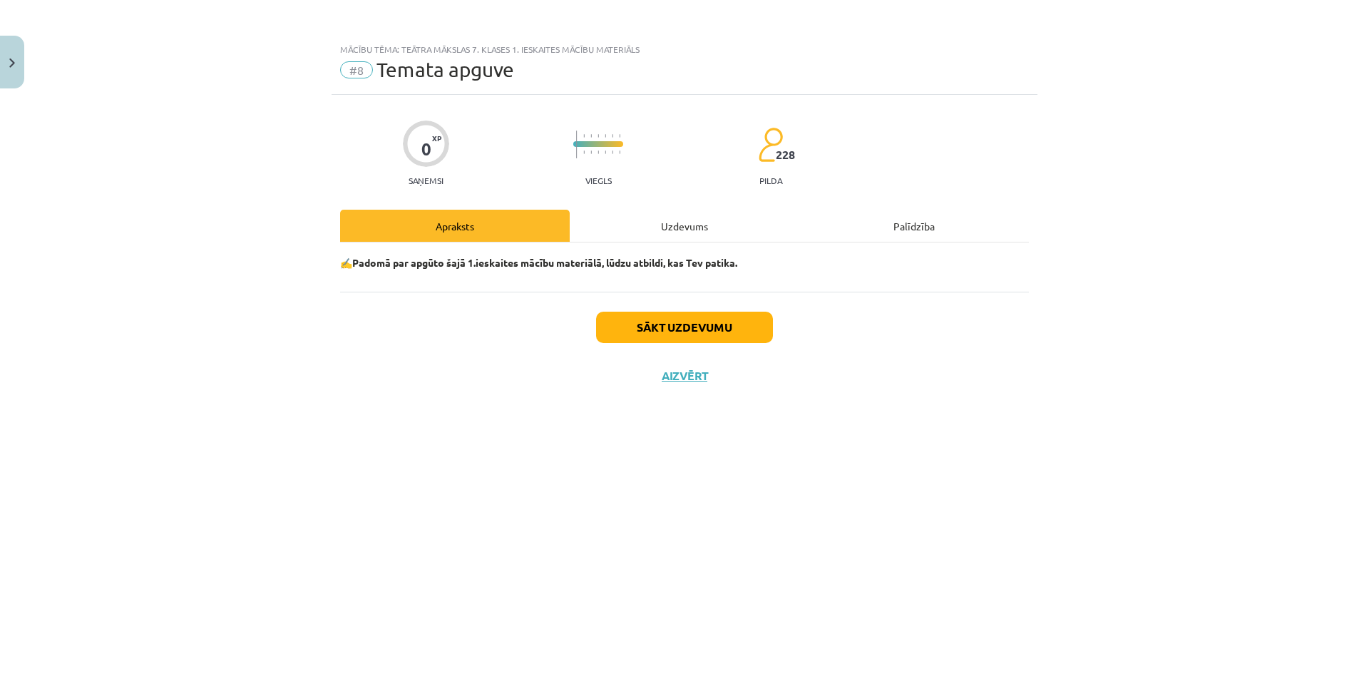
scroll to position [0, 0]
click at [661, 316] on button "Sākt uzdevumu" at bounding box center [684, 326] width 177 height 31
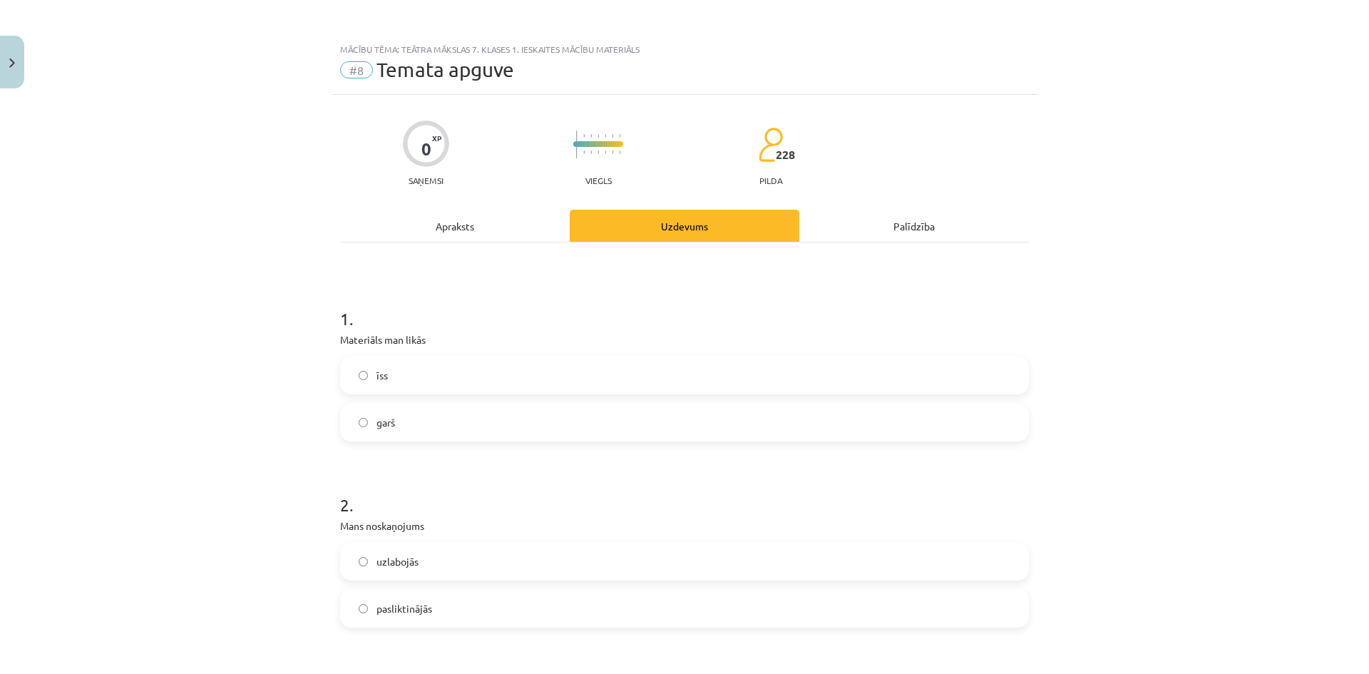
click at [508, 425] on label "garš" at bounding box center [684, 422] width 686 height 36
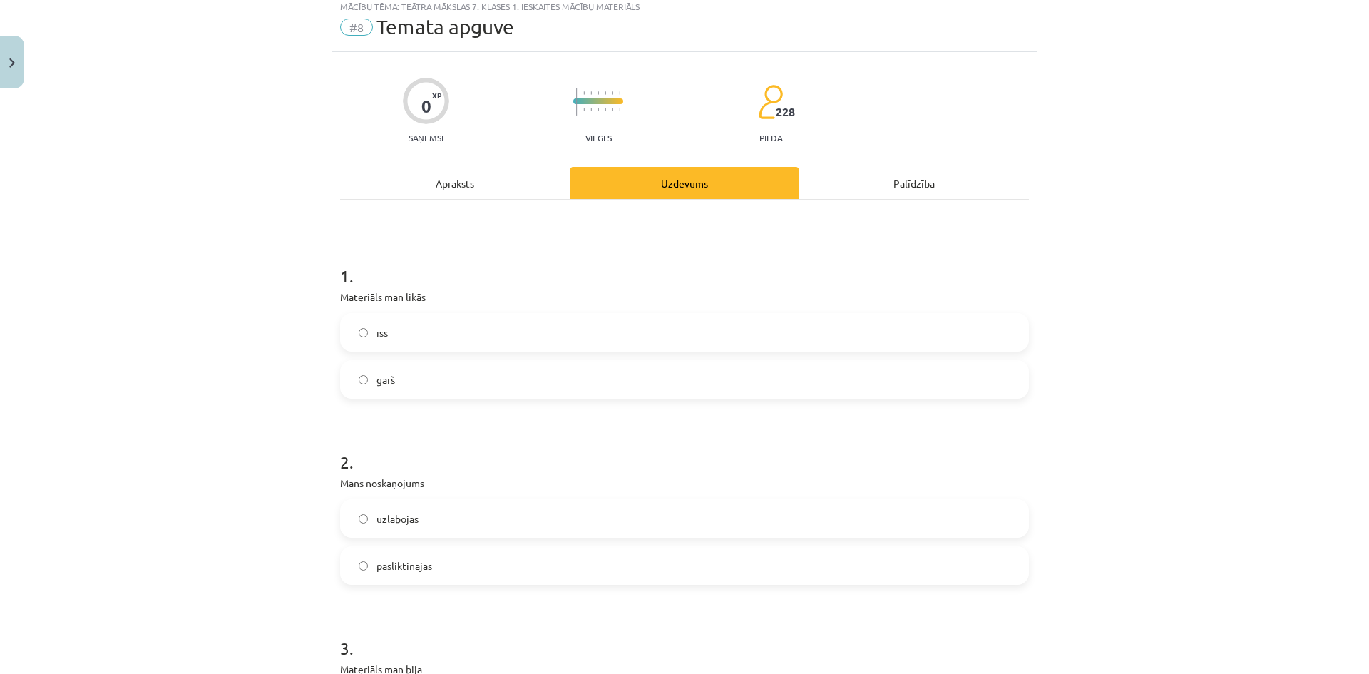
scroll to position [214, 0]
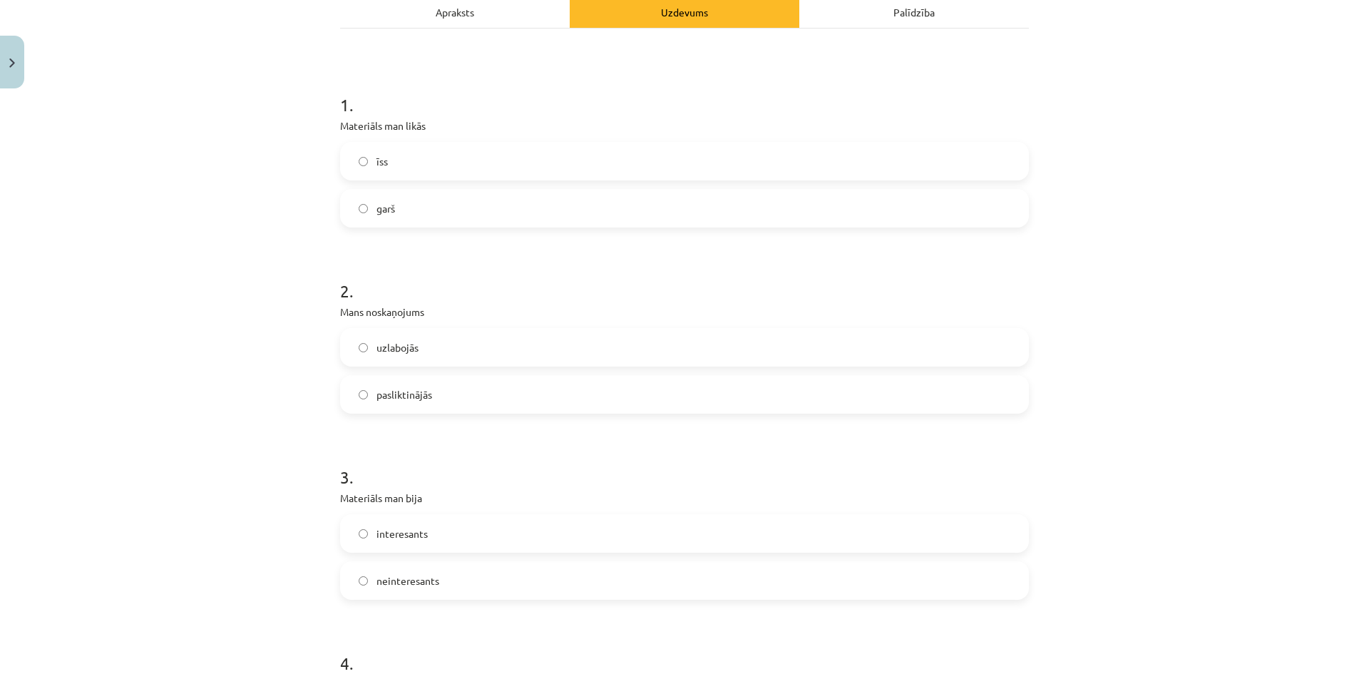
click at [486, 396] on label "pasliktinājās" at bounding box center [684, 394] width 686 height 36
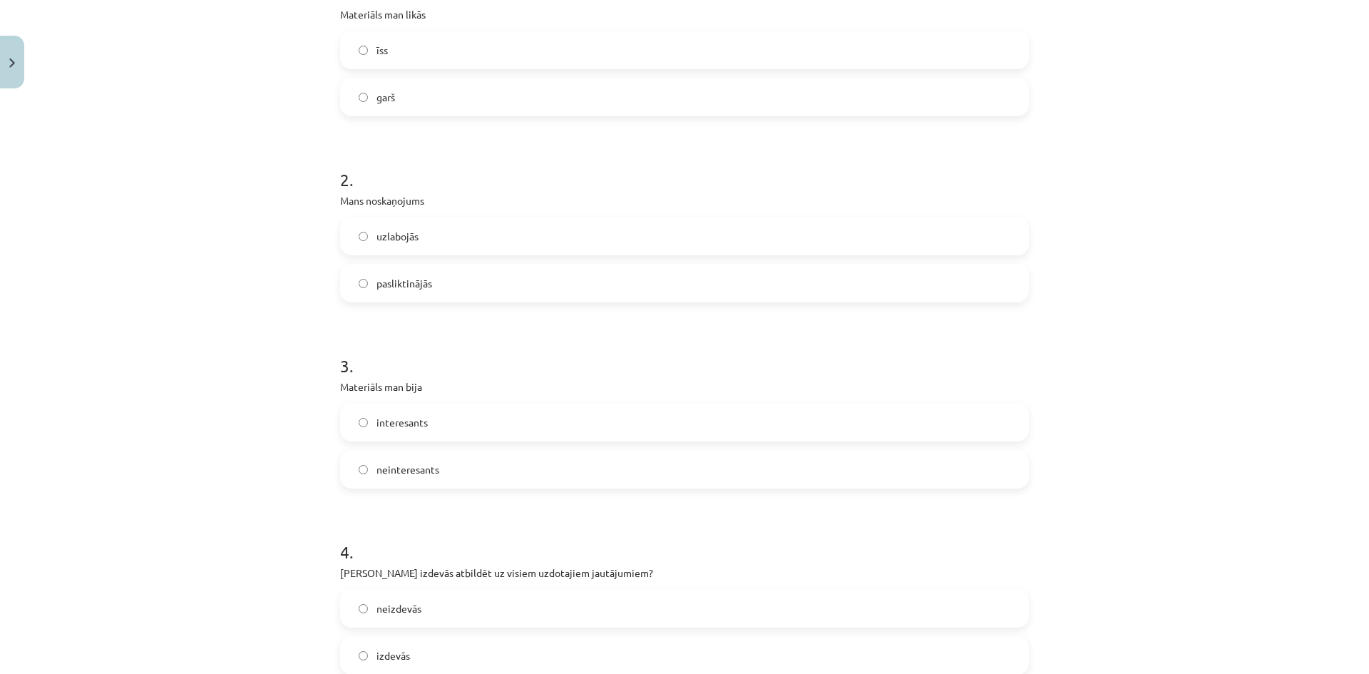
scroll to position [356, 0]
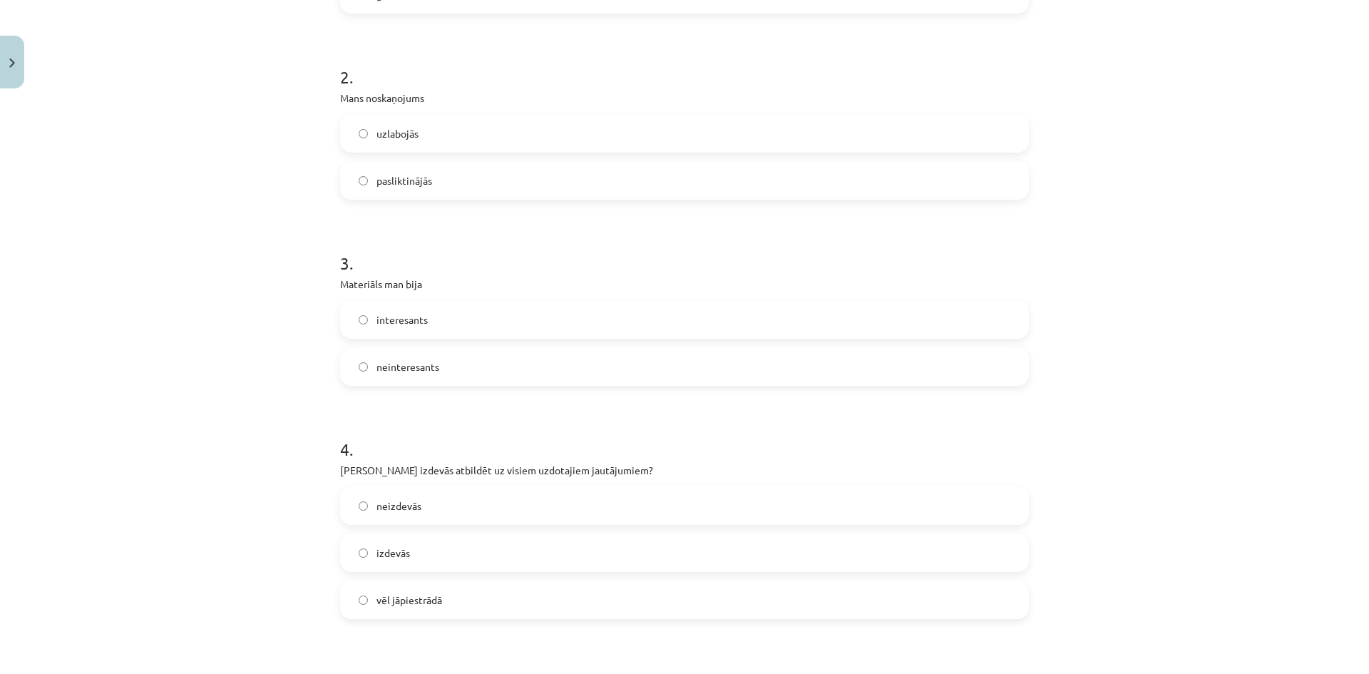
click at [474, 370] on label "neinteresants" at bounding box center [684, 367] width 686 height 36
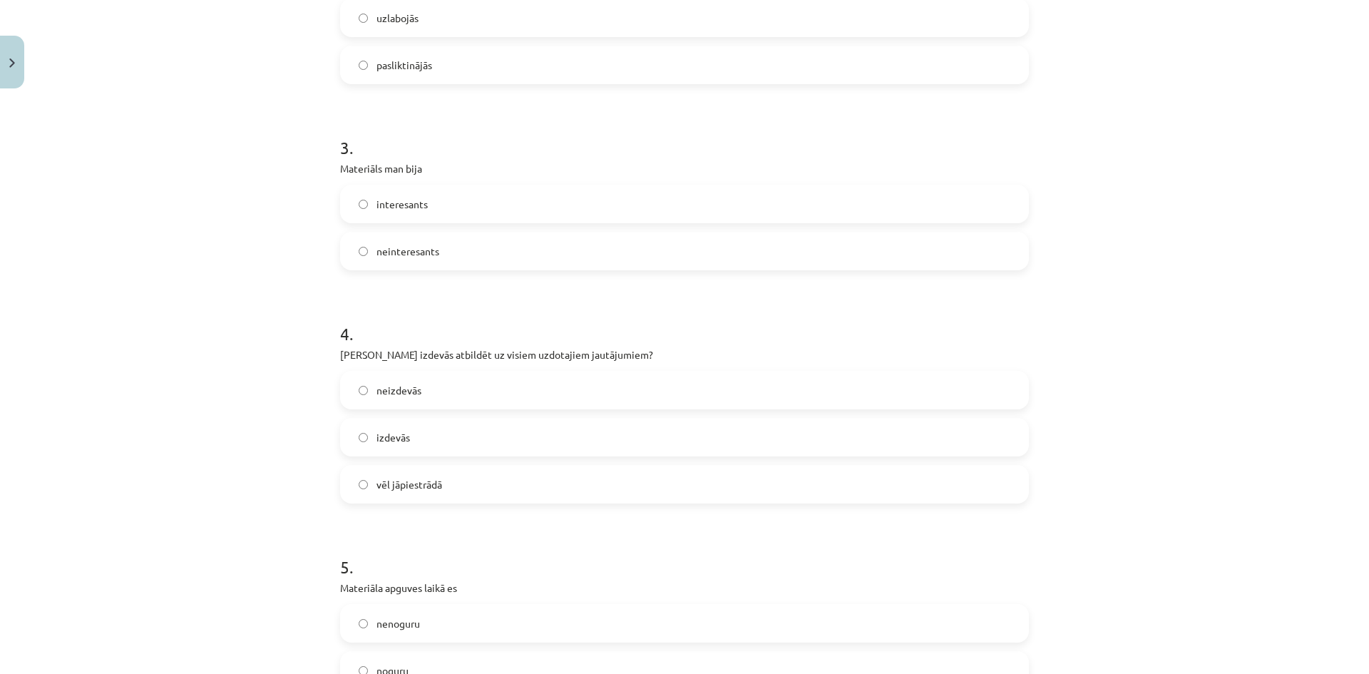
scroll to position [570, 0]
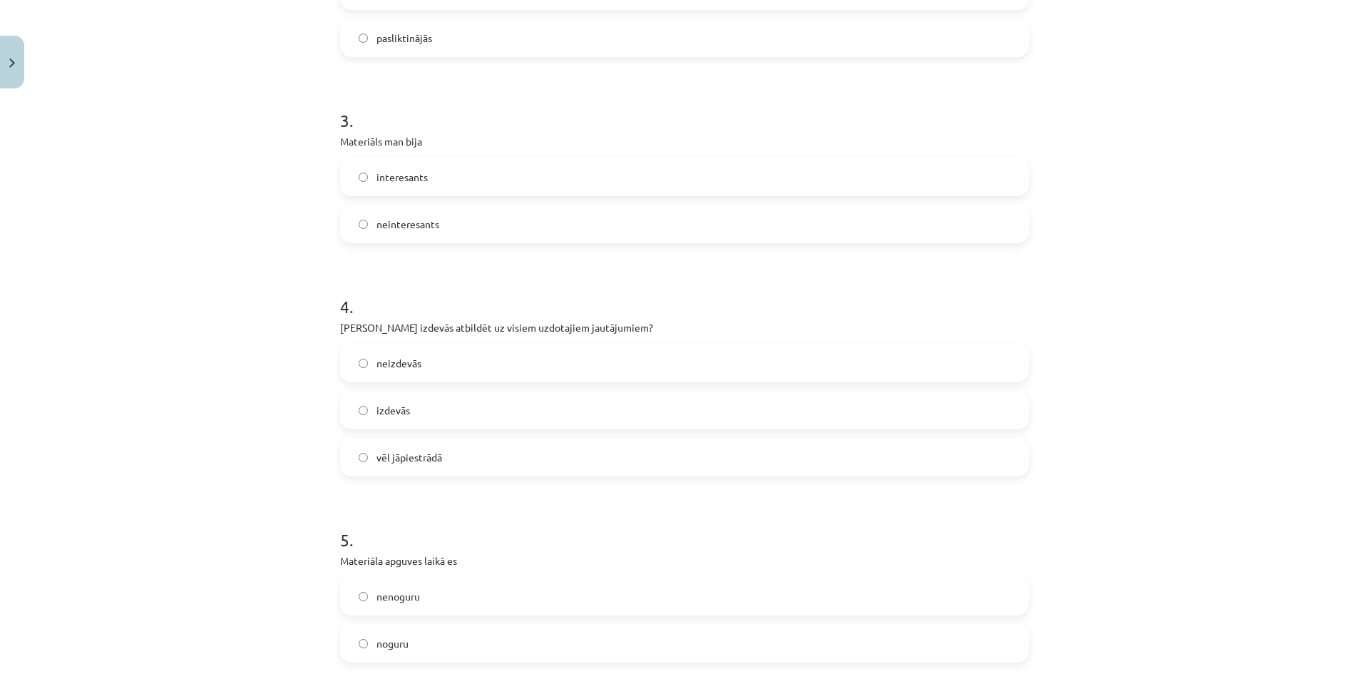
click at [517, 451] on label "vēl jāpiestrādā" at bounding box center [684, 457] width 686 height 36
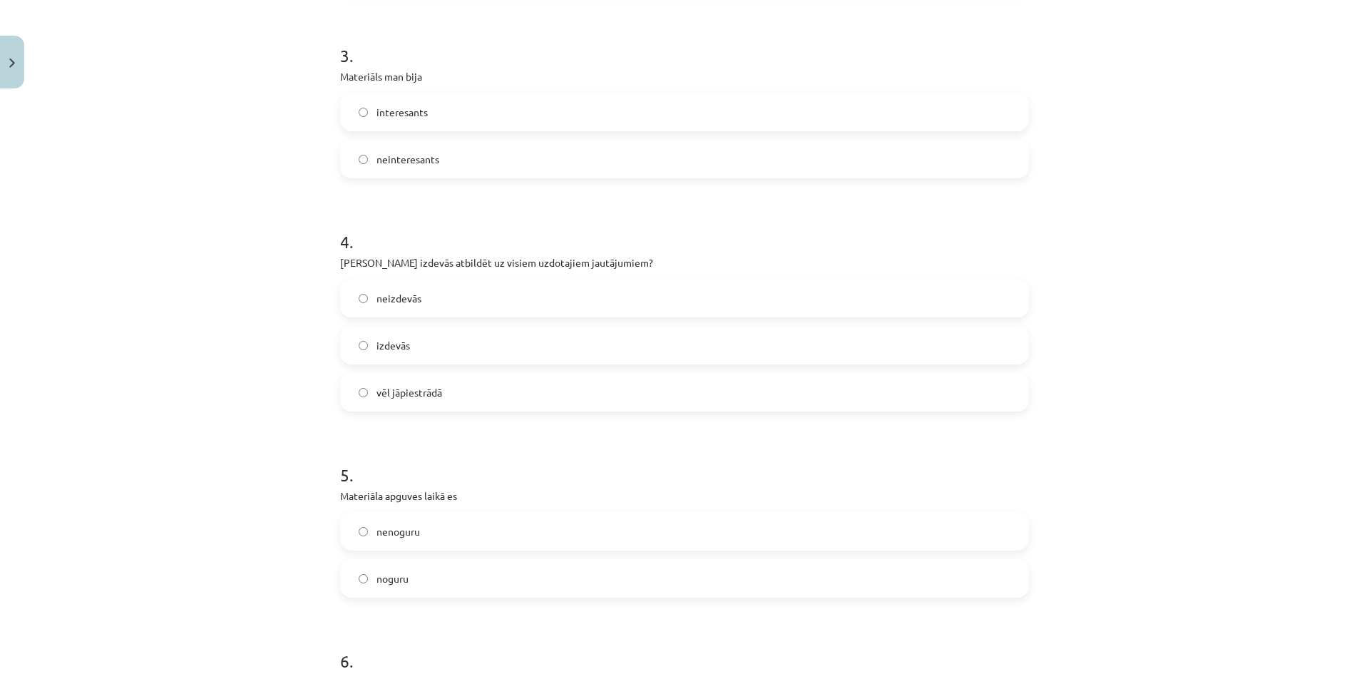
scroll to position [855, 0]
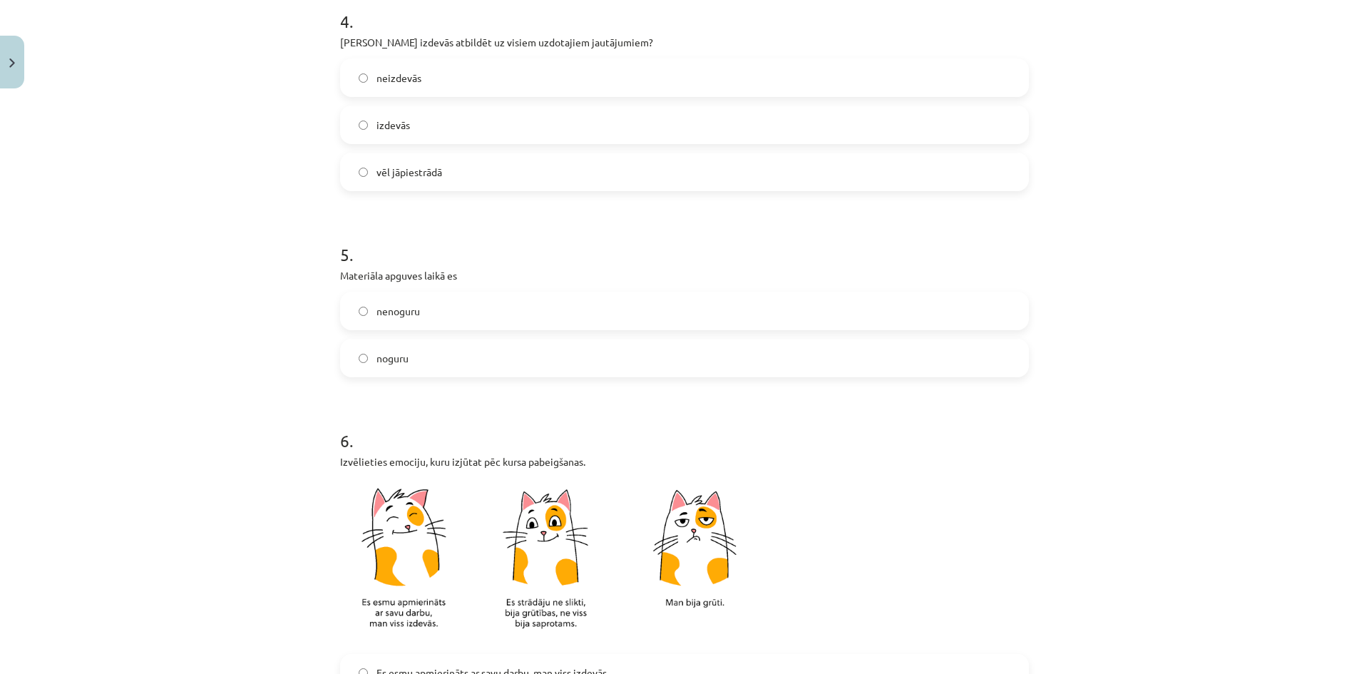
click at [403, 366] on label "noguru" at bounding box center [684, 358] width 686 height 36
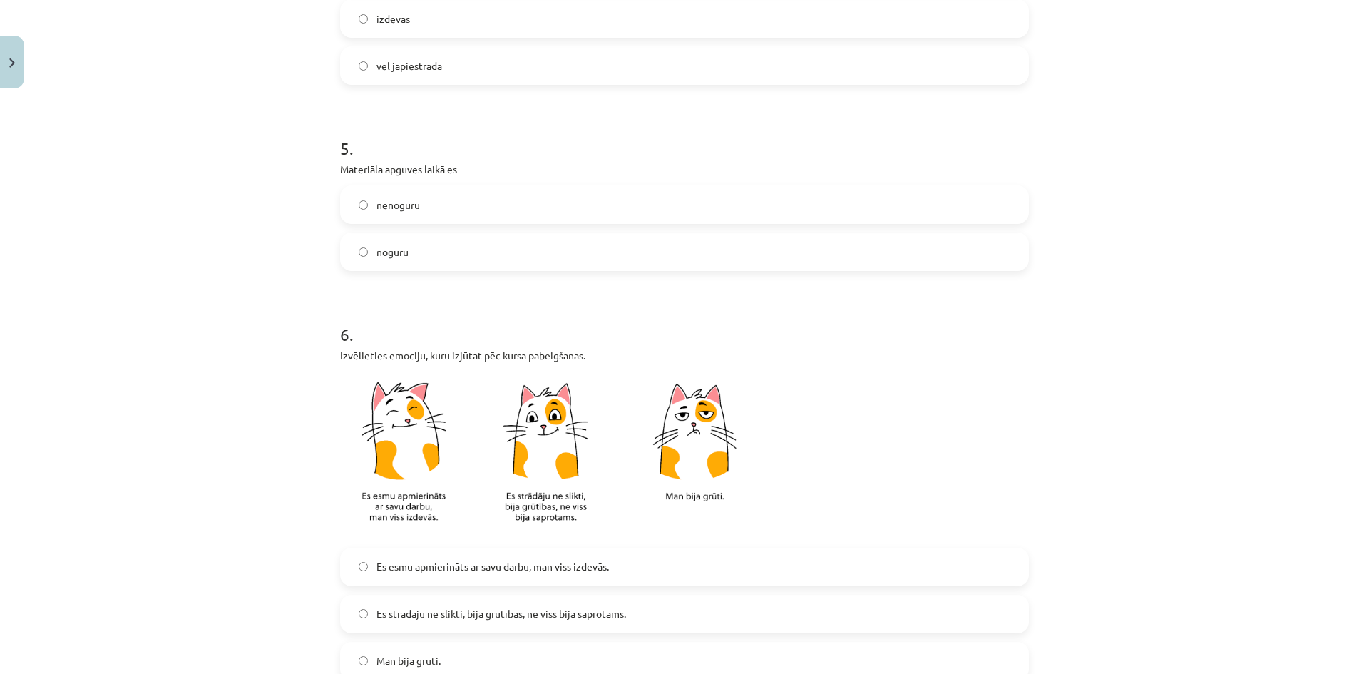
scroll to position [1133, 0]
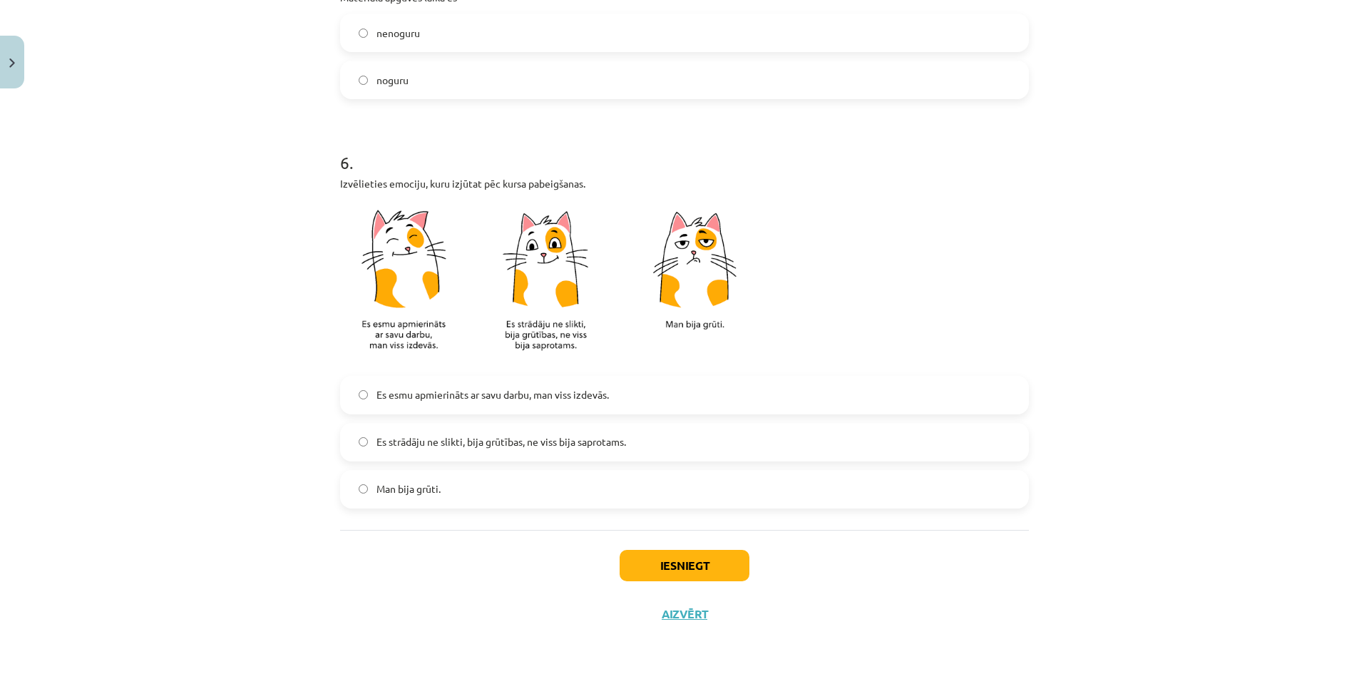
click at [413, 438] on span "Es strādāju ne slikti, bija grūtības, ne viss bija saprotams." at bounding box center [500, 441] width 249 height 15
click at [684, 542] on div "Iesniegt Aizvērt" at bounding box center [684, 580] width 689 height 100
click at [685, 558] on button "Iesniegt" at bounding box center [684, 565] width 130 height 31
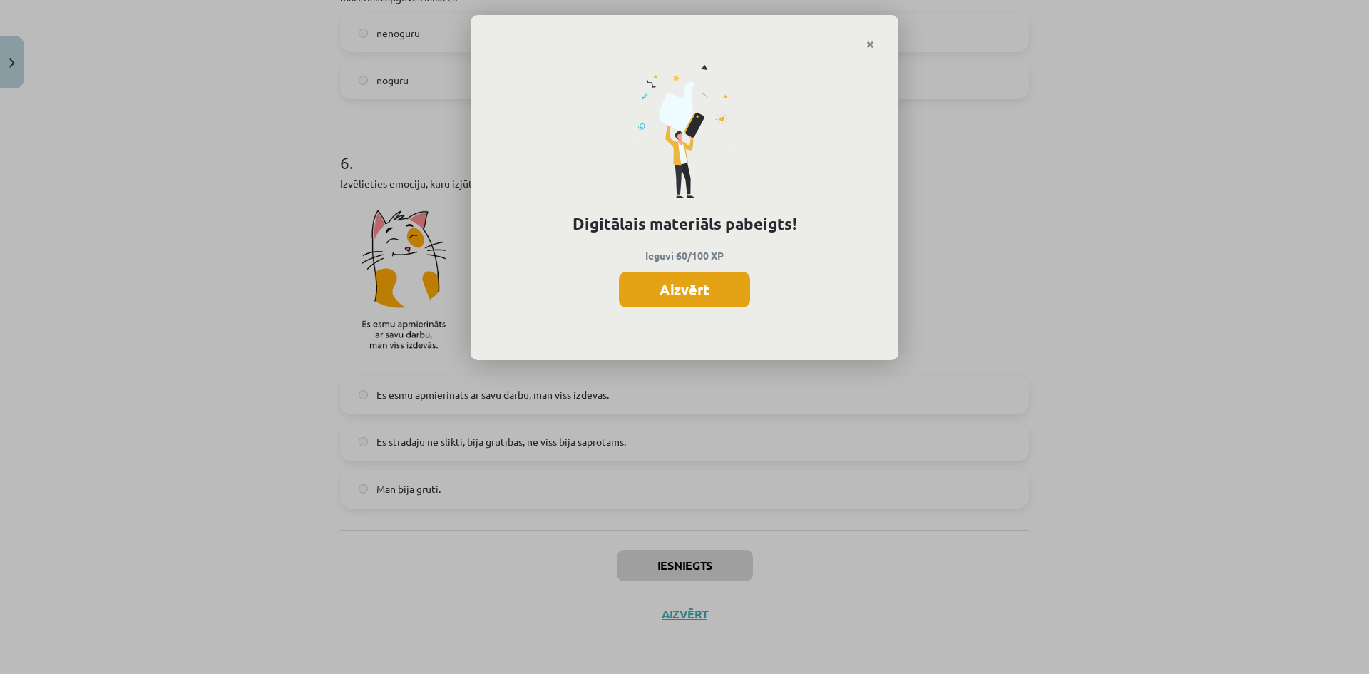
click at [722, 283] on button "Aizvērt" at bounding box center [684, 290] width 131 height 36
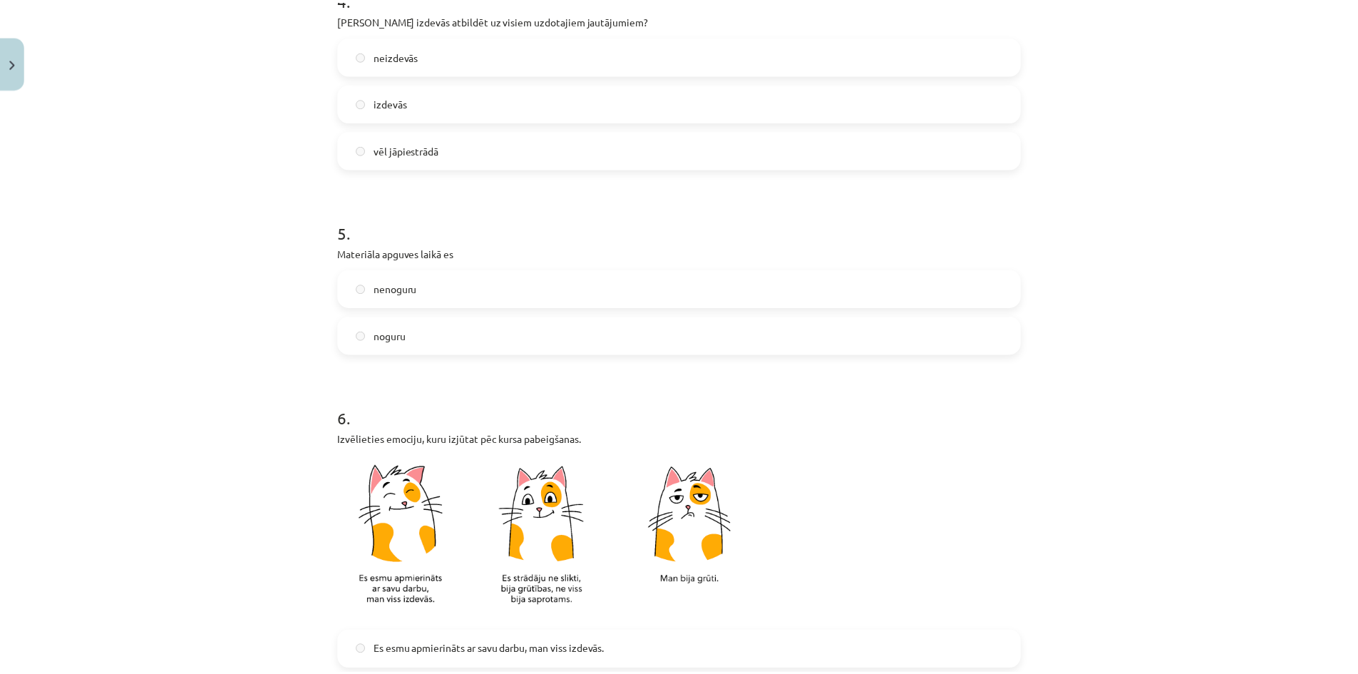
scroll to position [848, 0]
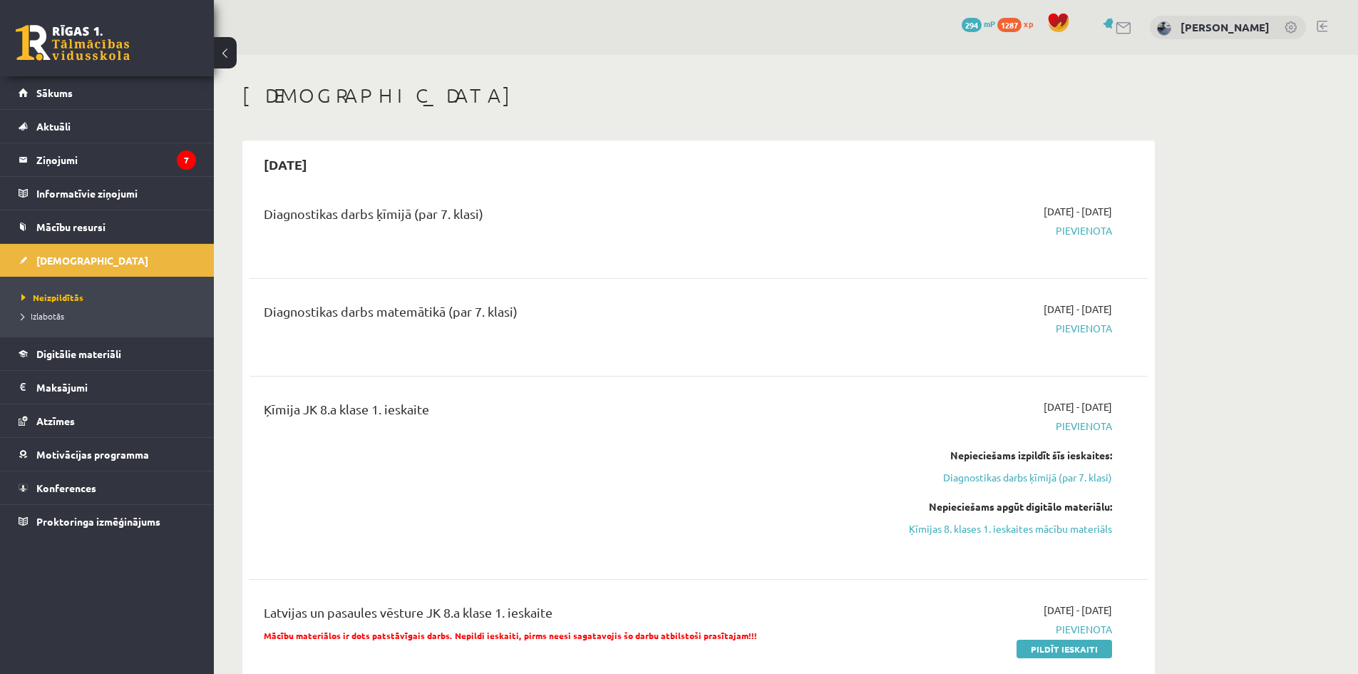
scroll to position [642, 0]
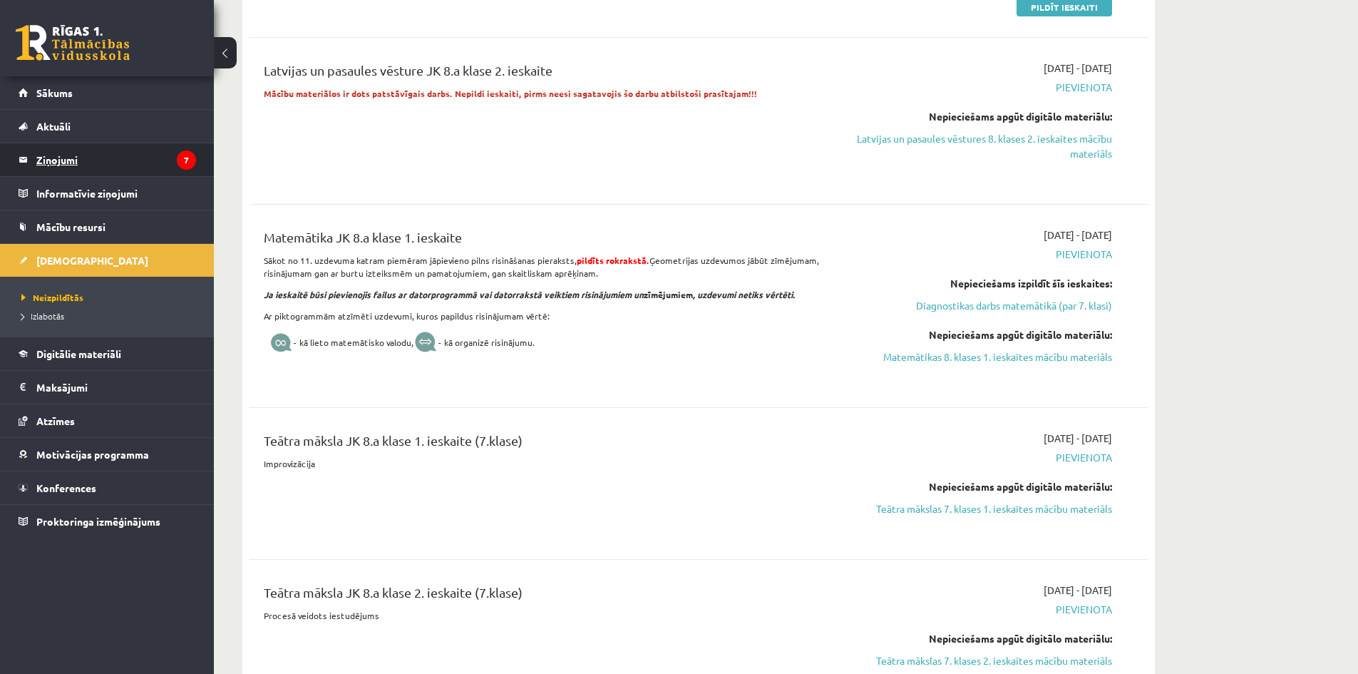
click at [125, 150] on legend "Ziņojumi 7" at bounding box center [116, 159] width 160 height 33
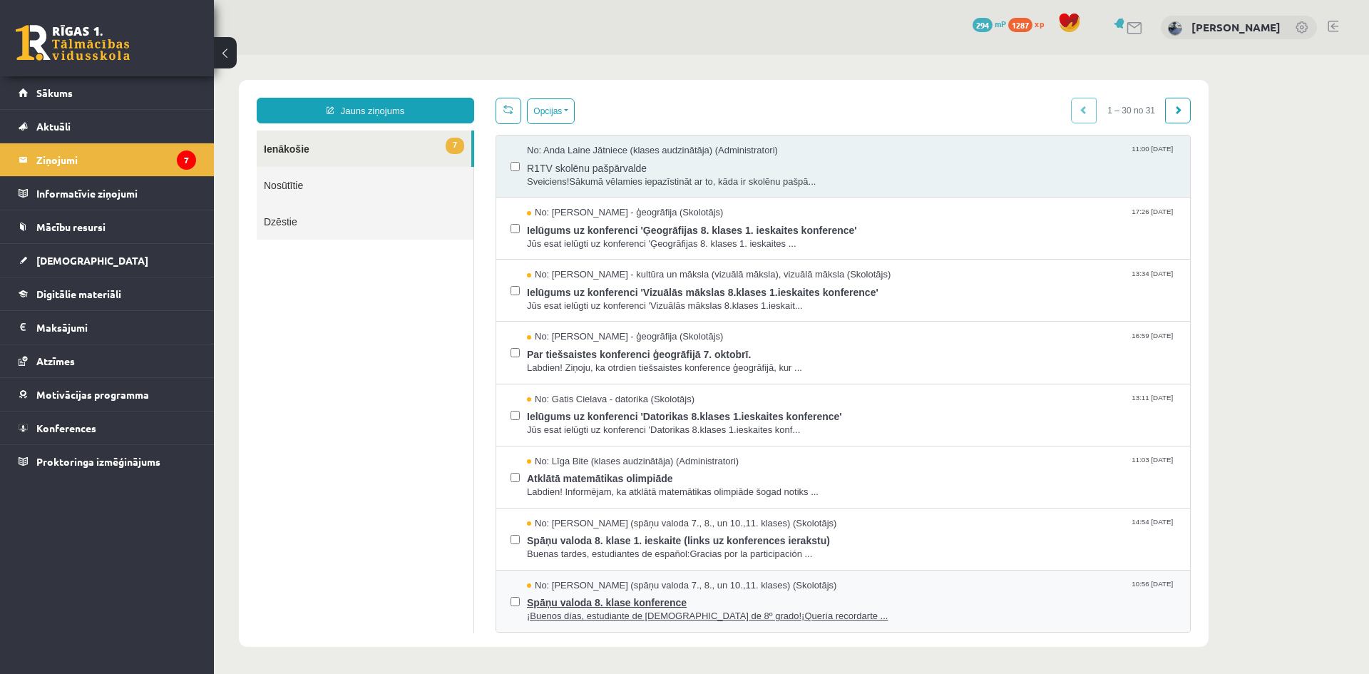
click at [764, 593] on span "Spāņu valoda 8. klase konference" at bounding box center [851, 601] width 649 height 18
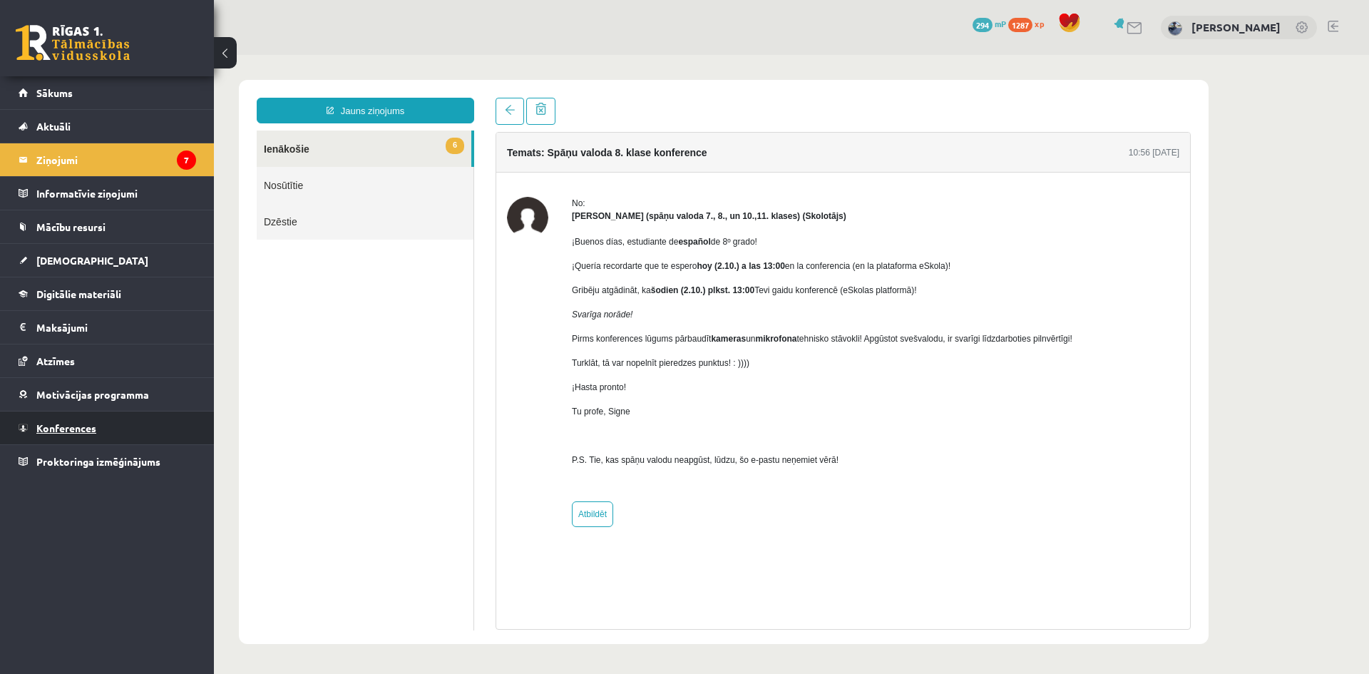
click at [105, 423] on link "Konferences" at bounding box center [107, 427] width 177 height 33
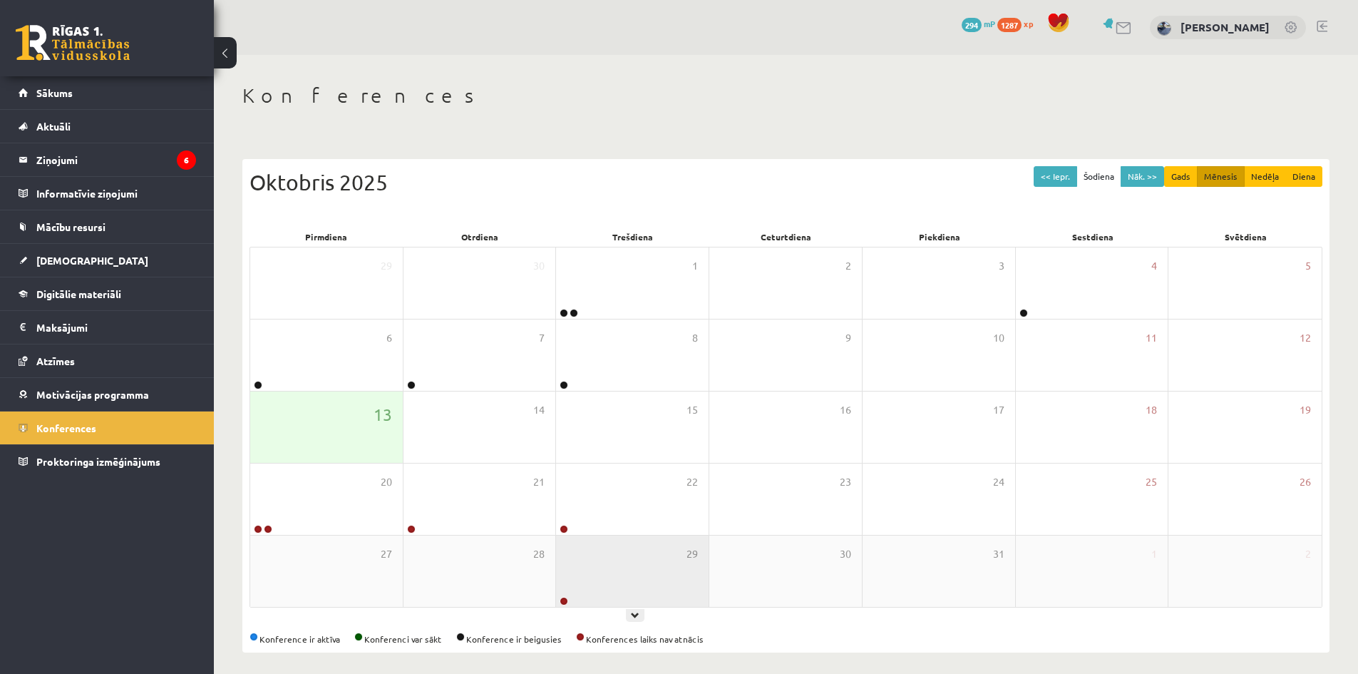
scroll to position [8, 0]
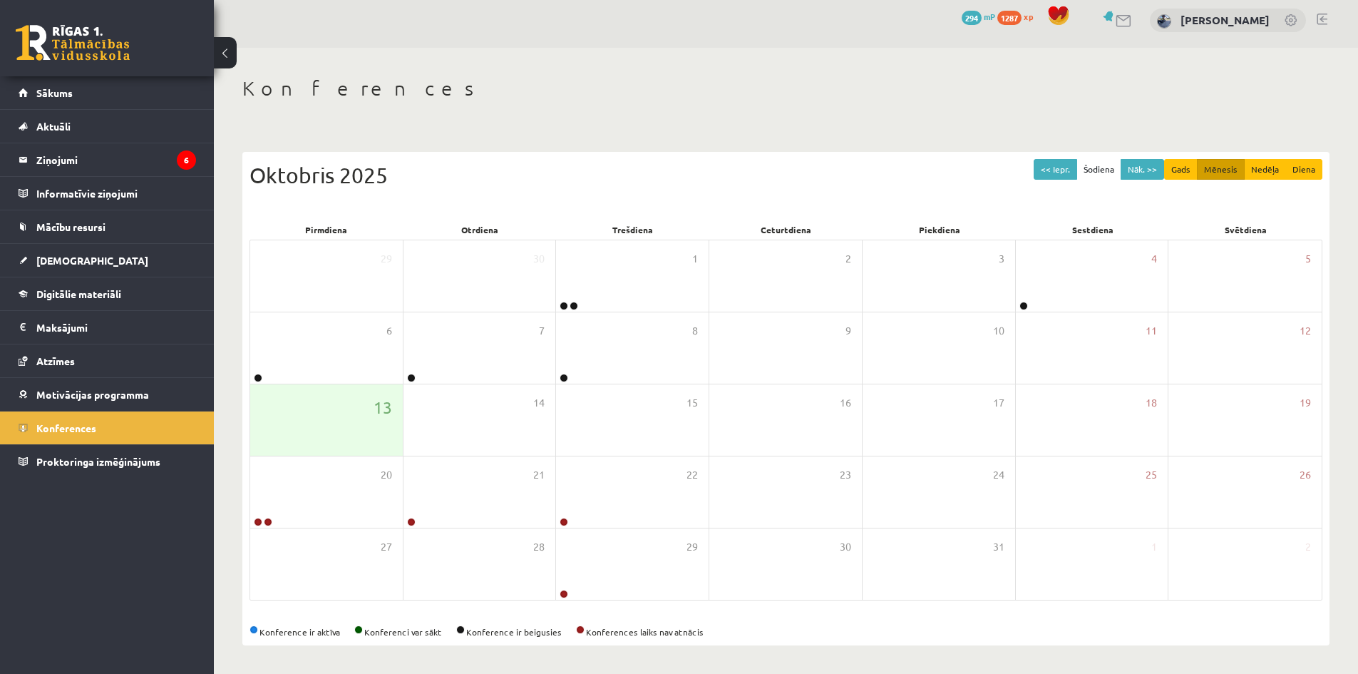
click at [632, 609] on div "<< Iepr. Šodiena Nāk. >> Gads Mēnesis Nedēļa Diena [DATE] Pirmdiena Otrdiena Tr…" at bounding box center [785, 398] width 1087 height 493
click at [110, 170] on legend "Ziņojumi 6" at bounding box center [116, 159] width 160 height 33
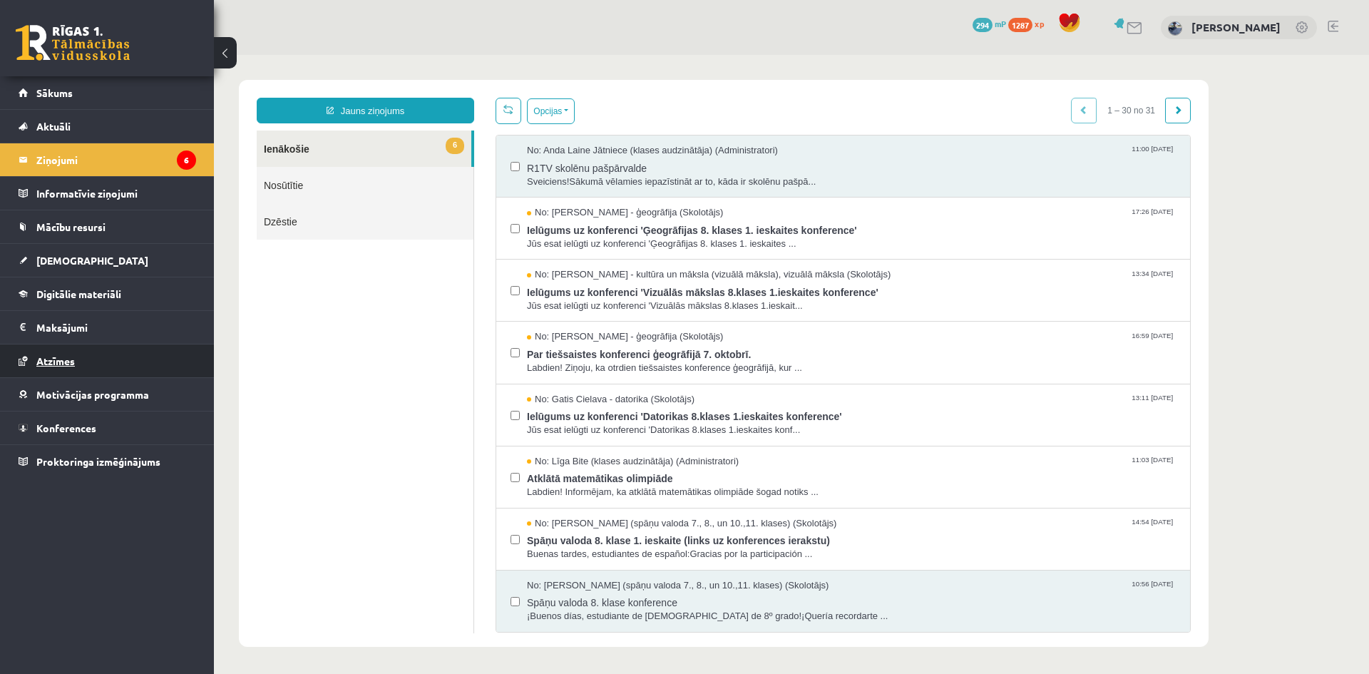
click at [110, 362] on link "Atzīmes" at bounding box center [107, 360] width 177 height 33
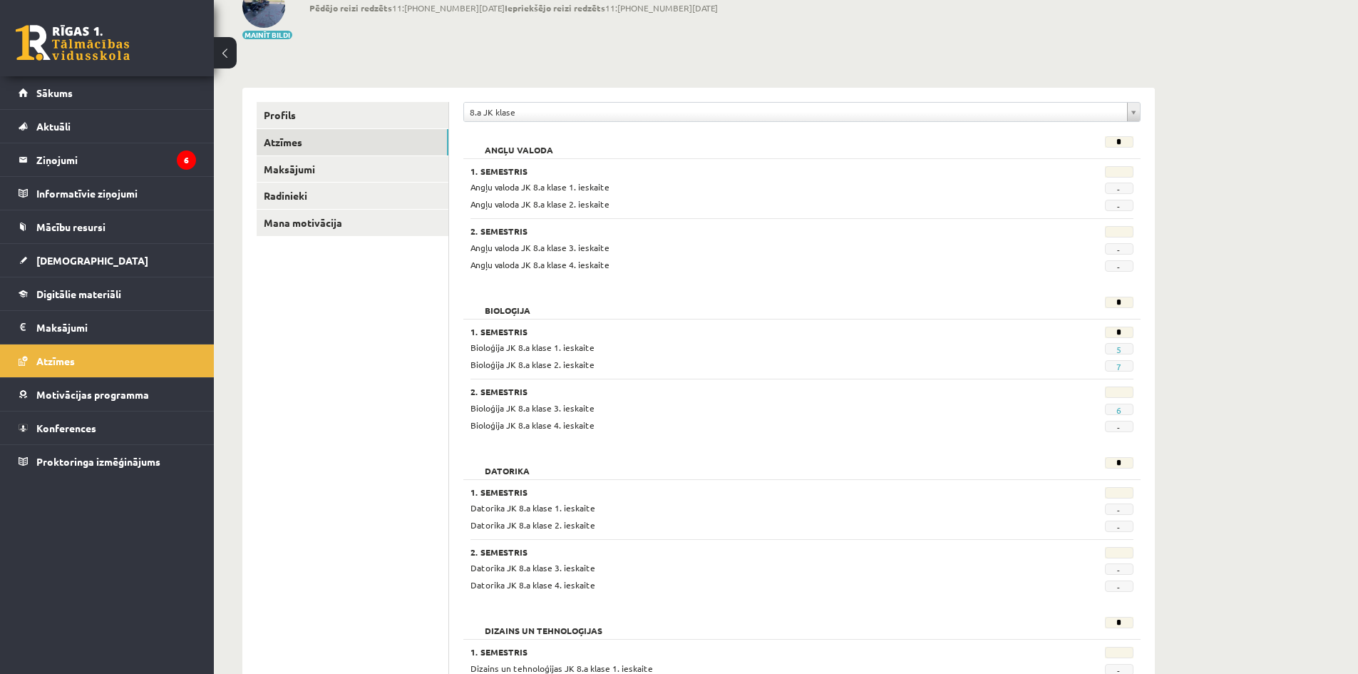
scroll to position [143, 0]
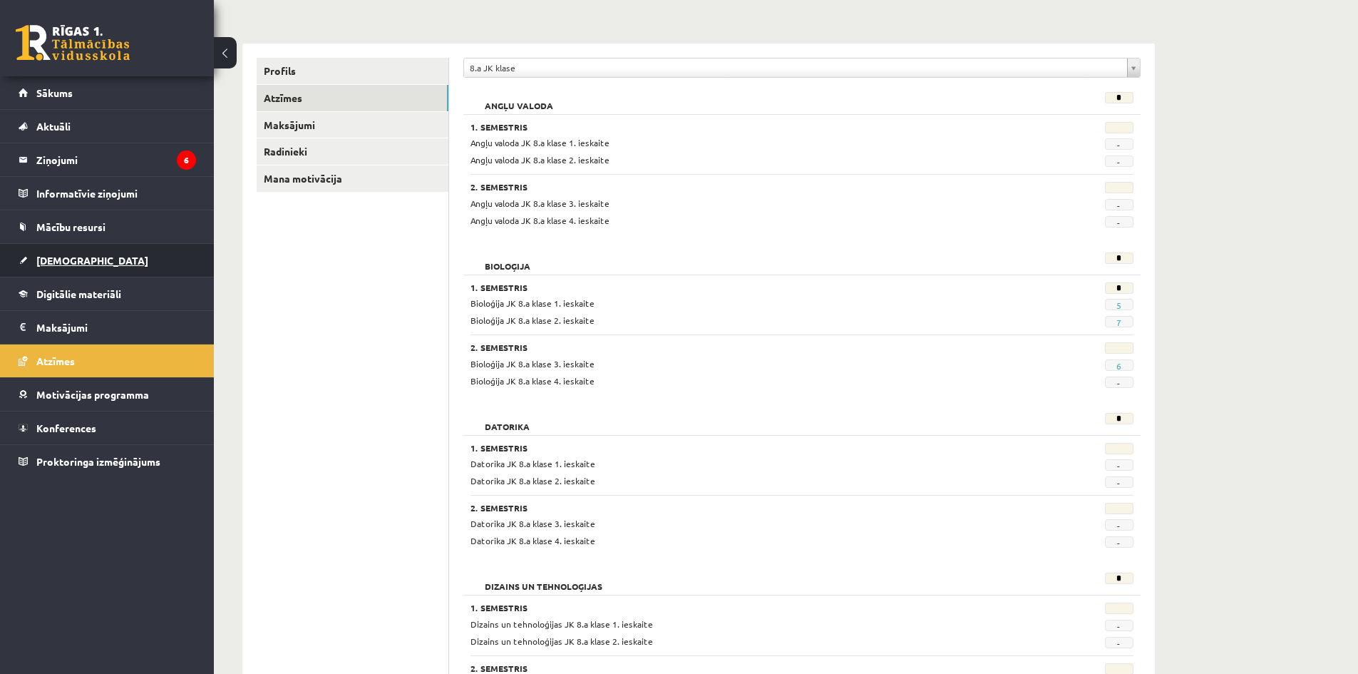
click at [88, 260] on link "[DEMOGRAPHIC_DATA]" at bounding box center [107, 260] width 177 height 33
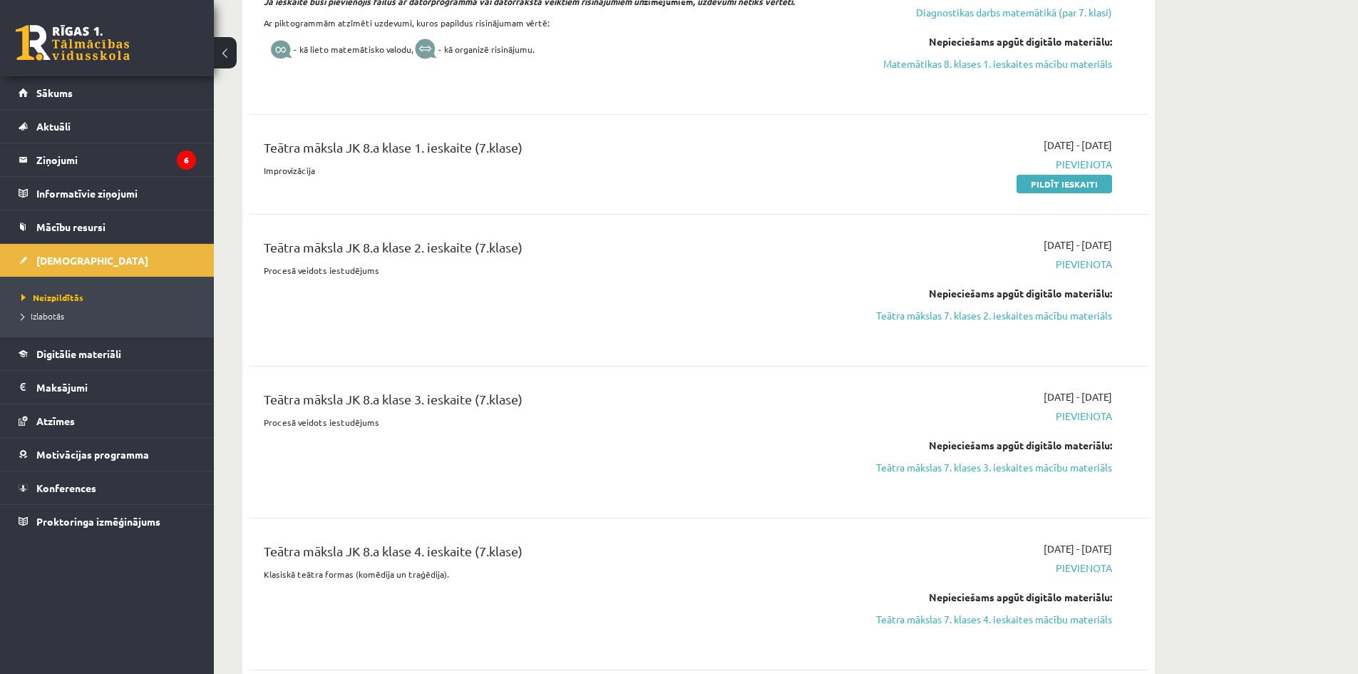
scroll to position [784, 0]
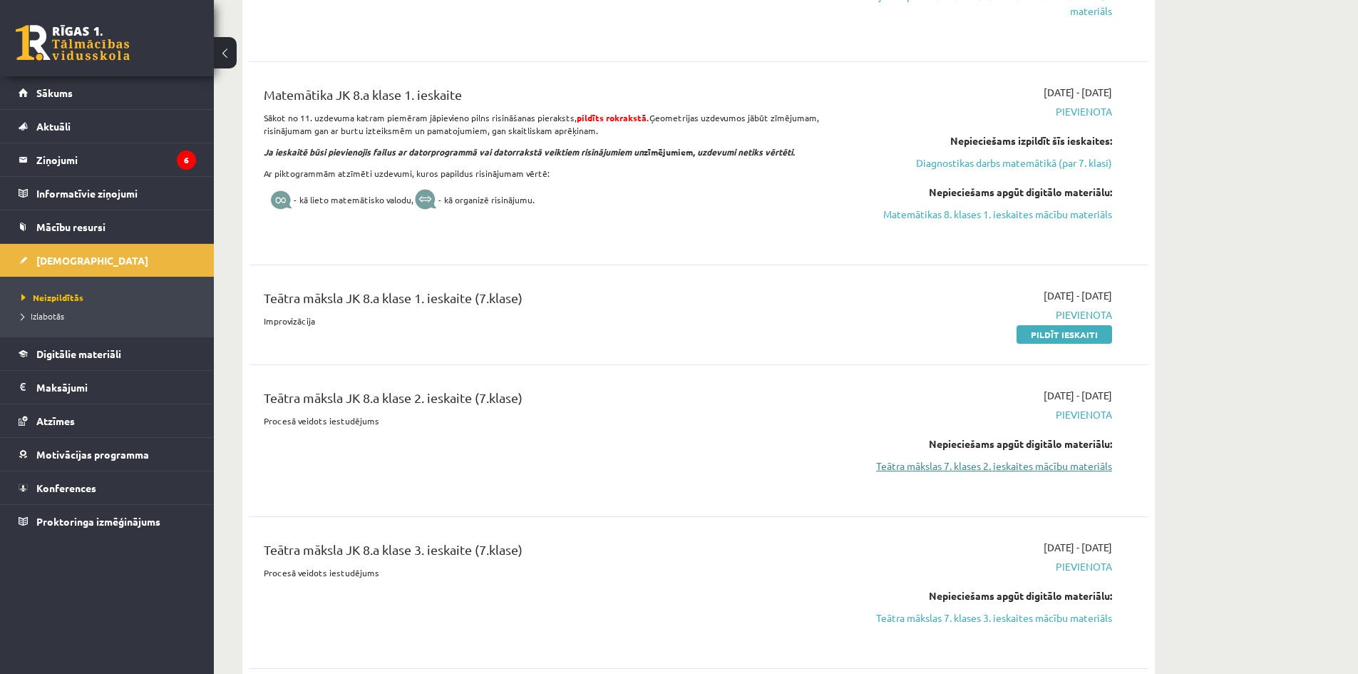
click at [1020, 468] on link "Teātra mākslas 7. klases 2. ieskaites mācību materiāls" at bounding box center [977, 465] width 269 height 15
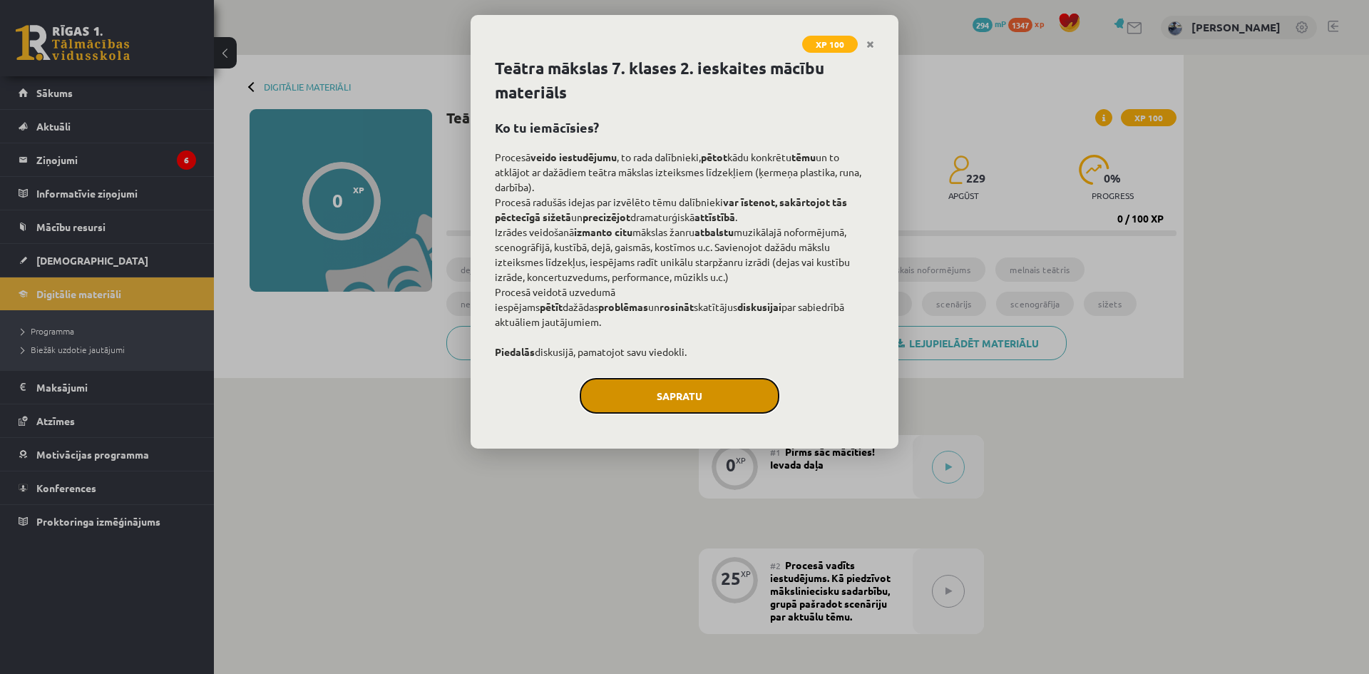
click at [733, 413] on button "Sapratu" at bounding box center [680, 396] width 200 height 36
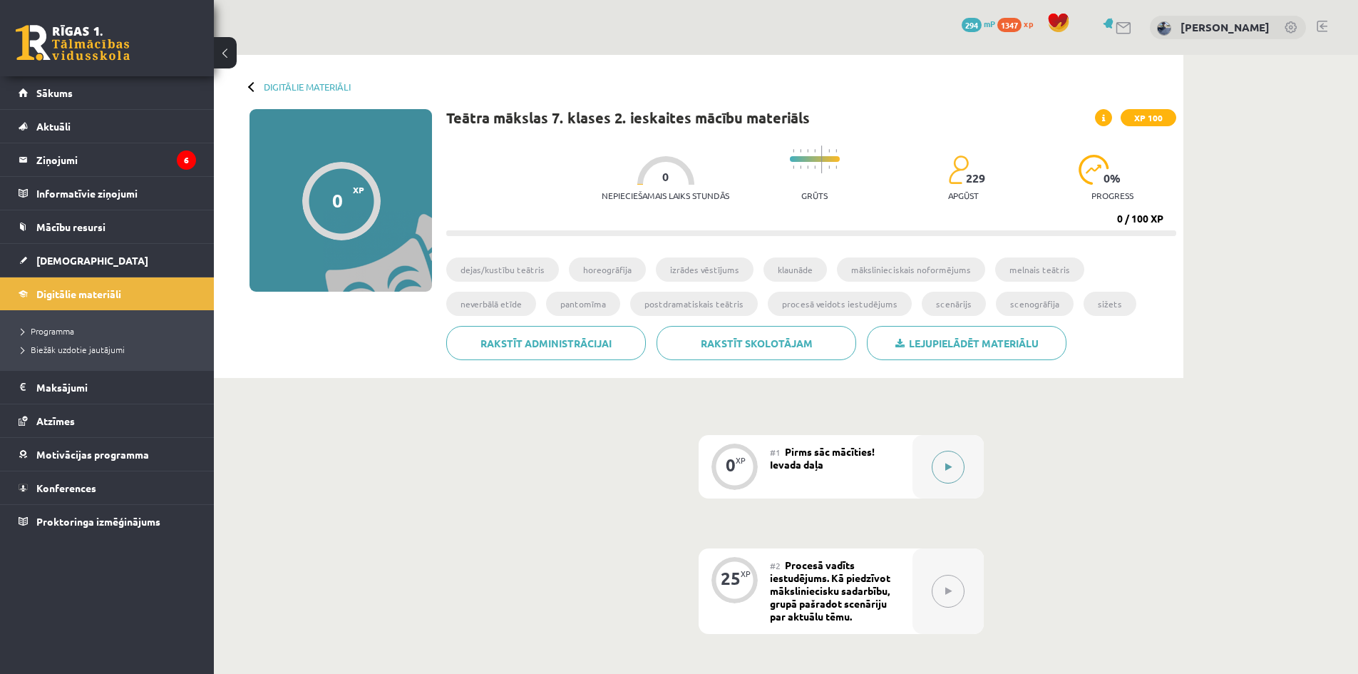
click at [951, 473] on button at bounding box center [948, 466] width 33 height 33
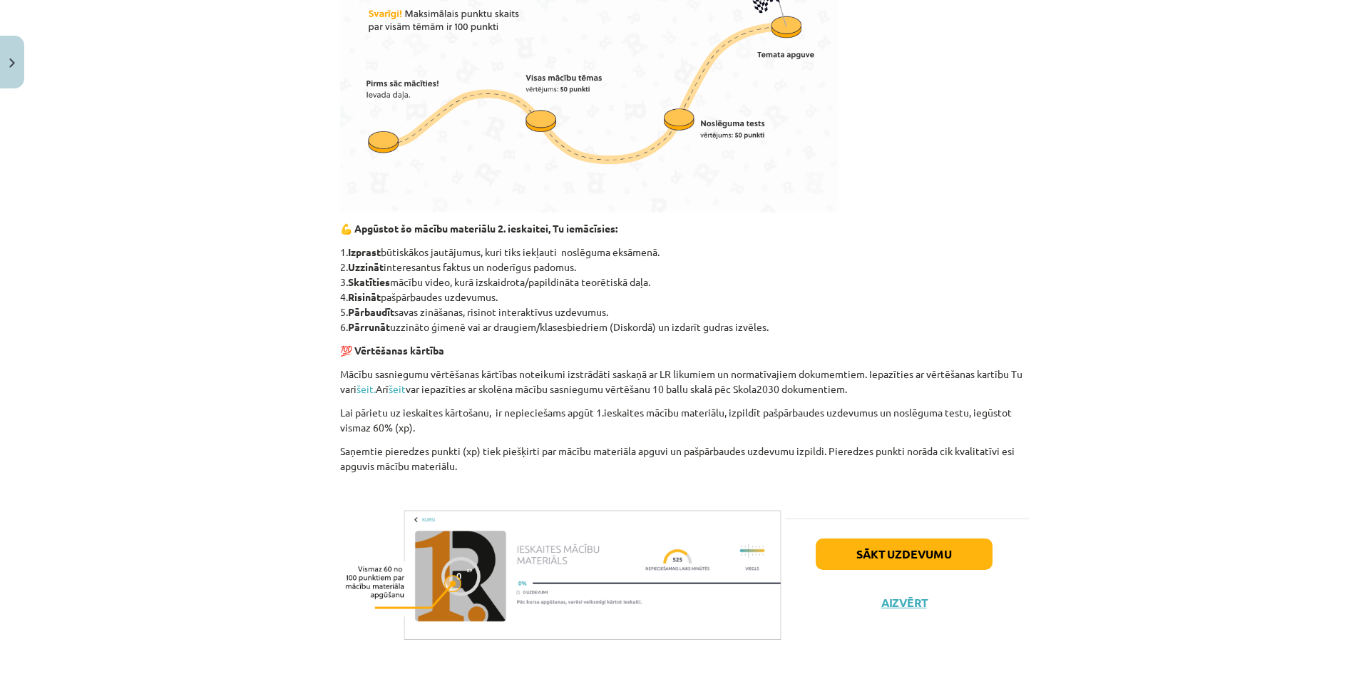
scroll to position [474, 0]
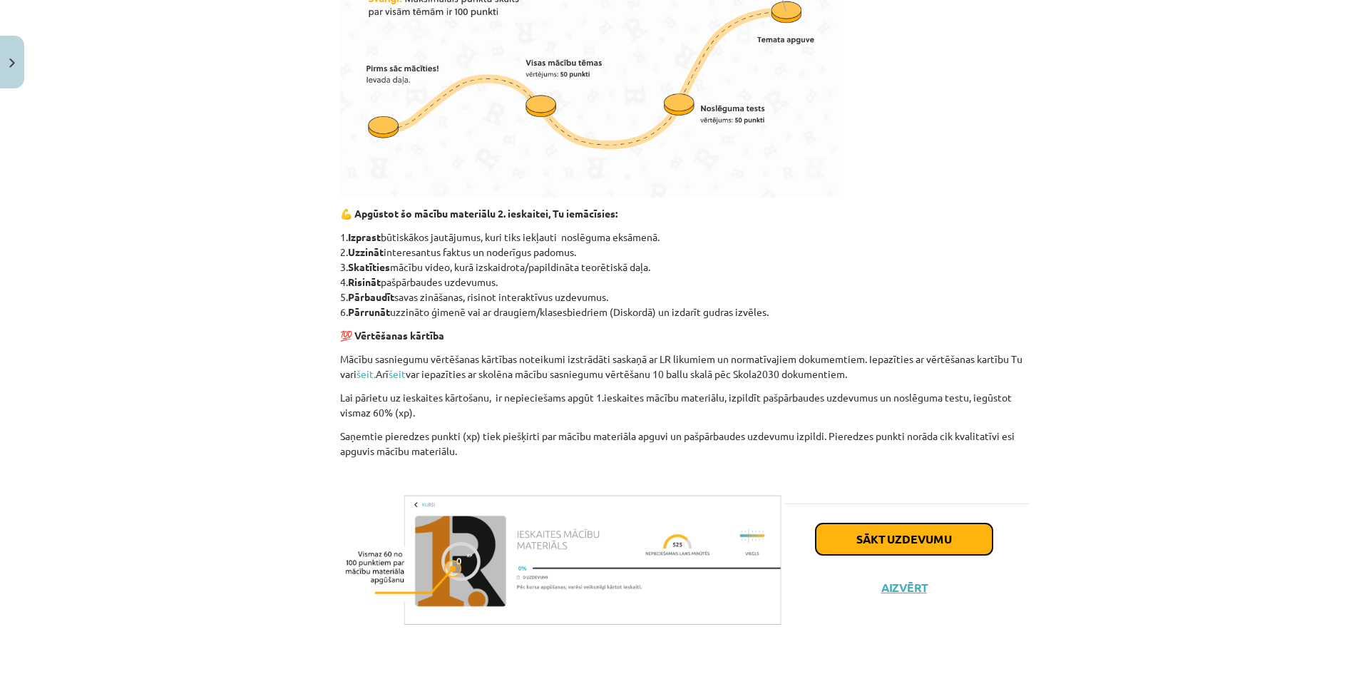
click at [882, 540] on button "Sākt uzdevumu" at bounding box center [903, 538] width 177 height 31
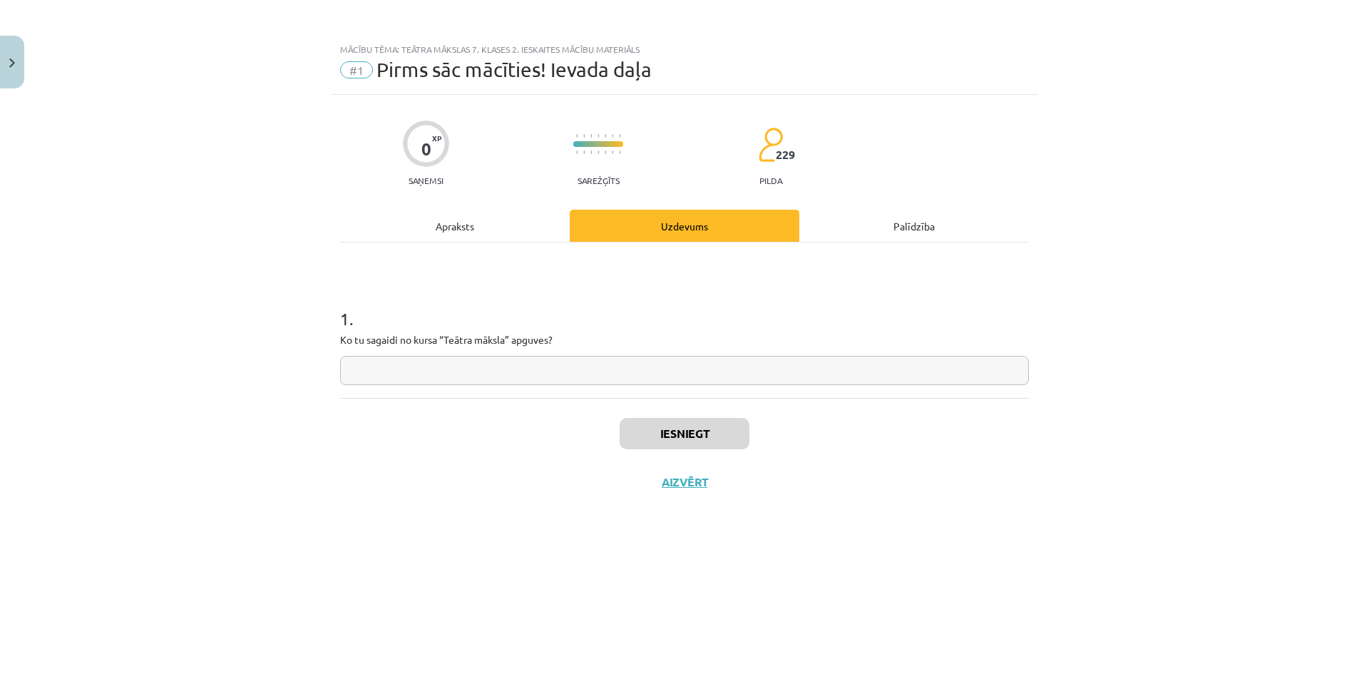
click at [535, 373] on input "text" at bounding box center [684, 370] width 689 height 29
type input "*"
type input "******"
click at [748, 430] on button "Iesniegt" at bounding box center [684, 433] width 130 height 31
click at [710, 436] on button "Iesniegt" at bounding box center [684, 433] width 130 height 31
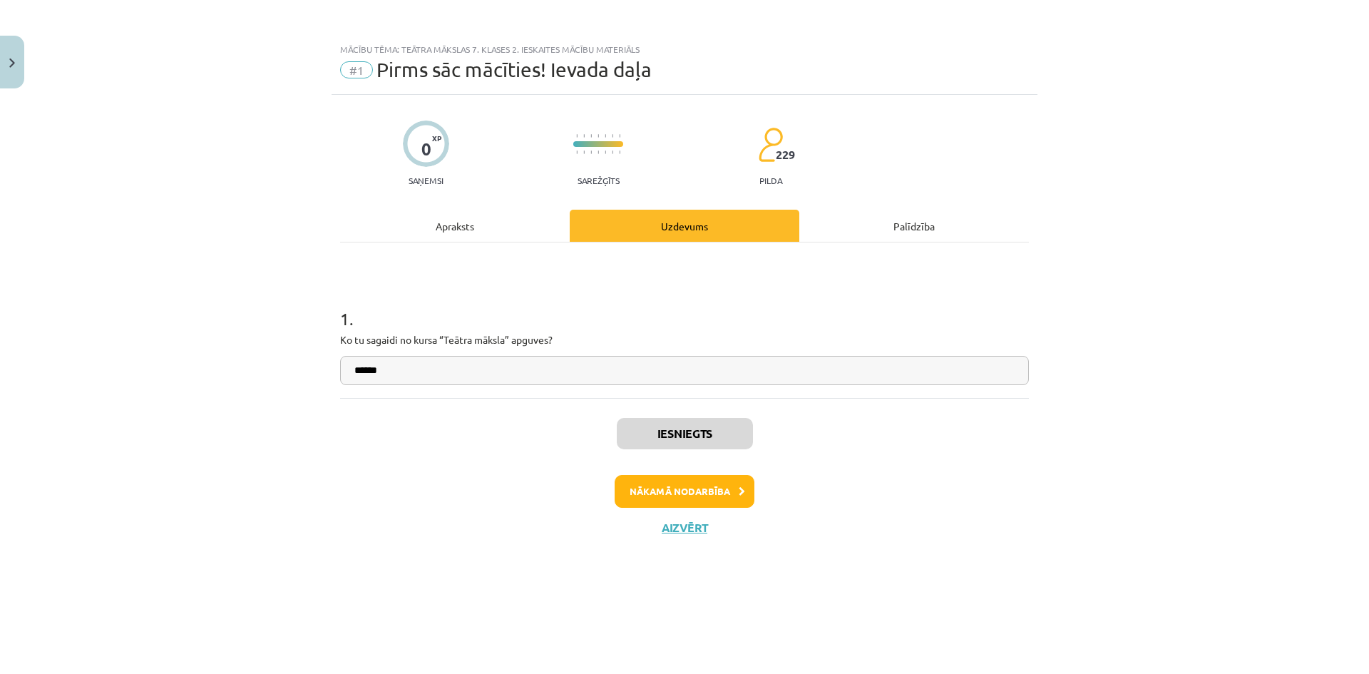
click at [687, 510] on div "Iesniegts Nākamā nodarbība Aizvērt" at bounding box center [684, 470] width 689 height 145
click at [691, 503] on button "Nākamā nodarbība" at bounding box center [684, 491] width 140 height 33
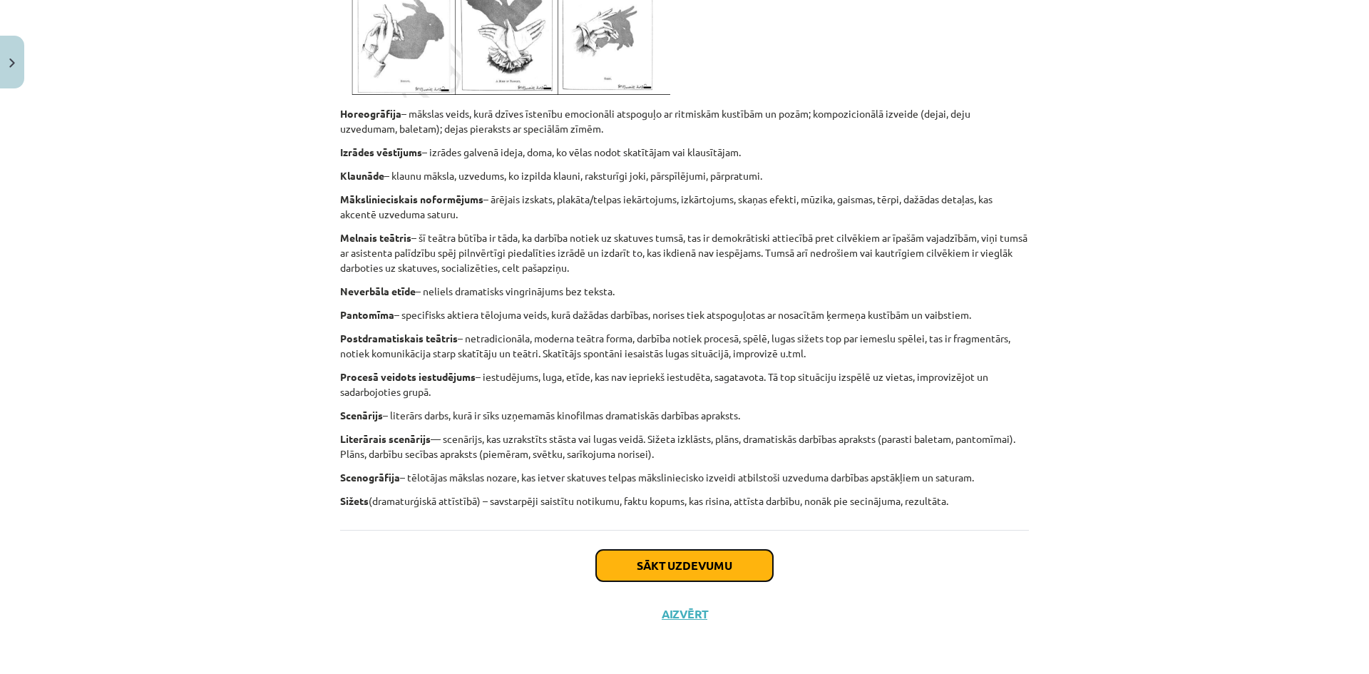
click at [709, 559] on button "Sākt uzdevumu" at bounding box center [684, 565] width 177 height 31
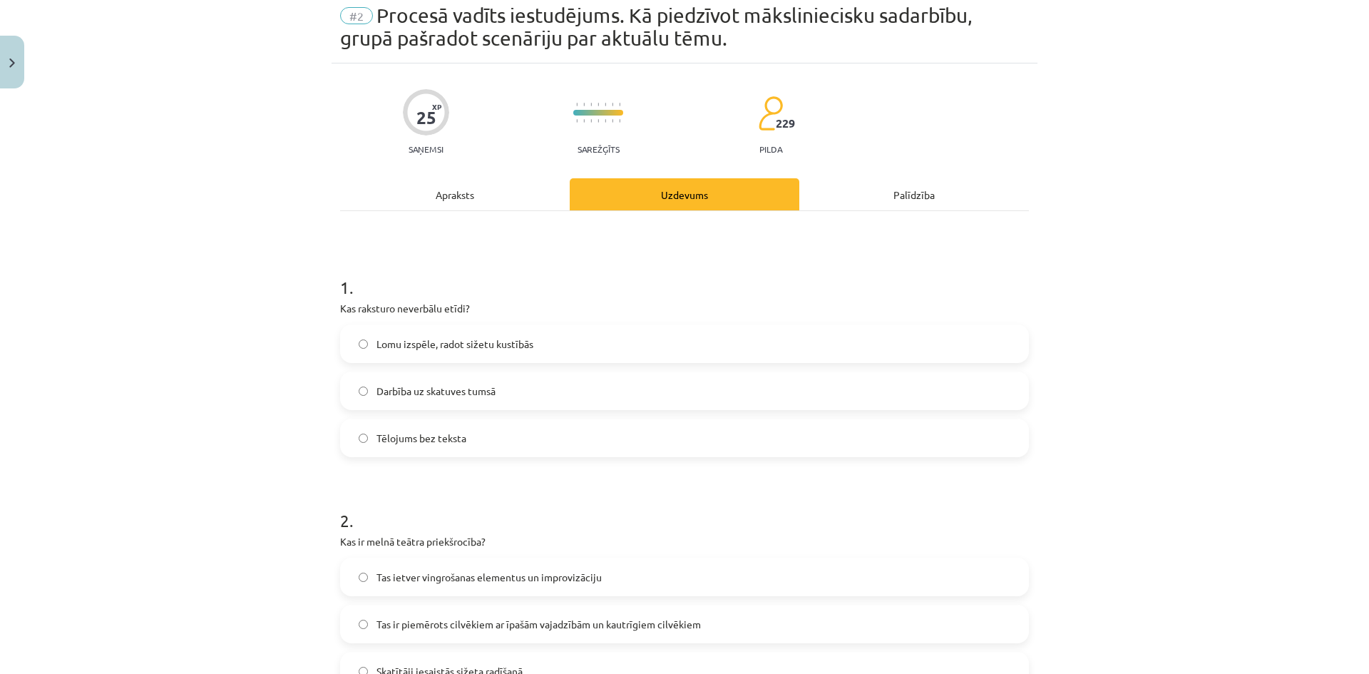
scroll to position [36, 0]
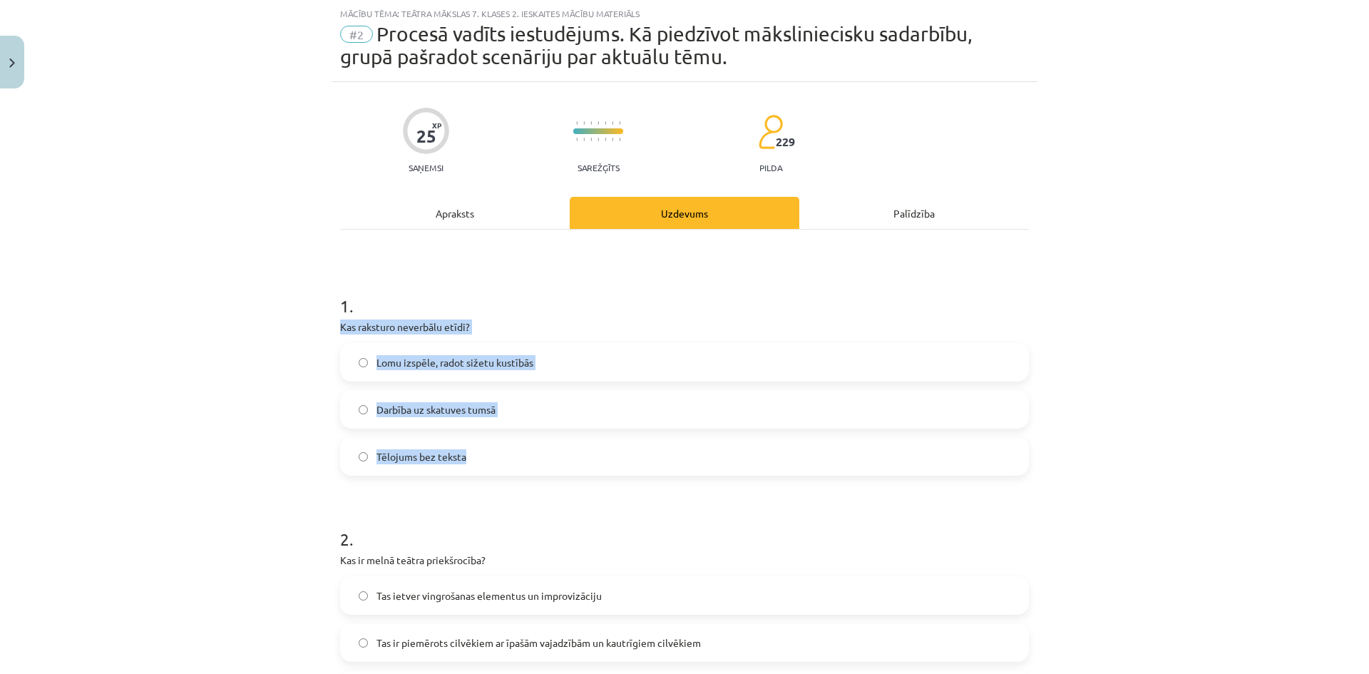
drag, startPoint x: 327, startPoint y: 326, endPoint x: 540, endPoint y: 453, distance: 247.4
copy div "Kas raksturo neverbālu etīdi? Lomu izspēle, radot sižetu kustībās Darbība uz sk…"
click at [487, 450] on label "Tēlojums bez teksta" at bounding box center [684, 456] width 686 height 36
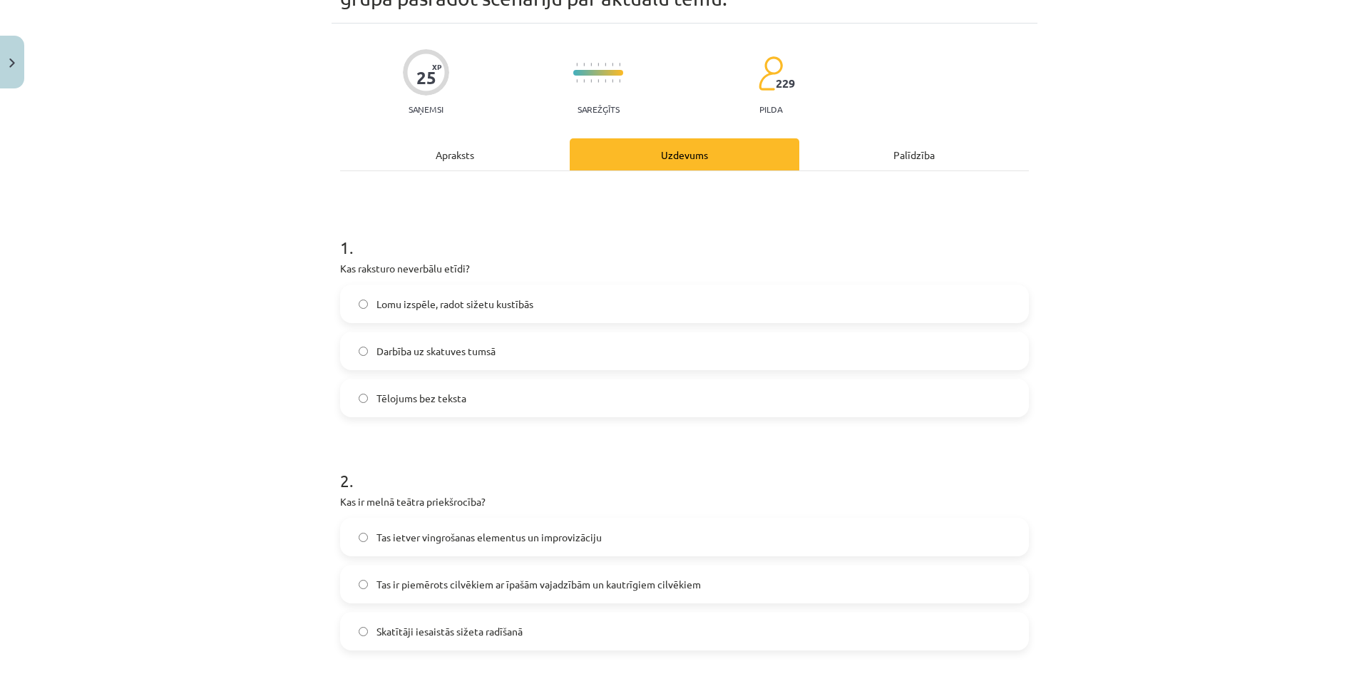
scroll to position [321, 0]
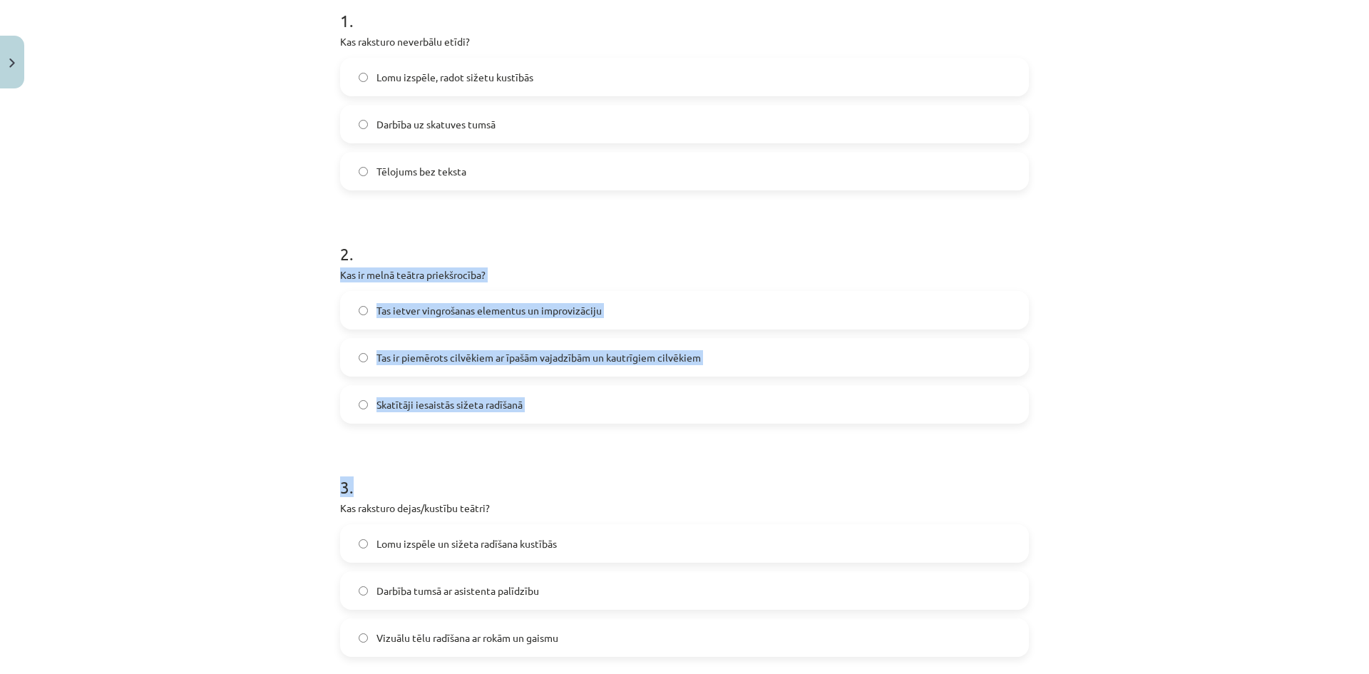
drag, startPoint x: 374, startPoint y: 283, endPoint x: 608, endPoint y: 427, distance: 274.6
click at [608, 427] on div "25 XP Saņemsi Sarežģīts 229 pilda Apraksts Uzdevums Palīdzība 1 . Kas raksturo …" at bounding box center [684, 525] width 706 height 1456
click at [603, 429] on form "1 . Kas raksturo neverbālu etīdi? Lomu izspēle, radot sižetu kustībās Darbība u…" at bounding box center [684, 554] width 689 height 1137
click at [585, 443] on form "1 . Kas raksturo neverbālu etīdi? Lomu izspēle, radot sižetu kustībās Darbība u…" at bounding box center [684, 554] width 689 height 1137
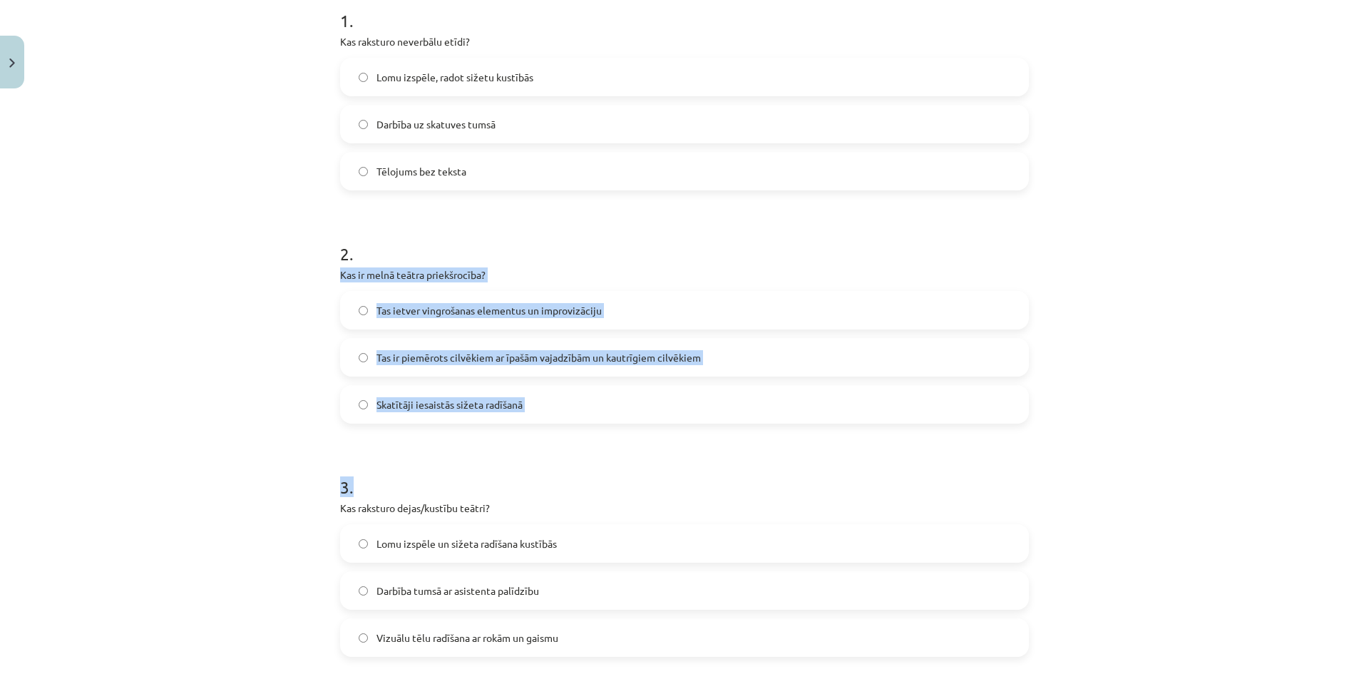
click at [275, 273] on div "Mācību tēma: Teātra mākslas 7. klases 2. ieskaites mācību materiāls #2 Procesā …" at bounding box center [684, 337] width 1369 height 674
click at [340, 274] on p "Kas ir melnā teātra priekšrocība?" at bounding box center [684, 274] width 689 height 15
drag, startPoint x: 327, startPoint y: 274, endPoint x: 553, endPoint y: 383, distance: 251.2
click at [553, 383] on div "25 XP Saņemsi Sarežģīts 229 pilda Apraksts Uzdevums Palīdzība 1 . Kas raksturo …" at bounding box center [684, 525] width 706 height 1456
copy div "Kas ir melnā teātra priekšrocība? Tas ietver vingrošanas elementus un improvizā…"
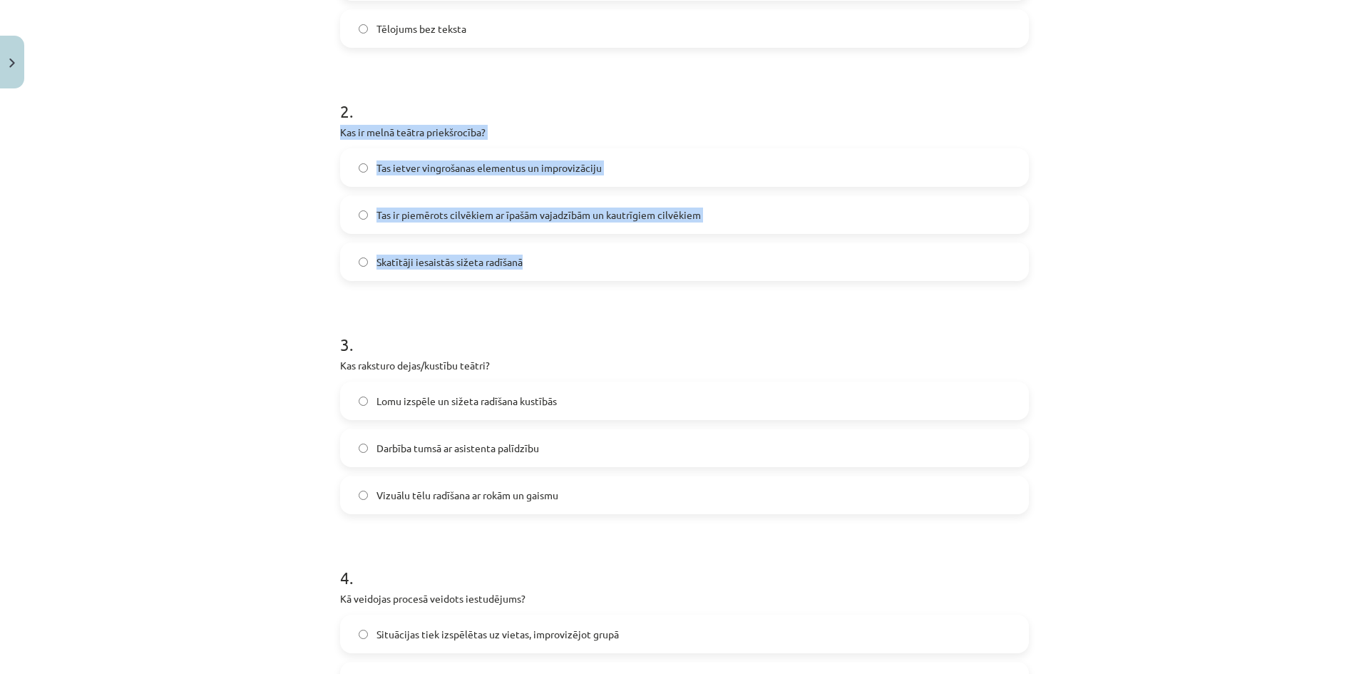
click at [361, 206] on label "Tas ir piemērots cilvēkiem ar īpašām vajadzībām un kautrīgiem cilvēkiem" at bounding box center [684, 215] width 686 height 36
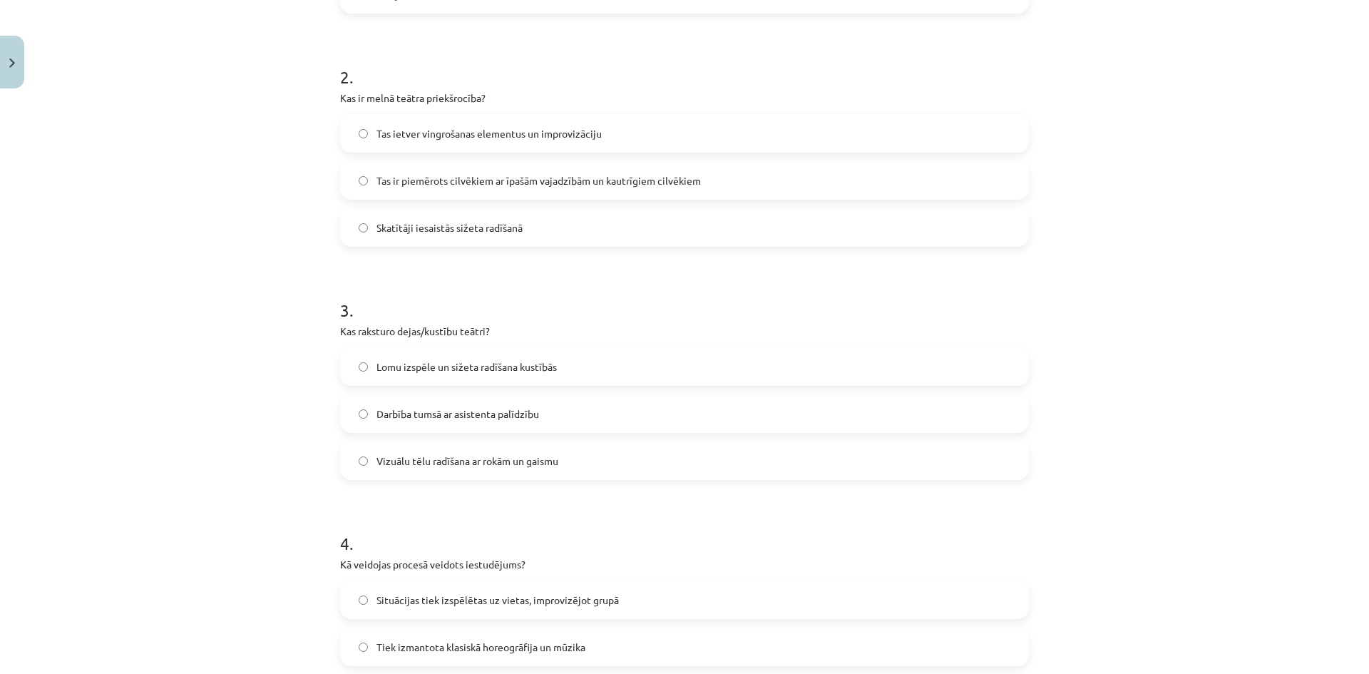
scroll to position [606, 0]
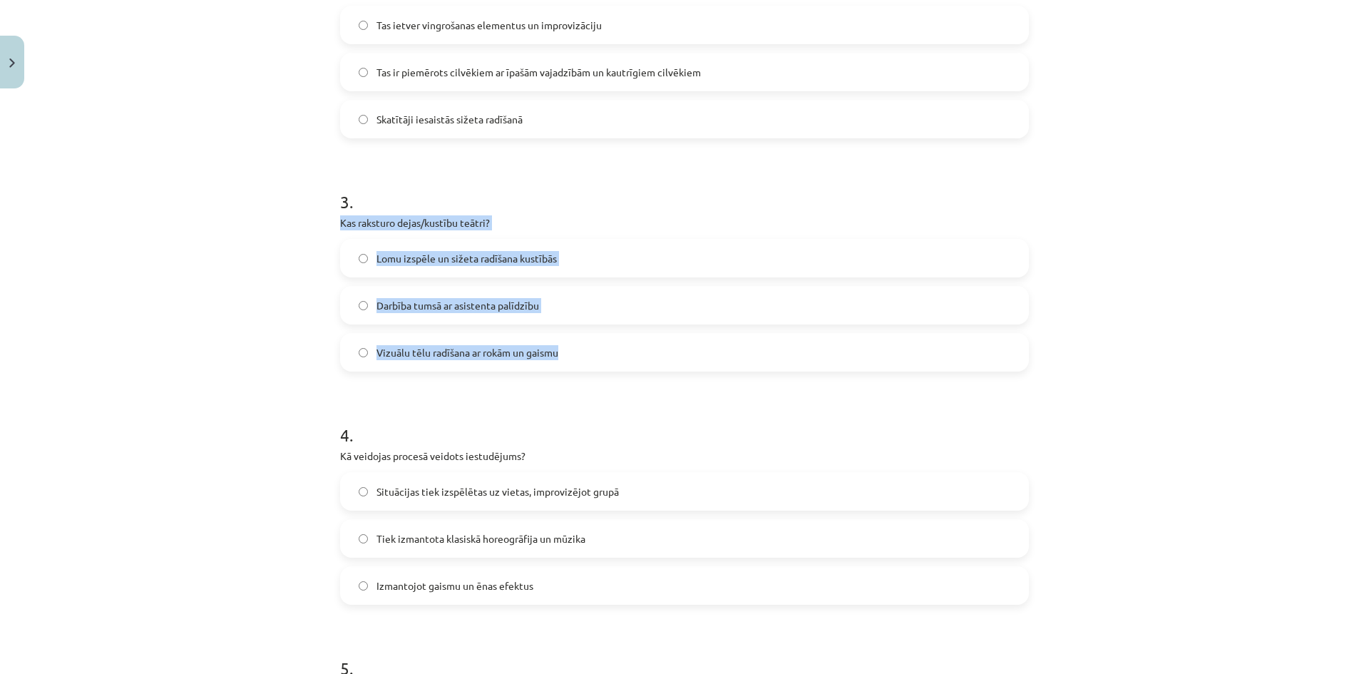
drag, startPoint x: 329, startPoint y: 221, endPoint x: 560, endPoint y: 358, distance: 267.8
click at [560, 358] on div "25 XP Saņemsi Sarežģīts 229 pilda Apraksts Uzdevums Palīdzība 1 . Kas raksturo …" at bounding box center [684, 240] width 706 height 1456
copy div "Kas raksturo dejas/kustību teātri? Lomu izspēle un sižeta radīšana kustībās Dar…"
click at [424, 258] on span "Lomu izspēle un sižeta radīšana kustībās" at bounding box center [466, 258] width 180 height 15
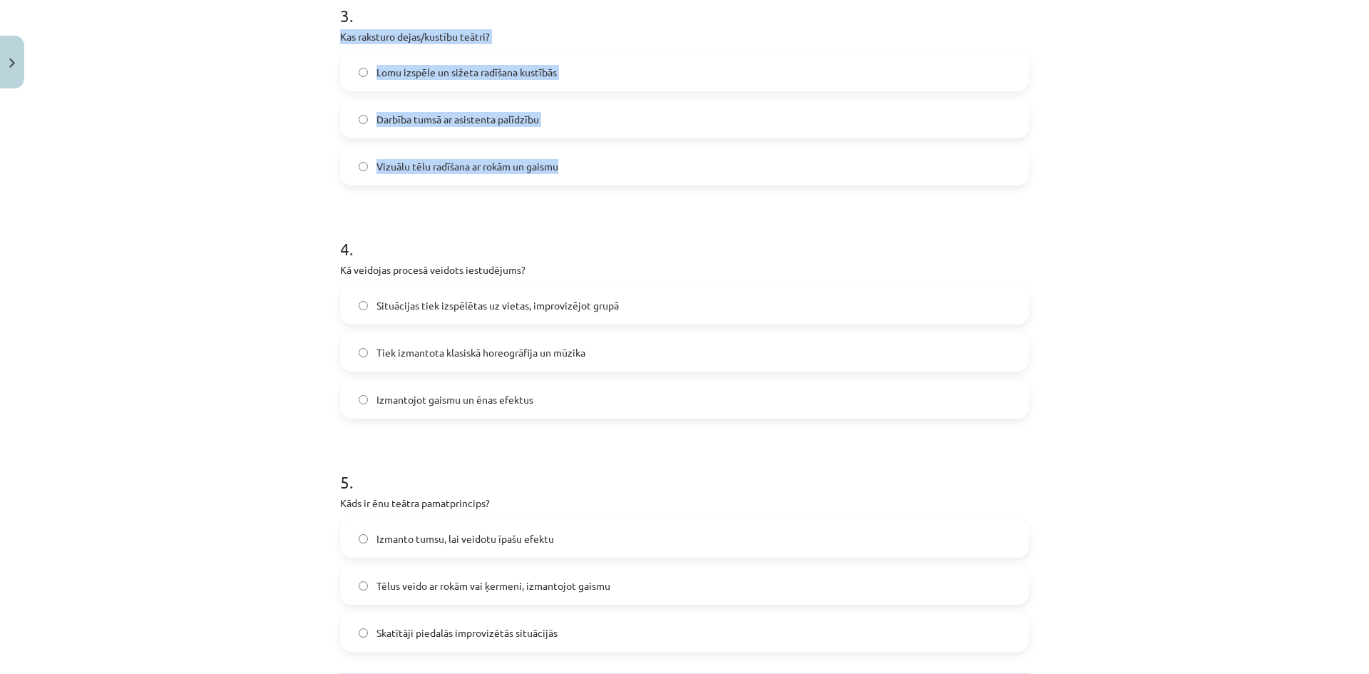
scroll to position [820, 0]
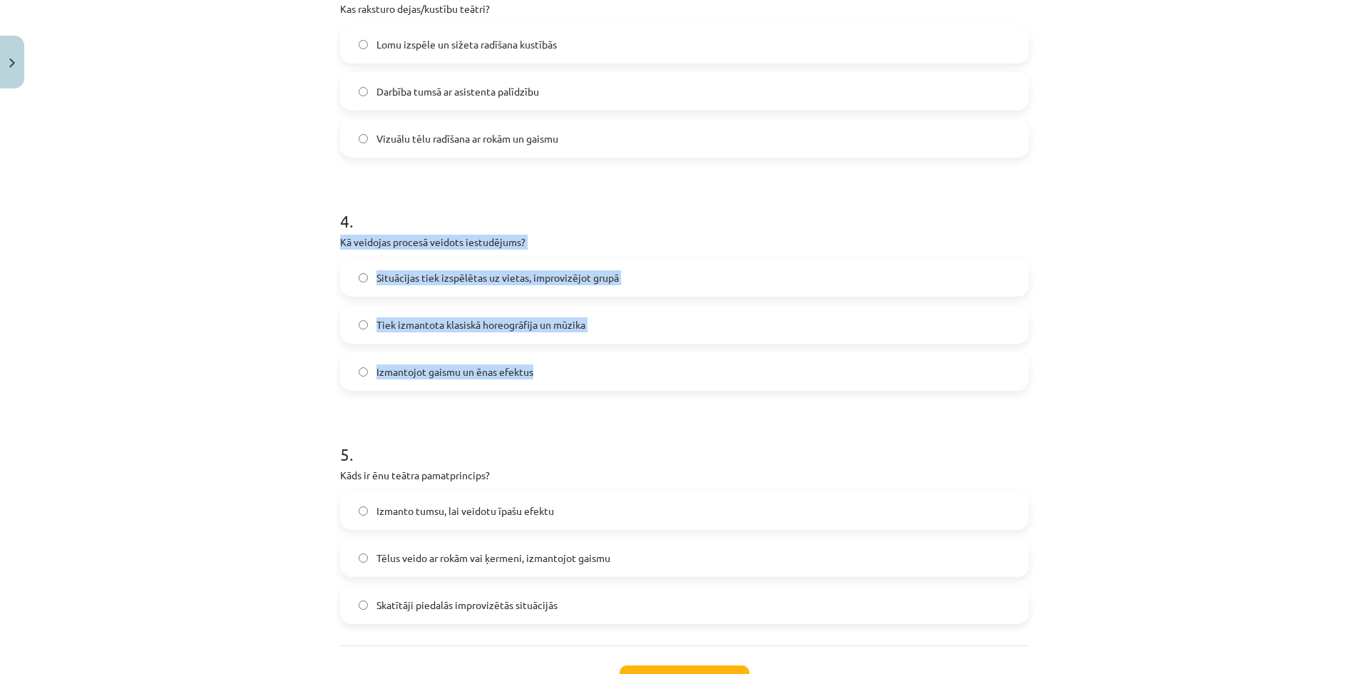
drag, startPoint x: 335, startPoint y: 239, endPoint x: 578, endPoint y: 371, distance: 276.5
click at [578, 371] on div "4 . Kā veidojas procesā veidots iestudējums? Situācijas tiek izspēlētas uz viet…" at bounding box center [684, 288] width 689 height 205
copy div "Kā veidojas procesā veidots iestudējums? Situācijas tiek izspēlētas uz vietas, …"
click at [420, 279] on span "Situācijas tiek izspēlētas uz vietas, improvizējot grupā" at bounding box center [497, 277] width 242 height 15
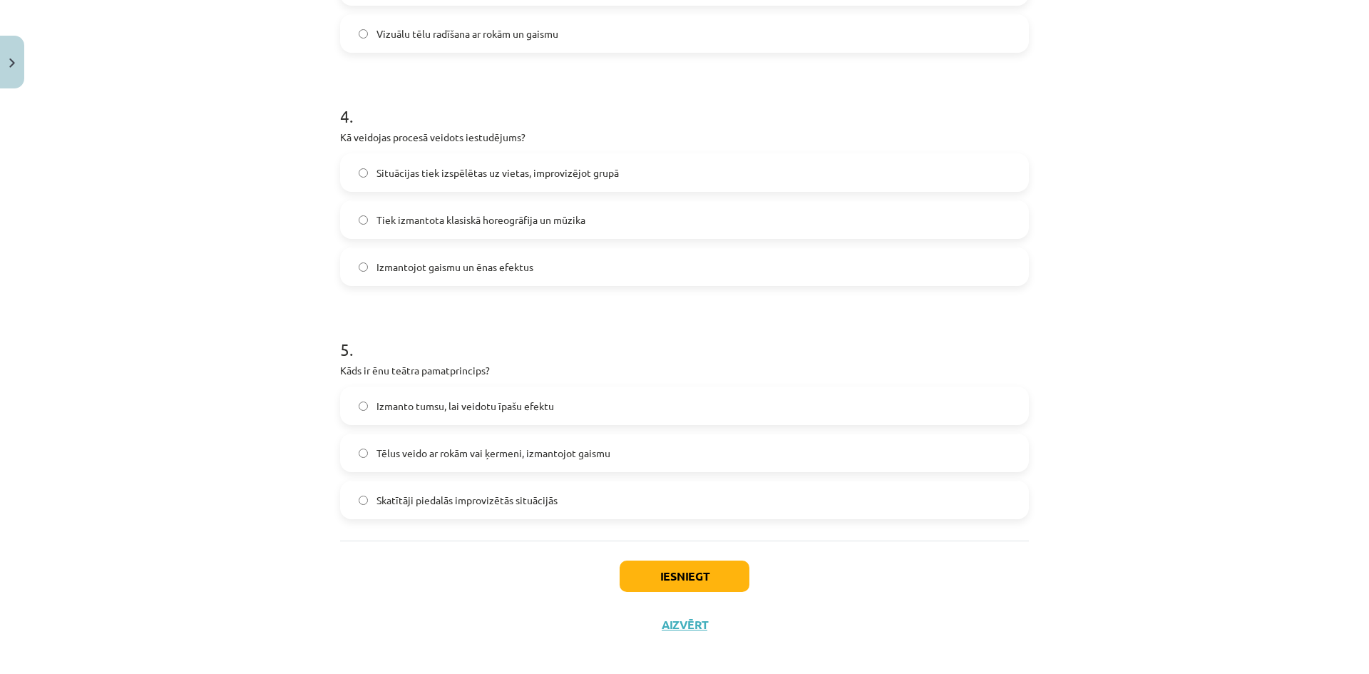
scroll to position [935, 0]
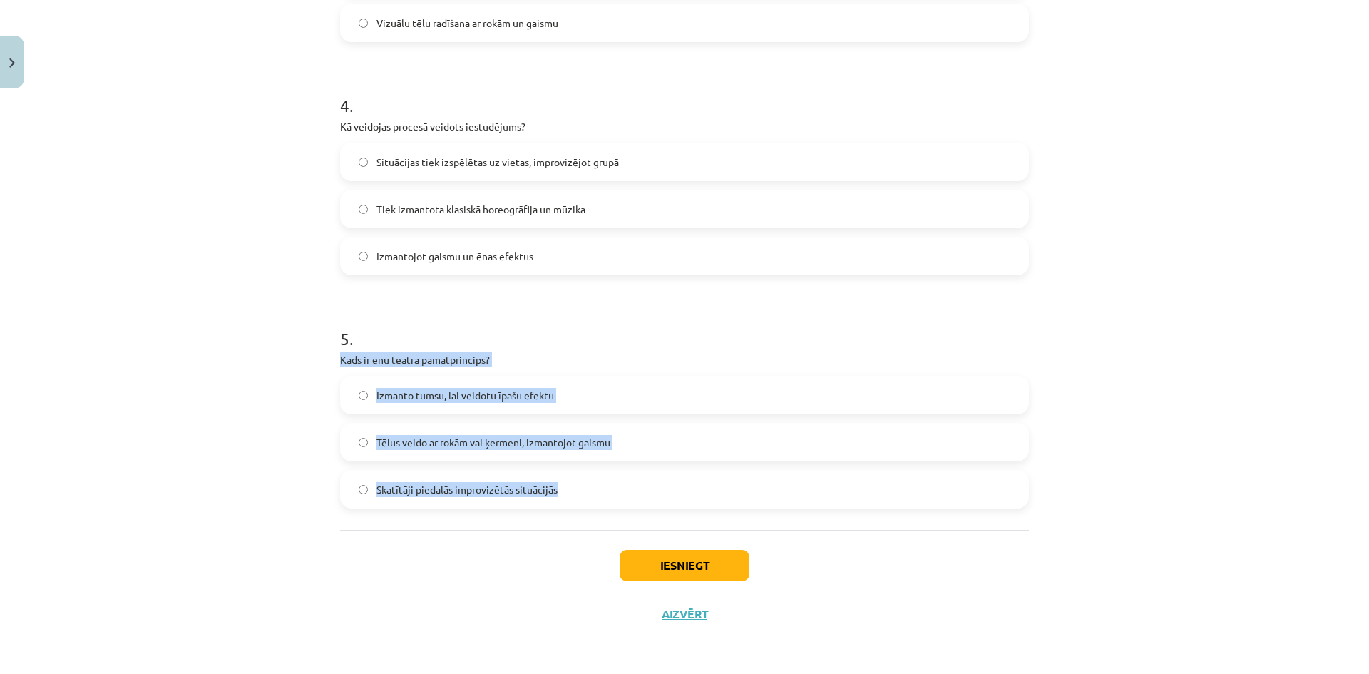
drag, startPoint x: 336, startPoint y: 357, endPoint x: 571, endPoint y: 485, distance: 267.0
click at [571, 485] on div "5 . Kāds ir ēnu teātra pamatprincips? Izmanto tumsu, lai veidotu īpašu efektu T…" at bounding box center [684, 406] width 689 height 205
copy div "Kāds ir ēnu teātra pamatprincips? Izmanto tumsu, lai veidotu īpašu efektu Tēlus…"
click at [512, 438] on span "Tēlus veido ar rokām vai ķermeni, izmantojot gaismu" at bounding box center [493, 442] width 234 height 15
click at [699, 569] on button "Iesniegt" at bounding box center [684, 565] width 130 height 31
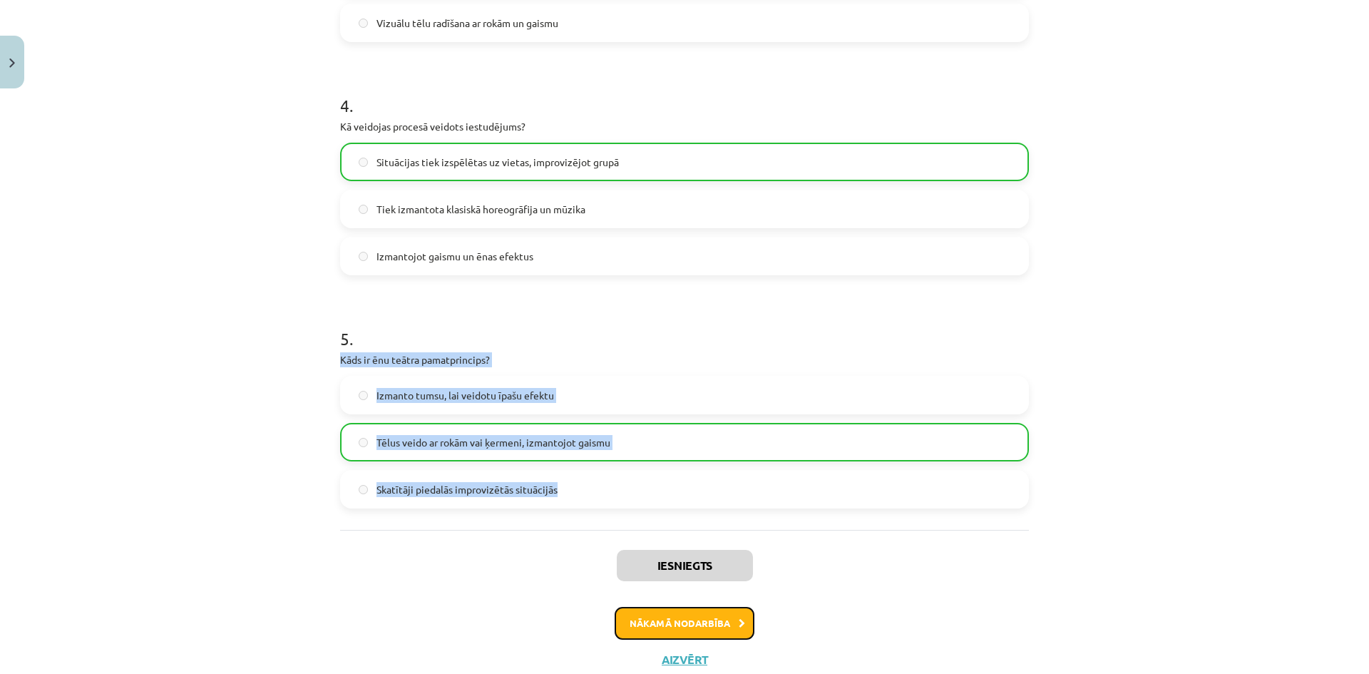
click at [660, 617] on button "Nākamā nodarbība" at bounding box center [684, 623] width 140 height 33
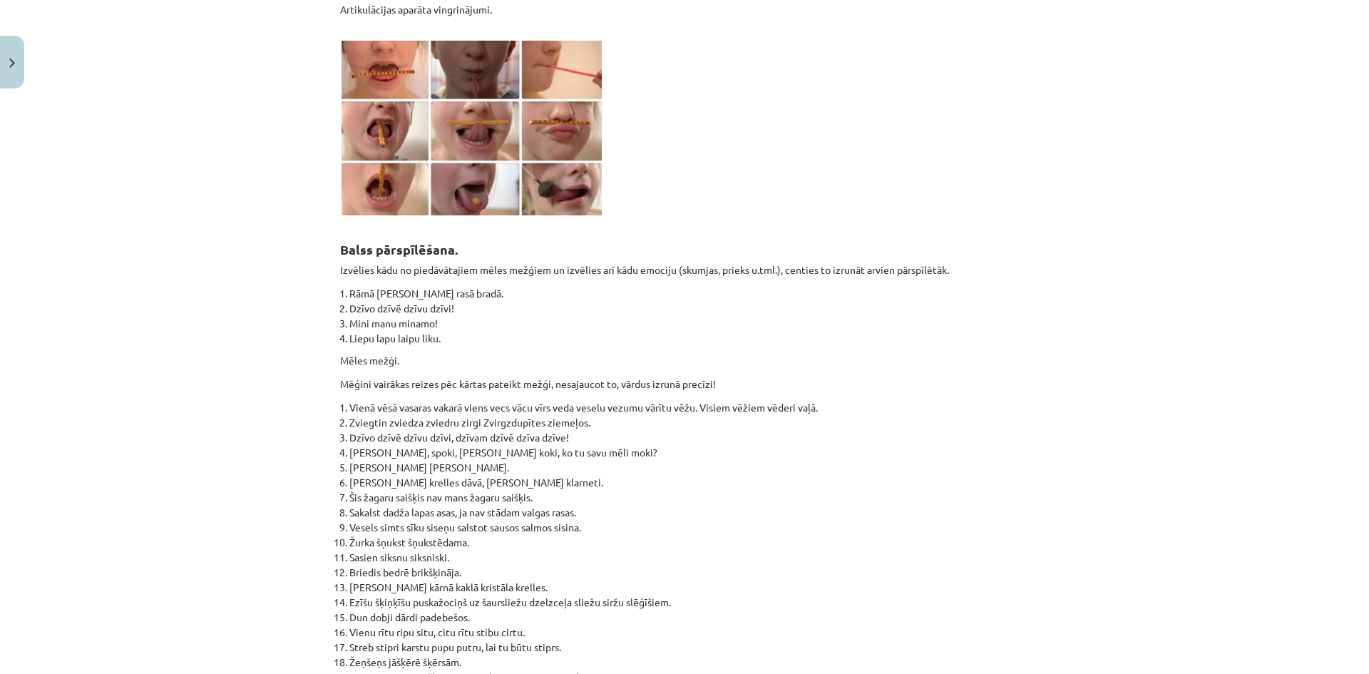
scroll to position [1247, 0]
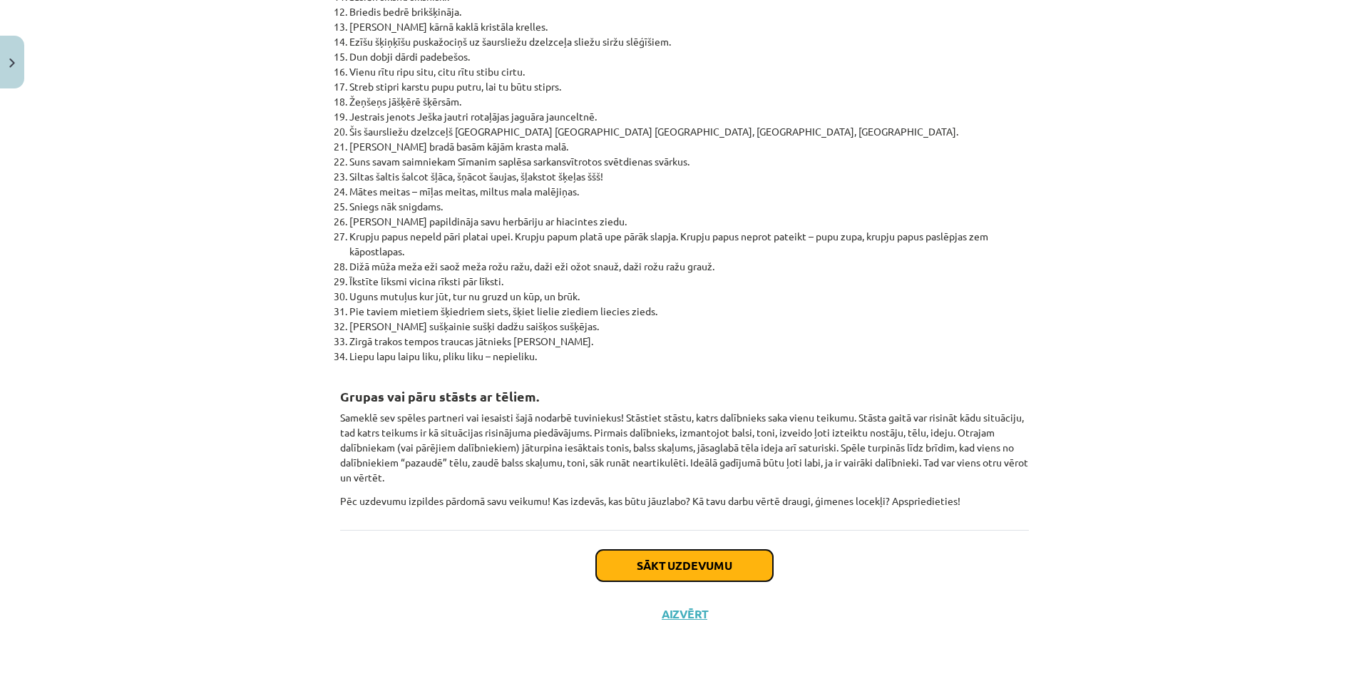
click at [654, 565] on button "Sākt uzdevumu" at bounding box center [684, 565] width 177 height 31
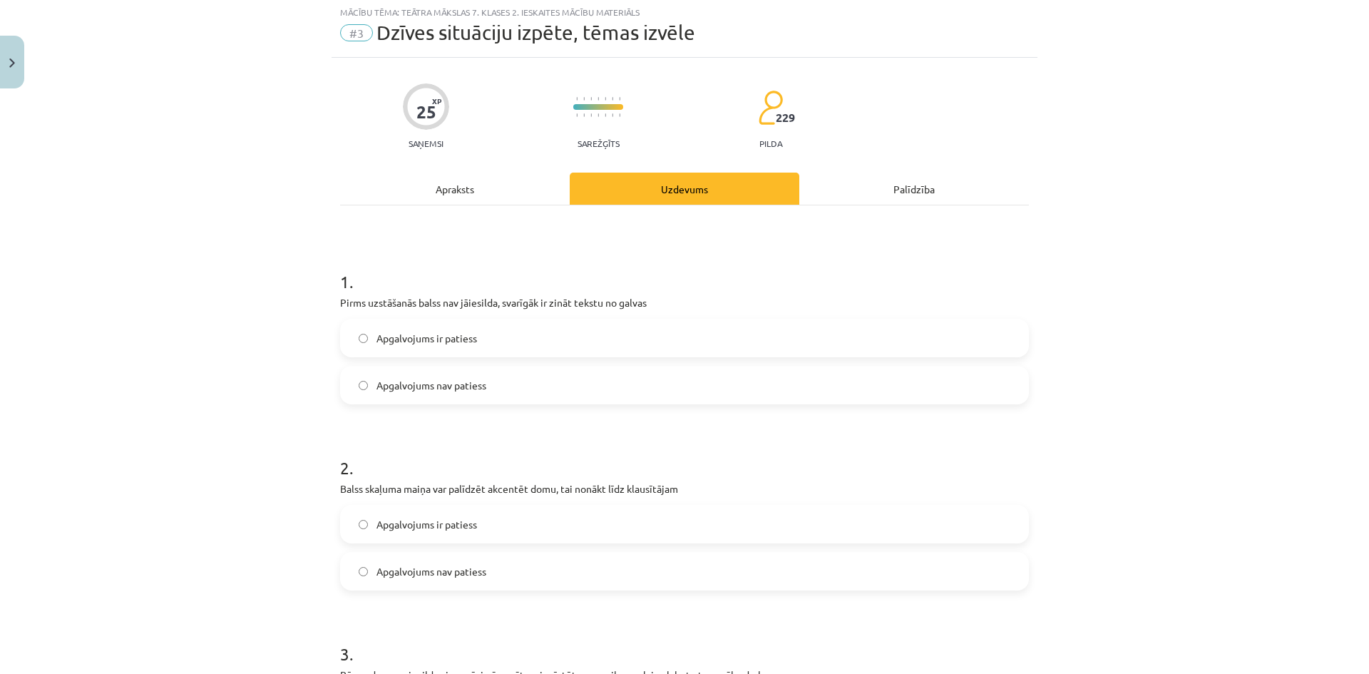
scroll to position [36, 0]
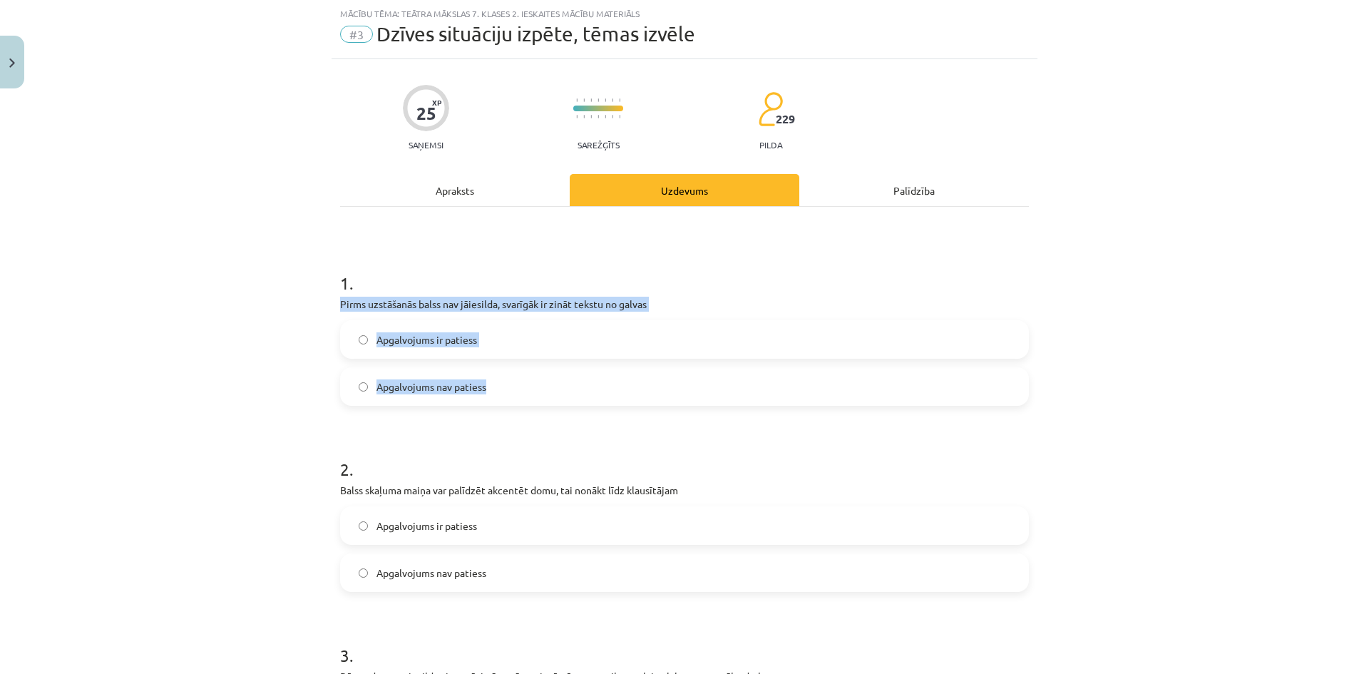
drag, startPoint x: 319, startPoint y: 299, endPoint x: 507, endPoint y: 371, distance: 201.2
click at [507, 371] on div "Mācību tēma: Teātra mākslas 7. klases 2. ieskaites mācību materiāls #3 Dzīves s…" at bounding box center [684, 337] width 1369 height 674
copy div "Pirms uzstāšanās balss nav jāiesilda, svarīgāk ir zināt tekstu no galvas Apgalv…"
click at [437, 388] on span "Apgalvojums nav patiess" at bounding box center [431, 386] width 110 height 15
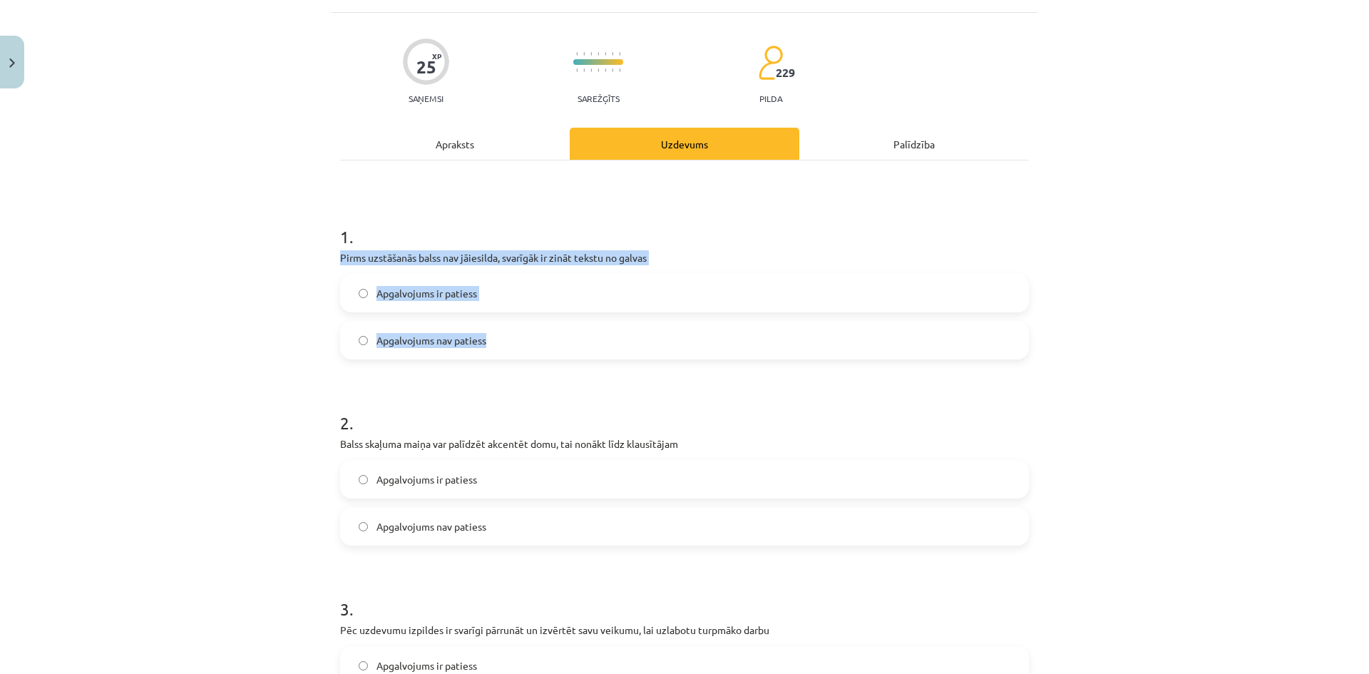
scroll to position [321, 0]
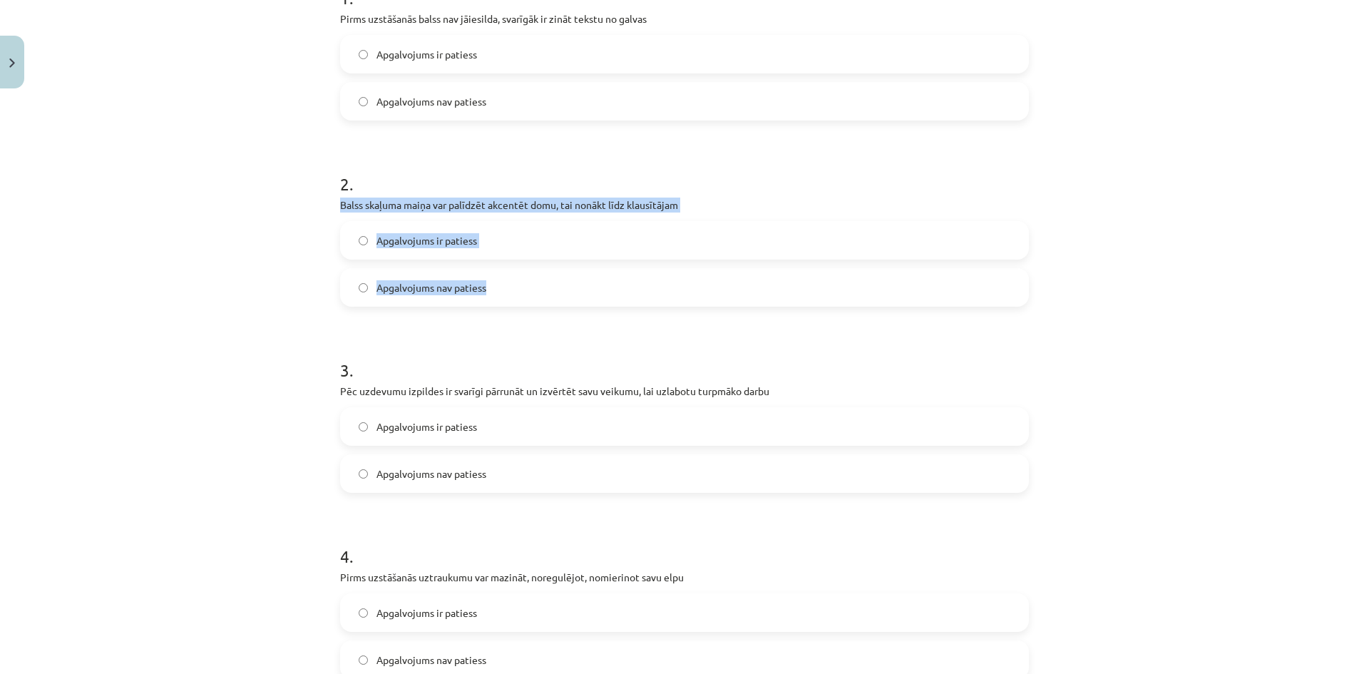
drag, startPoint x: 329, startPoint y: 202, endPoint x: 614, endPoint y: 270, distance: 293.2
click at [614, 270] on div "25 XP Saņemsi Sarežģīts 229 pilda Apraksts Uzdevums Palīdzība 1 . Pirms uzstāša…" at bounding box center [684, 384] width 706 height 1220
copy div "Balss skaļuma maiņa var palīdzēt akcentēt domu, tai nonākt līdz klausītājam Apg…"
click at [418, 234] on span "Apgalvojums ir patiess" at bounding box center [426, 240] width 101 height 15
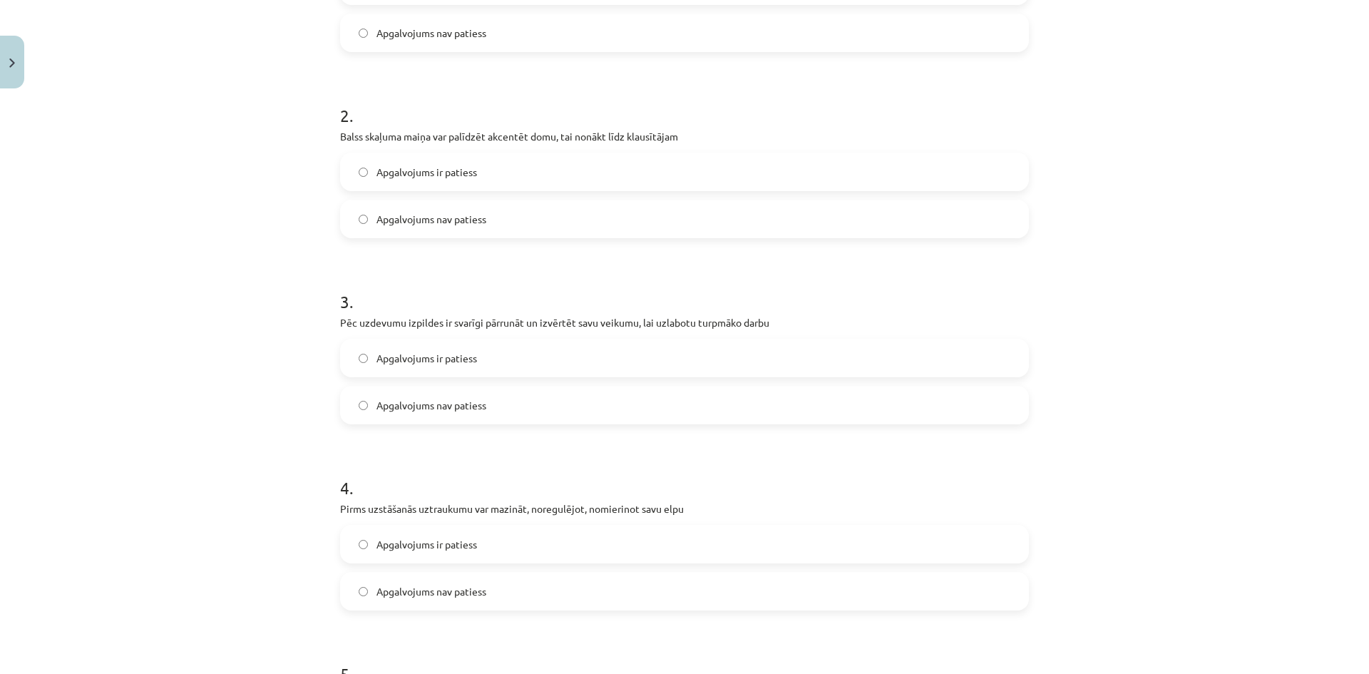
scroll to position [392, 0]
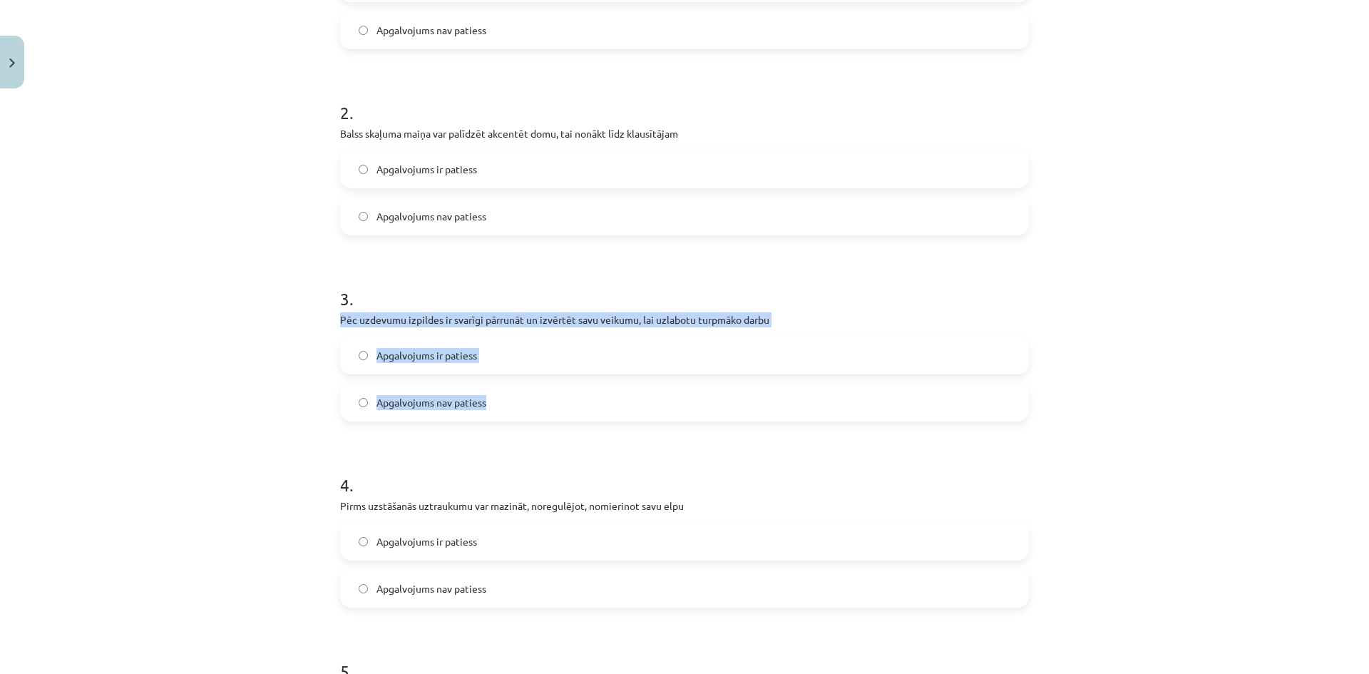
drag, startPoint x: 327, startPoint y: 323, endPoint x: 506, endPoint y: 416, distance: 201.8
click at [506, 416] on div "25 XP Saņemsi Sarežģīts 229 pilda Apraksts Uzdevums Palīdzība 1 . Pirms uzstāša…" at bounding box center [684, 313] width 706 height 1220
copy div "Pēc uzdevumu izpildes ir svarīgi pārrunāt un izvērtēt savu veikumu, lai uzlabot…"
click at [413, 359] on span "Apgalvojums ir patiess" at bounding box center [426, 355] width 101 height 15
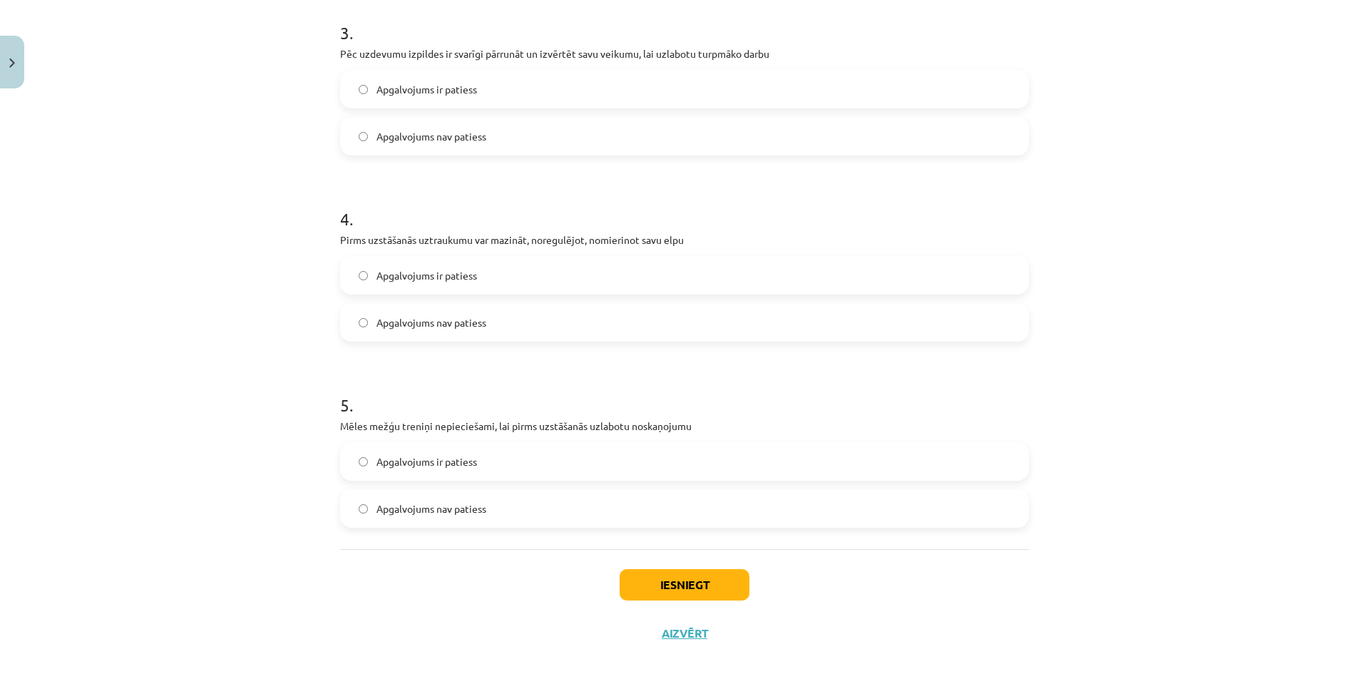
scroll to position [677, 0]
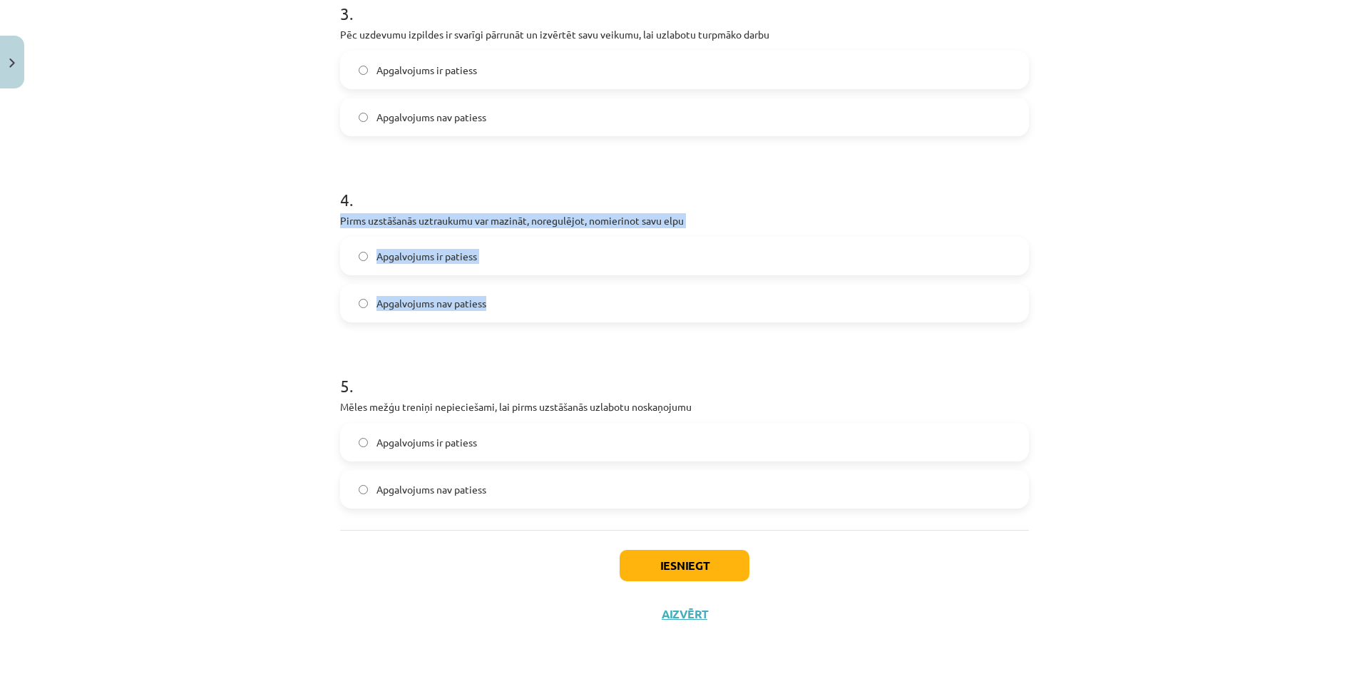
drag, startPoint x: 311, startPoint y: 216, endPoint x: 552, endPoint y: 314, distance: 260.9
click at [552, 314] on div "Mācību tēma: Teātra mākslas 7. klases 2. ieskaites mācību materiāls #3 Dzīves s…" at bounding box center [684, 337] width 1369 height 674
copy div "Pirms uzstāšanās uztraukumu var mazināt, noregulējot, nomierinot savu elpu Apga…"
click at [433, 252] on span "Apgalvojums ir patiess" at bounding box center [426, 256] width 101 height 15
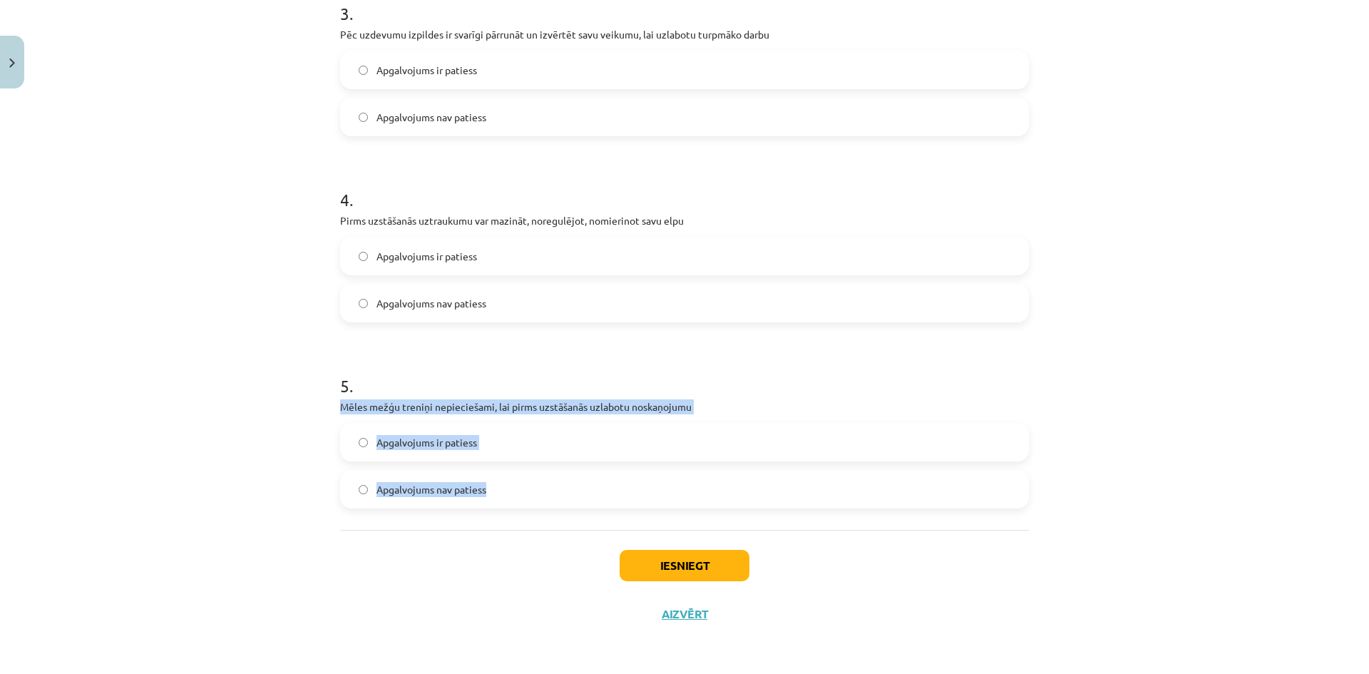
drag, startPoint x: 375, startPoint y: 420, endPoint x: 506, endPoint y: 494, distance: 150.7
click at [505, 493] on div "Mācību tēma: Teātra mākslas 7. klases 2. ieskaites mācību materiāls #3 Dzīves s…" at bounding box center [684, 337] width 1369 height 674
copy div "Mēles mežģu treniņi nepieciešami, lai pirms uzstāšanās uzlabotu noskaņojumu Apg…"
drag, startPoint x: 463, startPoint y: 440, endPoint x: 477, endPoint y: 444, distance: 14.9
click at [463, 438] on span "Apgalvojums ir patiess" at bounding box center [426, 442] width 101 height 15
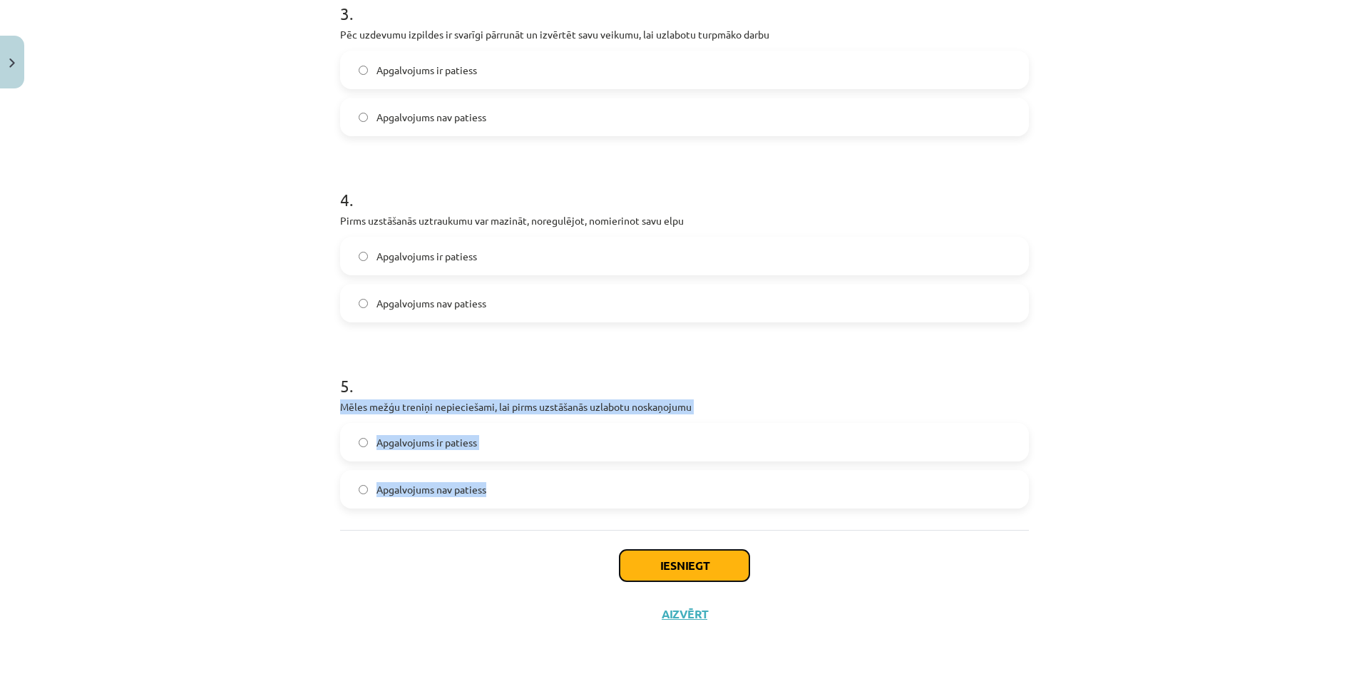
click at [704, 571] on button "Iesniegt" at bounding box center [684, 565] width 130 height 31
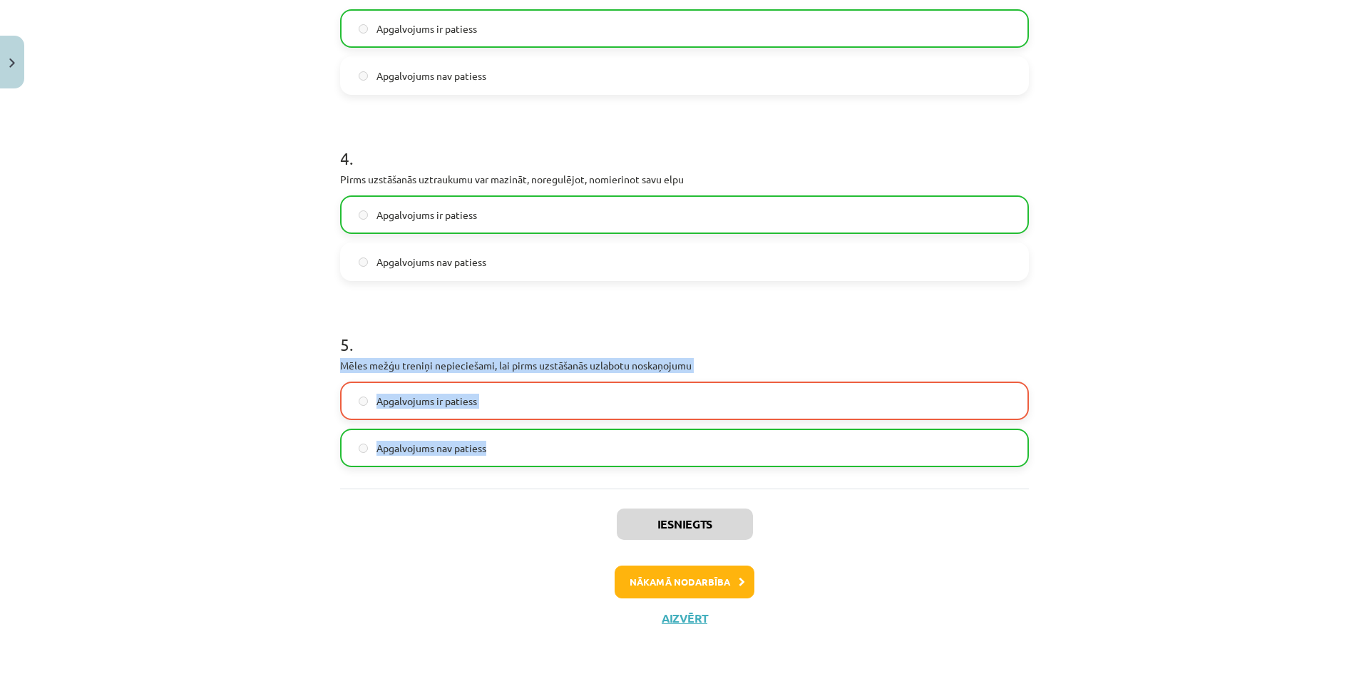
scroll to position [723, 0]
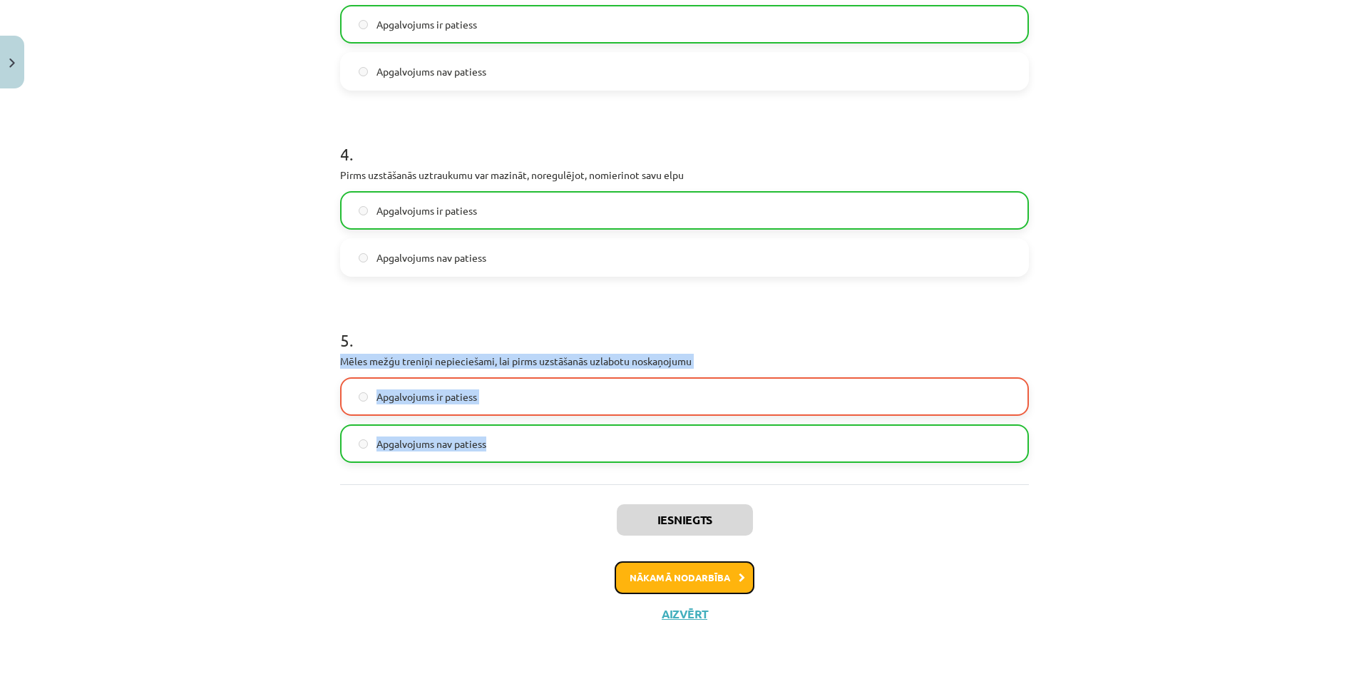
click at [699, 584] on button "Nākamā nodarbība" at bounding box center [684, 577] width 140 height 33
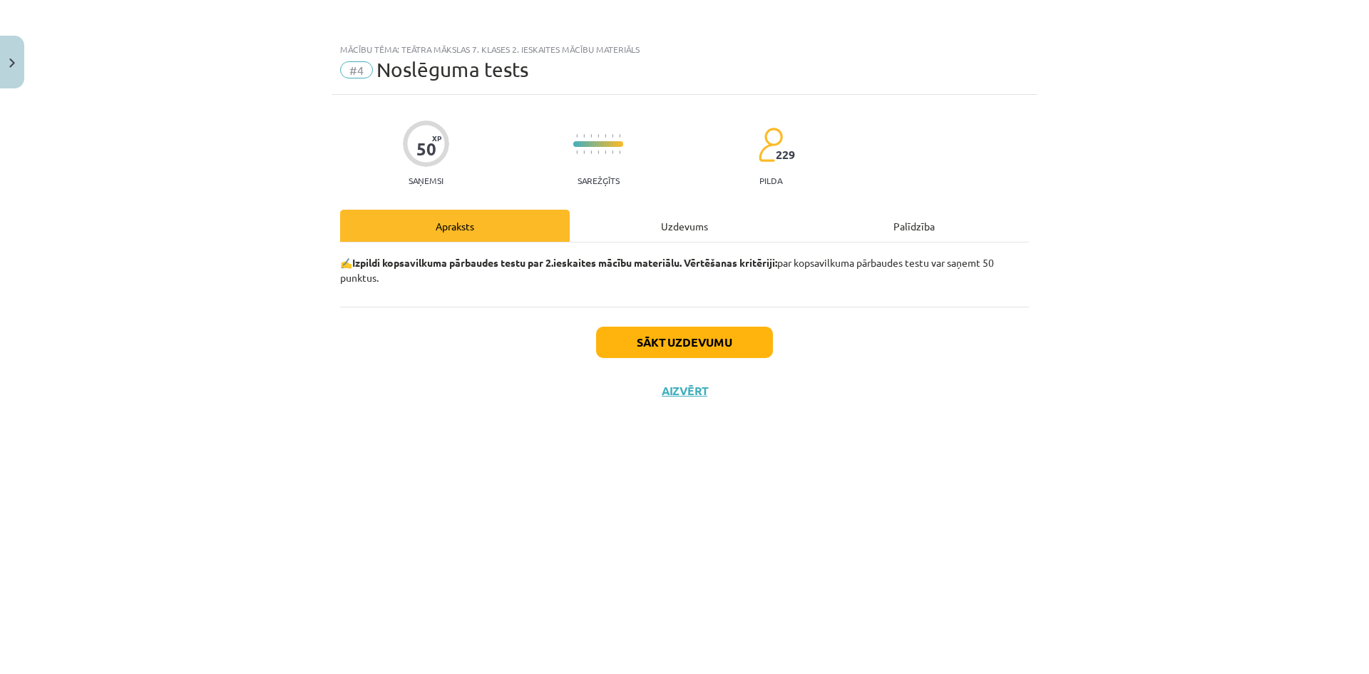
click at [646, 324] on div "Sākt uzdevumu Aizvērt" at bounding box center [684, 357] width 689 height 100
click at [647, 334] on button "Sākt uzdevumu" at bounding box center [684, 341] width 177 height 31
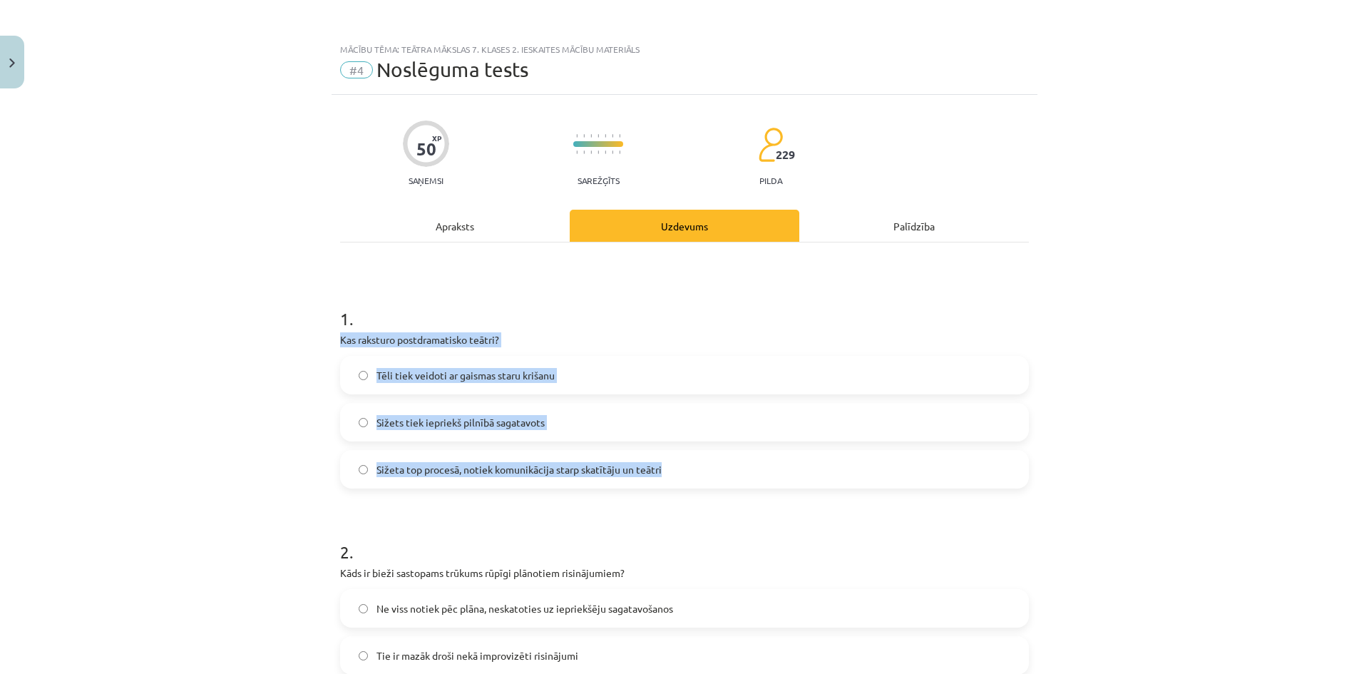
drag, startPoint x: 304, startPoint y: 334, endPoint x: 691, endPoint y: 466, distance: 409.8
click at [691, 466] on div "Mācību tēma: Teātra mākslas 7. klases 2. ieskaites mācību materiāls #4 Noslēgum…" at bounding box center [684, 337] width 1369 height 674
click at [486, 470] on span "Sižeta top procesā, notiek komunikācija starp skatītāju un teātri" at bounding box center [518, 469] width 285 height 15
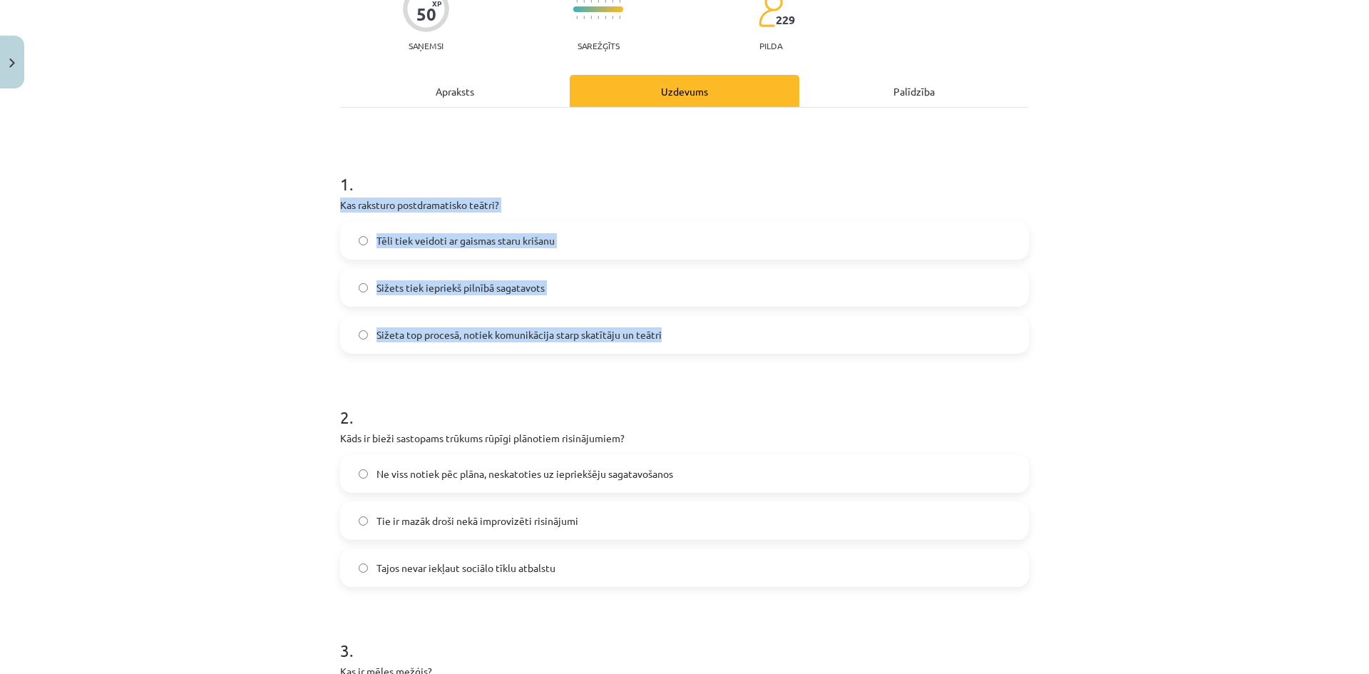
scroll to position [143, 0]
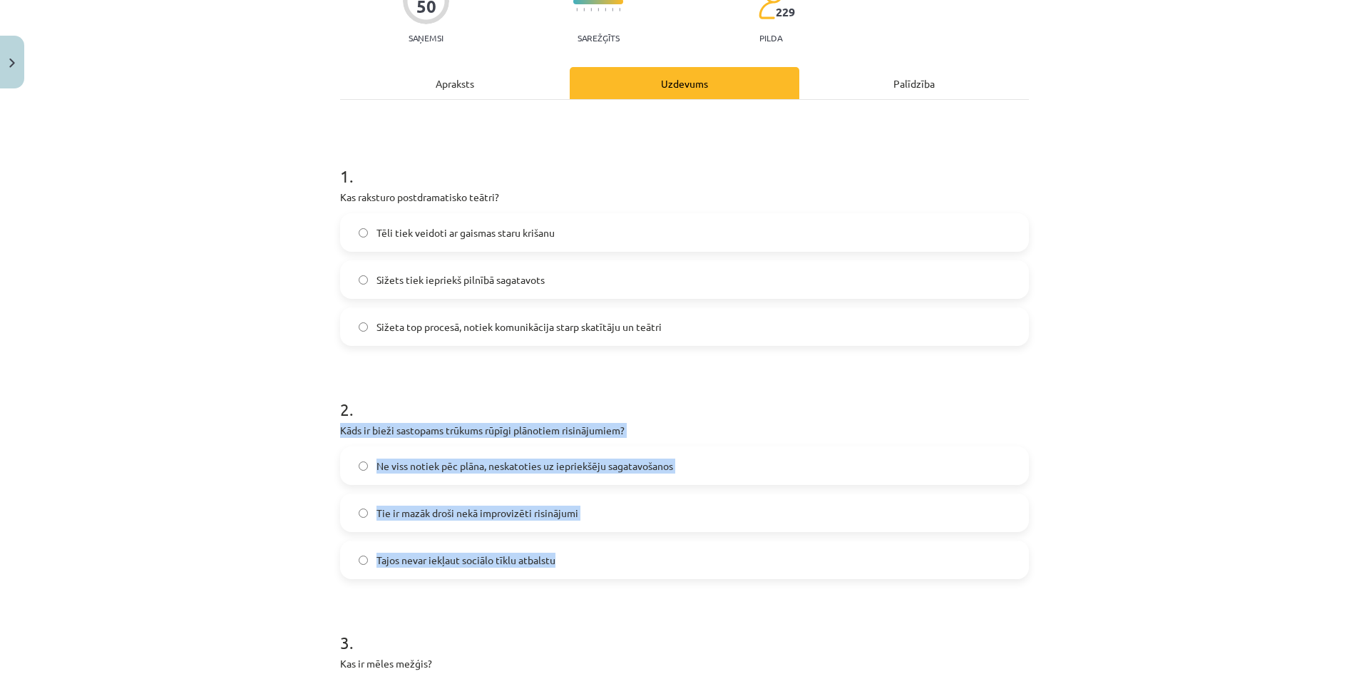
drag, startPoint x: 322, startPoint y: 429, endPoint x: 570, endPoint y: 549, distance: 274.8
click at [570, 549] on div "Mācību tēma: Teātra mākslas 7. klases 2. ieskaites mācību materiāls #4 Noslēgum…" at bounding box center [684, 337] width 1369 height 674
click at [480, 460] on span "Ne viss notiek pēc plāna, neskatoties uz iepriekšēju sagatavošanos" at bounding box center [524, 465] width 297 height 15
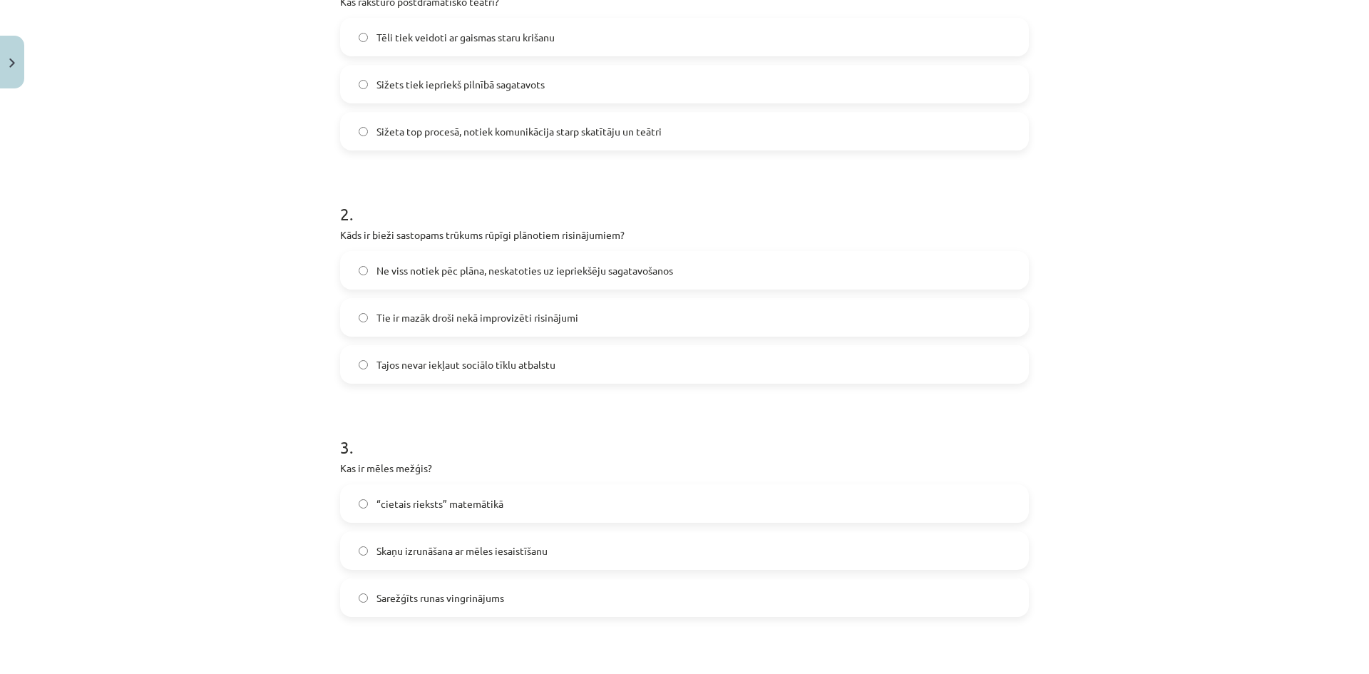
scroll to position [356, 0]
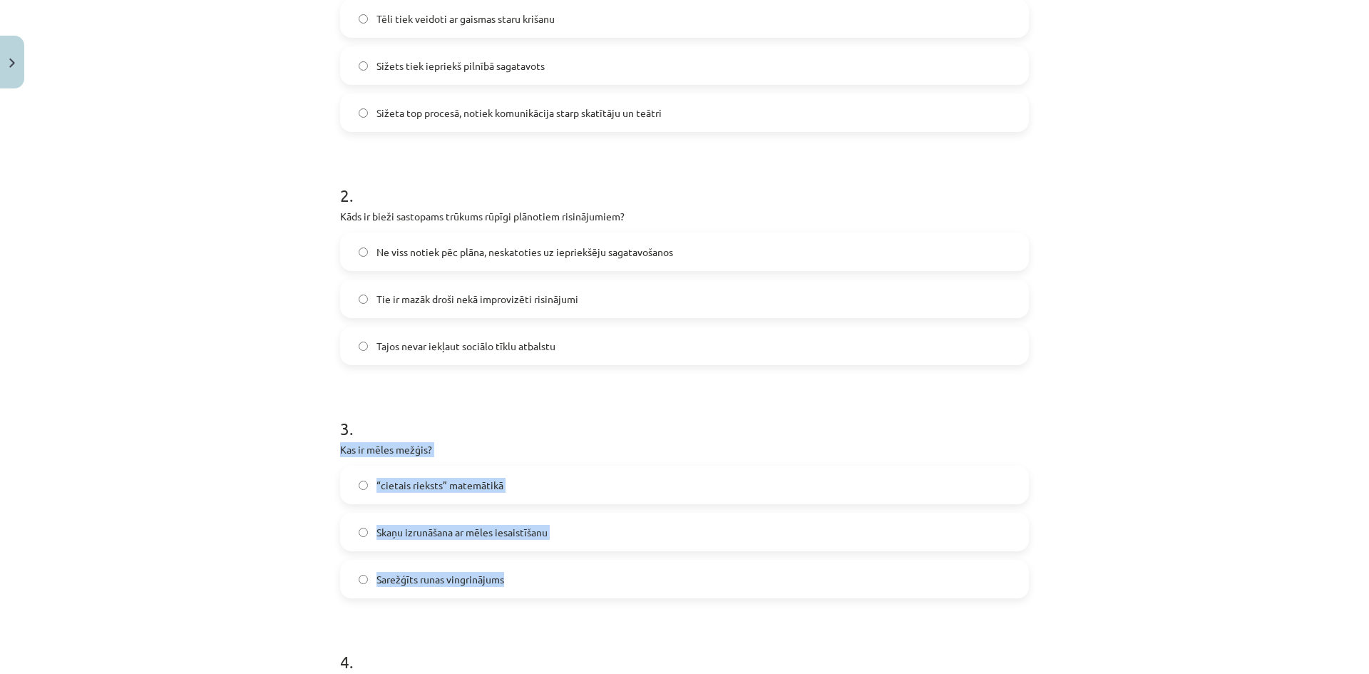
drag, startPoint x: 336, startPoint y: 445, endPoint x: 534, endPoint y: 564, distance: 230.6
click at [534, 564] on div "Mācību tēma: Teātra mākslas 7. klases 2. ieskaites mācību materiāls #4 Noslēgum…" at bounding box center [684, 337] width 1369 height 674
click at [469, 584] on span "Sarežģīts runas vingrinājums" at bounding box center [440, 579] width 128 height 15
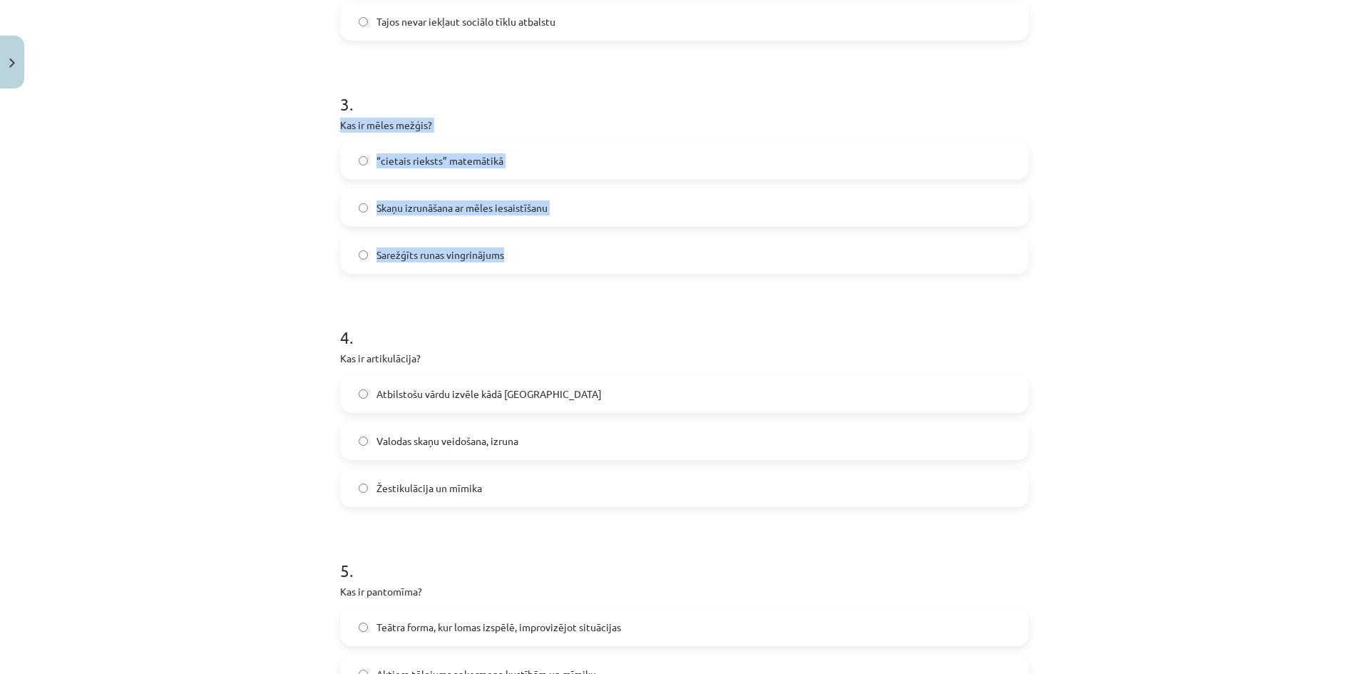
scroll to position [713, 0]
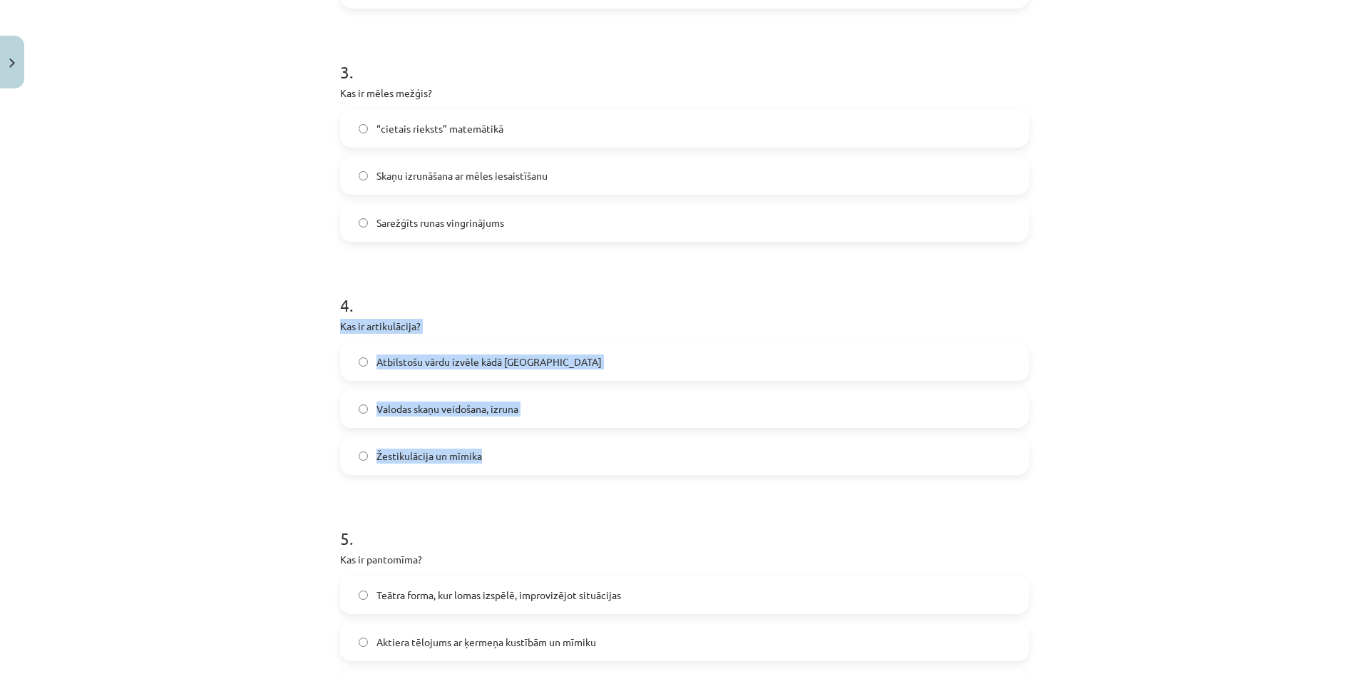
drag, startPoint x: 331, startPoint y: 319, endPoint x: 562, endPoint y: 455, distance: 267.5
click at [562, 455] on div "Mācību tēma: Teātra mākslas 7. klases 2. ieskaites mācību materiāls #4 Noslēgum…" at bounding box center [684, 337] width 1369 height 674
click at [393, 409] on span "Valodas skaņu veidošana, izruna" at bounding box center [447, 408] width 142 height 15
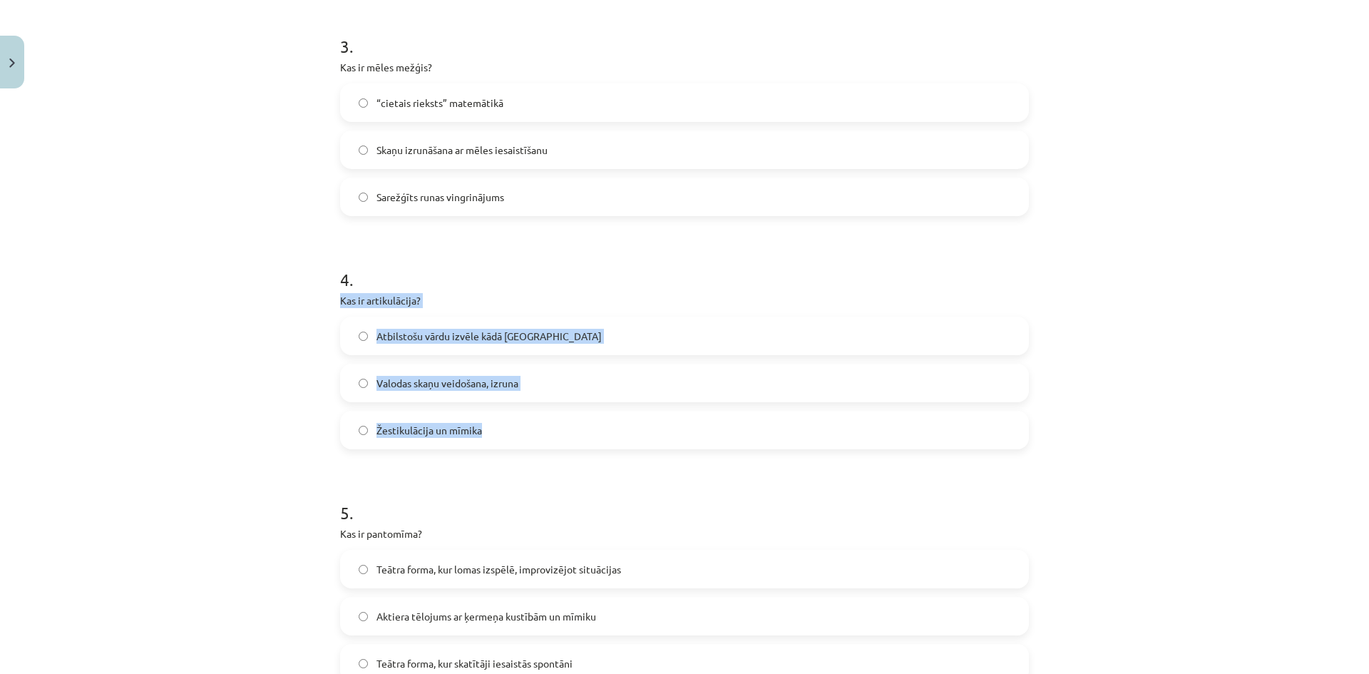
scroll to position [855, 0]
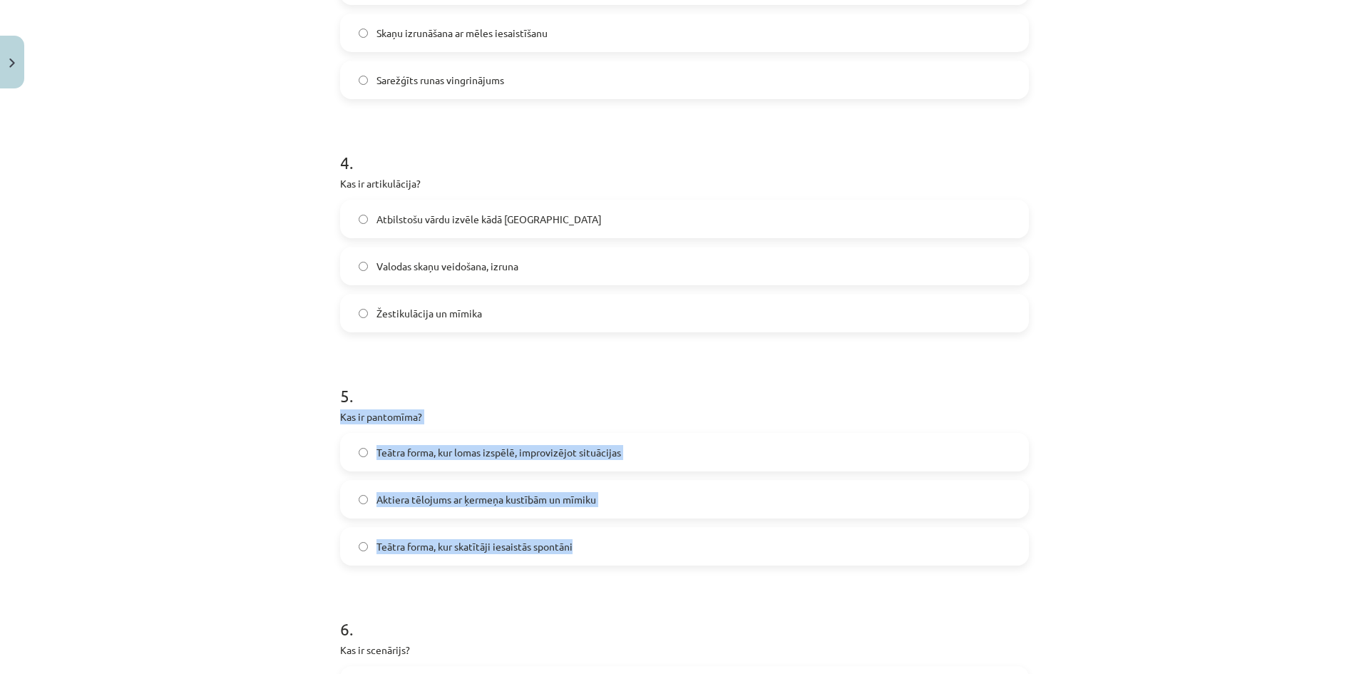
drag, startPoint x: 334, startPoint y: 416, endPoint x: 617, endPoint y: 530, distance: 305.4
click at [617, 530] on div "50 XP Saņemsi Sarežģīts 229 pilda Apraksts Uzdevums Palīdzība 1 . Kas raksturo …" at bounding box center [684, 549] width 706 height 2621
click at [443, 496] on span "Aktiera tēlojums ar ķermeņa kustībām un mīmiku" at bounding box center [486, 499] width 220 height 15
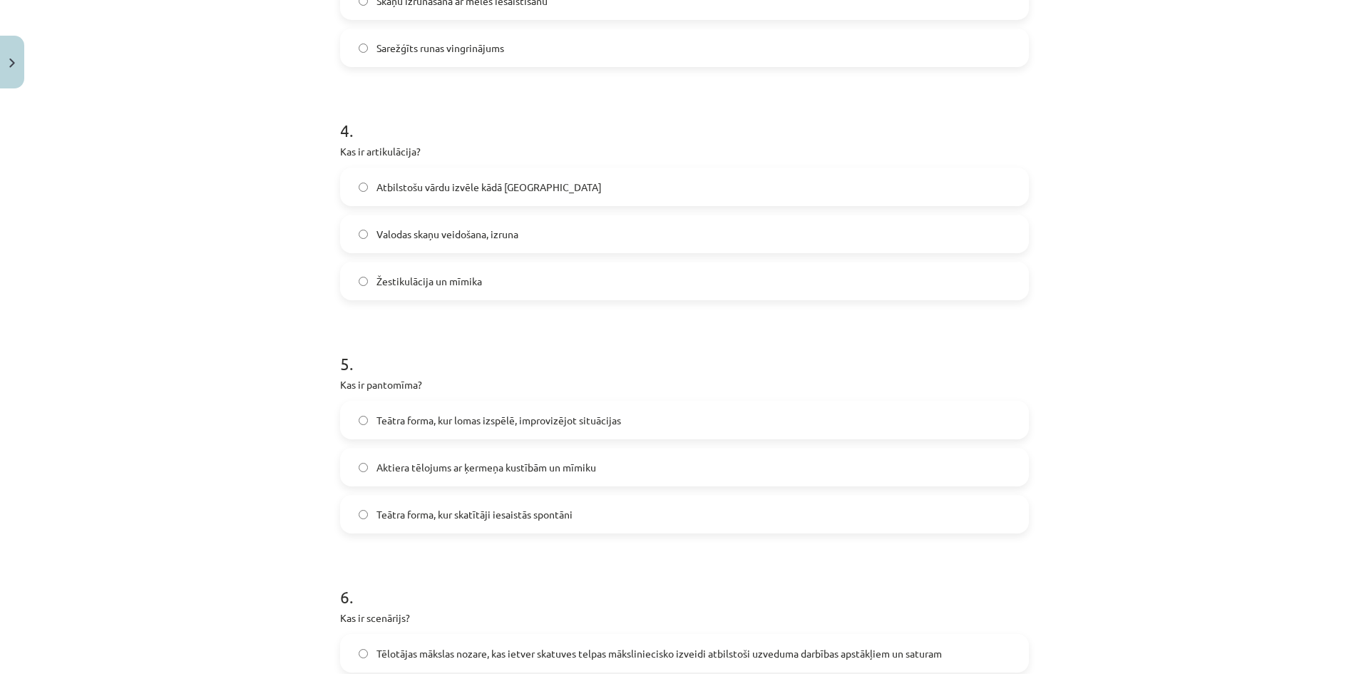
scroll to position [998, 0]
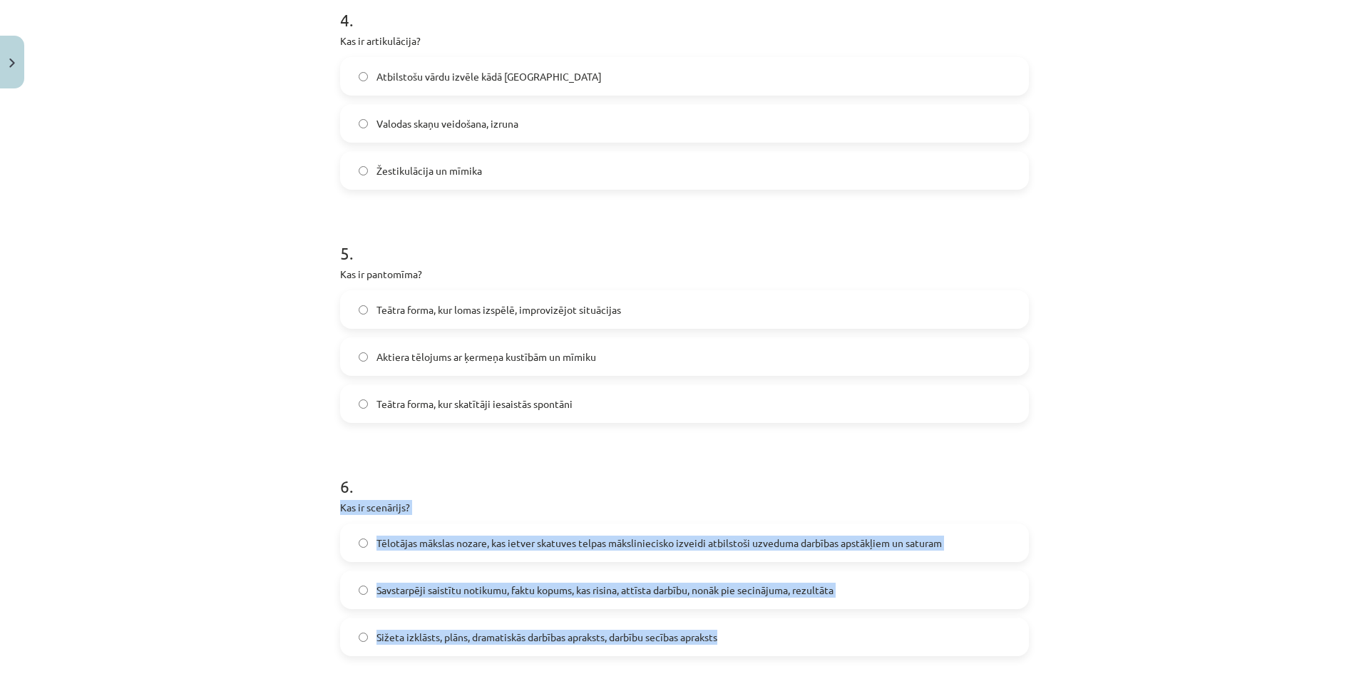
drag, startPoint x: 325, startPoint y: 500, endPoint x: 734, endPoint y: 647, distance: 434.9
click at [734, 647] on div "50 XP Saņemsi Sarežģīts 229 pilda Apraksts Uzdevums Palīdzība 1 . Kas raksturo …" at bounding box center [684, 407] width 706 height 2621
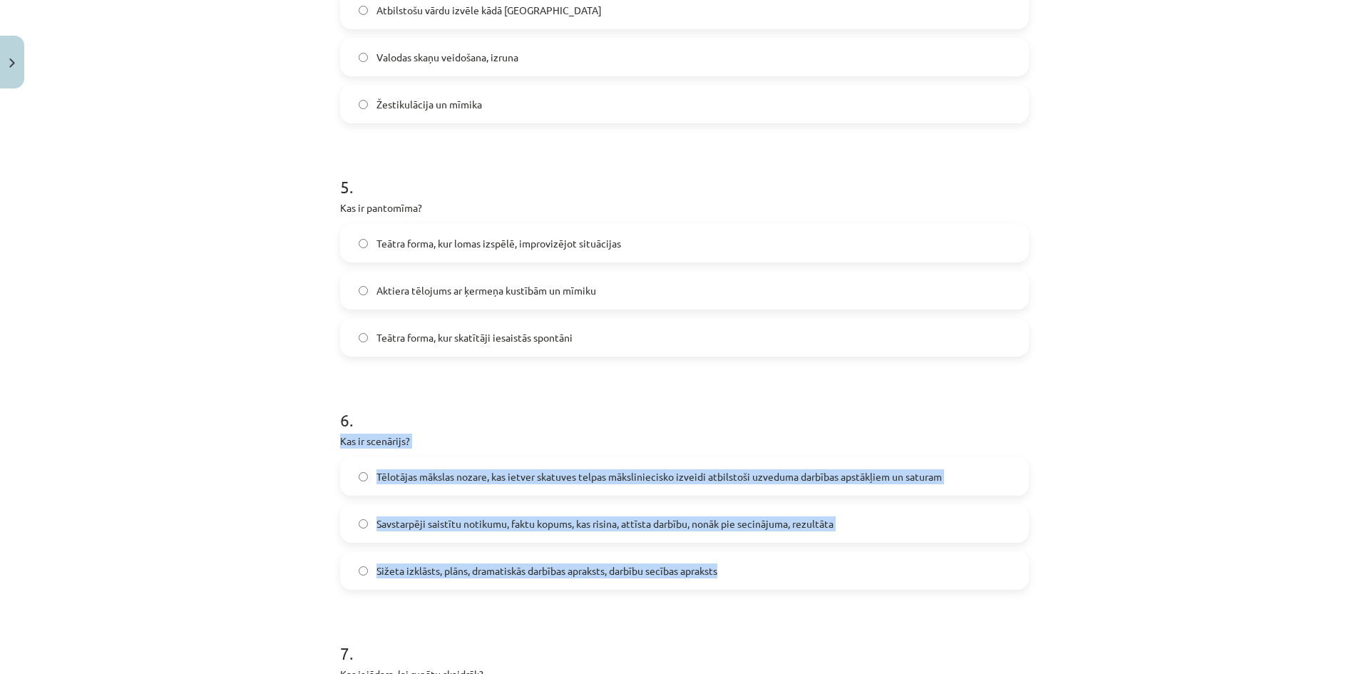
scroll to position [1069, 0]
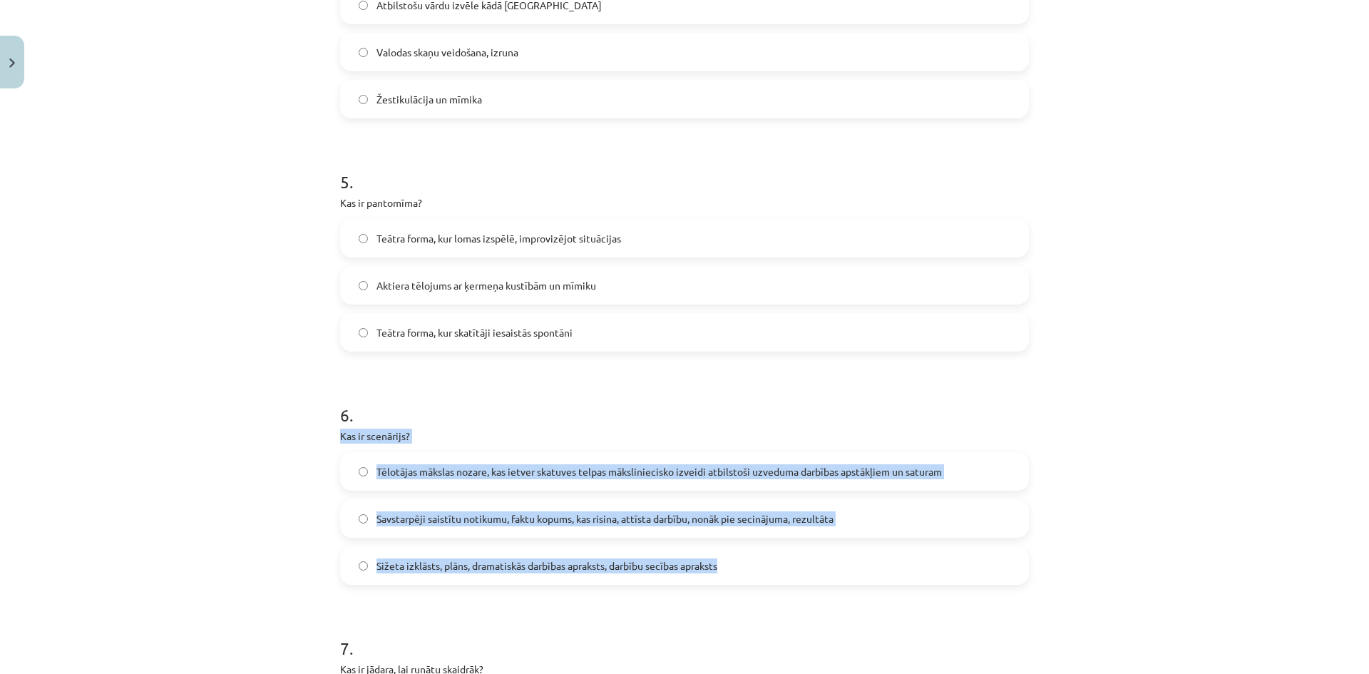
click at [489, 565] on span "Sižeta izklāsts, plāns, dramatiskās darbības apraksts, darbību secības apraksts" at bounding box center [546, 565] width 341 height 15
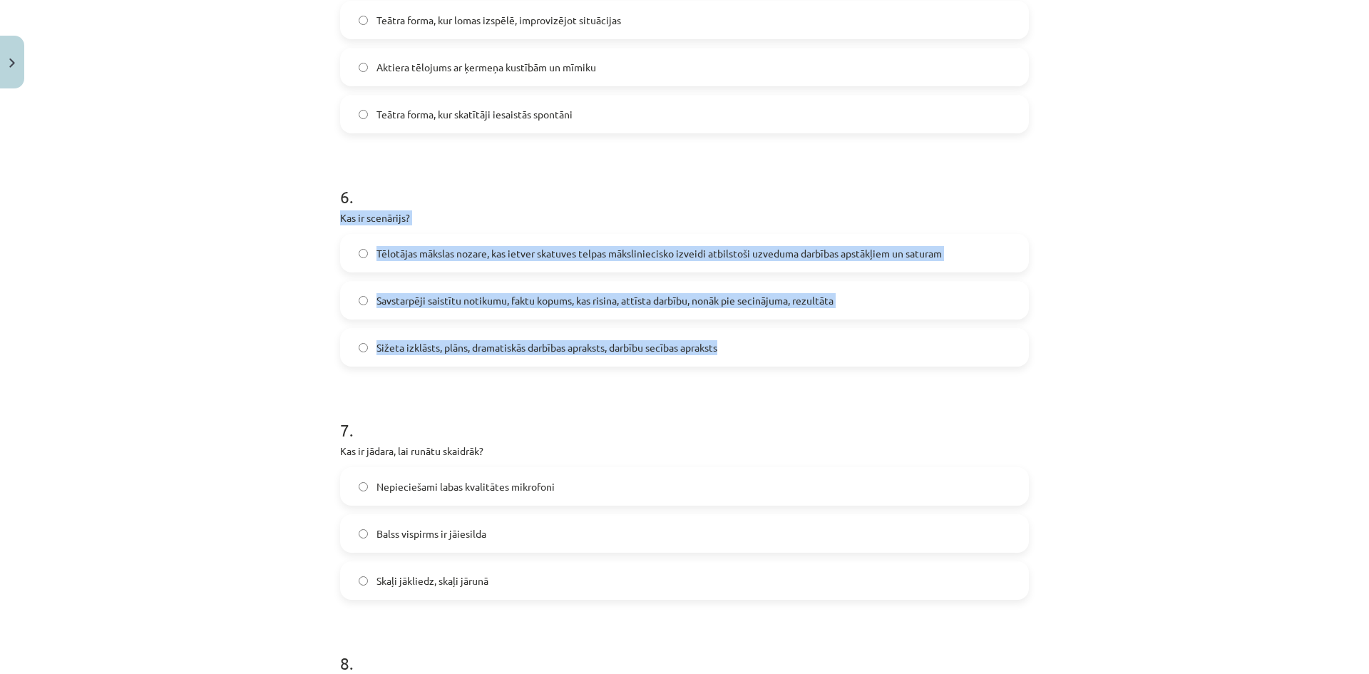
scroll to position [1354, 0]
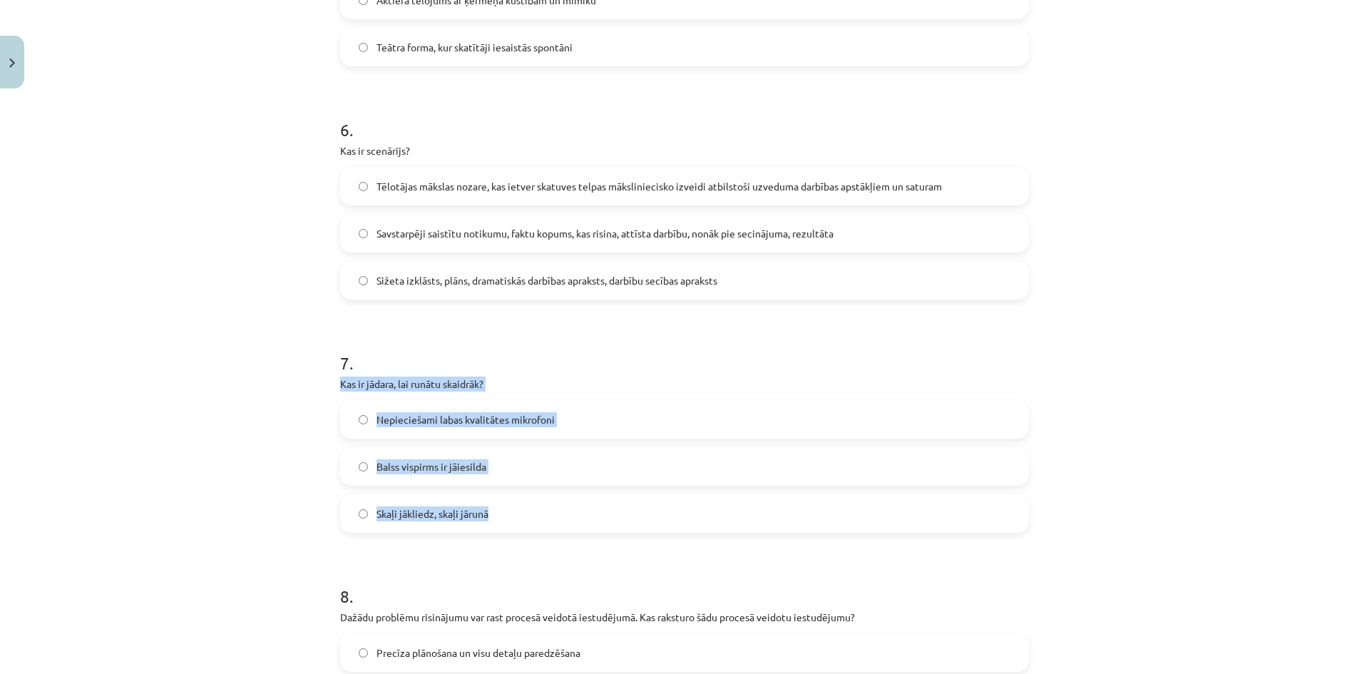
drag, startPoint x: 329, startPoint y: 382, endPoint x: 518, endPoint y: 491, distance: 218.1
click at [518, 491] on div "Mācību tēma: Teātra mākslas 7. klases 2. ieskaites mācību materiāls #4 Noslēgum…" at bounding box center [684, 337] width 1369 height 674
click at [492, 469] on label "Balss vispirms ir jāiesilda" at bounding box center [684, 466] width 686 height 36
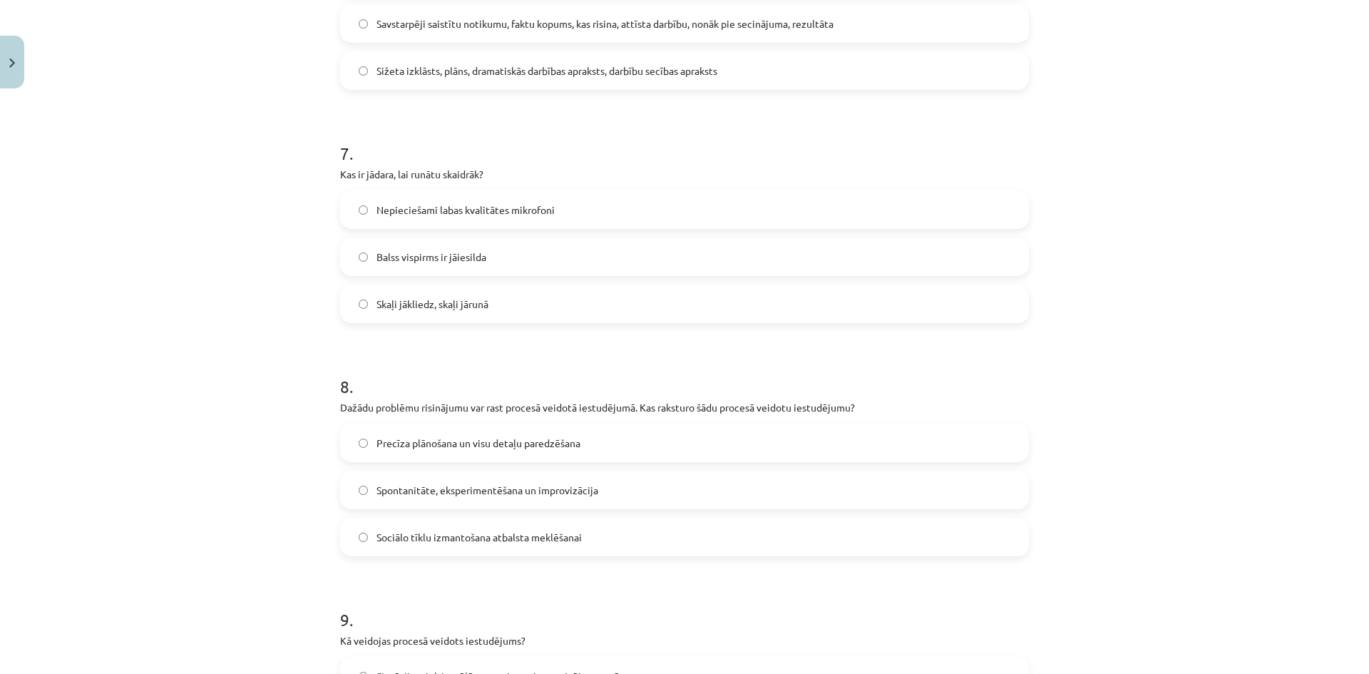
scroll to position [1568, 0]
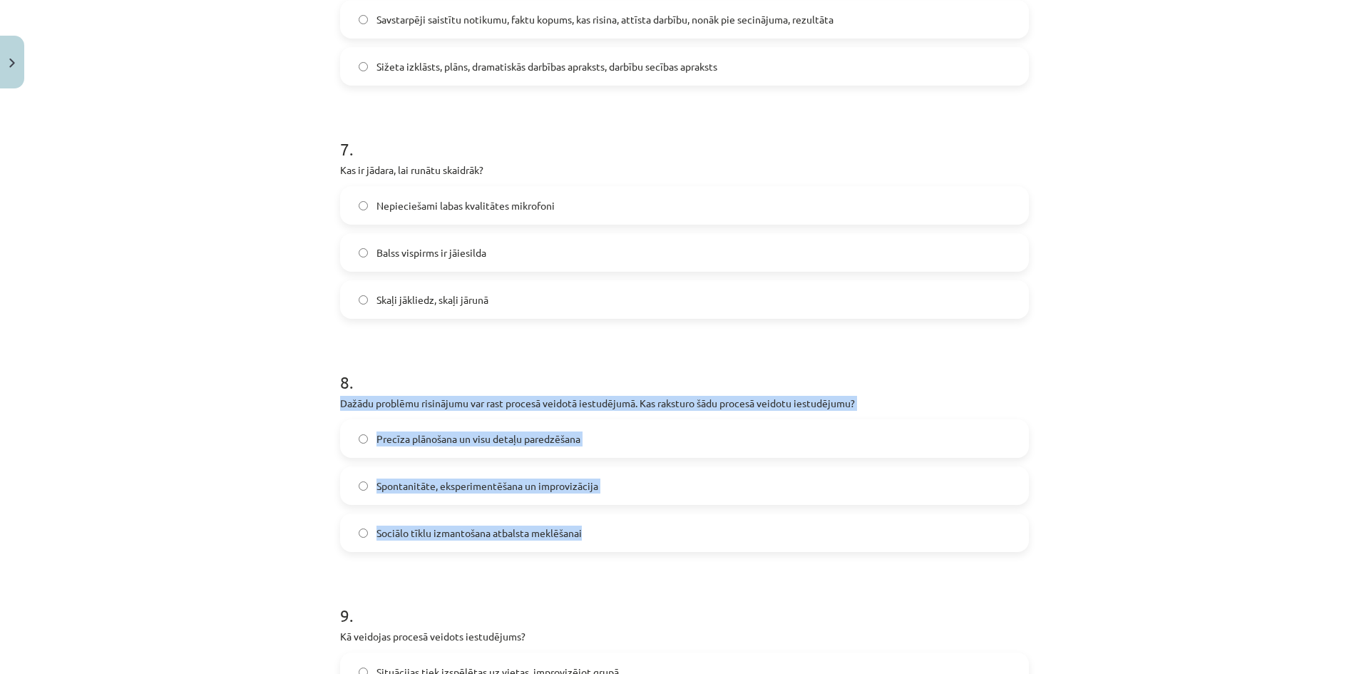
drag, startPoint x: 310, startPoint y: 392, endPoint x: 603, endPoint y: 531, distance: 324.3
click at [603, 531] on div "Mācību tēma: Teātra mākslas 7. klases 2. ieskaites mācību materiāls #4 Noslēgum…" at bounding box center [684, 337] width 1369 height 674
click at [415, 489] on span "Spontanitāte, eksperimentēšana un improvizācija" at bounding box center [487, 485] width 222 height 15
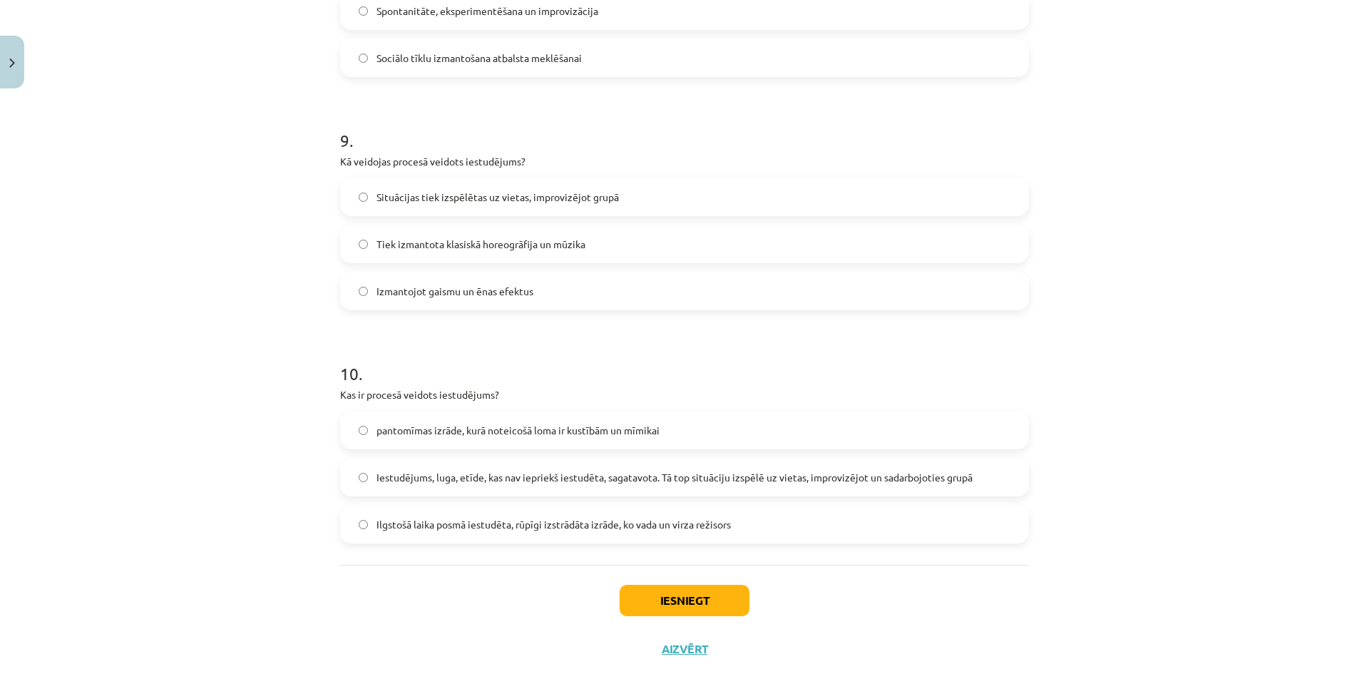
scroll to position [2078, 0]
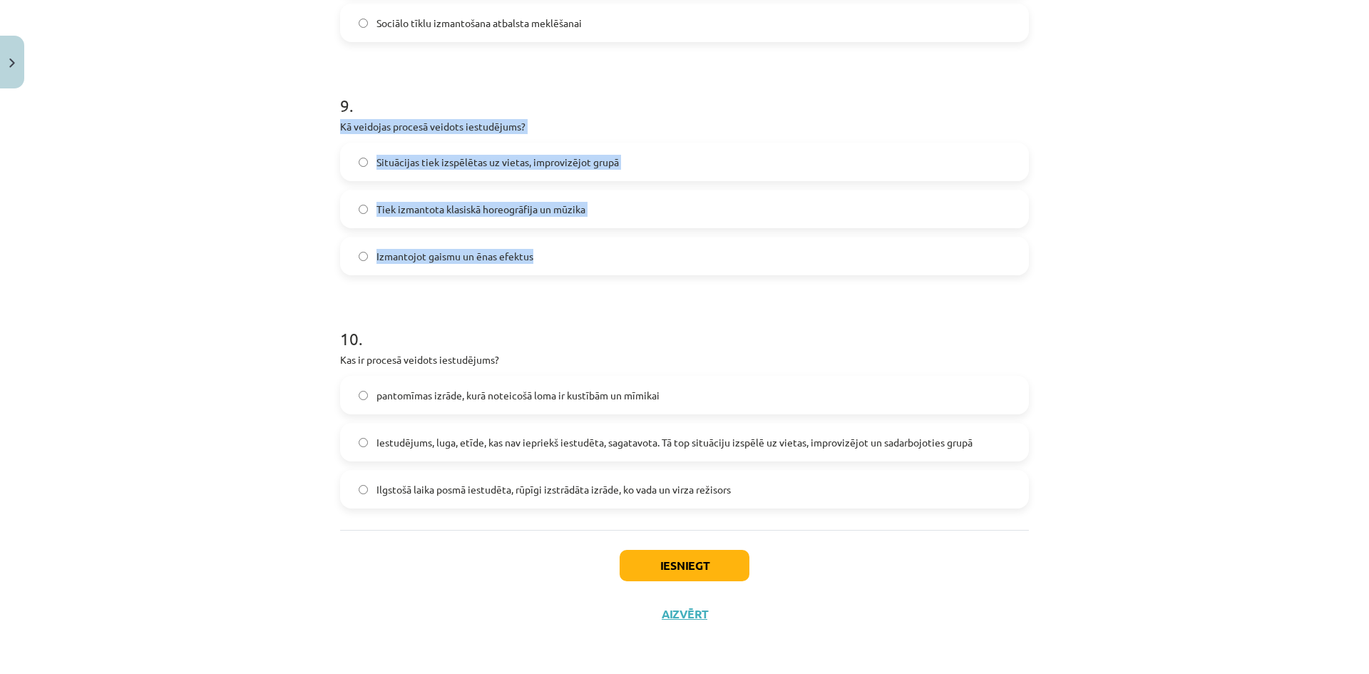
drag, startPoint x: 323, startPoint y: 126, endPoint x: 545, endPoint y: 247, distance: 252.9
click at [546, 248] on div "Mācību tēma: Teātra mākslas 7. klases 2. ieskaites mācību materiāls #4 Noslēgum…" at bounding box center [684, 337] width 1369 height 674
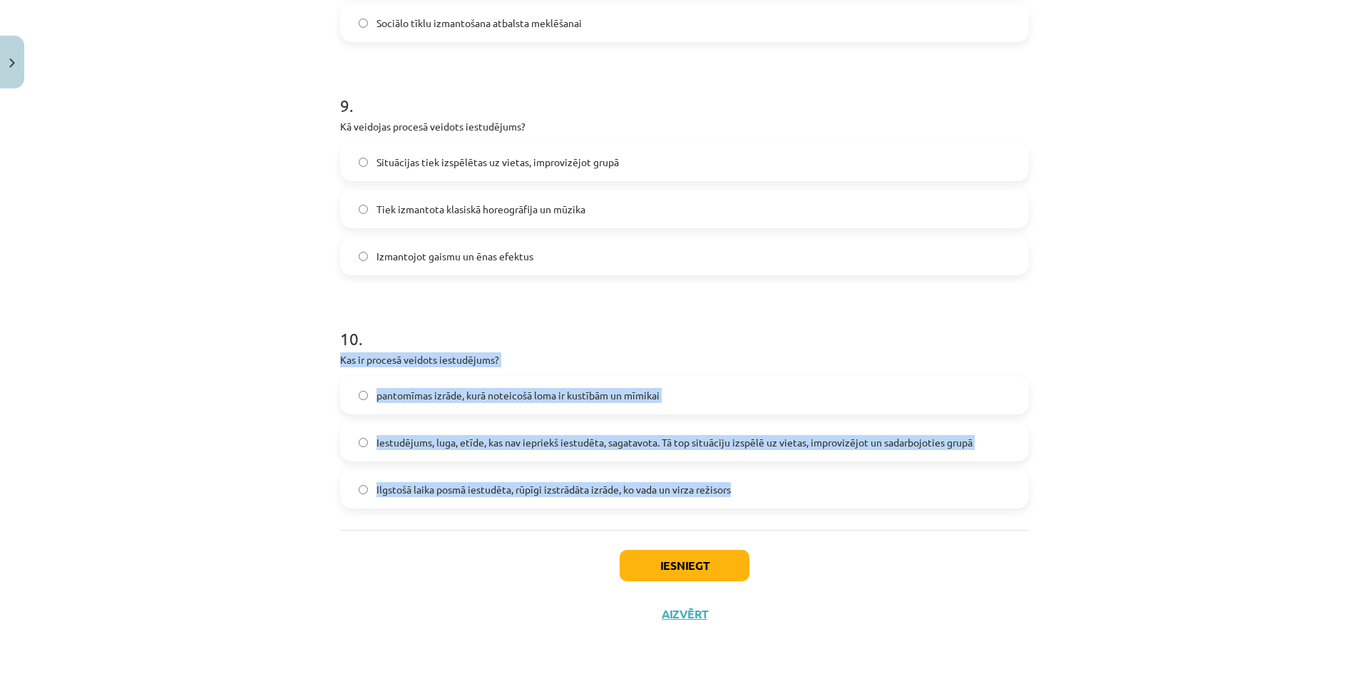
drag, startPoint x: 317, startPoint y: 361, endPoint x: 742, endPoint y: 506, distance: 448.8
click at [742, 506] on div "Mācību tēma: Teātra mākslas 7. klases 2. ieskaites mācību materiāls #4 Noslēgum…" at bounding box center [684, 337] width 1369 height 674
click at [529, 438] on span "Iestudējums, luga, etīde, kas nav iepriekš iestudēta, sagatavota. Tā top situāc…" at bounding box center [674, 442] width 596 height 15
click at [719, 562] on button "Iesniegt" at bounding box center [684, 565] width 130 height 31
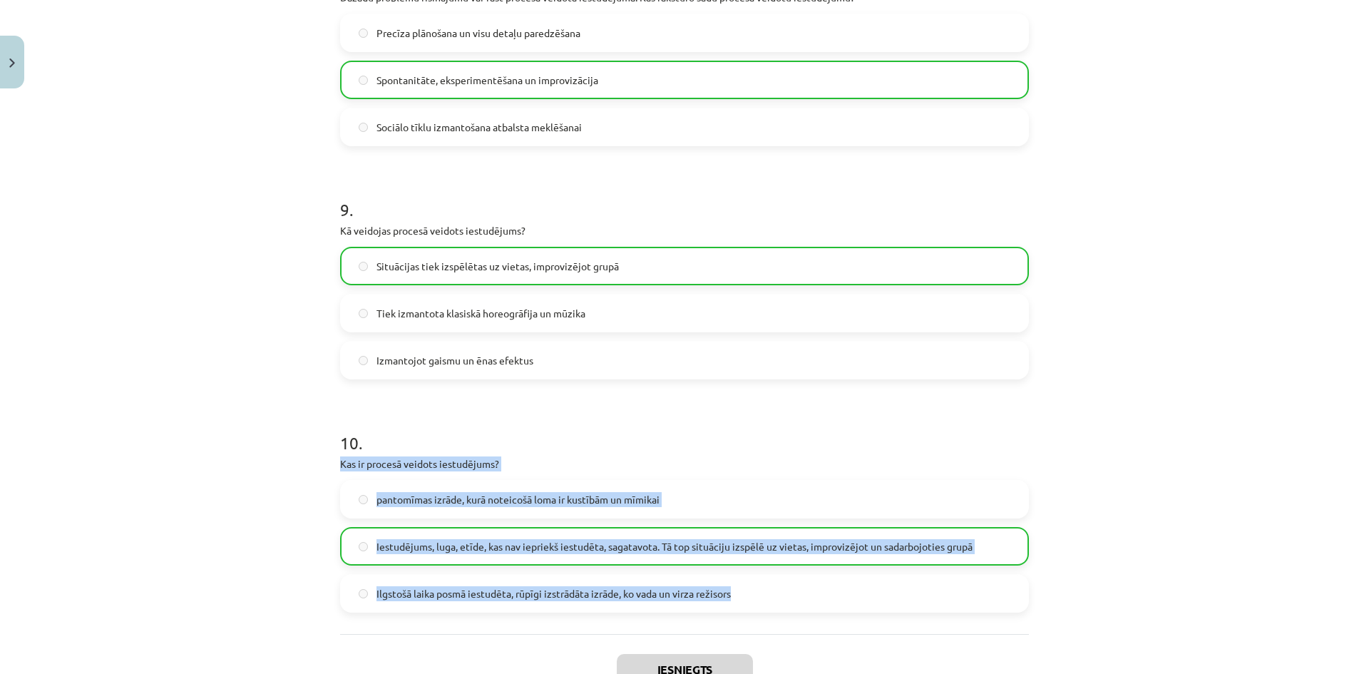
scroll to position [2123, 0]
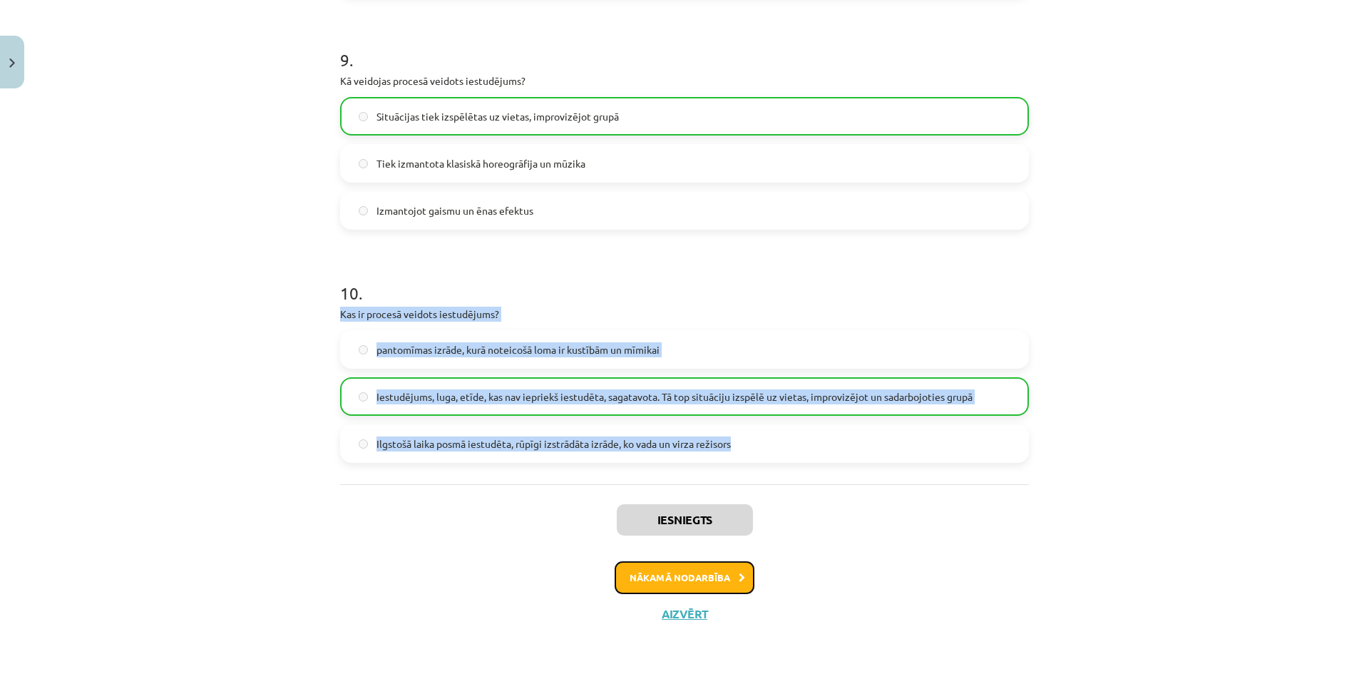
click at [701, 573] on button "Nākamā nodarbība" at bounding box center [684, 577] width 140 height 33
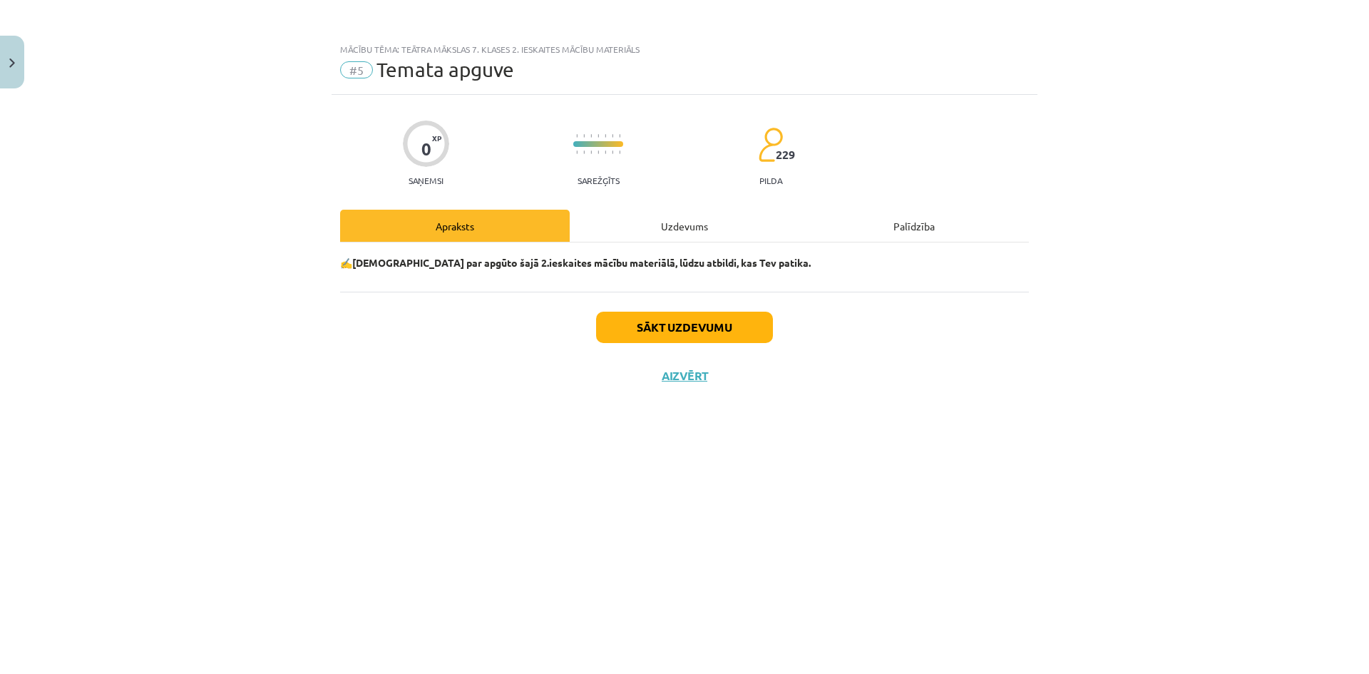
scroll to position [0, 0]
click at [665, 338] on button "Sākt uzdevumu" at bounding box center [684, 326] width 177 height 31
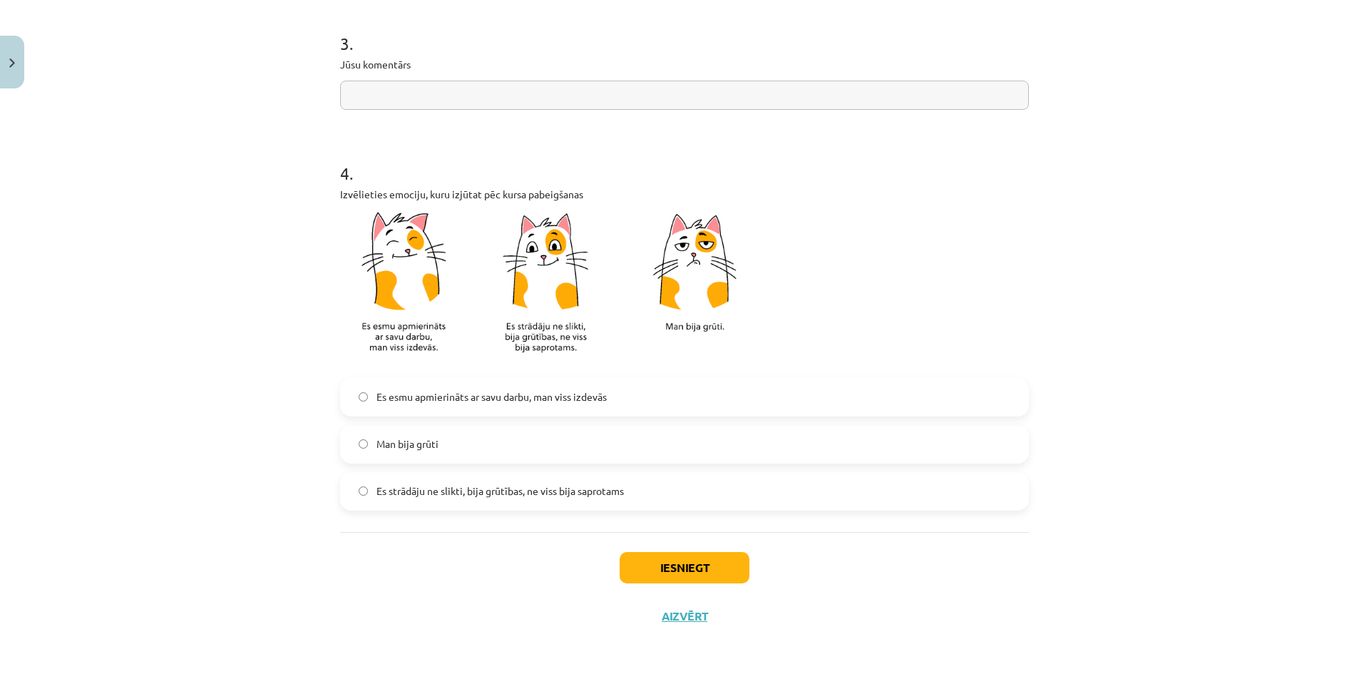
scroll to position [1120, 0]
click at [677, 572] on button "Iesniegt" at bounding box center [684, 565] width 130 height 31
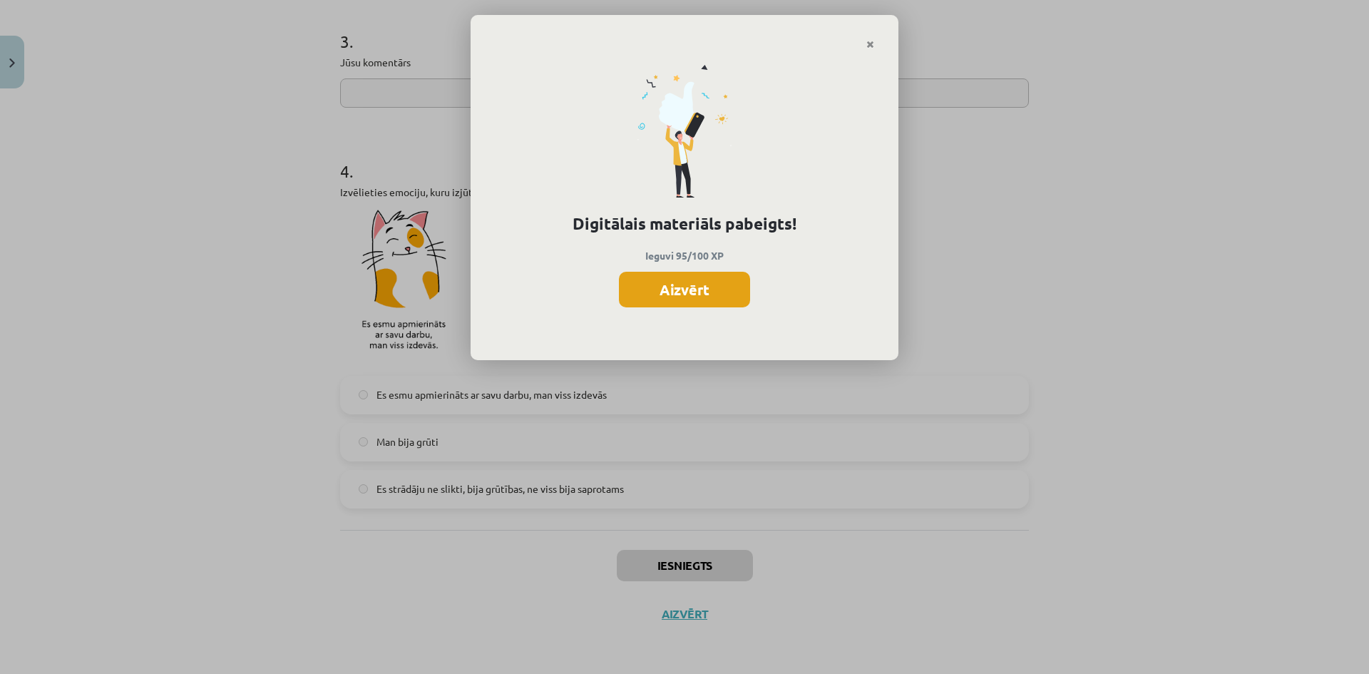
click at [707, 299] on button "Aizvērt" at bounding box center [684, 290] width 131 height 36
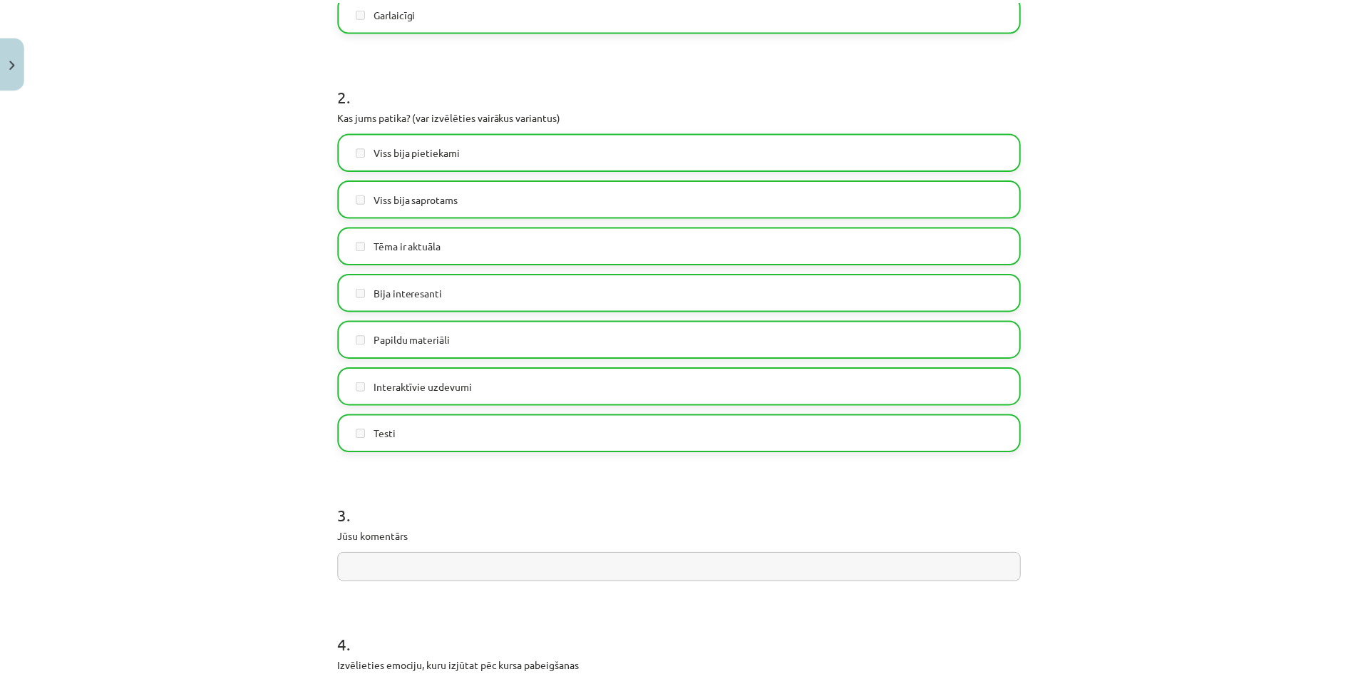
scroll to position [478, 0]
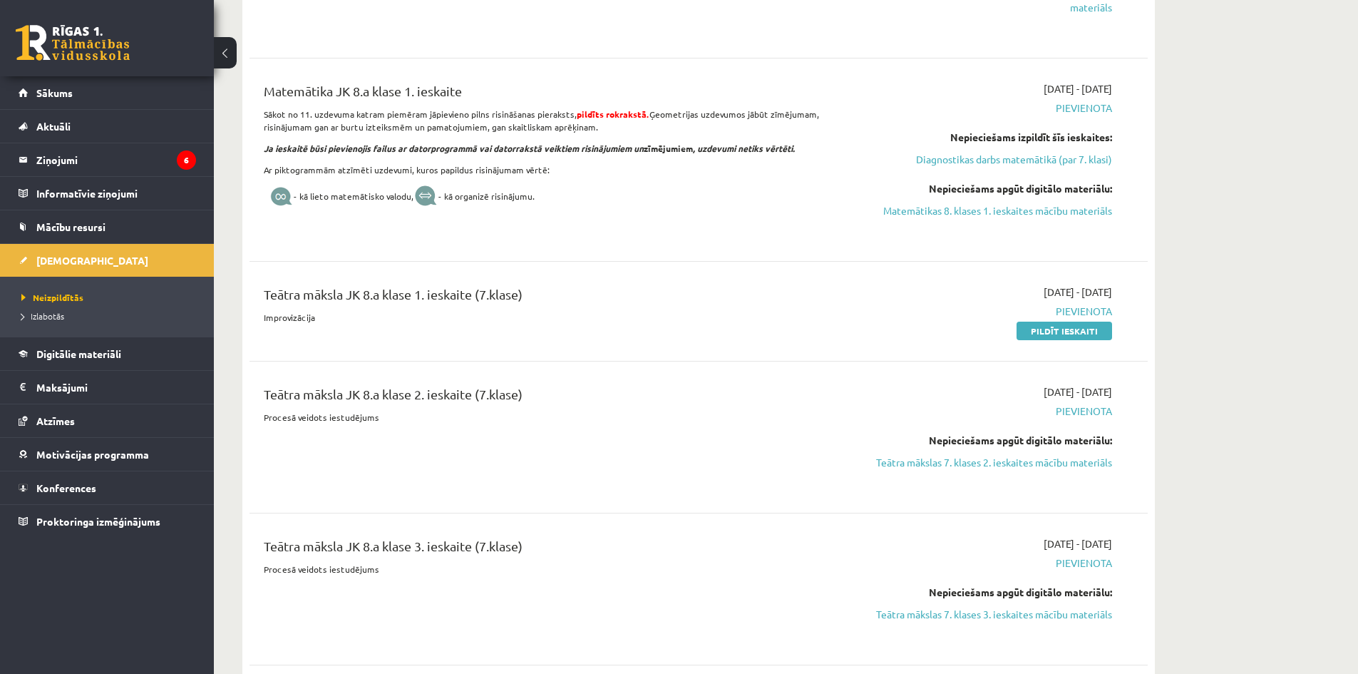
scroll to position [784, 0]
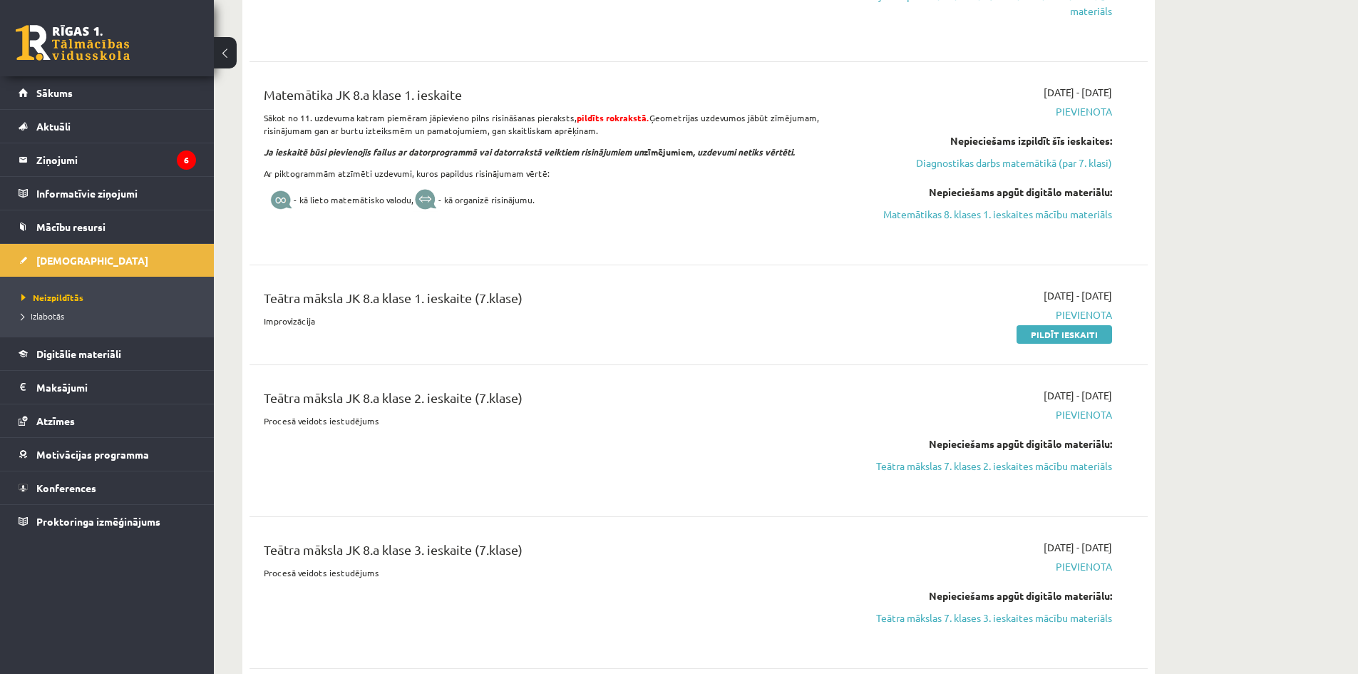
drag, startPoint x: 560, startPoint y: 302, endPoint x: 244, endPoint y: 296, distance: 315.1
click at [244, 296] on div "[DATE] Diagnostikas darbs ķīmijā (par 7. klasi) [DATE] - [DATE] [GEOGRAPHIC_DAT…" at bounding box center [698, 96] width 912 height 1480
click at [244, 294] on div "[DATE] Diagnostikas darbs ķīmijā (par 7. klasi) [DATE] - [DATE] [GEOGRAPHIC_DAT…" at bounding box center [698, 96] width 912 height 1480
click at [251, 294] on div "Teātra māksla JK 8.a klase 1. ieskaite (7.klase) Improvizācija [DATE] - [DATE] …" at bounding box center [698, 315] width 898 height 82
click at [252, 294] on div "Teātra māksla JK 8.a klase 1. ieskaite (7.klase) Improvizācija [DATE] - [DATE] …" at bounding box center [698, 315] width 898 height 82
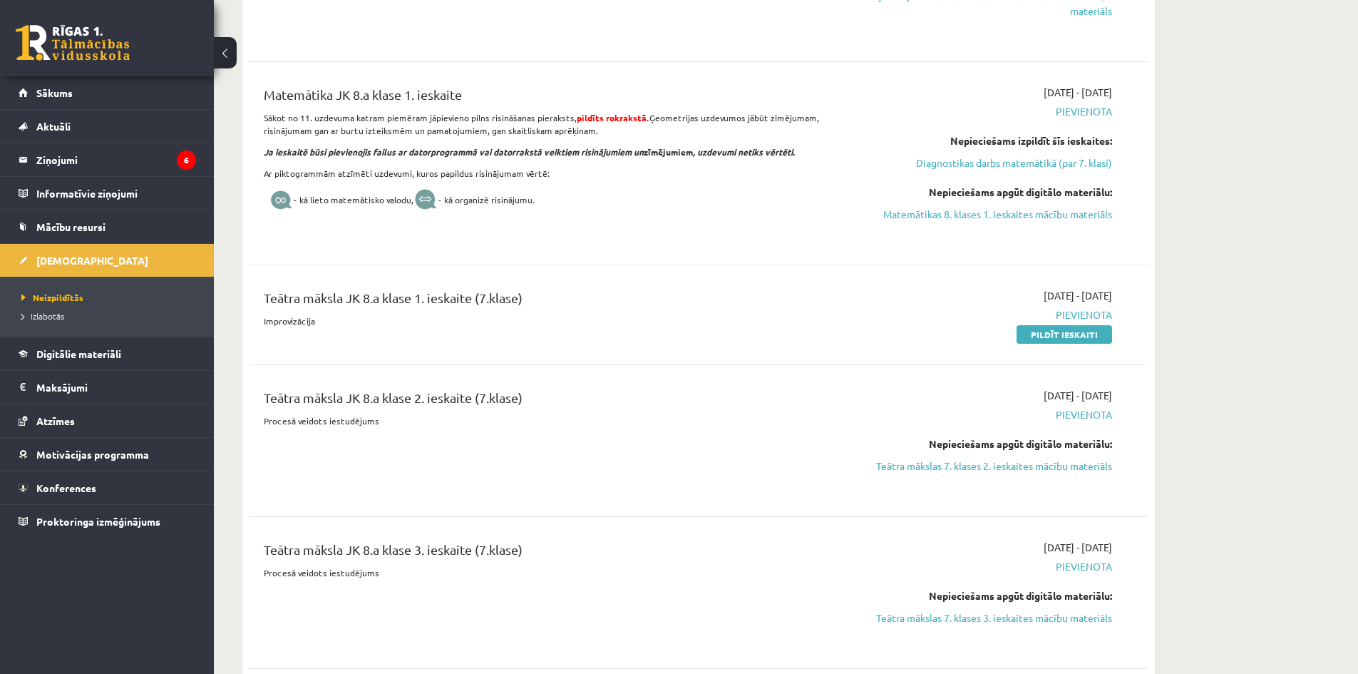
click at [271, 293] on div "Teātra māksla JK 8.a klase 1. ieskaite (7.klase)" at bounding box center [543, 301] width 558 height 26
drag, startPoint x: 262, startPoint y: 293, endPoint x: 318, endPoint y: 322, distance: 63.4
click at [318, 322] on div "Teātra māksla JK 8.a klase 1. ieskaite (7.klase) Improvizācija" at bounding box center [543, 314] width 580 height 53
click at [319, 322] on p "Improvizācija" at bounding box center [543, 320] width 558 height 13
drag, startPoint x: 289, startPoint y: 319, endPoint x: 258, endPoint y: 299, distance: 37.0
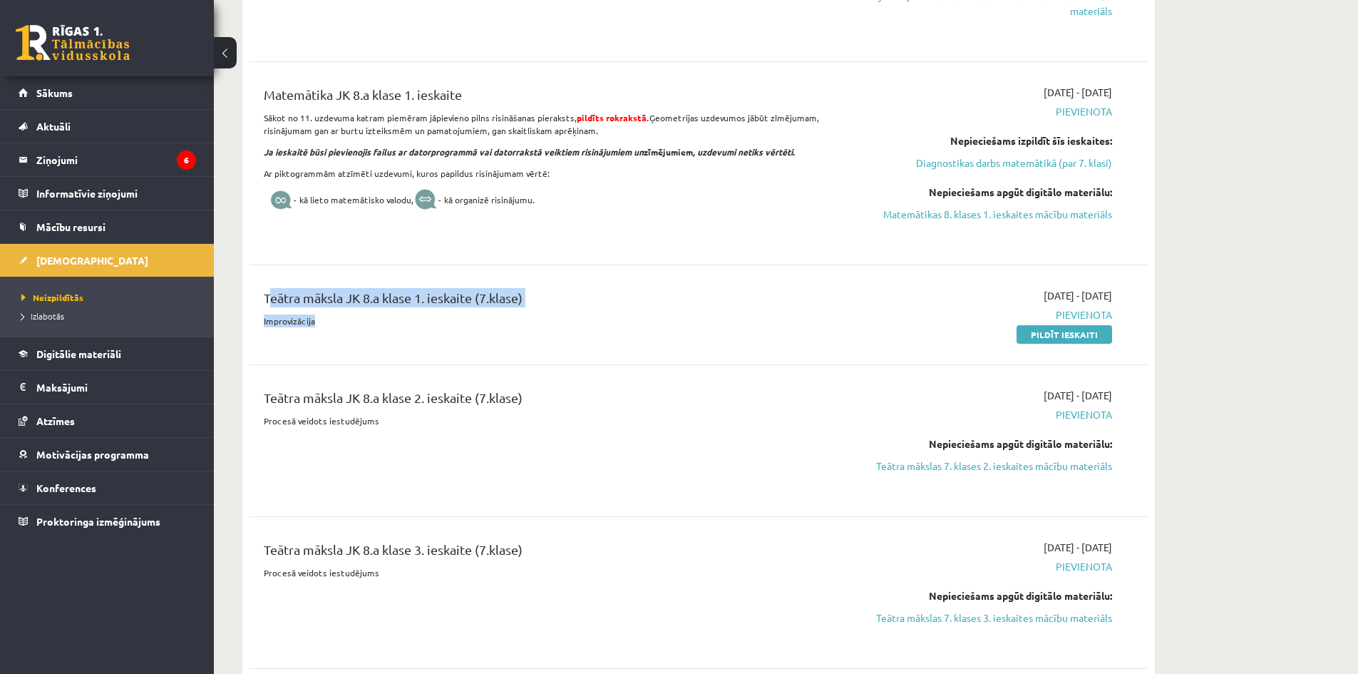
click at [258, 299] on div "Teātra māksla JK 8.a klase 1. ieskaite (7.klase) Improvizācija" at bounding box center [543, 314] width 580 height 53
click at [258, 297] on div "Teātra māksla JK 8.a klase 1. ieskaite (7.klase) Improvizācija" at bounding box center [543, 314] width 580 height 53
drag, startPoint x: 269, startPoint y: 296, endPoint x: 314, endPoint y: 329, distance: 55.6
click at [314, 329] on div "Teātra māksla JK 8.a klase 1. ieskaite (7.klase) Improvizācija" at bounding box center [543, 314] width 580 height 53
click at [324, 327] on div "Teātra māksla JK 8.a klase 1. ieskaite (7.klase) Improvizācija" at bounding box center [543, 314] width 580 height 53
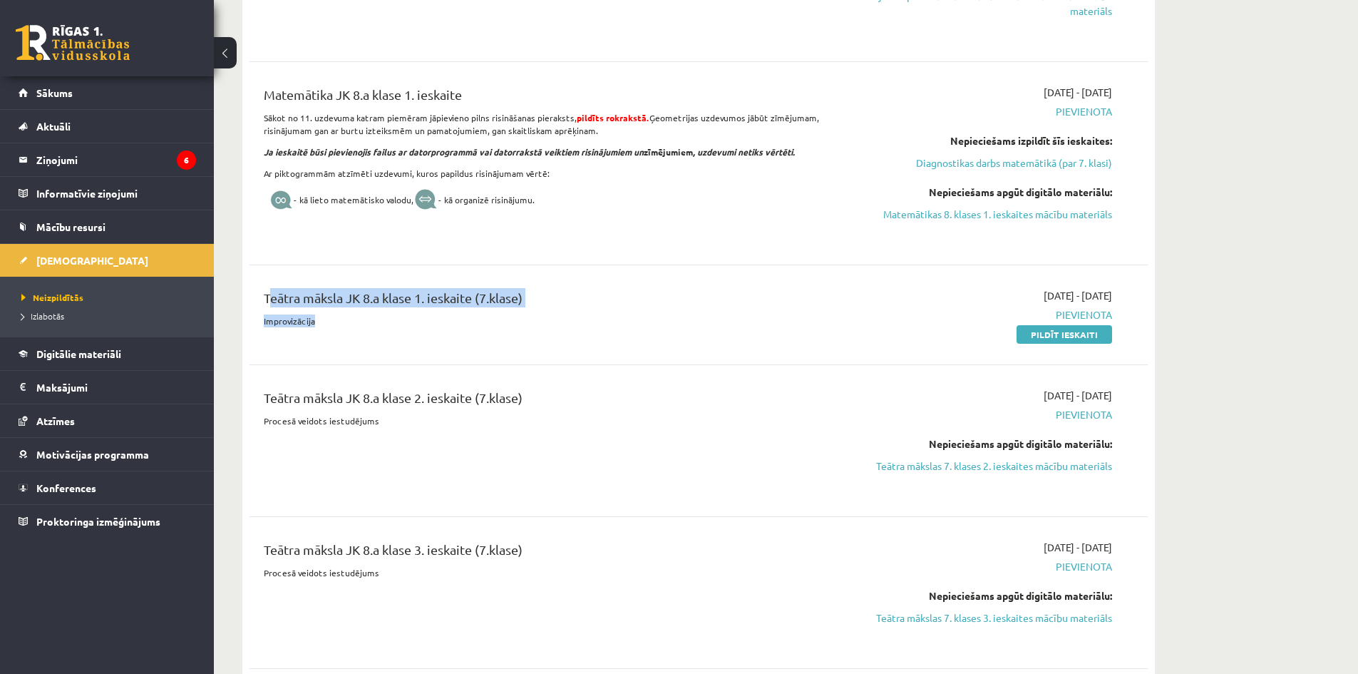
drag, startPoint x: 279, startPoint y: 315, endPoint x: 262, endPoint y: 292, distance: 28.9
click at [262, 294] on div "Teātra māksla JK 8.a klase 1. ieskaite (7.klase) Improvizācija" at bounding box center [543, 314] width 580 height 53
click at [261, 292] on div "Teātra māksla JK 8.a klase 1. ieskaite (7.klase) Improvizācija" at bounding box center [543, 314] width 580 height 53
click at [263, 285] on div "Teātra māksla JK 8.a klase 1. ieskaite (7.klase) Improvizācija [DATE] - [DATE] …" at bounding box center [698, 315] width 898 height 82
drag, startPoint x: 264, startPoint y: 287, endPoint x: 319, endPoint y: 319, distance: 63.2
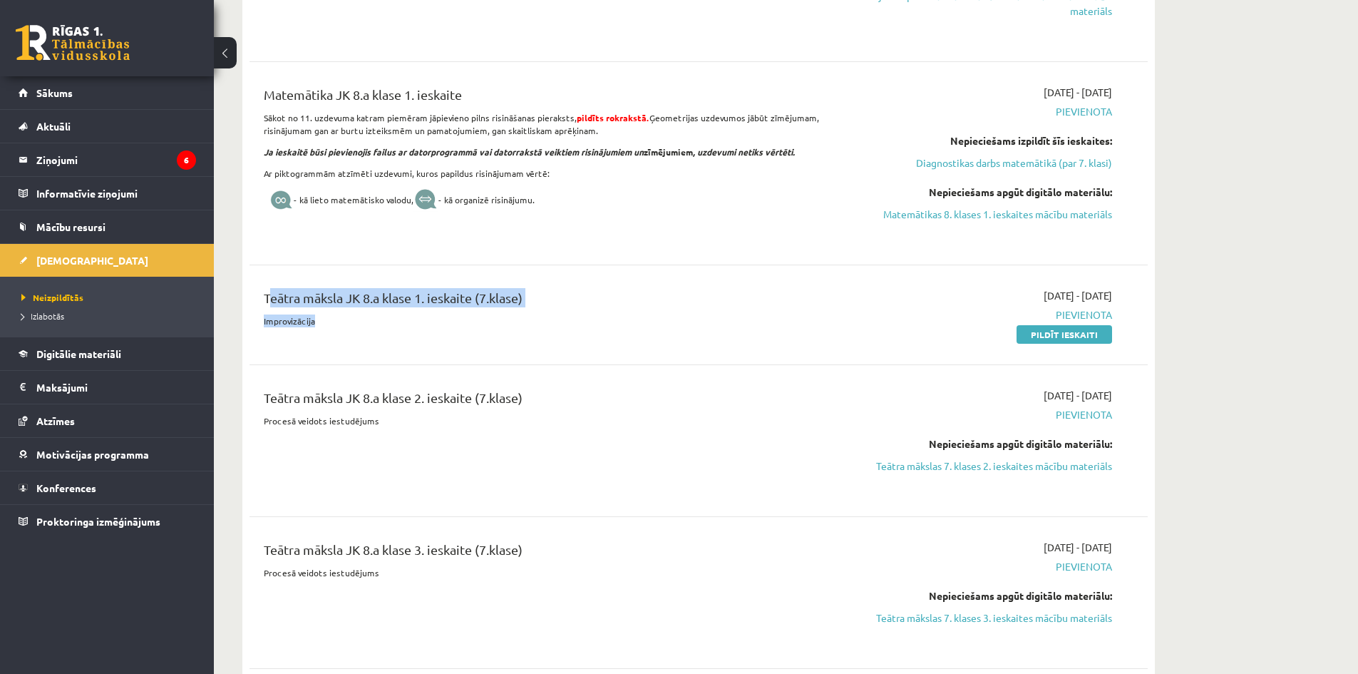
click at [319, 319] on div "Teātra māksla JK 8.a klase 1. ieskaite (7.klase) Improvizācija" at bounding box center [543, 314] width 580 height 53
click at [320, 321] on p "Improvizācija" at bounding box center [543, 320] width 558 height 13
click at [276, 316] on p "Improvizācija" at bounding box center [543, 320] width 558 height 13
click at [316, 323] on p "Improvizācija" at bounding box center [543, 320] width 558 height 13
click at [316, 324] on p "Improvizācija" at bounding box center [543, 320] width 558 height 13
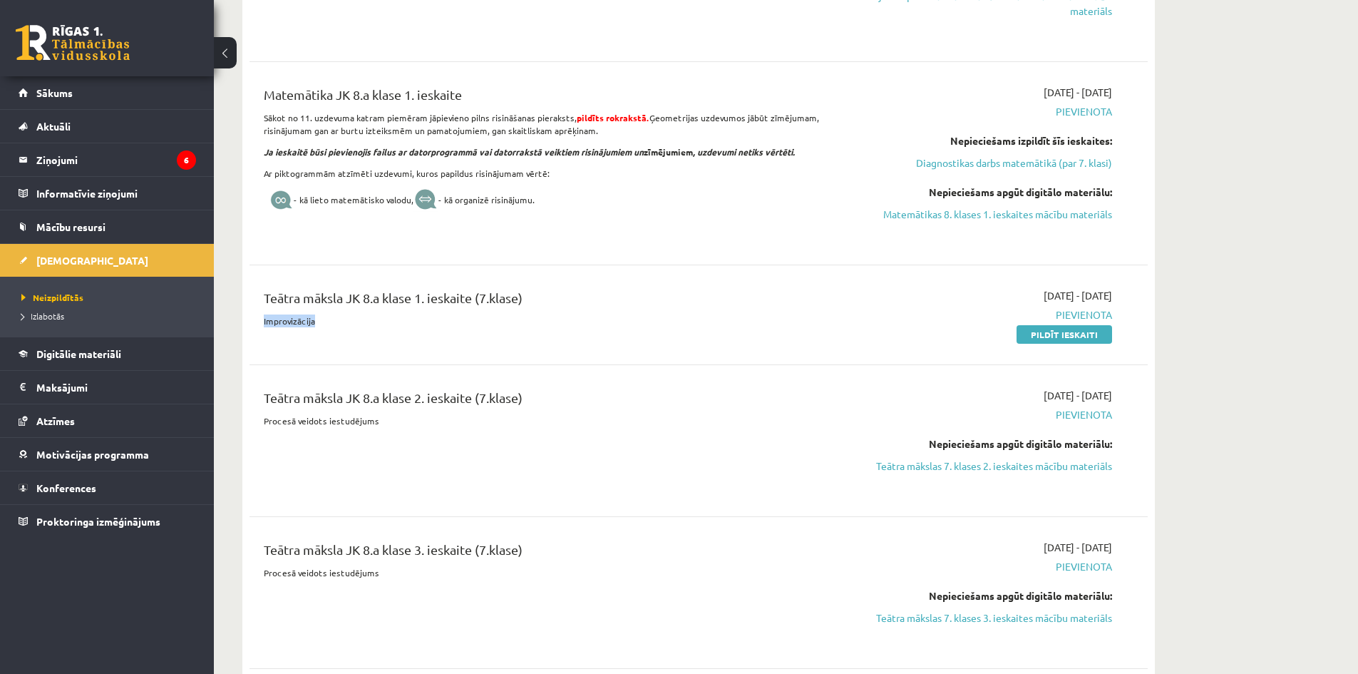
drag, startPoint x: 316, startPoint y: 324, endPoint x: 269, endPoint y: 314, distance: 48.1
click at [269, 314] on p "Improvizācija" at bounding box center [543, 320] width 558 height 13
click at [262, 309] on div "Teātra māksla JK 8.a klase 1. ieskaite (7.klase) Improvizācija" at bounding box center [543, 314] width 580 height 53
drag, startPoint x: 262, startPoint y: 302, endPoint x: 318, endPoint y: 320, distance: 58.6
click at [308, 320] on div "Teātra māksla JK 8.a klase 1. ieskaite (7.klase) Improvizācija" at bounding box center [543, 314] width 580 height 53
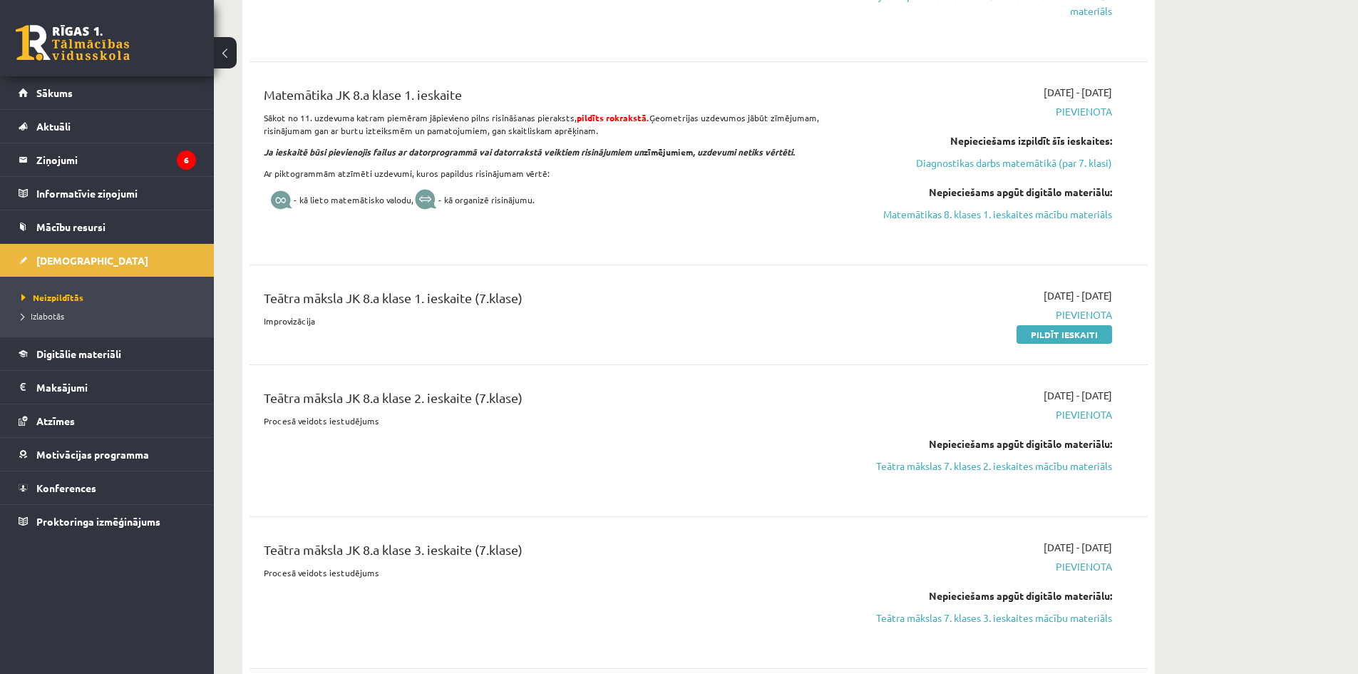
click at [324, 320] on p "Improvizācija" at bounding box center [543, 320] width 558 height 13
drag, startPoint x: 324, startPoint y: 320, endPoint x: 260, endPoint y: 294, distance: 68.4
click at [260, 294] on div "Teātra māksla JK 8.a klase 1. ieskaite (7.klase) Improvizācija" at bounding box center [543, 314] width 580 height 53
click at [1031, 329] on link "Pildīt ieskaiti" at bounding box center [1064, 334] width 96 height 19
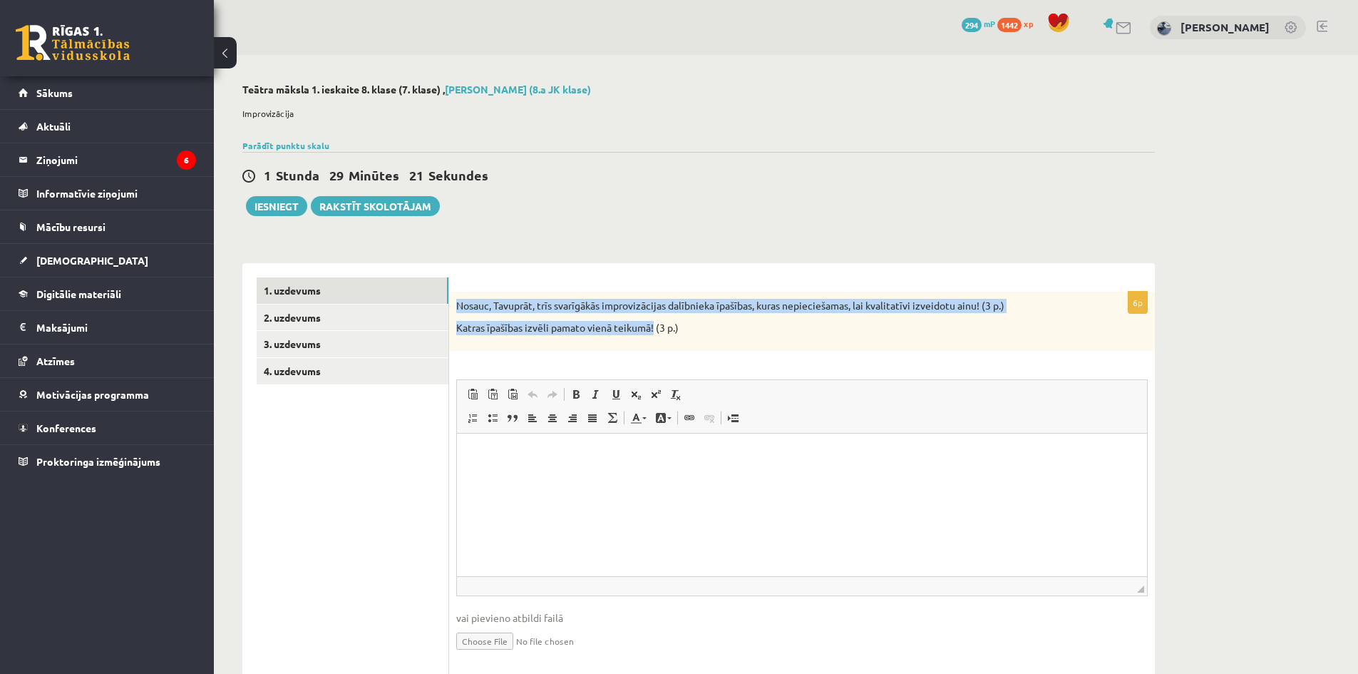
drag, startPoint x: 454, startPoint y: 304, endPoint x: 653, endPoint y: 315, distance: 199.2
click at [653, 315] on div "Nosauc, Tavuprāt, trīs svarīgākās improvizācijas dalībnieka īpašības, kuras nep…" at bounding box center [802, 321] width 706 height 59
copy div "Nosauc, Tavuprāt, trīs svarīgākās improvizācijas dalībnieka īpašības, kuras nep…"
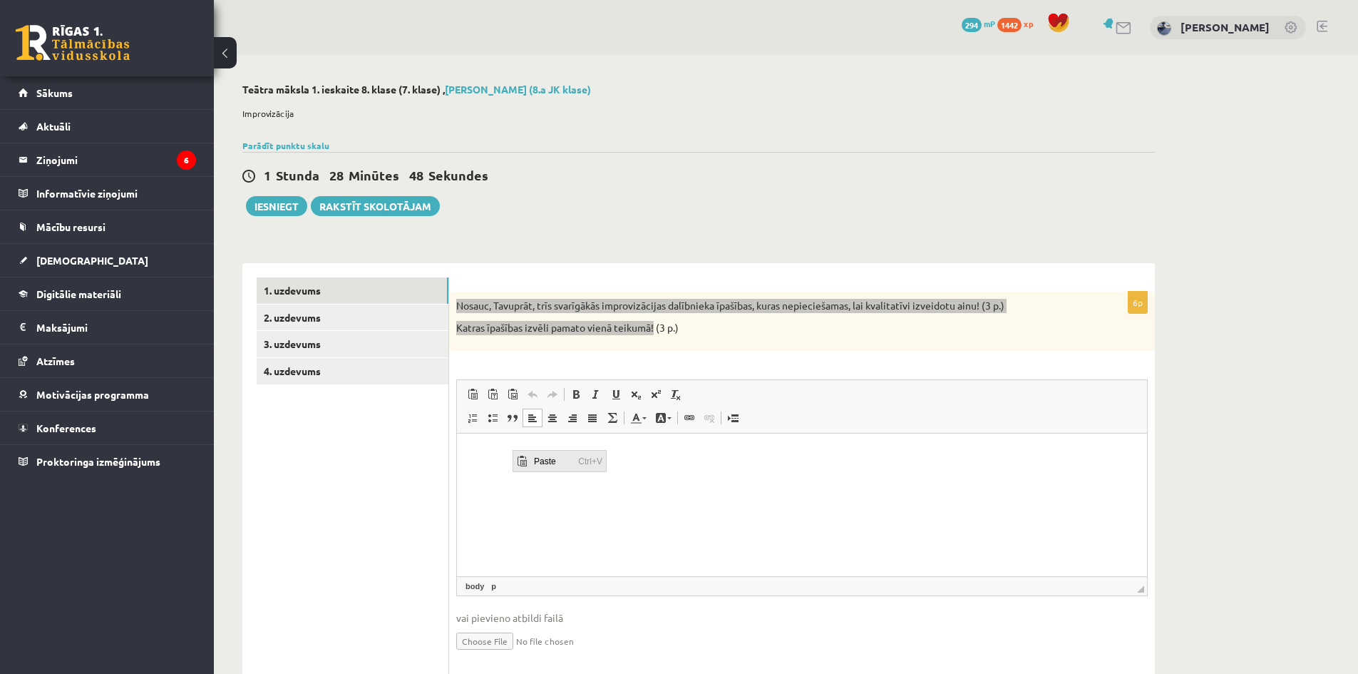
click at [547, 461] on span "Paste" at bounding box center [552, 460] width 44 height 21
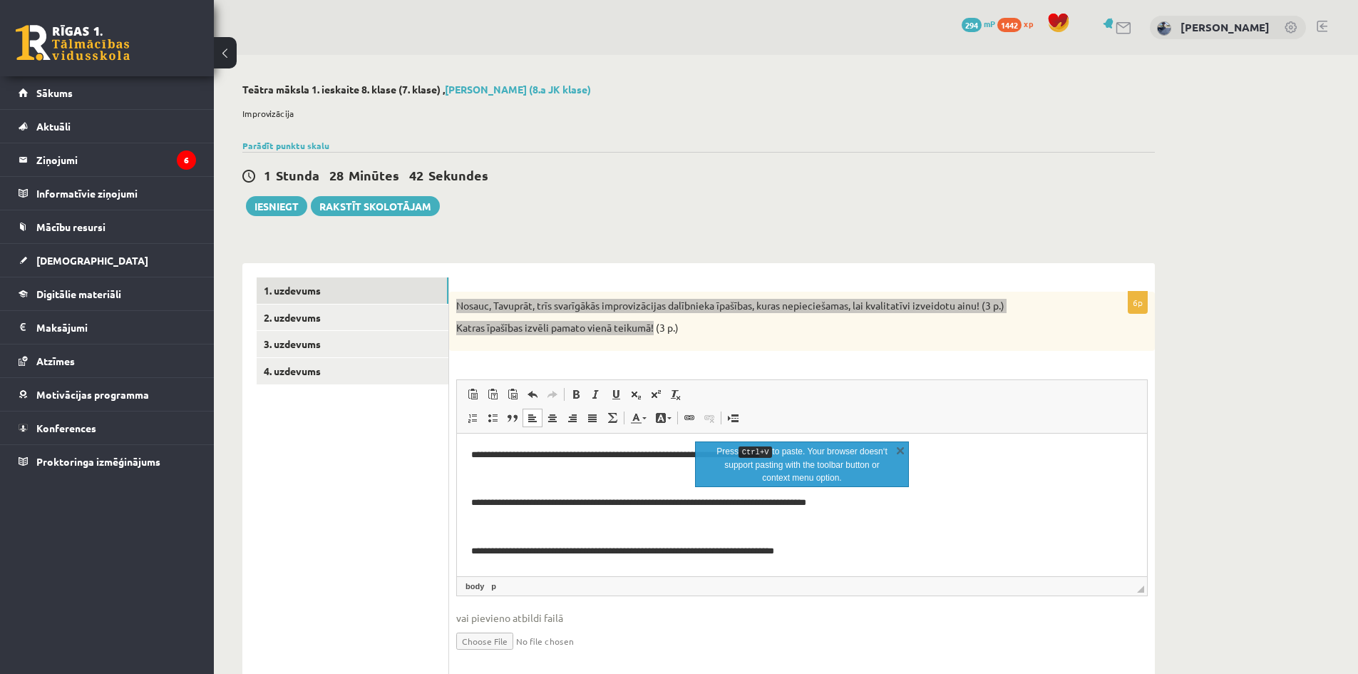
click at [590, 483] on p "Rich Text Editor, wiswyg-editor-user-answer-47434032504140" at bounding box center [801, 478] width 661 height 15
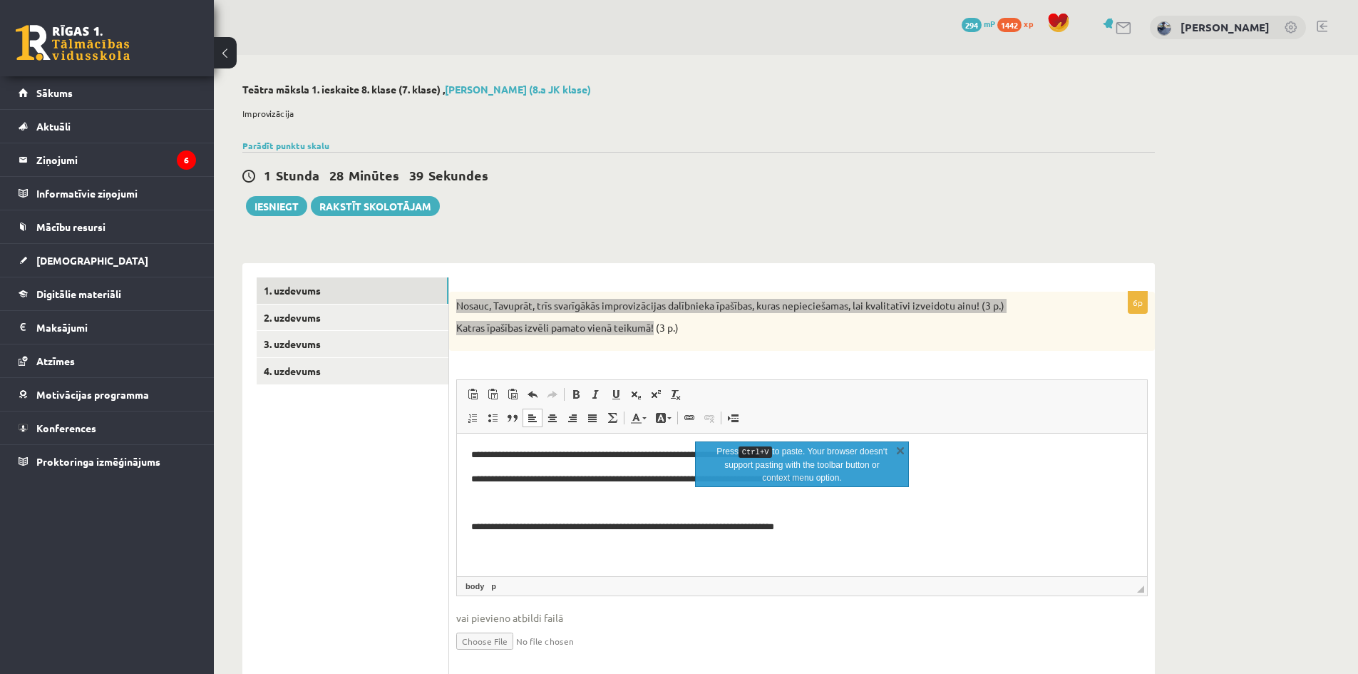
click at [542, 511] on body "**********" at bounding box center [801, 490] width 661 height 87
click at [540, 506] on p "Rich Text Editor, wiswyg-editor-user-answer-47434032504140" at bounding box center [801, 502] width 661 height 15
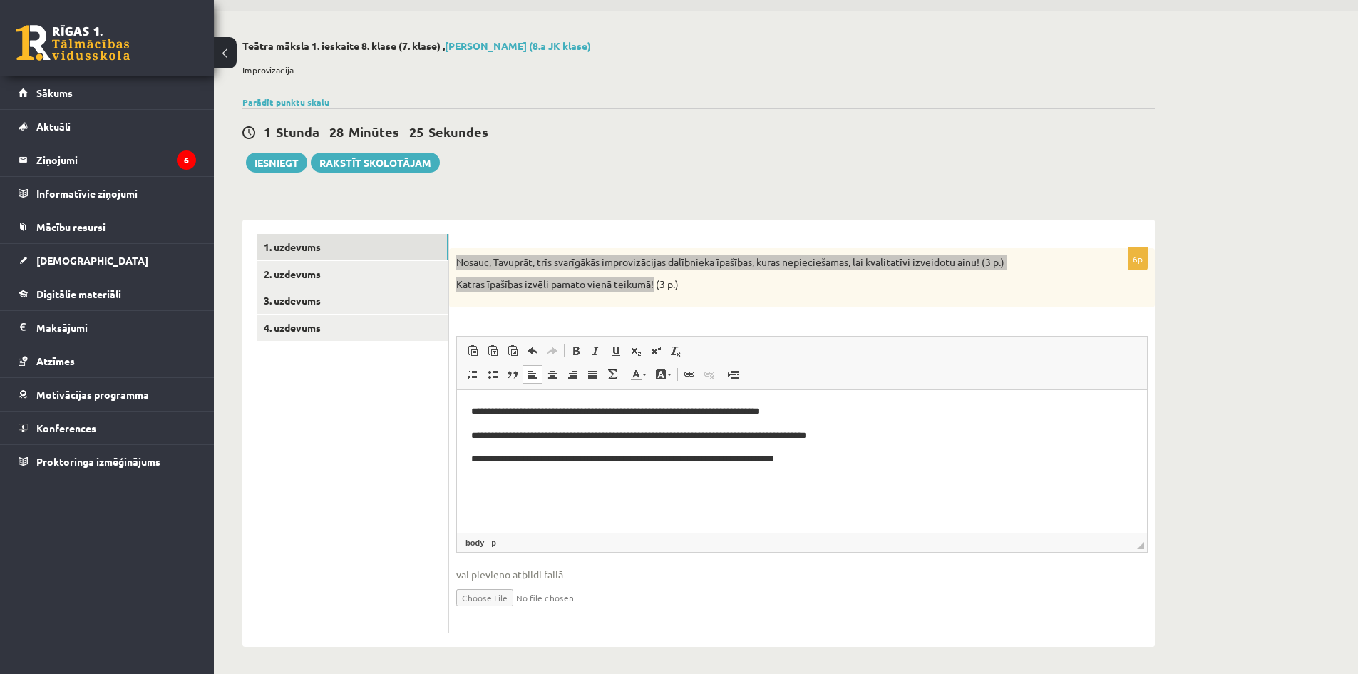
scroll to position [46, 0]
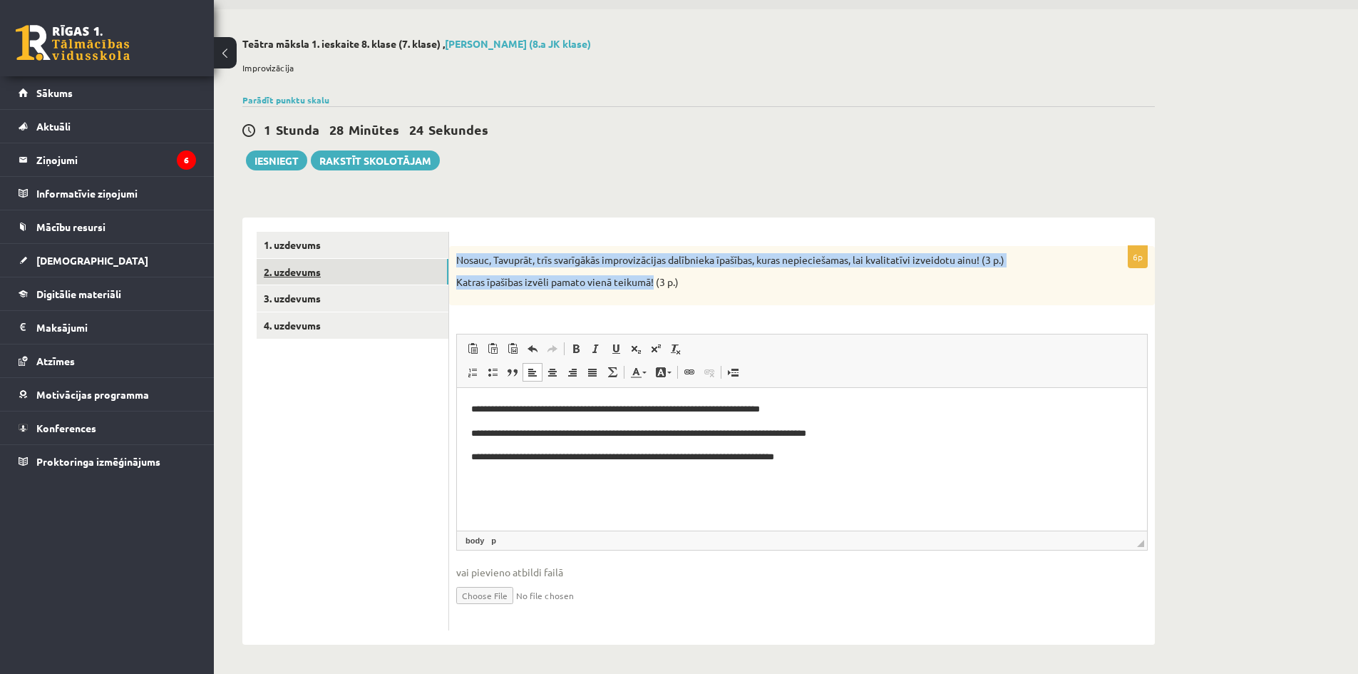
click at [384, 270] on link "2. uzdevums" at bounding box center [353, 272] width 192 height 26
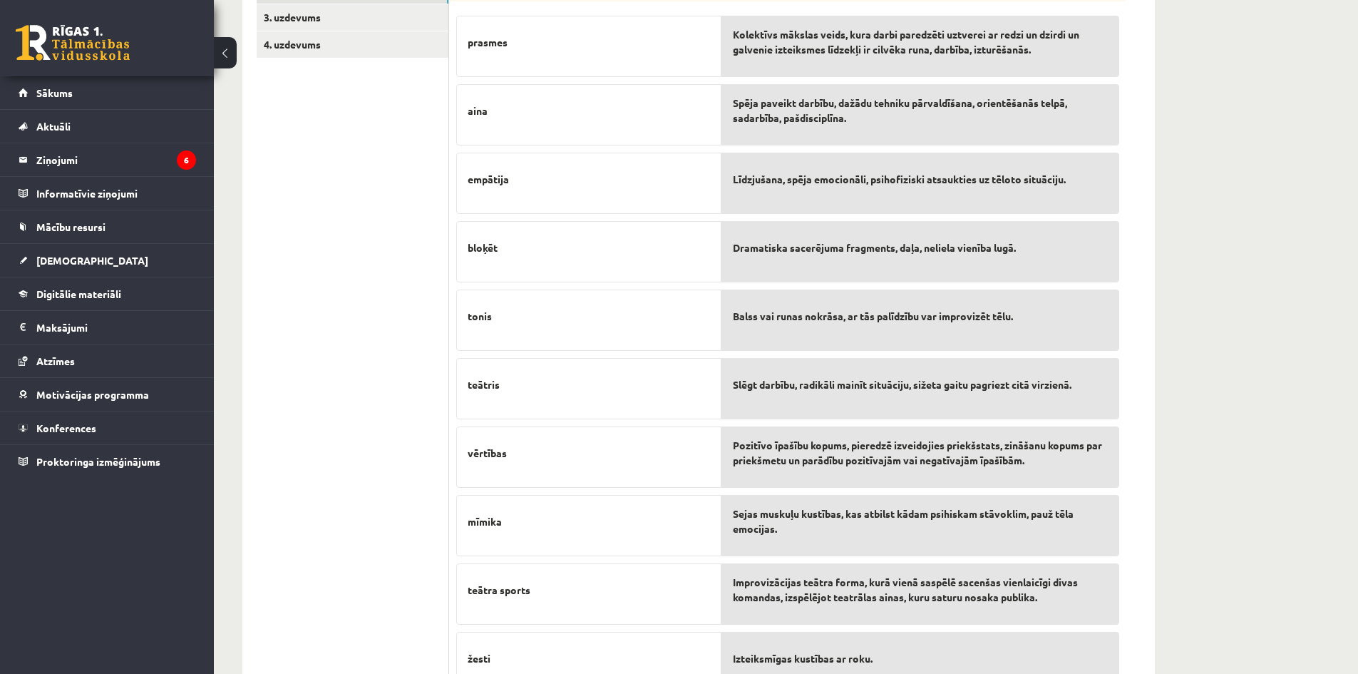
scroll to position [326, 0]
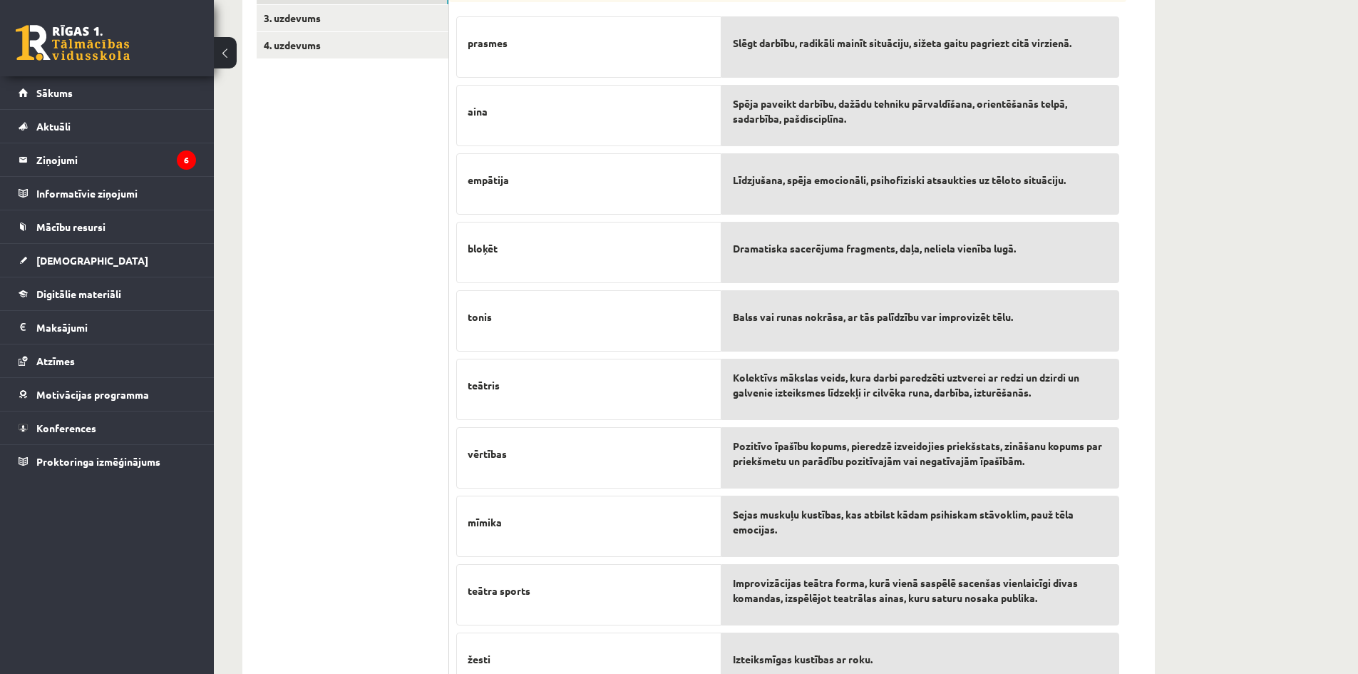
click at [756, 107] on span "Spēja paveikt darbību, dažādu tehniku pārvaldīšana, orientēšanās telpā, sadarbī…" at bounding box center [920, 111] width 375 height 30
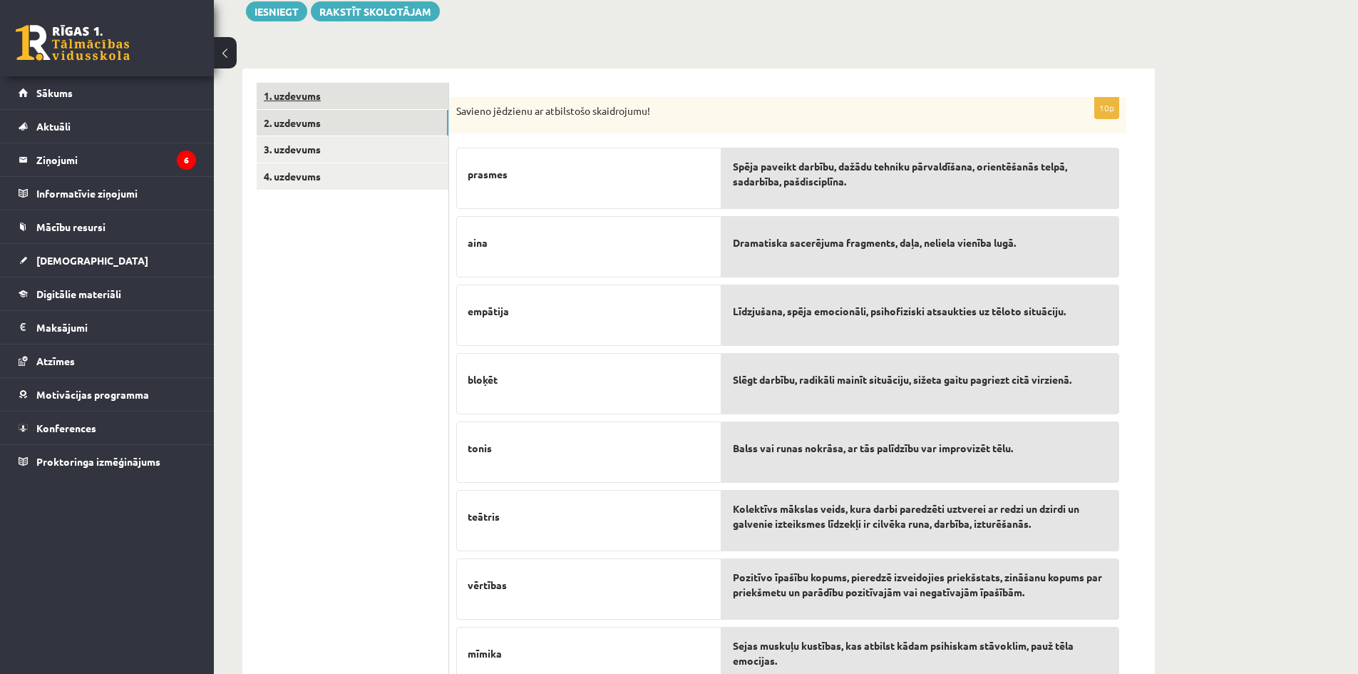
scroll to position [183, 0]
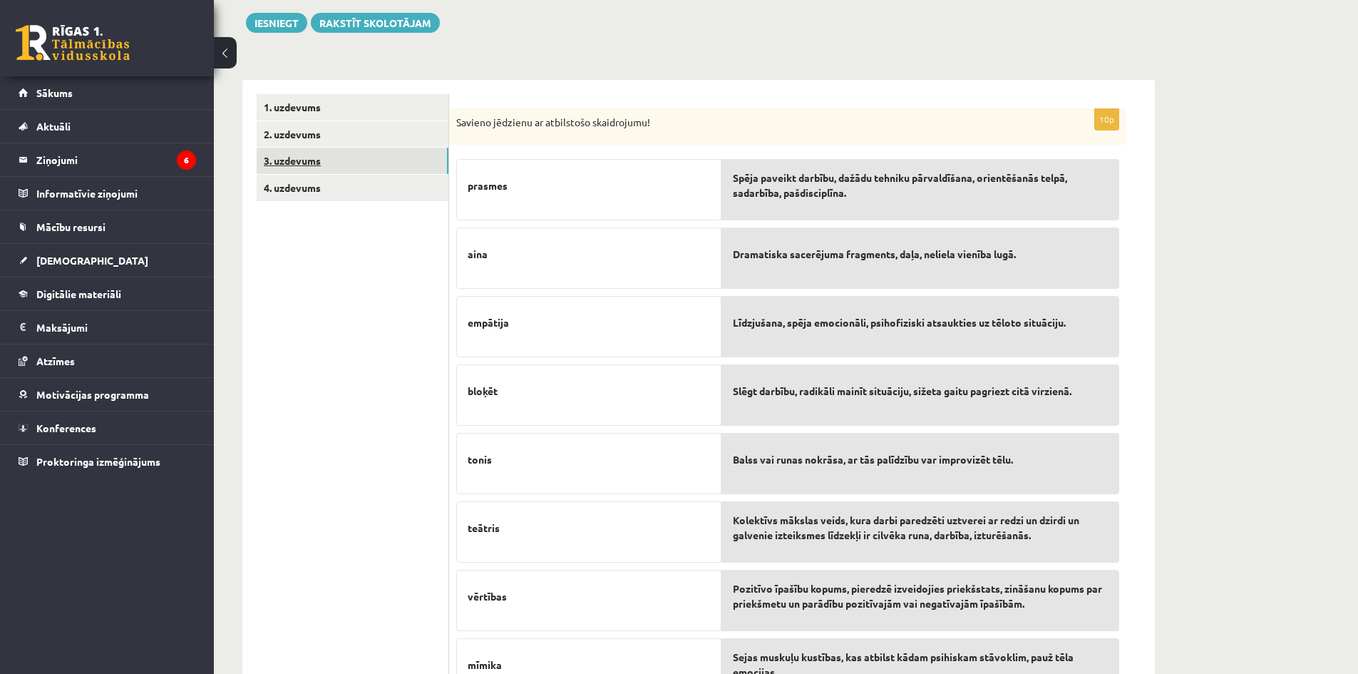
click at [353, 160] on link "3. uzdevums" at bounding box center [353, 161] width 192 height 26
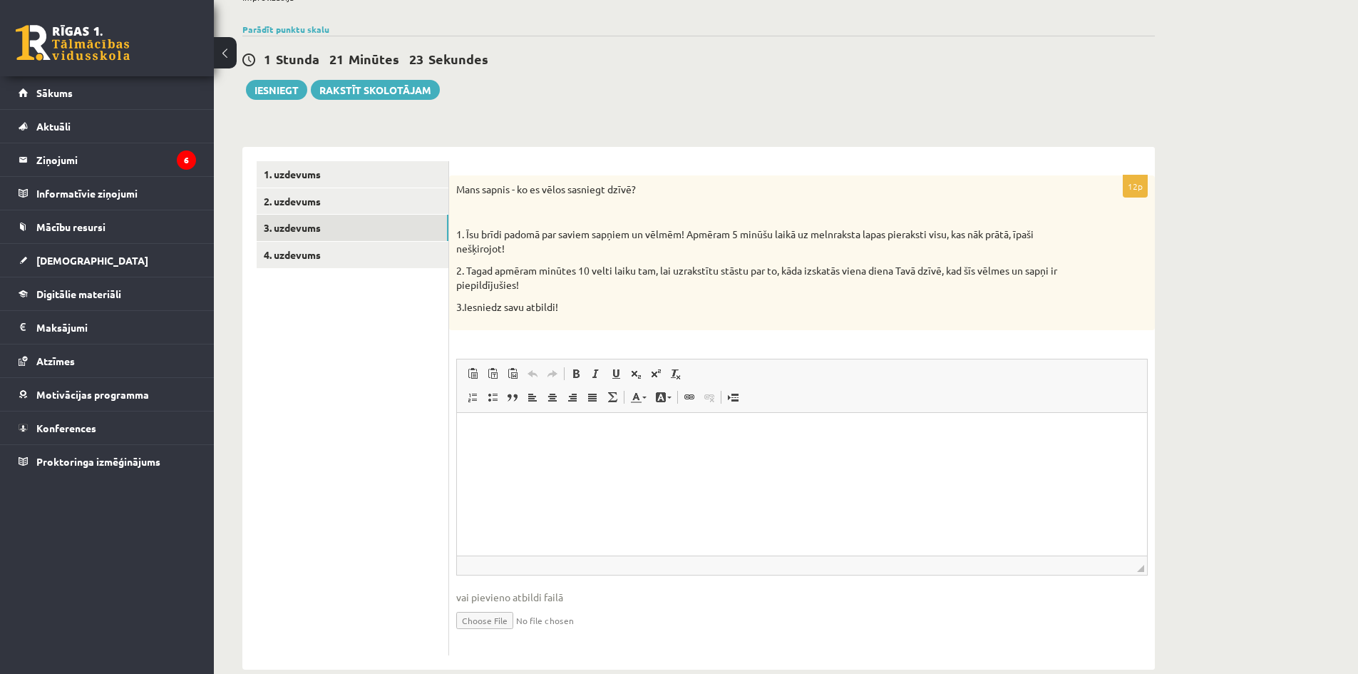
scroll to position [142, 0]
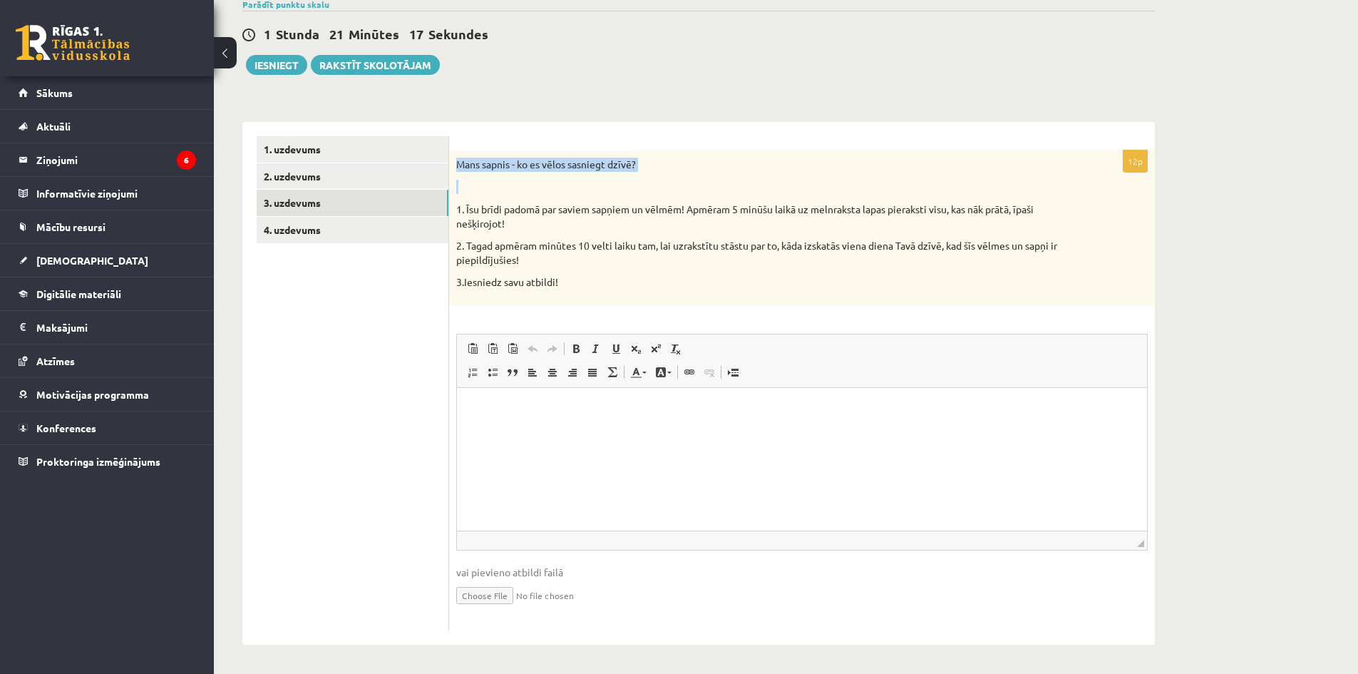
drag, startPoint x: 458, startPoint y: 162, endPoint x: 507, endPoint y: 180, distance: 51.6
click at [508, 180] on div "Mans sapnis - ko es vēlos sasniegt dzīvē? 1. Īsu brīdi padomā par saviem sapņie…" at bounding box center [802, 227] width 706 height 155
click at [505, 182] on p at bounding box center [766, 187] width 620 height 14
click at [532, 406] on p "Rich Text Editor, wiswyg-editor-user-answer-47433926944920" at bounding box center [801, 408] width 661 height 15
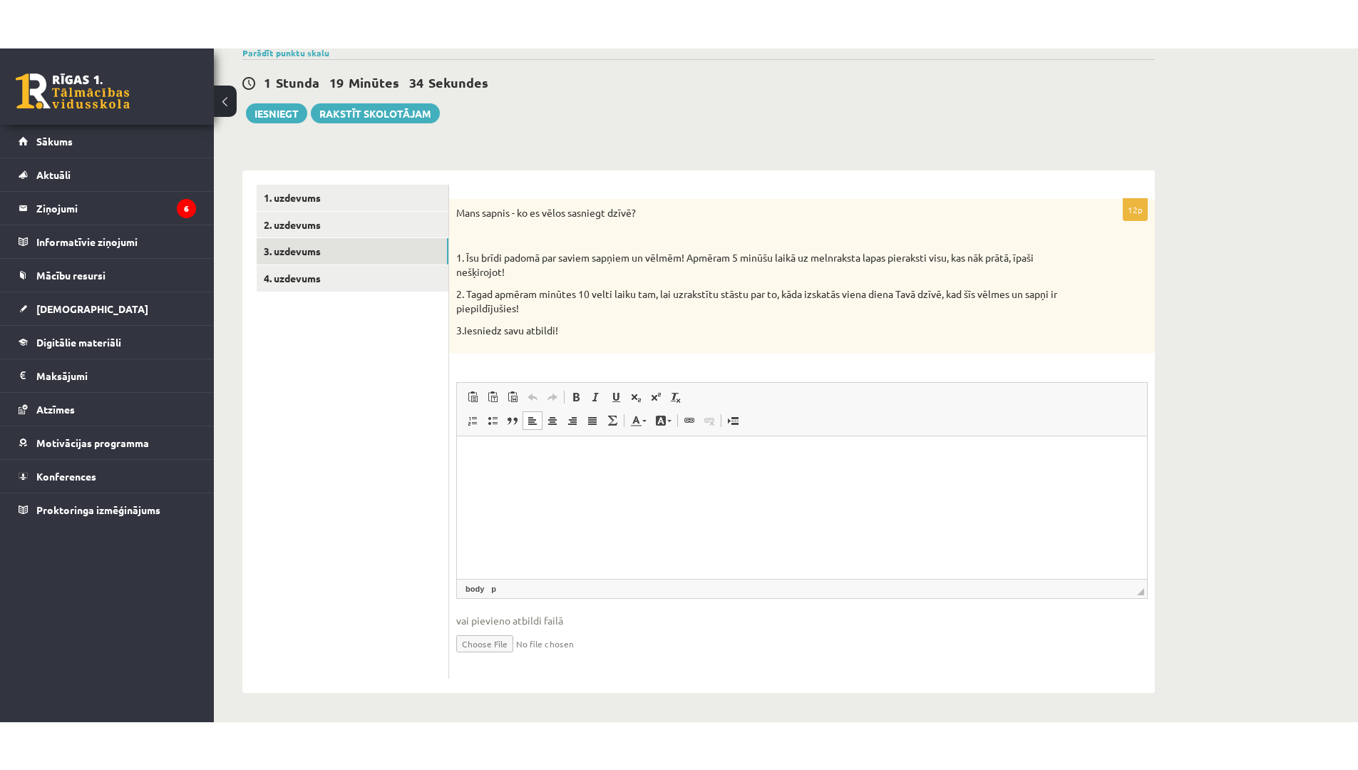
scroll to position [46, 0]
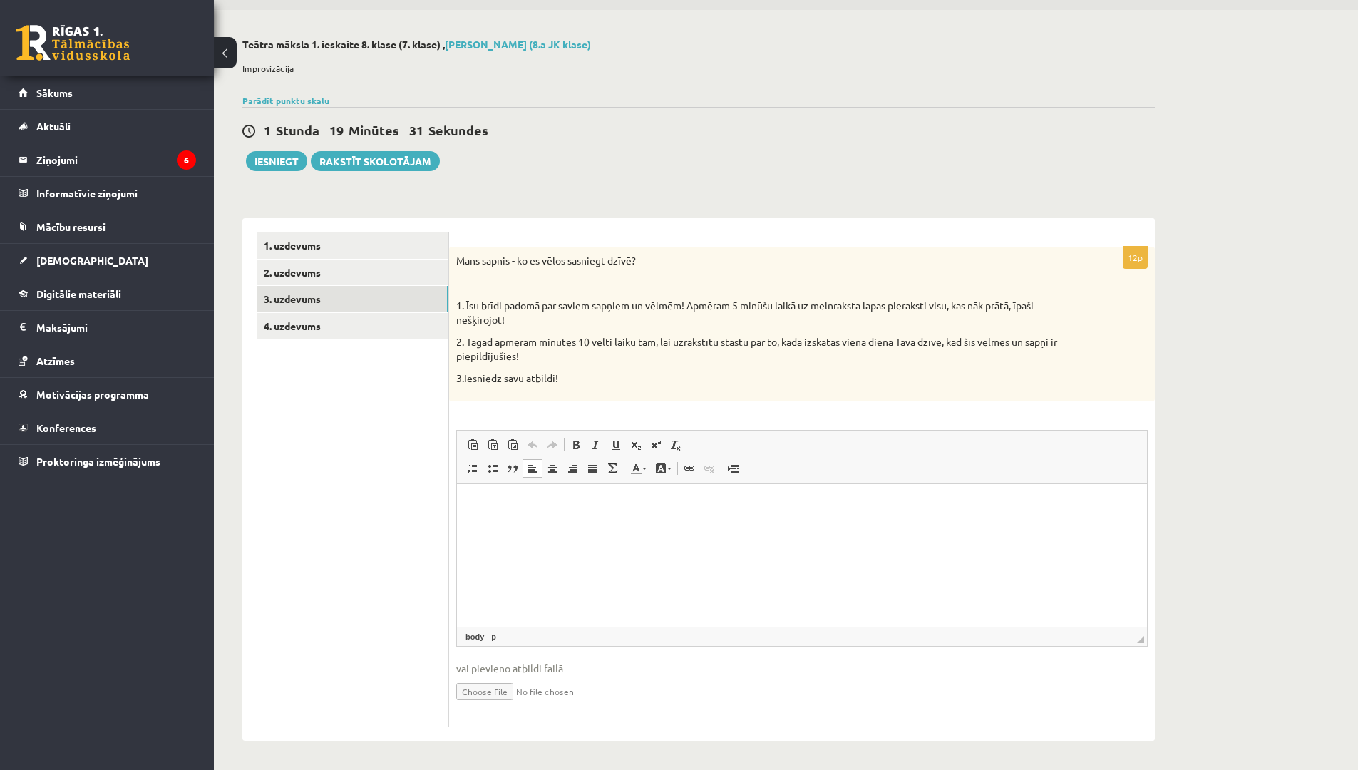
click at [661, 187] on div "**********" at bounding box center [698, 389] width 969 height 759
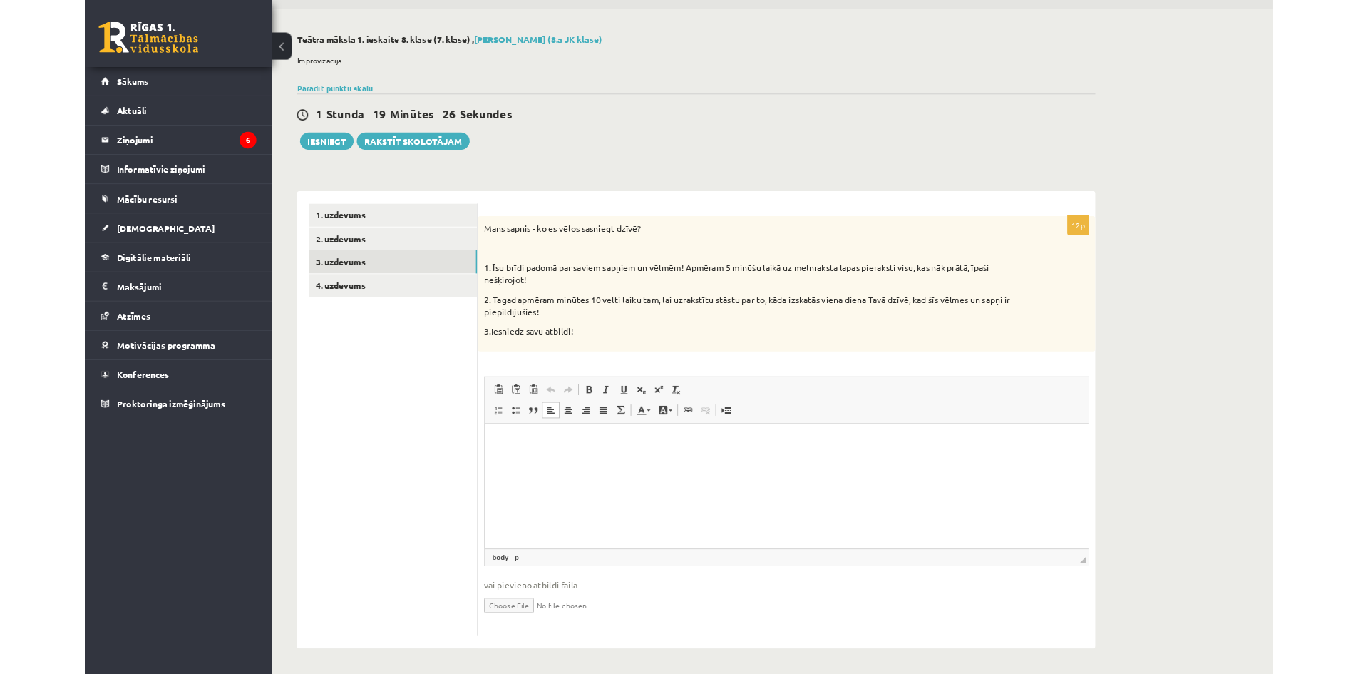
scroll to position [142, 0]
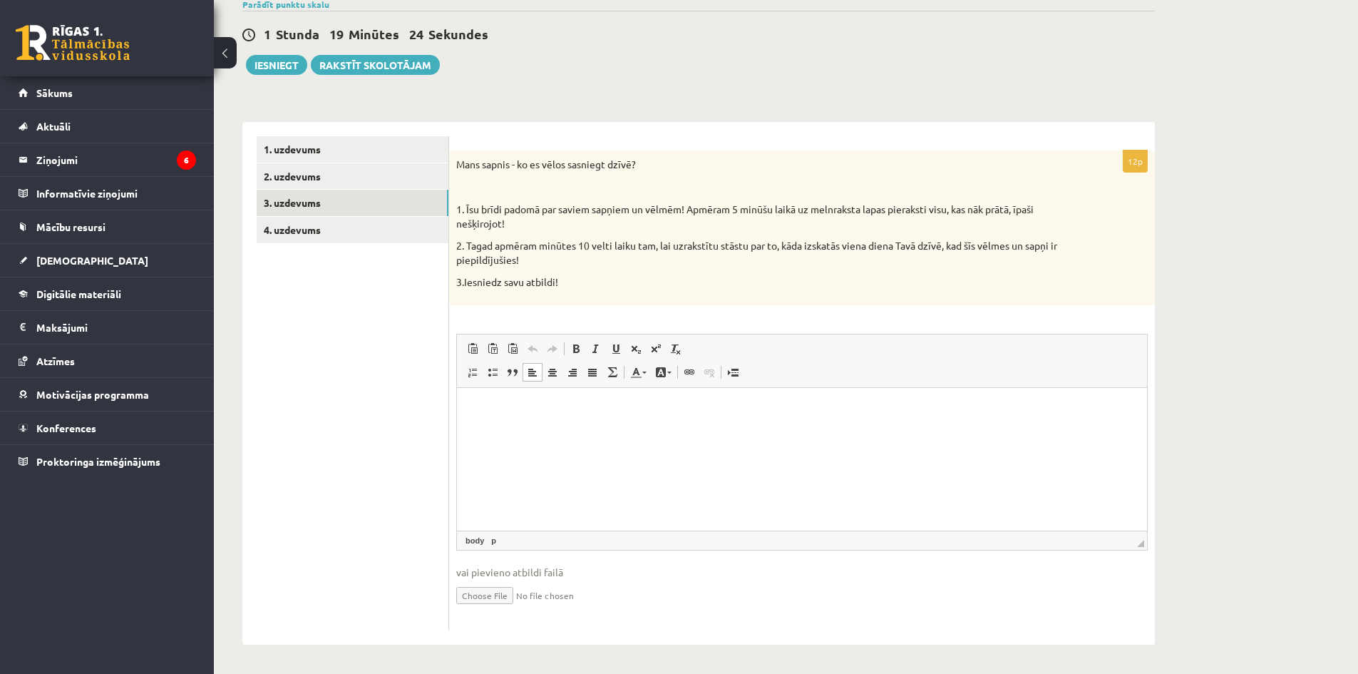
click at [557, 426] on html at bounding box center [802, 408] width 690 height 43
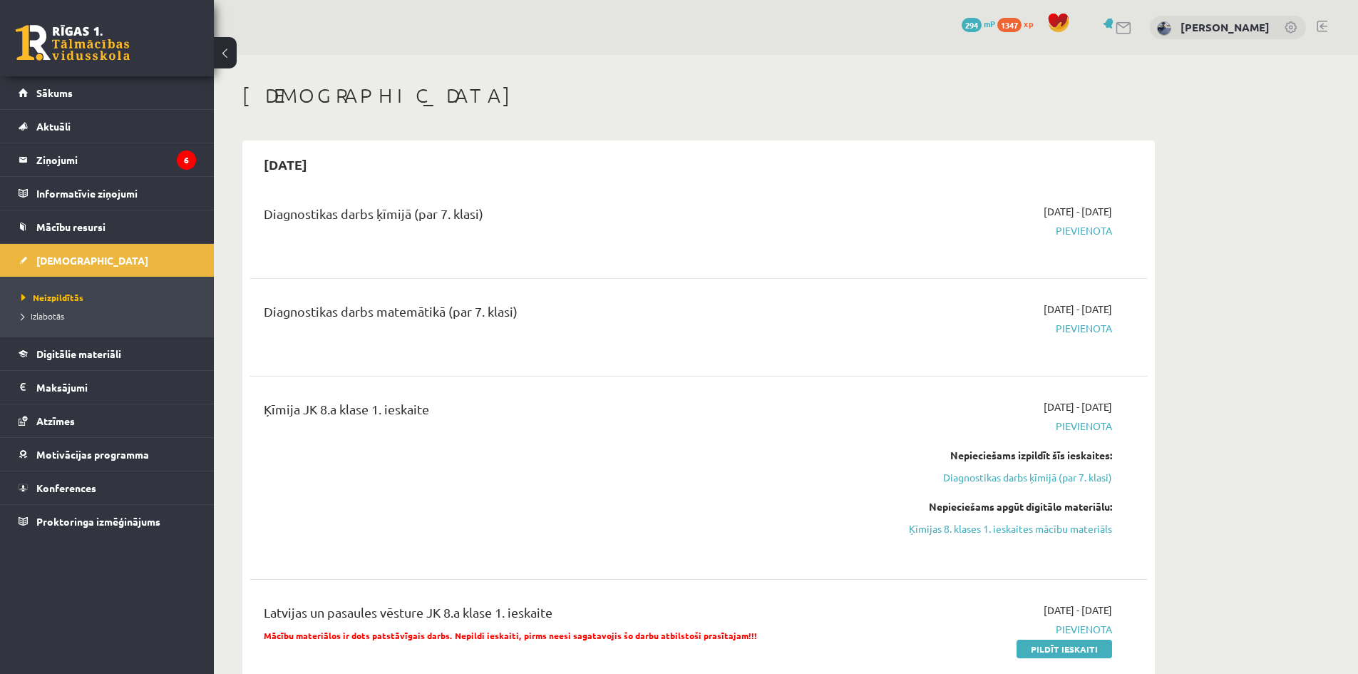
scroll to position [784, 0]
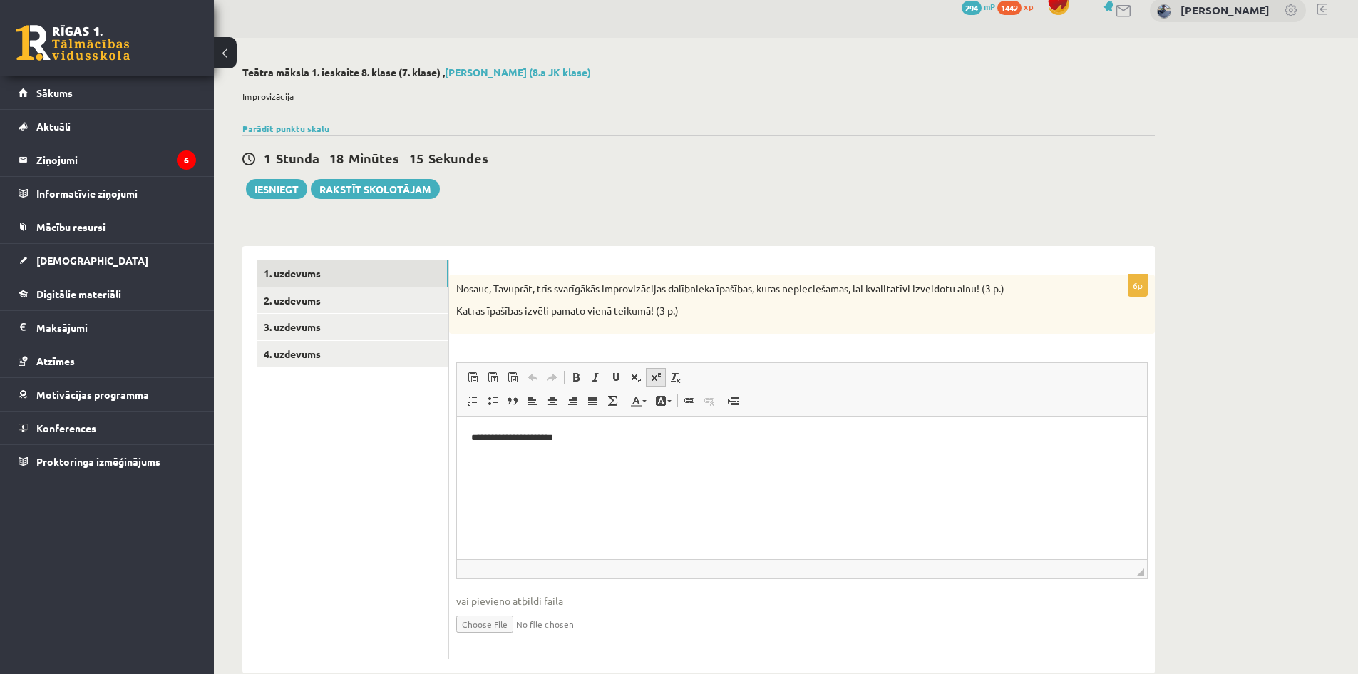
scroll to position [46, 0]
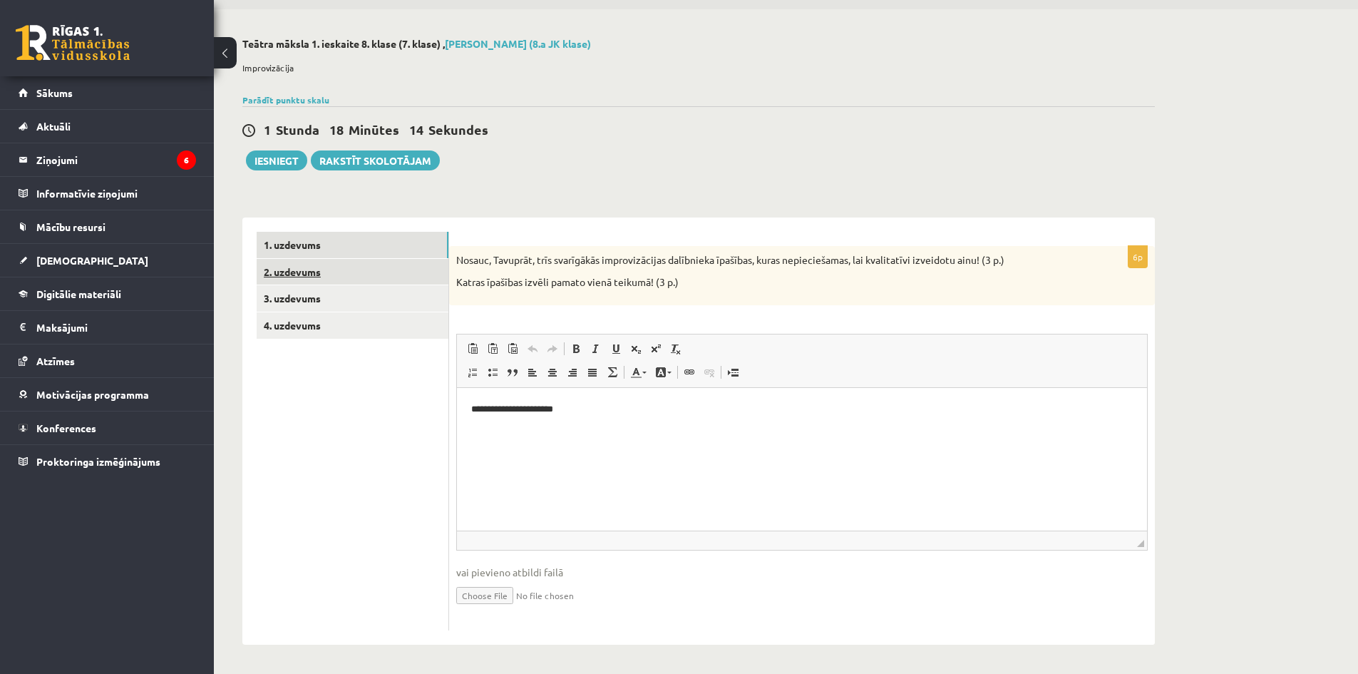
click at [341, 269] on link "2. uzdevums" at bounding box center [353, 272] width 192 height 26
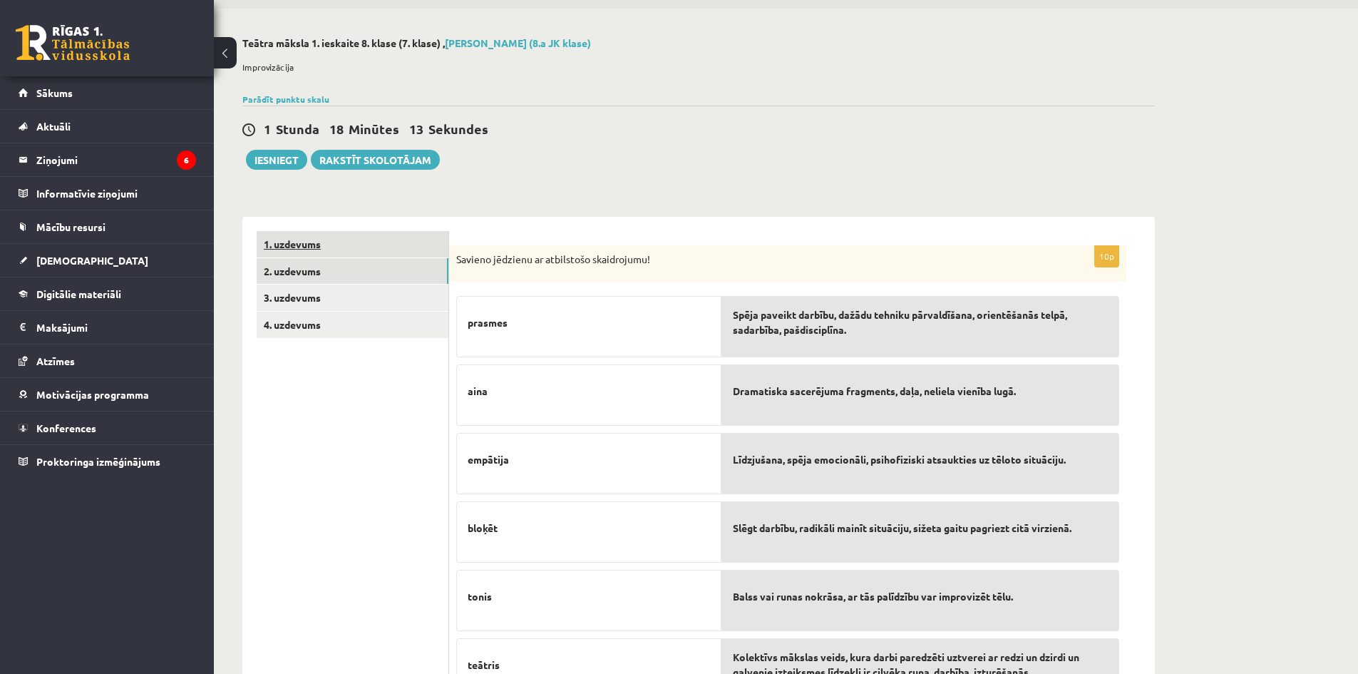
click at [351, 243] on link "1. uzdevums" at bounding box center [353, 244] width 192 height 26
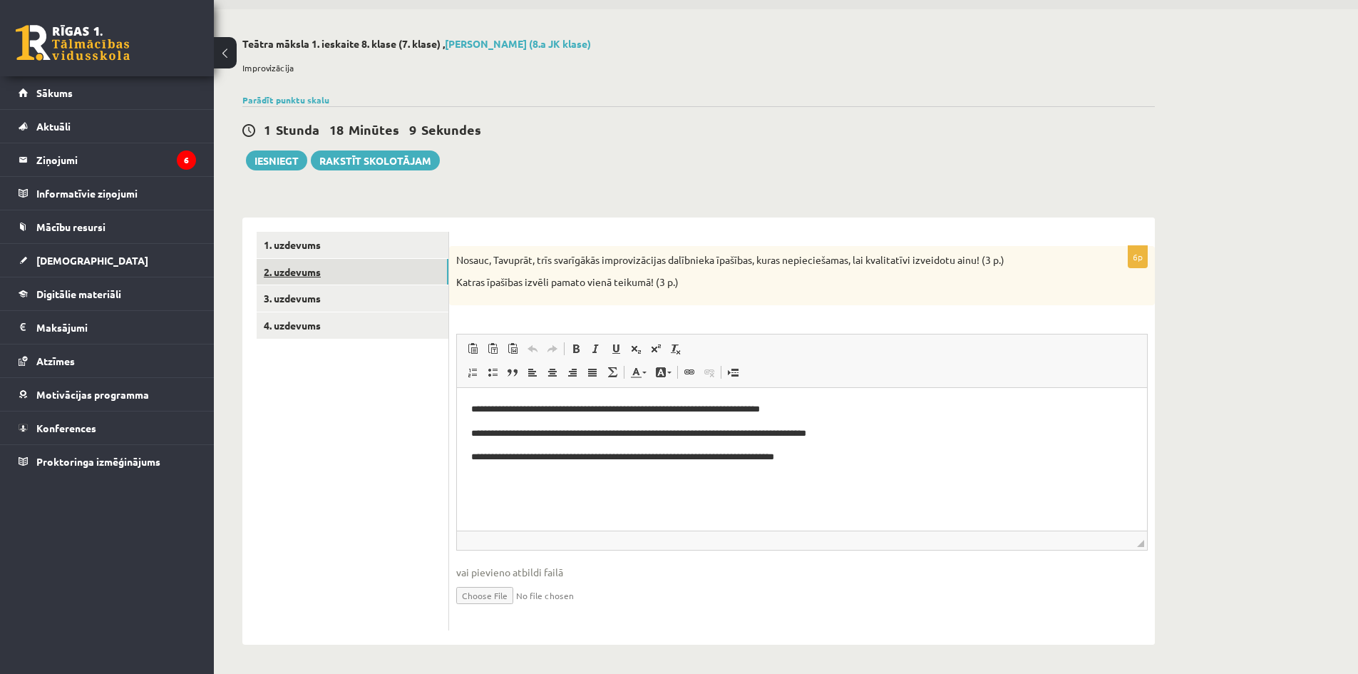
click at [379, 264] on link "2. uzdevums" at bounding box center [353, 272] width 192 height 26
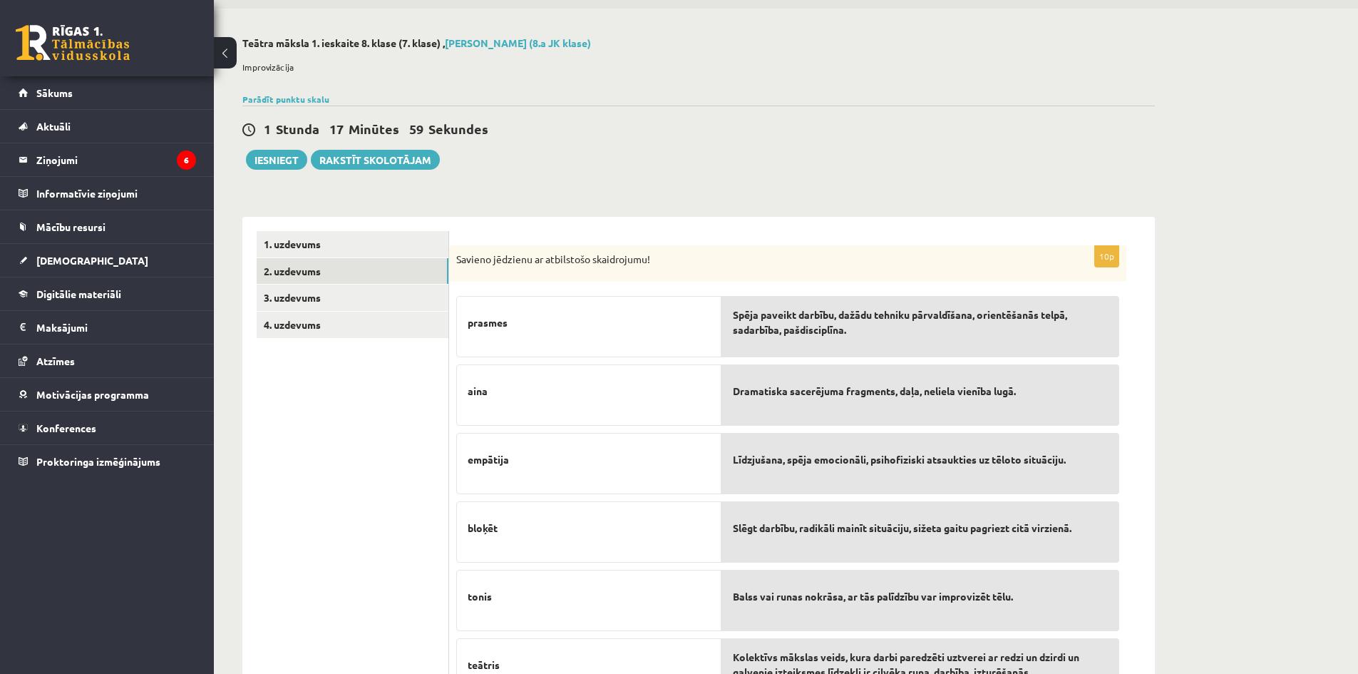
scroll to position [41, 0]
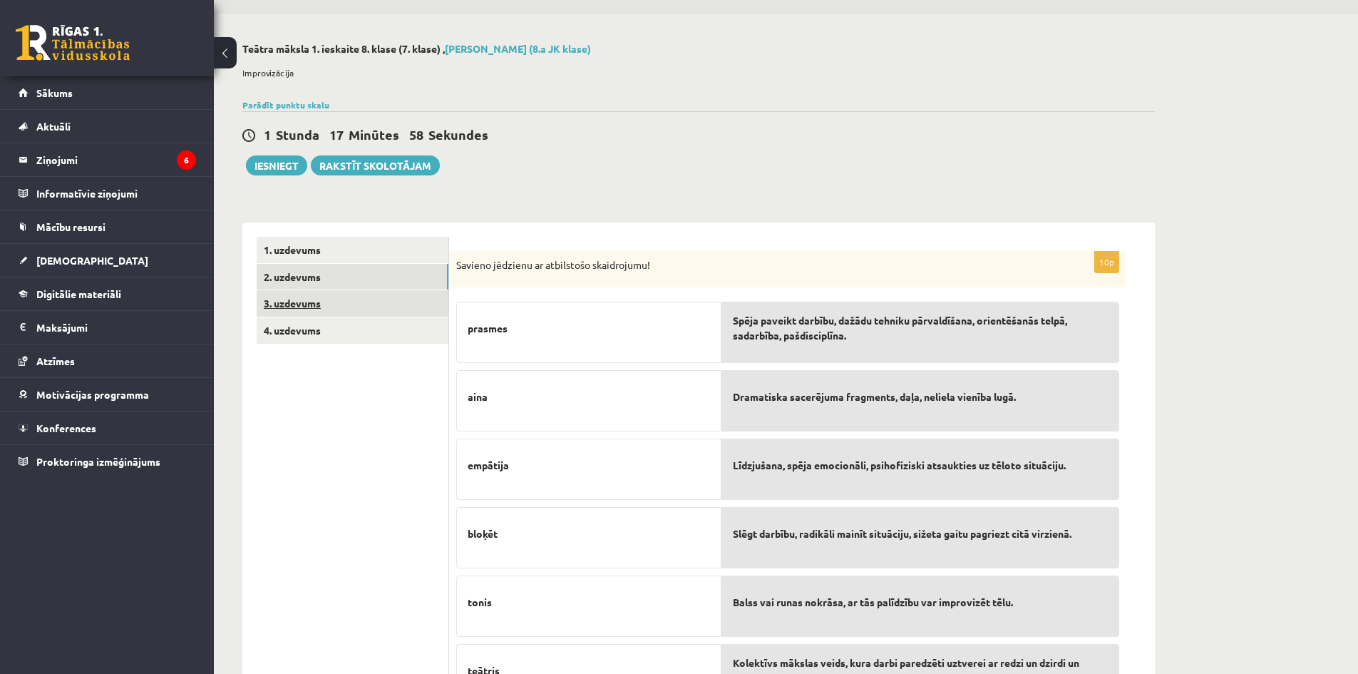
click at [374, 299] on link "3. uzdevums" at bounding box center [353, 303] width 192 height 26
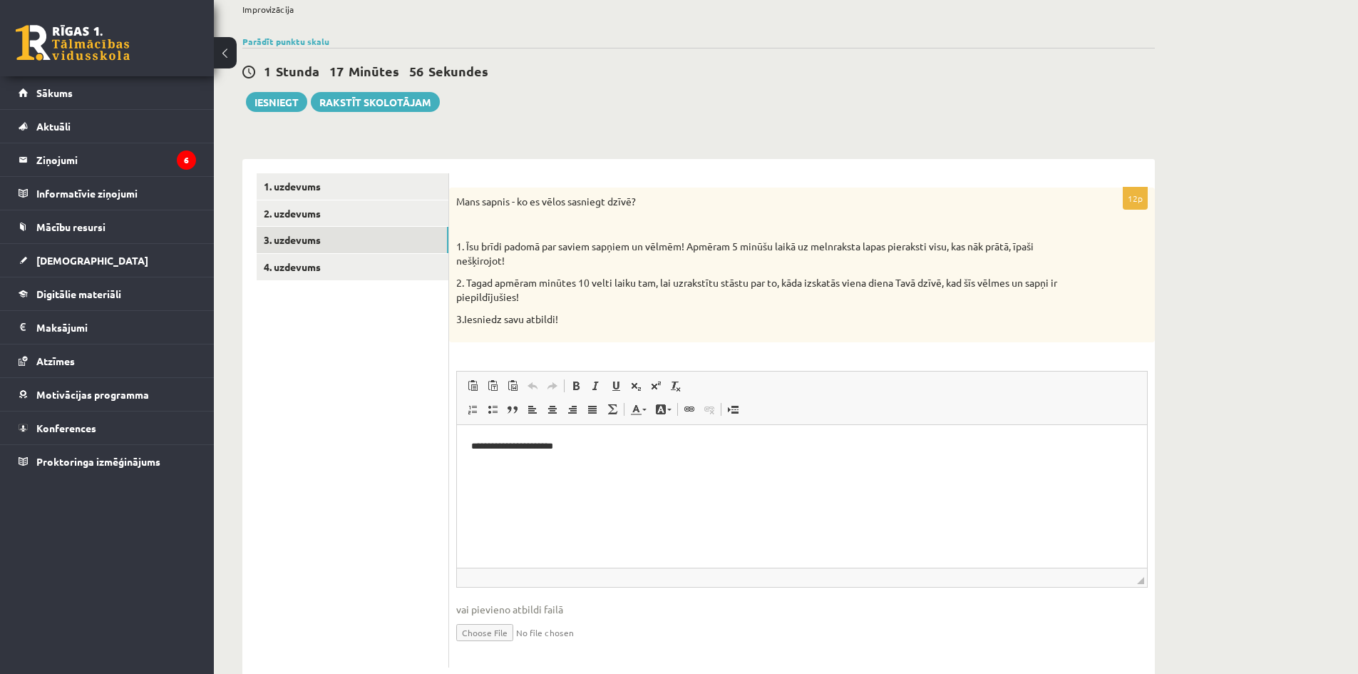
scroll to position [142, 0]
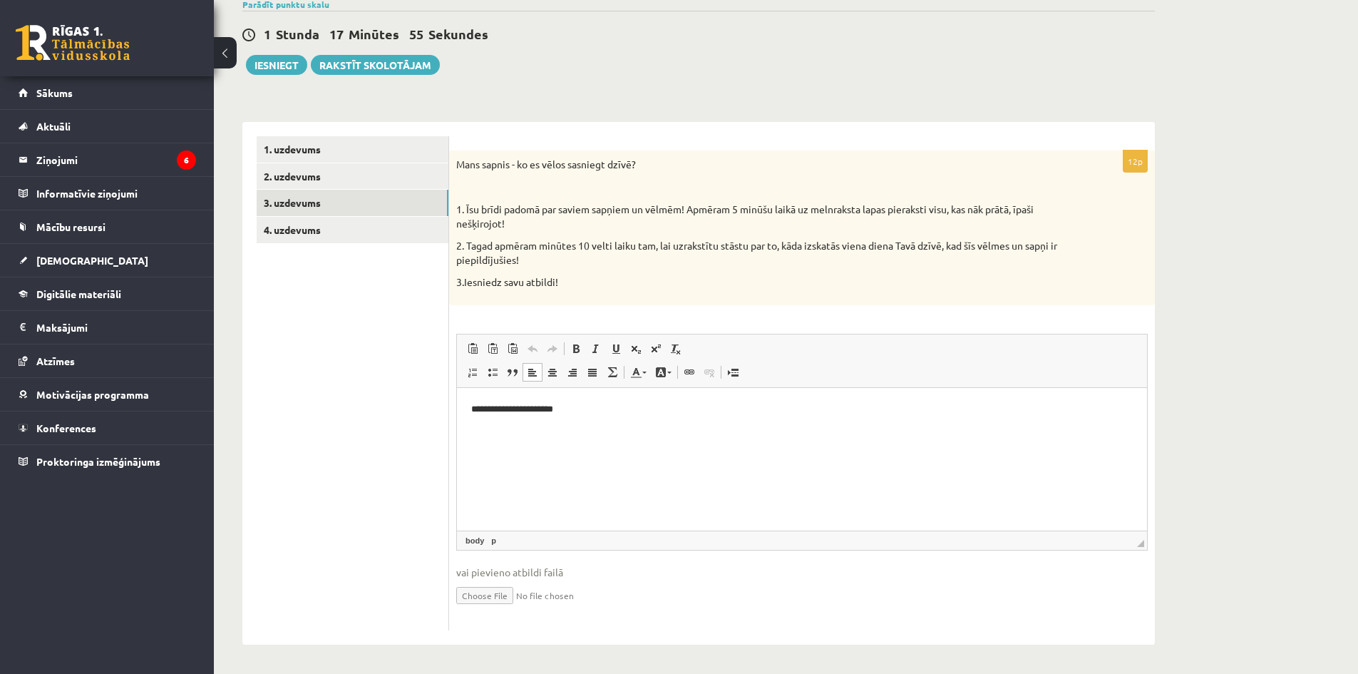
click at [602, 405] on p "**********" at bounding box center [801, 408] width 661 height 15
click at [522, 438] on p "**********" at bounding box center [801, 433] width 661 height 15
click at [741, 441] on body "**********" at bounding box center [801, 432] width 661 height 63
click at [740, 438] on p "**********" at bounding box center [801, 433] width 661 height 15
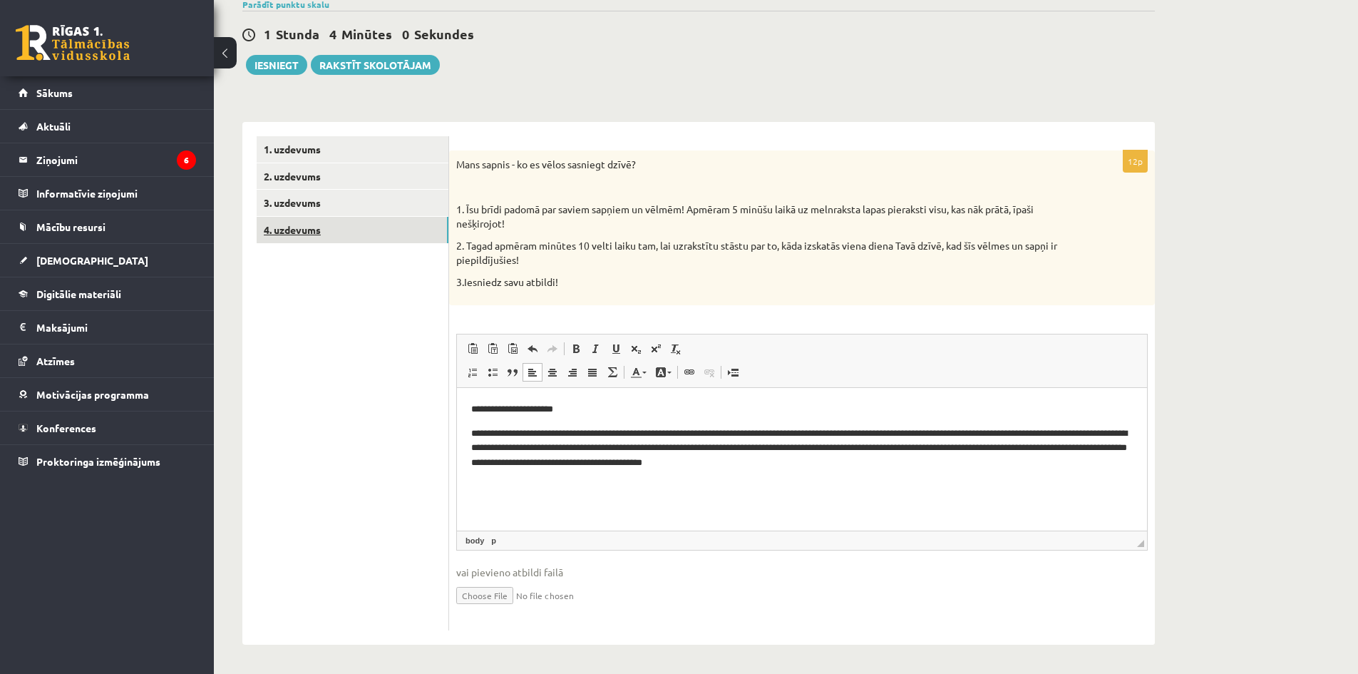
click at [321, 222] on link "4. uzdevums" at bounding box center [353, 230] width 192 height 26
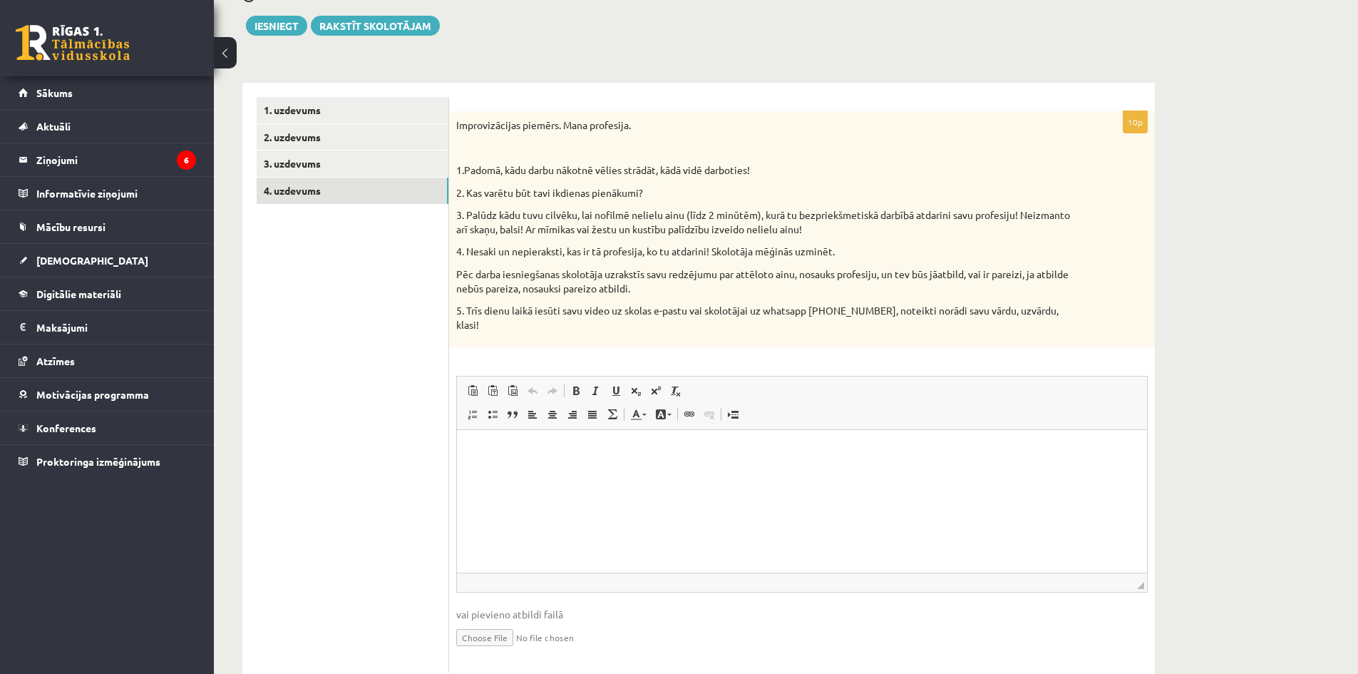
scroll to position [67, 0]
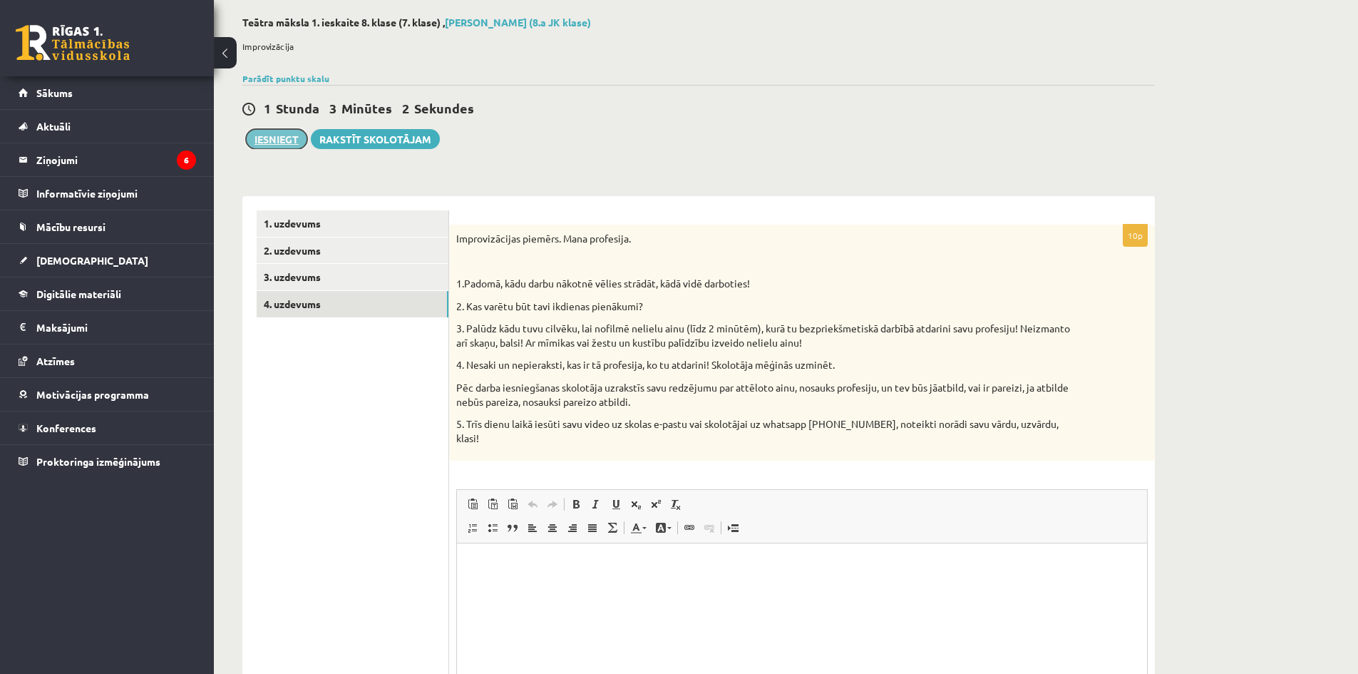
click at [294, 135] on button "Iesniegt" at bounding box center [276, 139] width 61 height 20
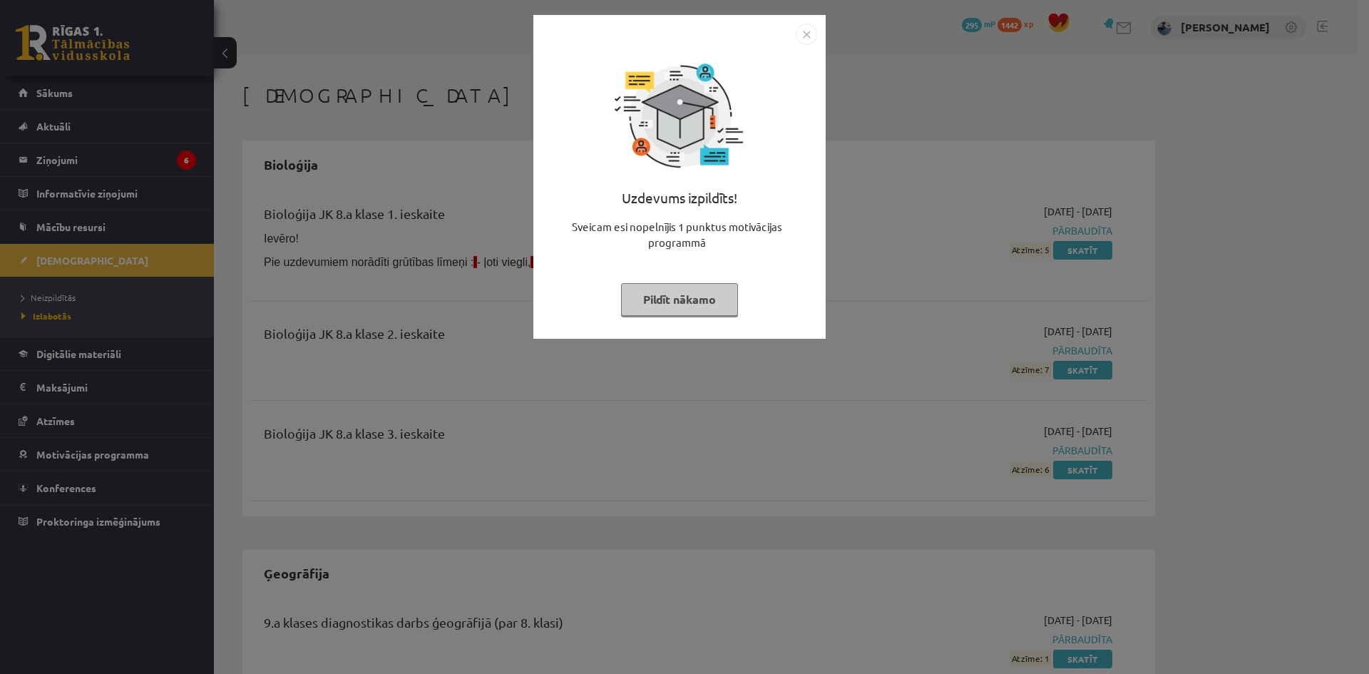
click at [797, 41] on div at bounding box center [679, 34] width 275 height 21
click at [803, 41] on img "Close" at bounding box center [805, 34] width 21 height 21
